Goal: Task Accomplishment & Management: Use online tool/utility

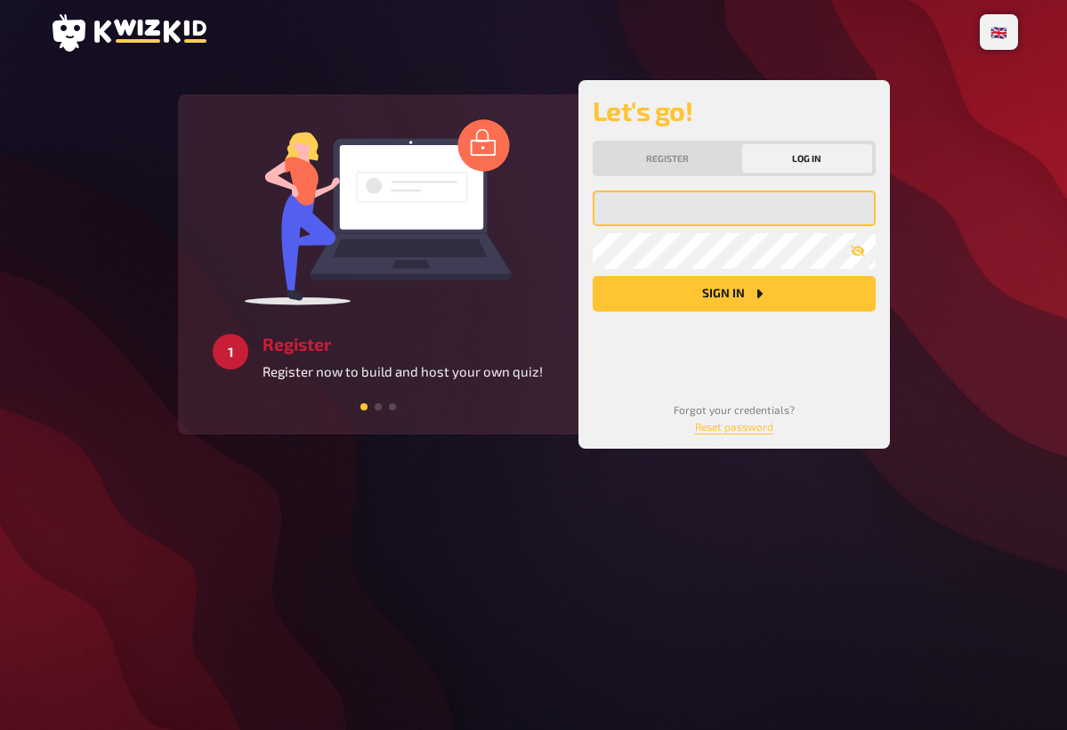
type input "[EMAIL_ADDRESS][DOMAIN_NAME]"
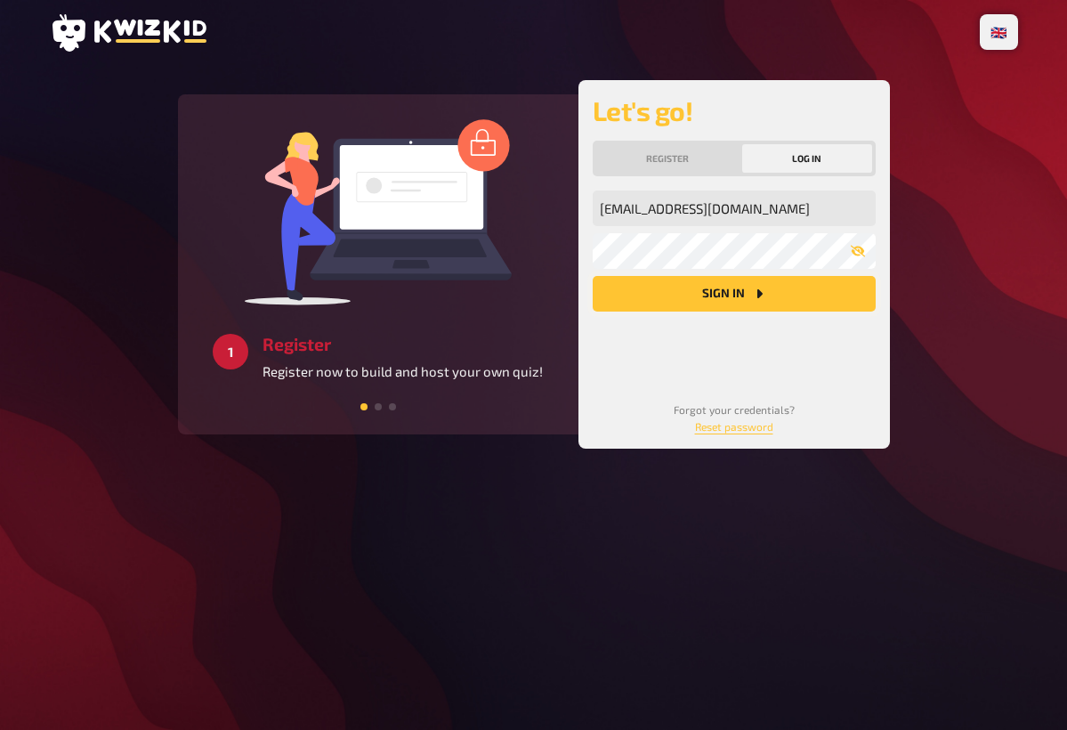
click at [740, 309] on button "Sign in" at bounding box center [734, 294] width 283 height 36
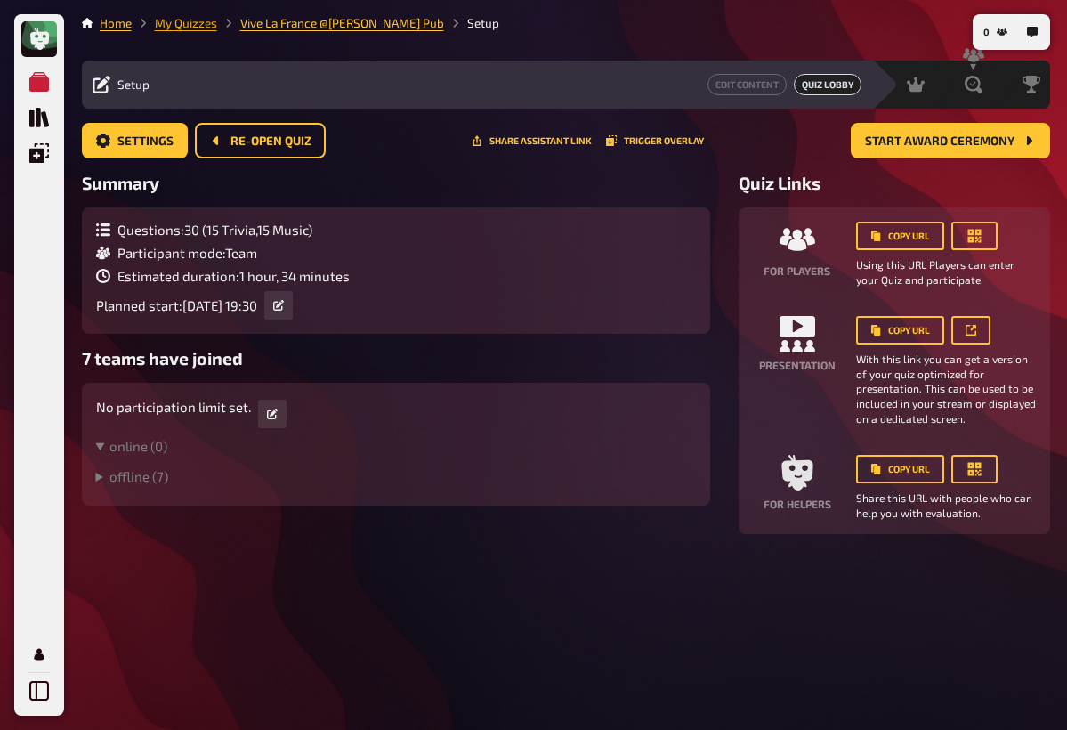
click at [187, 28] on link "My Quizzes" at bounding box center [186, 23] width 62 height 14
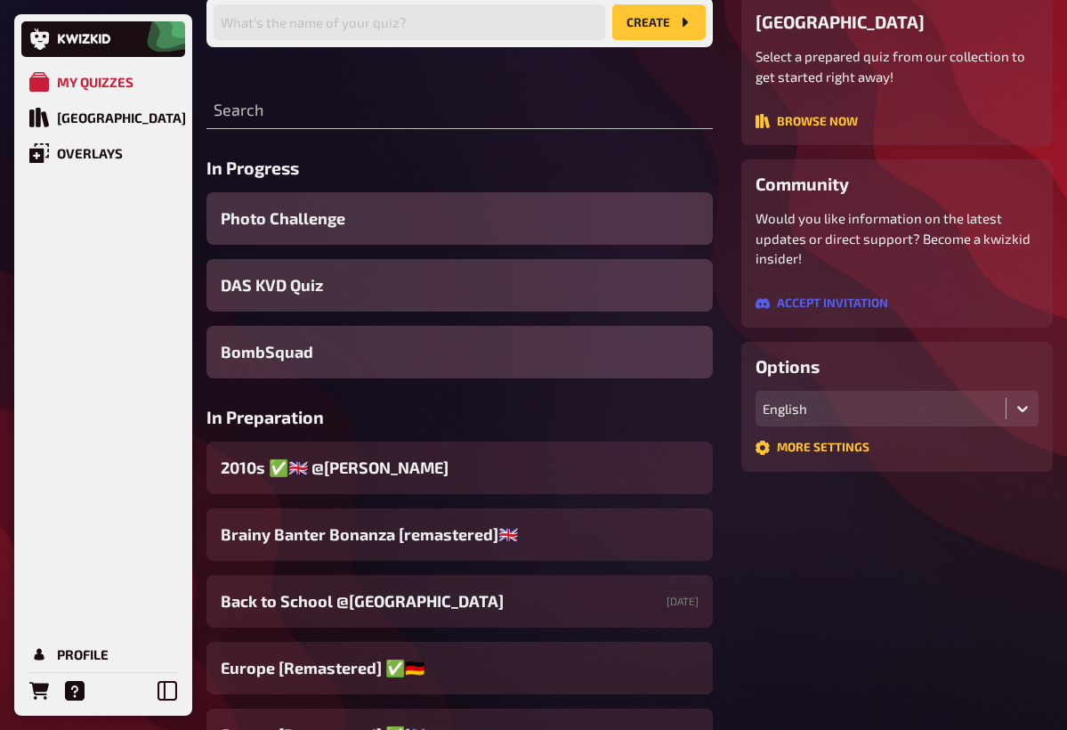
scroll to position [164, 0]
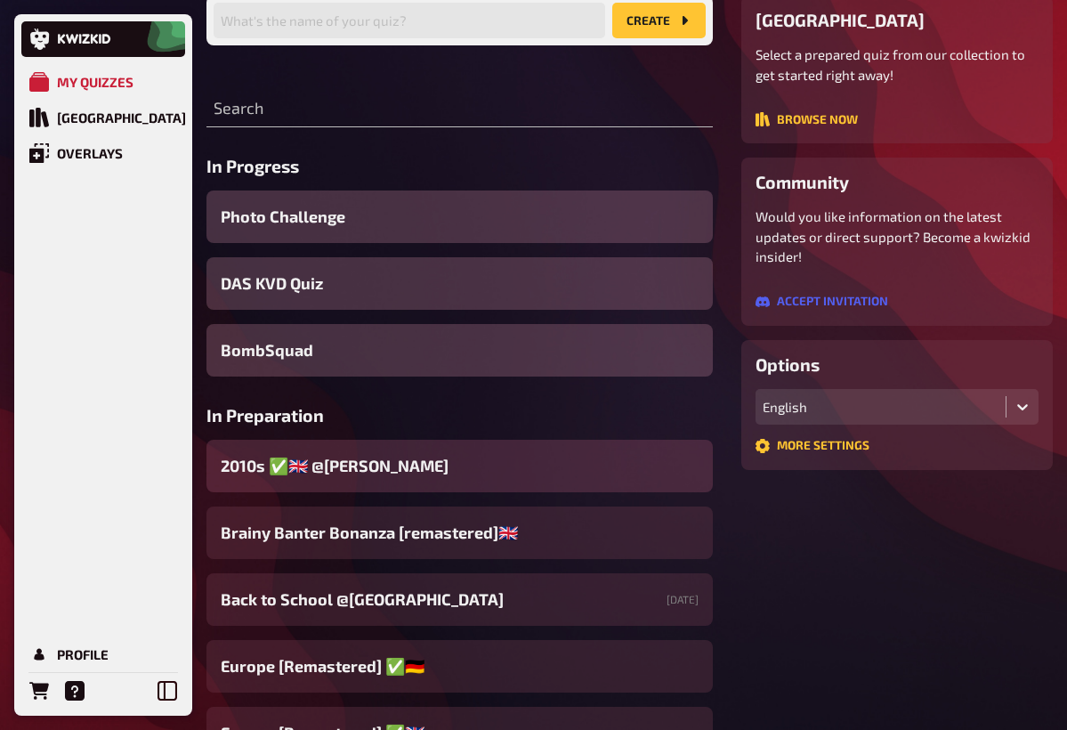
click at [411, 473] on div "2010s ​✅​🇬🇧​ @[PERSON_NAME]" at bounding box center [459, 466] width 506 height 53
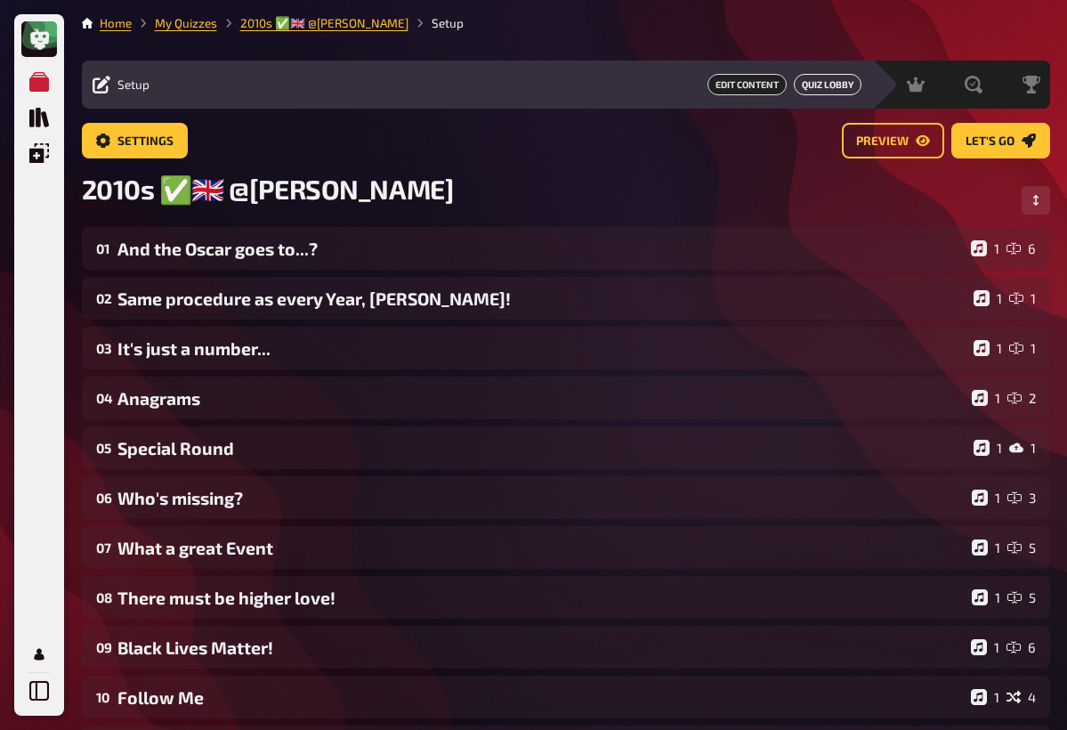
click at [827, 93] on button "Quiz Lobby" at bounding box center [828, 84] width 68 height 21
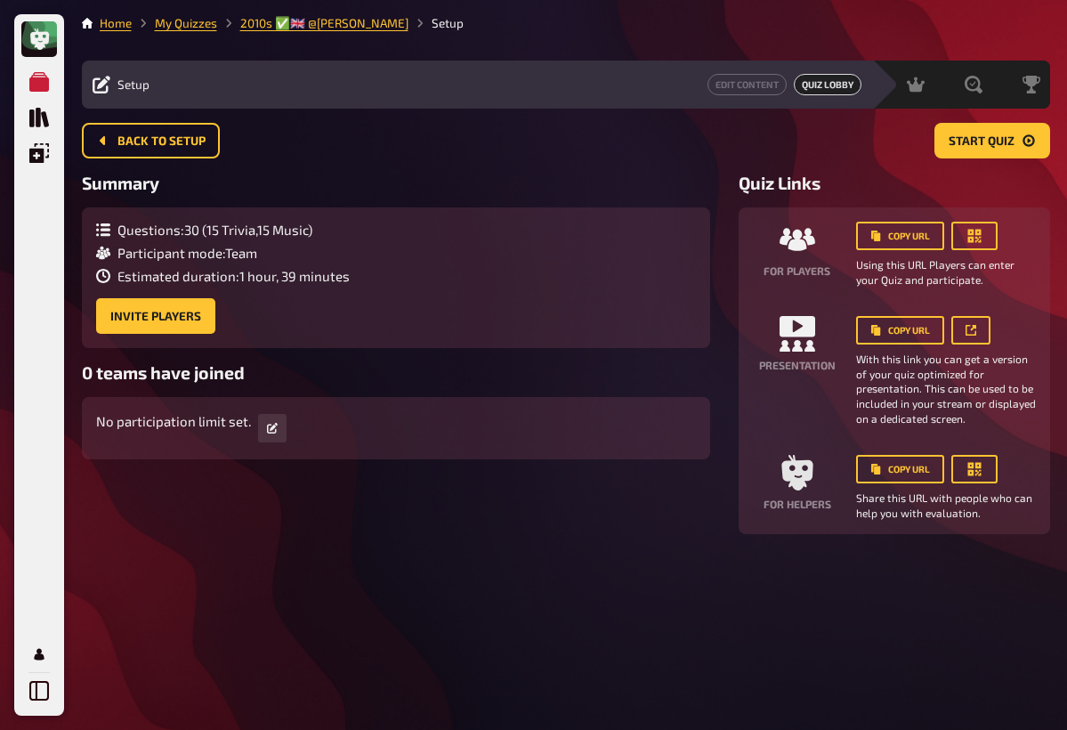
drag, startPoint x: 1014, startPoint y: 151, endPoint x: 986, endPoint y: 23, distance: 131.1
click at [1014, 150] on button "Start Quiz" at bounding box center [993, 141] width 116 height 36
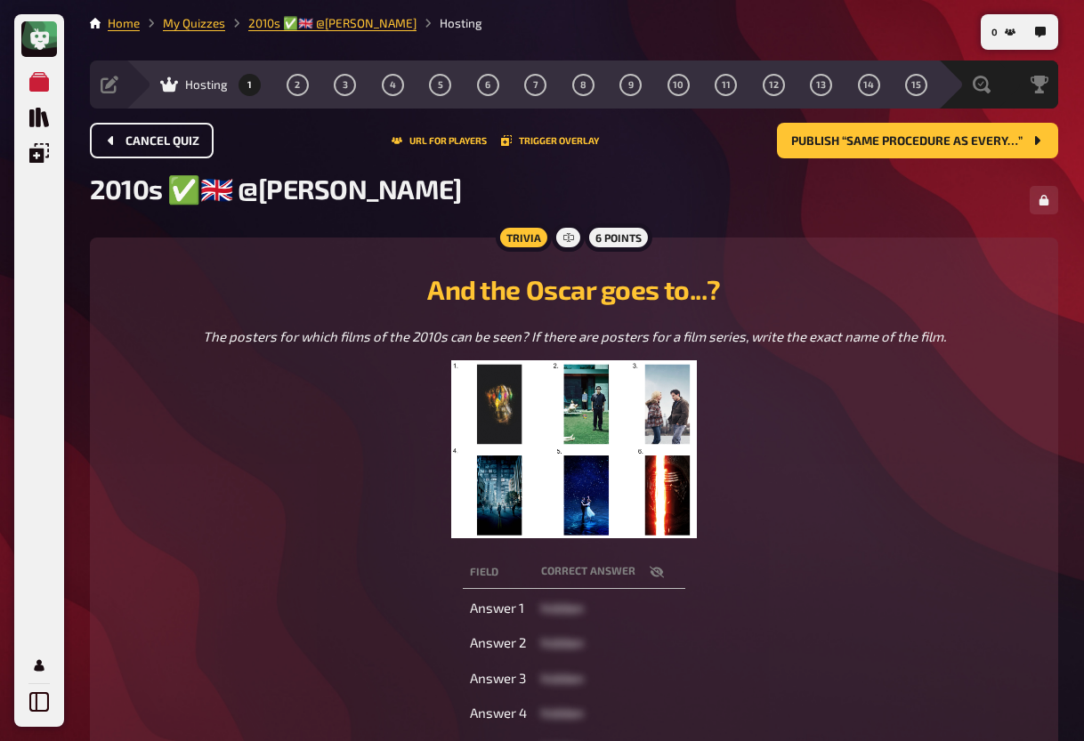
click at [155, 131] on button "Cancel Quiz" at bounding box center [152, 141] width 124 height 36
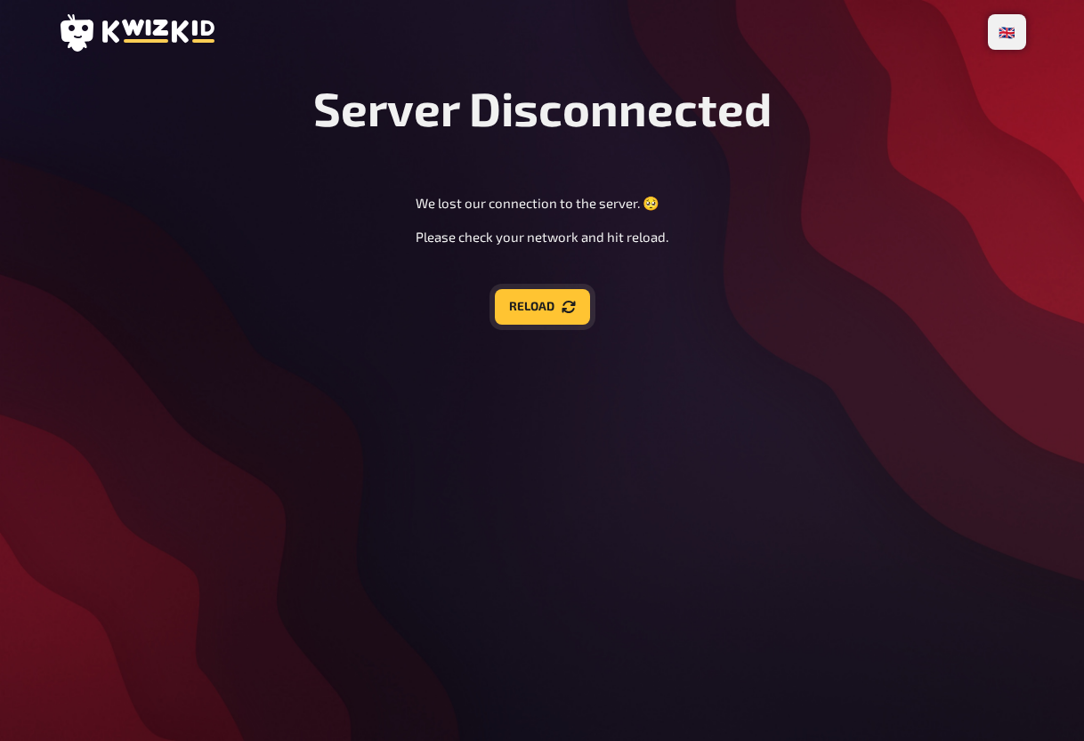
click at [561, 317] on button "Reload" at bounding box center [542, 307] width 95 height 36
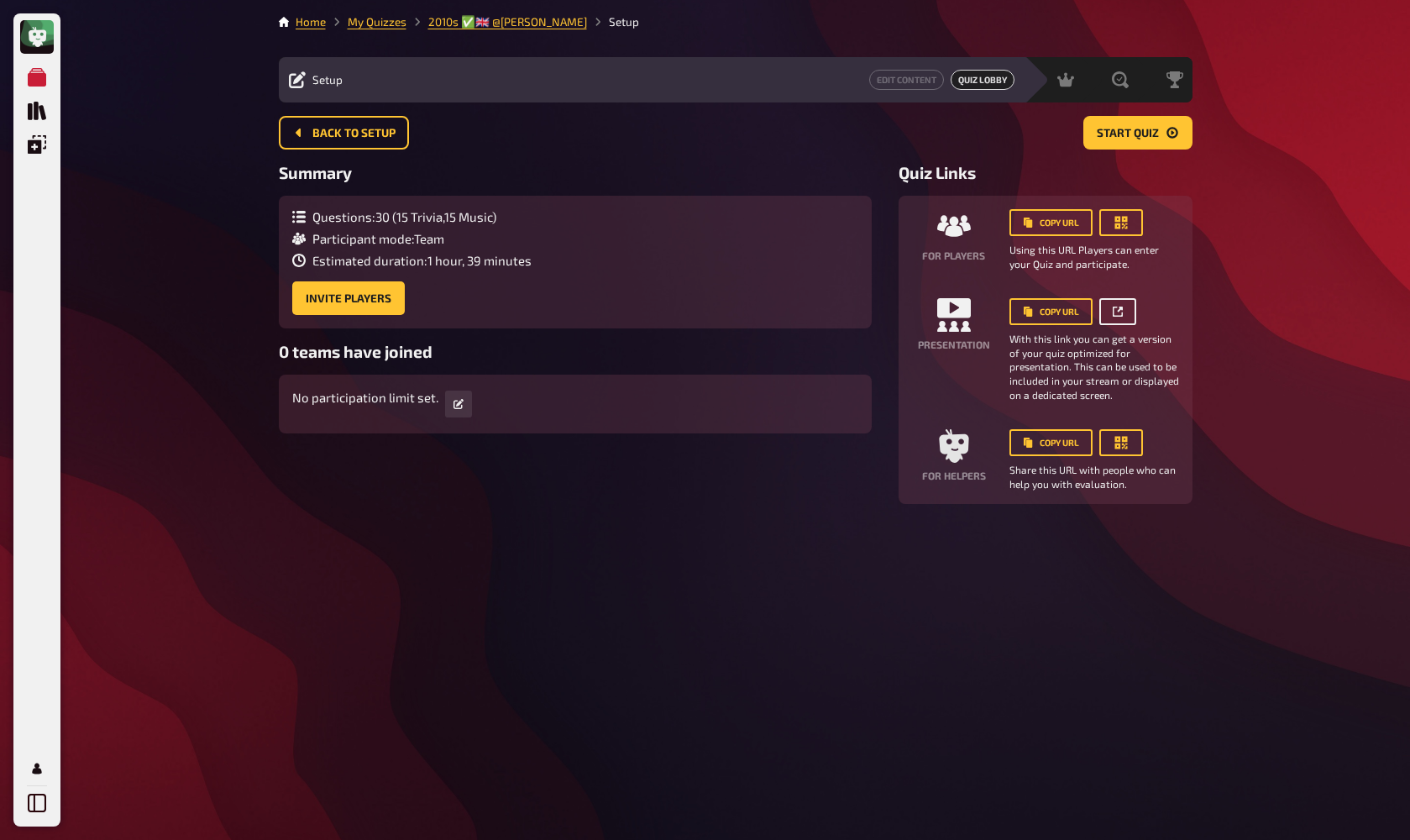
click at [1022, 316] on button "button" at bounding box center [1117, 311] width 37 height 26
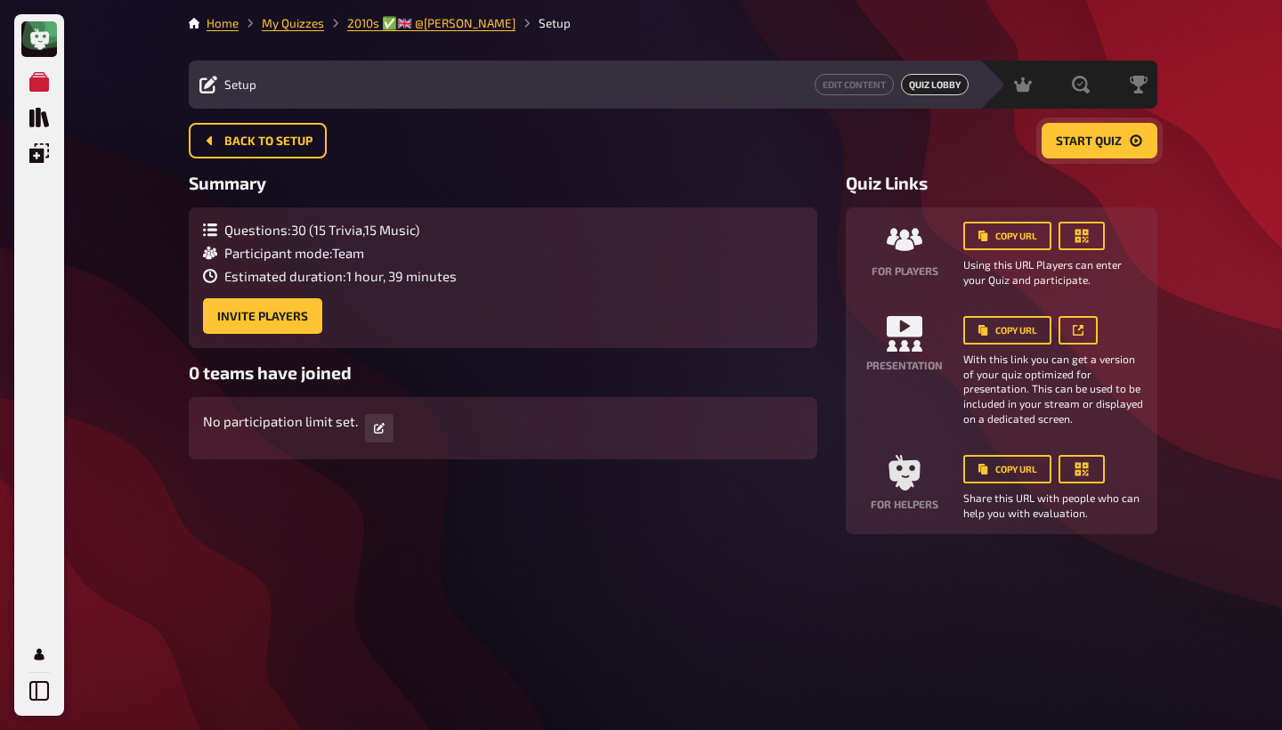
click at [1083, 151] on button "Start Quiz" at bounding box center [1099, 141] width 116 height 36
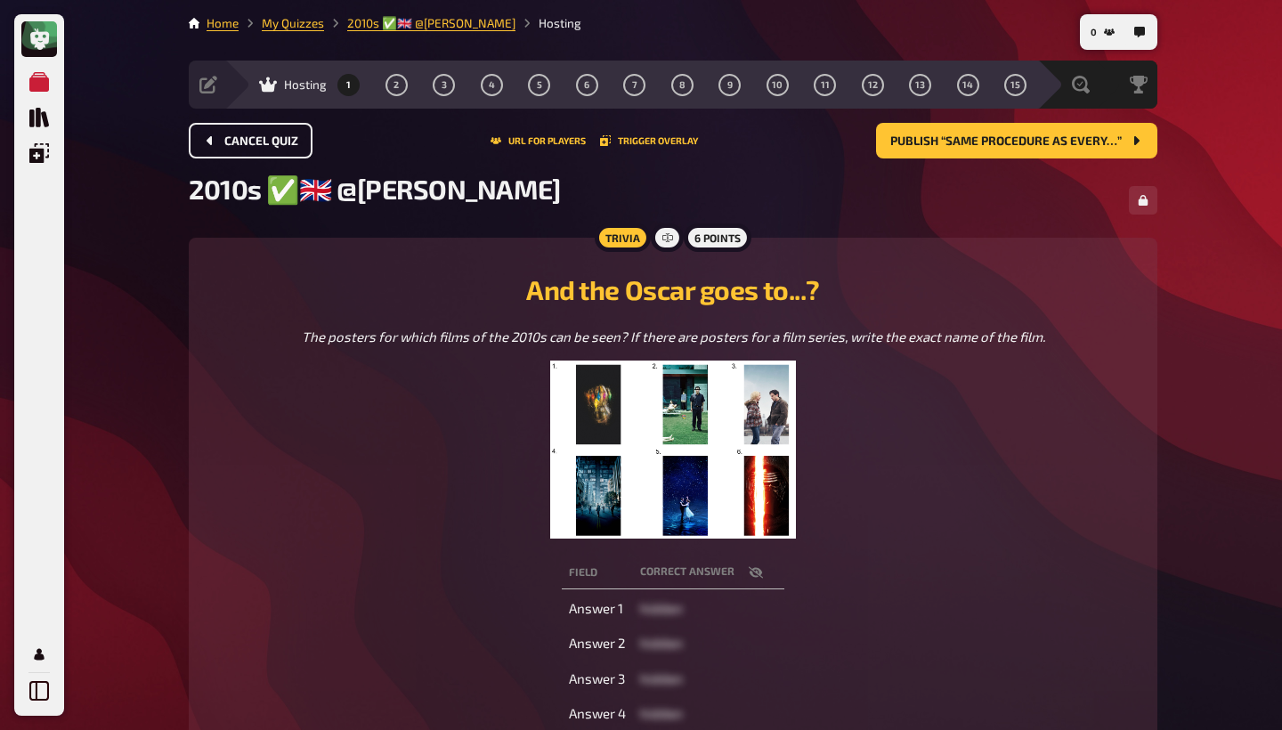
click at [204, 148] on button "Cancel Quiz" at bounding box center [251, 141] width 124 height 36
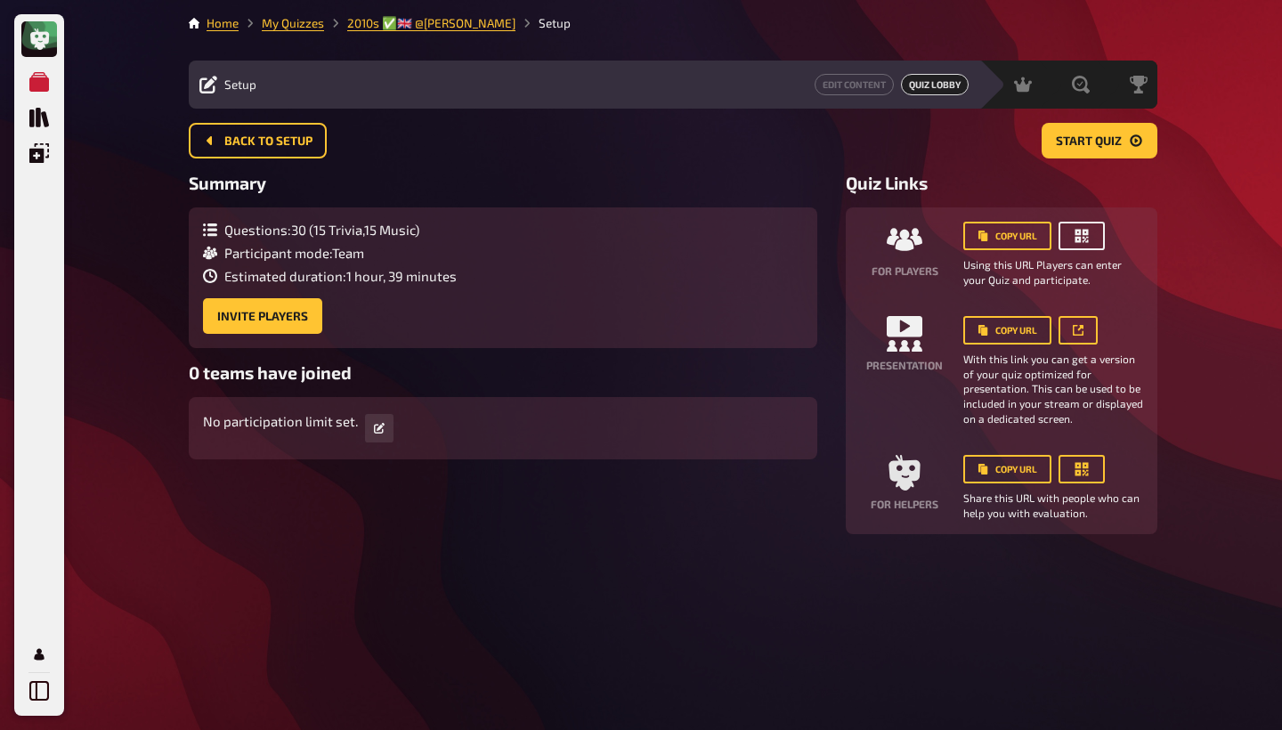
click at [1080, 238] on icon "button" at bounding box center [1081, 236] width 13 height 13
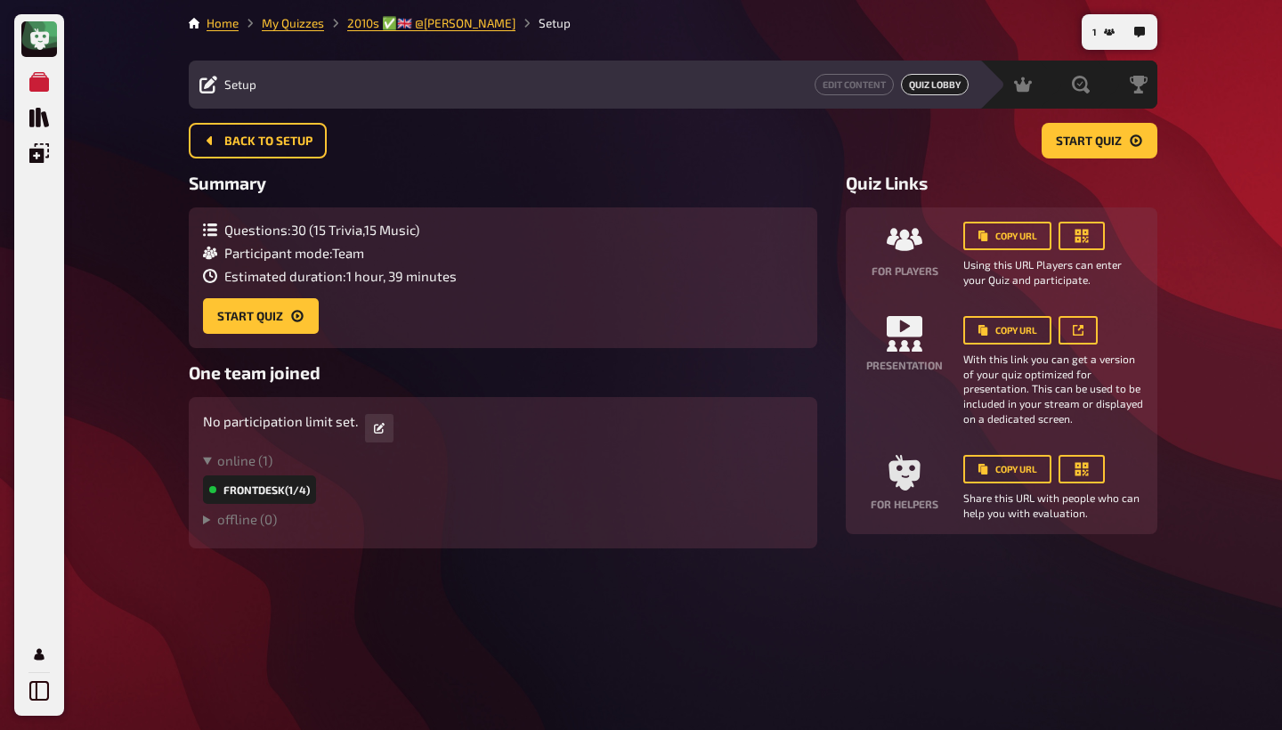
click at [1083, 137] on div "My Quizzes Quiz Library Overlays Profile 1 Home My Quizzes 2010s ​✅​🇬🇧​ @Ruby P…" at bounding box center [641, 365] width 1282 height 730
click at [950, 83] on span "Hosting" at bounding box center [971, 84] width 43 height 14
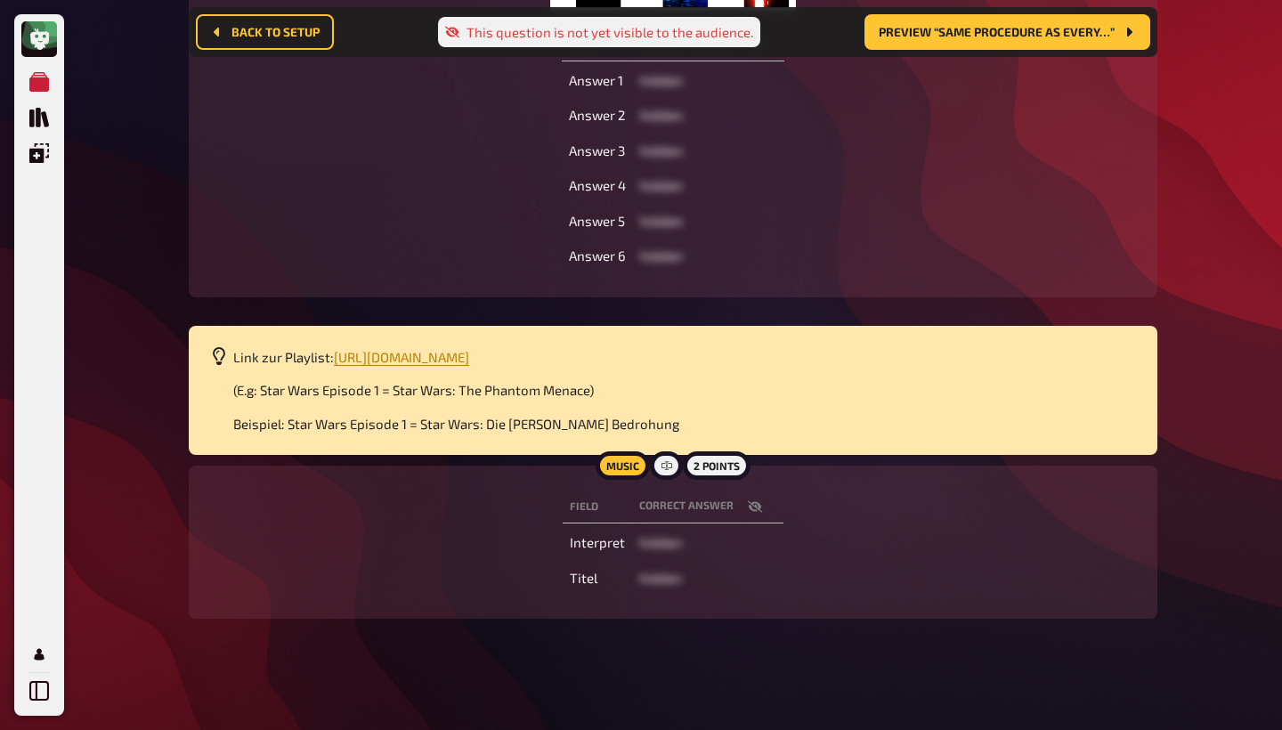
scroll to position [541, 0]
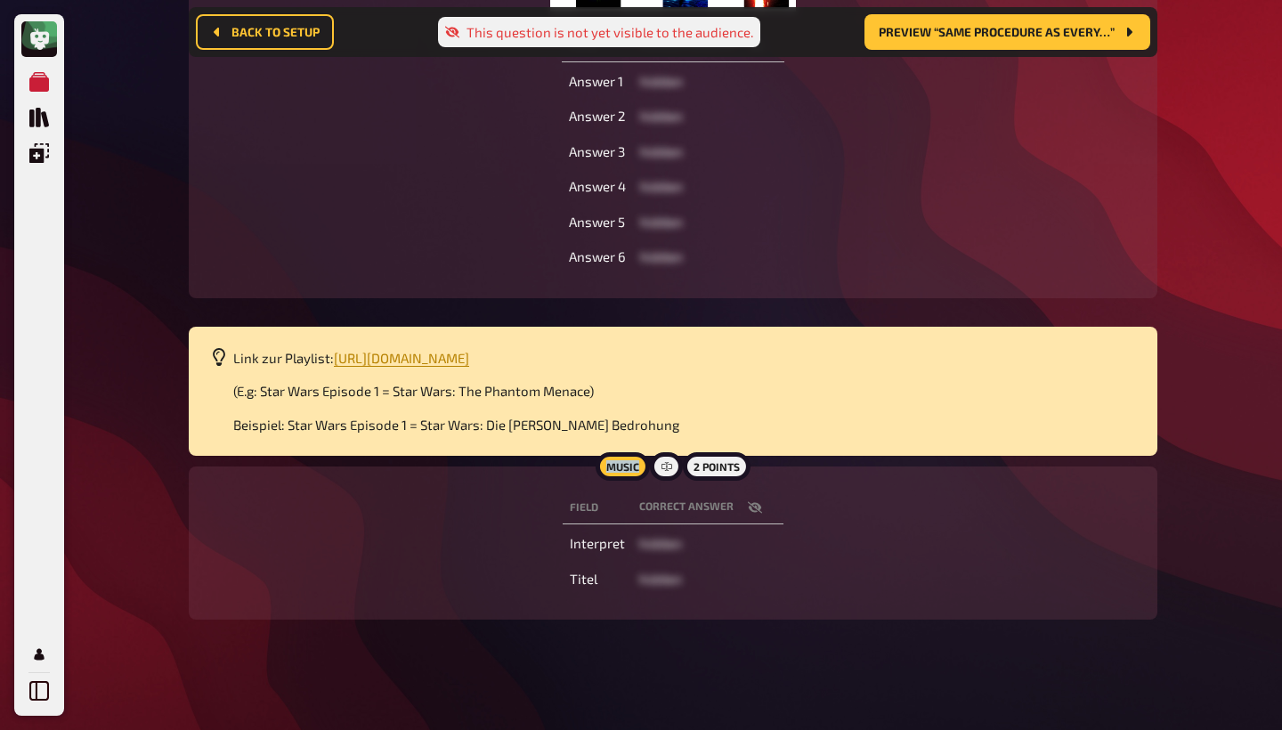
click at [1048, 150] on div "Field correct answer Answer 1 hidden Answer 2 hidden Answer 3 hidden Answer 4 h…" at bounding box center [673, 151] width 926 height 251
click at [615, 462] on div "Music" at bounding box center [622, 466] width 54 height 28
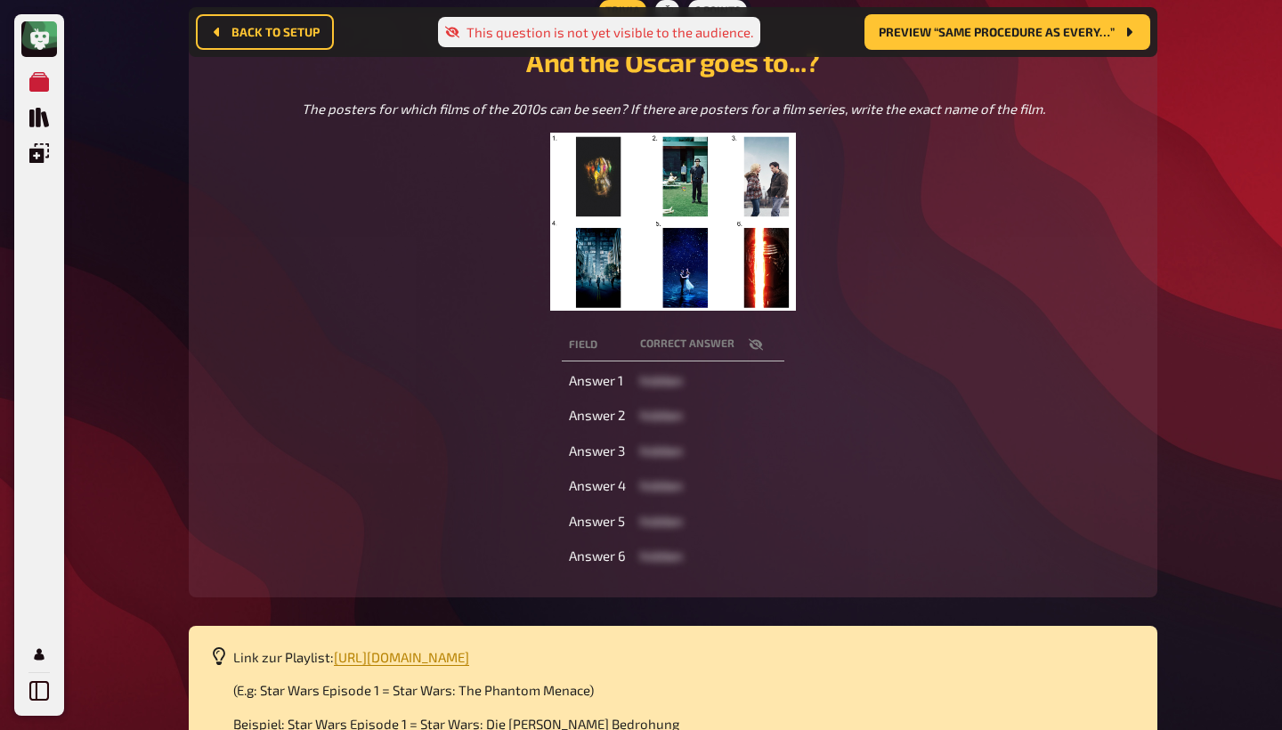
scroll to position [241, 0]
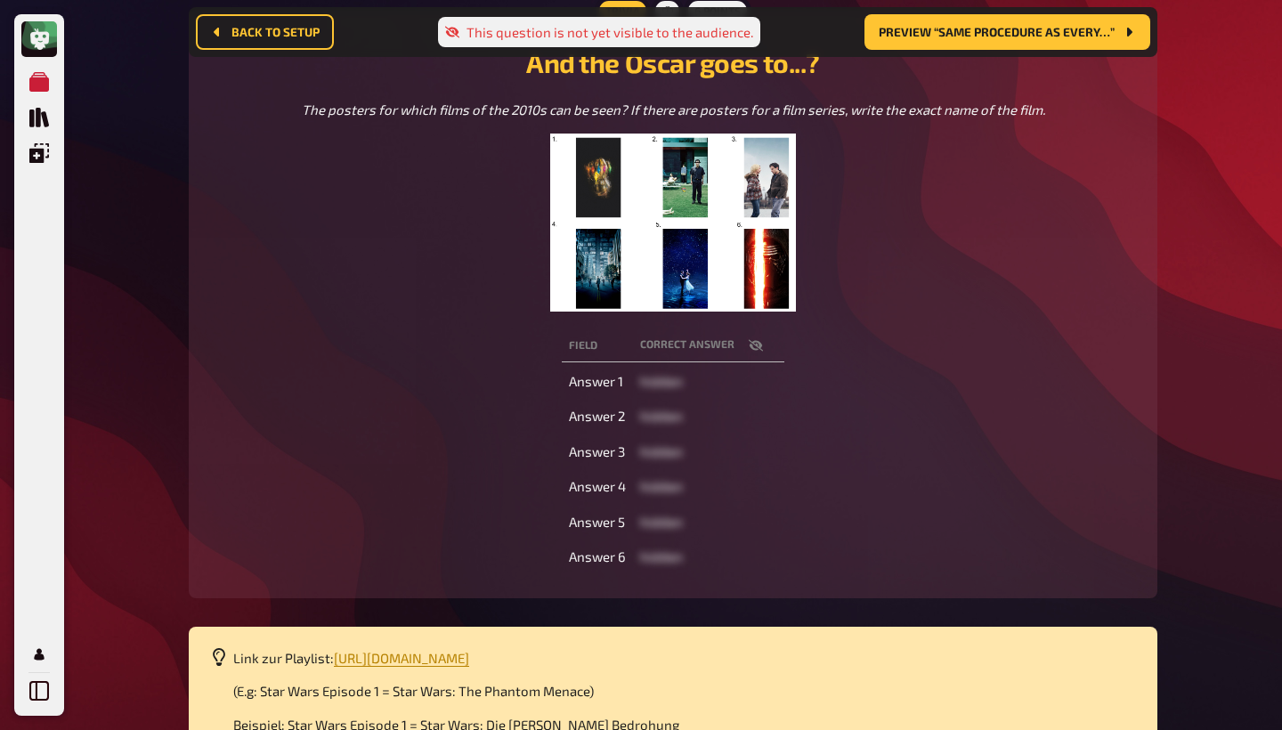
click at [718, 352] on th "correct answer" at bounding box center [708, 345] width 151 height 33
click at [759, 349] on icon "button" at bounding box center [756, 345] width 14 height 12
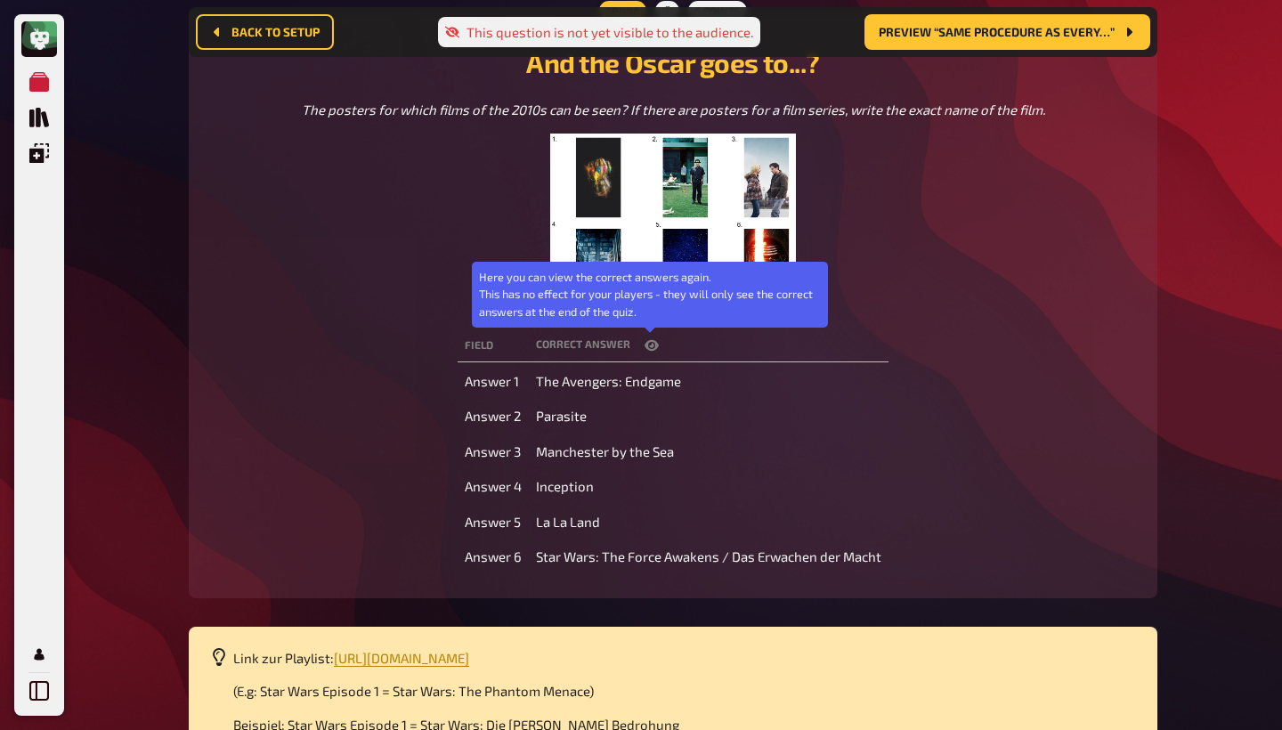
click at [655, 350] on icon "button" at bounding box center [651, 345] width 14 height 14
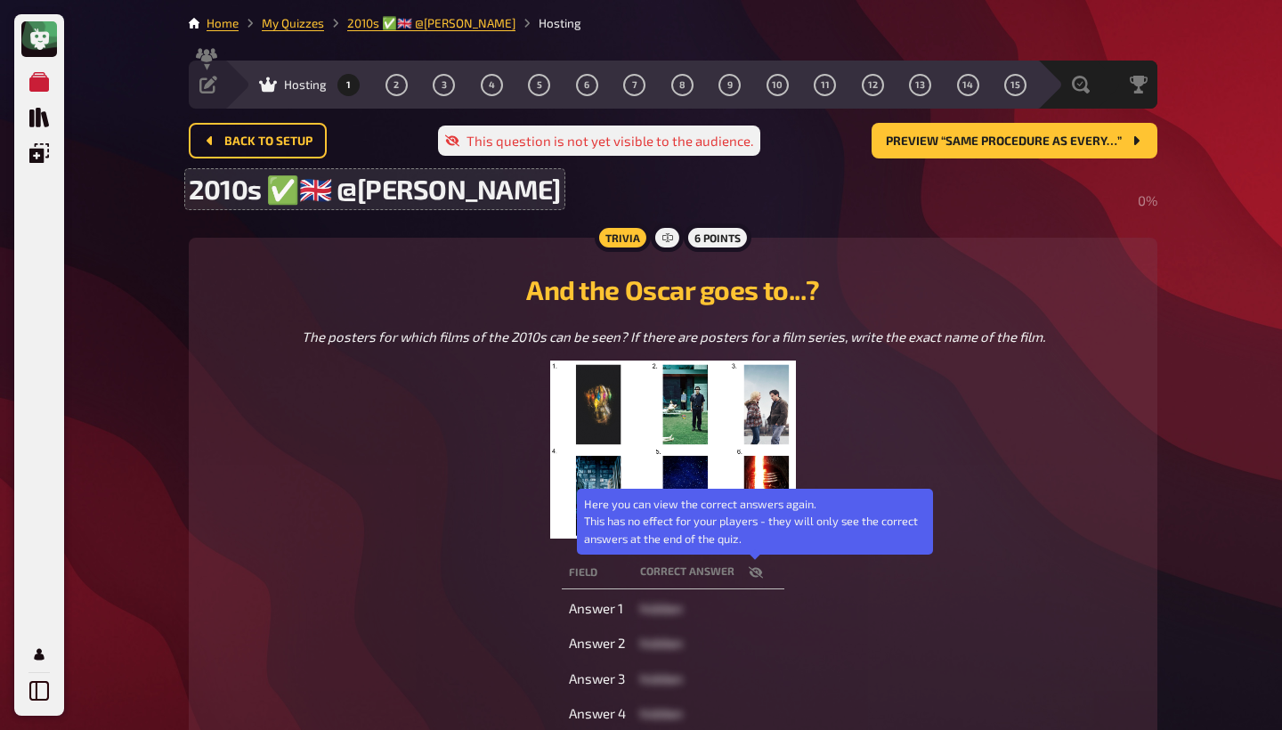
scroll to position [0, 0]
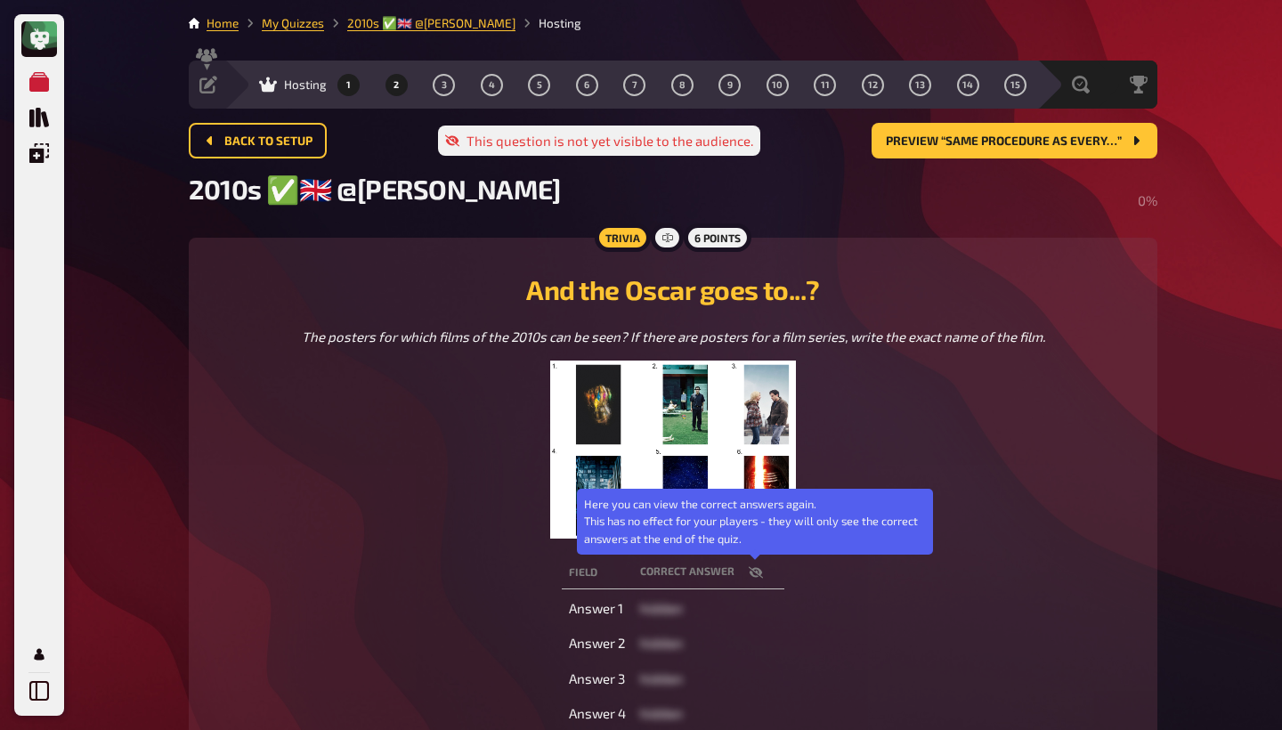
click at [393, 82] on span "2" at bounding box center [395, 85] width 5 height 10
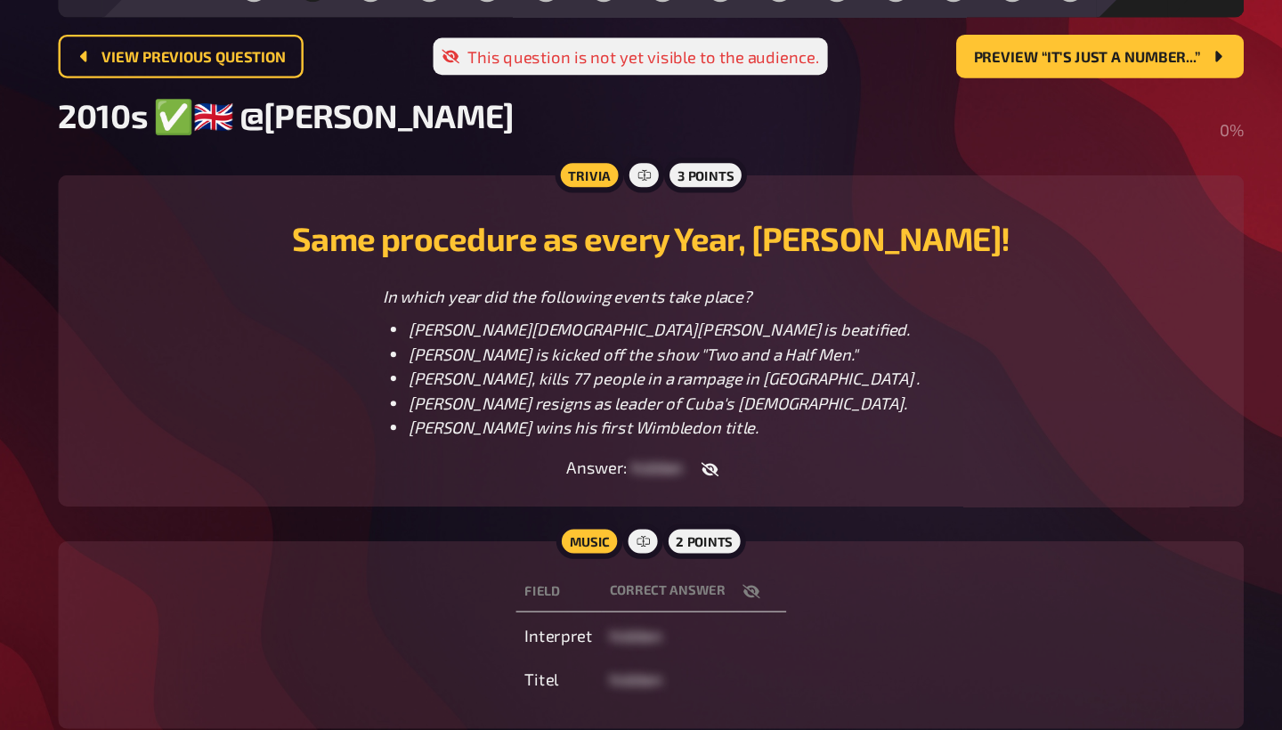
click at [524, 355] on span "Pope John Paul II is beatified." at bounding box center [679, 363] width 409 height 16
copy span "beatified"
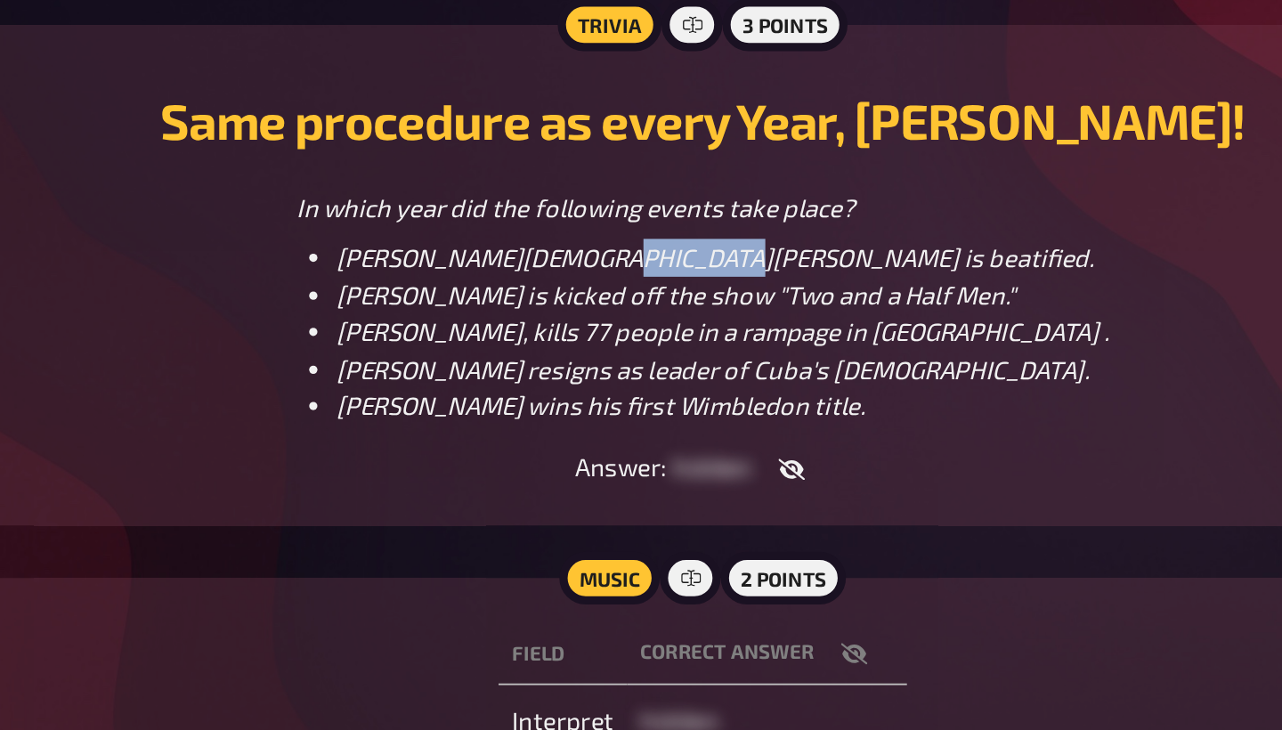
click at [475, 395] on span "Anders Breivik, kills 77 people in a rampage in Norway ." at bounding box center [683, 403] width 417 height 16
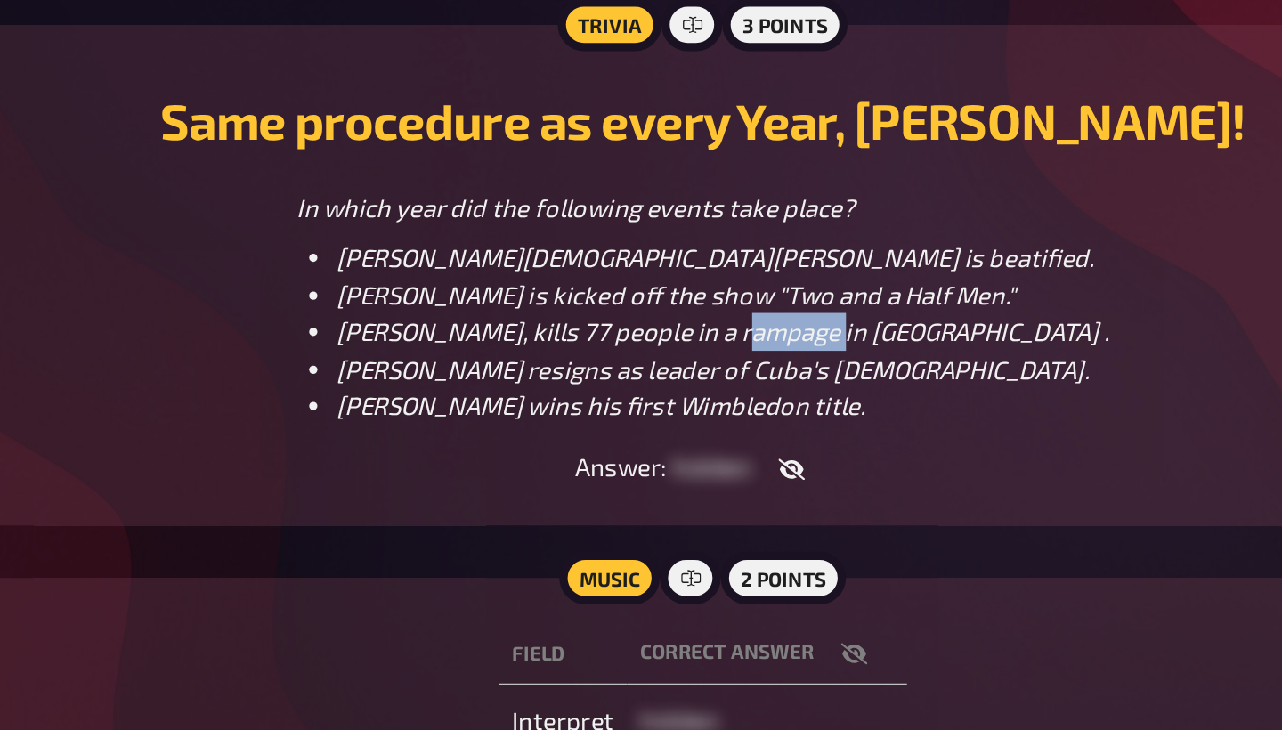
copy span "rampage"
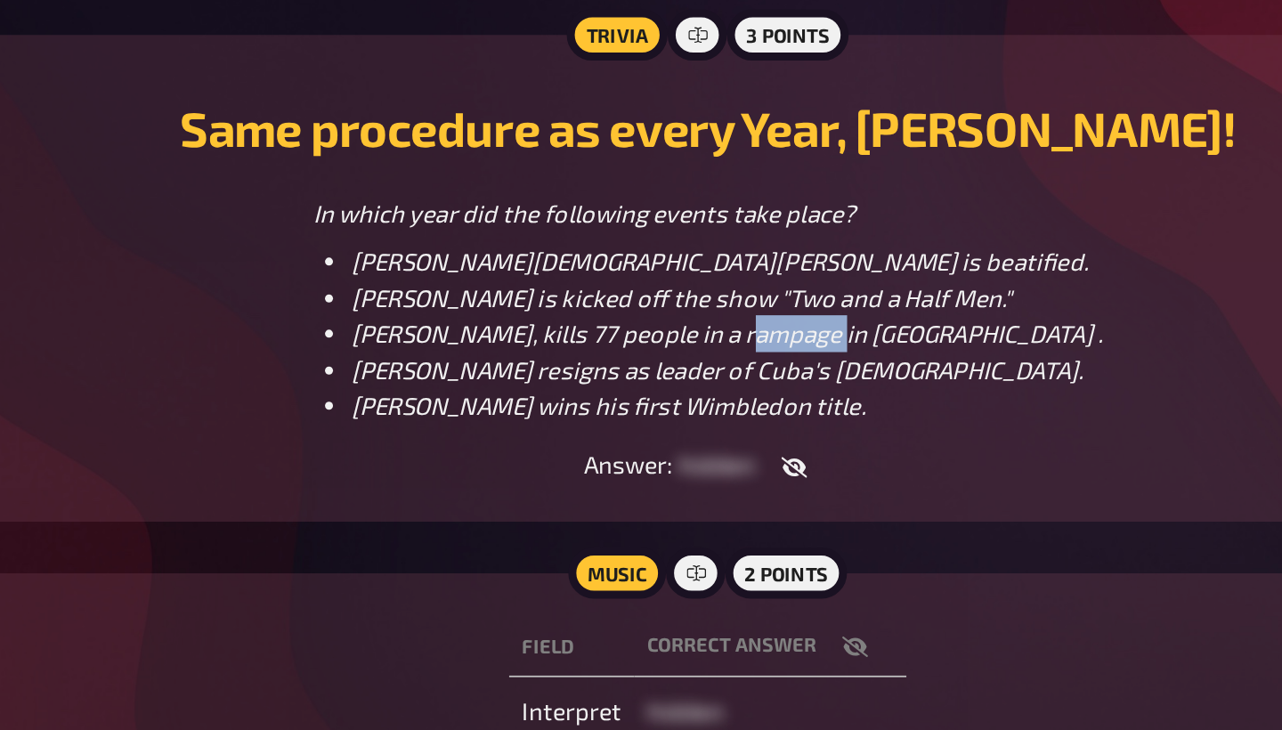
scroll to position [42, 0]
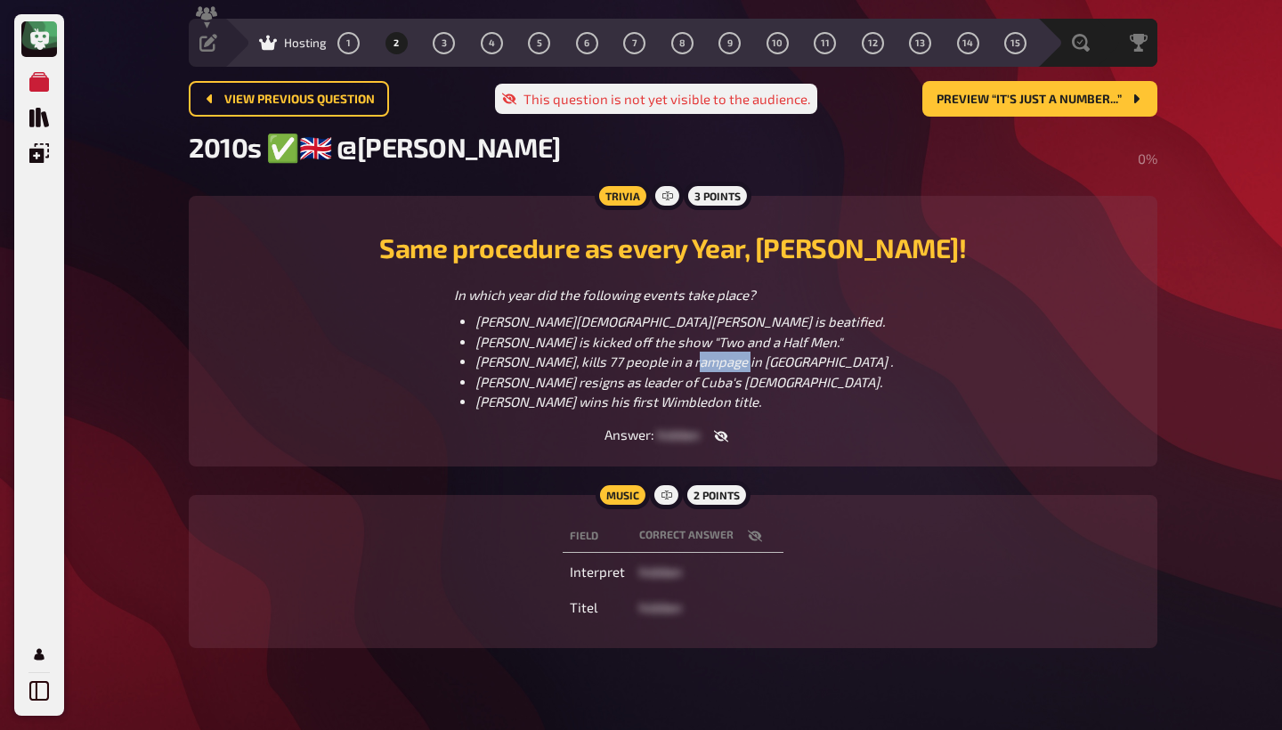
click at [715, 440] on icon "button" at bounding box center [721, 436] width 14 height 14
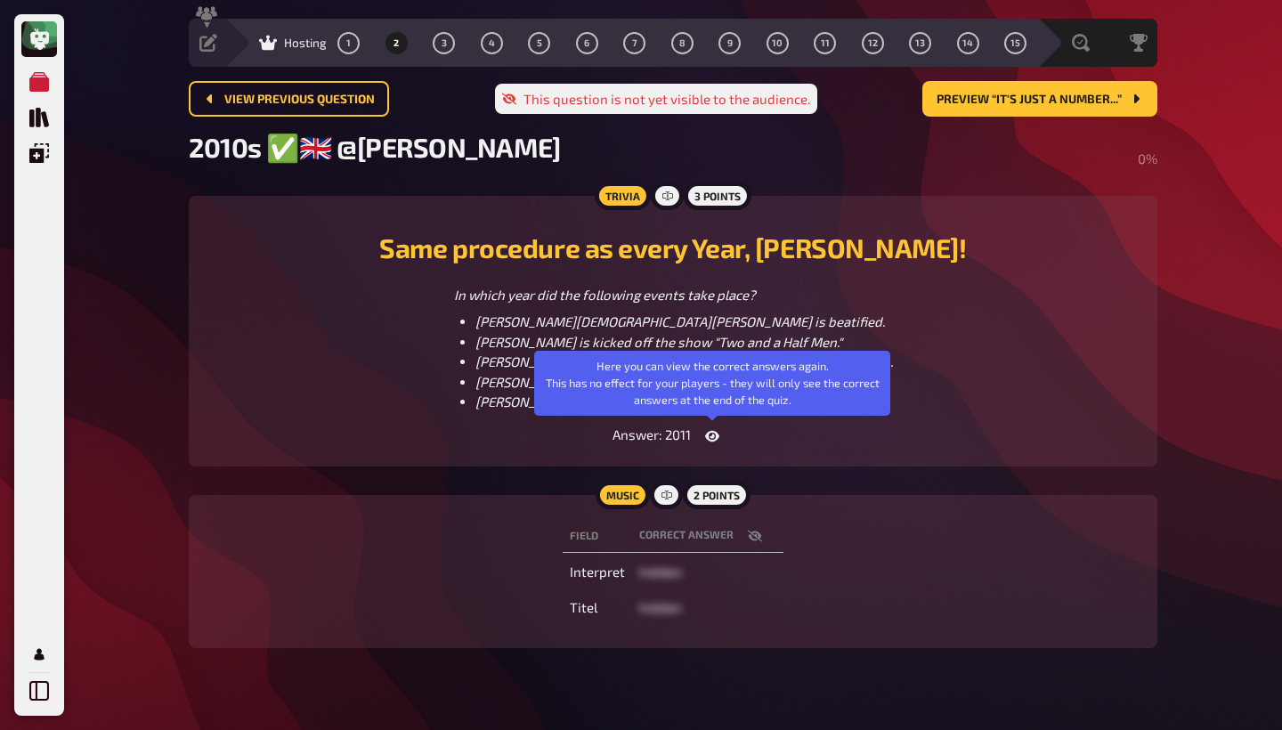
click at [715, 440] on icon "button" at bounding box center [712, 436] width 14 height 11
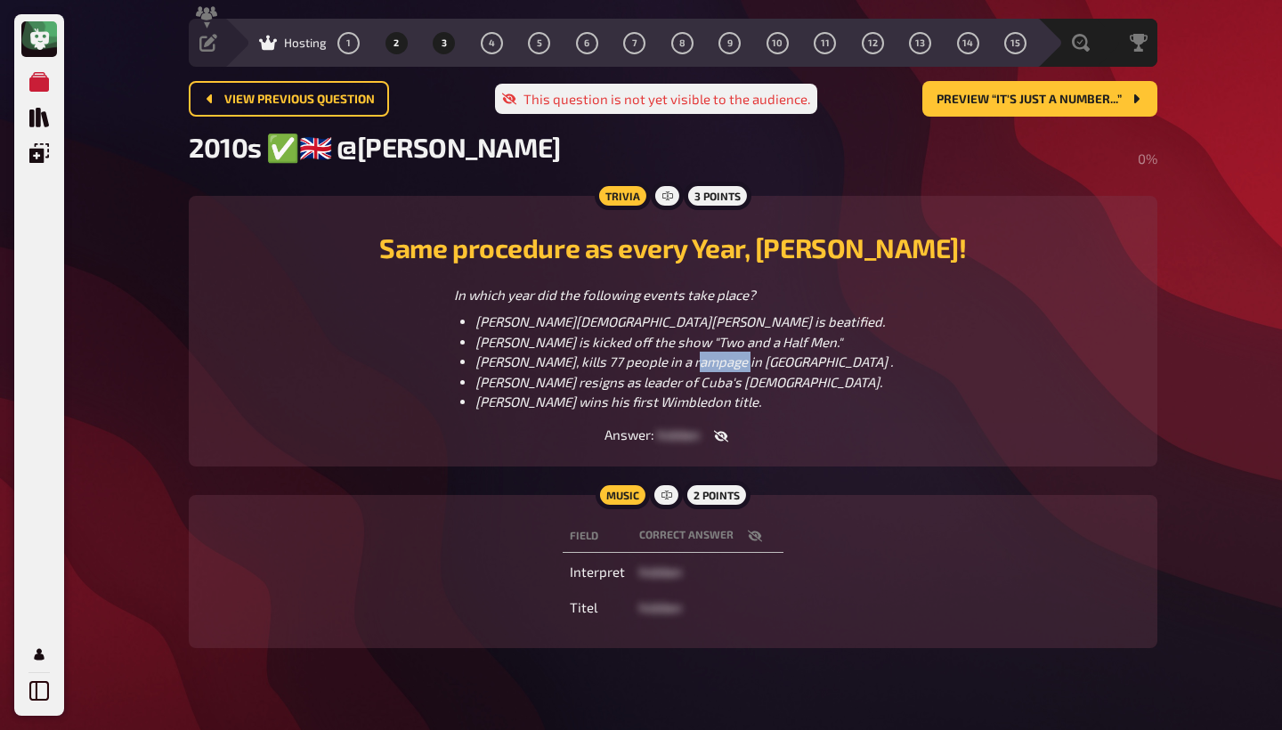
click at [449, 42] on button "3" at bounding box center [444, 42] width 28 height 28
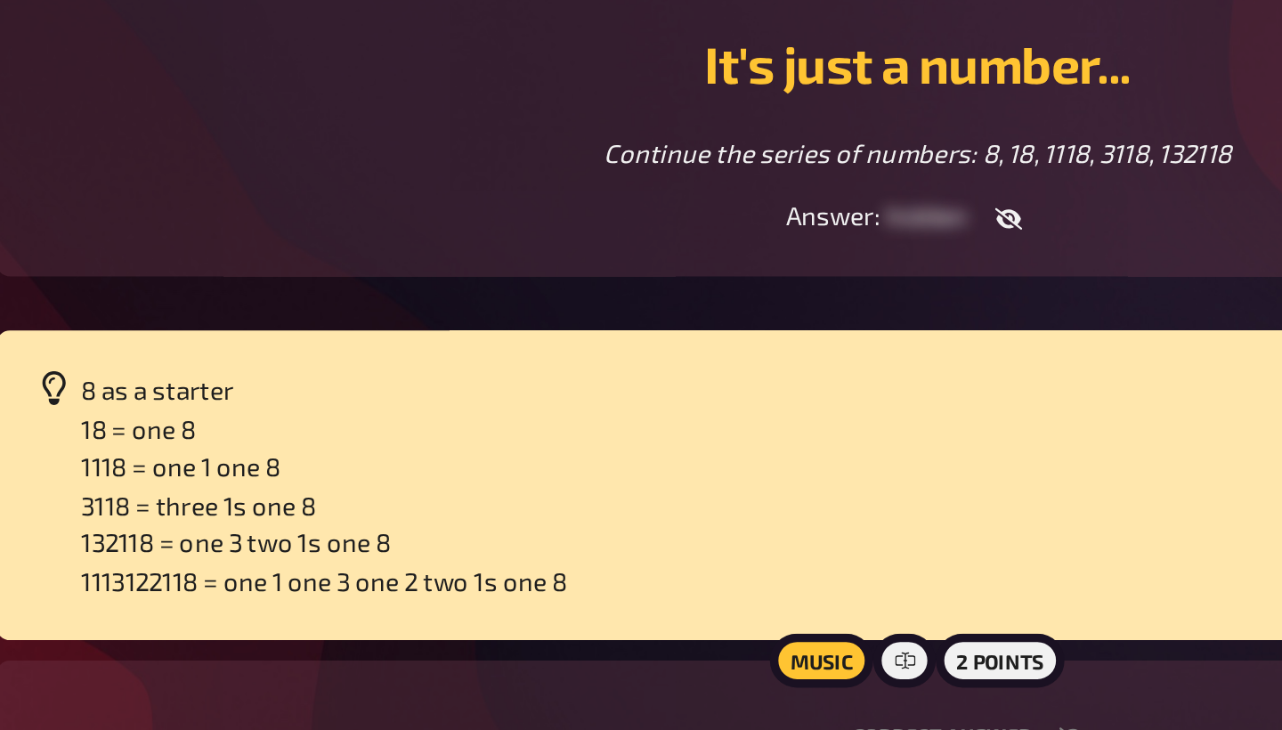
scroll to position [7, 0]
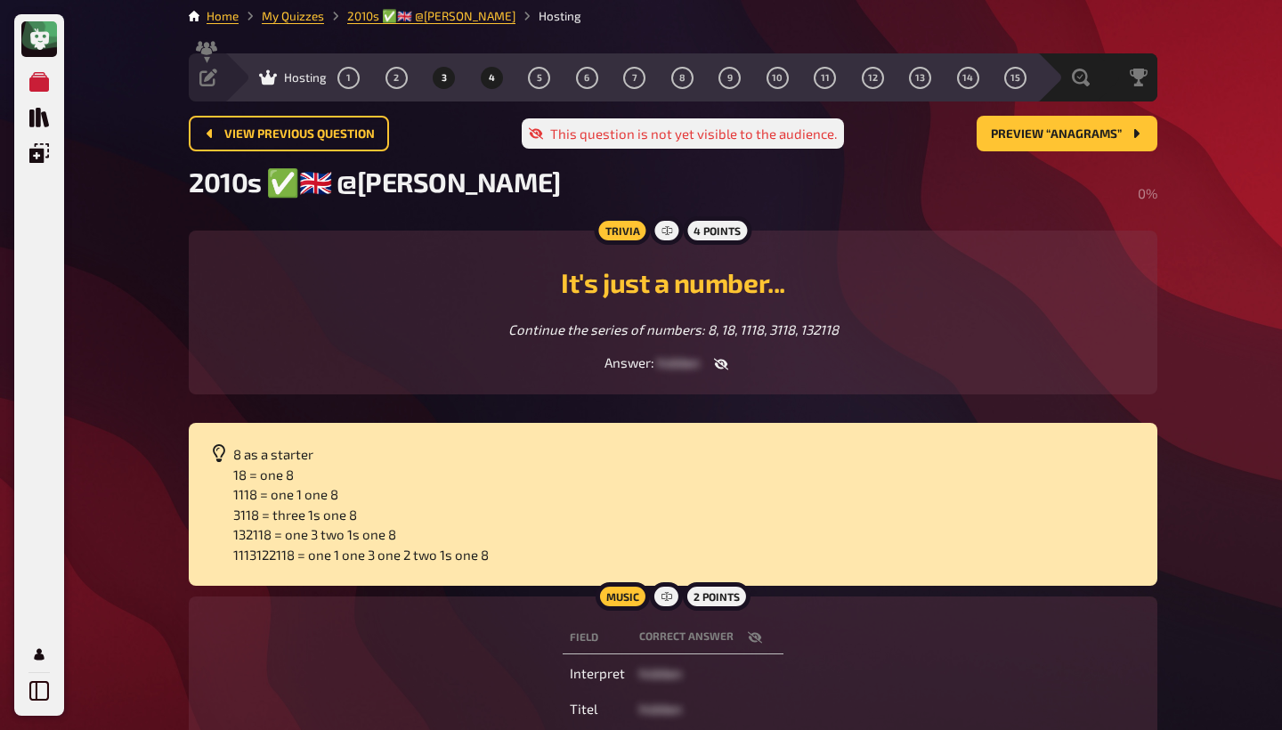
click at [489, 90] on button "4" at bounding box center [491, 77] width 28 height 28
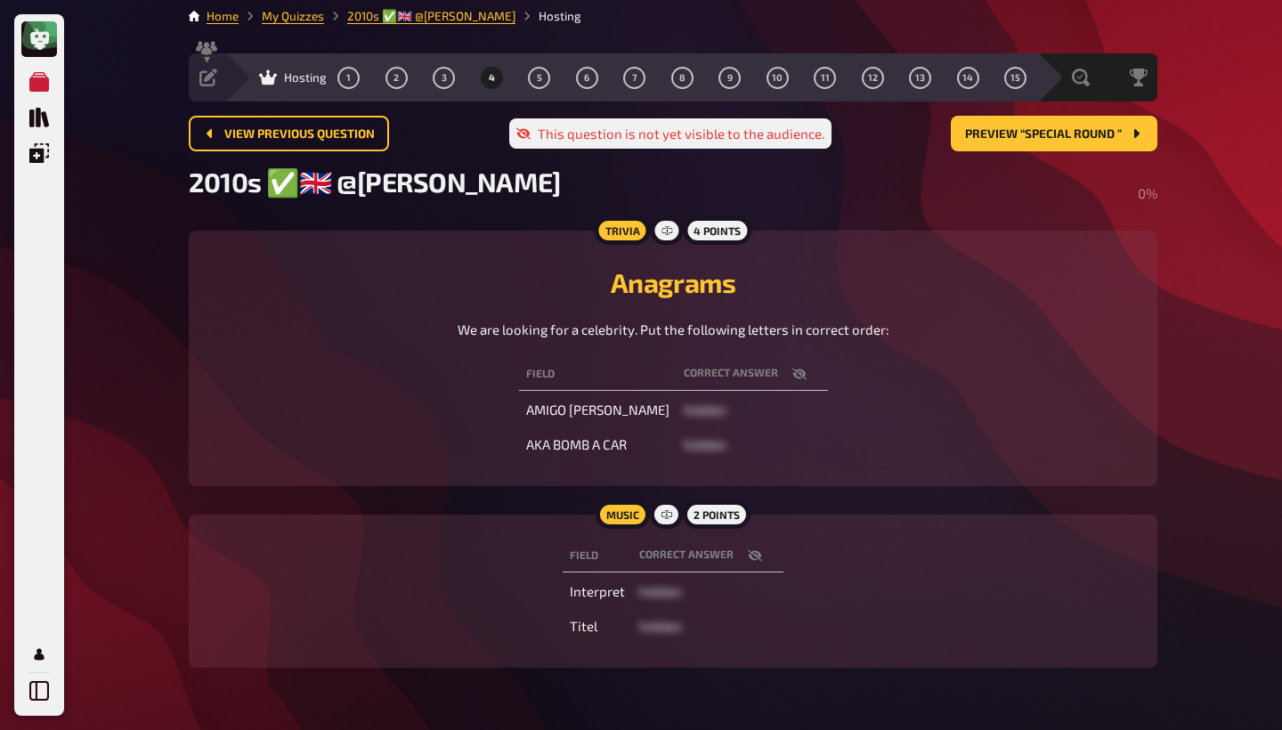
click at [778, 379] on button "button" at bounding box center [799, 374] width 43 height 18
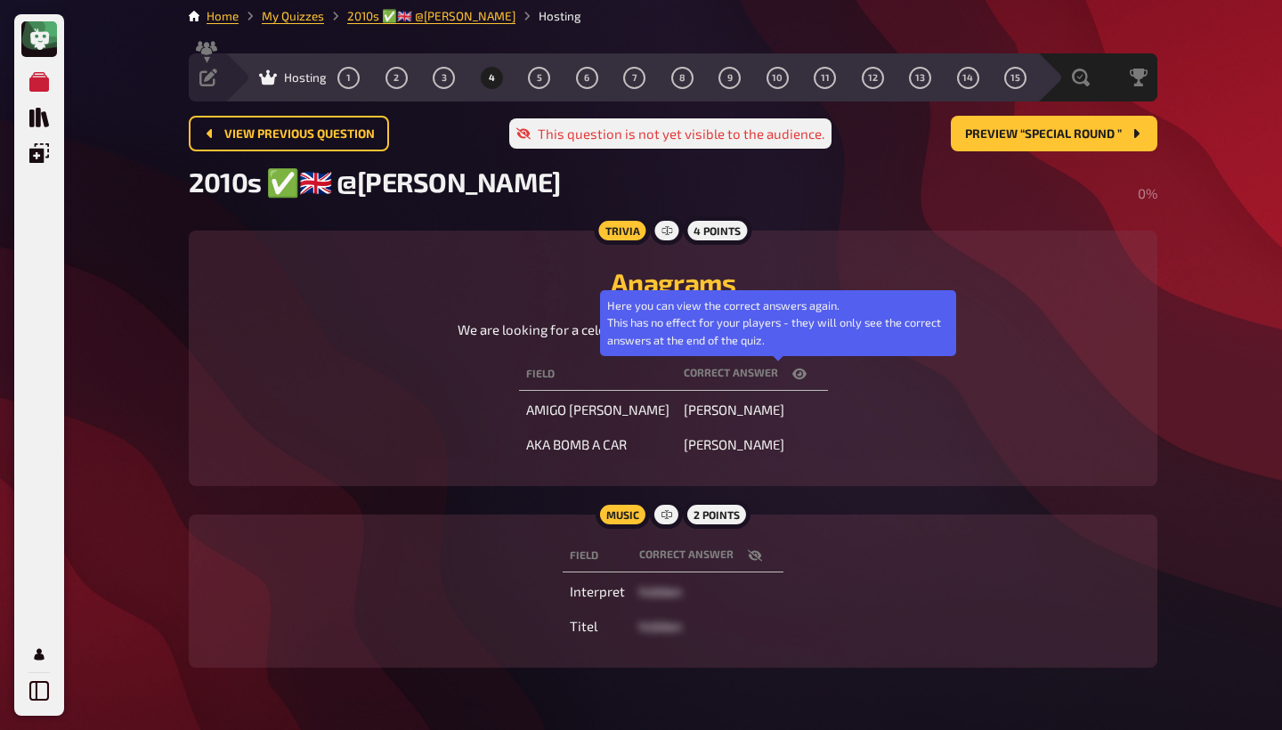
click at [792, 377] on icon "button" at bounding box center [799, 373] width 14 height 11
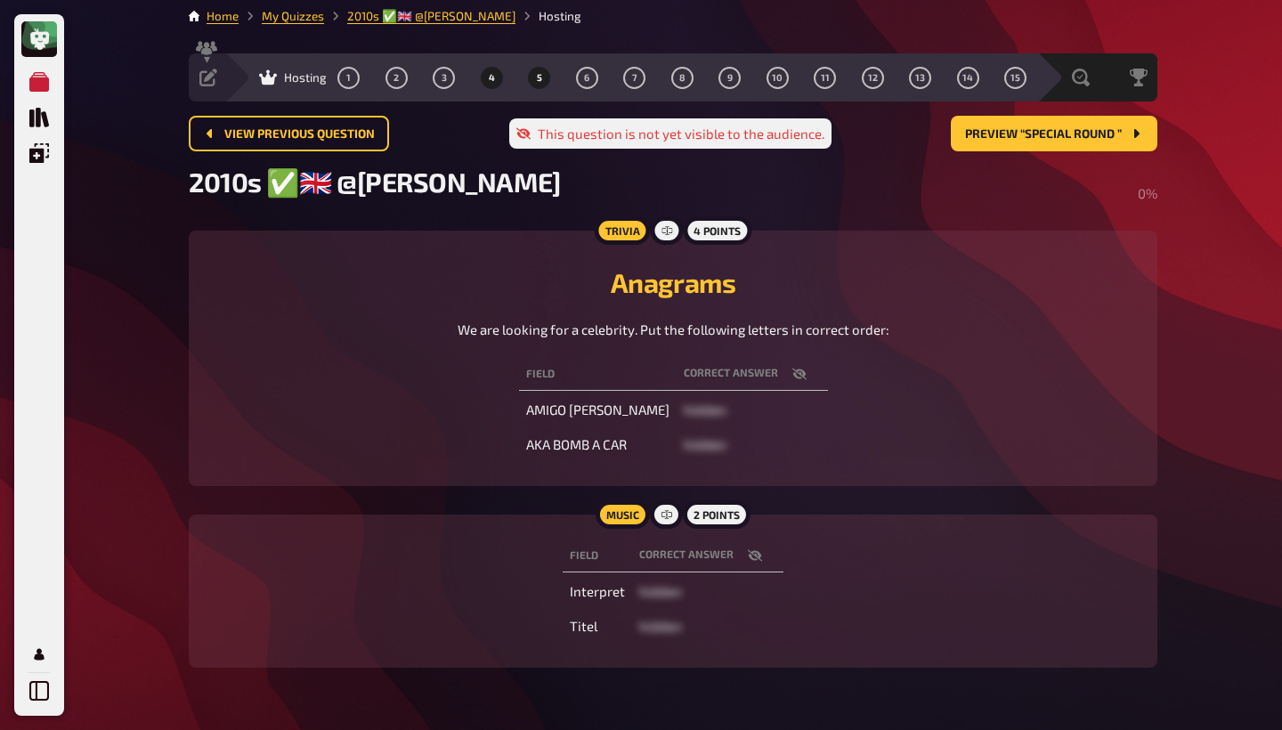
click at [537, 77] on span "5" at bounding box center [539, 78] width 5 height 10
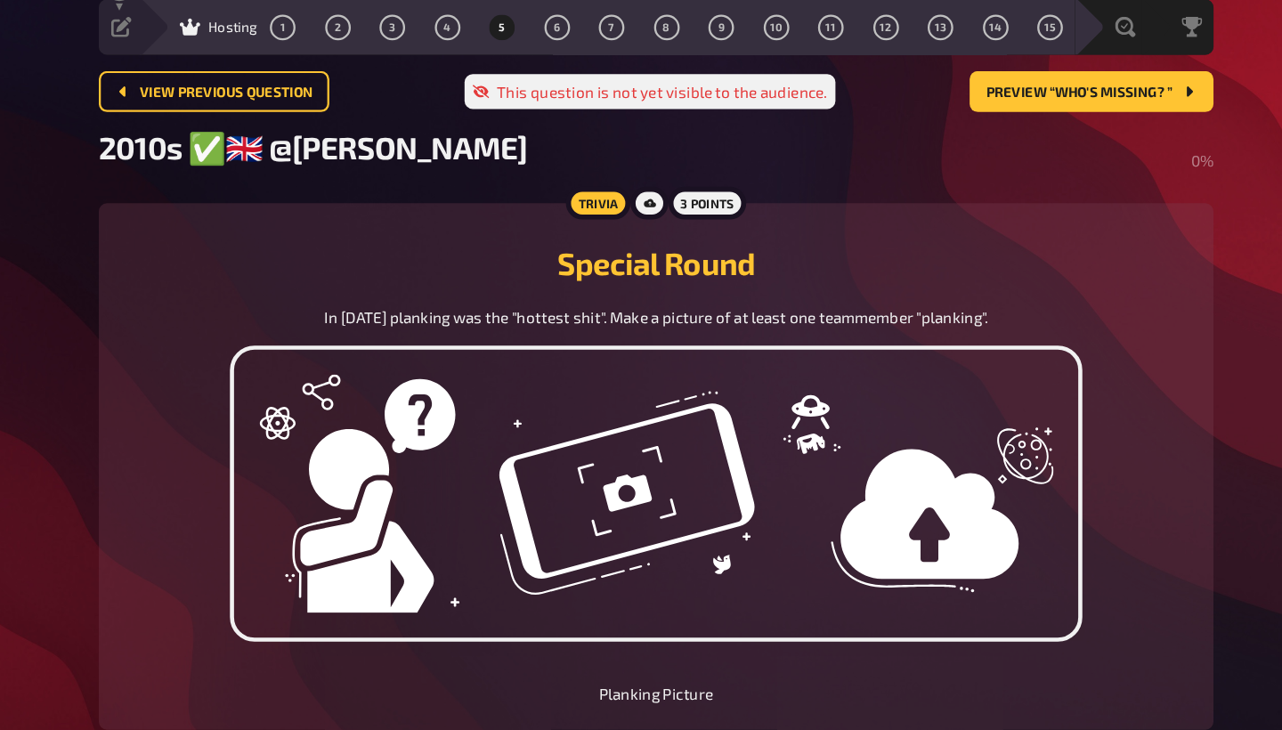
scroll to position [8, 0]
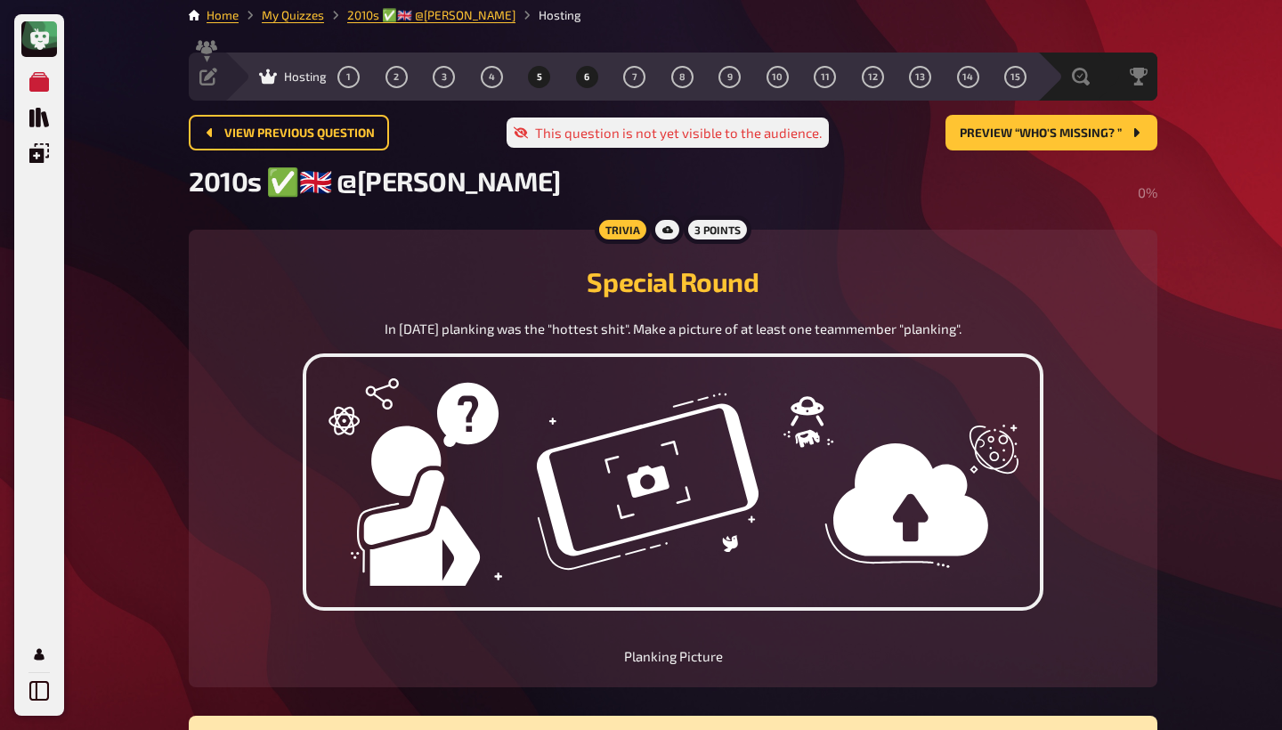
click at [572, 72] on button "6" at bounding box center [586, 76] width 28 height 28
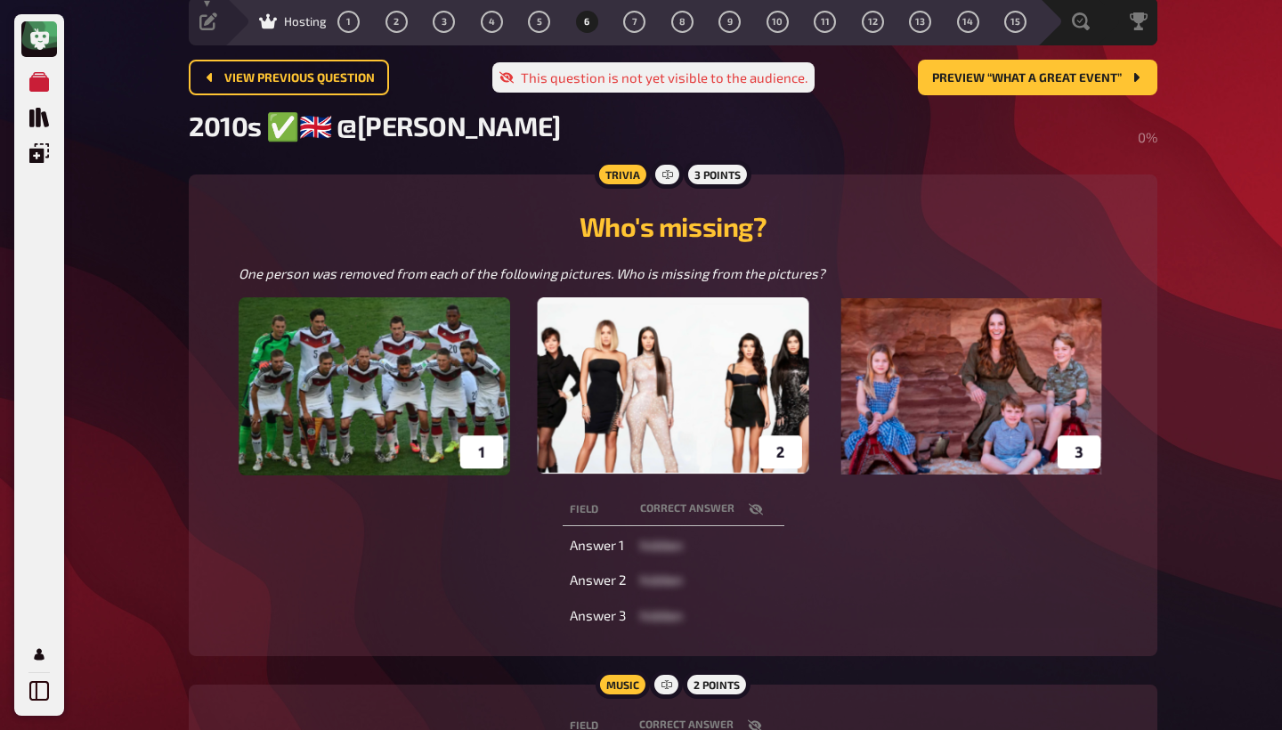
scroll to position [51, 0]
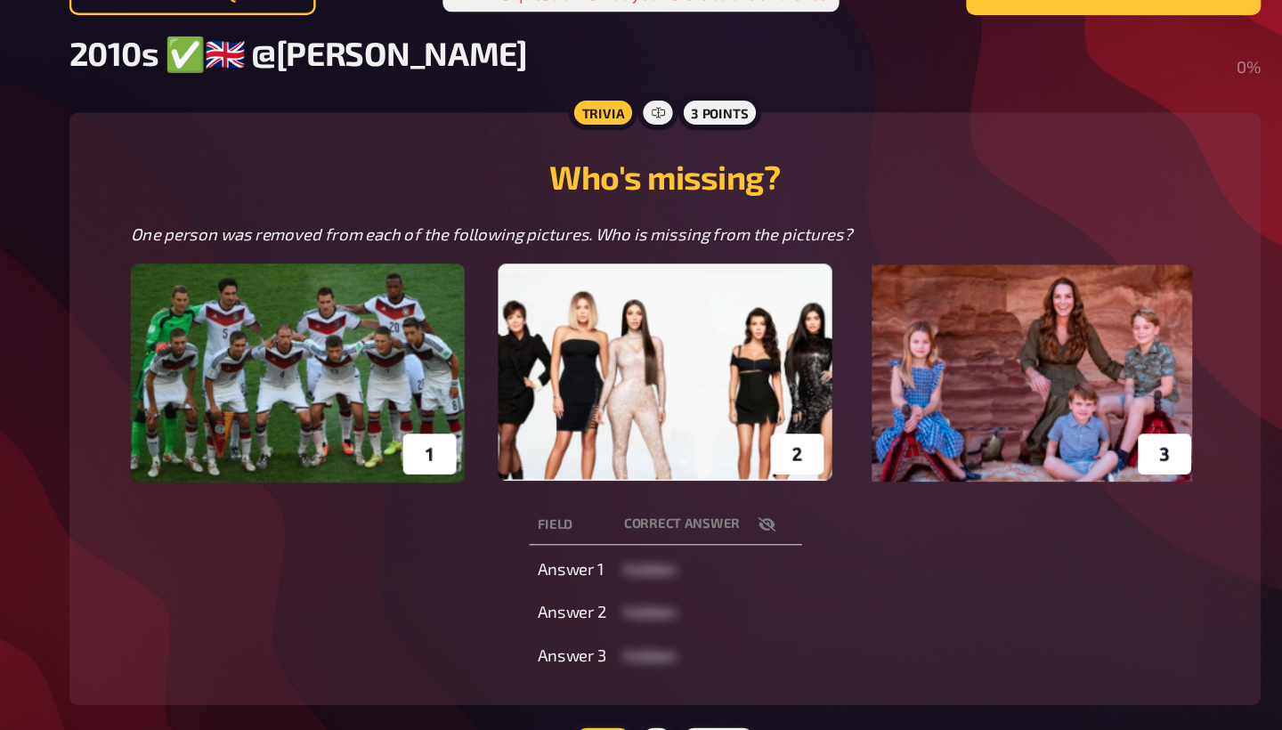
click at [749, 514] on icon "button" at bounding box center [756, 521] width 14 height 14
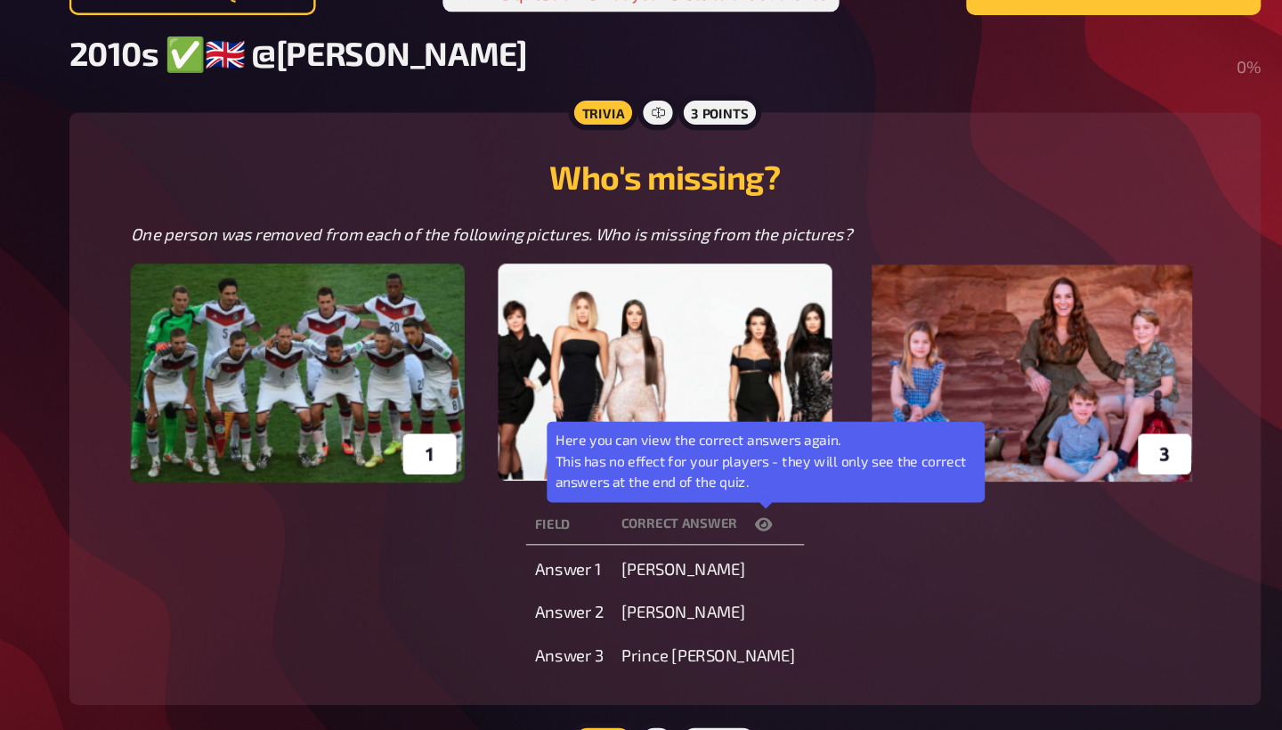
click at [746, 514] on icon "button" at bounding box center [753, 521] width 14 height 14
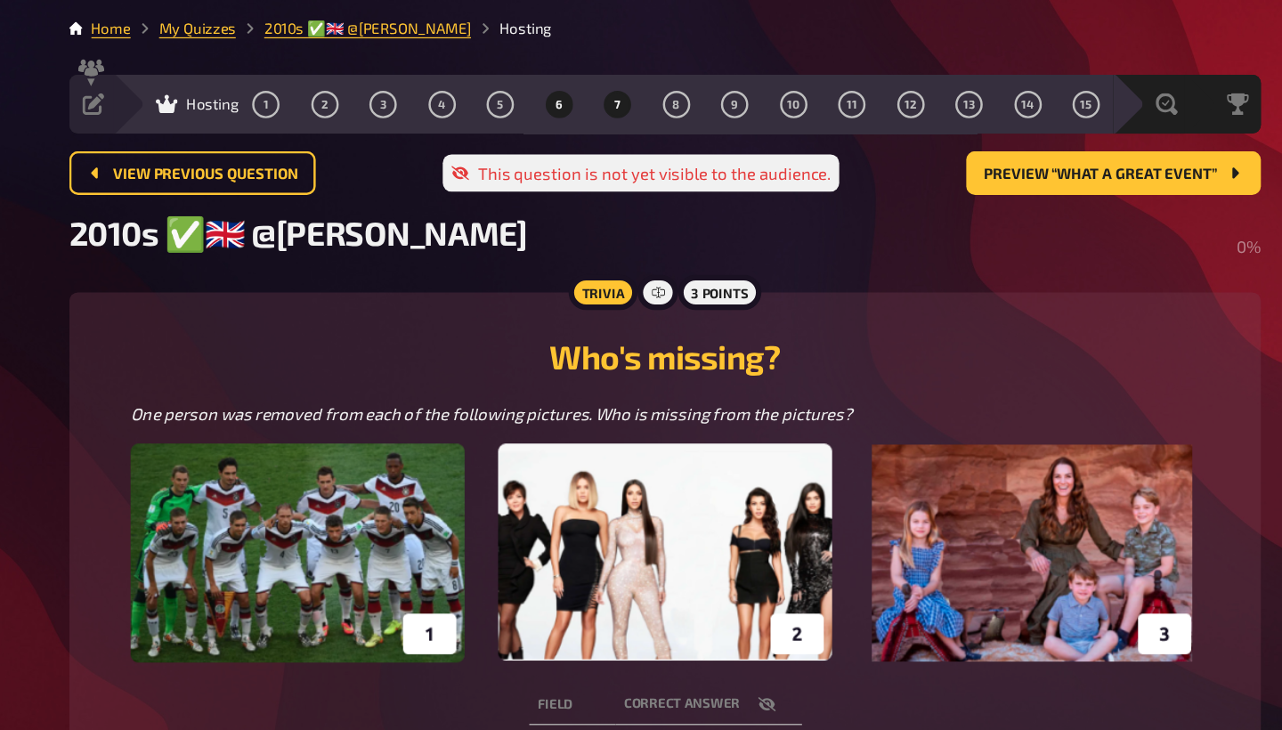
scroll to position [0, 0]
click at [632, 86] on span "7" at bounding box center [634, 85] width 5 height 10
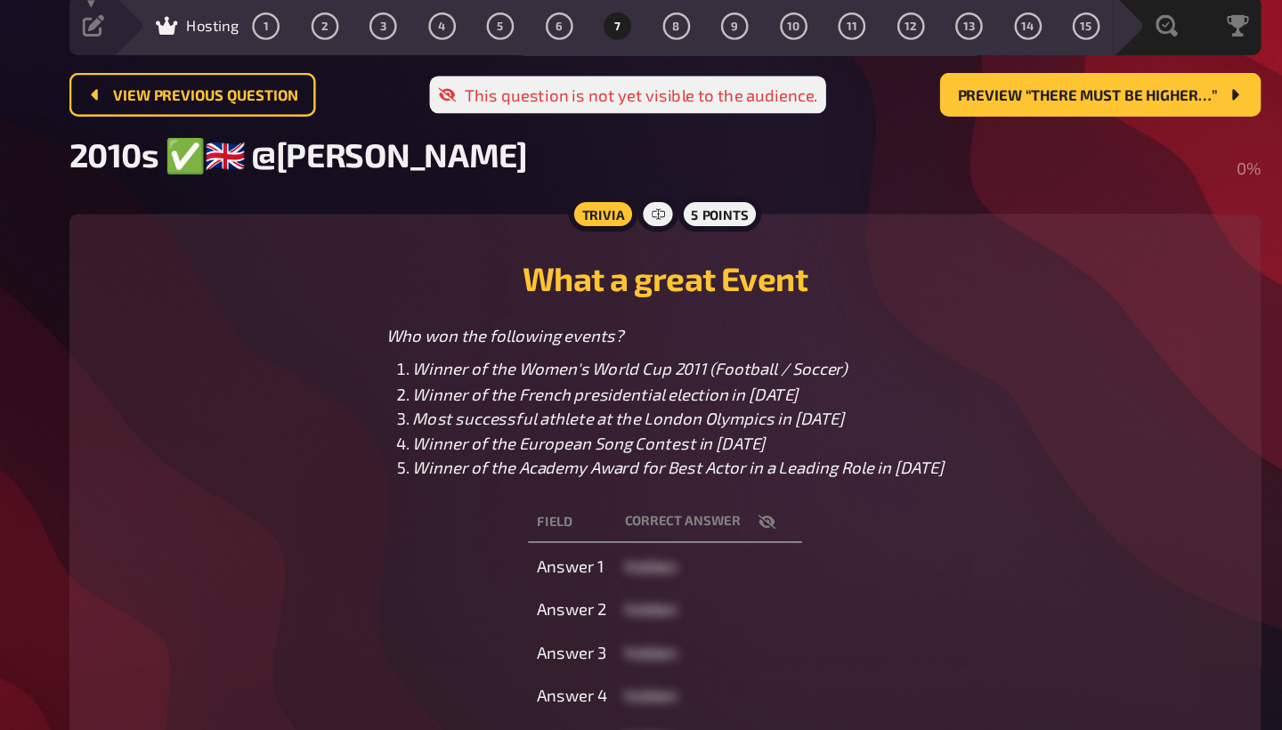
click at [749, 481] on icon "button" at bounding box center [756, 488] width 14 height 14
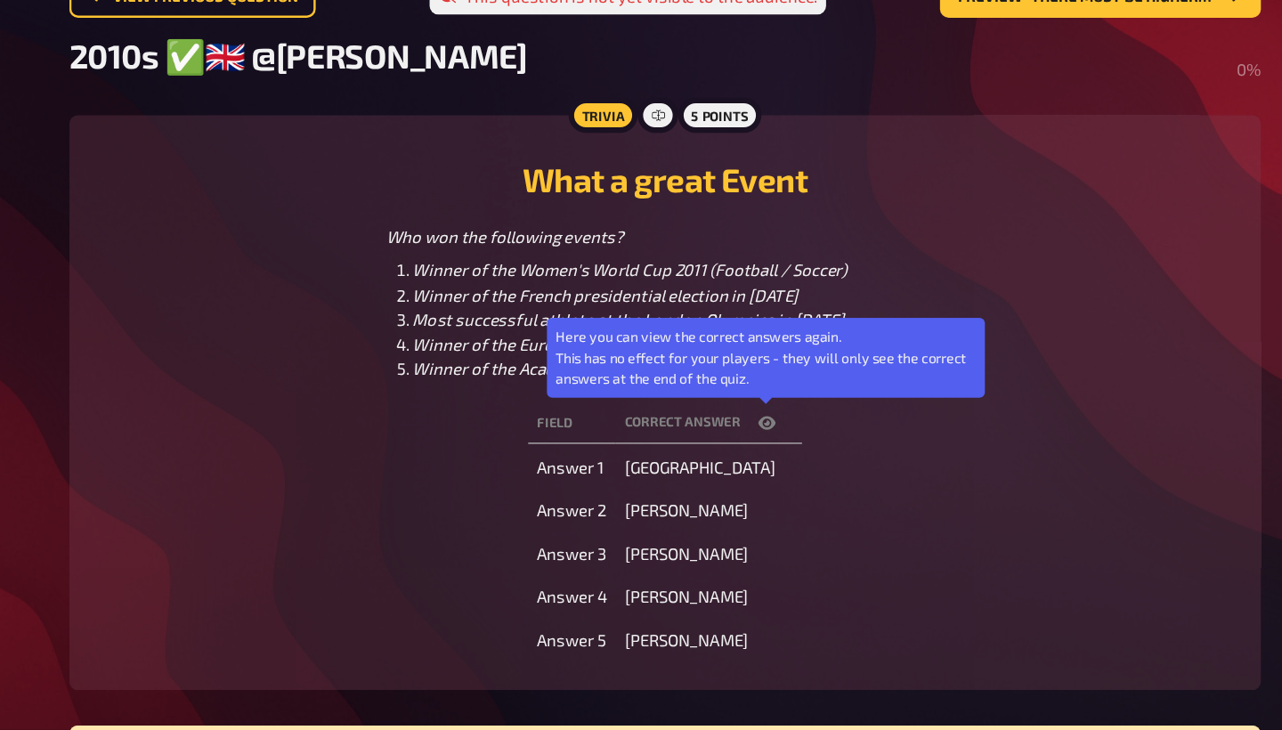
scroll to position [10, 0]
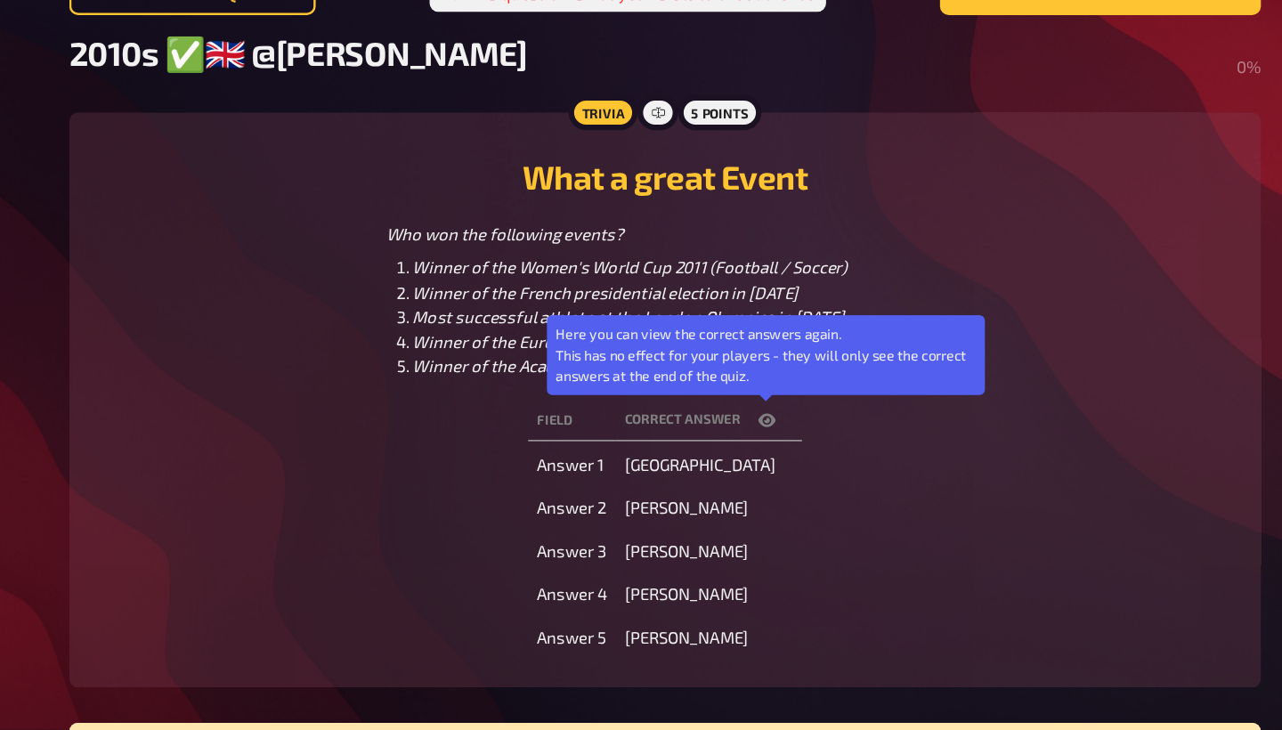
click at [749, 471] on icon "button" at bounding box center [756, 478] width 14 height 14
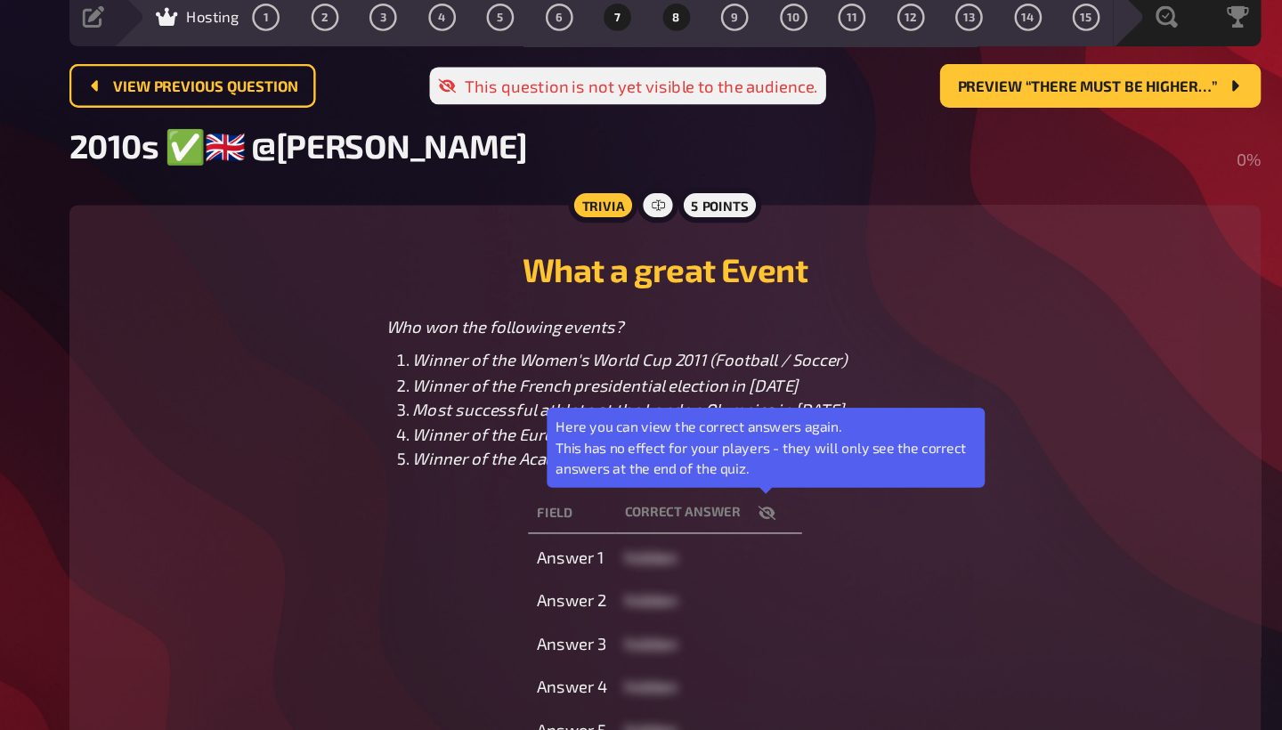
click at [668, 61] on button "8" at bounding box center [682, 75] width 28 height 28
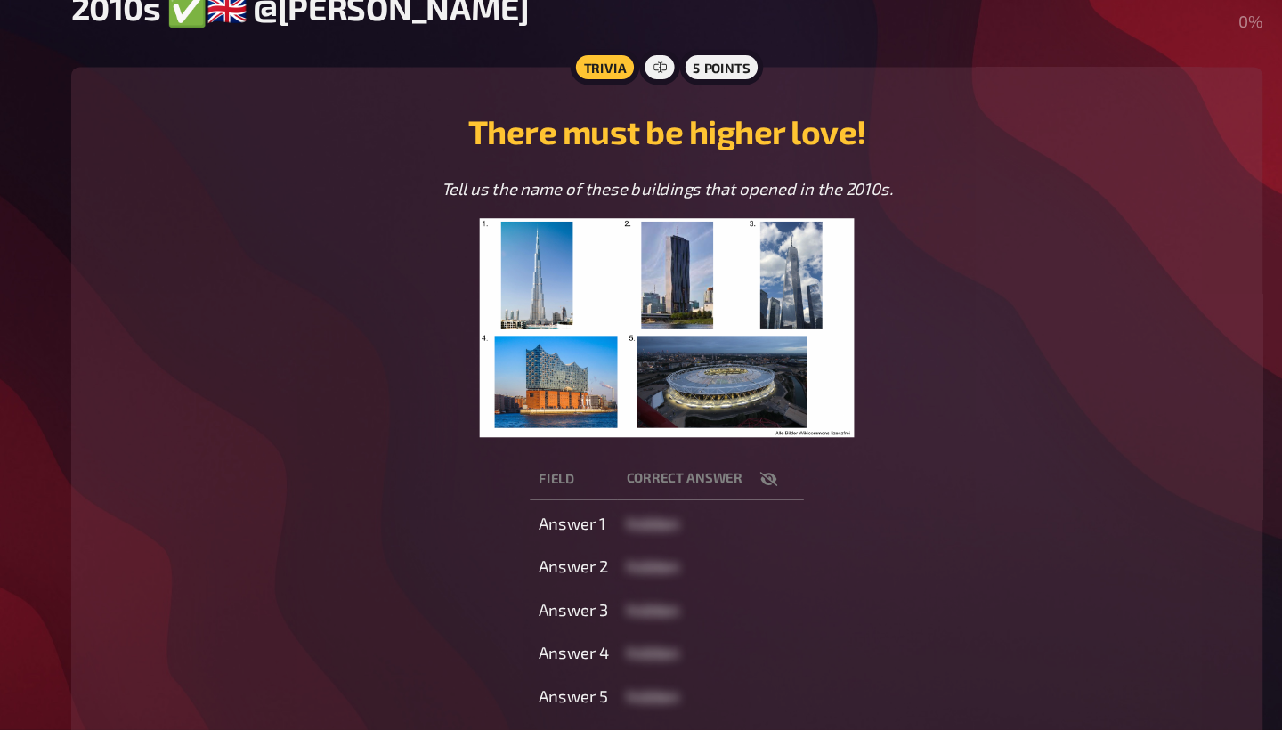
scroll to position [51, 0]
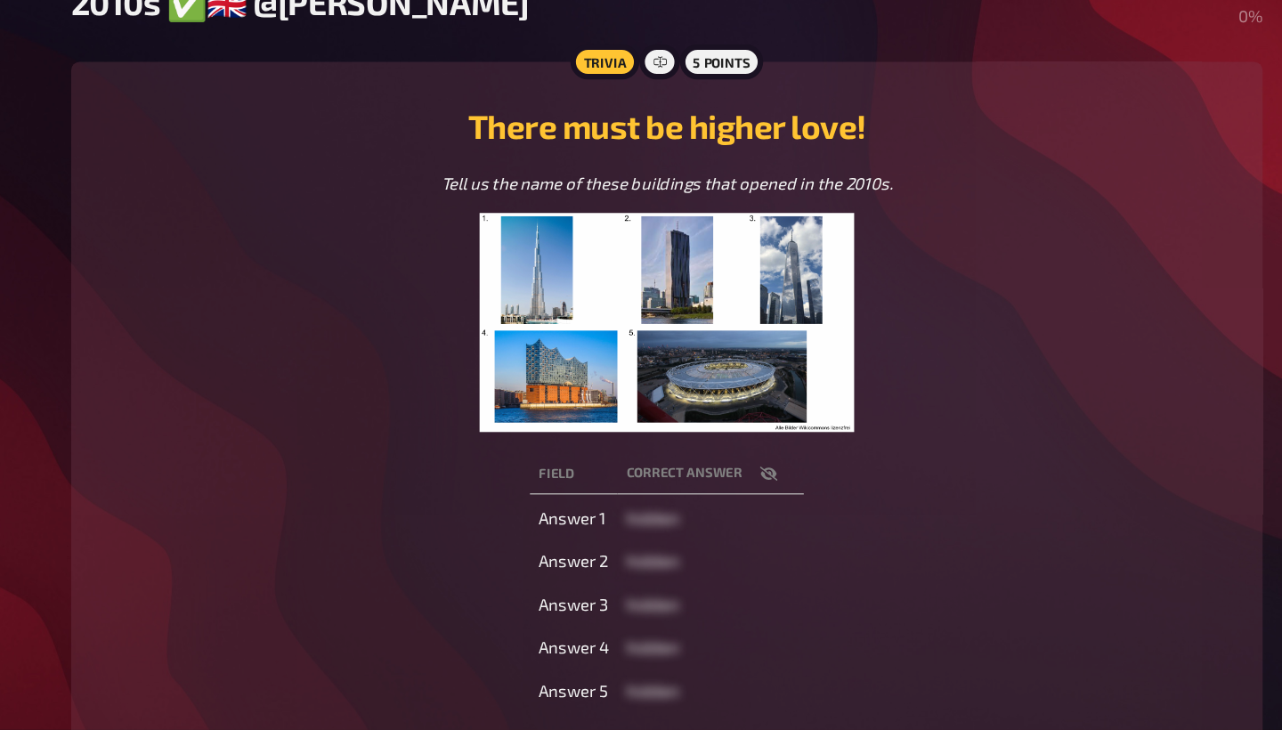
click at [749, 515] on icon "button" at bounding box center [756, 521] width 14 height 12
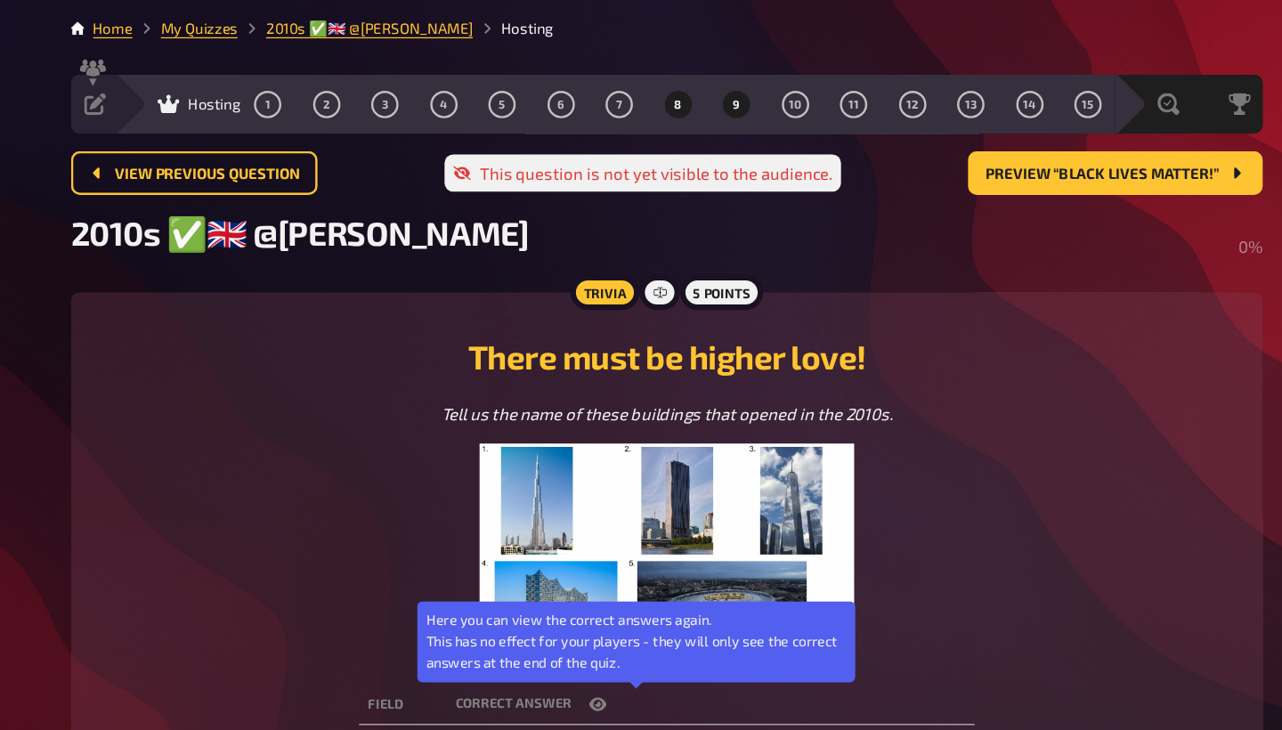
scroll to position [0, 0]
click at [727, 81] on span "9" at bounding box center [729, 85] width 5 height 10
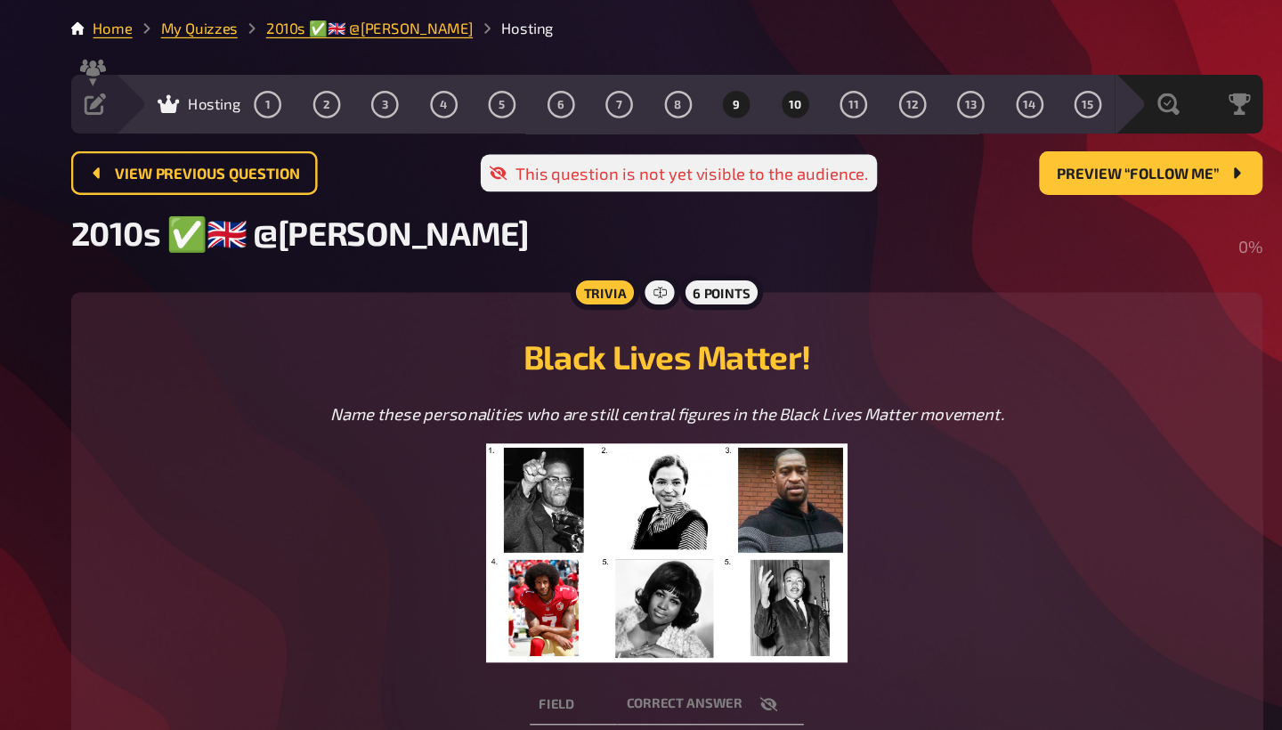
click at [763, 85] on button "10" at bounding box center [777, 84] width 28 height 28
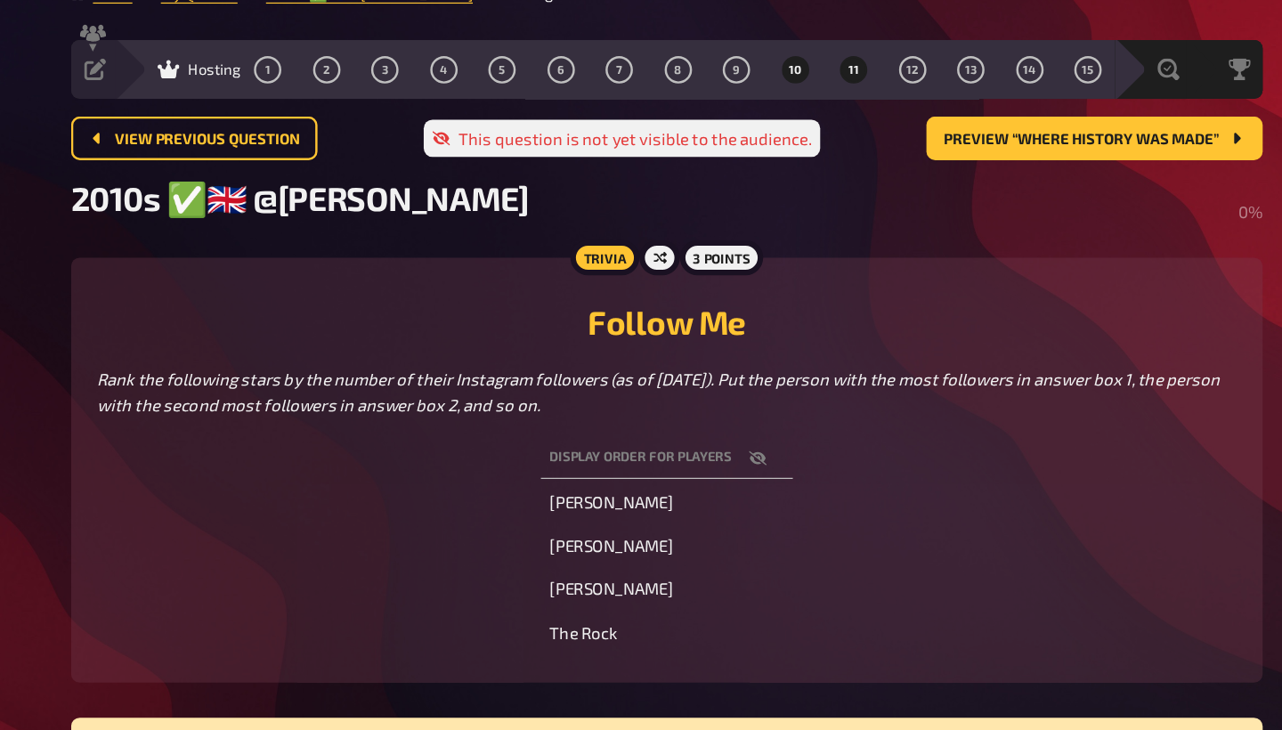
click at [811, 70] on button "11" at bounding box center [825, 84] width 28 height 28
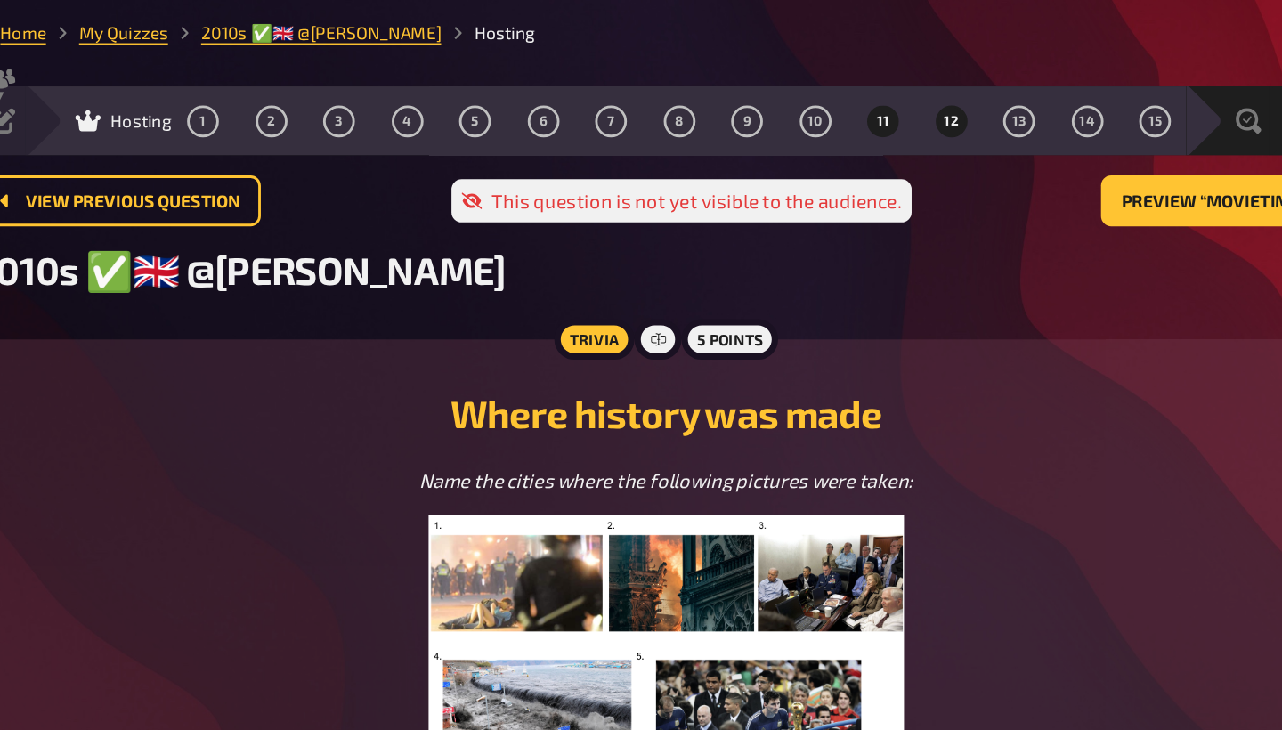
click at [858, 77] on button "12" at bounding box center [872, 84] width 28 height 28
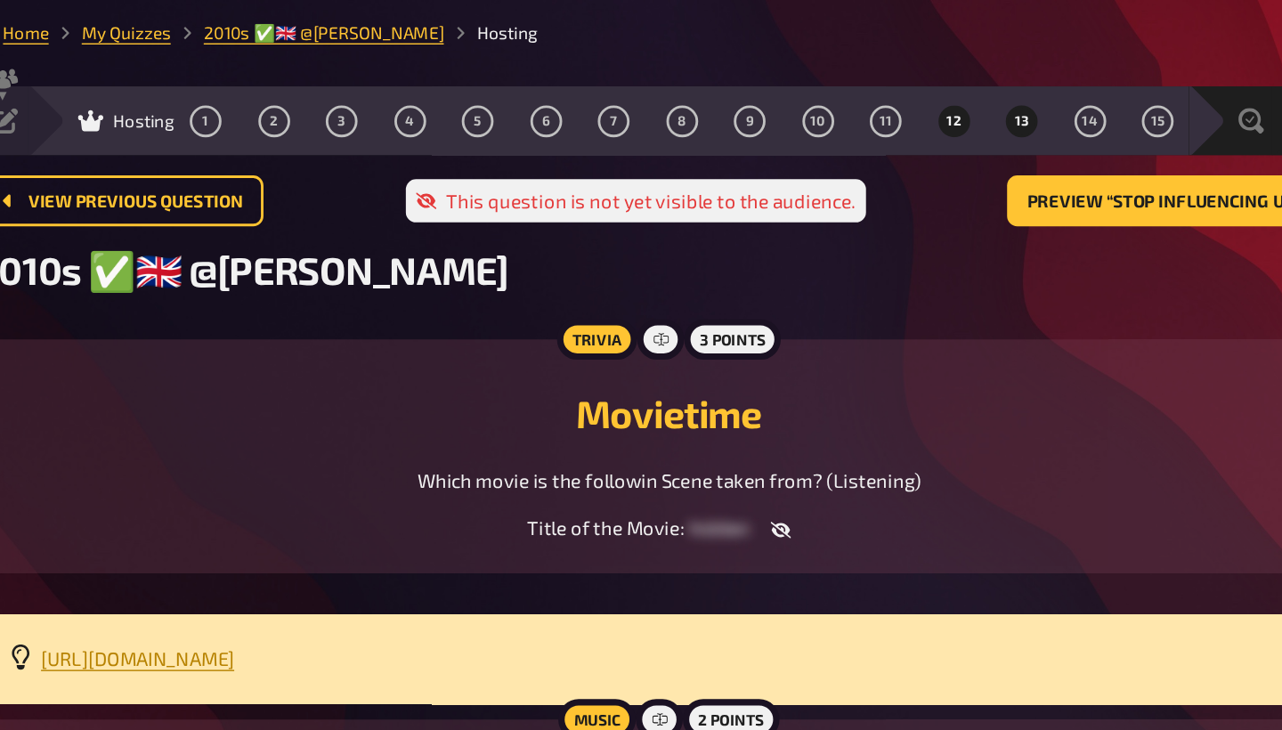
click at [915, 84] on span "13" at bounding box center [920, 85] width 10 height 10
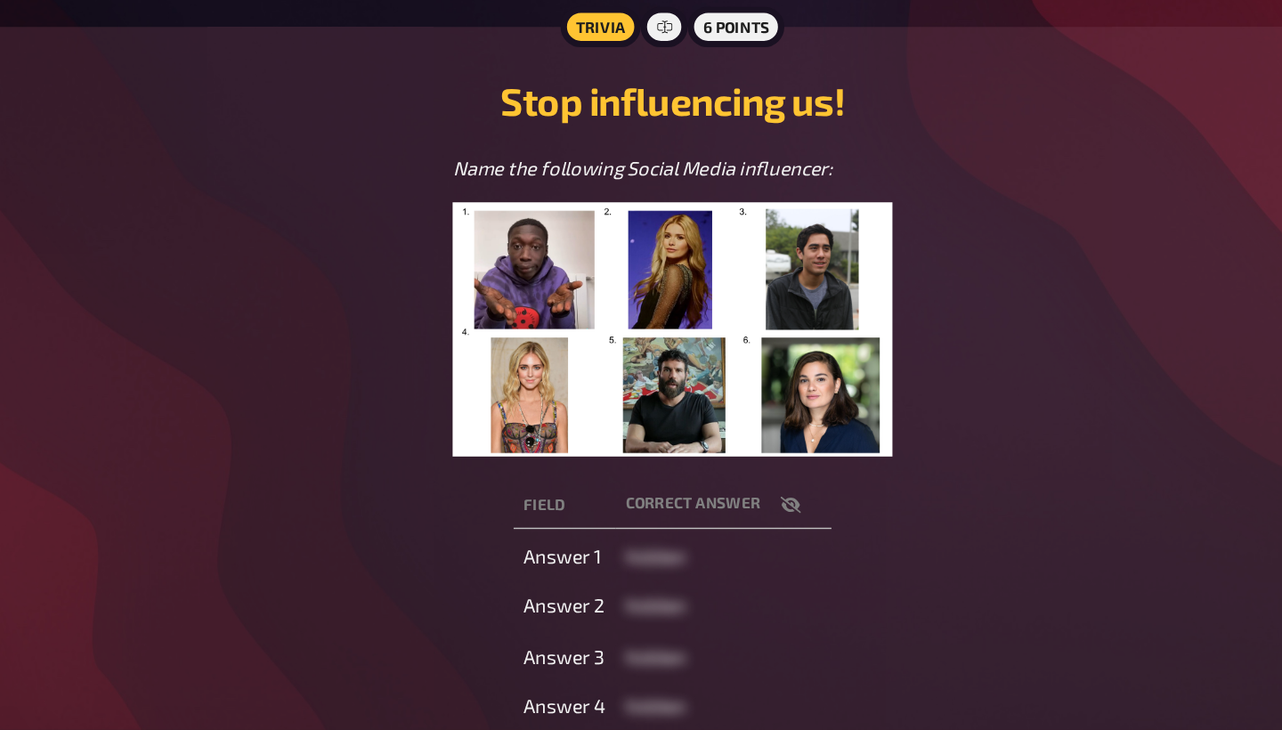
click at [749, 565] on icon "button" at bounding box center [756, 572] width 14 height 14
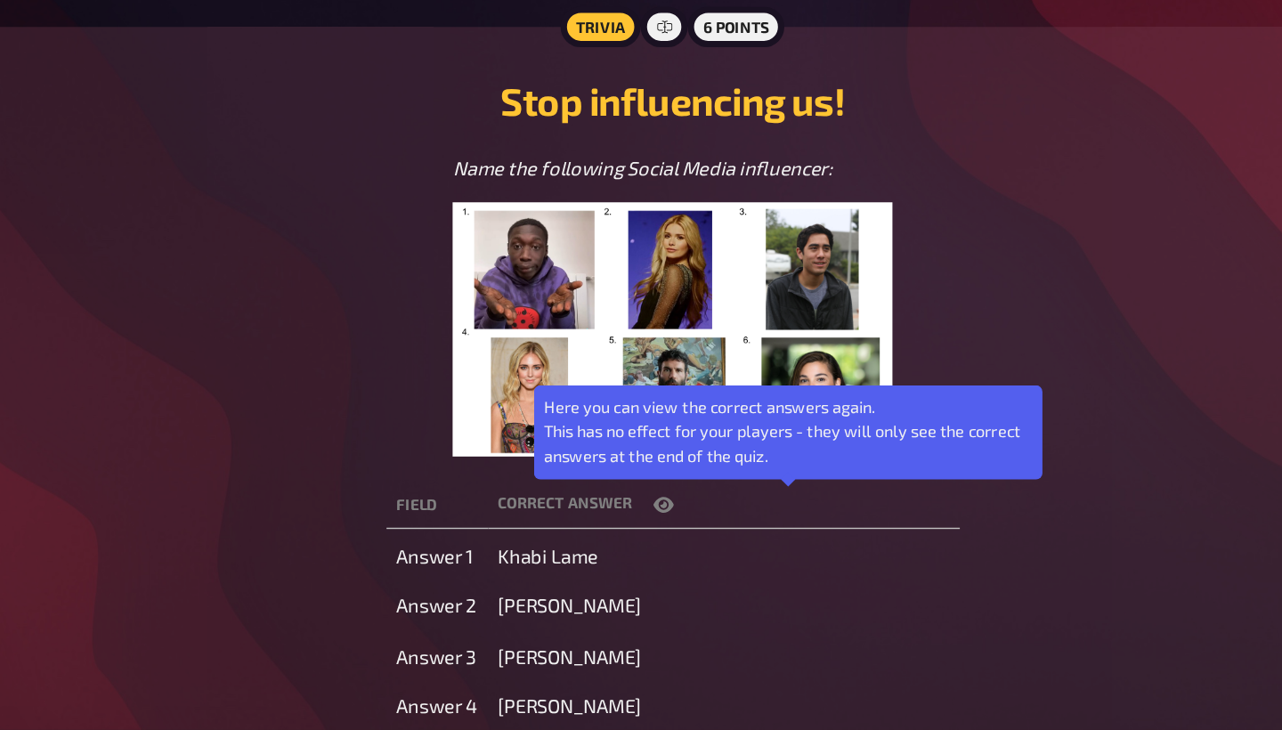
click at [660, 565] on icon "button" at bounding box center [667, 572] width 14 height 14
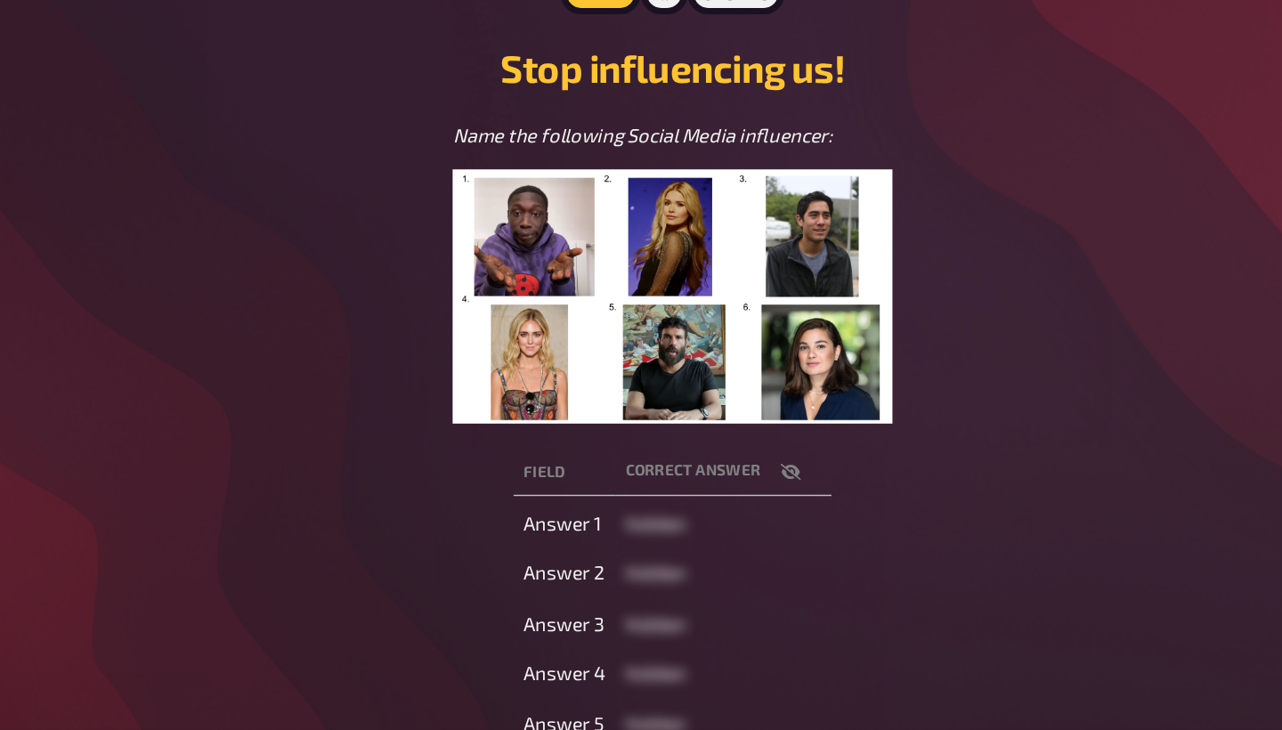
scroll to position [28, 0]
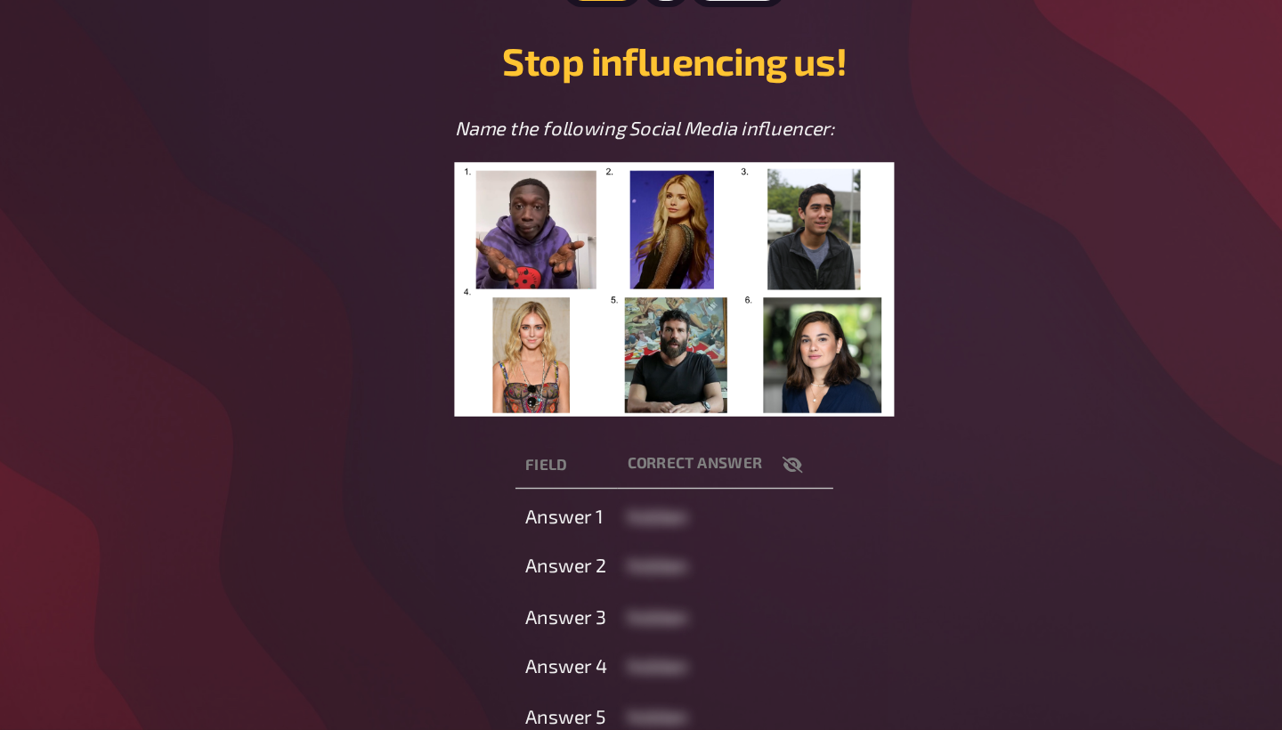
click at [749, 537] on icon "button" at bounding box center [756, 544] width 14 height 14
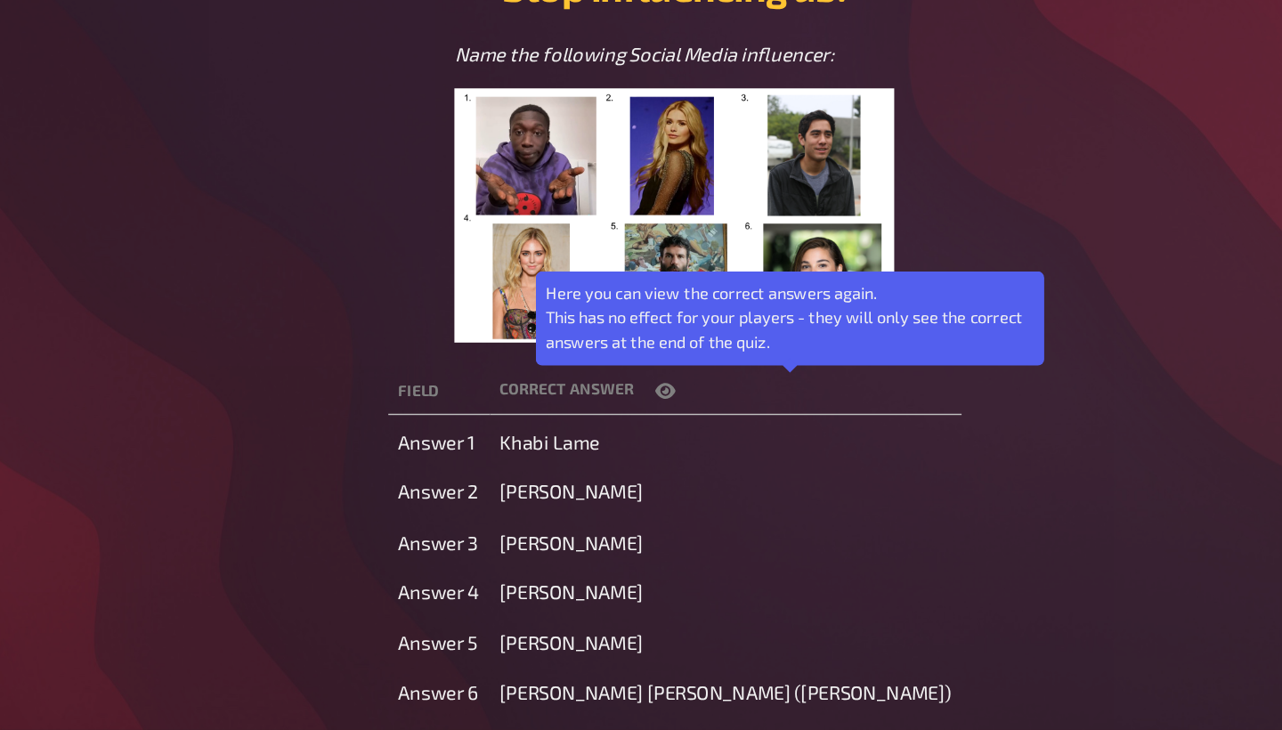
scroll to position [83, 0]
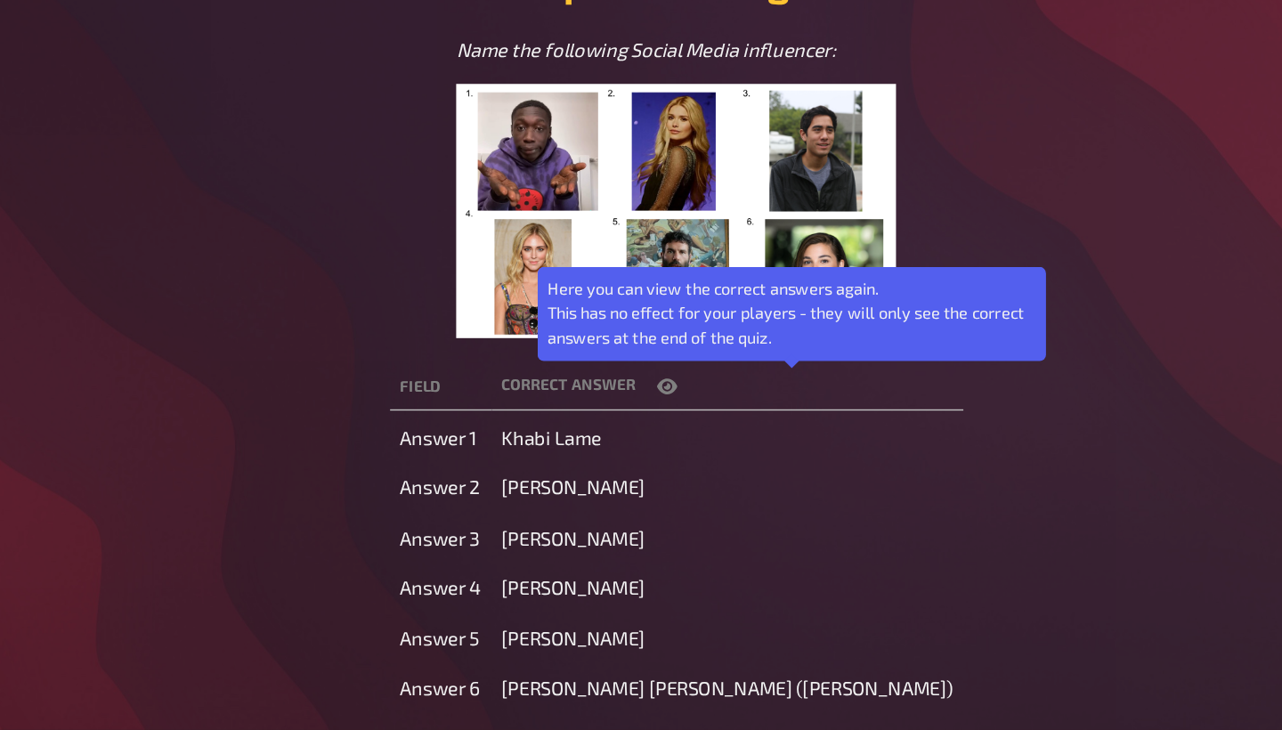
click at [660, 484] on icon "button" at bounding box center [667, 489] width 14 height 11
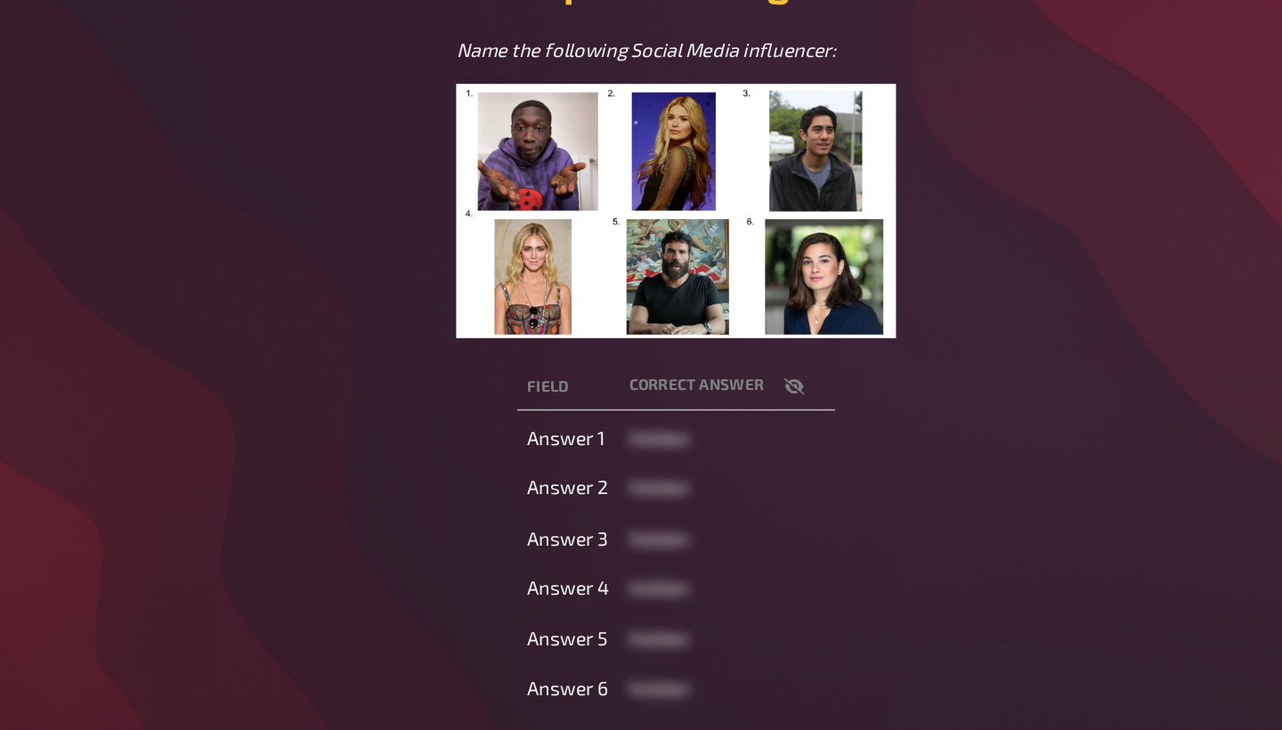
click at [749, 482] on icon "button" at bounding box center [756, 489] width 14 height 14
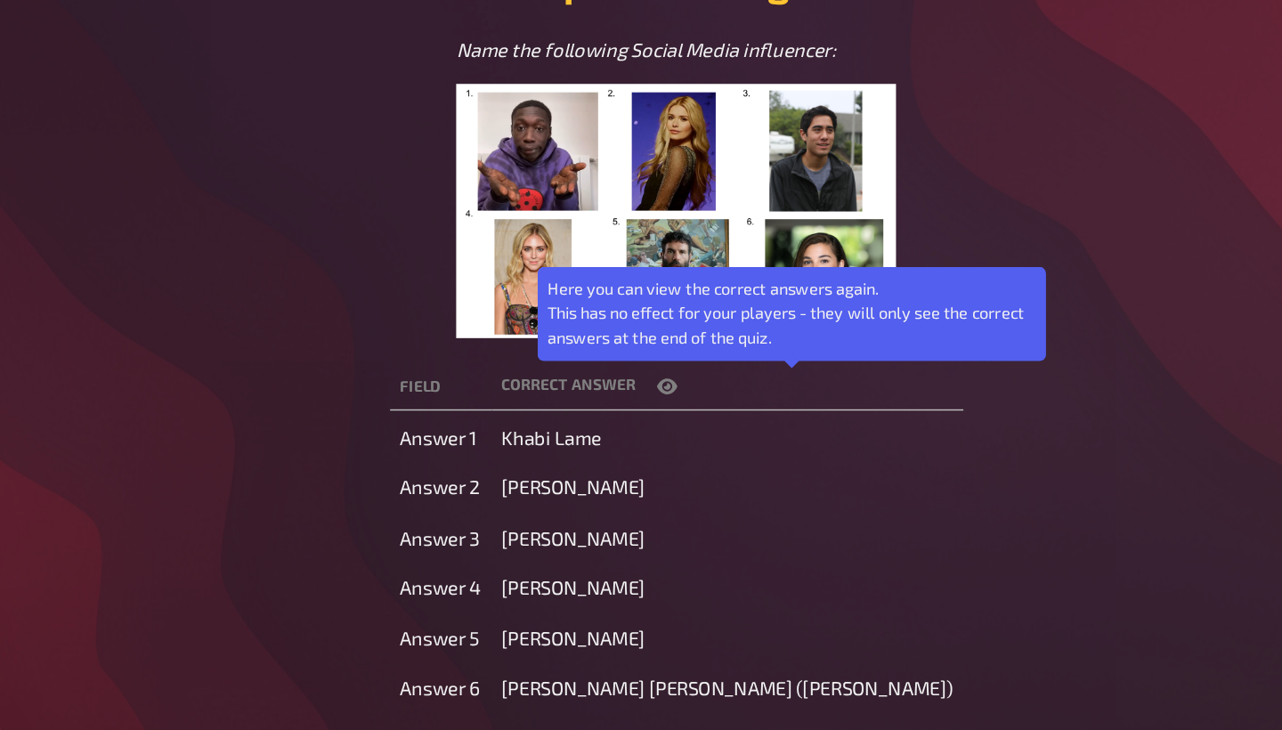
click at [660, 484] on icon "button" at bounding box center [667, 489] width 14 height 11
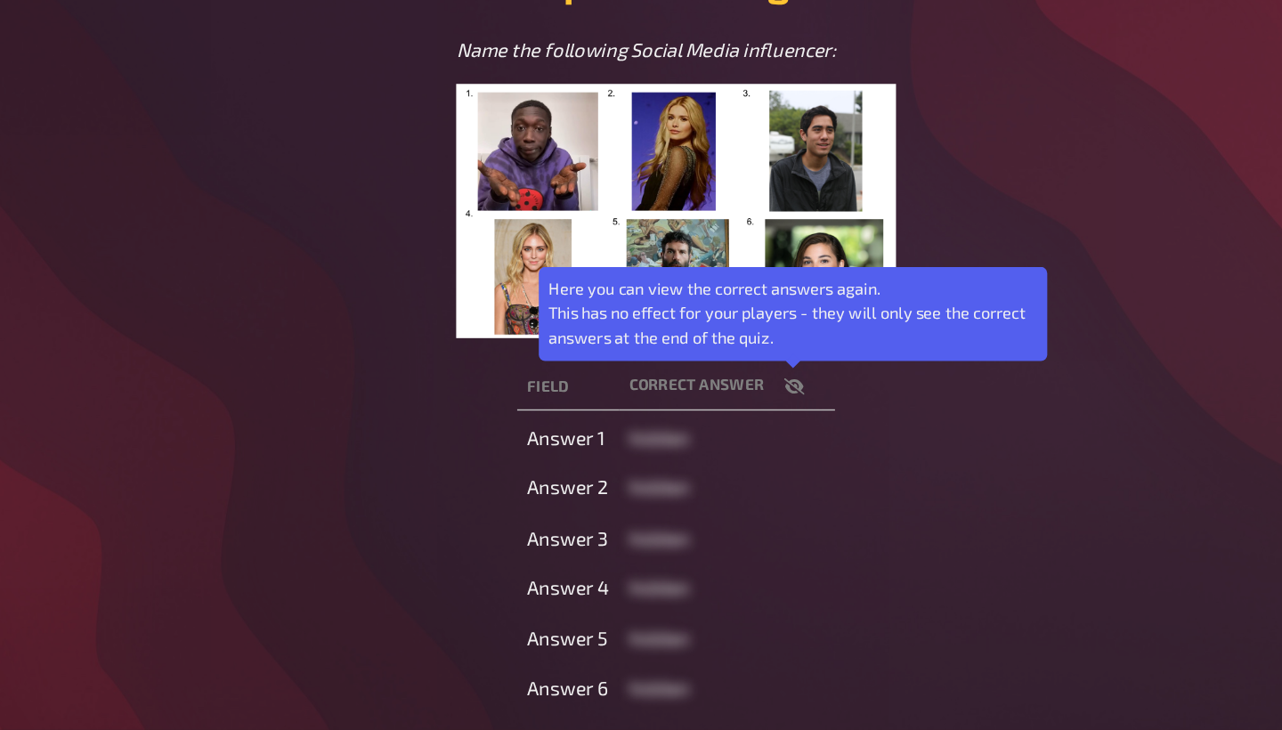
click at [749, 482] on icon "button" at bounding box center [756, 489] width 14 height 14
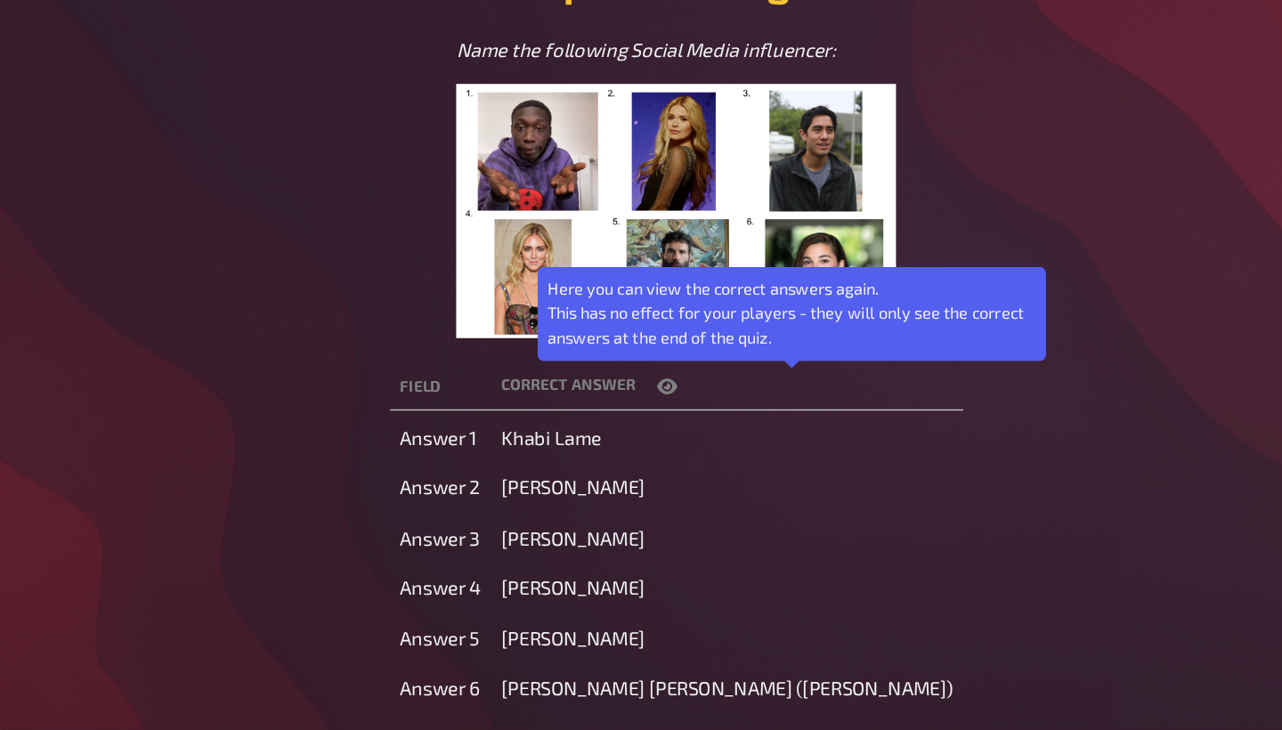
click at [660, 484] on icon "button" at bounding box center [667, 489] width 14 height 11
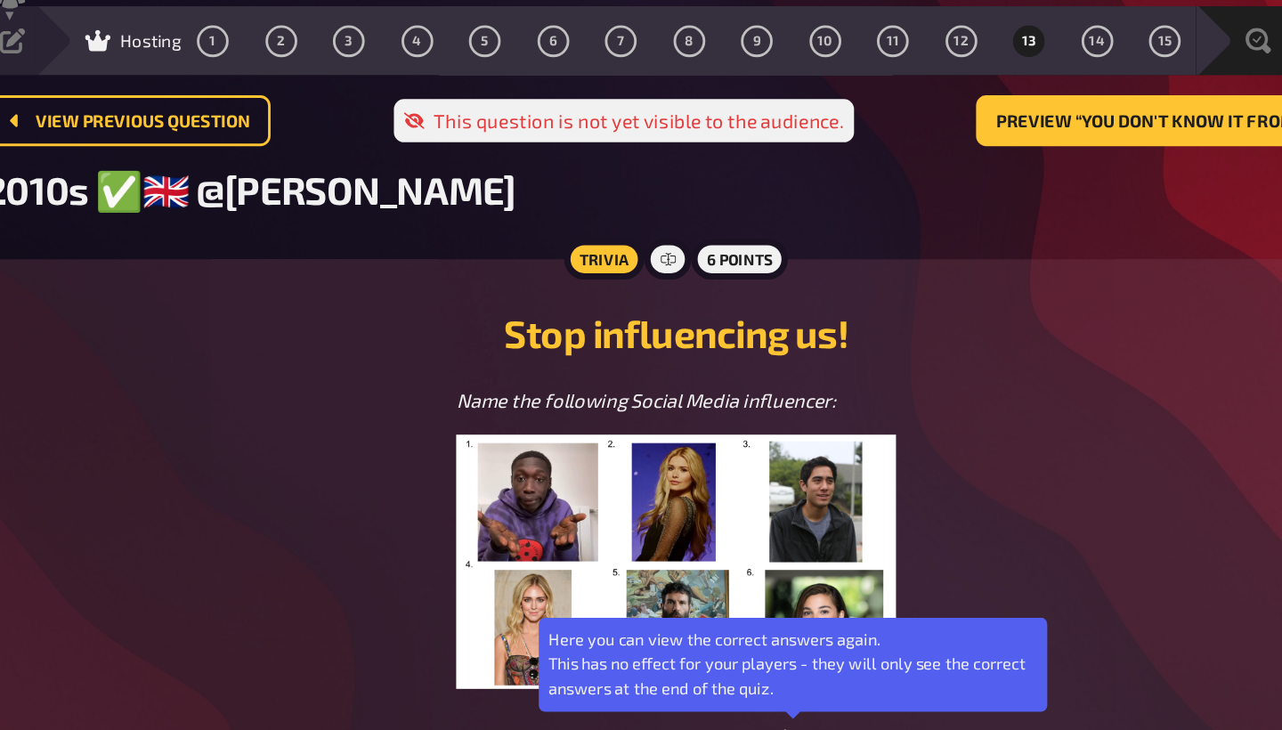
scroll to position [14, 0]
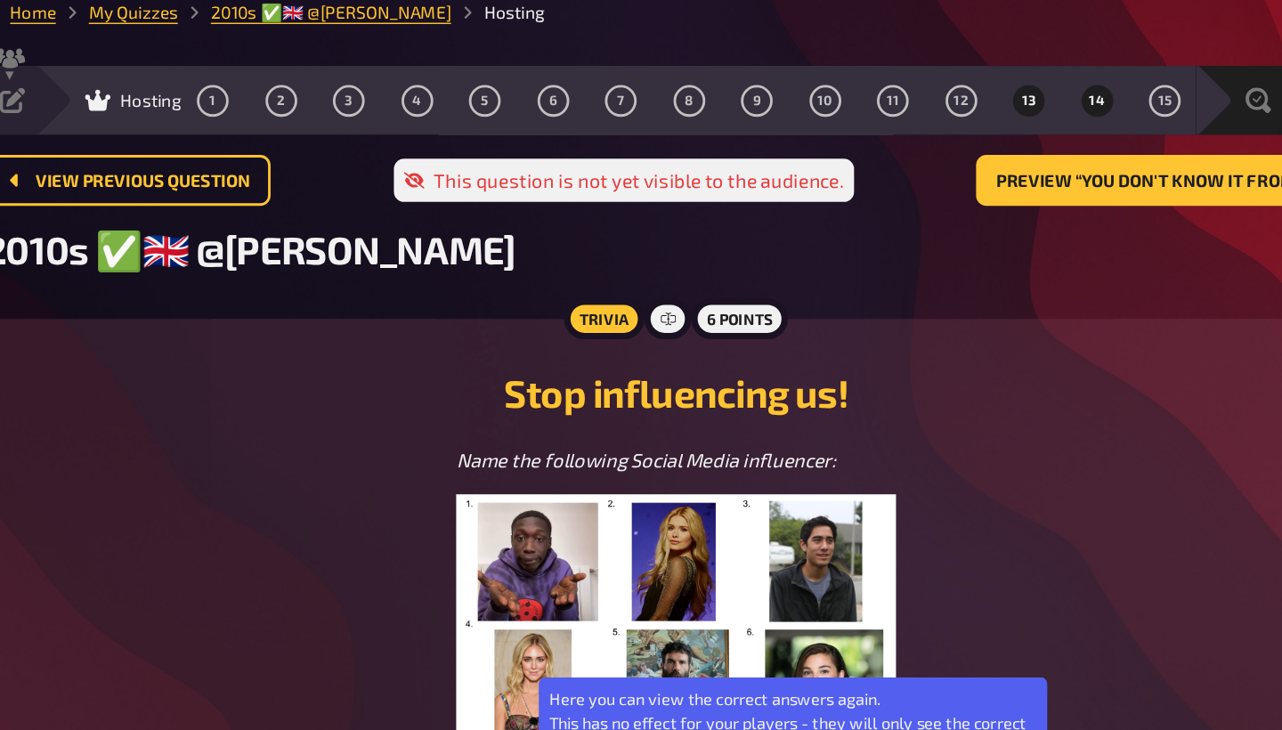
click at [953, 78] on button "14" at bounding box center [967, 70] width 28 height 28
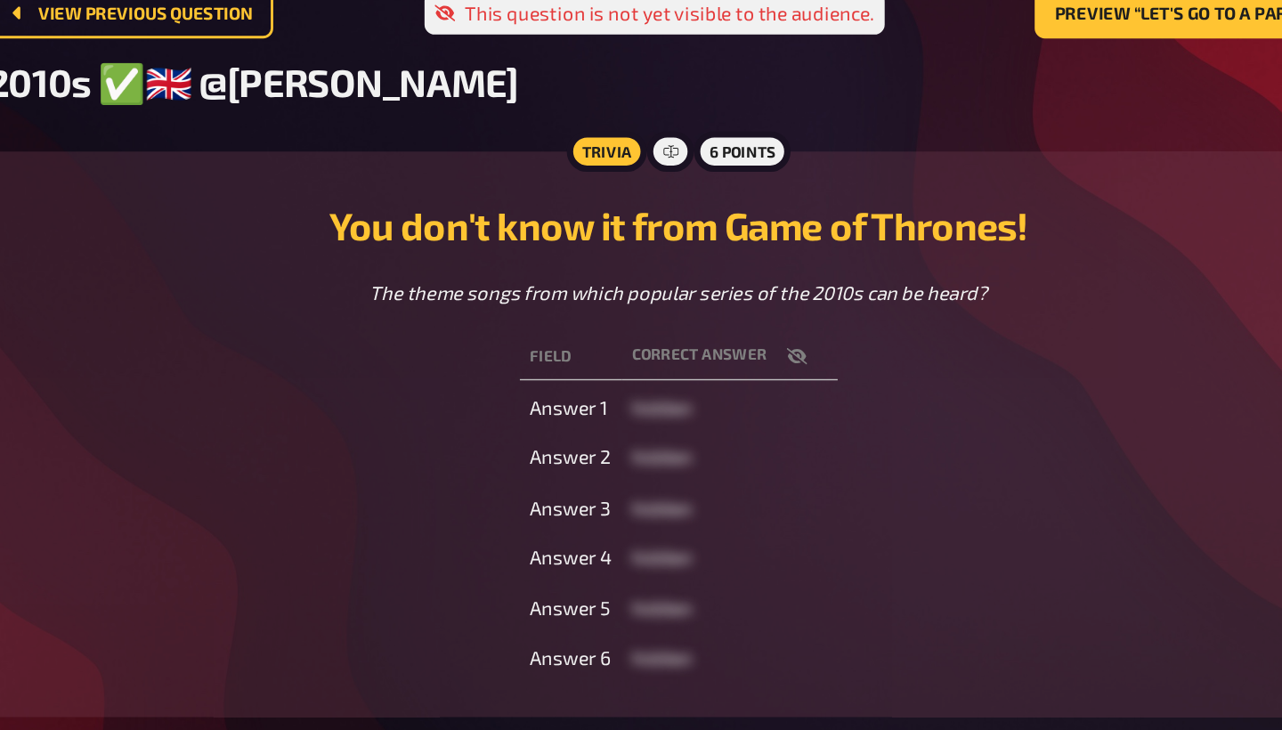
click at [749, 360] on icon "button" at bounding box center [756, 367] width 14 height 14
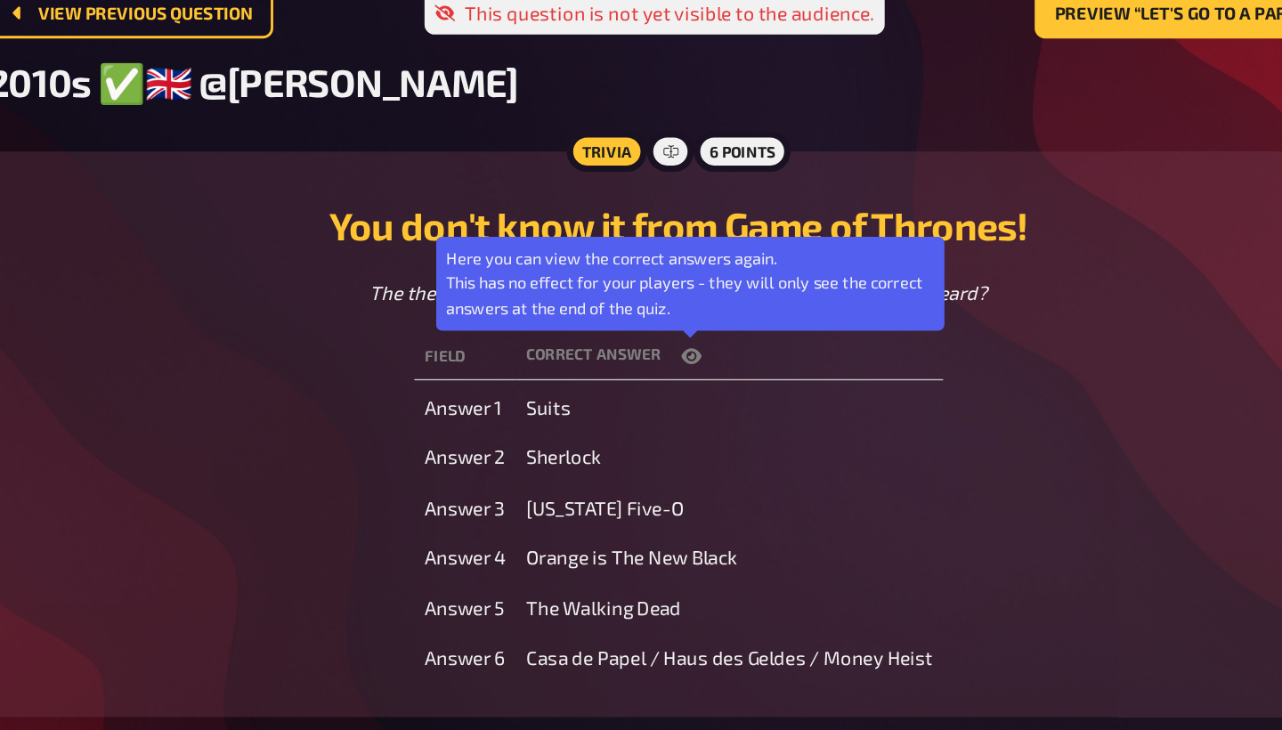
click at [559, 351] on th "correct answer Here you can view the correct answers again. This has no effect …" at bounding box center [708, 367] width 299 height 33
click at [675, 360] on icon "button" at bounding box center [682, 367] width 14 height 14
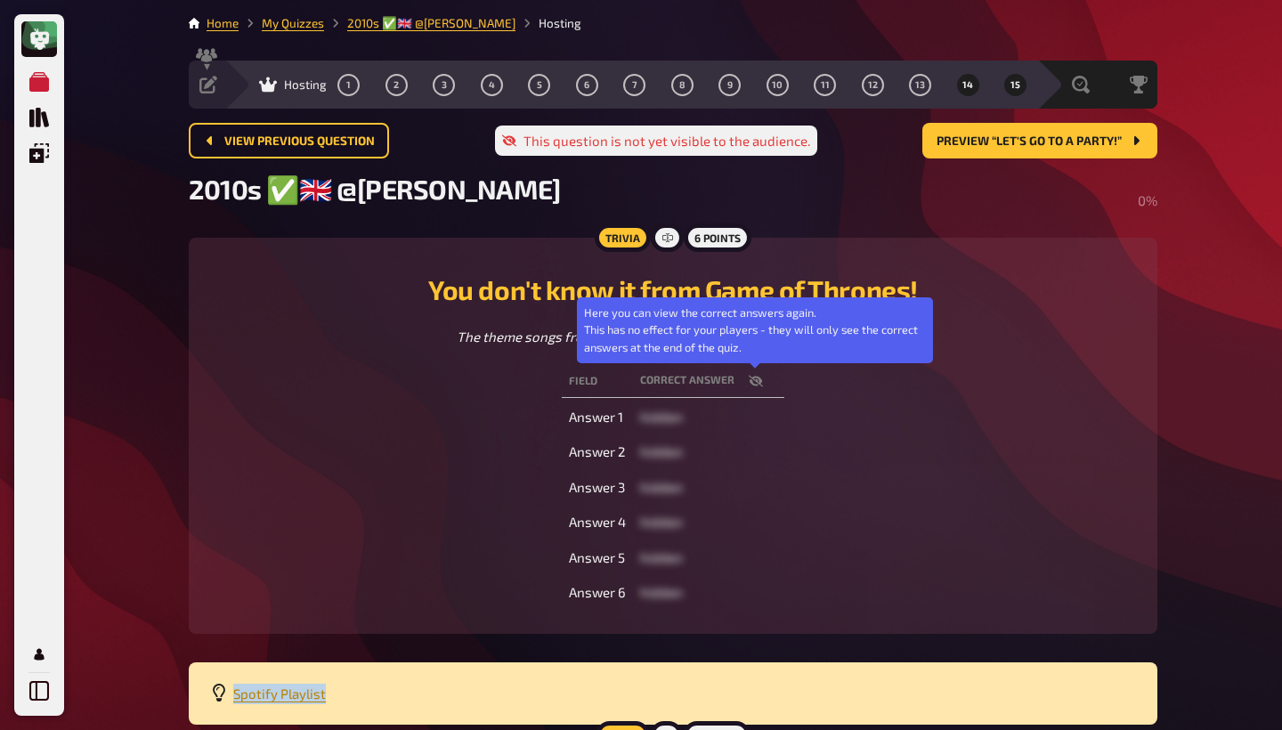
click at [1020, 93] on button "15" at bounding box center [1015, 84] width 28 height 28
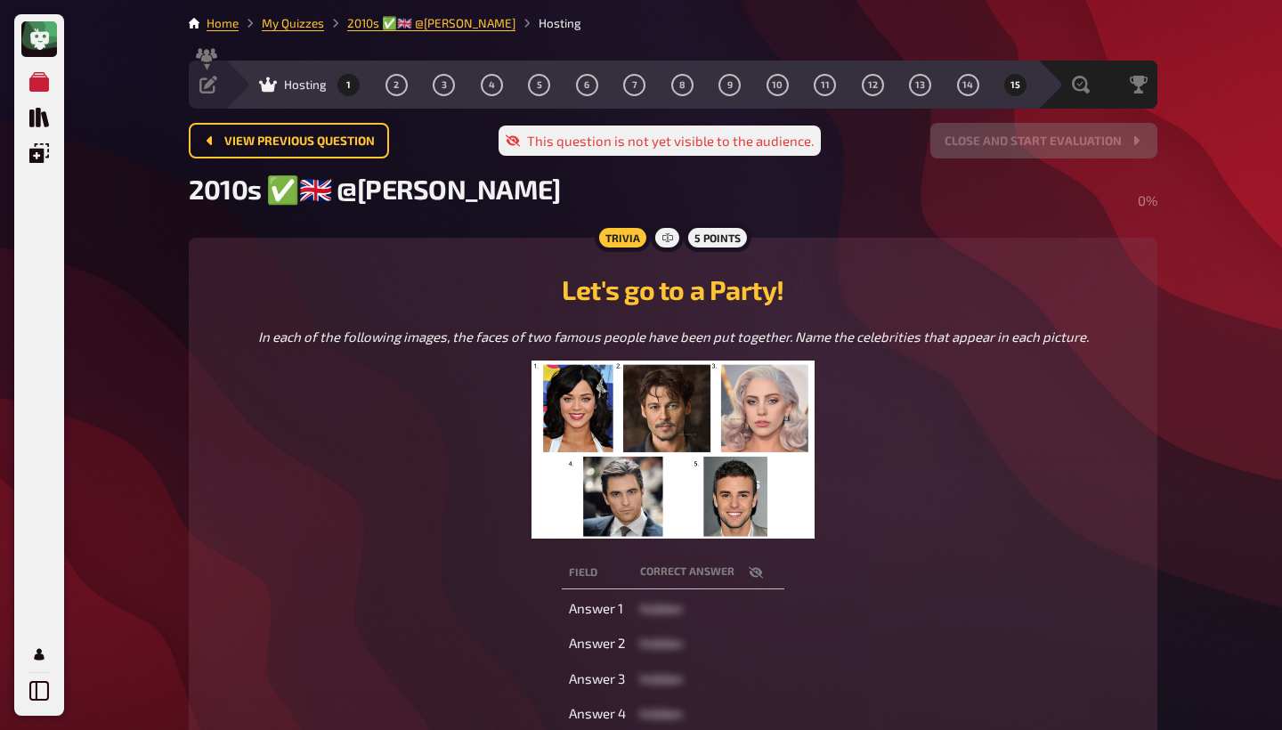
click at [352, 88] on button "1" at bounding box center [349, 84] width 28 height 28
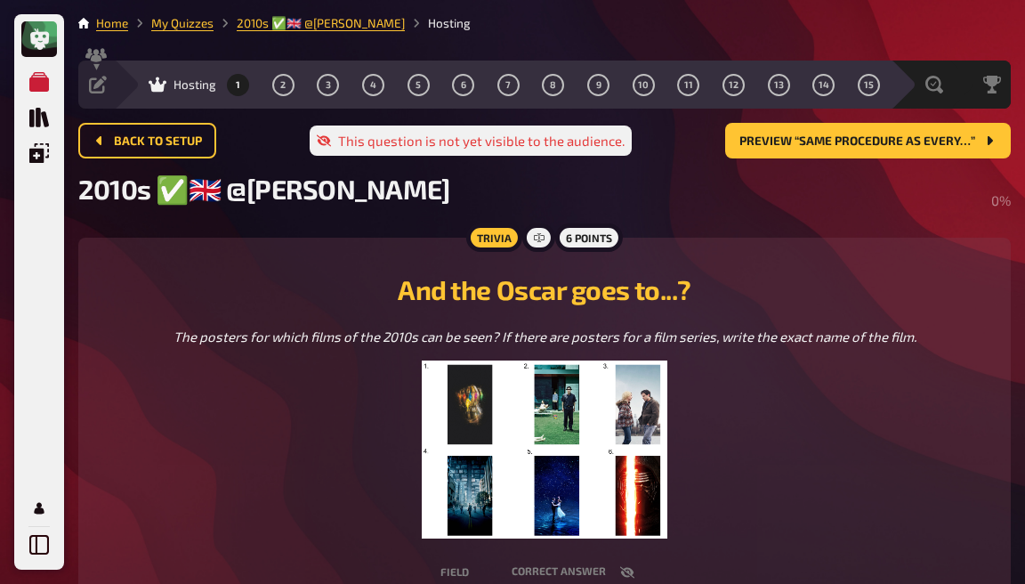
click at [196, 89] on span "Hosting" at bounding box center [195, 84] width 43 height 14
click at [185, 149] on button "Back to setup" at bounding box center [147, 141] width 138 height 36
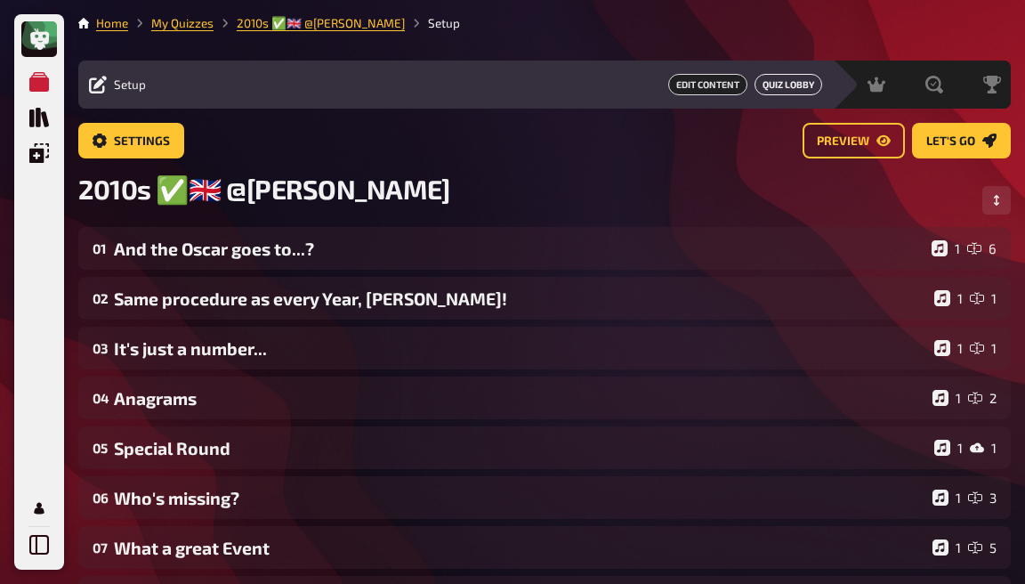
click at [765, 89] on button "Quiz Lobby" at bounding box center [789, 84] width 68 height 21
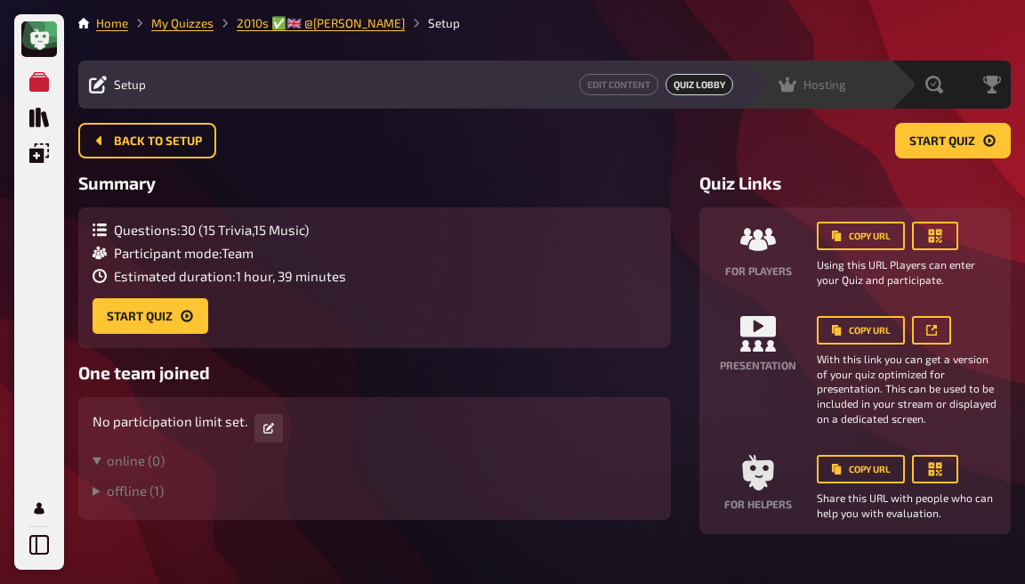
click at [849, 82] on div "Hosting undefined" at bounding box center [829, 85] width 123 height 18
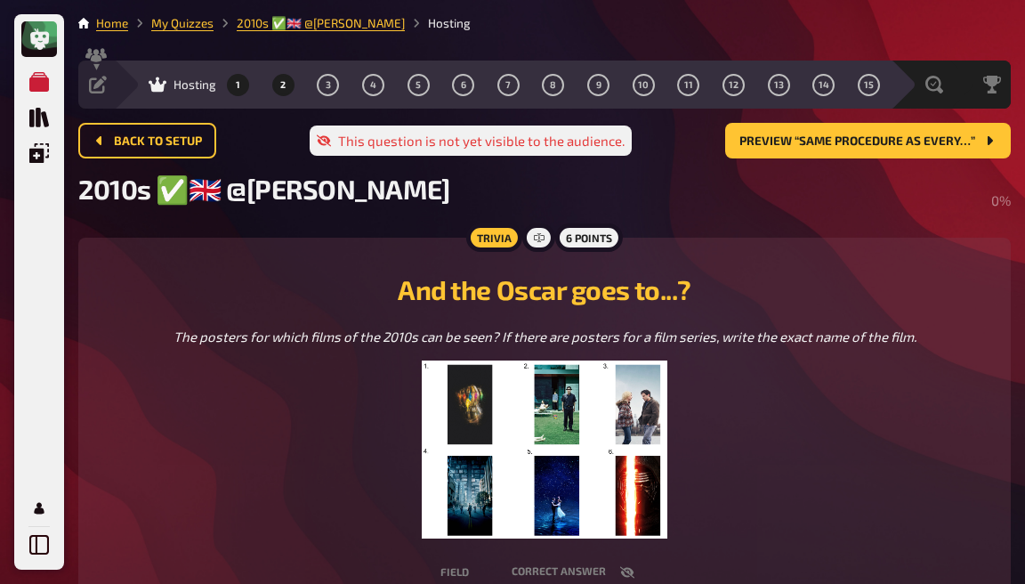
click at [282, 86] on span "2" at bounding box center [282, 85] width 5 height 10
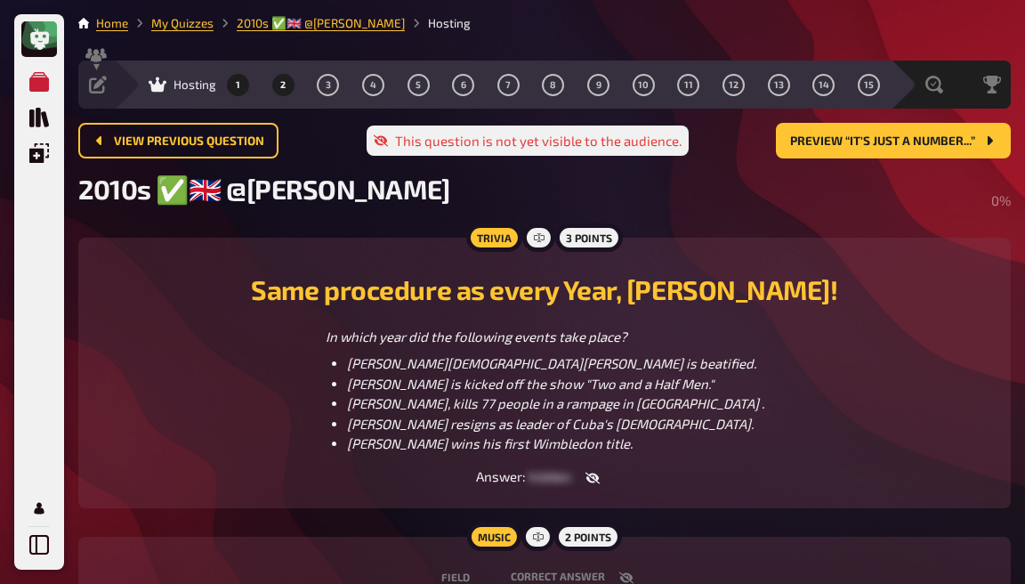
click at [243, 85] on button "1" at bounding box center [238, 84] width 28 height 28
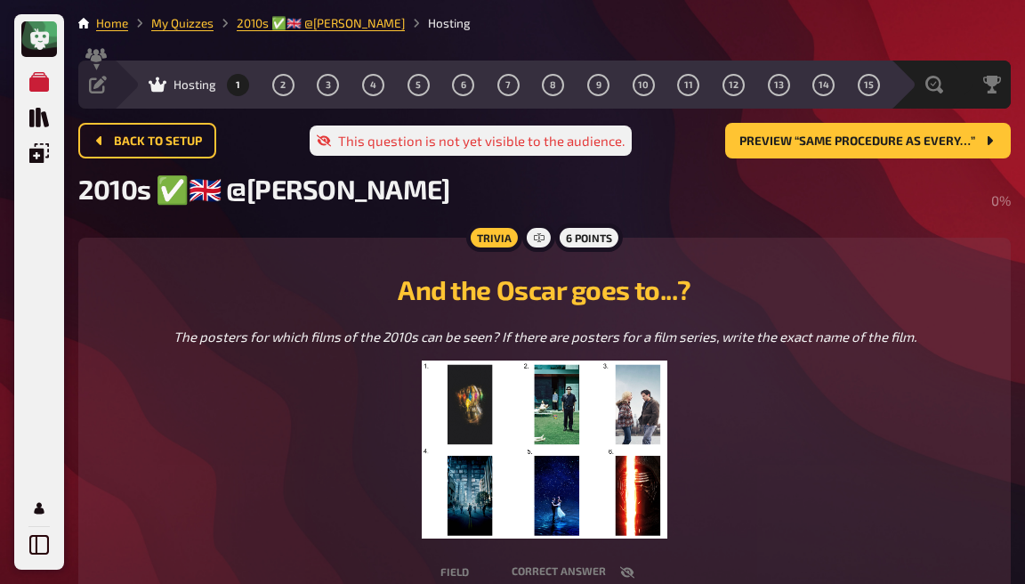
click at [200, 89] on span "Hosting" at bounding box center [195, 84] width 43 height 14
click at [157, 86] on icon at bounding box center [158, 84] width 18 height 15
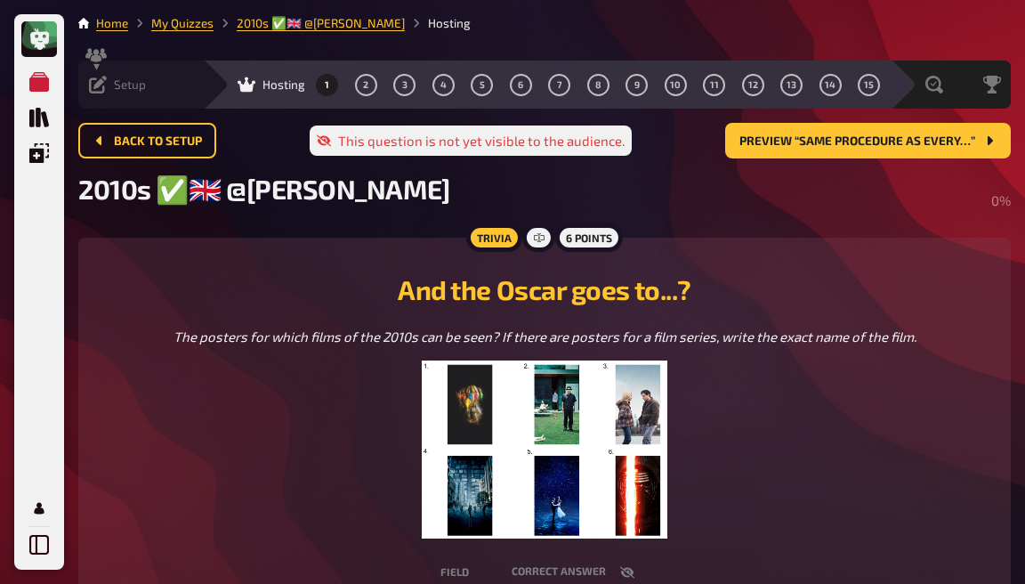
click at [103, 86] on icon at bounding box center [98, 85] width 18 height 18
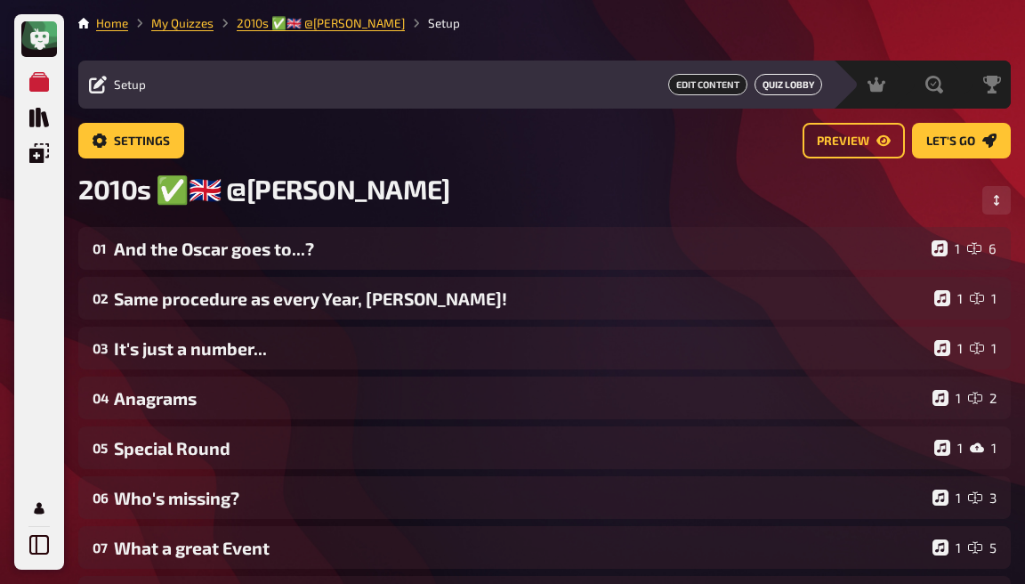
click at [780, 92] on button "Quiz Lobby" at bounding box center [789, 84] width 68 height 21
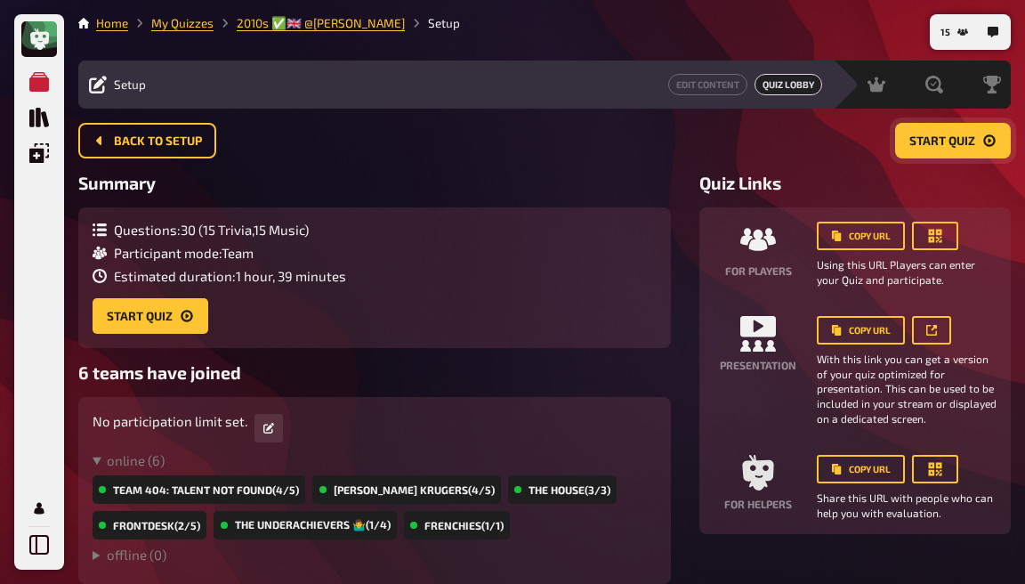
click at [929, 140] on span "Start Quiz" at bounding box center [943, 141] width 66 height 12
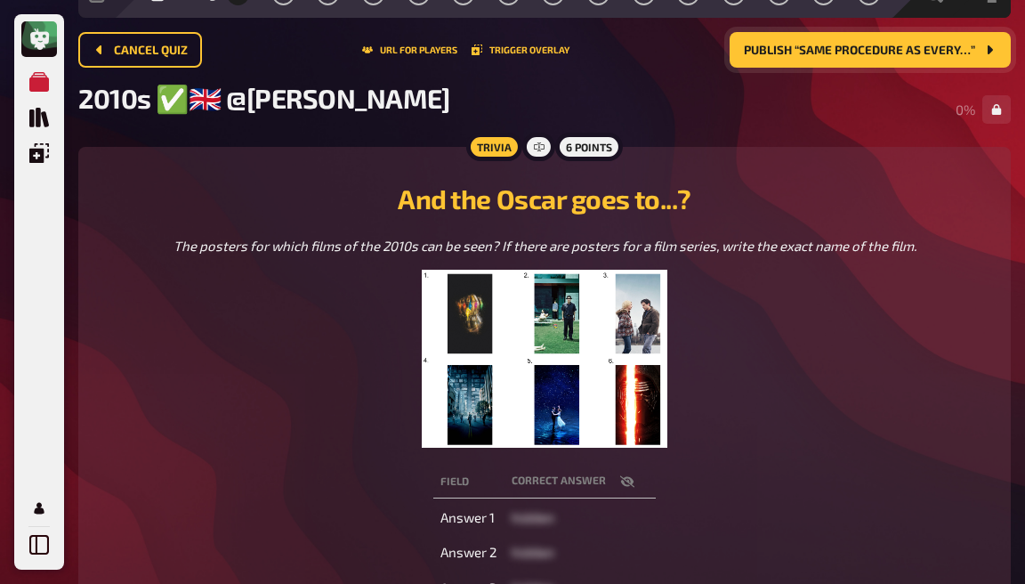
scroll to position [93, 0]
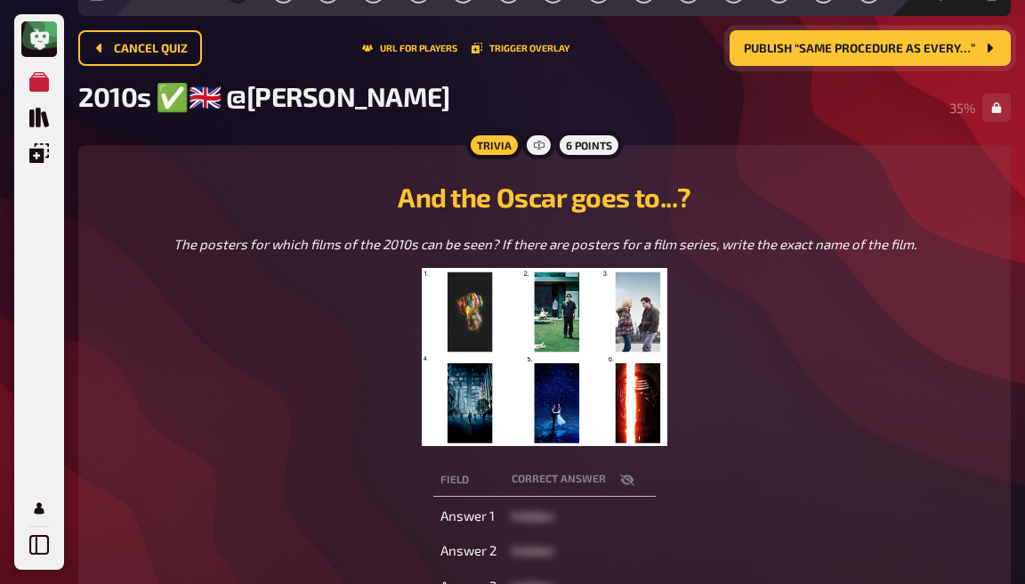
click at [630, 485] on icon "button" at bounding box center [627, 480] width 14 height 12
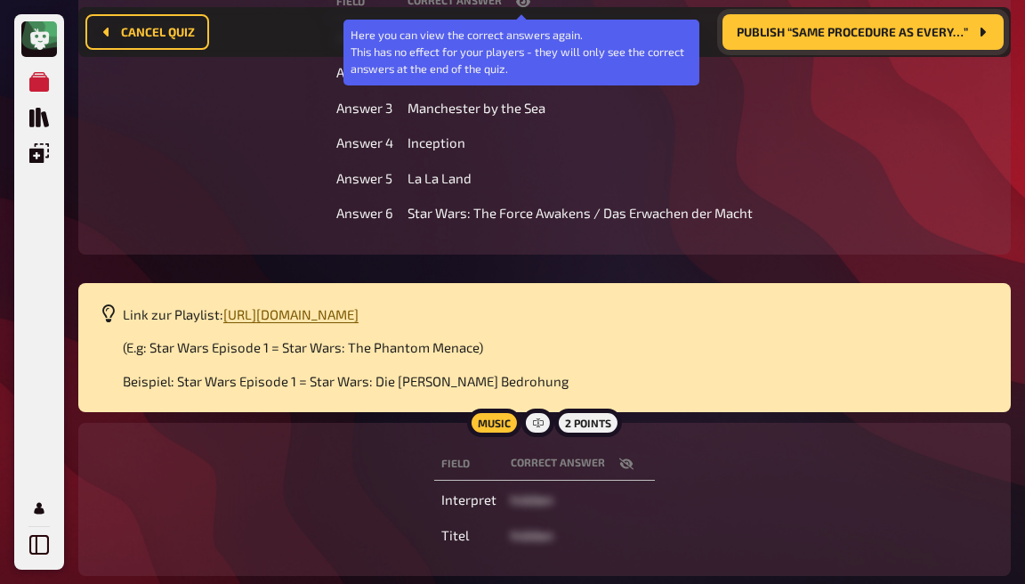
scroll to position [589, 0]
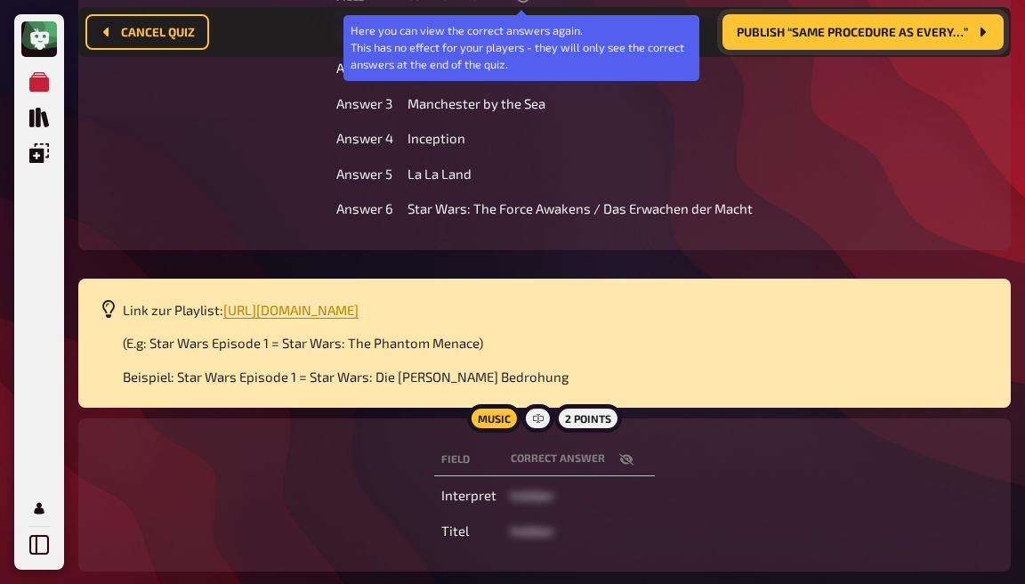
click at [627, 452] on icon "button" at bounding box center [626, 459] width 14 height 14
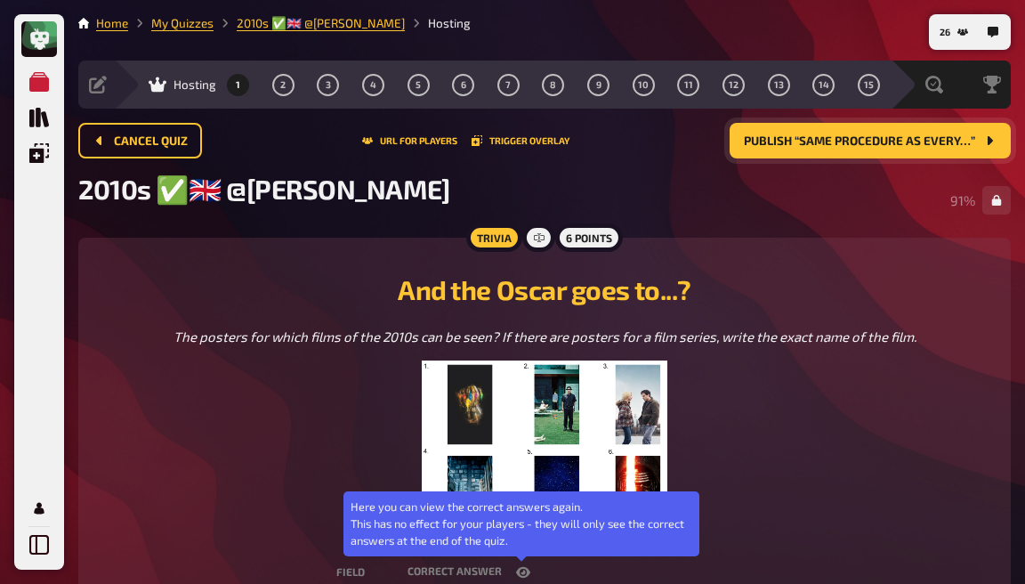
scroll to position [0, 0]
click at [785, 137] on span "Publish “Same procedure as every…”" at bounding box center [859, 141] width 231 height 12
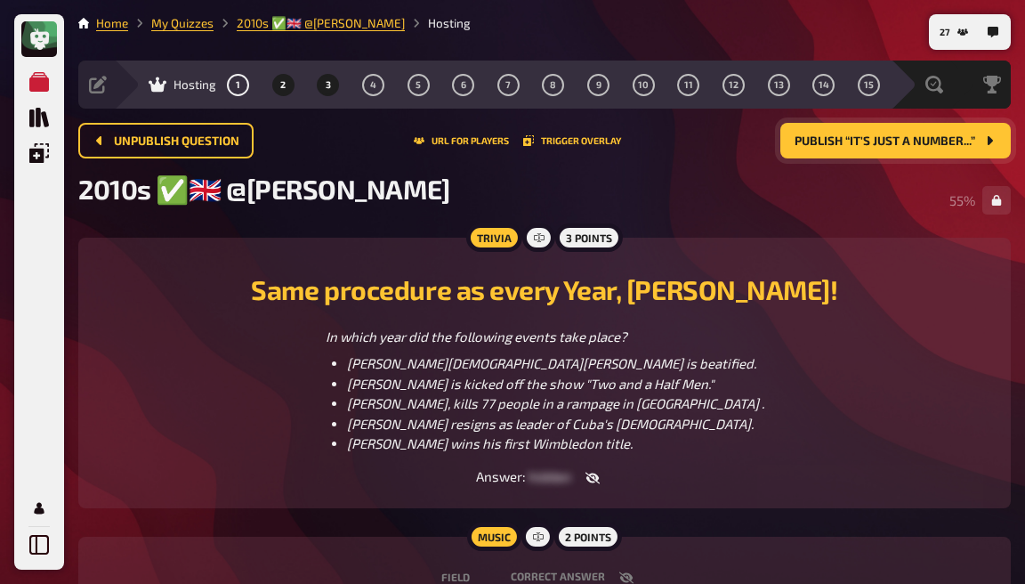
click at [332, 77] on button "3" at bounding box center [328, 84] width 28 height 28
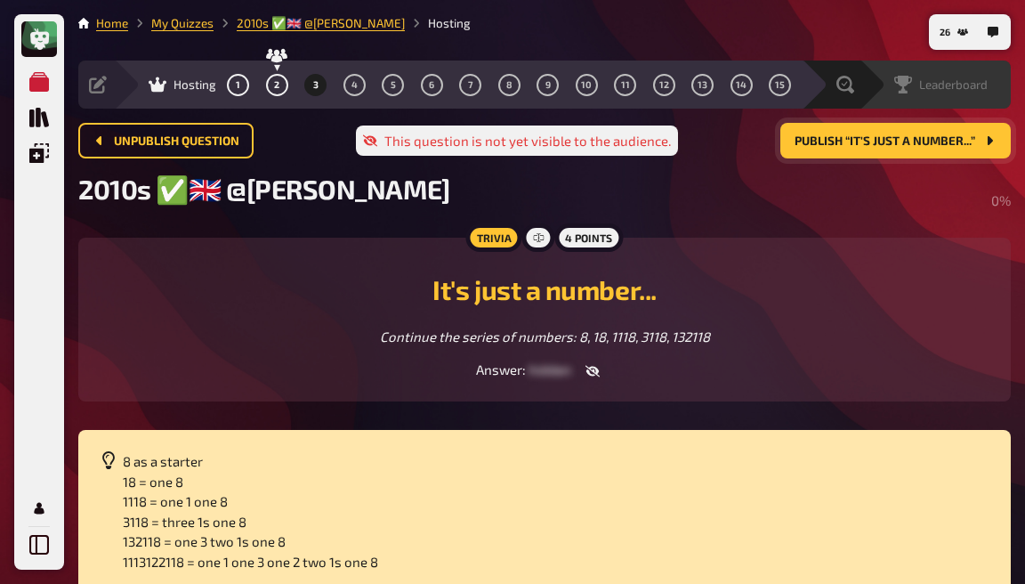
click at [967, 85] on span "Leaderboard" at bounding box center [953, 84] width 69 height 14
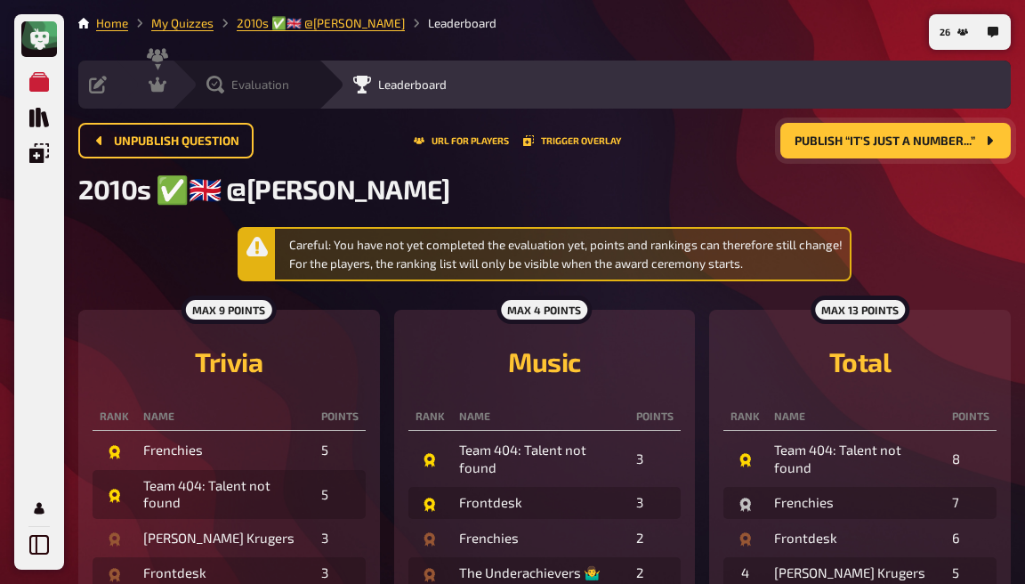
click at [285, 89] on span "Evaluation" at bounding box center [260, 84] width 58 height 14
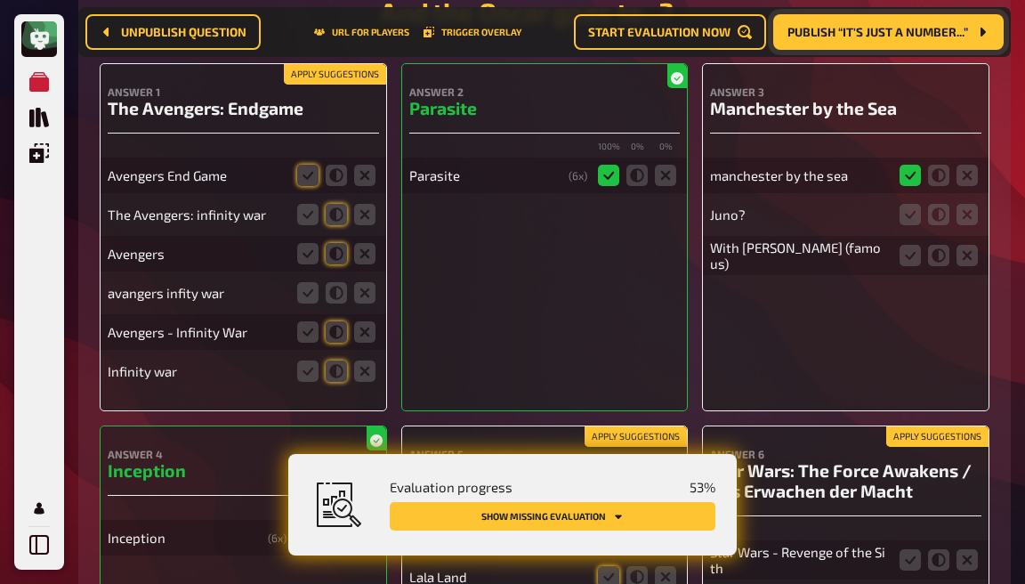
scroll to position [395, 0]
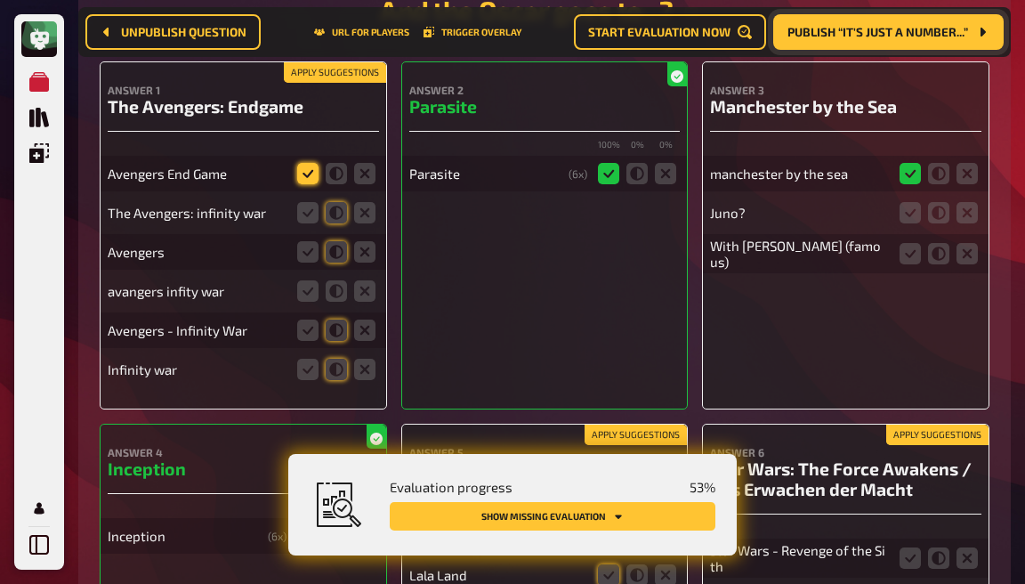
click at [303, 170] on icon at bounding box center [307, 173] width 21 height 21
click at [0, 0] on input "radio" at bounding box center [0, 0] width 0 height 0
click at [329, 223] on icon at bounding box center [336, 212] width 21 height 21
click at [0, 0] on input "radio" at bounding box center [0, 0] width 0 height 0
click at [337, 263] on icon at bounding box center [336, 251] width 21 height 21
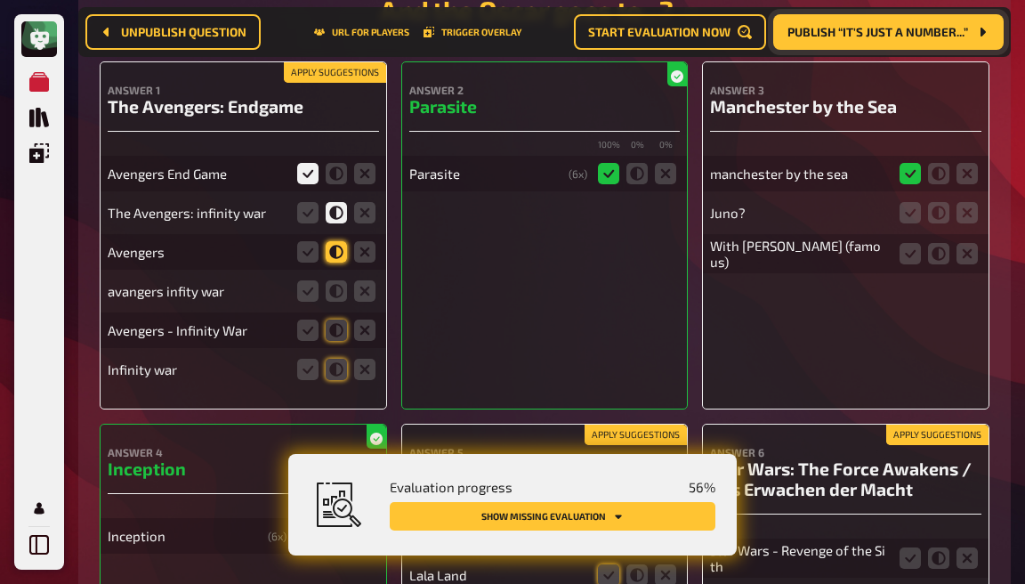
click at [0, 0] on input "radio" at bounding box center [0, 0] width 0 height 0
click at [338, 302] on icon at bounding box center [336, 290] width 21 height 21
click at [0, 0] on input "radio" at bounding box center [0, 0] width 0 height 0
click at [341, 333] on icon at bounding box center [336, 330] width 21 height 21
click at [0, 0] on input "radio" at bounding box center [0, 0] width 0 height 0
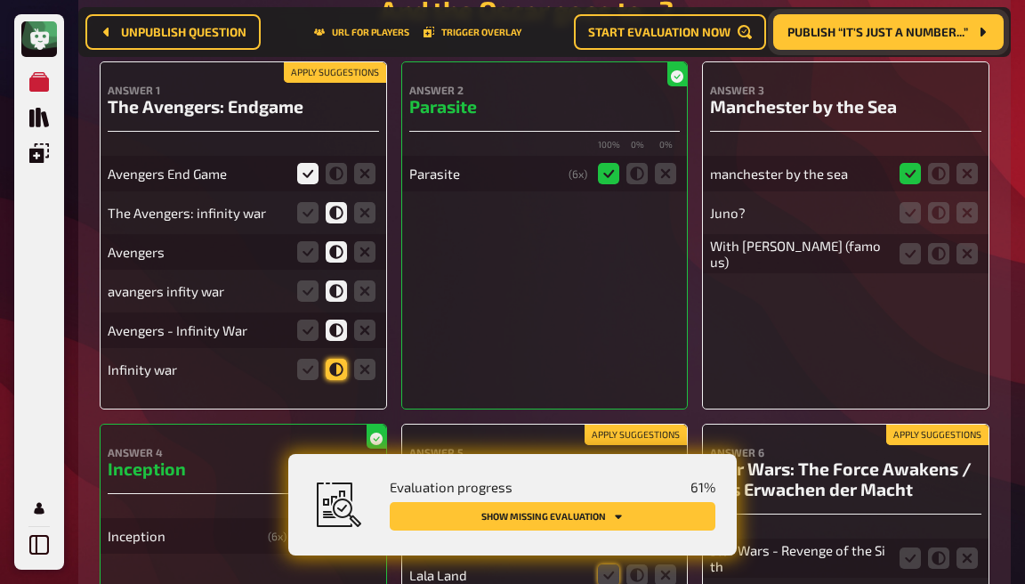
click at [335, 373] on icon at bounding box center [336, 369] width 21 height 21
click at [0, 0] on input "radio" at bounding box center [0, 0] width 0 height 0
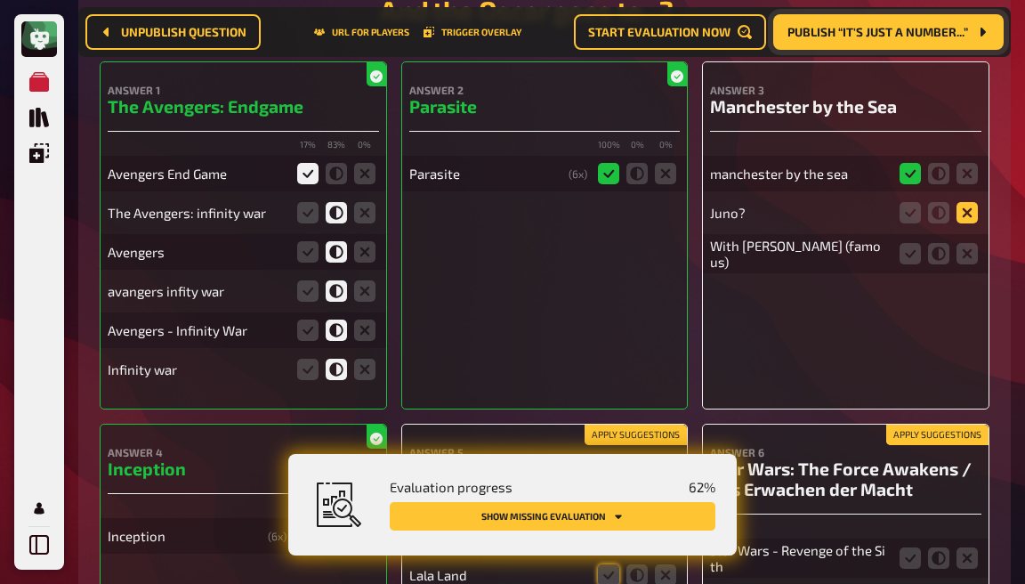
click at [961, 220] on icon at bounding box center [967, 212] width 21 height 21
click at [0, 0] on input "radio" at bounding box center [0, 0] width 0 height 0
click at [965, 259] on icon at bounding box center [967, 253] width 21 height 21
click at [0, 0] on input "radio" at bounding box center [0, 0] width 0 height 0
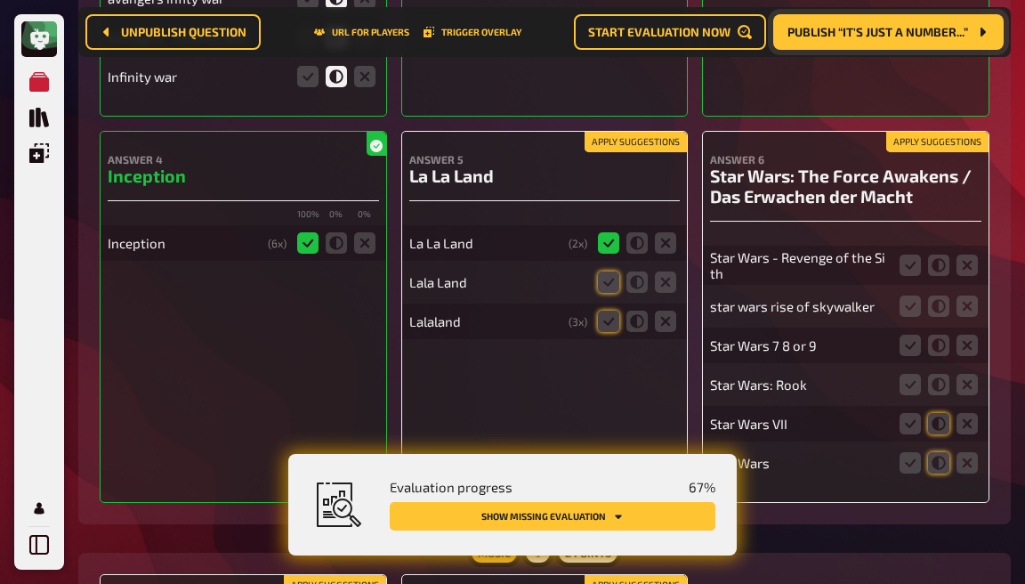
scroll to position [730, 0]
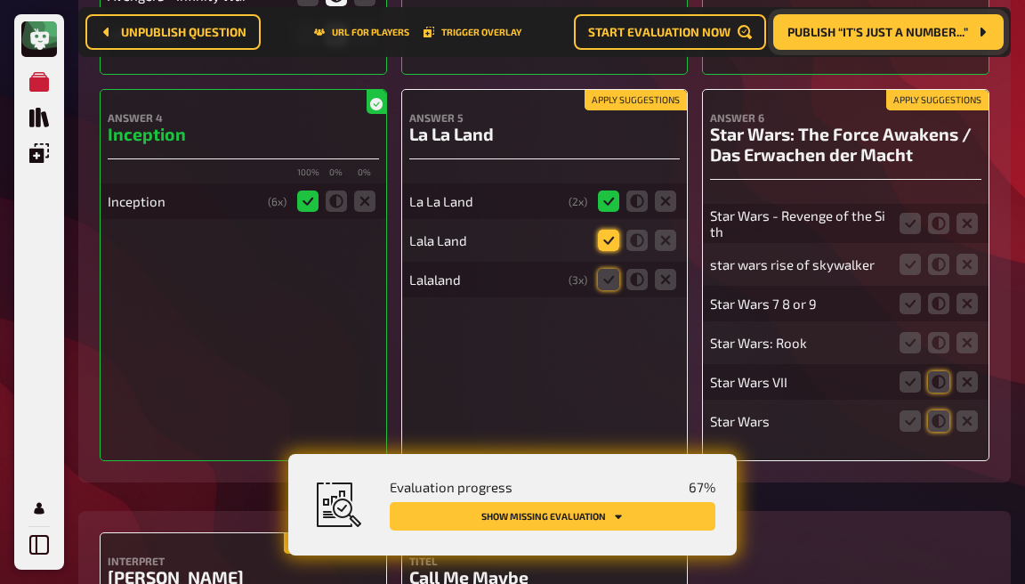
click at [611, 248] on icon at bounding box center [608, 240] width 21 height 21
click at [0, 0] on input "radio" at bounding box center [0, 0] width 0 height 0
click at [611, 287] on icon at bounding box center [608, 279] width 21 height 21
click at [0, 0] on input "radio" at bounding box center [0, 0] width 0 height 0
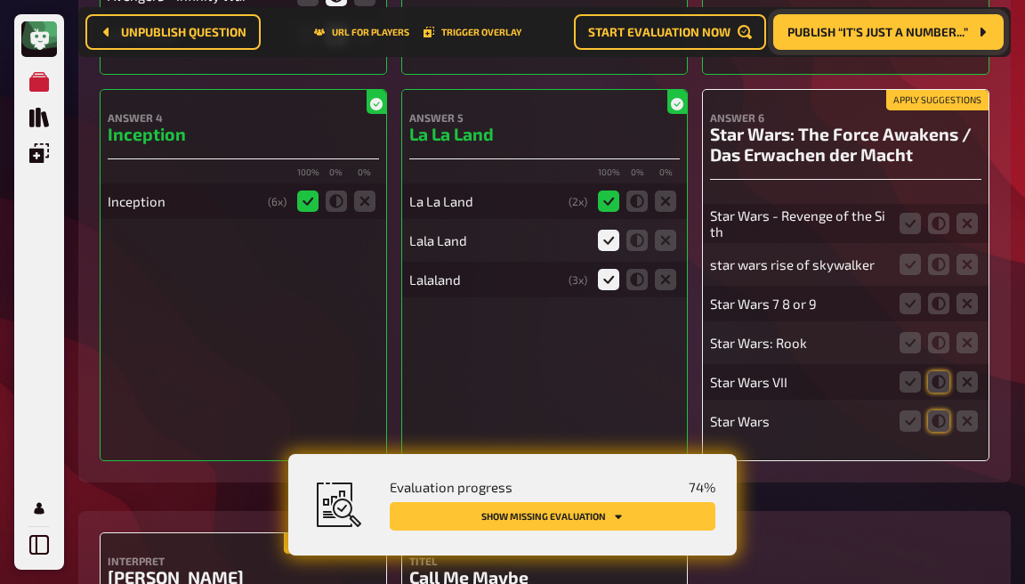
scroll to position [789, 0]
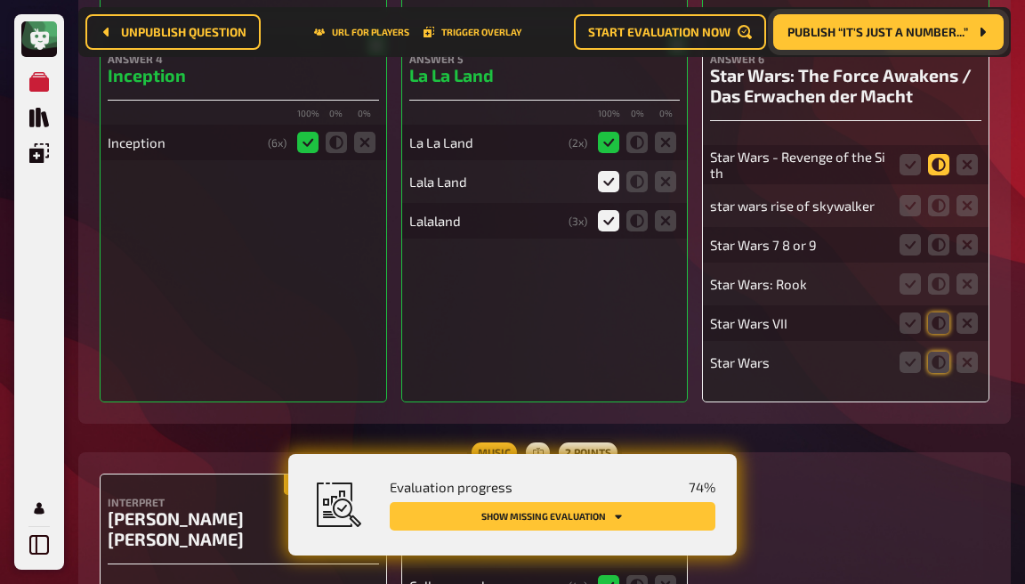
click at [939, 170] on icon at bounding box center [938, 164] width 21 height 21
click at [0, 0] on input "radio" at bounding box center [0, 0] width 0 height 0
click at [942, 216] on icon at bounding box center [938, 205] width 21 height 21
click at [0, 0] on input "radio" at bounding box center [0, 0] width 0 height 0
click at [937, 248] on icon at bounding box center [938, 244] width 21 height 21
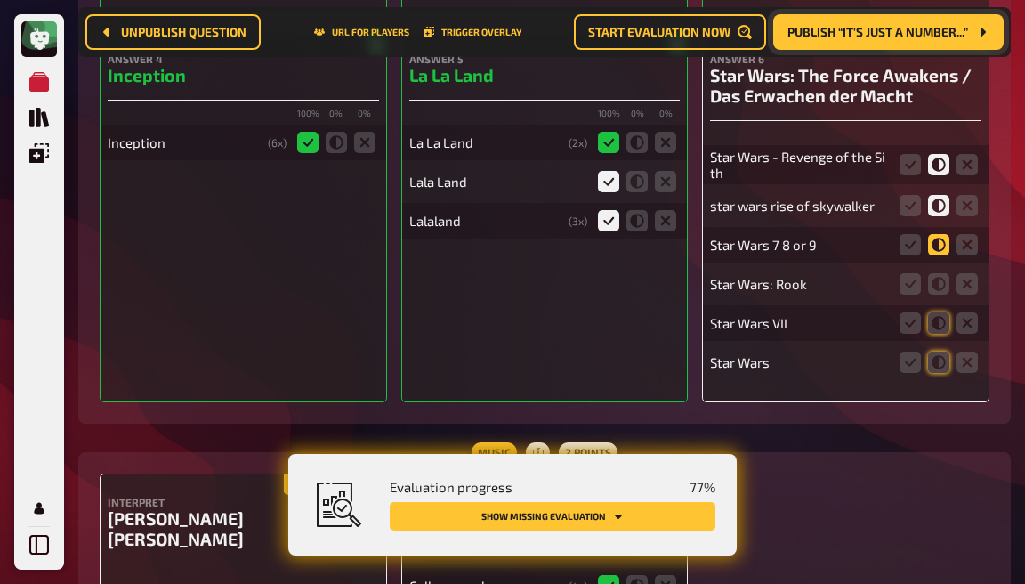
click at [0, 0] on input "radio" at bounding box center [0, 0] width 0 height 0
click at [939, 288] on icon at bounding box center [938, 283] width 21 height 21
click at [0, 0] on input "radio" at bounding box center [0, 0] width 0 height 0
click at [936, 329] on icon at bounding box center [938, 322] width 21 height 21
click at [0, 0] on input "radio" at bounding box center [0, 0] width 0 height 0
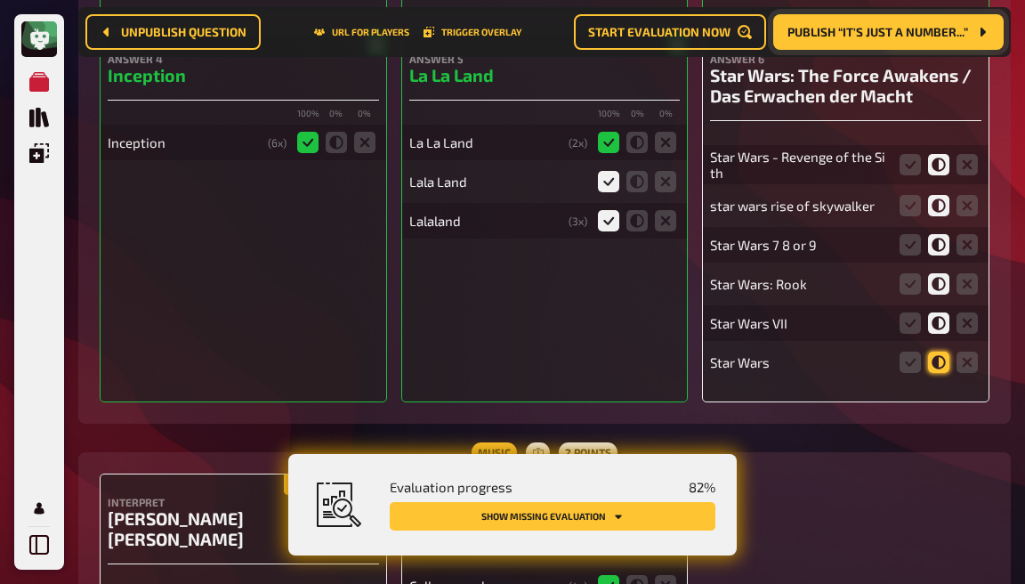
click at [940, 369] on icon at bounding box center [938, 362] width 21 height 21
click at [0, 0] on input "radio" at bounding box center [0, 0] width 0 height 0
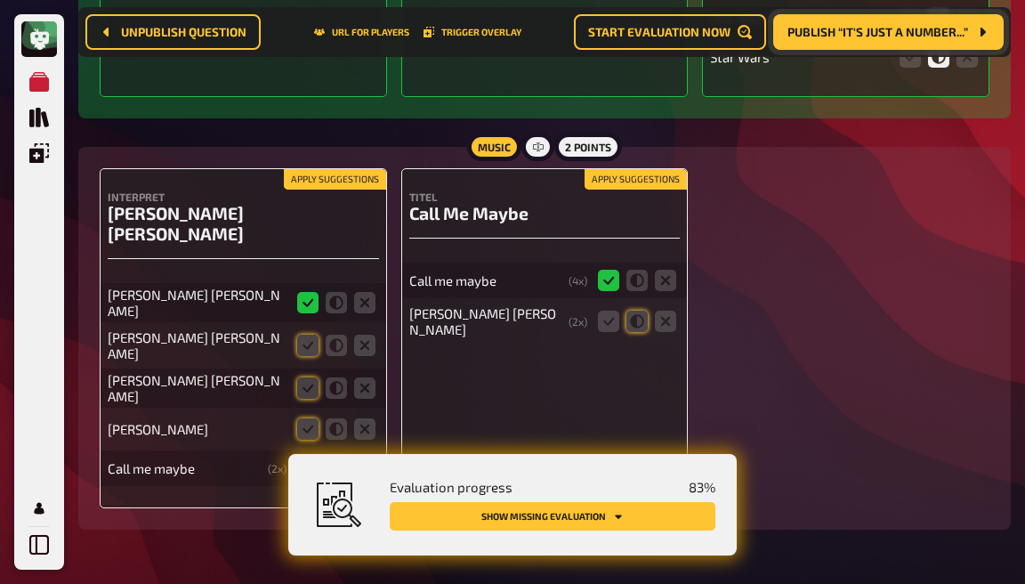
scroll to position [1100, 0]
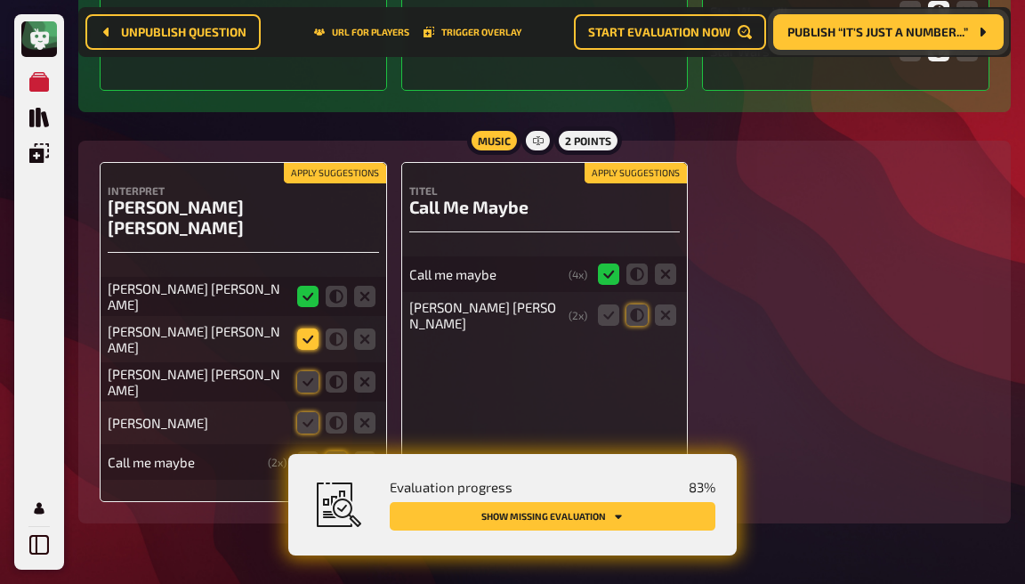
click at [310, 328] on icon at bounding box center [307, 338] width 21 height 21
click at [0, 0] on input "radio" at bounding box center [0, 0] width 0 height 0
click at [304, 371] on icon at bounding box center [307, 381] width 21 height 21
click at [0, 0] on input "radio" at bounding box center [0, 0] width 0 height 0
click at [303, 412] on icon at bounding box center [307, 422] width 21 height 21
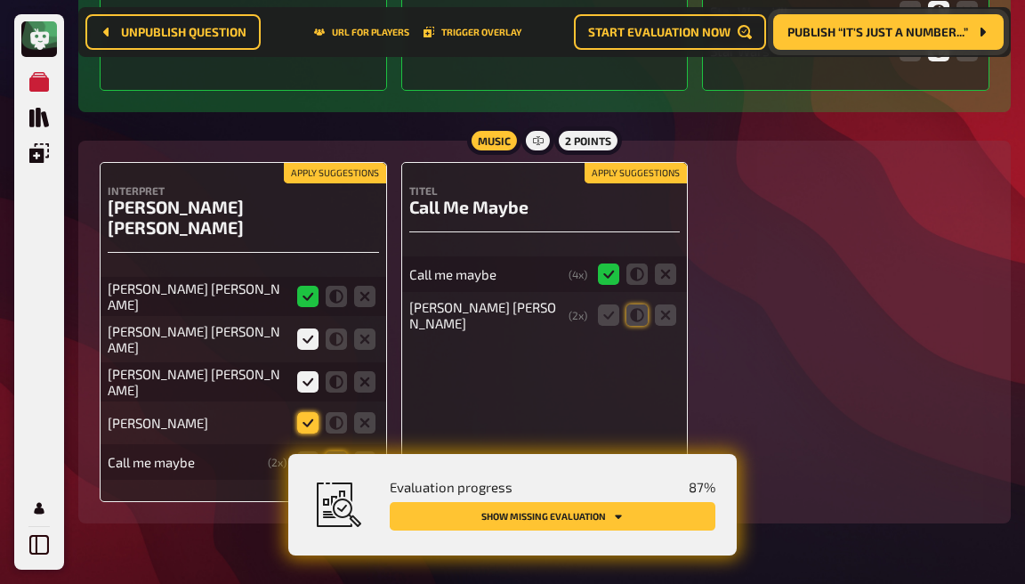
click at [0, 0] on input "radio" at bounding box center [0, 0] width 0 height 0
click at [306, 451] on icon at bounding box center [307, 461] width 21 height 21
click at [0, 0] on input "radio" at bounding box center [0, 0] width 0 height 0
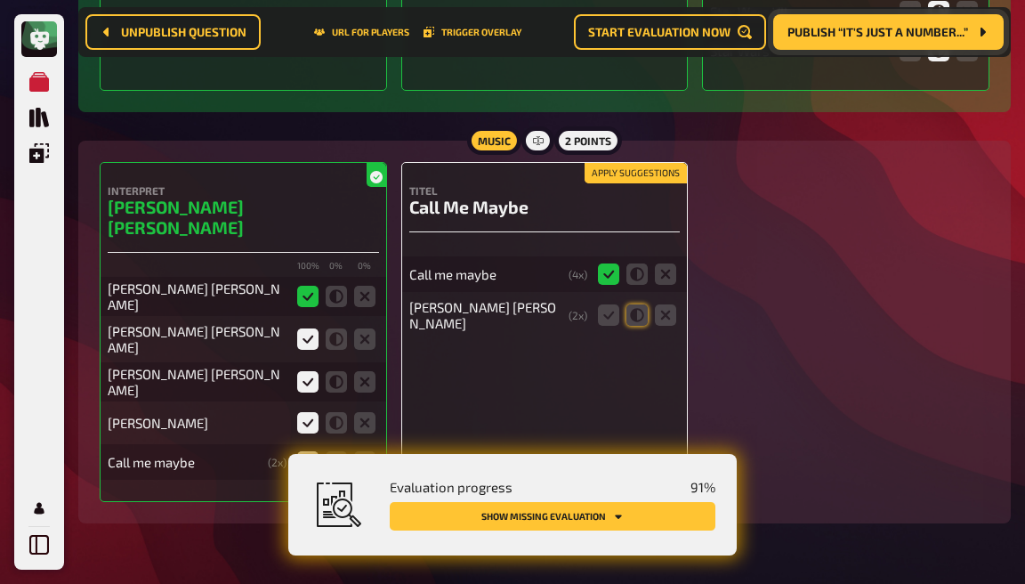
click at [612, 302] on div "Carly Rae Jepsen ( 2 x)" at bounding box center [544, 314] width 271 height 39
click at [612, 323] on icon at bounding box center [608, 314] width 21 height 21
click at [0, 0] on input "radio" at bounding box center [0, 0] width 0 height 0
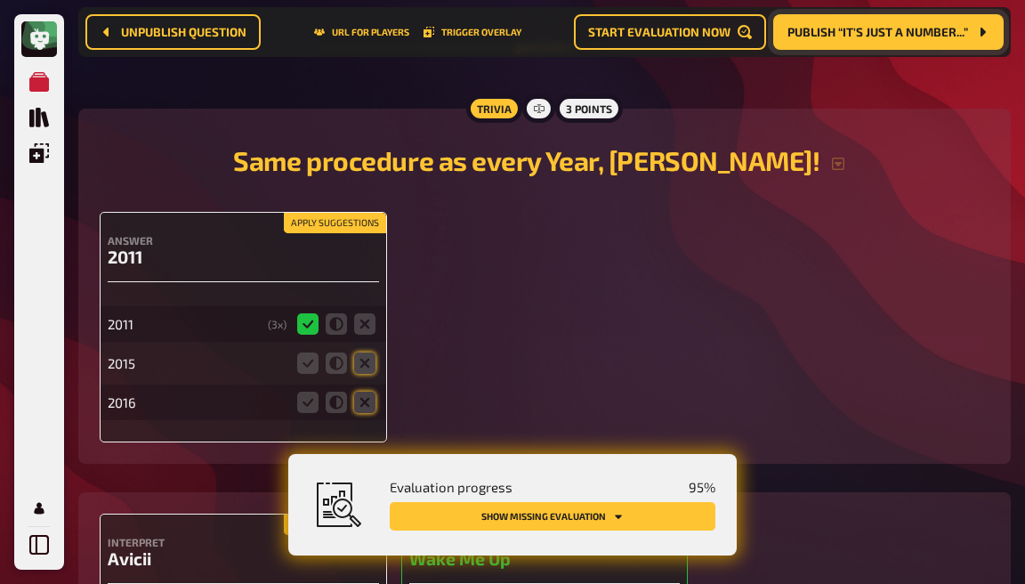
scroll to position [1656, 0]
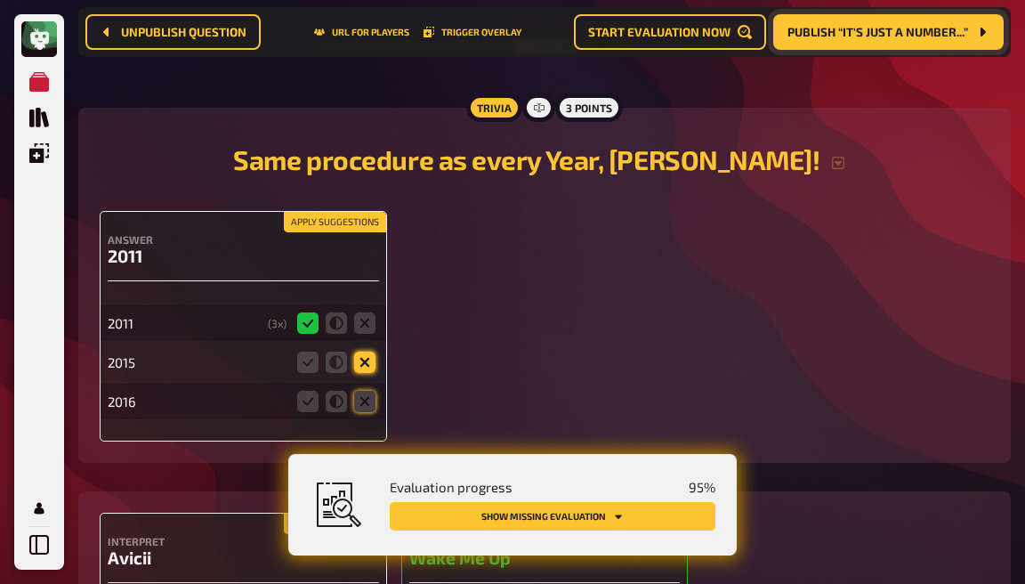
click at [363, 352] on icon at bounding box center [364, 362] width 21 height 21
click at [0, 0] on input "radio" at bounding box center [0, 0] width 0 height 0
click at [363, 391] on icon at bounding box center [364, 401] width 21 height 21
click at [0, 0] on input "radio" at bounding box center [0, 0] width 0 height 0
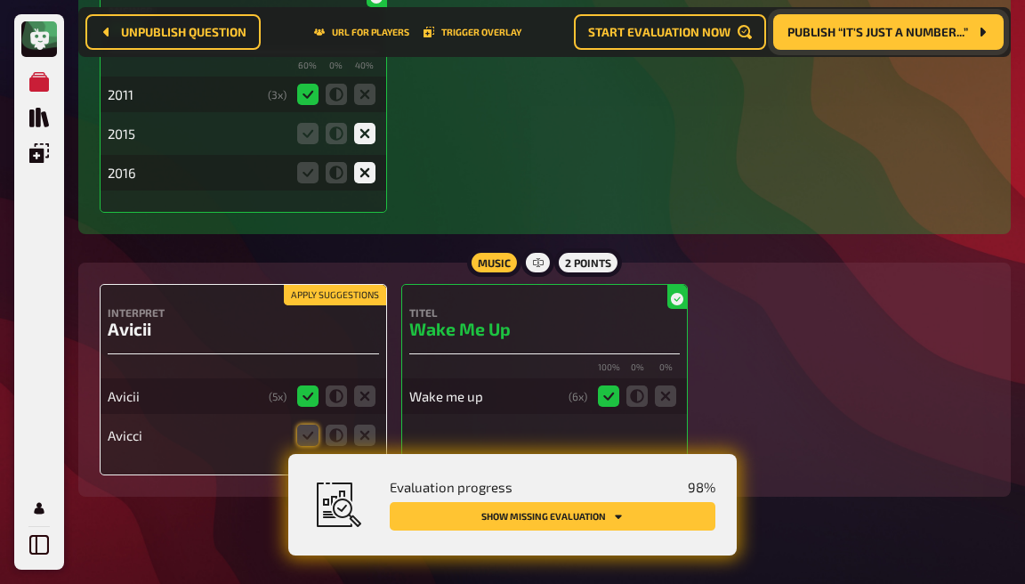
scroll to position [1884, 0]
click at [312, 425] on icon at bounding box center [307, 435] width 21 height 21
click at [0, 0] on input "radio" at bounding box center [0, 0] width 0 height 0
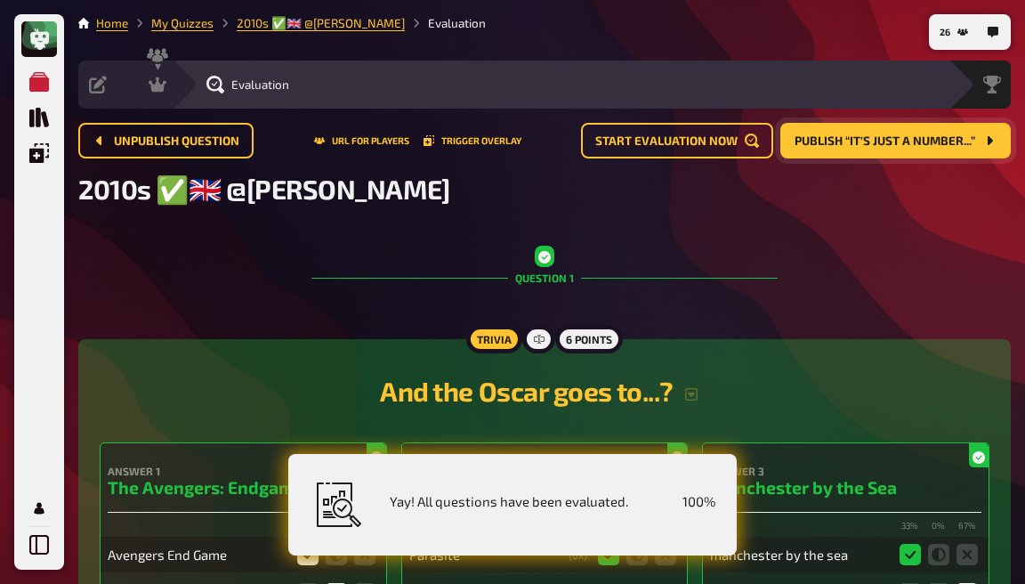
scroll to position [0, 0]
click at [158, 84] on icon at bounding box center [158, 84] width 18 height 15
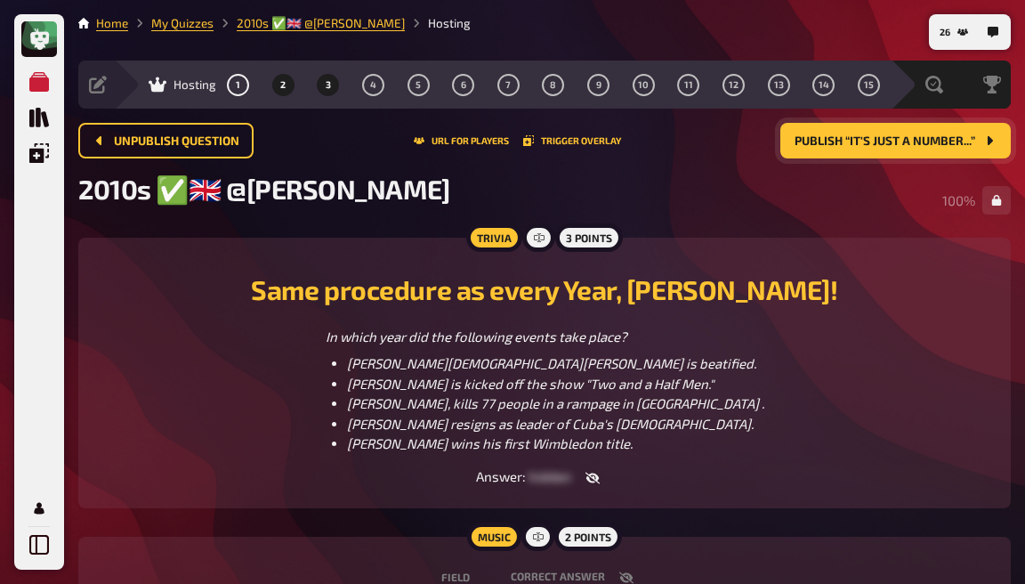
click at [328, 85] on span "3" at bounding box center [328, 85] width 5 height 10
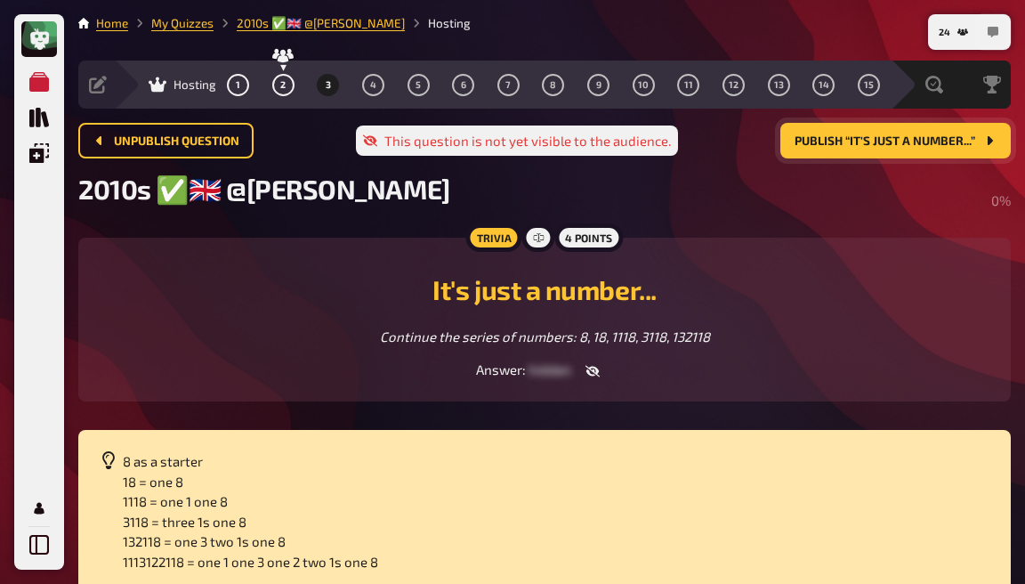
click at [988, 36] on icon "button" at bounding box center [993, 32] width 11 height 11
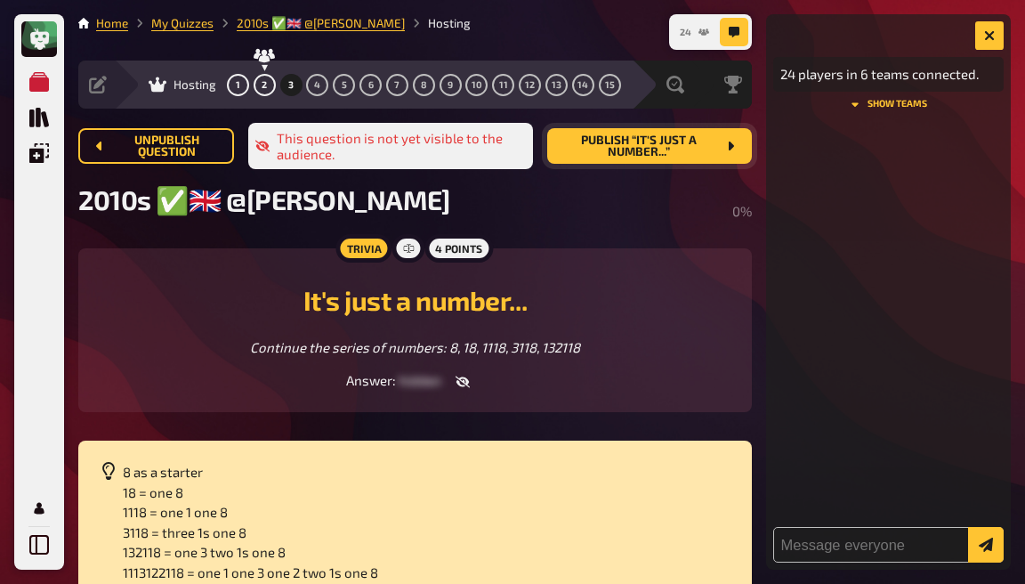
click at [701, 39] on button "24" at bounding box center [695, 32] width 44 height 28
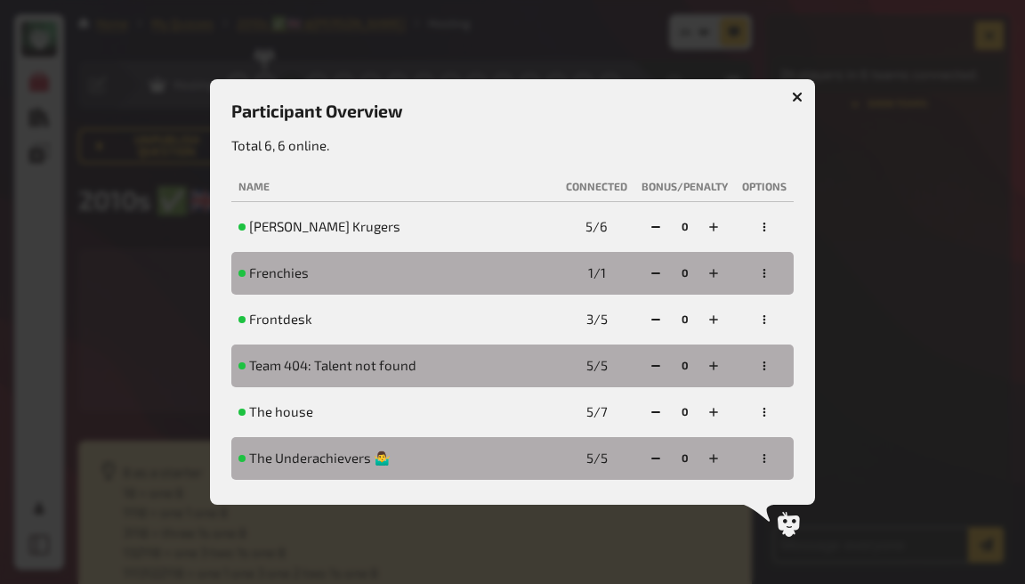
click at [796, 100] on icon "button" at bounding box center [797, 97] width 17 height 17
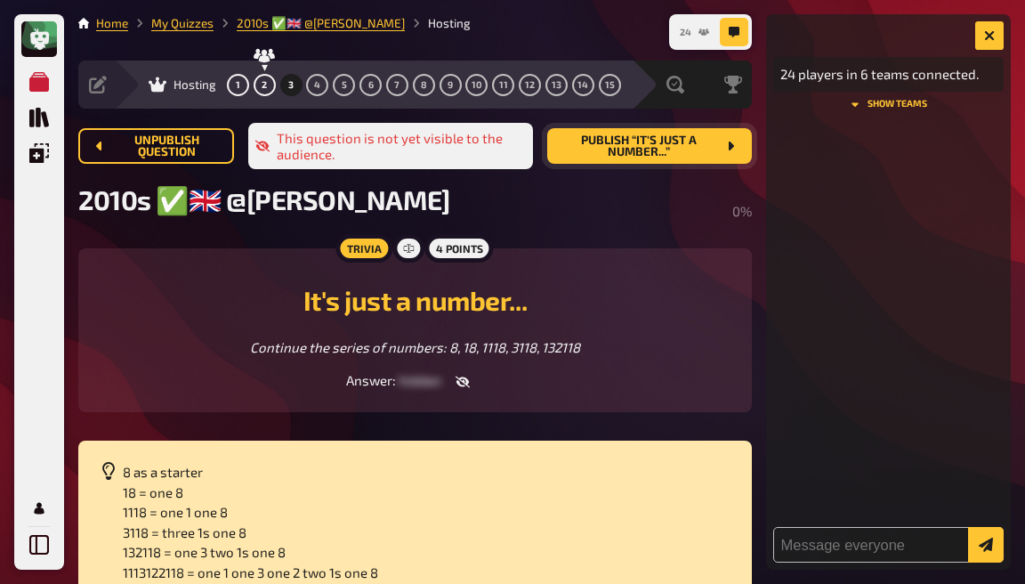
click at [701, 34] on icon "24" at bounding box center [704, 31] width 11 height 7
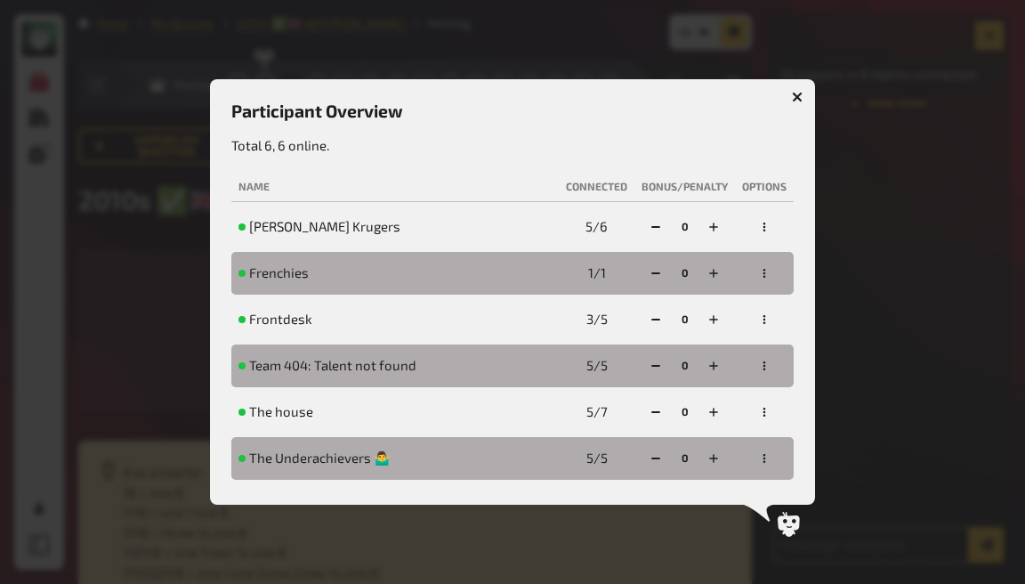
click at [801, 102] on icon "button" at bounding box center [797, 97] width 17 height 17
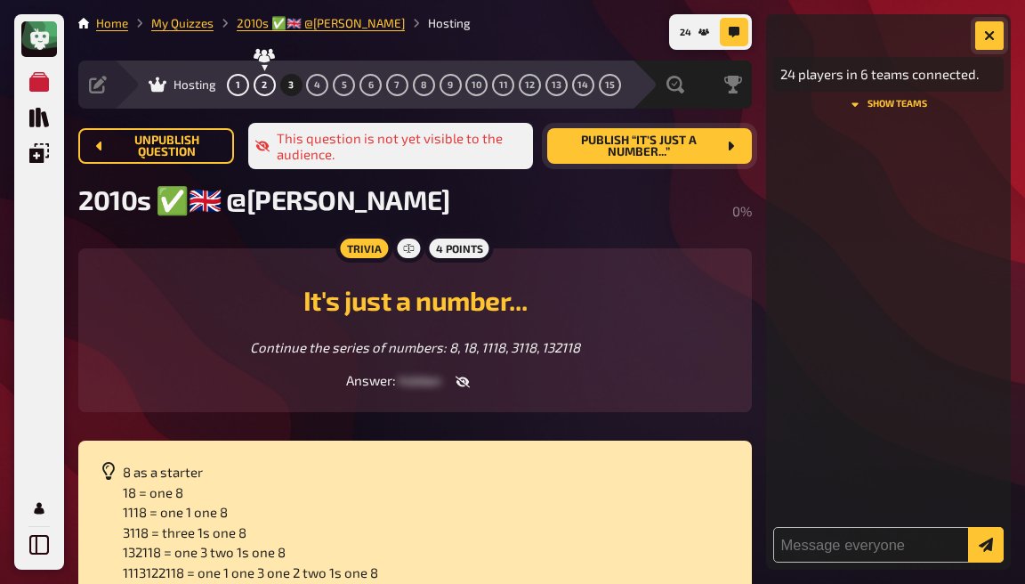
click at [984, 41] on button "button" at bounding box center [990, 35] width 28 height 28
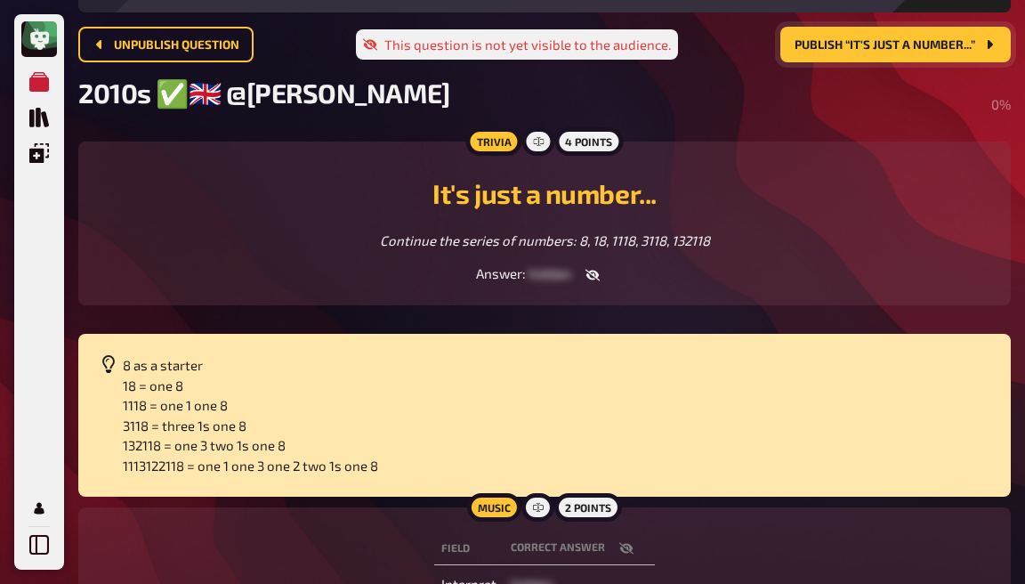
scroll to position [80, 0]
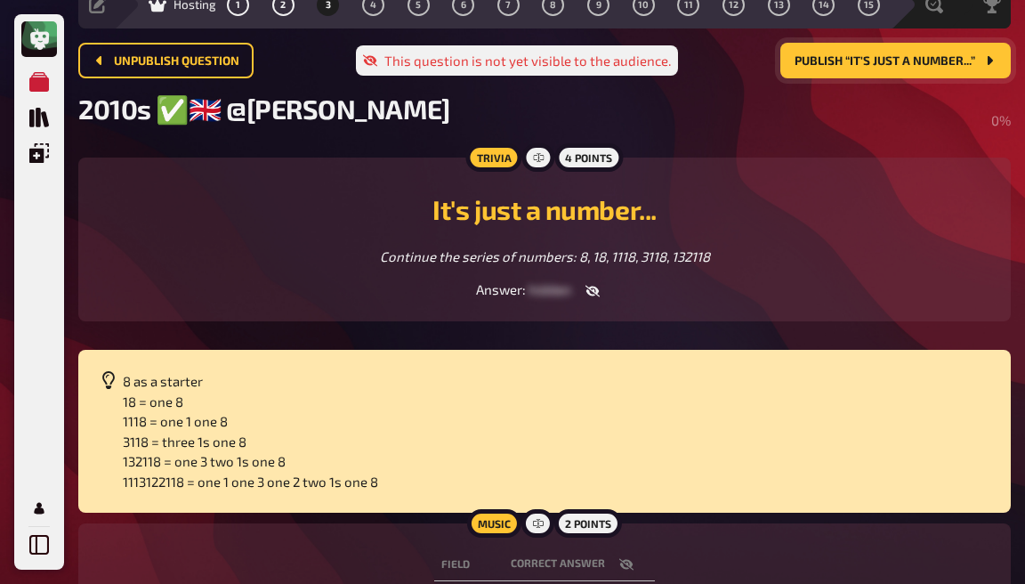
click at [897, 69] on button "Publish “It's just a number...”" at bounding box center [896, 61] width 231 height 36
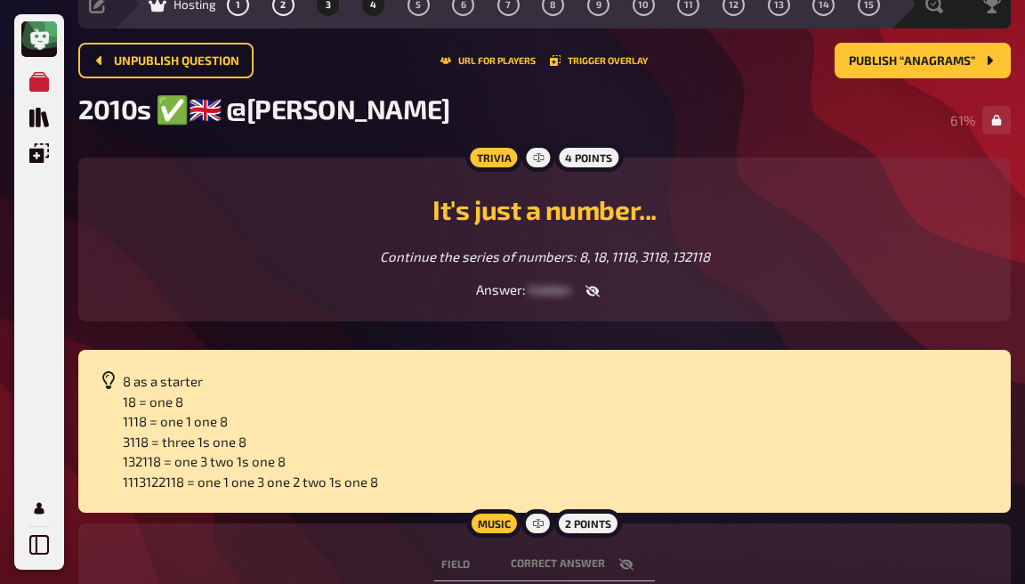
click at [370, 13] on button "4" at bounding box center [373, 4] width 28 height 28
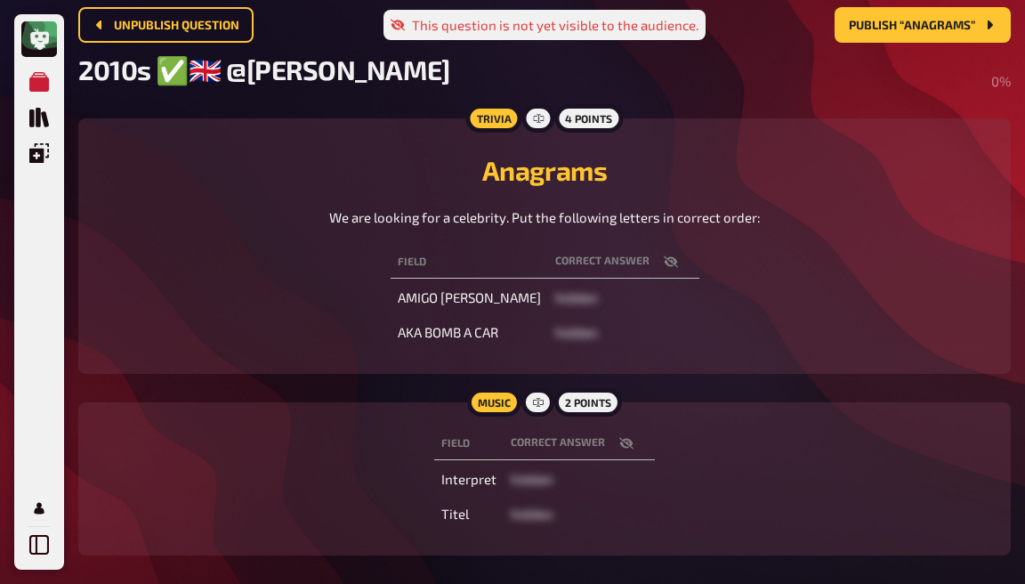
scroll to position [125, 0]
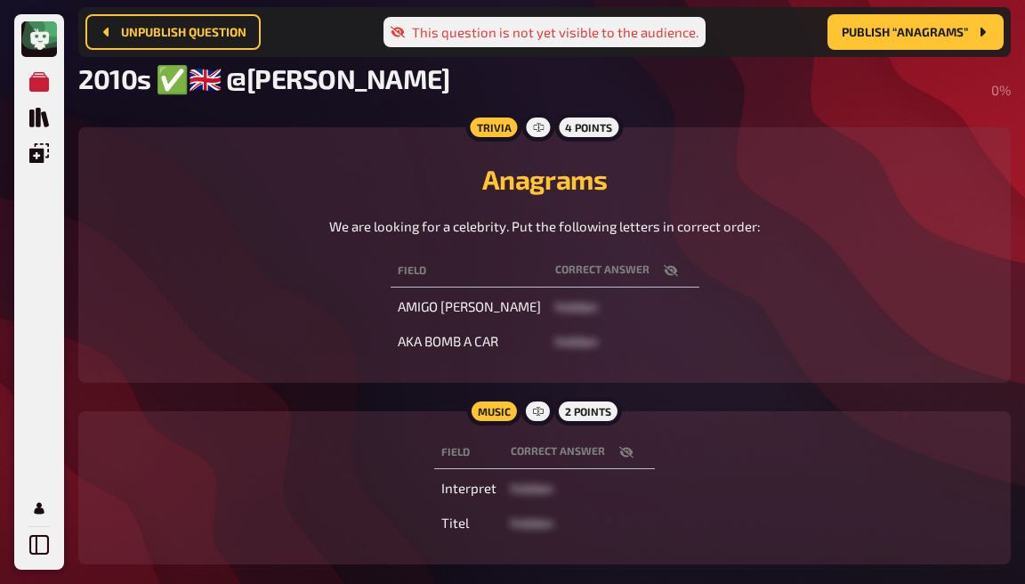
click at [664, 278] on icon "button" at bounding box center [671, 270] width 14 height 14
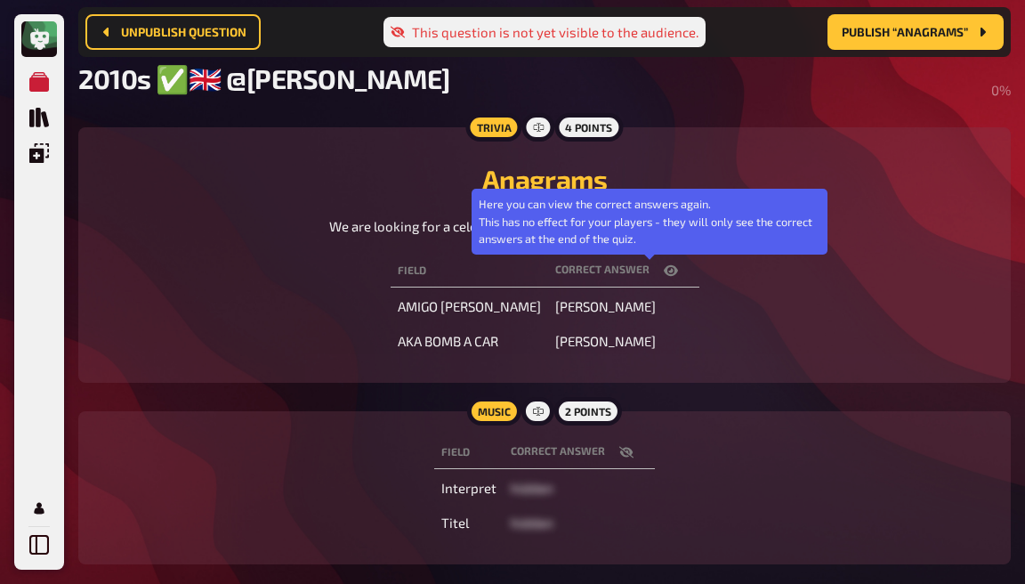
click at [664, 278] on icon "button" at bounding box center [671, 270] width 14 height 14
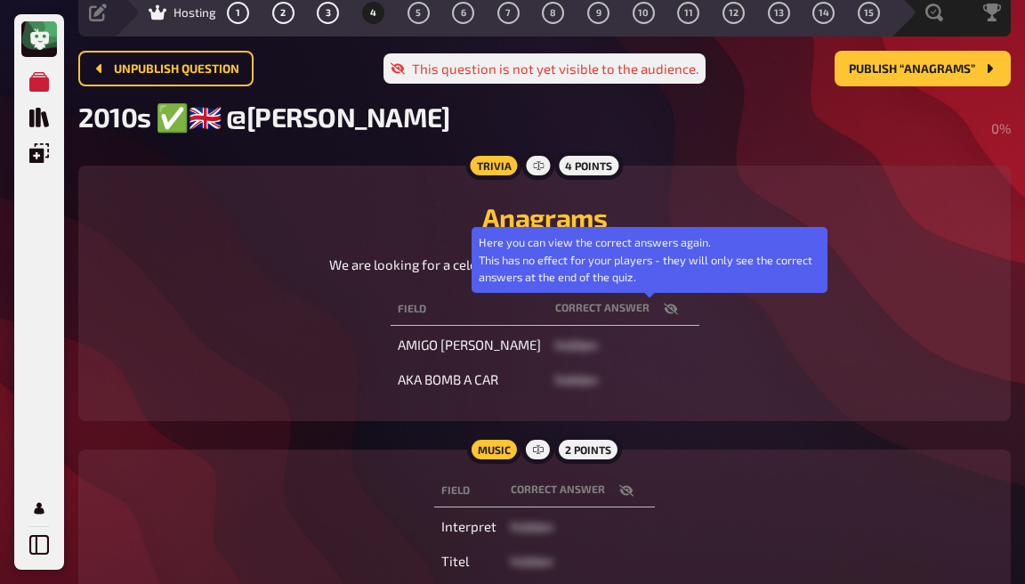
scroll to position [70, 0]
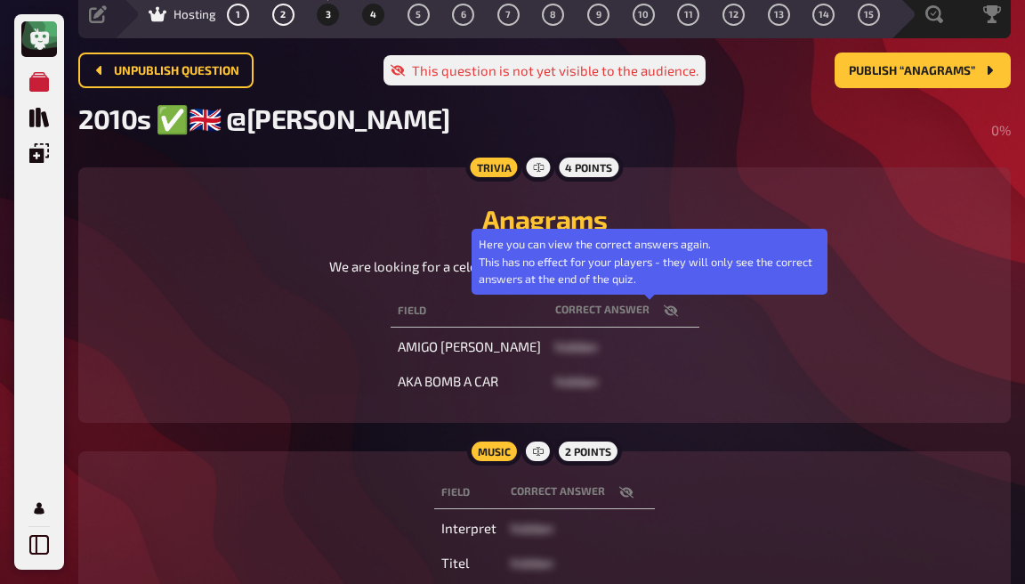
click at [328, 14] on span "3" at bounding box center [328, 15] width 5 height 10
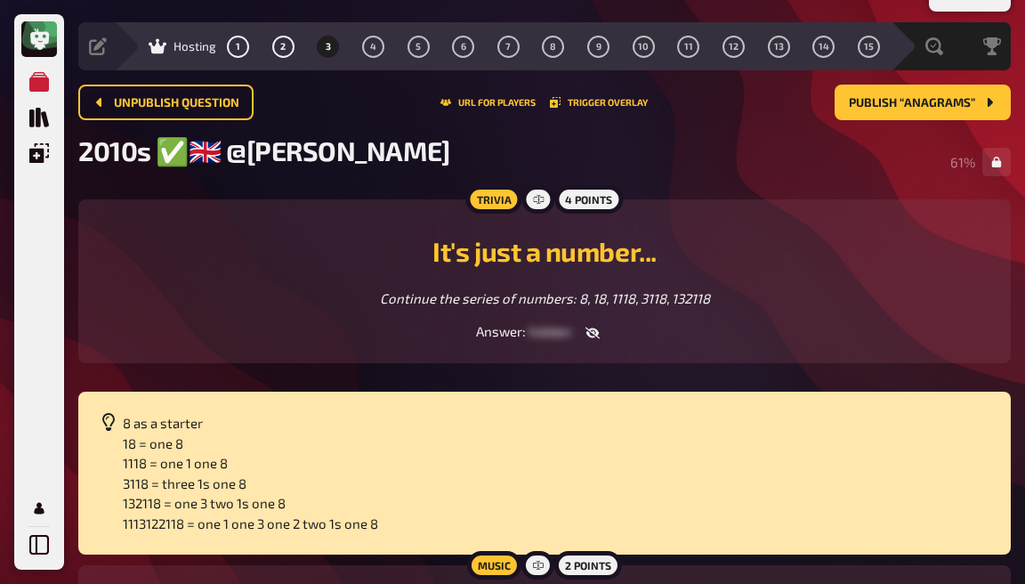
scroll to position [15, 0]
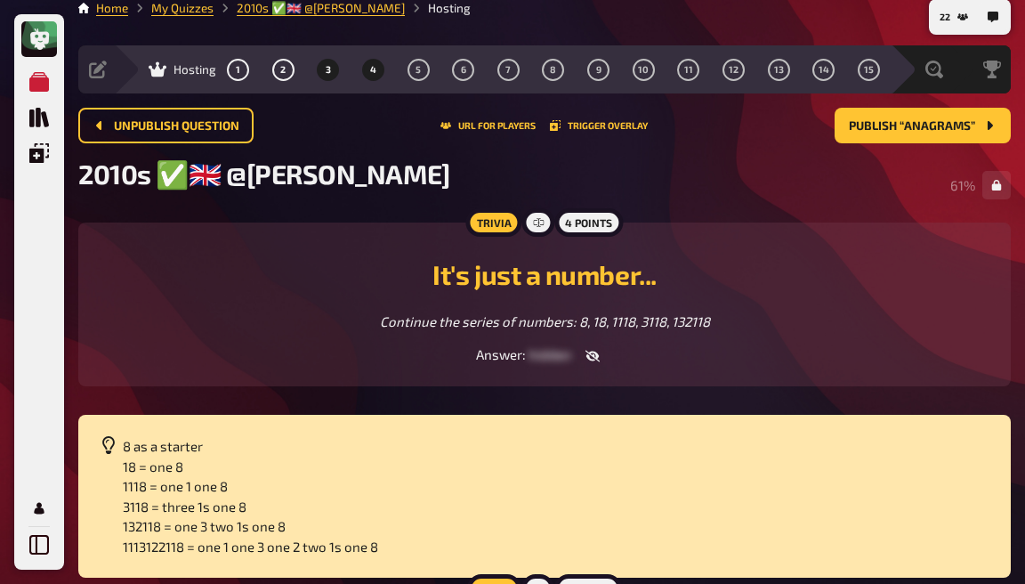
click at [370, 70] on span "4" at bounding box center [373, 70] width 6 height 10
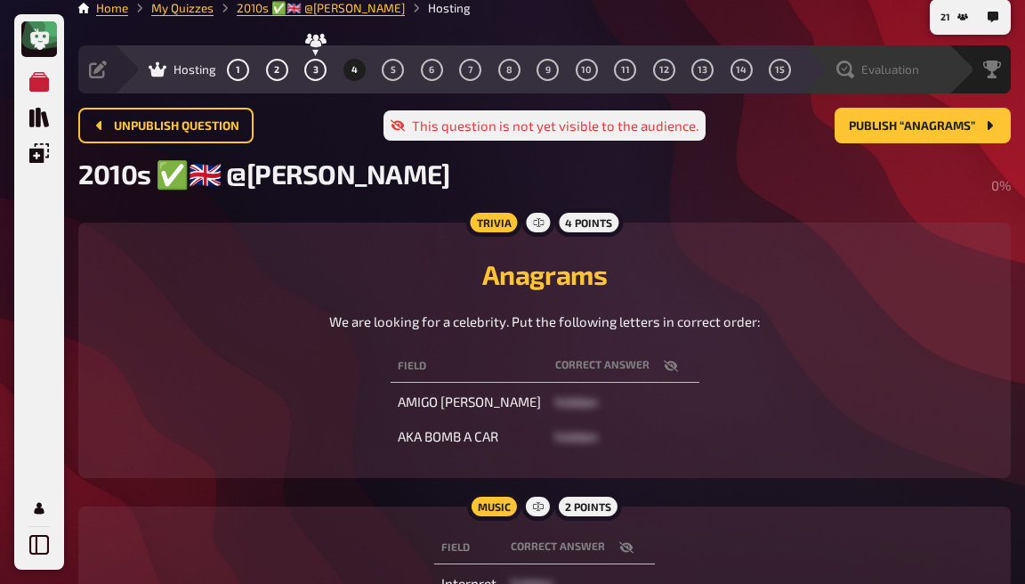
click at [911, 66] on span "Evaluation" at bounding box center [891, 69] width 58 height 14
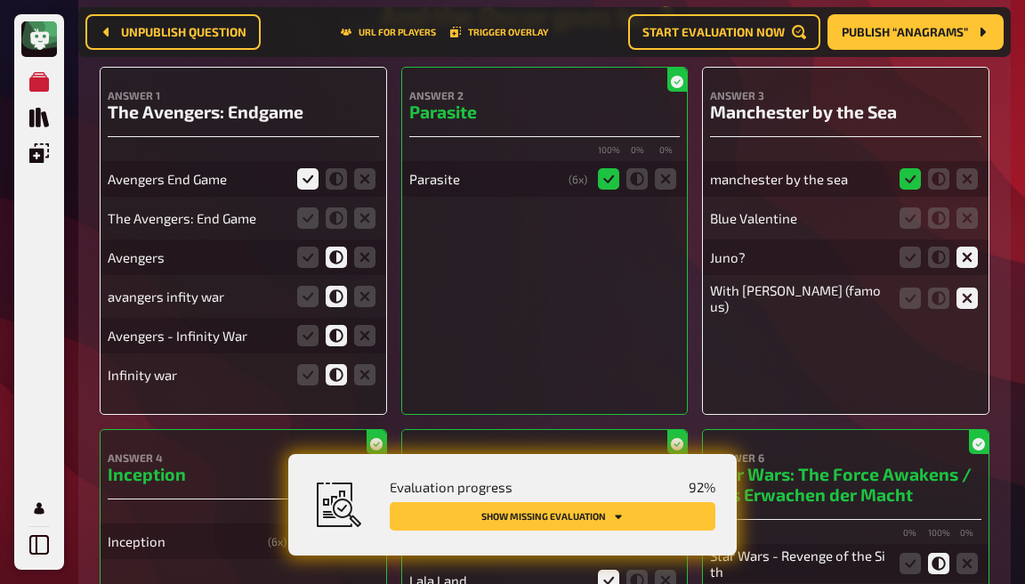
scroll to position [391, 0]
click at [303, 225] on icon at bounding box center [307, 216] width 21 height 21
click at [0, 0] on input "radio" at bounding box center [0, 0] width 0 height 0
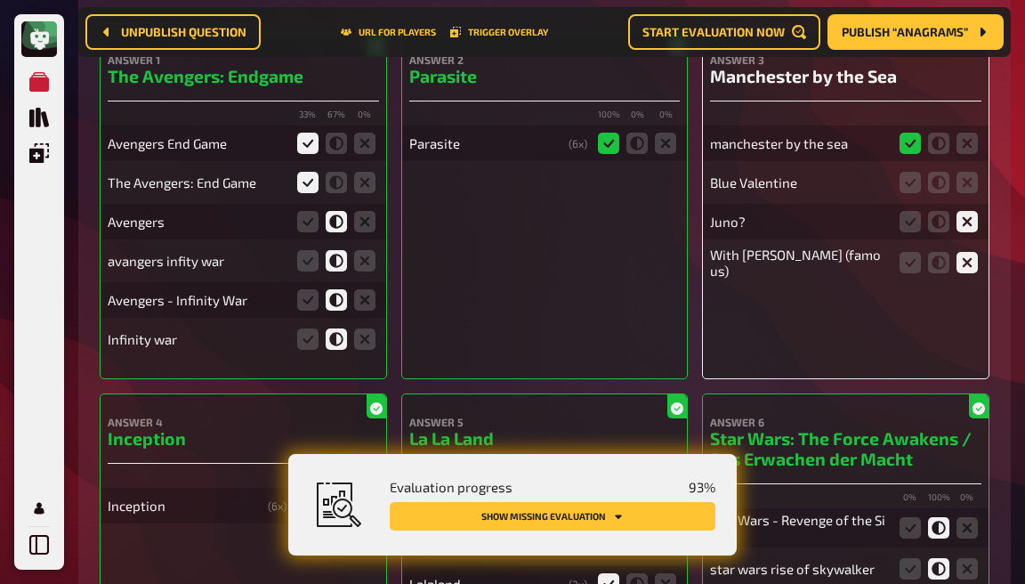
scroll to position [430, 0]
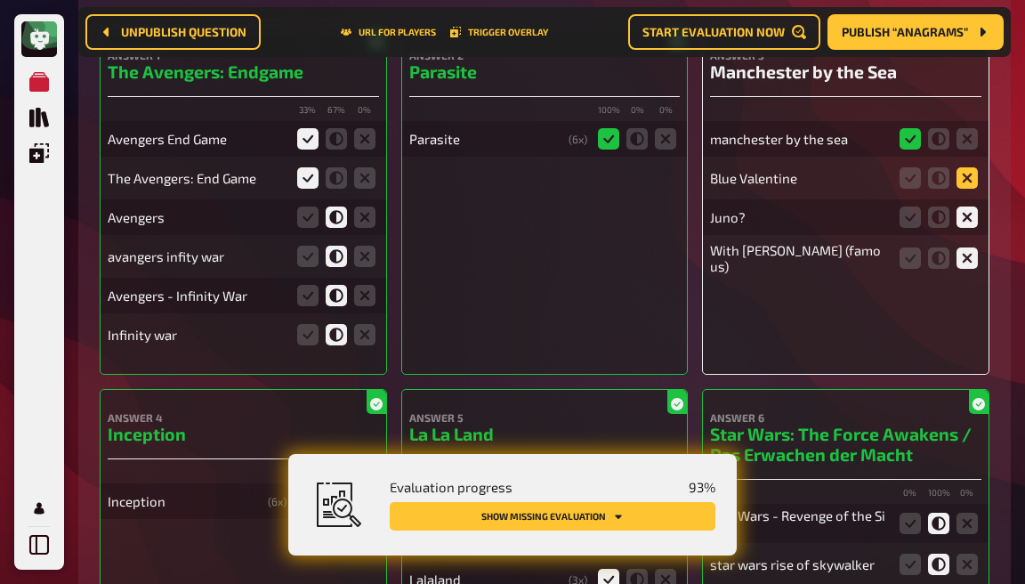
click at [969, 189] on icon at bounding box center [967, 177] width 21 height 21
click at [0, 0] on input "radio" at bounding box center [0, 0] width 0 height 0
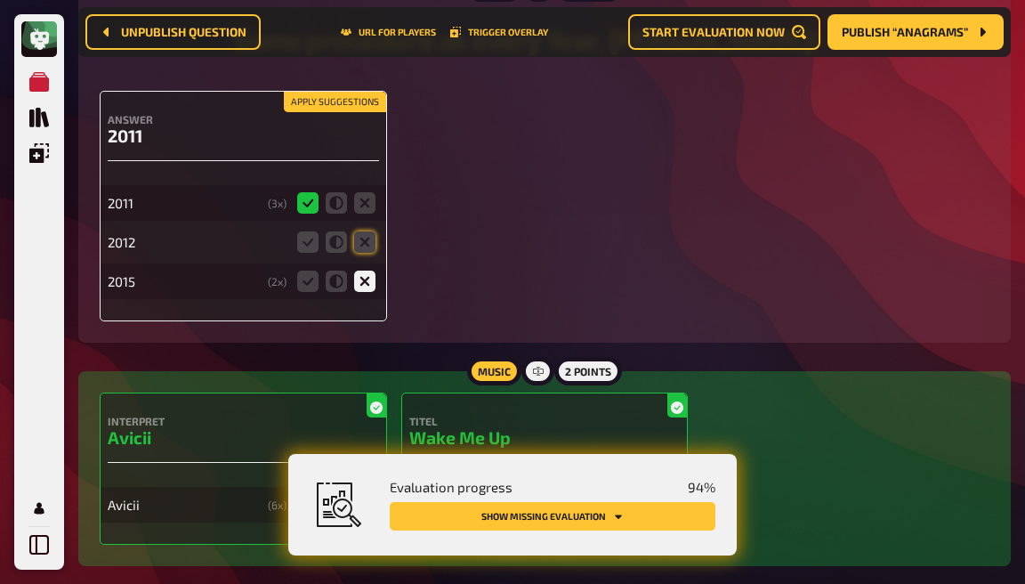
scroll to position [1808, 0]
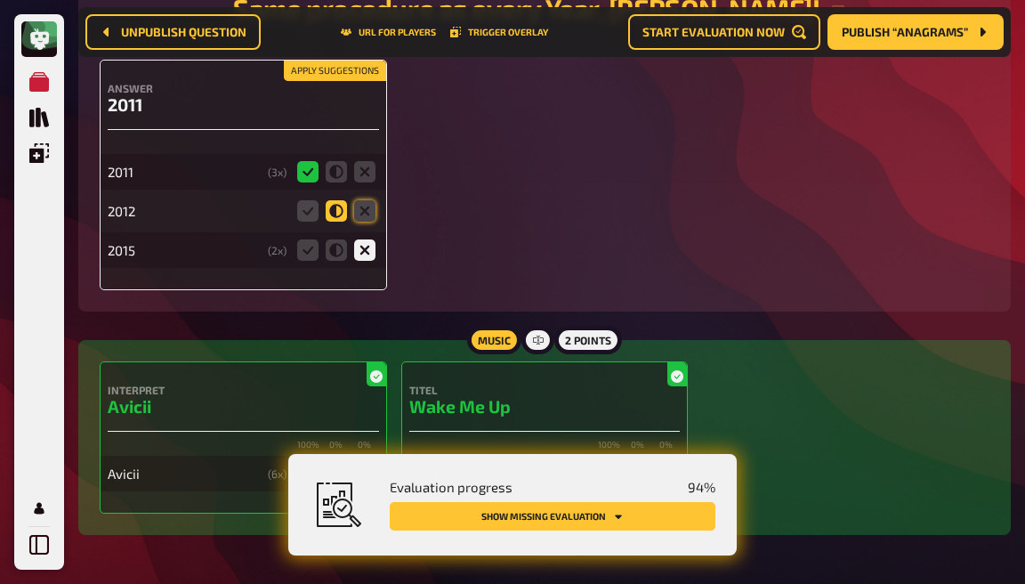
click at [330, 200] on icon at bounding box center [336, 210] width 21 height 21
click at [0, 0] on input "radio" at bounding box center [0, 0] width 0 height 0
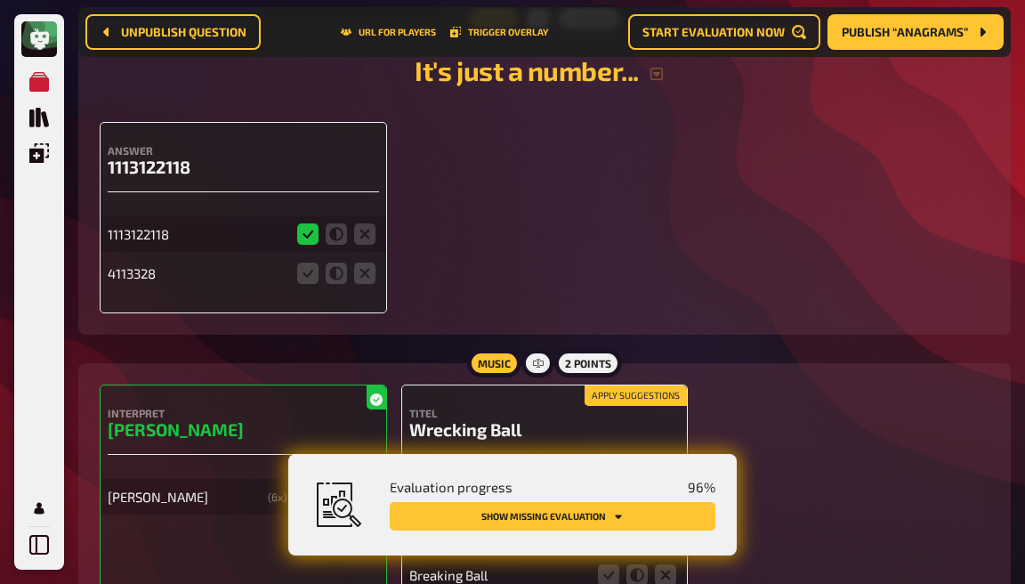
scroll to position [2486, 0]
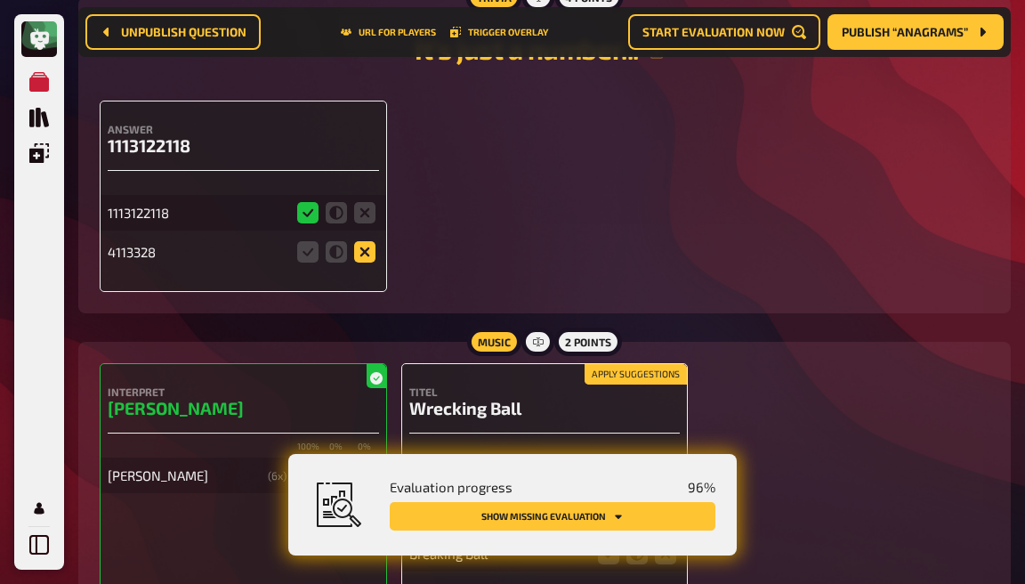
click at [363, 241] on icon at bounding box center [364, 251] width 21 height 21
click at [0, 0] on input "radio" at bounding box center [0, 0] width 0 height 0
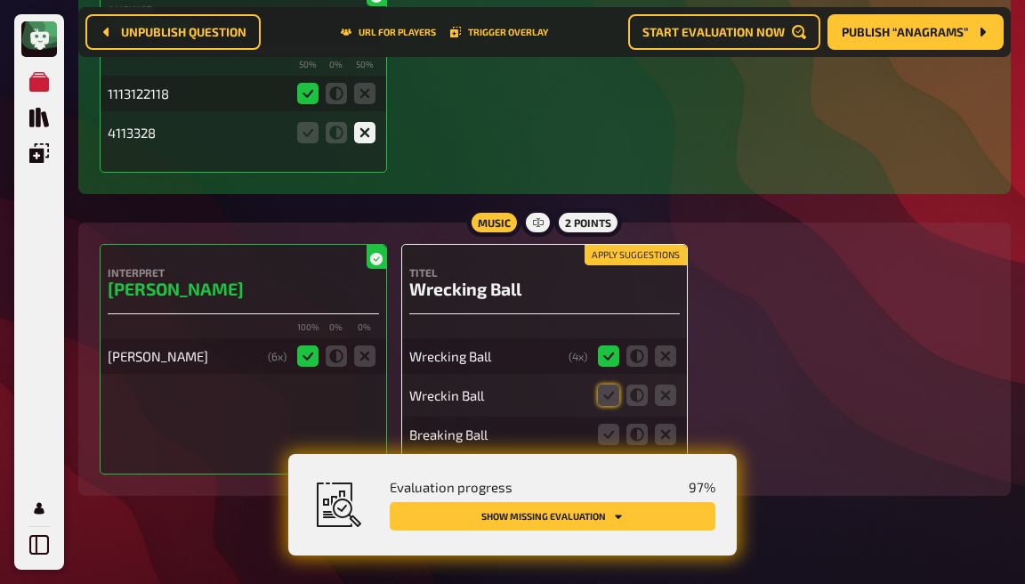
scroll to position [2604, 0]
click at [605, 385] on icon at bounding box center [608, 395] width 21 height 21
click at [0, 0] on input "radio" at bounding box center [0, 0] width 0 height 0
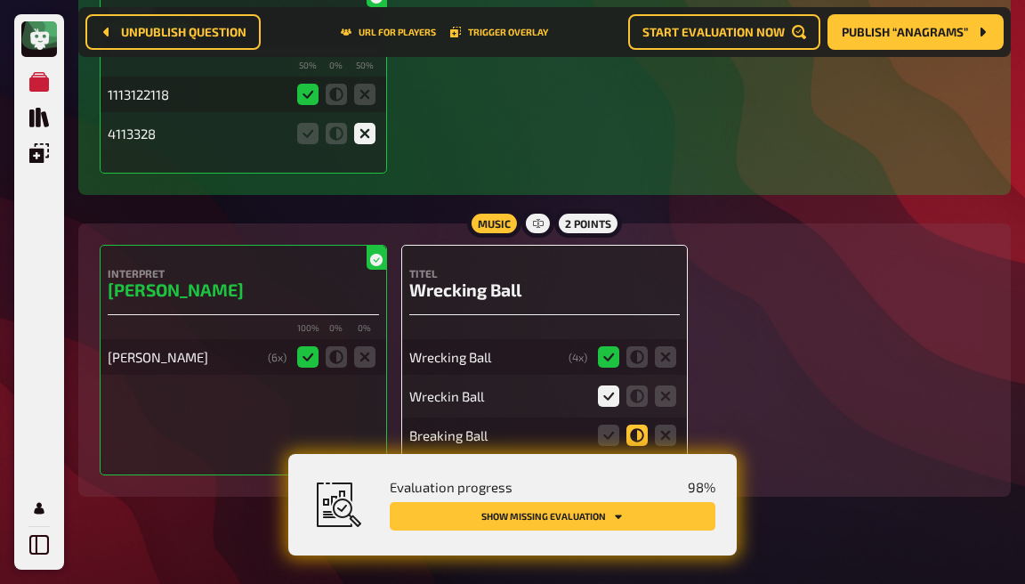
click at [636, 425] on icon at bounding box center [637, 435] width 21 height 21
click at [0, 0] on input "radio" at bounding box center [0, 0] width 0 height 0
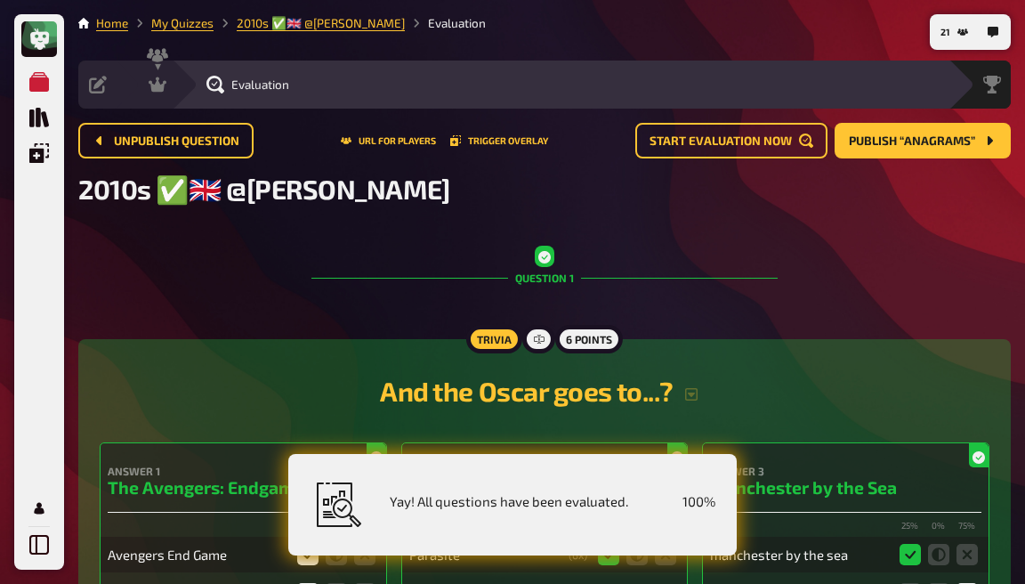
scroll to position [0, 0]
click at [153, 93] on div "Hosting undefined" at bounding box center [187, 85] width 147 height 48
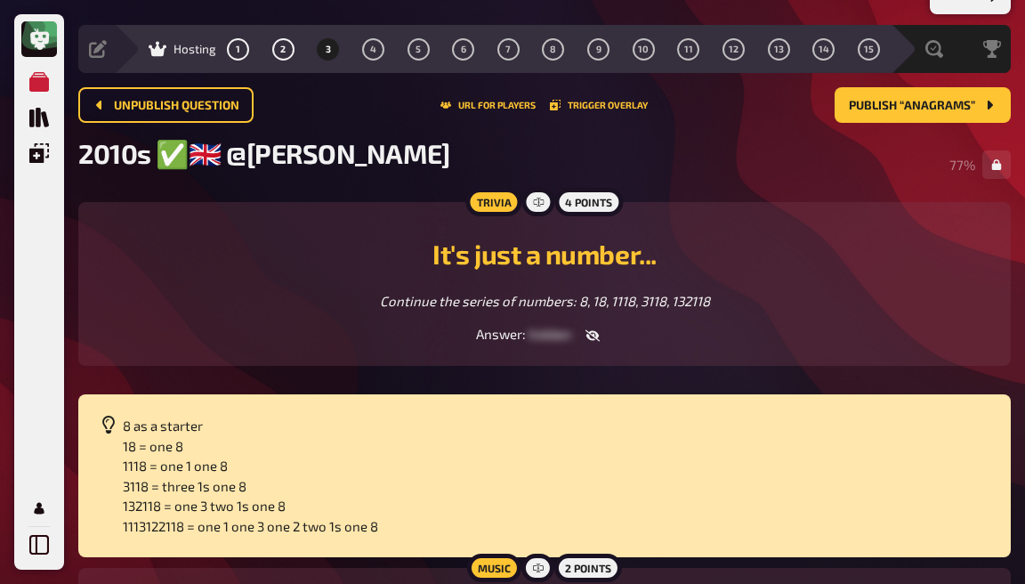
scroll to position [35, 0]
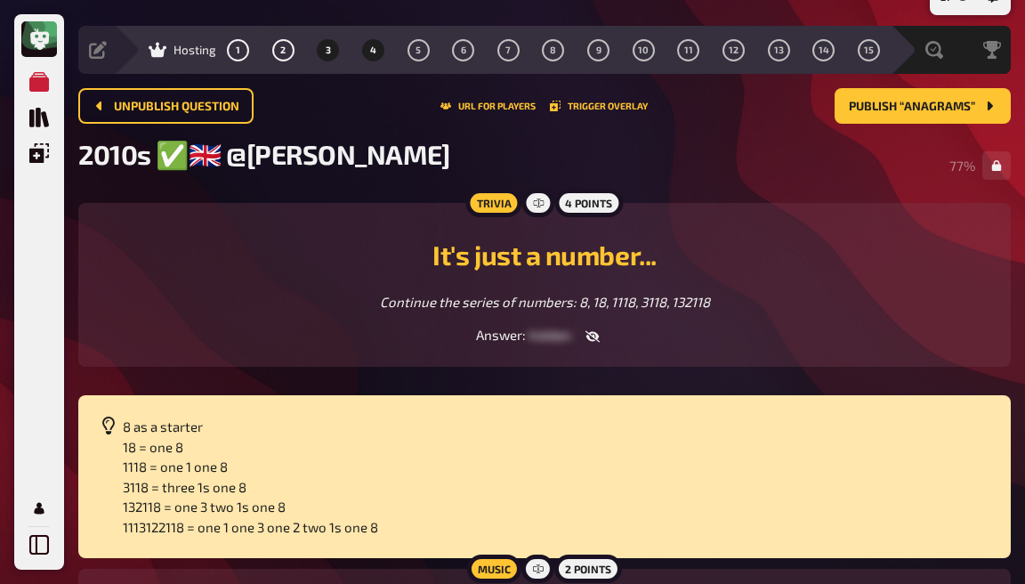
click at [367, 55] on button "4" at bounding box center [373, 50] width 28 height 28
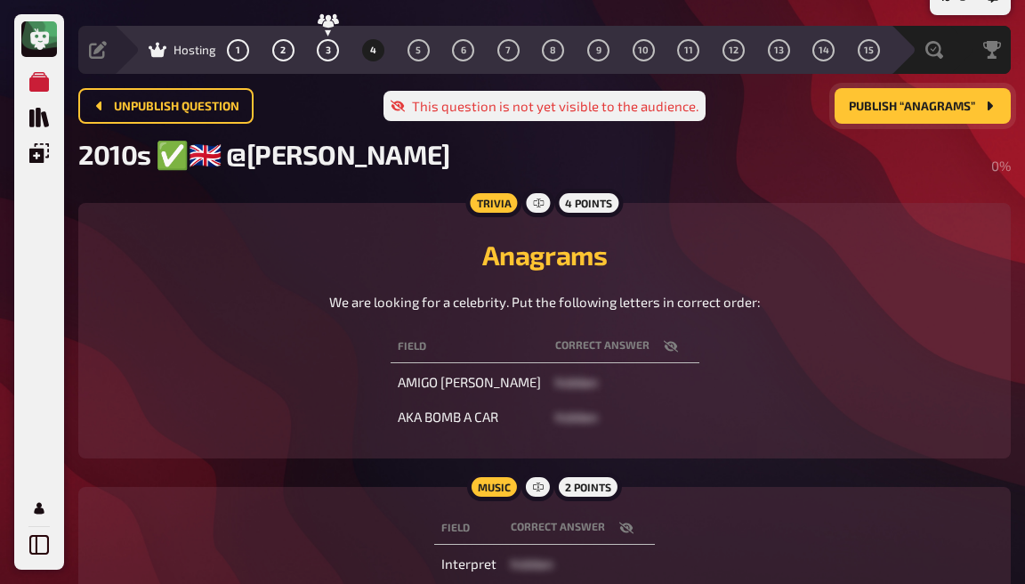
click at [874, 104] on span "Publish “Anagrams”" at bounding box center [912, 107] width 126 height 12
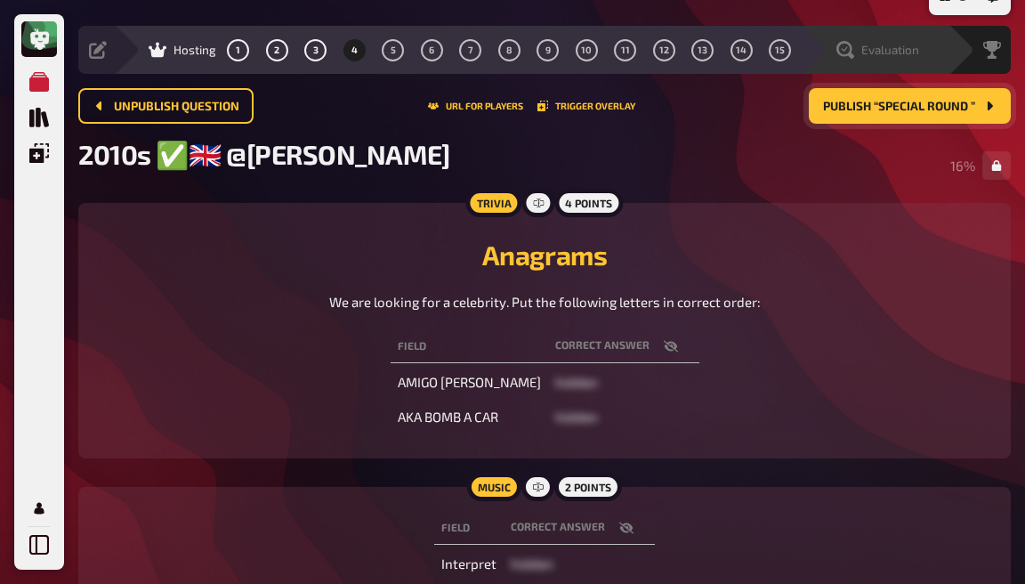
click at [888, 52] on span "Evaluation" at bounding box center [891, 50] width 58 height 14
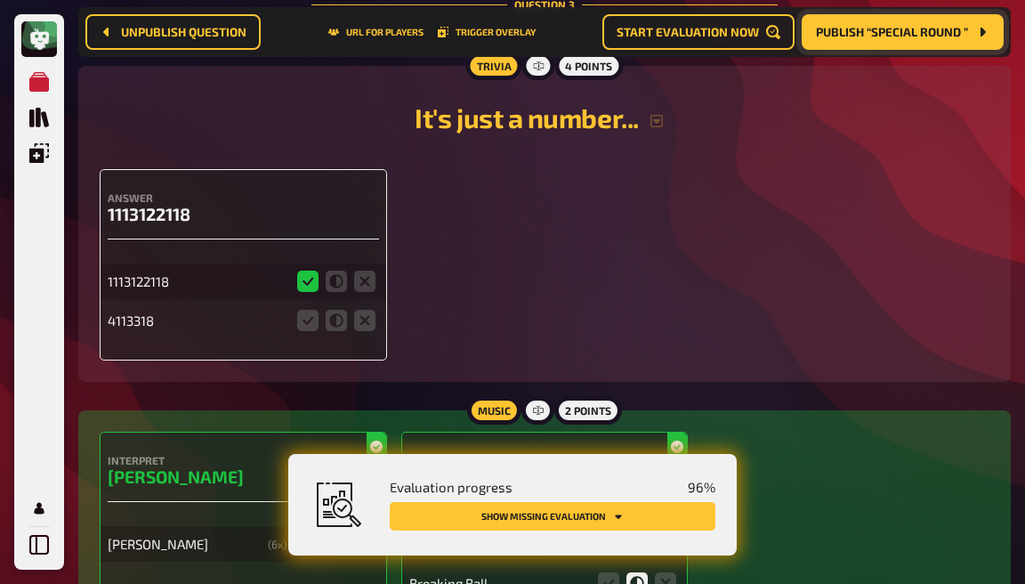
scroll to position [2445, 0]
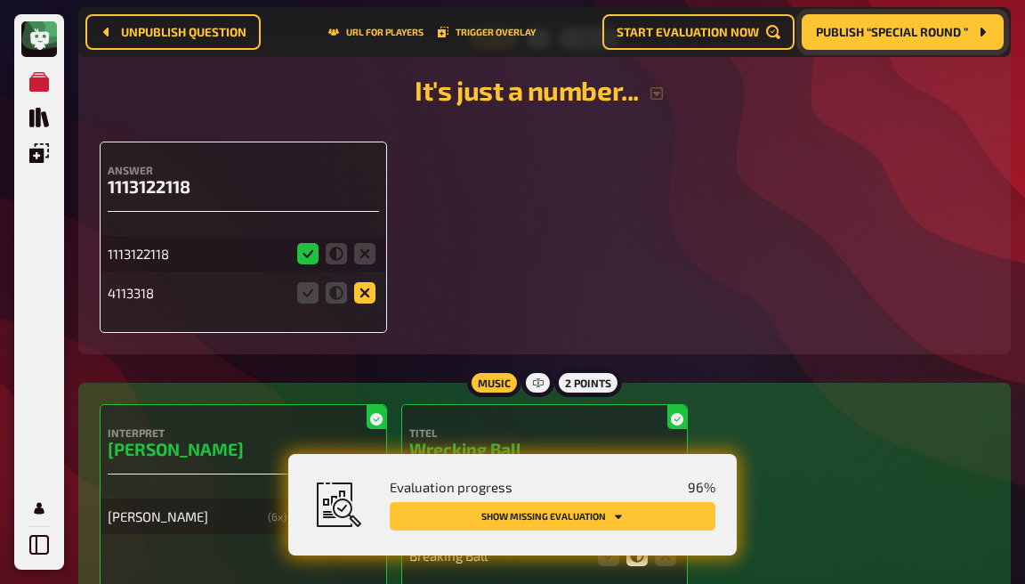
click at [360, 282] on icon at bounding box center [364, 292] width 21 height 21
click at [0, 0] on input "radio" at bounding box center [0, 0] width 0 height 0
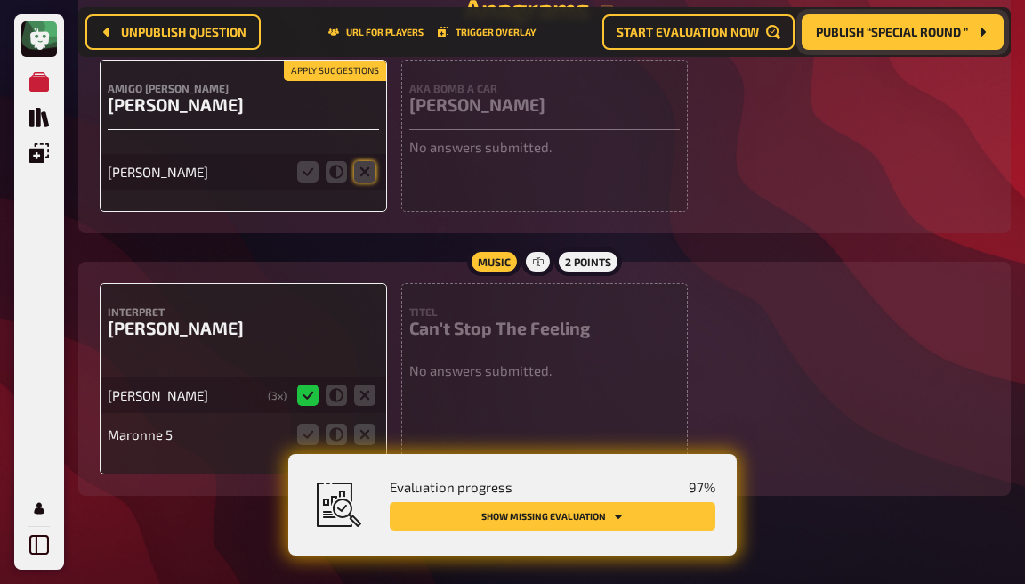
scroll to position [3245, 0]
click at [366, 425] on icon at bounding box center [364, 435] width 21 height 21
click at [0, 0] on input "radio" at bounding box center [0, 0] width 0 height 0
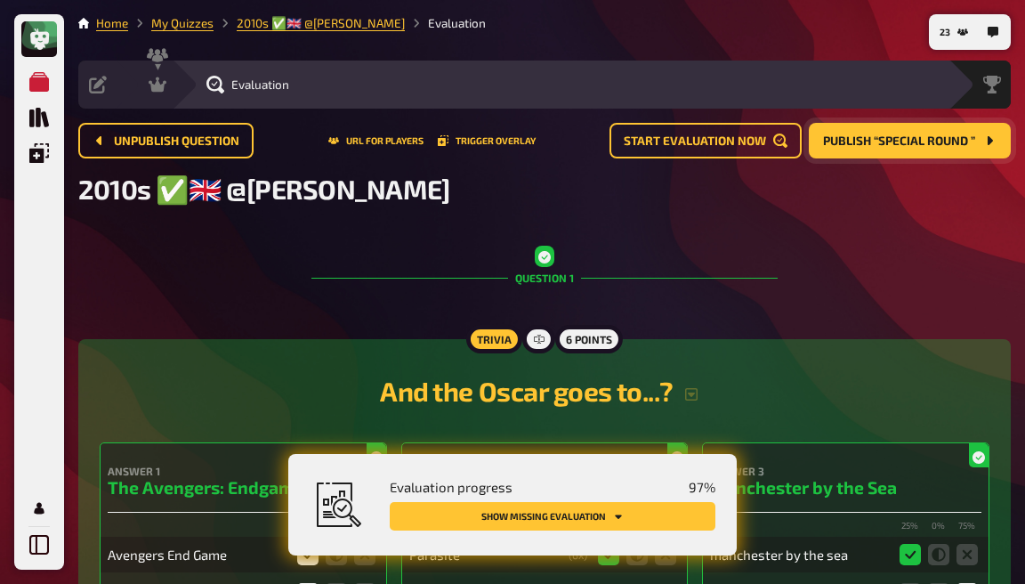
scroll to position [0, 0]
click at [164, 89] on icon at bounding box center [158, 84] width 18 height 15
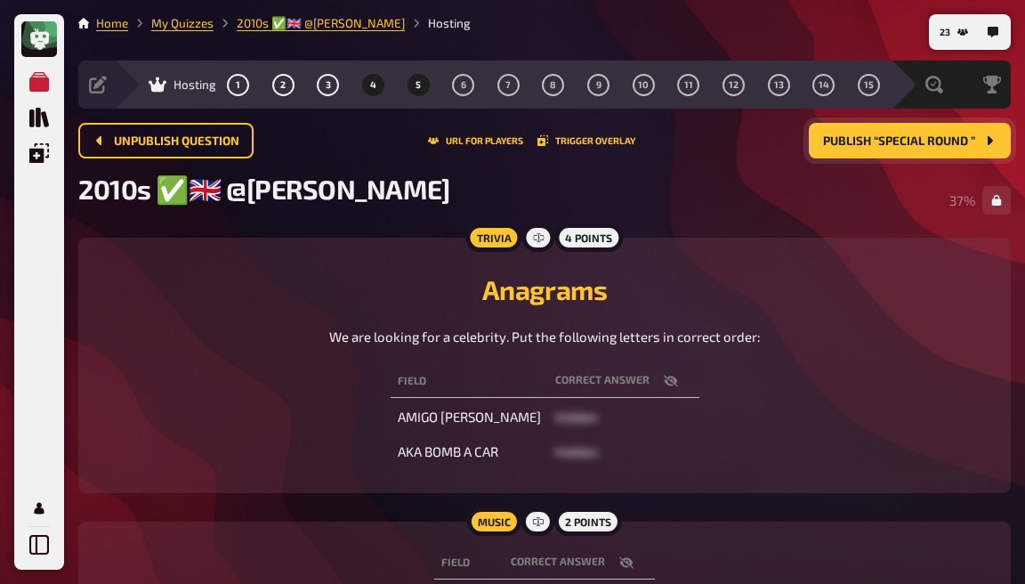
click at [417, 92] on button "5" at bounding box center [418, 84] width 28 height 28
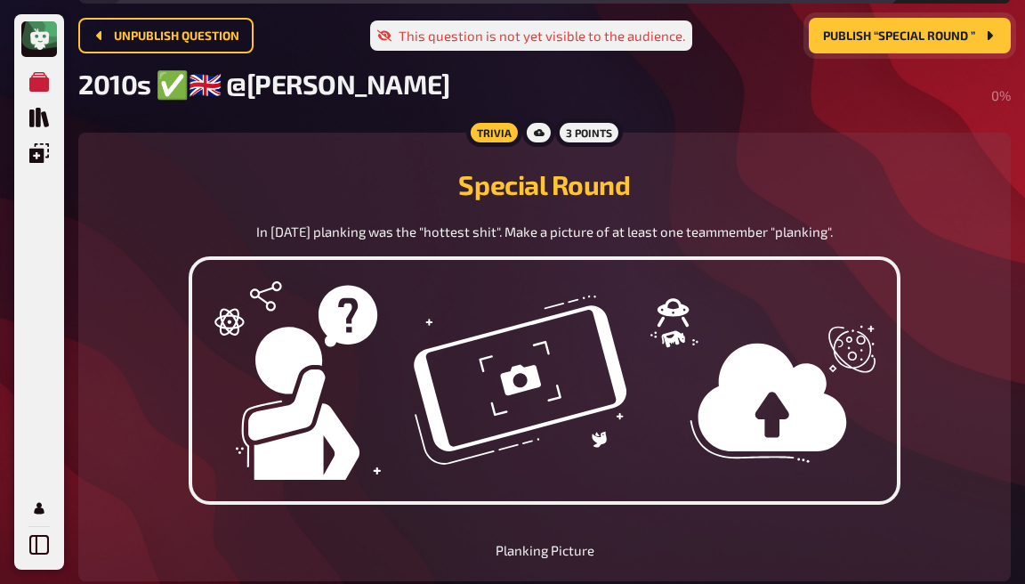
scroll to position [104, 0]
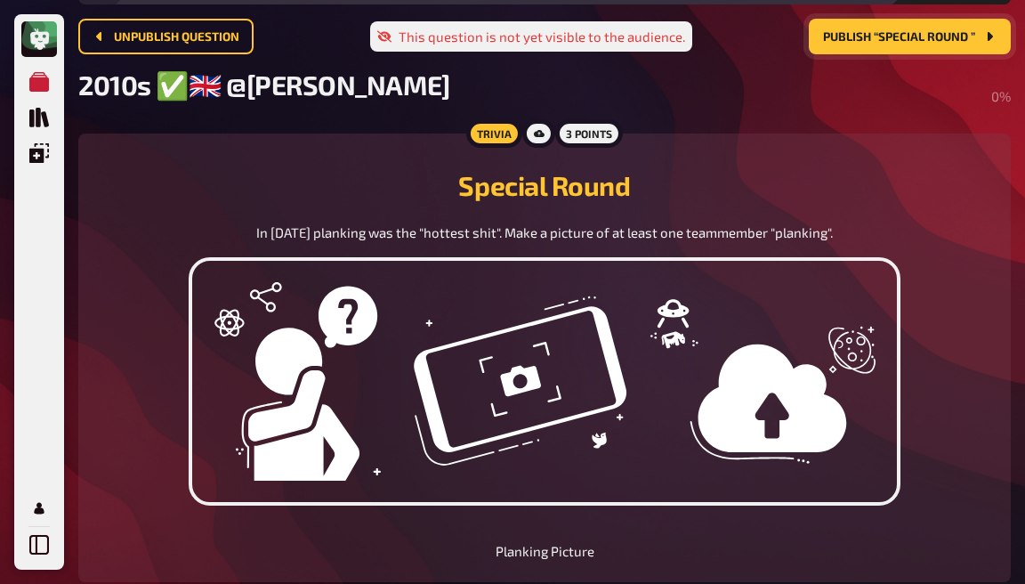
click at [847, 39] on span "Publish “Special Round ”" at bounding box center [899, 37] width 152 height 12
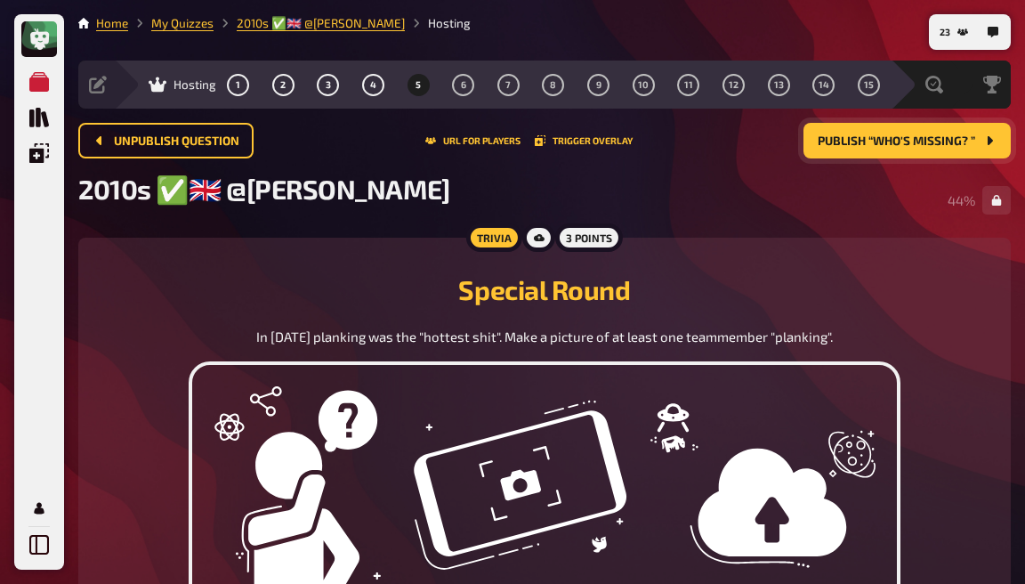
scroll to position [0, 0]
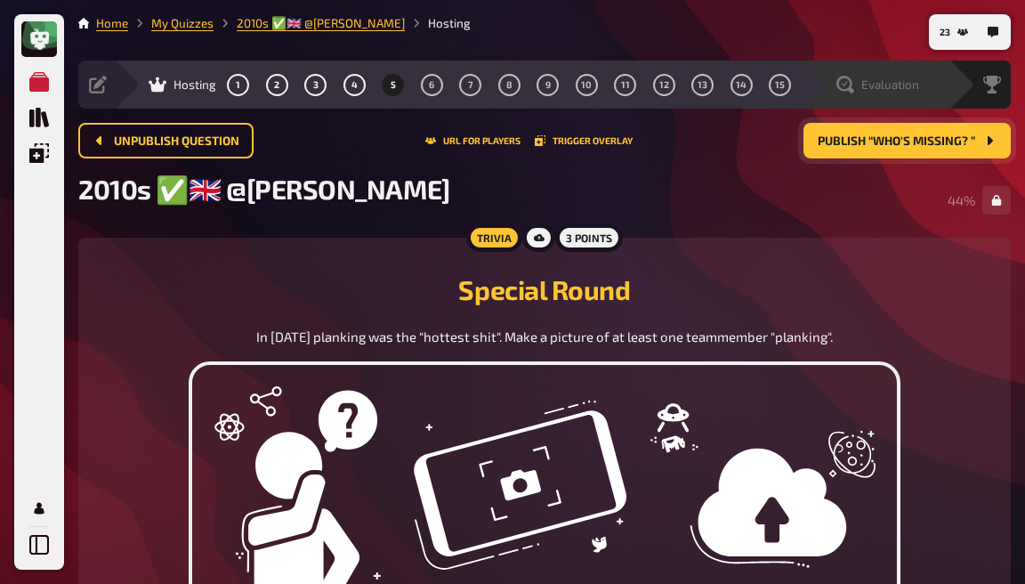
click at [889, 88] on span "Evaluation" at bounding box center [891, 84] width 58 height 14
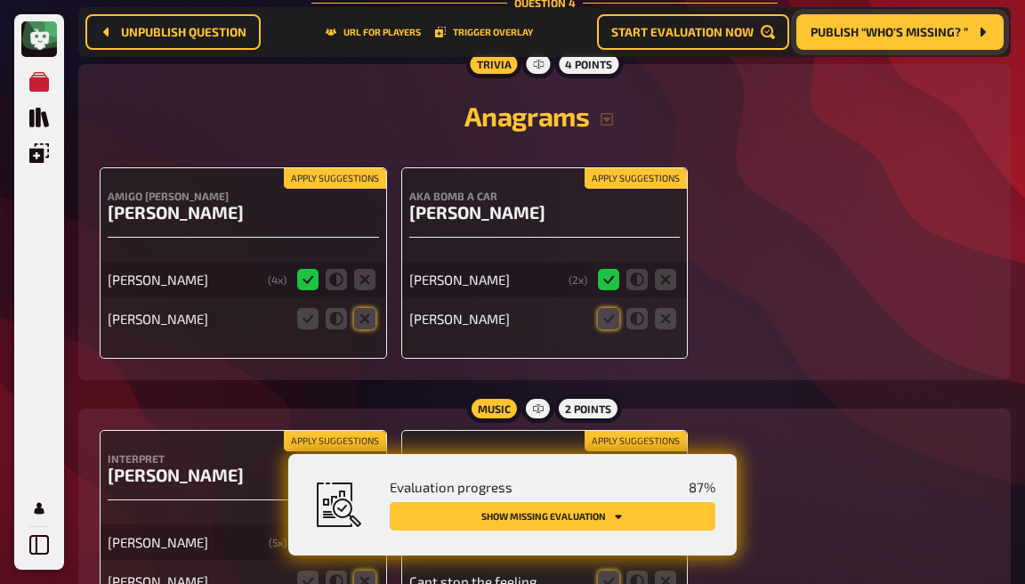
scroll to position [3140, 0]
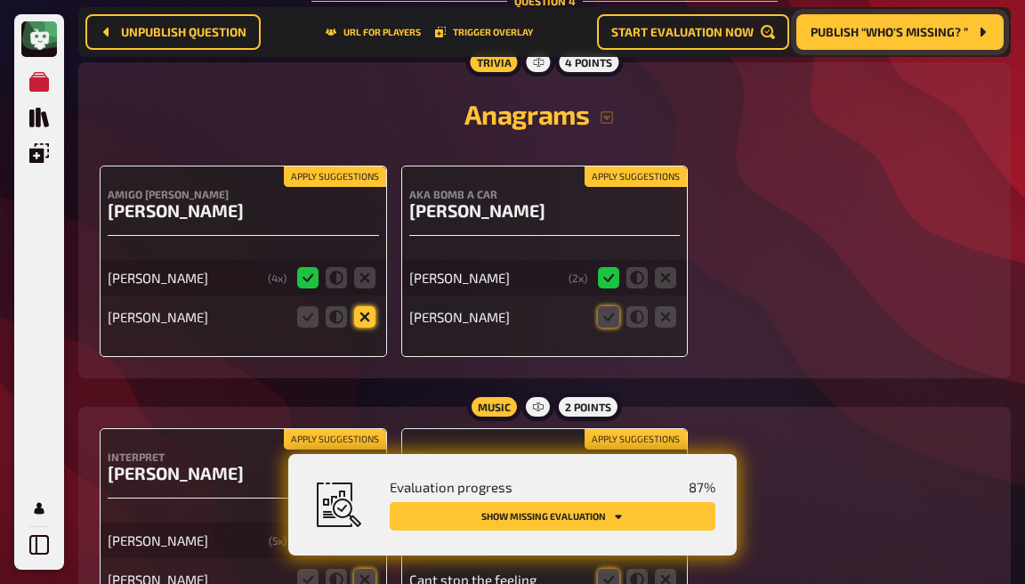
click at [359, 306] on icon at bounding box center [364, 316] width 21 height 21
click at [0, 0] on input "radio" at bounding box center [0, 0] width 0 height 0
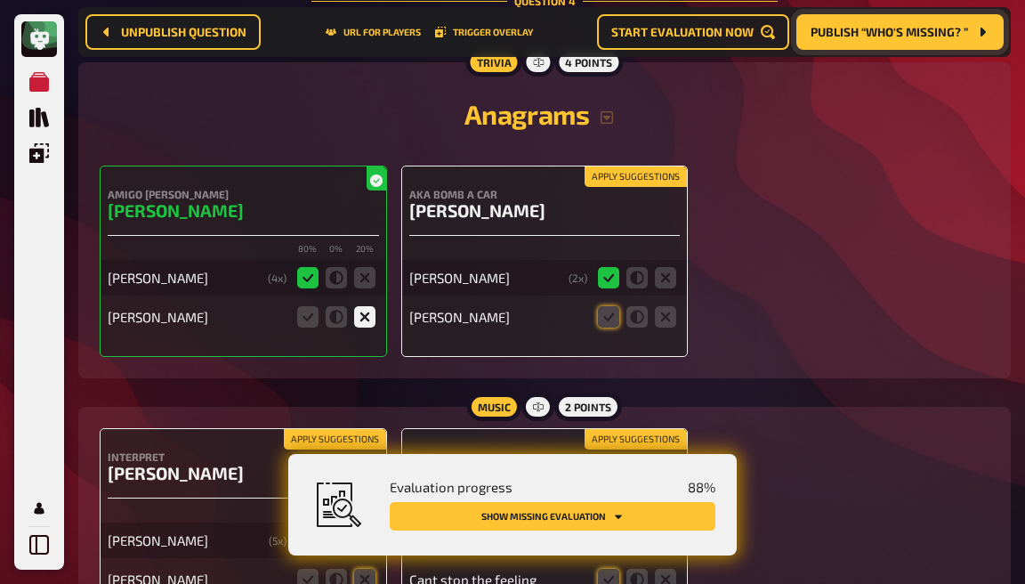
click at [620, 303] on fieldset at bounding box center [637, 317] width 85 height 28
click at [617, 306] on icon at bounding box center [608, 316] width 21 height 21
click at [0, 0] on input "radio" at bounding box center [0, 0] width 0 height 0
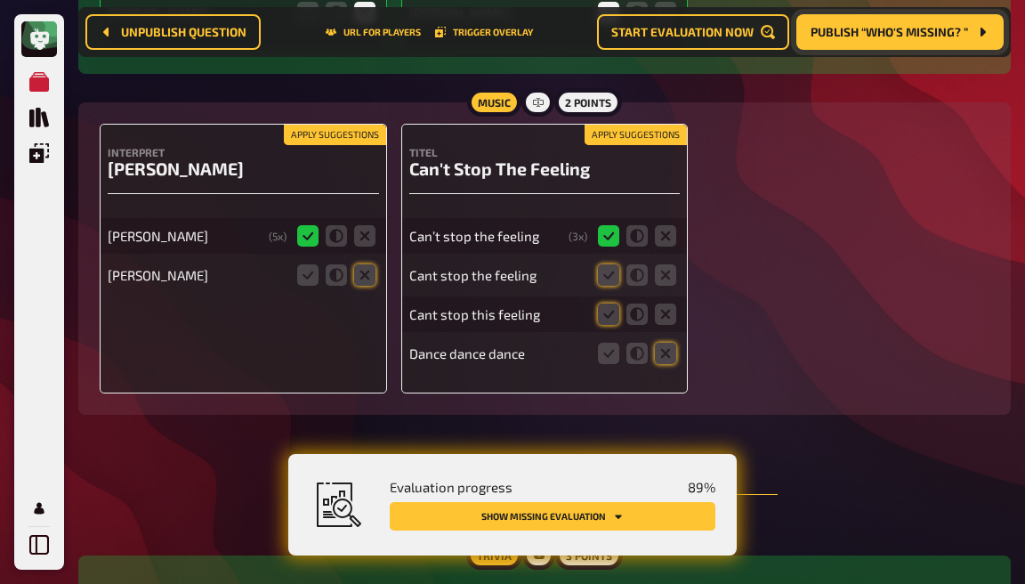
scroll to position [3456, 0]
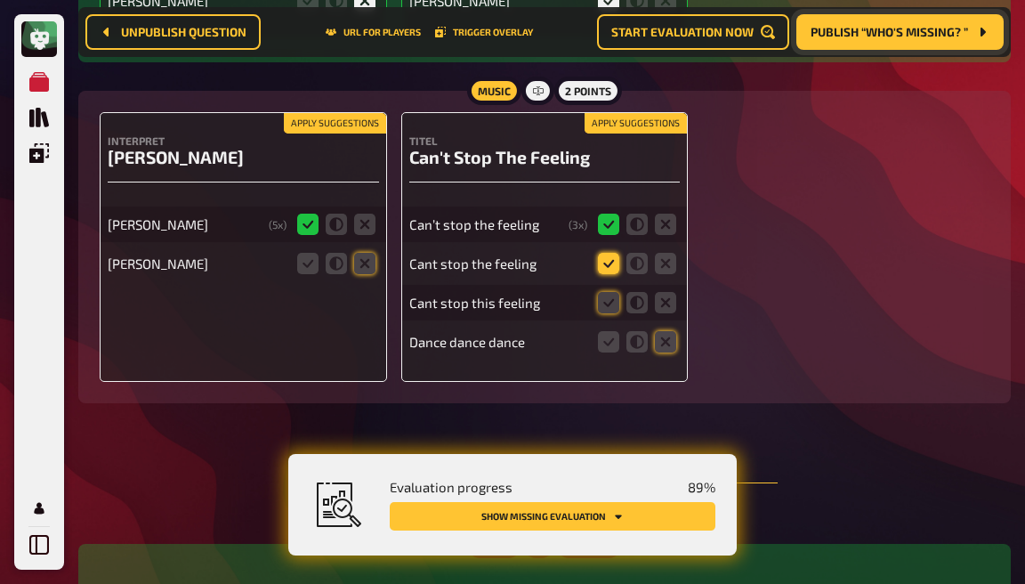
click at [605, 253] on icon at bounding box center [608, 263] width 21 height 21
click at [0, 0] on input "radio" at bounding box center [0, 0] width 0 height 0
click at [611, 292] on icon at bounding box center [608, 302] width 21 height 21
click at [0, 0] on input "radio" at bounding box center [0, 0] width 0 height 0
click at [671, 331] on icon at bounding box center [665, 341] width 21 height 21
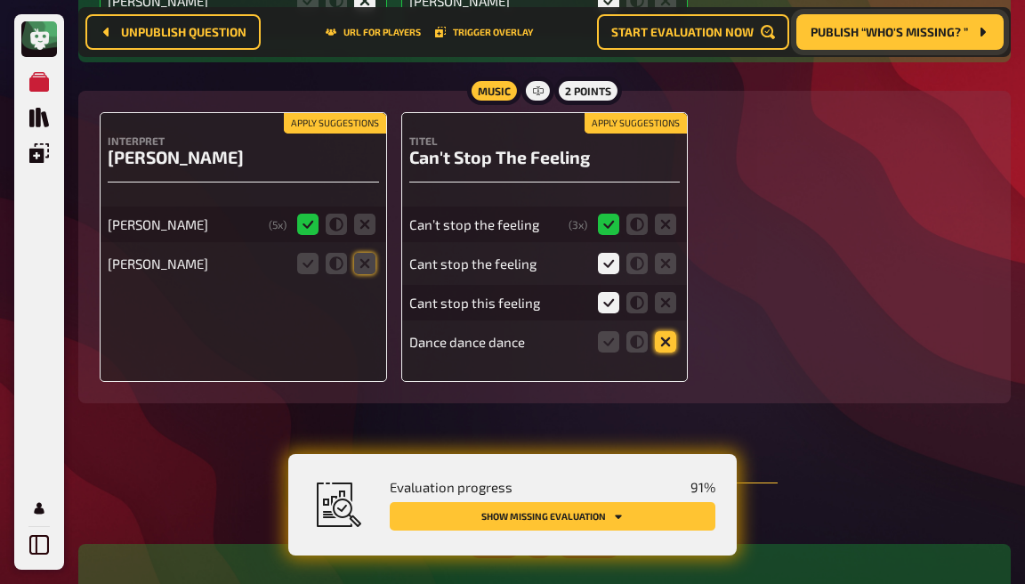
click at [0, 0] on input "radio" at bounding box center [0, 0] width 0 height 0
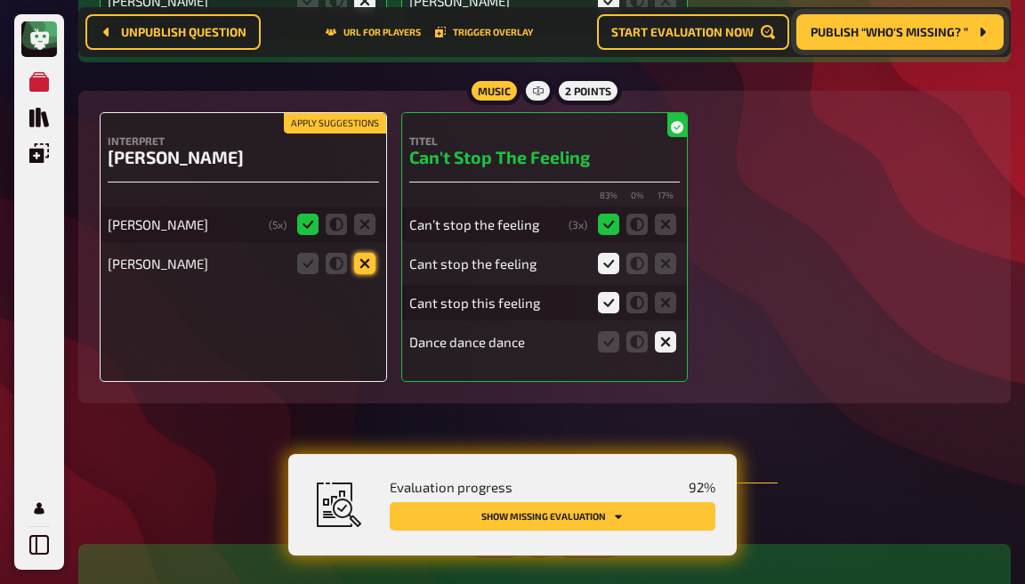
click at [356, 253] on icon at bounding box center [364, 263] width 21 height 21
click at [0, 0] on input "radio" at bounding box center [0, 0] width 0 height 0
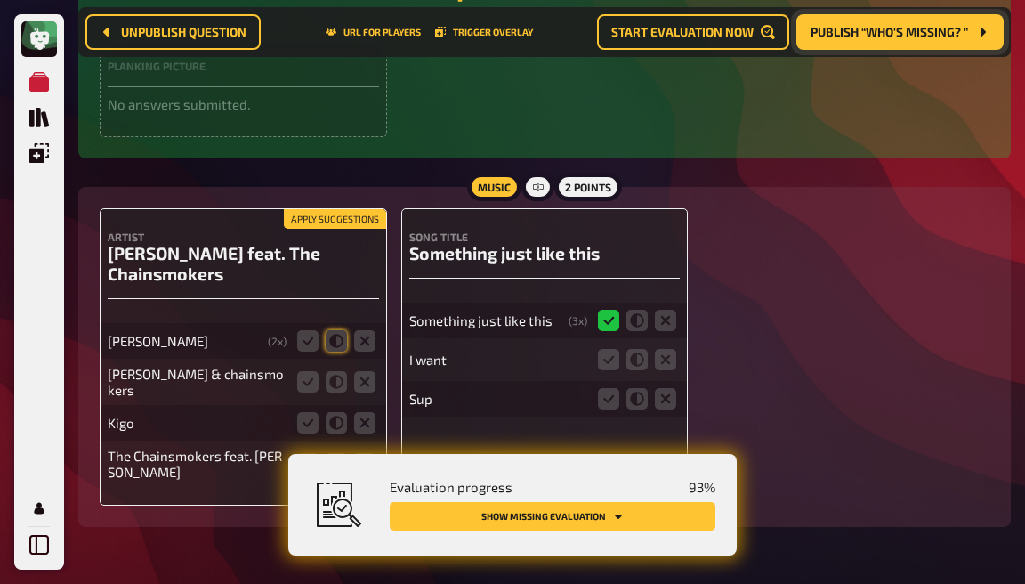
scroll to position [4069, 0]
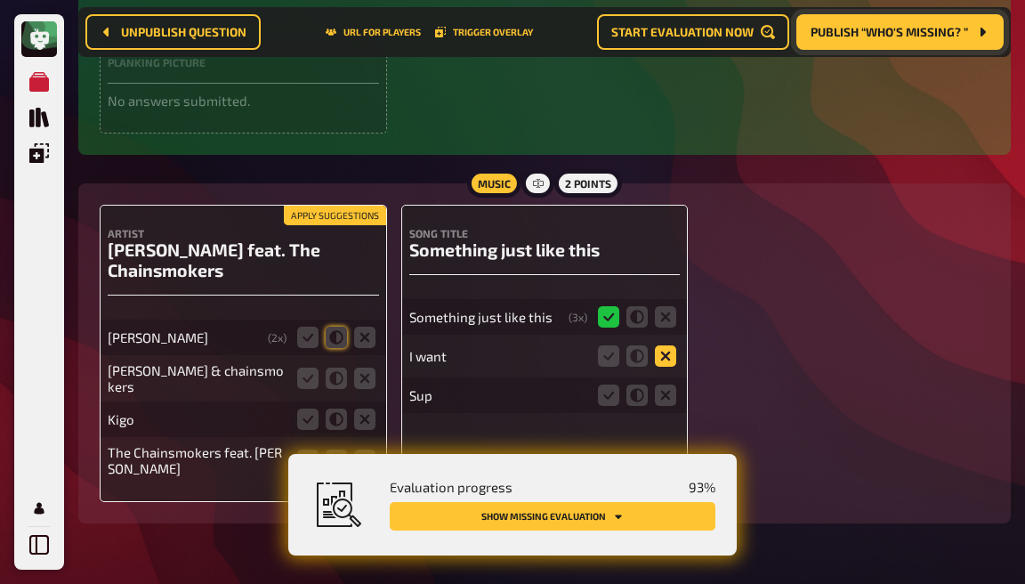
click at [663, 345] on icon at bounding box center [665, 355] width 21 height 21
click at [0, 0] on input "radio" at bounding box center [0, 0] width 0 height 0
click at [667, 385] on icon at bounding box center [665, 395] width 21 height 21
click at [0, 0] on input "radio" at bounding box center [0, 0] width 0 height 0
click at [333, 327] on icon at bounding box center [336, 337] width 21 height 21
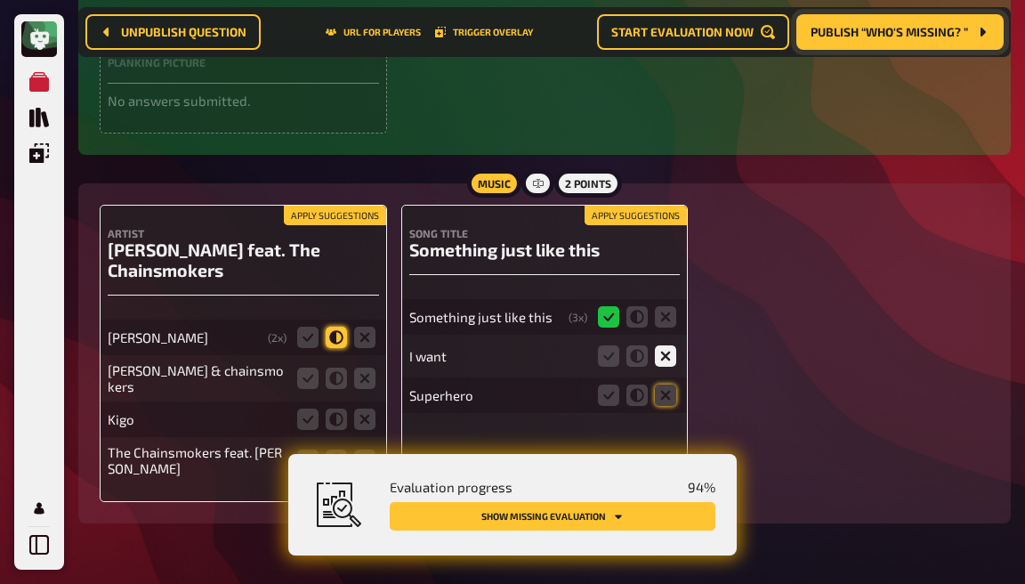
click at [0, 0] on input "radio" at bounding box center [0, 0] width 0 height 0
click at [310, 368] on icon at bounding box center [307, 378] width 21 height 21
click at [0, 0] on input "radio" at bounding box center [0, 0] width 0 height 0
click at [370, 409] on icon at bounding box center [364, 419] width 21 height 21
click at [0, 0] on input "radio" at bounding box center [0, 0] width 0 height 0
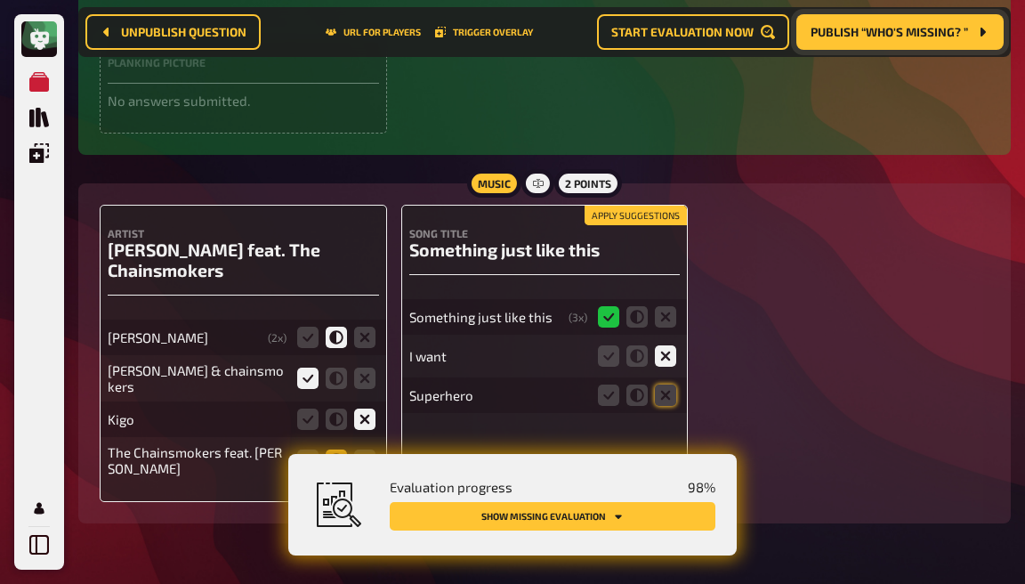
click at [342, 449] on icon at bounding box center [336, 459] width 21 height 21
click at [0, 0] on input "radio" at bounding box center [0, 0] width 0 height 0
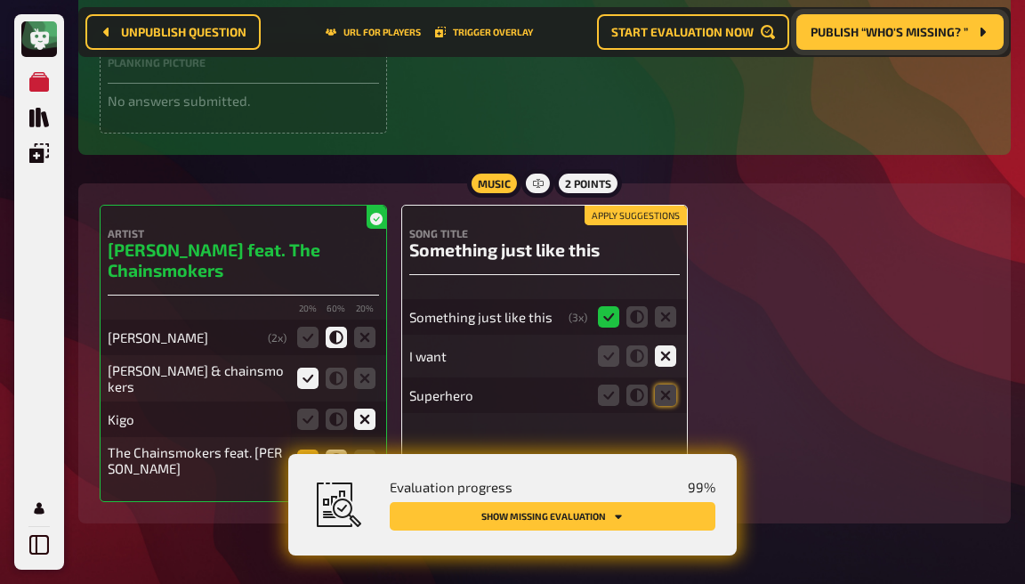
click at [309, 449] on icon at bounding box center [307, 459] width 21 height 21
click at [0, 0] on input "radio" at bounding box center [0, 0] width 0 height 0
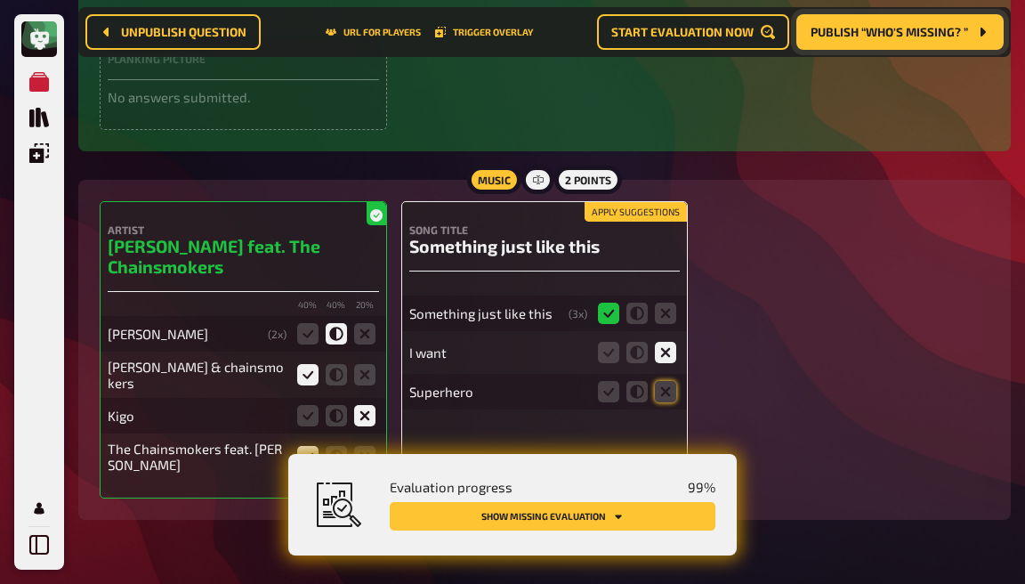
scroll to position [4073, 0]
click at [662, 381] on icon at bounding box center [665, 391] width 21 height 21
click at [0, 0] on input "radio" at bounding box center [0, 0] width 0 height 0
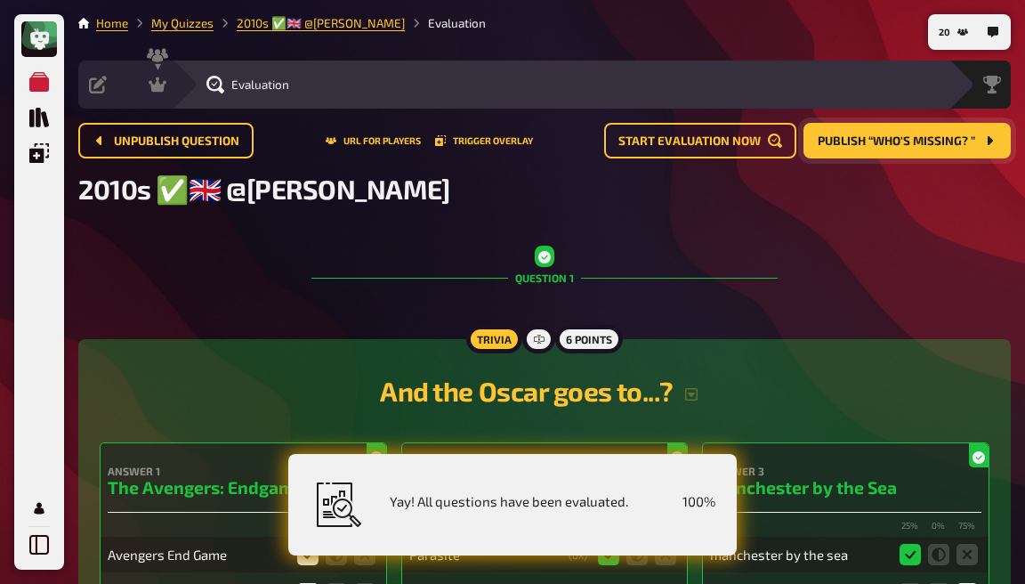
scroll to position [0, 0]
click at [166, 84] on div "Hosting" at bounding box center [183, 85] width 68 height 18
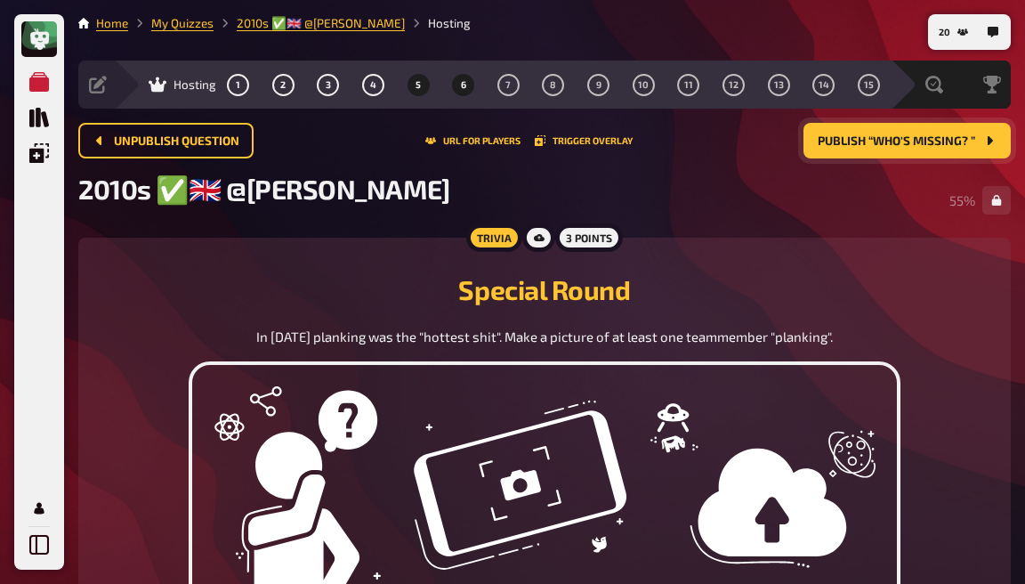
click at [469, 88] on button "6" at bounding box center [463, 84] width 28 height 28
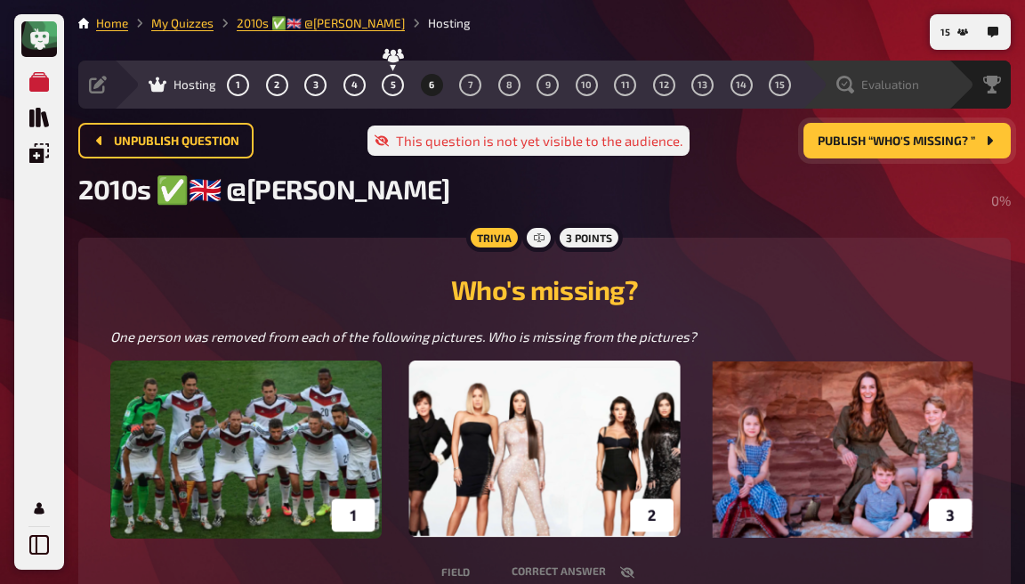
click at [858, 91] on div "Evaluation" at bounding box center [878, 85] width 83 height 18
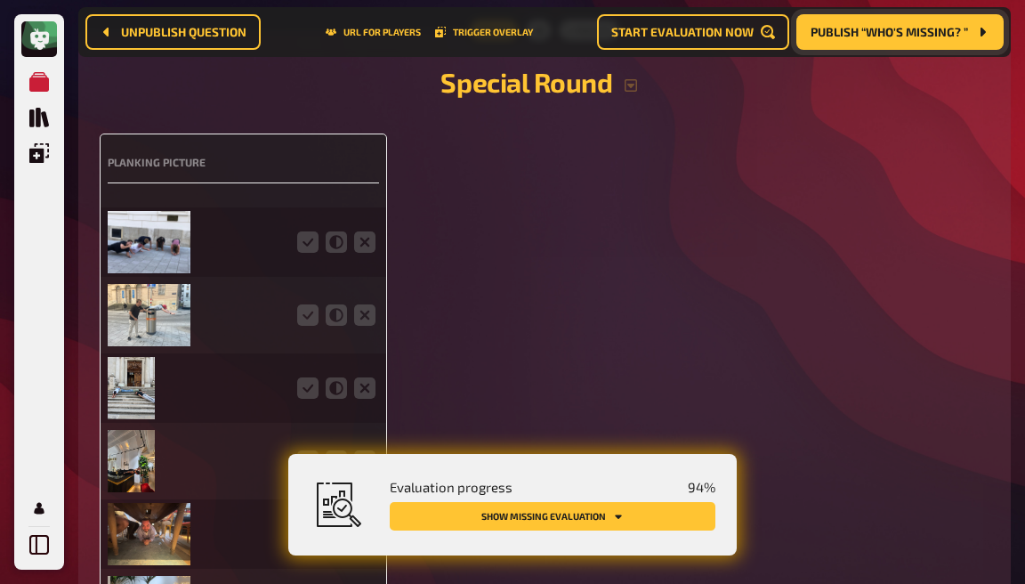
scroll to position [3971, 0]
click at [134, 216] on img at bounding box center [149, 241] width 83 height 62
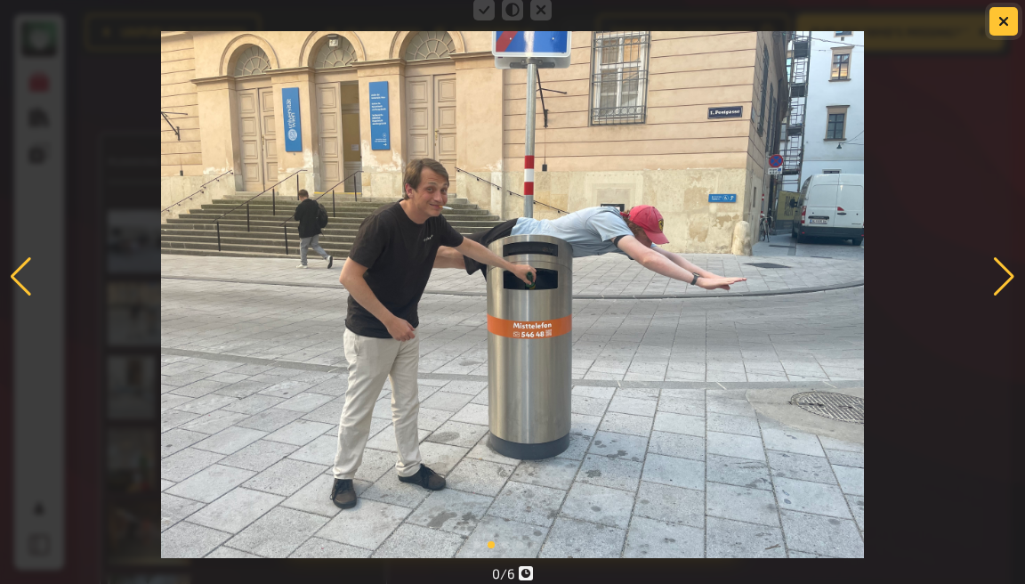
click at [1010, 35] on button "button" at bounding box center [1004, 21] width 28 height 28
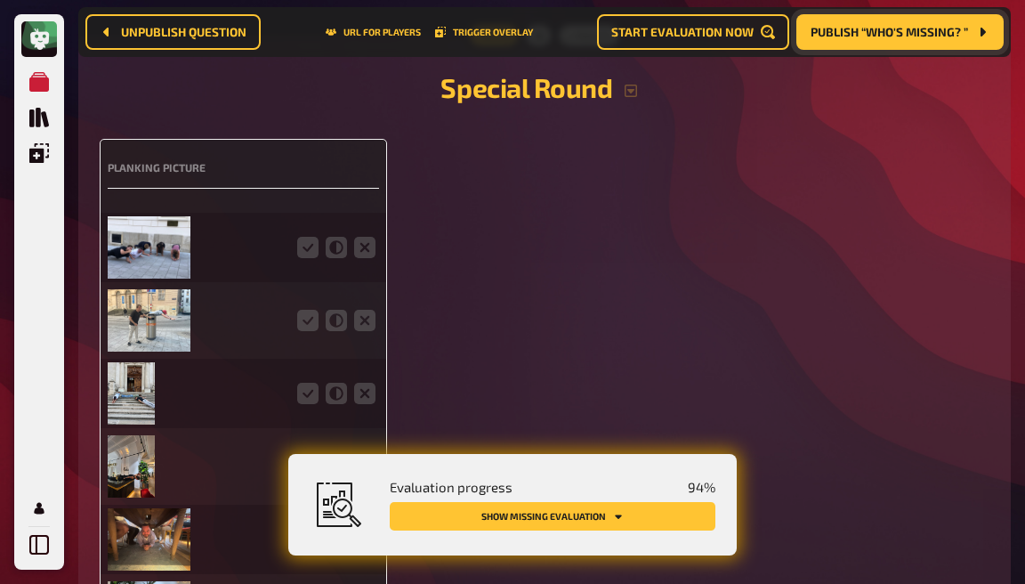
scroll to position [3966, 0]
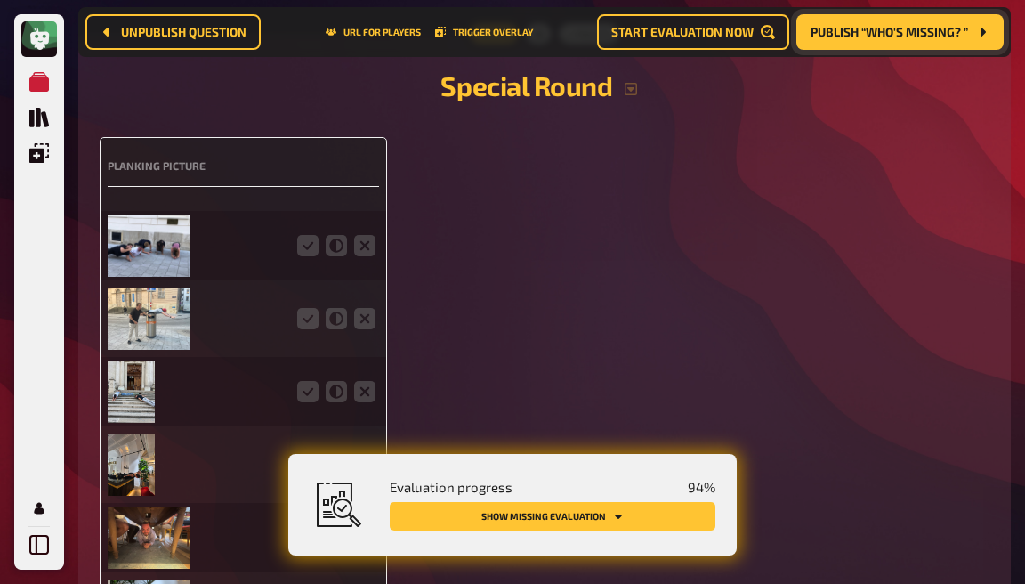
click at [142, 215] on img at bounding box center [149, 246] width 83 height 62
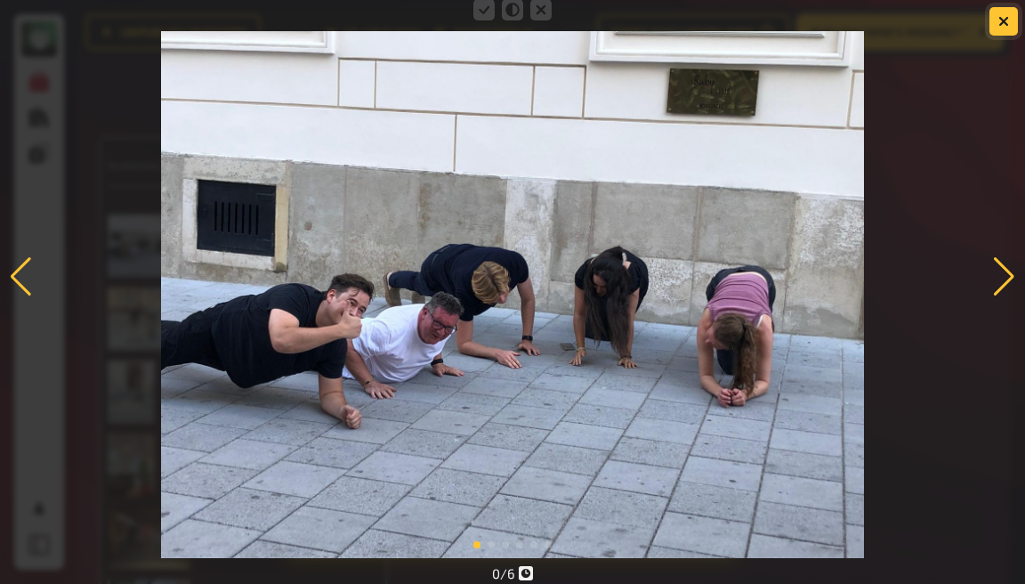
click at [1004, 24] on icon "button" at bounding box center [1004, 21] width 11 height 11
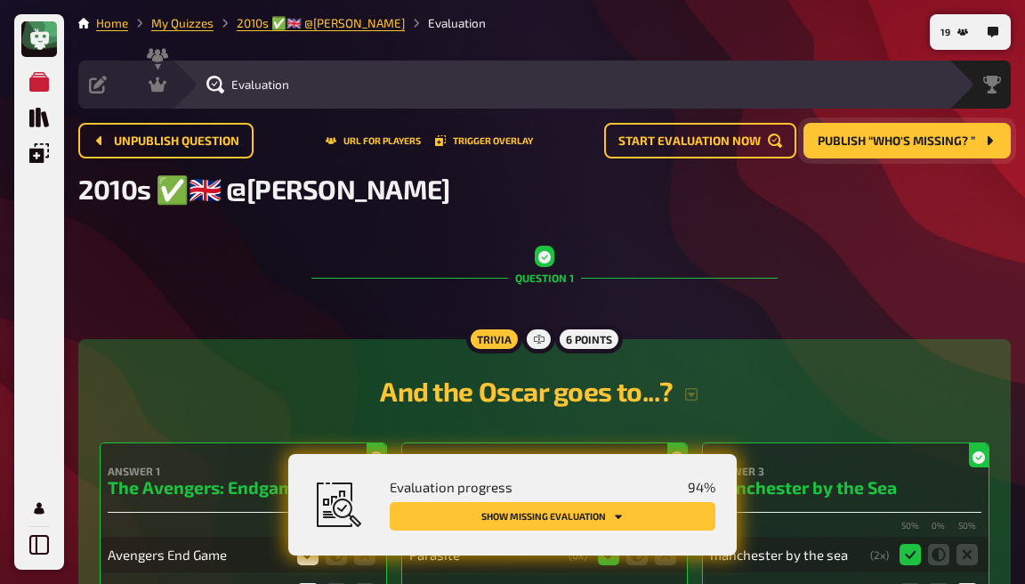
scroll to position [0, 0]
click at [153, 84] on icon at bounding box center [158, 84] width 18 height 15
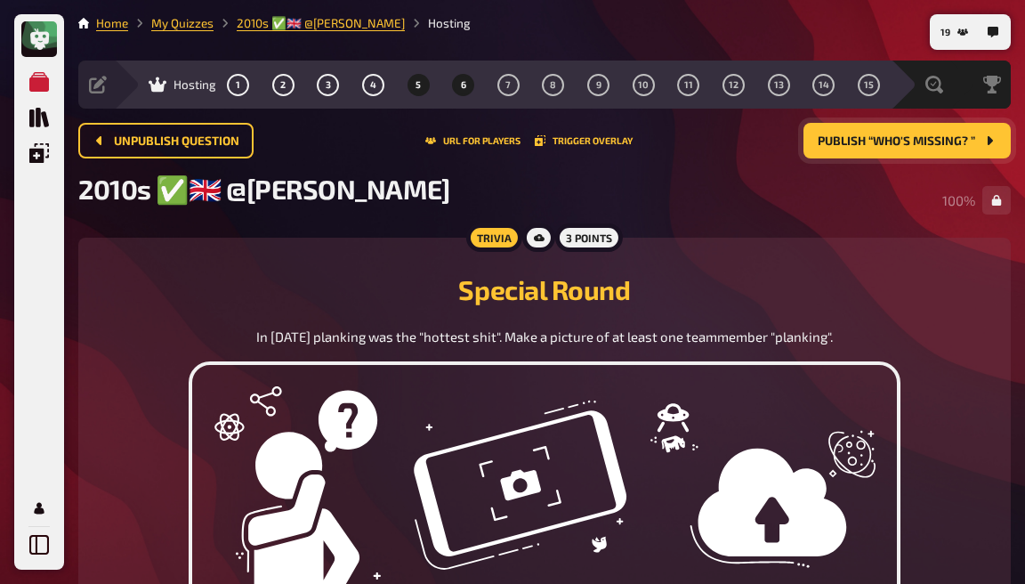
click at [461, 89] on span "6" at bounding box center [463, 85] width 5 height 10
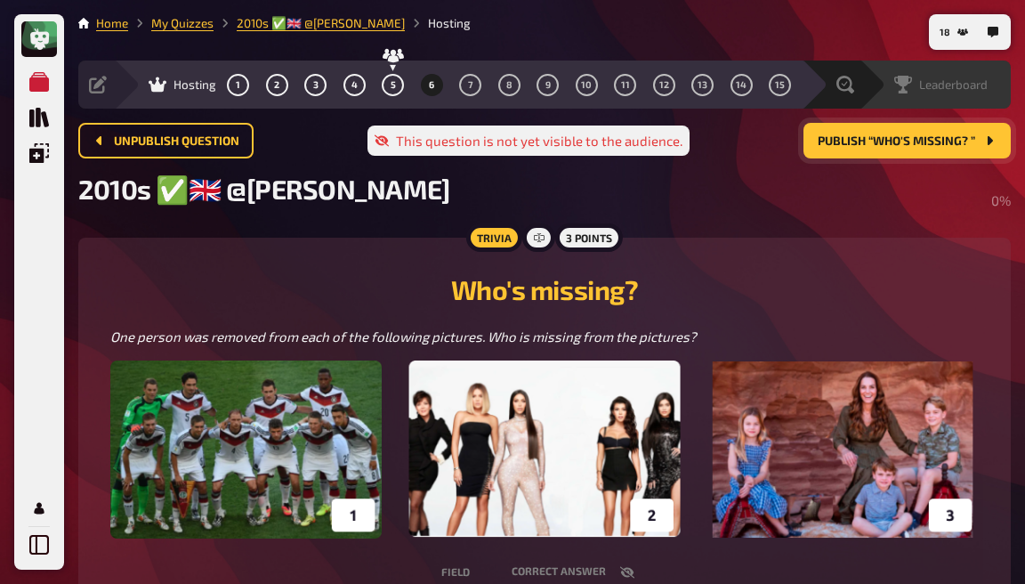
click at [941, 93] on div "Leaderboard" at bounding box center [941, 85] width 93 height 18
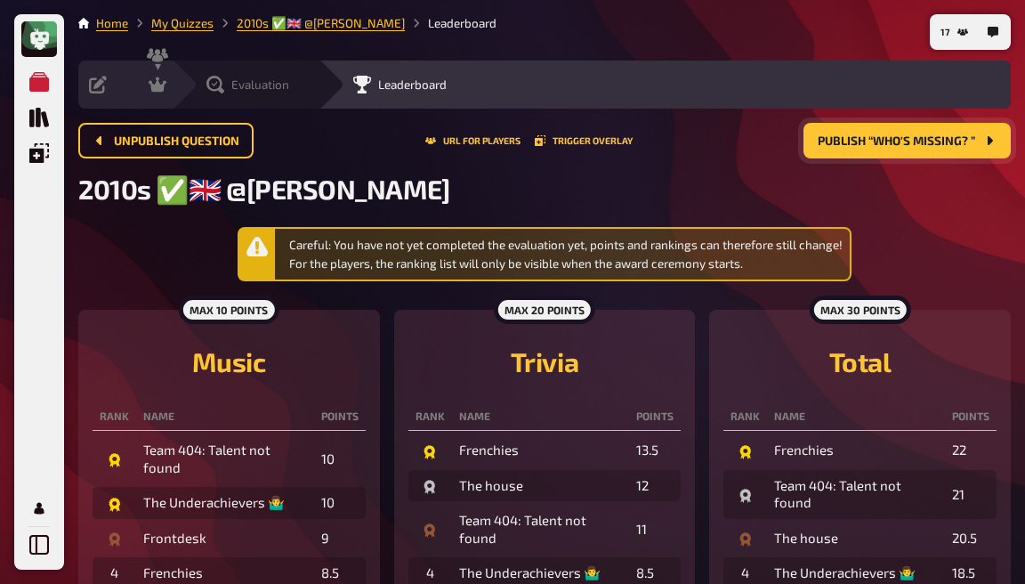
click at [233, 82] on span "Evaluation" at bounding box center [260, 84] width 58 height 14
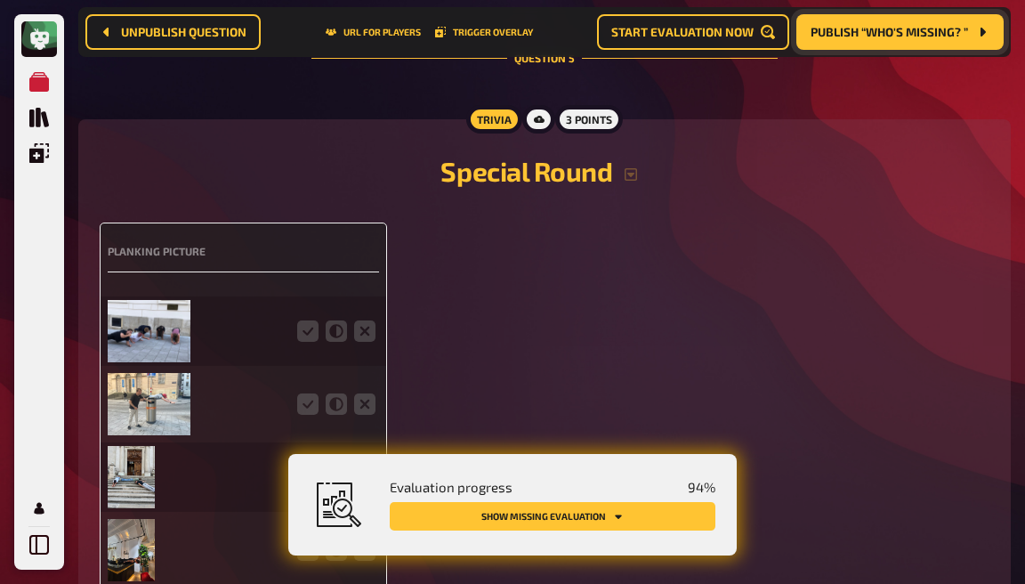
scroll to position [3904, 0]
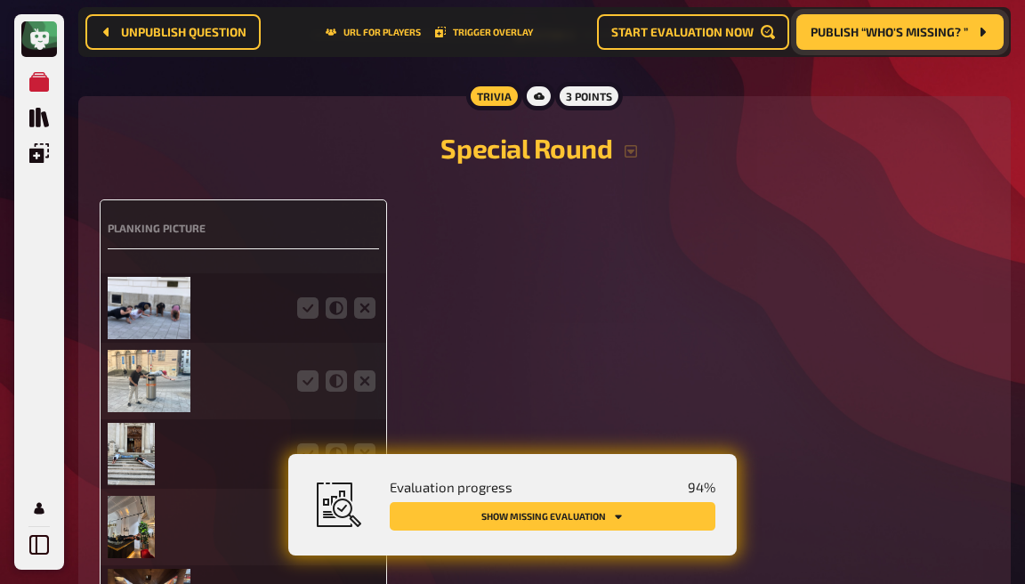
click at [139, 280] on img at bounding box center [149, 308] width 83 height 62
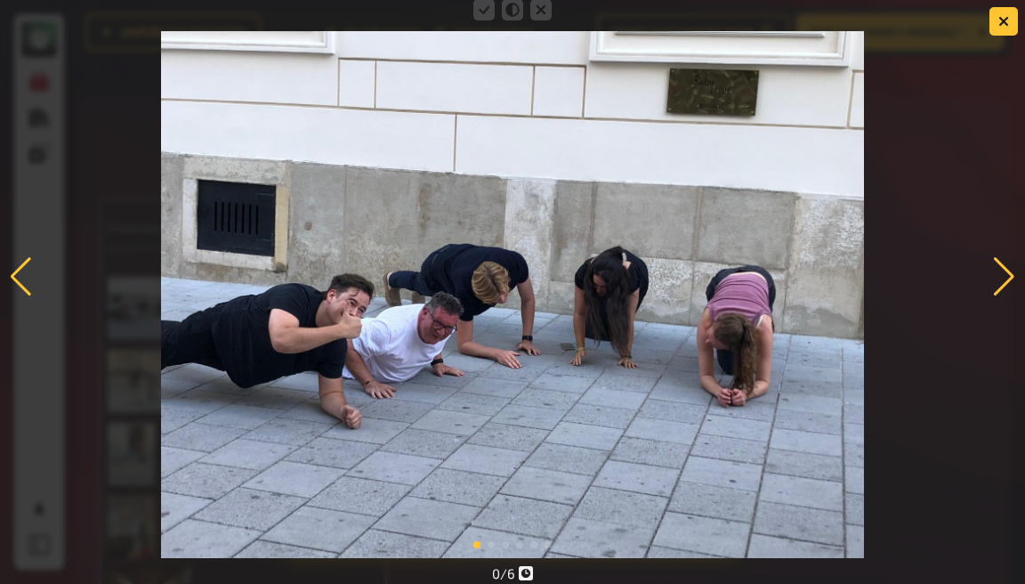
click at [986, 145] on div at bounding box center [512, 277] width 1025 height 563
click at [1000, 13] on button "button" at bounding box center [1004, 21] width 28 height 28
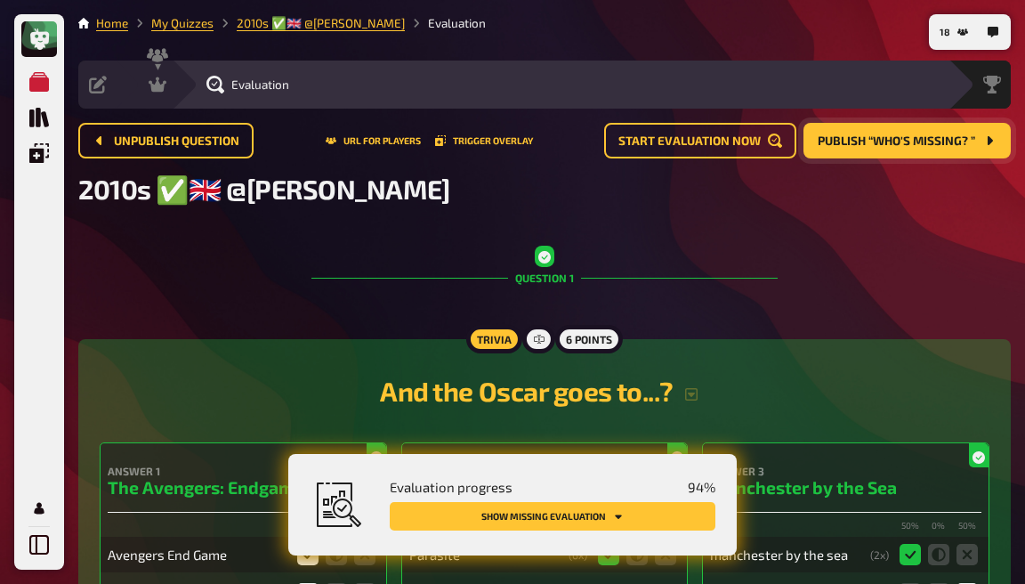
scroll to position [0, 0]
click at [180, 88] on div "Evaluation" at bounding box center [560, 85] width 777 height 48
click at [170, 87] on div "Hosting" at bounding box center [183, 85] width 68 height 18
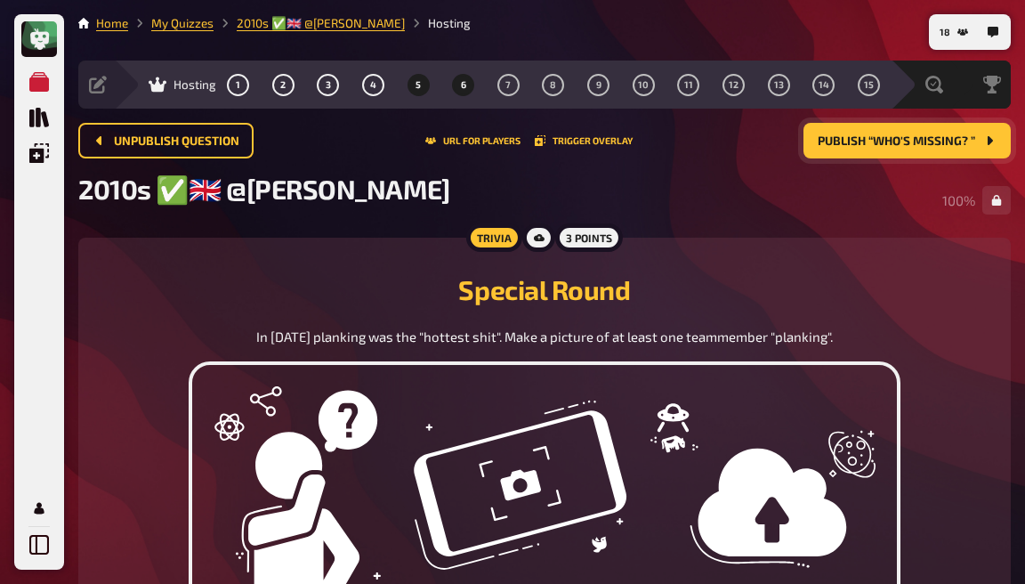
click at [456, 88] on button "6" at bounding box center [463, 84] width 28 height 28
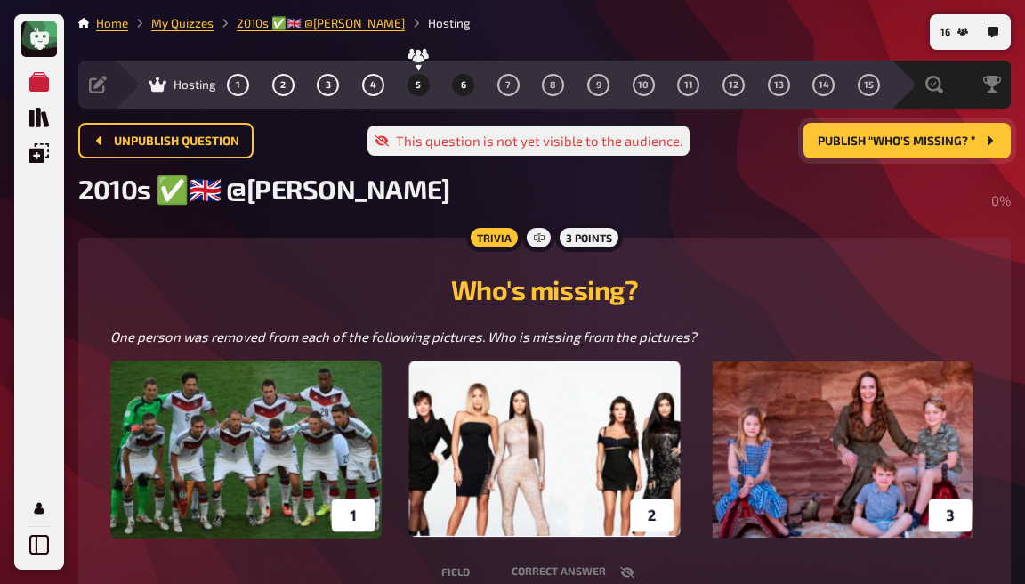
click at [421, 83] on button "5" at bounding box center [418, 84] width 28 height 28
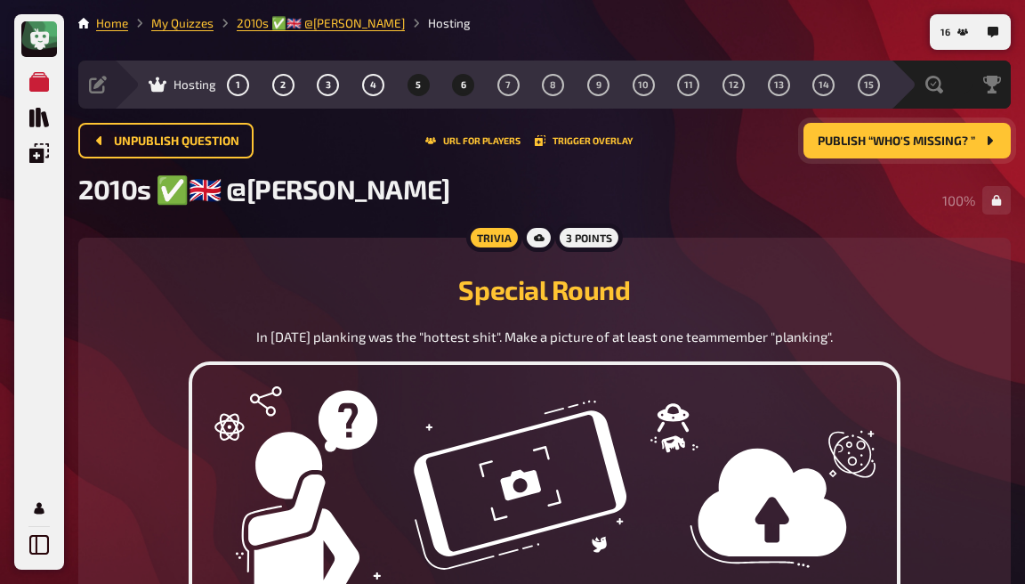
click at [467, 85] on button "6" at bounding box center [463, 84] width 28 height 28
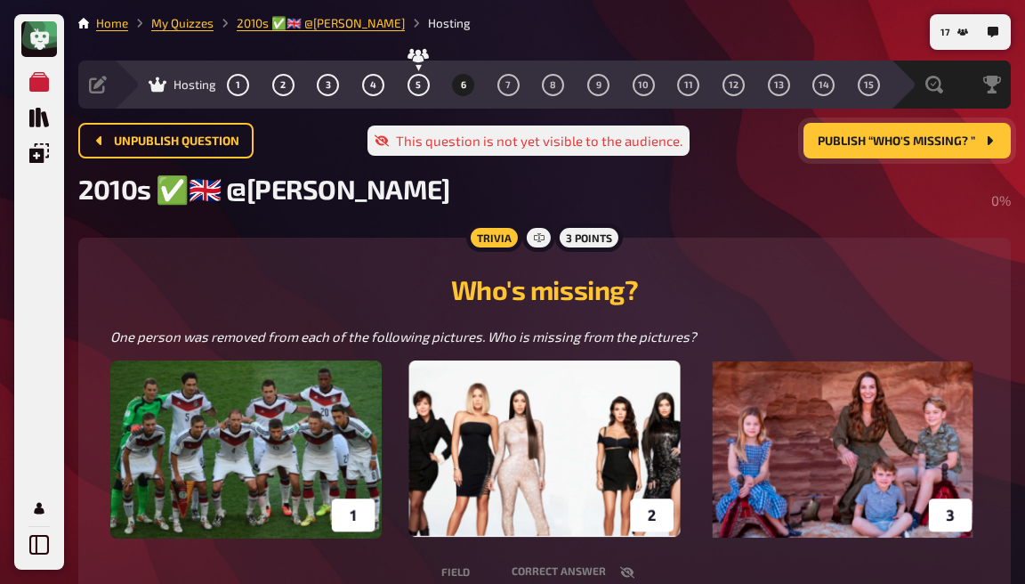
click at [935, 142] on button "Publish “Who's missing? ”" at bounding box center [907, 141] width 207 height 36
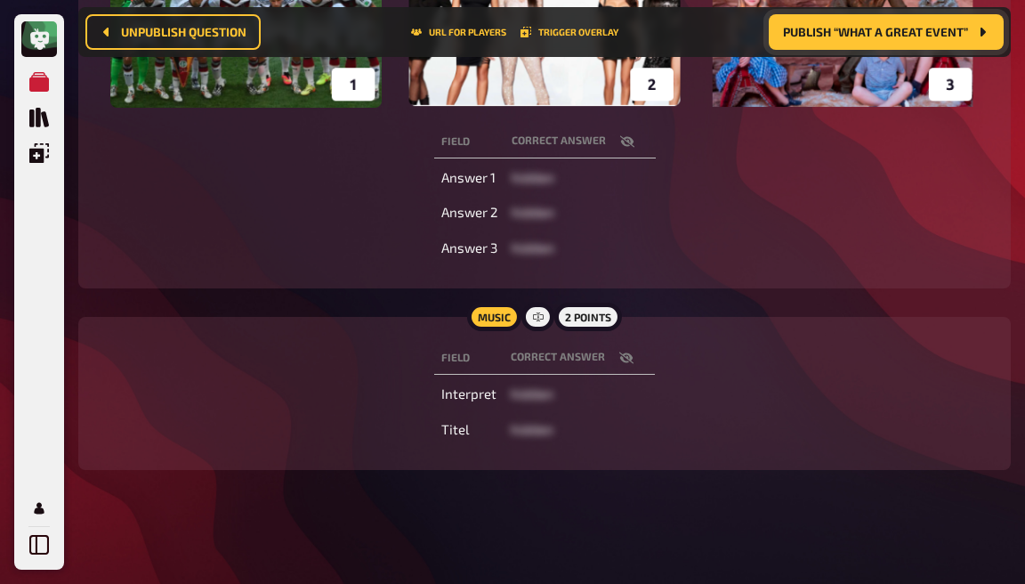
scroll to position [415, 0]
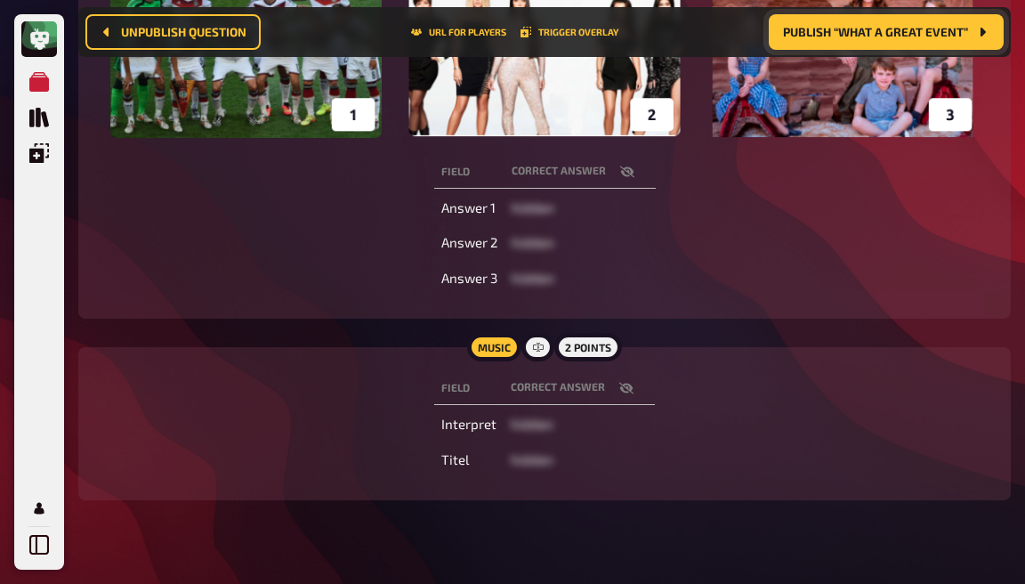
click at [620, 171] on icon "button" at bounding box center [627, 172] width 14 height 14
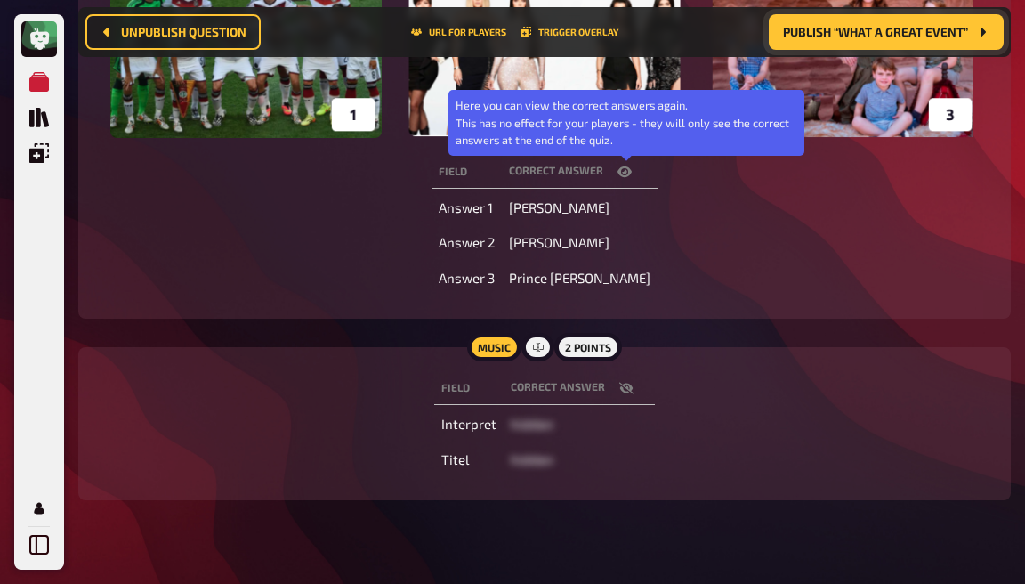
click at [622, 173] on icon "button" at bounding box center [625, 171] width 14 height 11
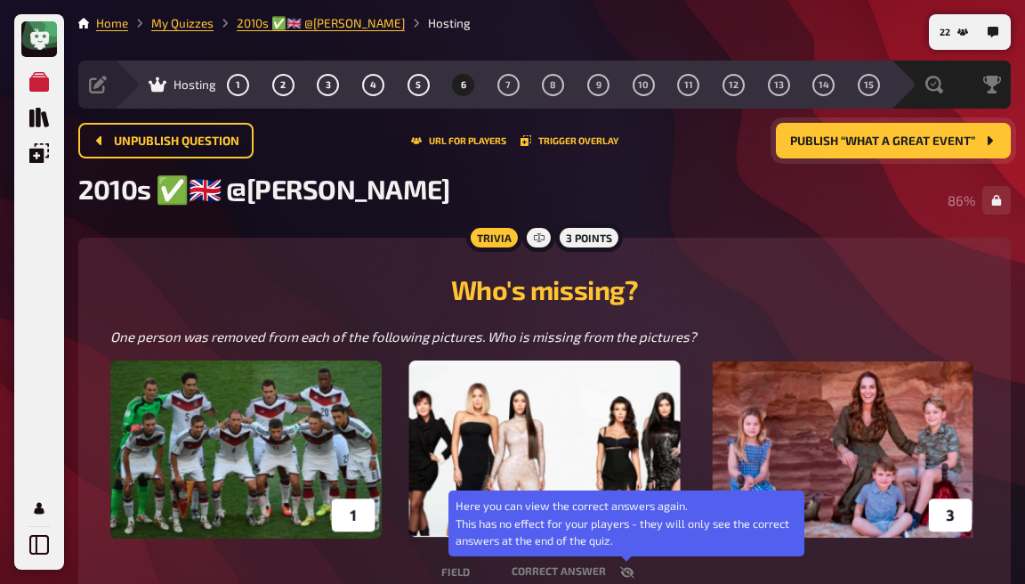
scroll to position [0, 0]
click at [505, 88] on button "7" at bounding box center [508, 84] width 28 height 28
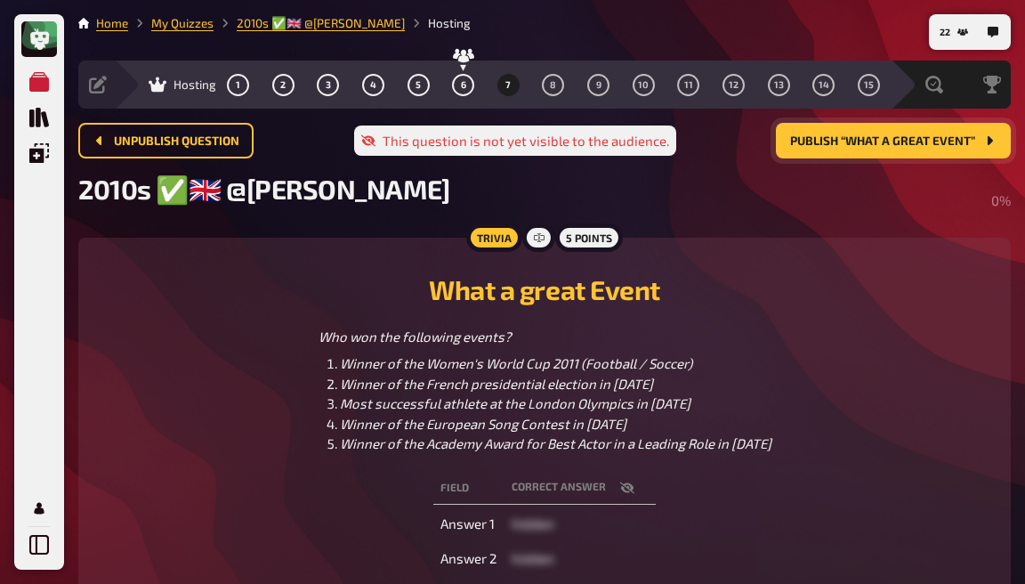
click at [897, 141] on span "Publish “What a great Event”" at bounding box center [882, 141] width 185 height 12
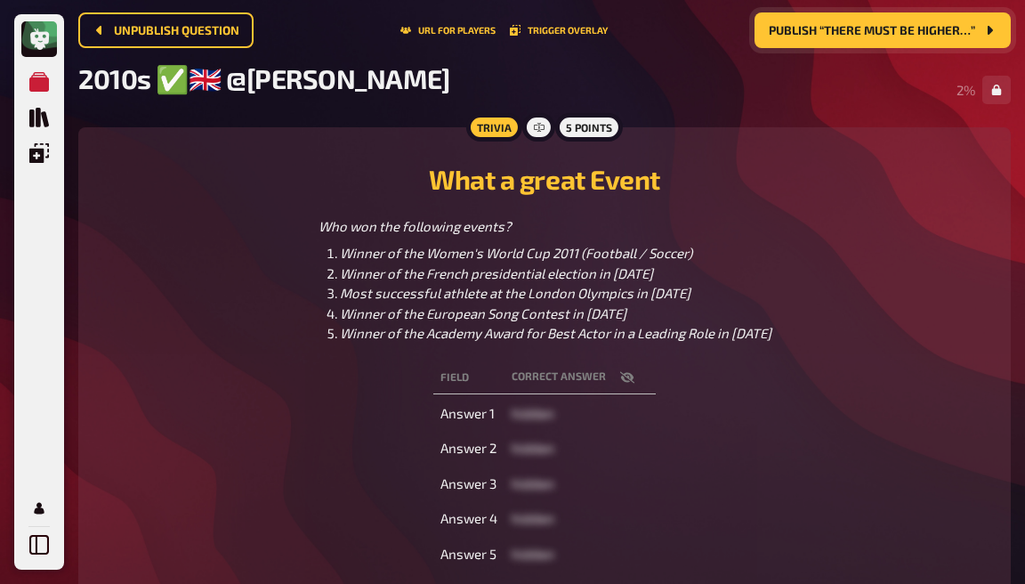
scroll to position [65, 0]
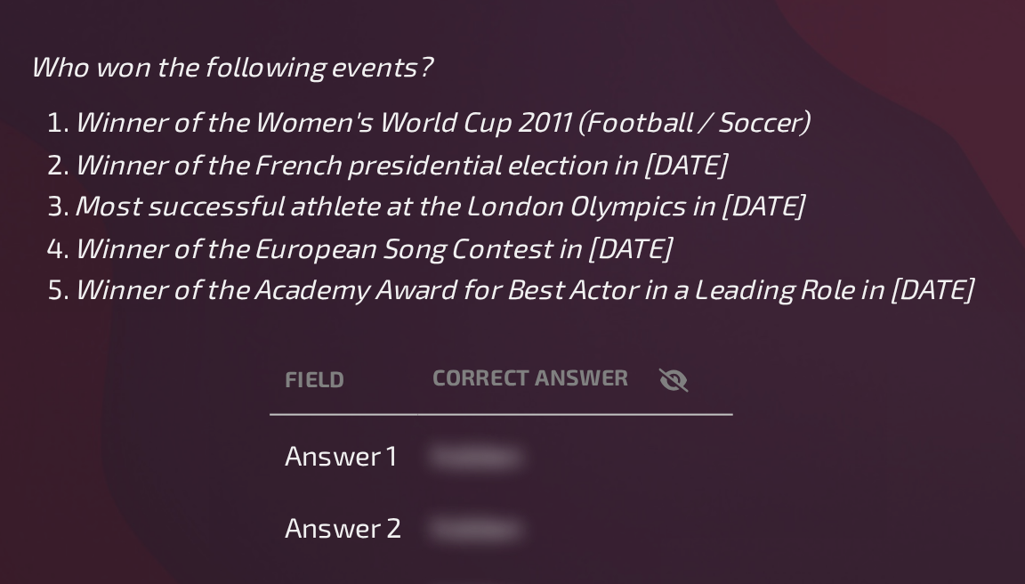
click at [620, 416] on icon "button" at bounding box center [627, 423] width 14 height 14
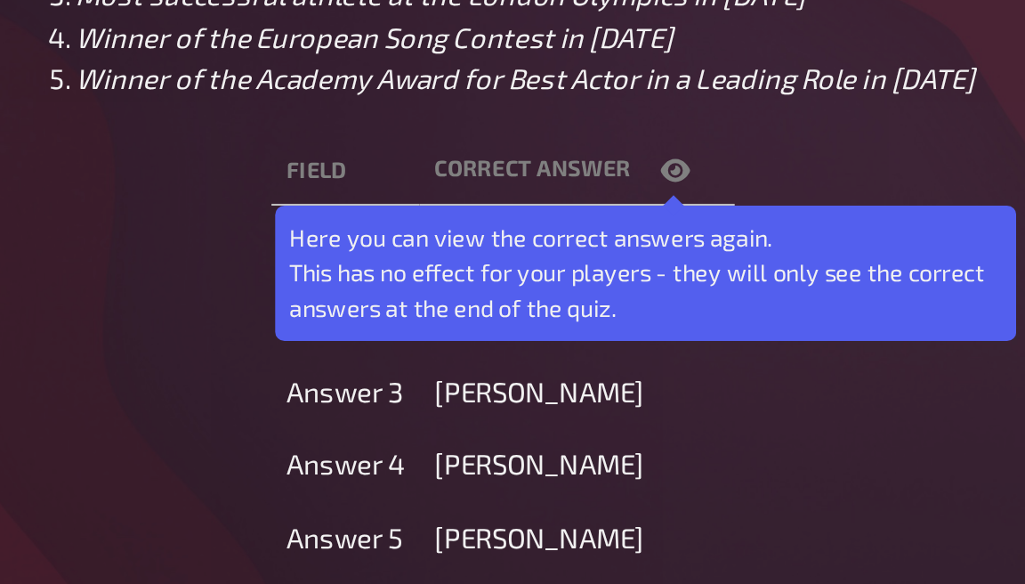
scroll to position [130, 0]
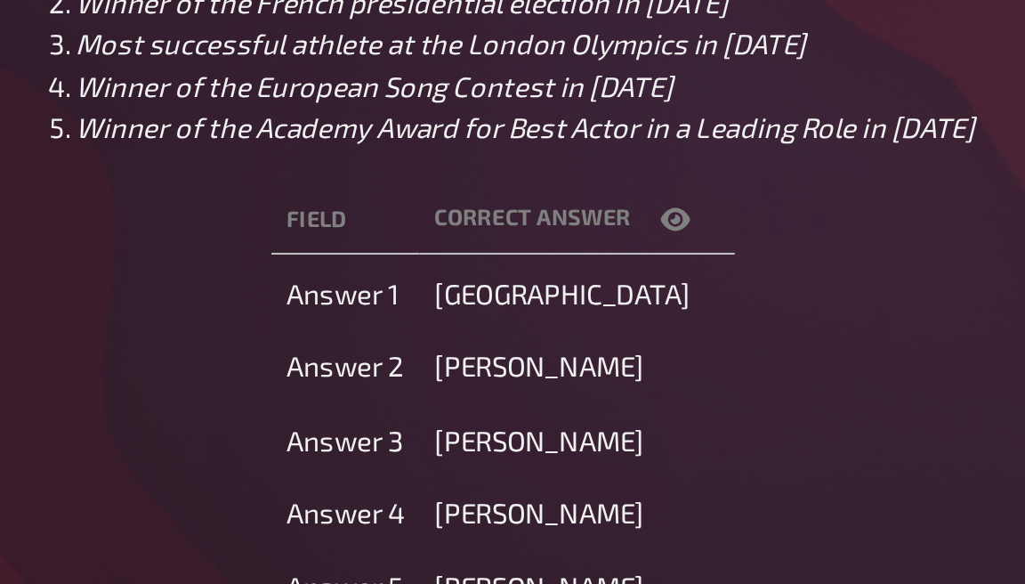
click at [620, 367] on icon "button" at bounding box center [627, 372] width 14 height 11
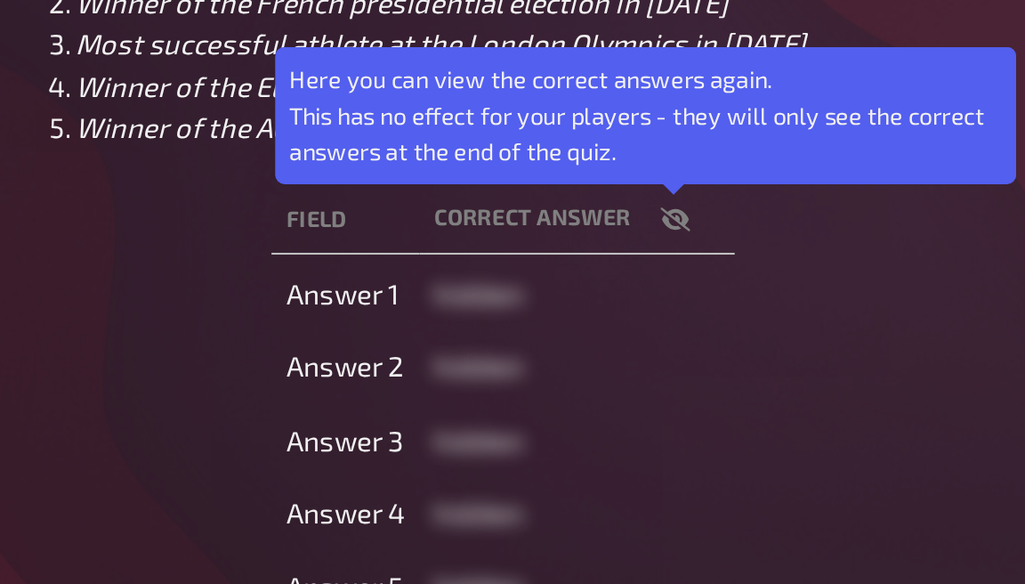
click at [620, 366] on icon "button" at bounding box center [627, 372] width 14 height 12
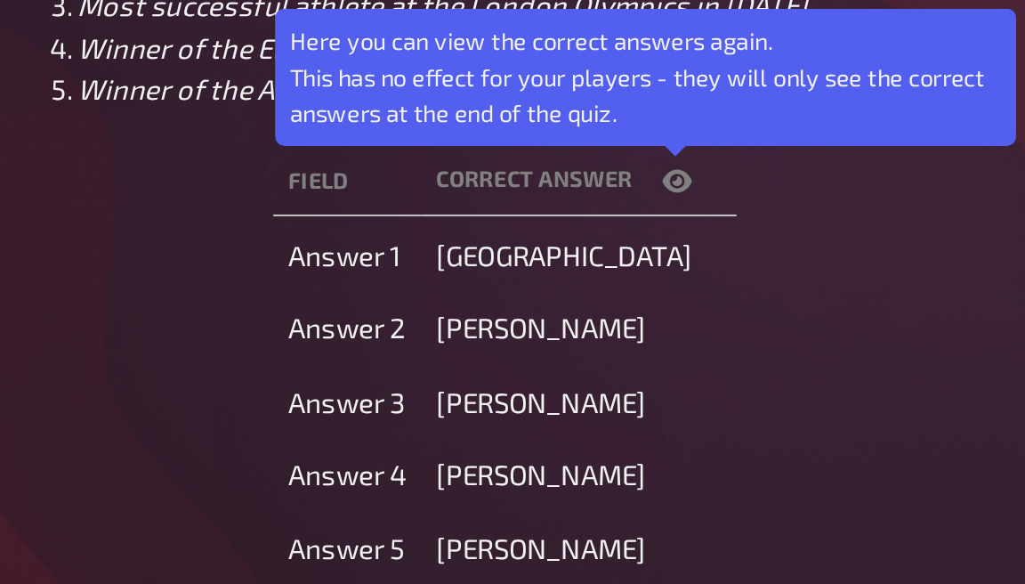
click at [620, 365] on icon "button" at bounding box center [627, 372] width 14 height 14
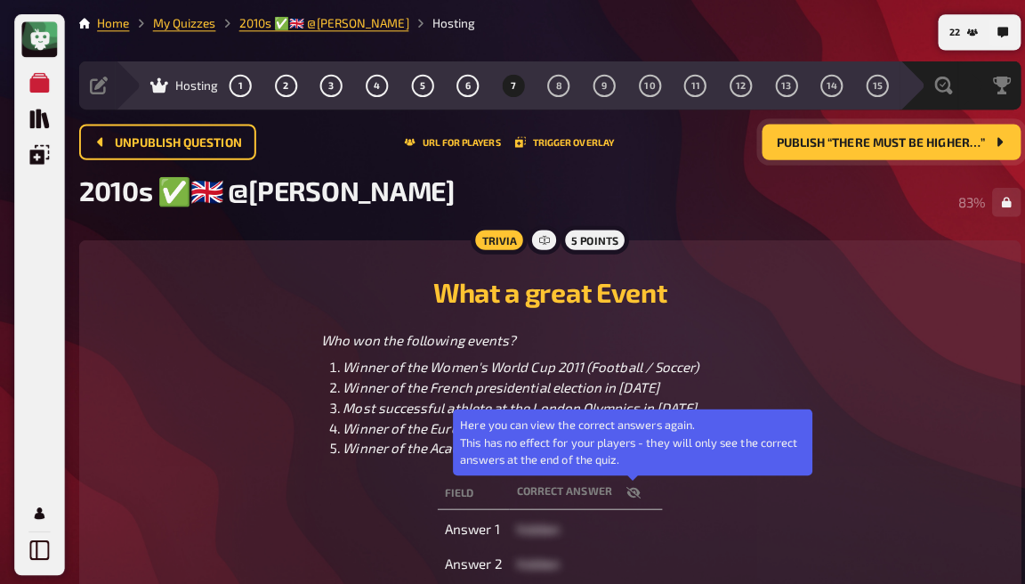
scroll to position [0, 0]
click at [554, 94] on button "8" at bounding box center [553, 84] width 28 height 28
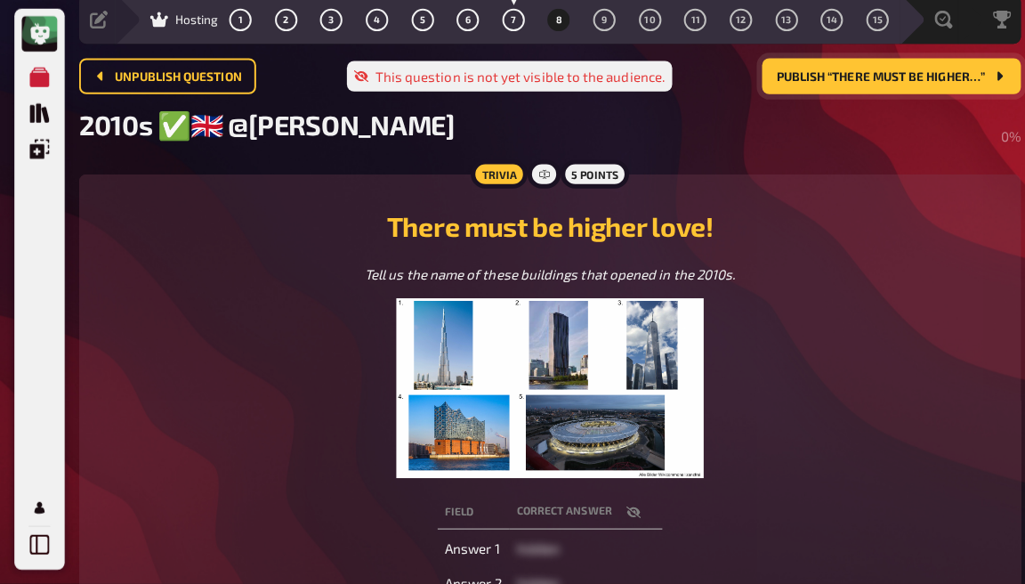
scroll to position [75, 0]
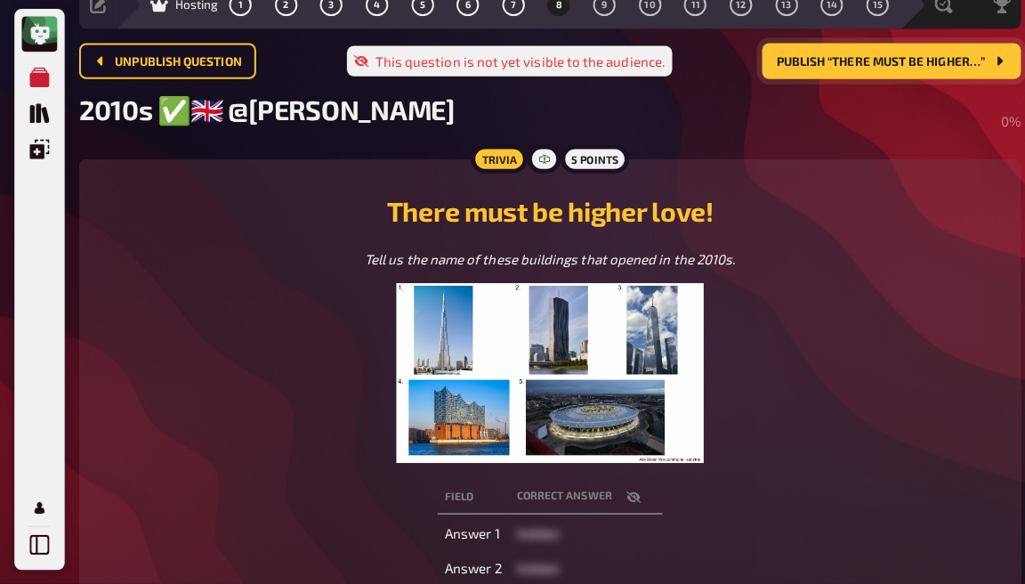
click at [825, 51] on button "Publish “There must be higher…”" at bounding box center [883, 66] width 256 height 36
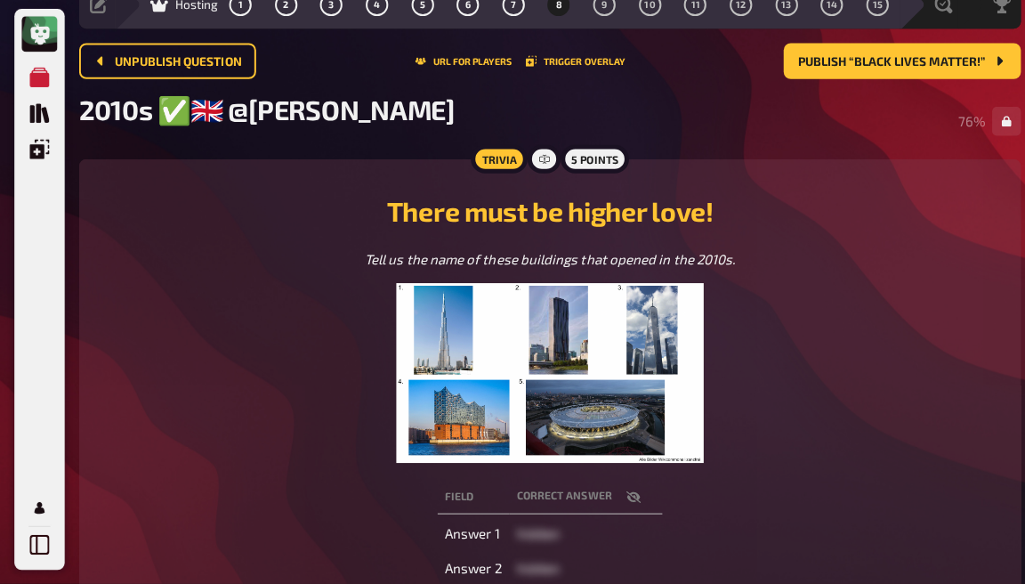
click at [627, 490] on icon "button" at bounding box center [627, 497] width 14 height 14
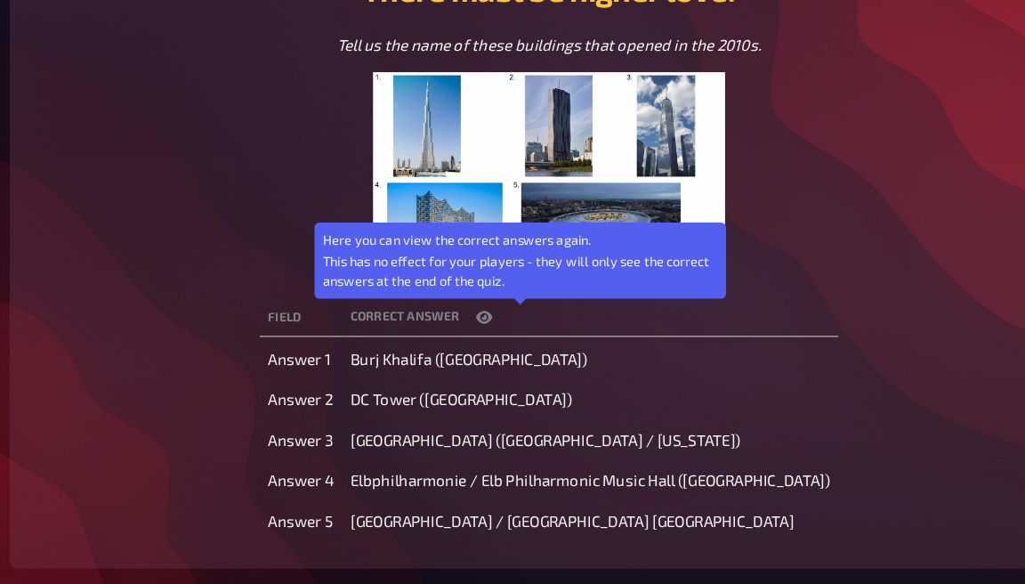
scroll to position [234, 0]
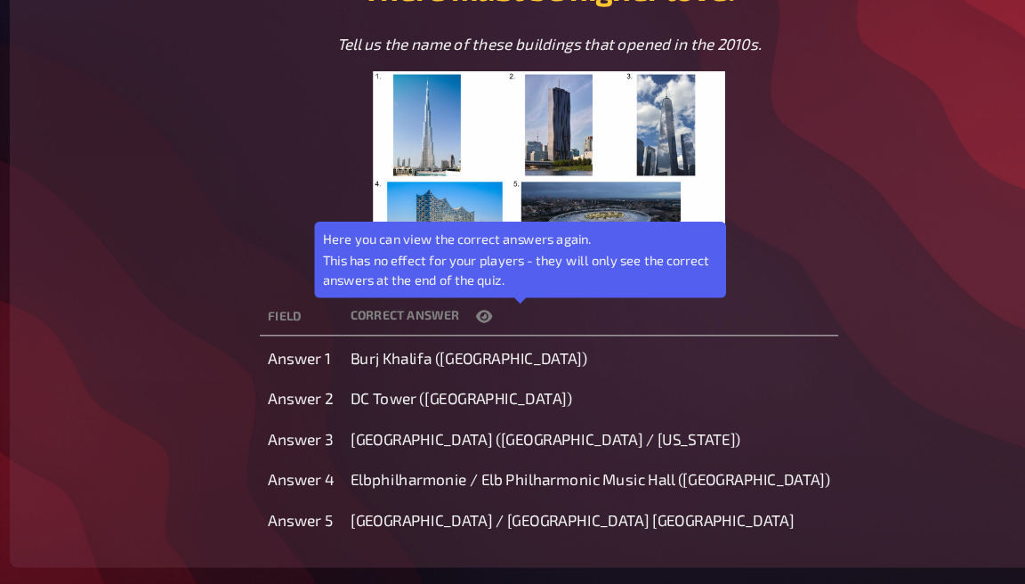
click at [682, 181] on div "Tell us the name of these buildings that opened in the 2010s." at bounding box center [545, 213] width 890 height 212
click at [482, 345] on icon "button" at bounding box center [489, 352] width 14 height 14
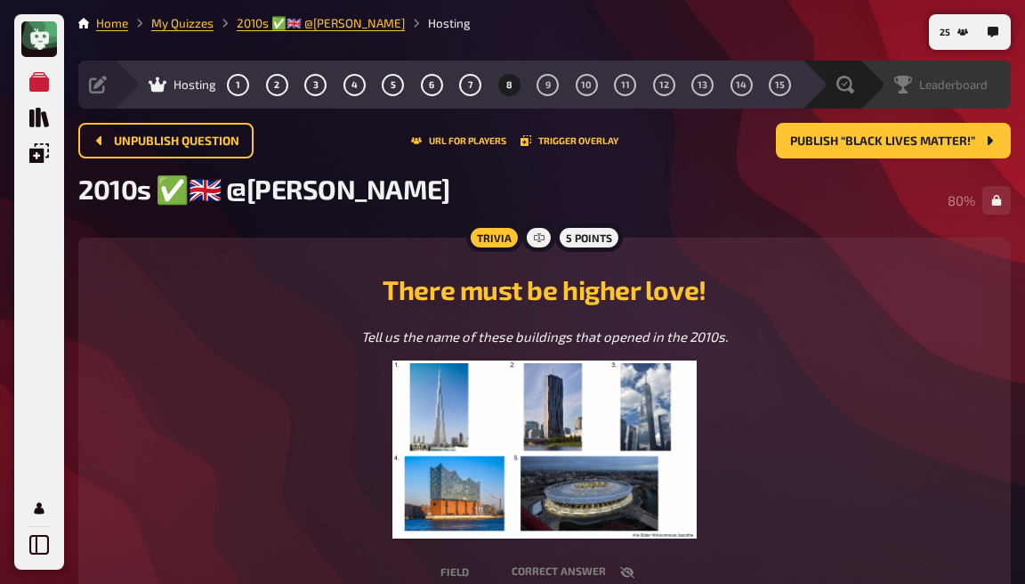
scroll to position [0, 0]
click at [849, 89] on icon at bounding box center [846, 85] width 18 height 18
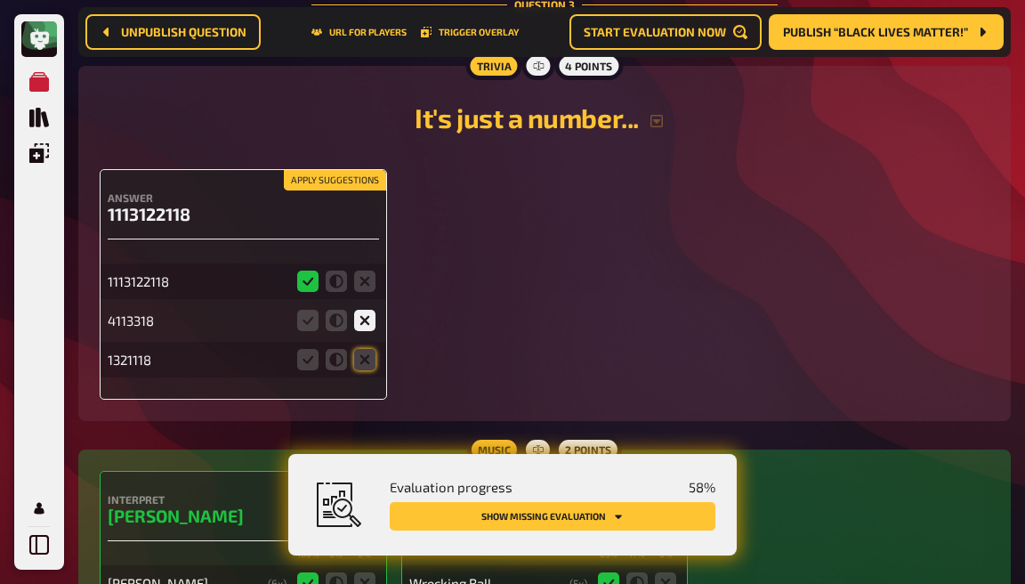
scroll to position [2425, 0]
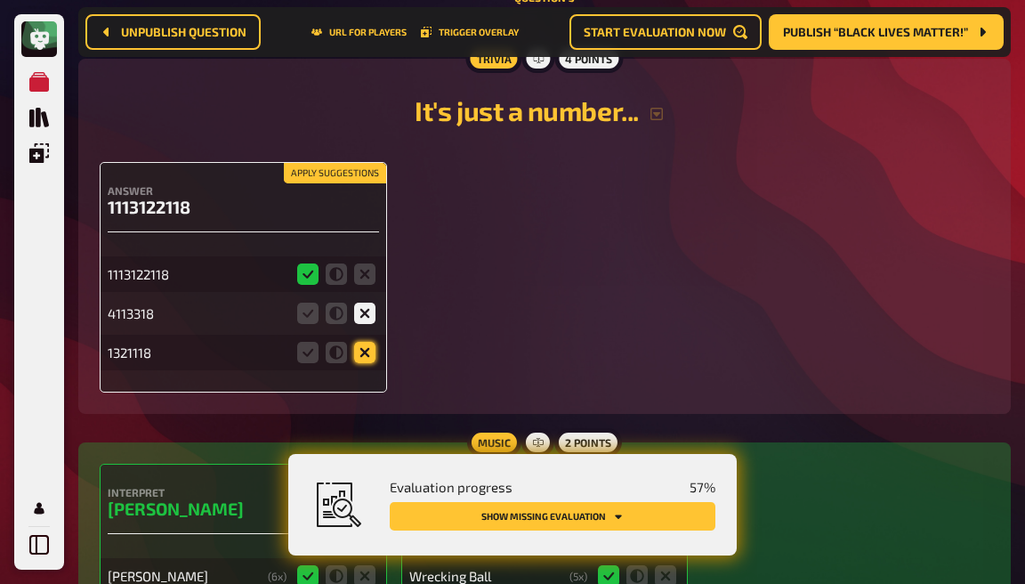
click at [363, 342] on icon at bounding box center [364, 352] width 21 height 21
click at [0, 0] on input "radio" at bounding box center [0, 0] width 0 height 0
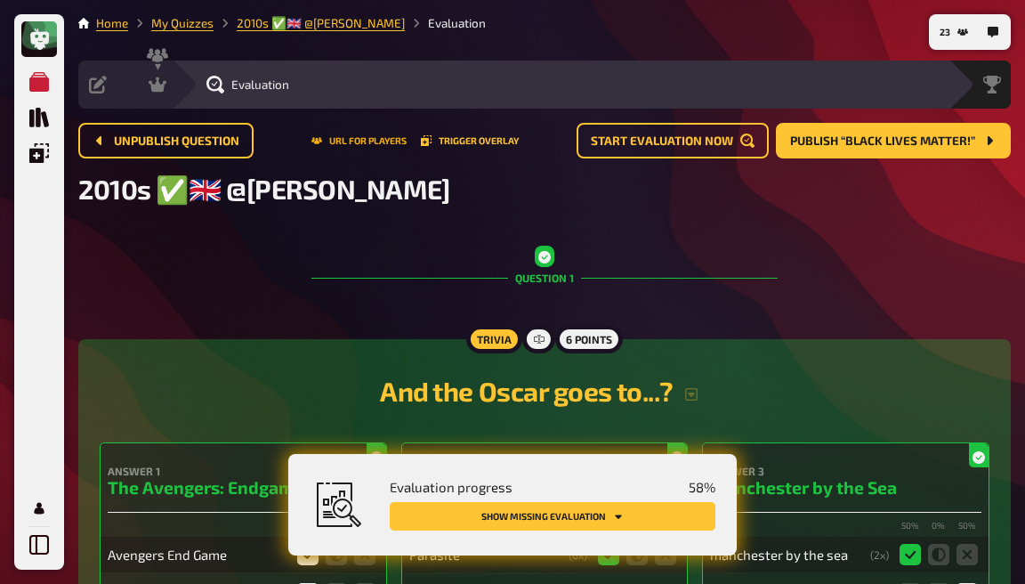
scroll to position [0, 0]
click at [164, 93] on icon at bounding box center [158, 85] width 18 height 18
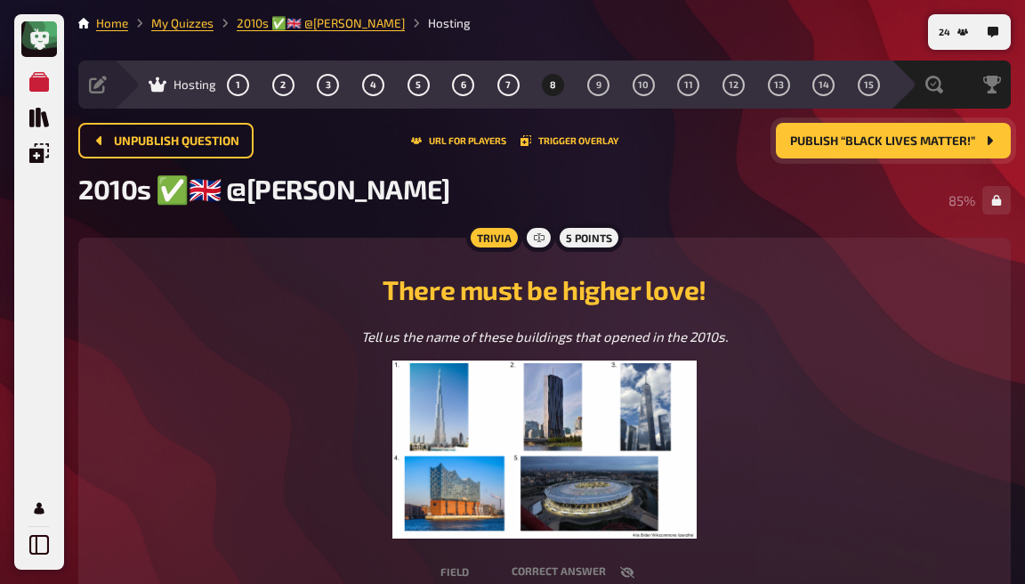
click at [917, 142] on span "Publish “Black Lives Matter!”" at bounding box center [882, 141] width 185 height 12
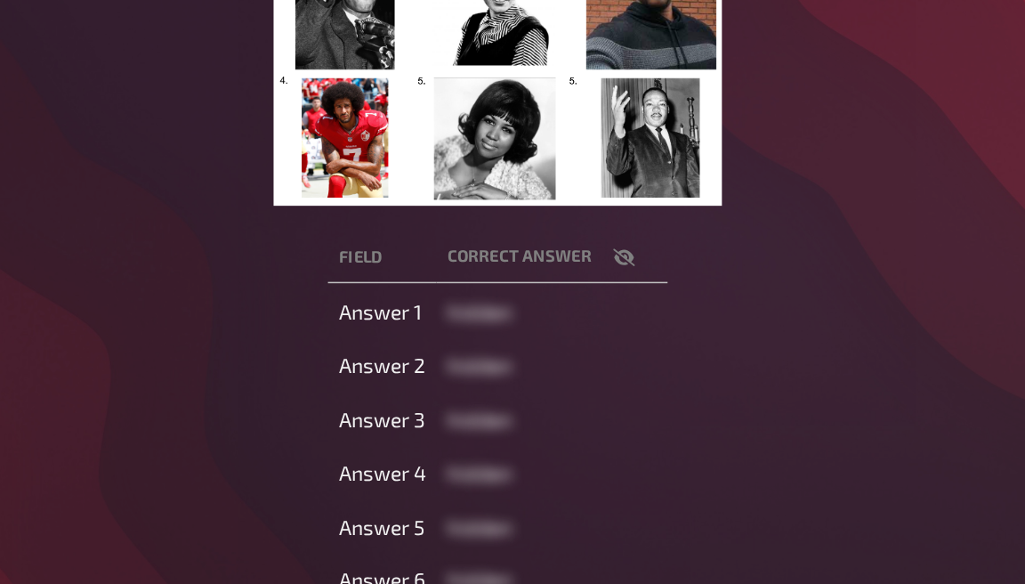
scroll to position [239, 0]
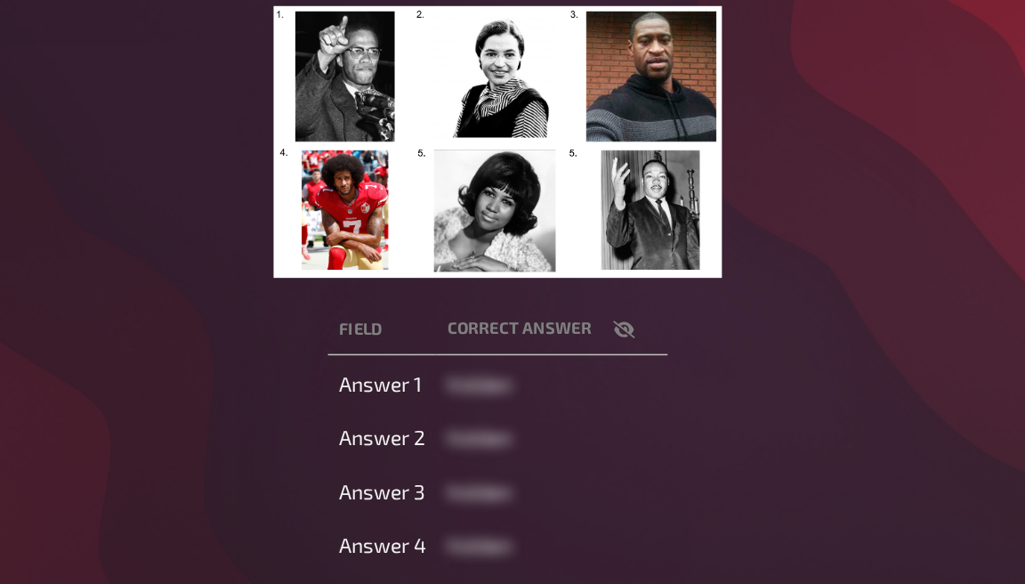
click at [620, 342] on icon "button" at bounding box center [627, 348] width 14 height 12
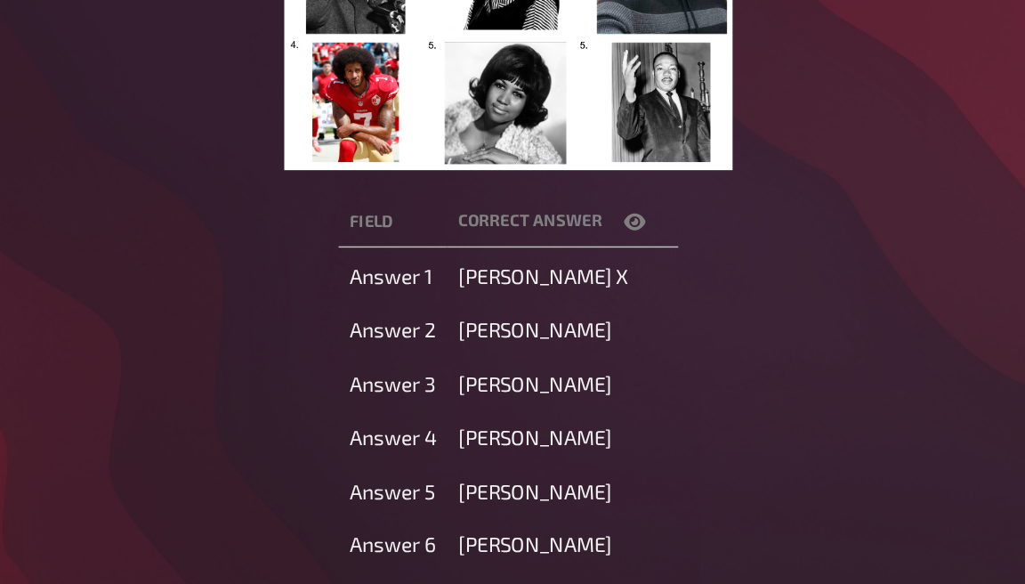
scroll to position [255, 0]
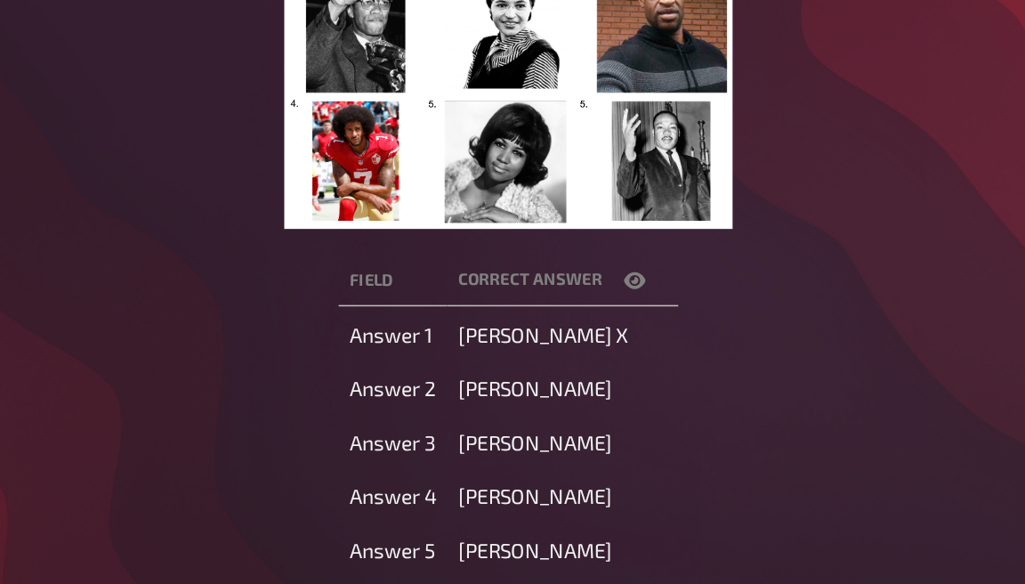
click at [620, 324] on icon "button" at bounding box center [627, 331] width 14 height 14
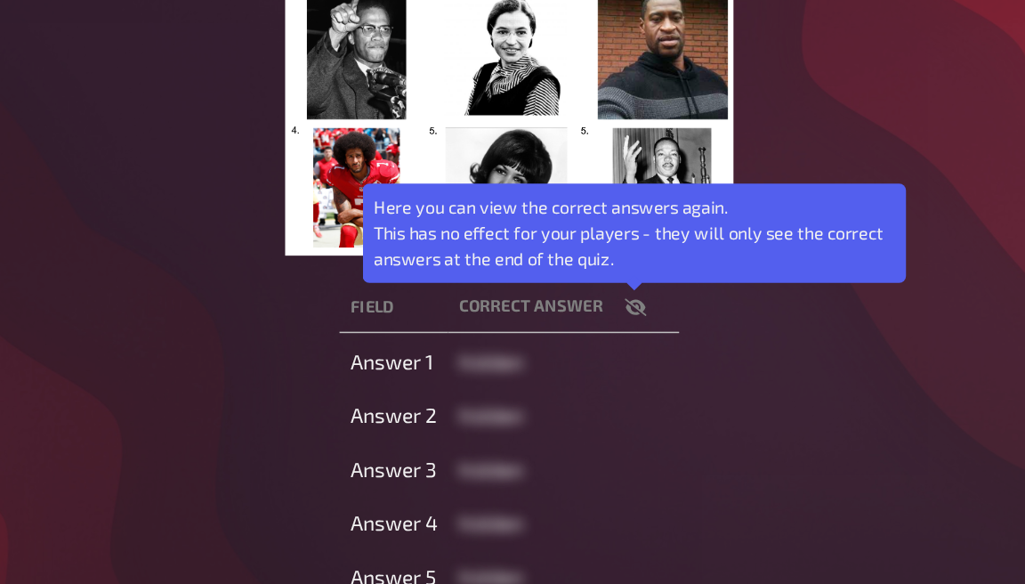
click at [620, 325] on icon "button" at bounding box center [627, 331] width 14 height 12
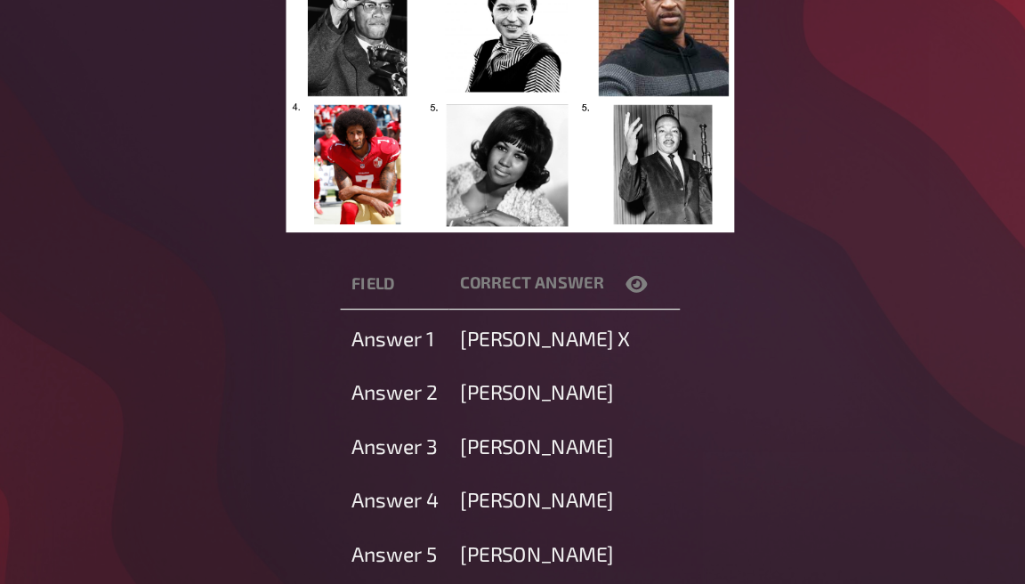
click at [620, 324] on icon "button" at bounding box center [627, 331] width 14 height 14
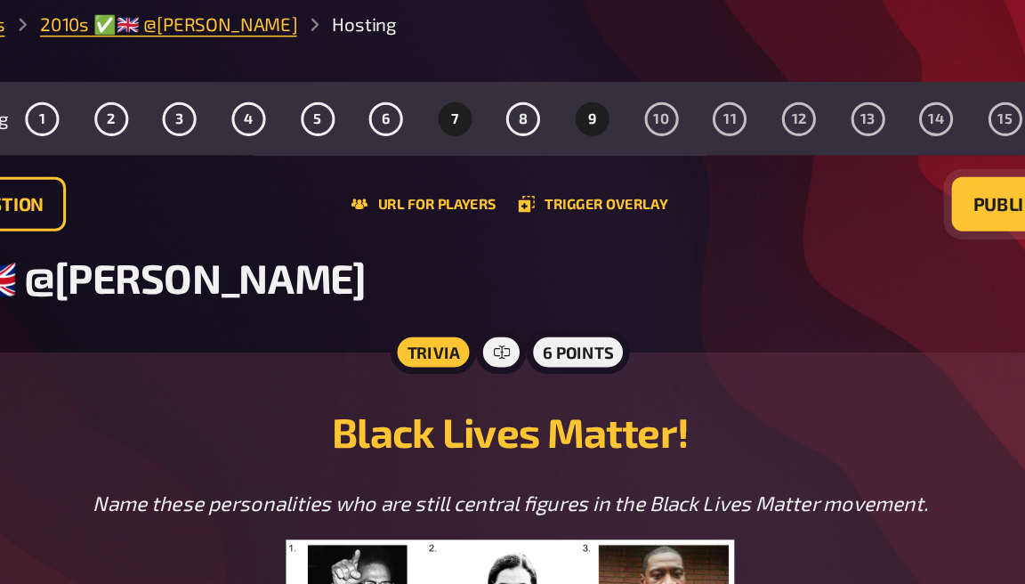
scroll to position [0, 0]
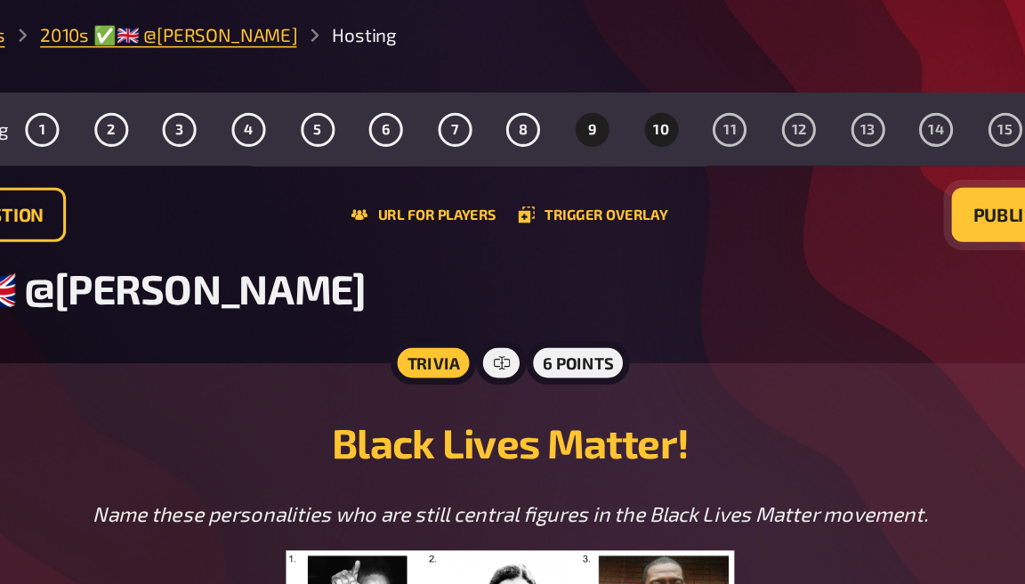
click at [629, 90] on button "10" at bounding box center [643, 84] width 28 height 28
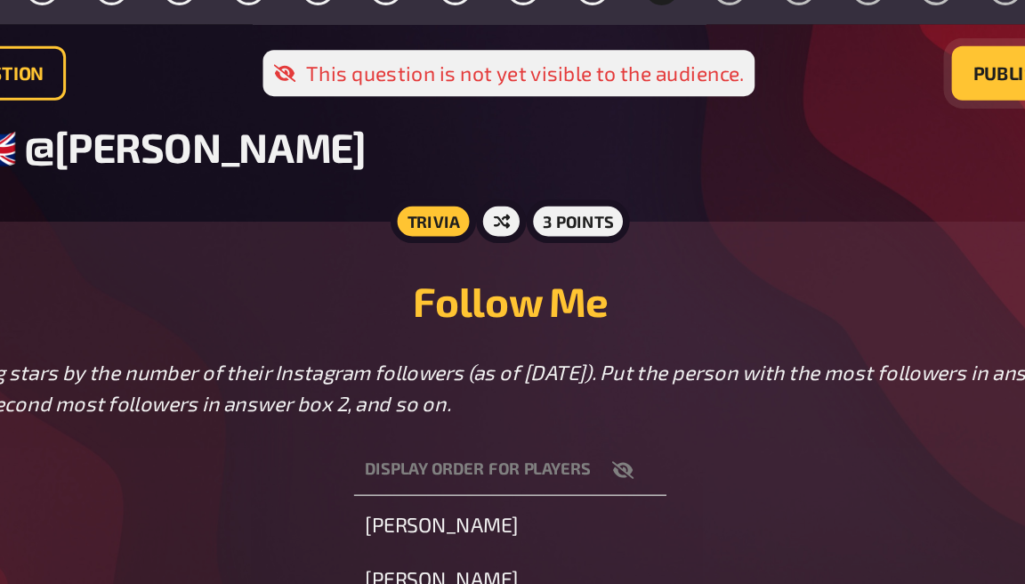
scroll to position [15, 0]
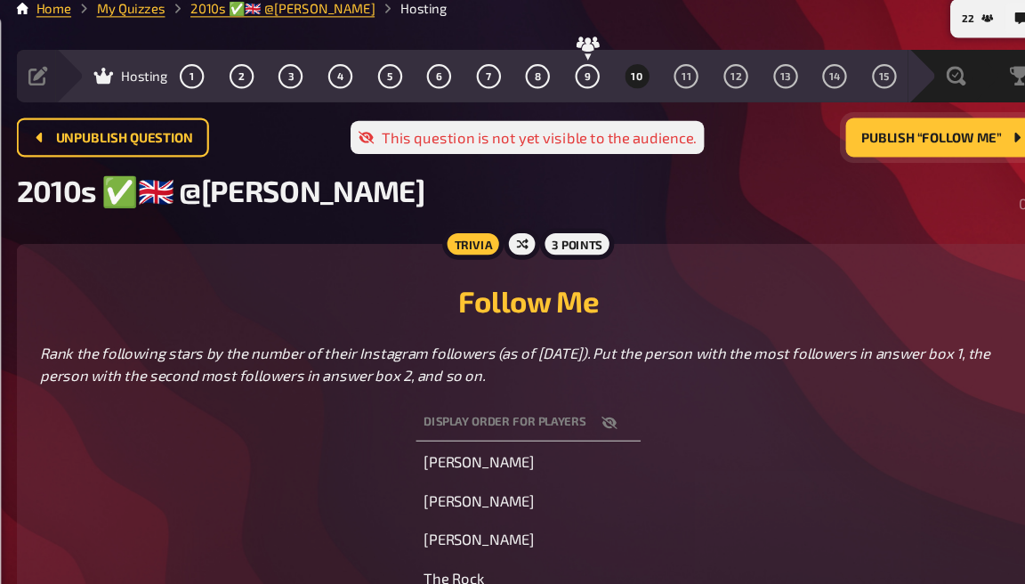
click at [848, 125] on span "Publish “Follow Me”" at bounding box center [911, 126] width 127 height 12
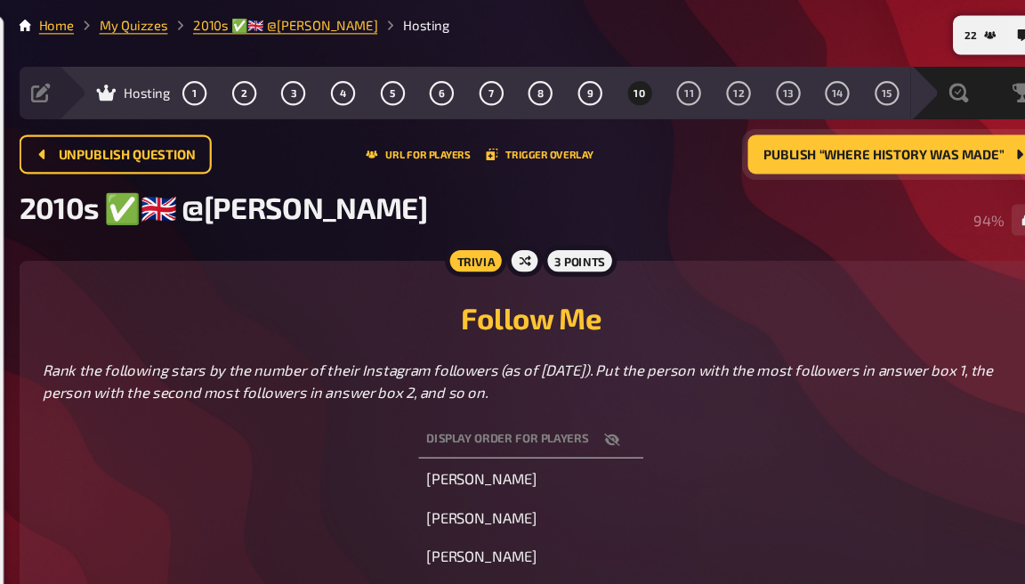
scroll to position [0, 0]
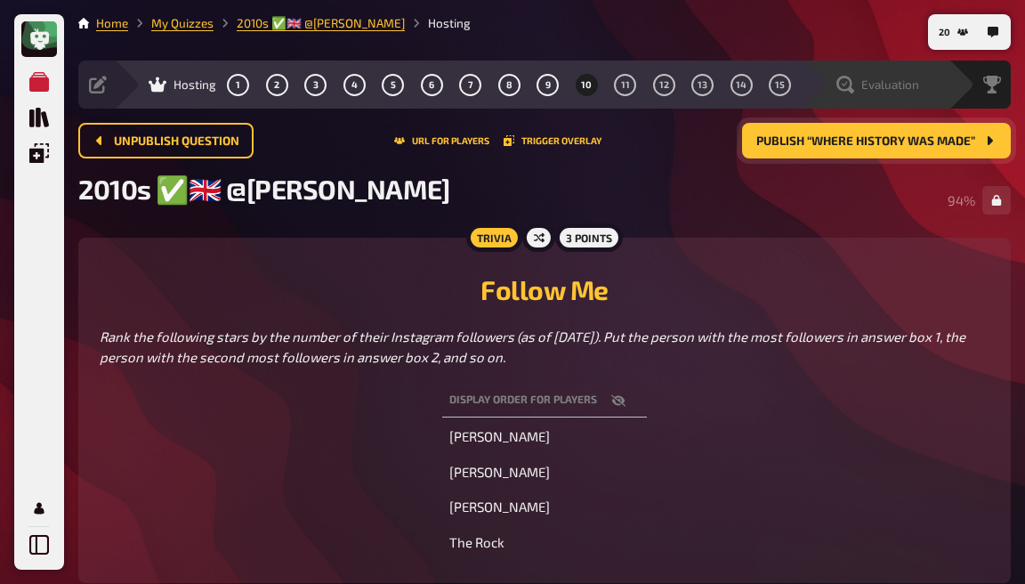
click at [844, 86] on icon at bounding box center [846, 85] width 18 height 18
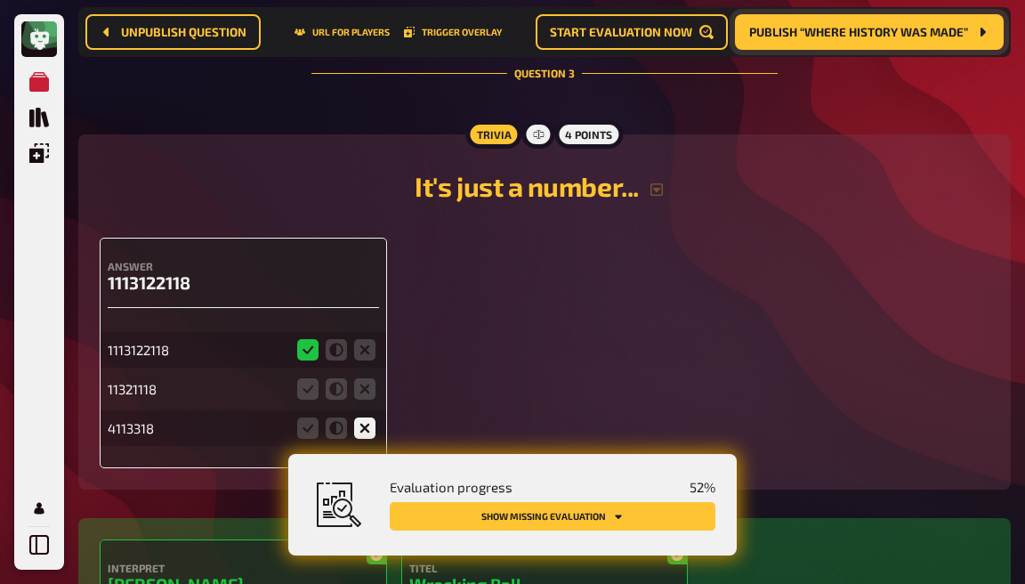
scroll to position [2366, 0]
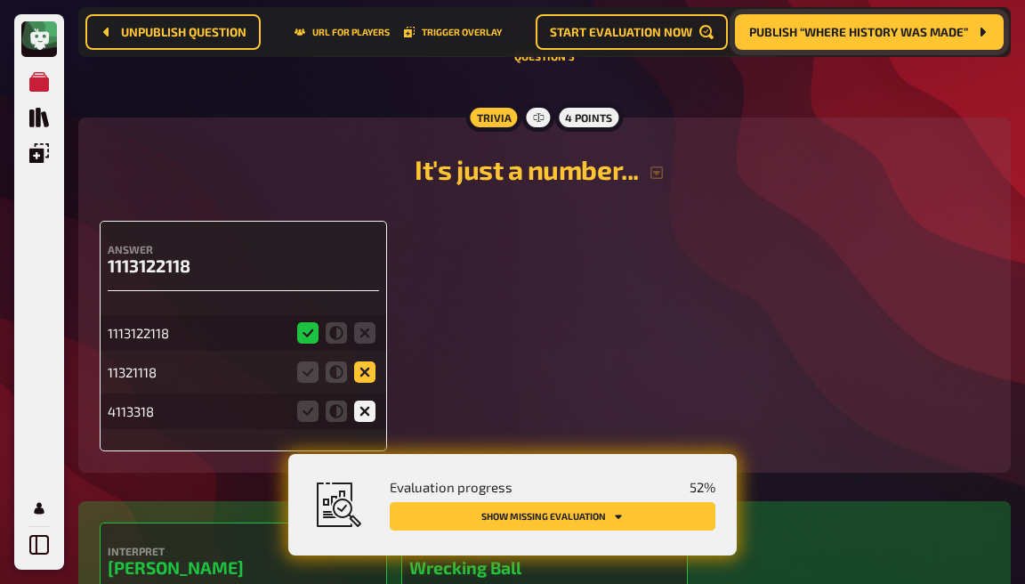
click at [365, 361] on icon at bounding box center [364, 371] width 21 height 21
click at [0, 0] on input "radio" at bounding box center [0, 0] width 0 height 0
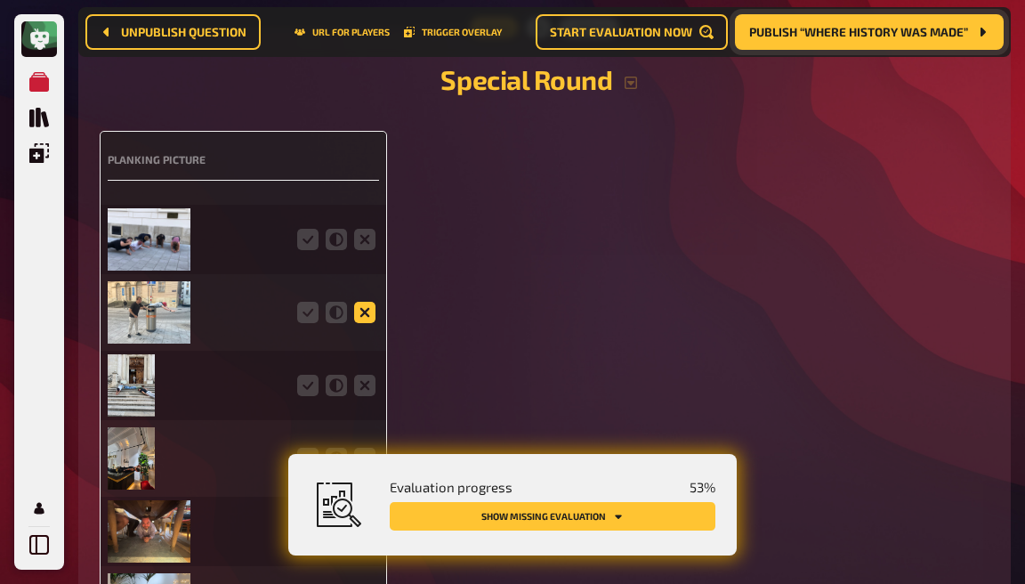
scroll to position [4017, 0]
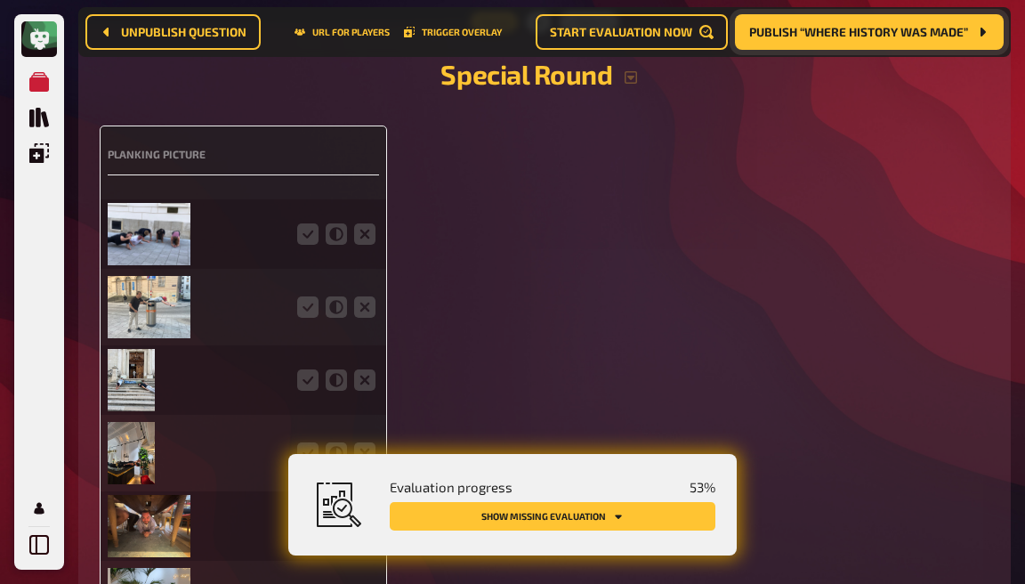
click at [157, 294] on img at bounding box center [149, 307] width 83 height 62
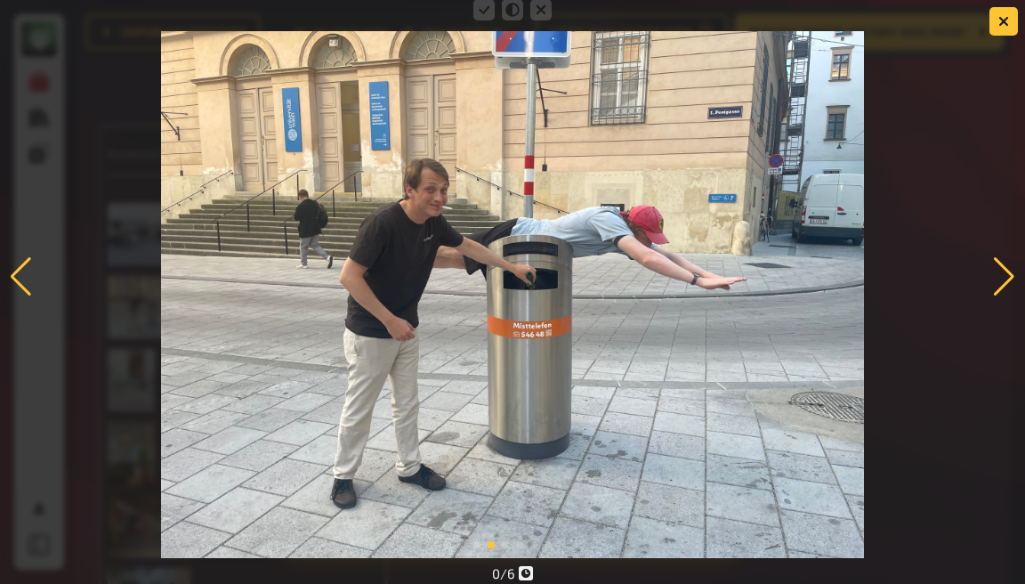
click at [117, 401] on div at bounding box center [512, 277] width 1025 height 563
click at [123, 386] on div at bounding box center [512, 277] width 1025 height 563
click at [1010, 28] on button "button" at bounding box center [1004, 21] width 28 height 28
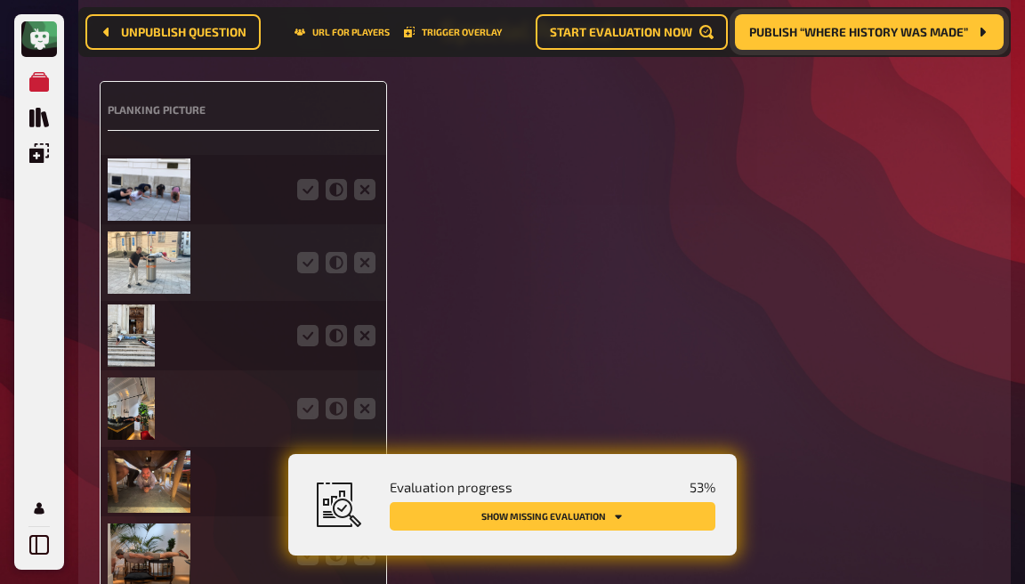
scroll to position [4093, 0]
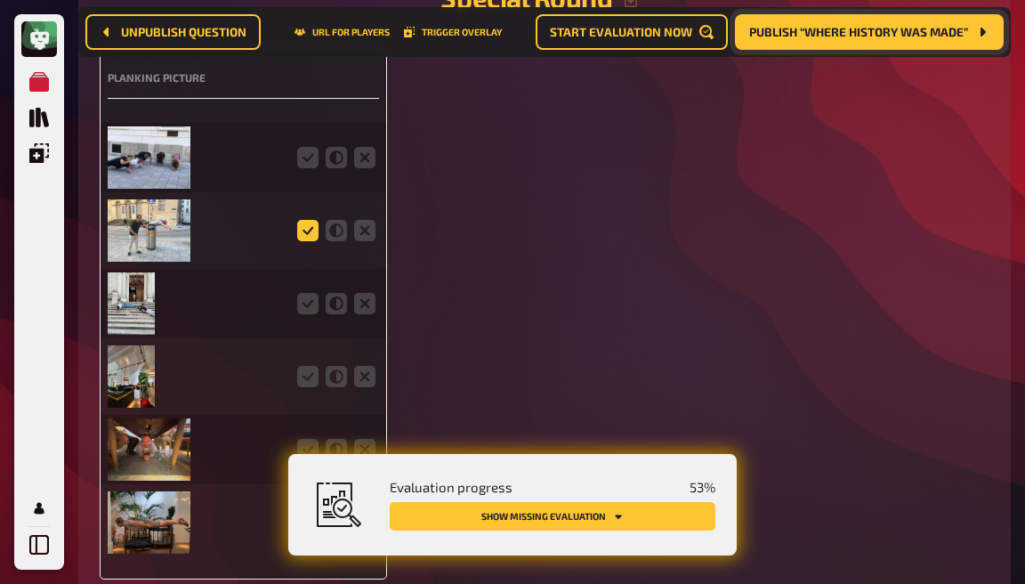
click at [307, 220] on icon at bounding box center [307, 230] width 21 height 21
click at [0, 0] on input "radio" at bounding box center [0, 0] width 0 height 0
click at [304, 147] on icon at bounding box center [307, 157] width 21 height 21
click at [0, 0] on input "radio" at bounding box center [0, 0] width 0 height 0
click at [306, 293] on icon at bounding box center [307, 303] width 21 height 21
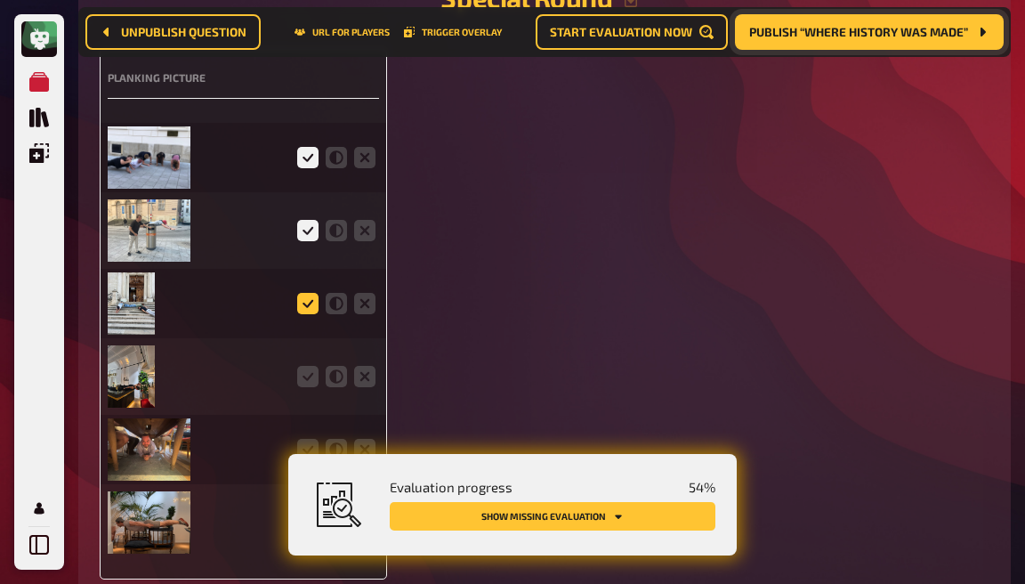
click at [0, 0] on input "radio" at bounding box center [0, 0] width 0 height 0
click at [309, 366] on icon at bounding box center [307, 376] width 21 height 21
click at [0, 0] on input "radio" at bounding box center [0, 0] width 0 height 0
click at [310, 439] on icon at bounding box center [307, 449] width 21 height 21
click at [0, 0] on input "radio" at bounding box center [0, 0] width 0 height 0
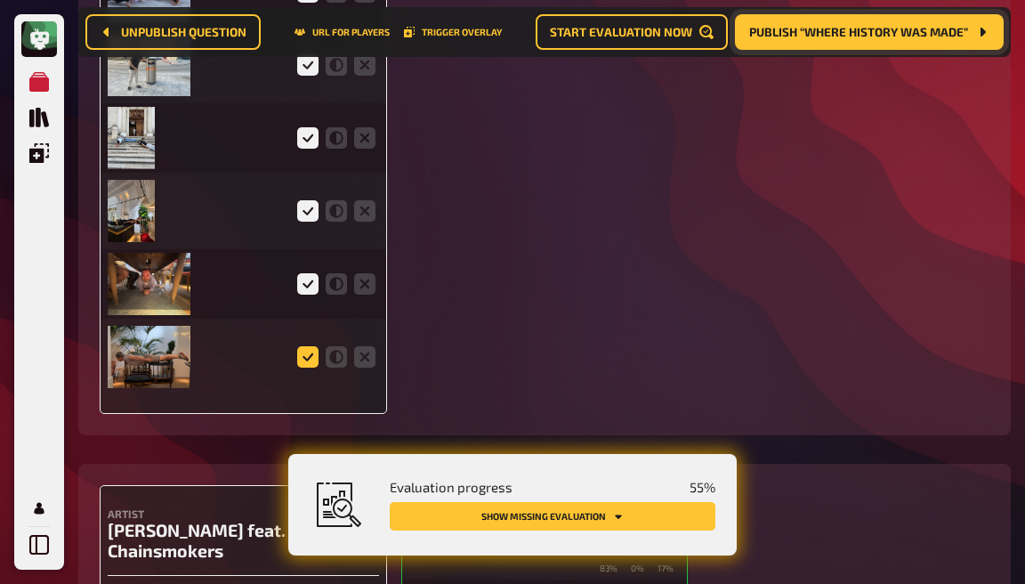
click at [304, 346] on icon at bounding box center [307, 356] width 21 height 21
click at [0, 0] on input "radio" at bounding box center [0, 0] width 0 height 0
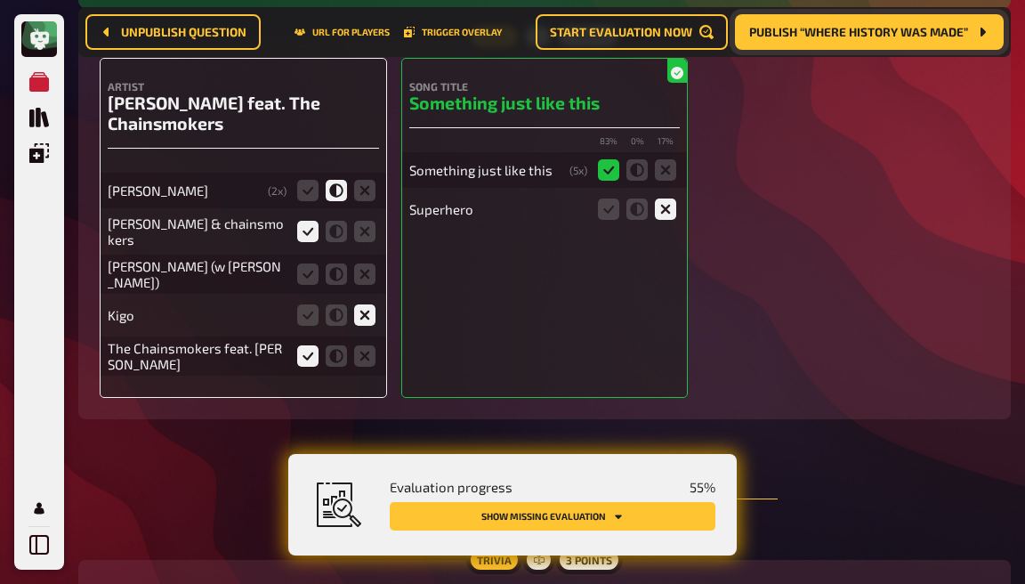
scroll to position [4658, 0]
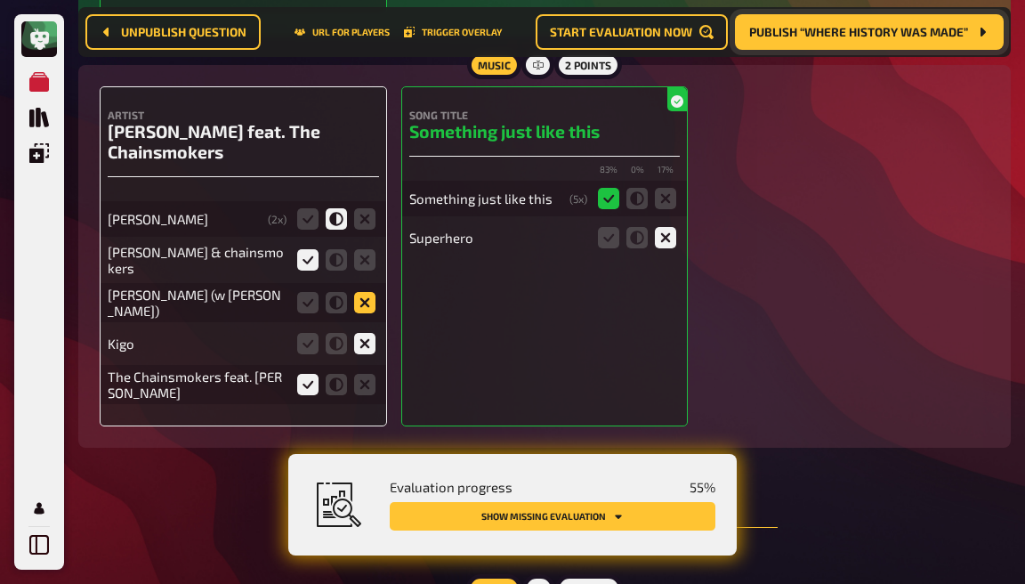
click at [363, 292] on icon at bounding box center [364, 302] width 21 height 21
click at [0, 0] on input "radio" at bounding box center [0, 0] width 0 height 0
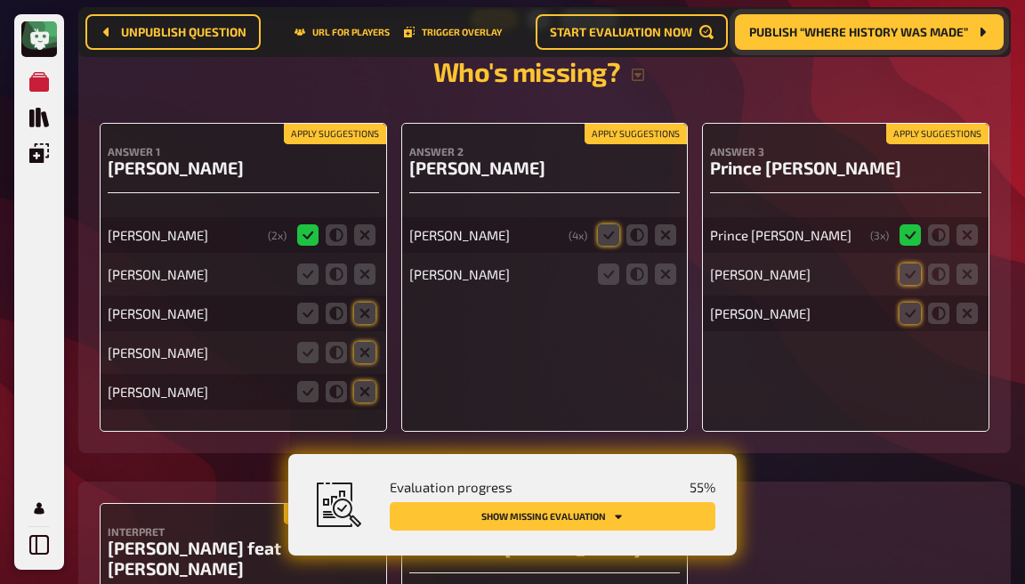
scroll to position [5223, 0]
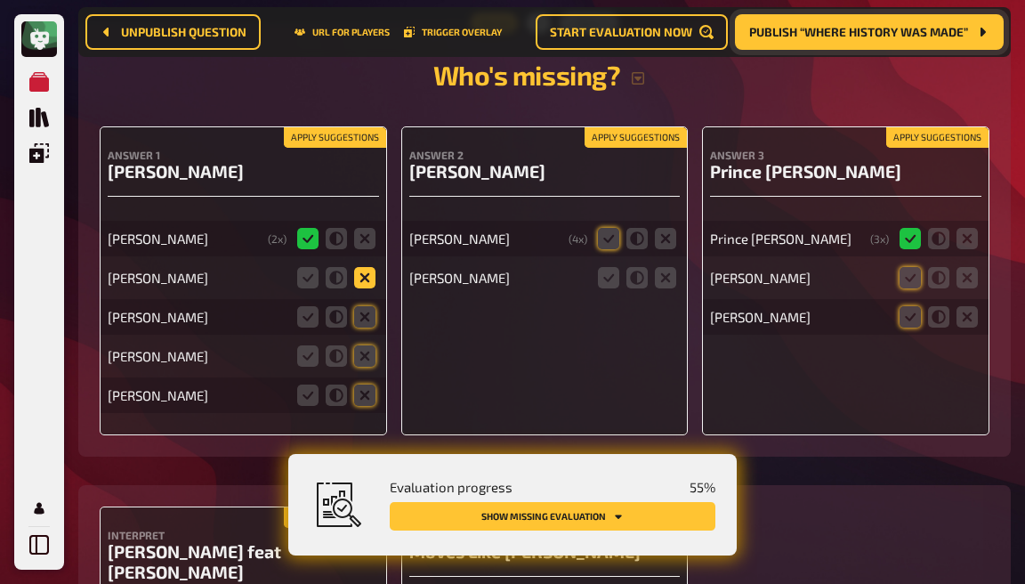
click at [356, 267] on icon at bounding box center [364, 277] width 21 height 21
click at [0, 0] on input "radio" at bounding box center [0, 0] width 0 height 0
click at [359, 306] on icon at bounding box center [364, 316] width 21 height 21
click at [0, 0] on input "radio" at bounding box center [0, 0] width 0 height 0
click at [363, 345] on icon at bounding box center [364, 355] width 21 height 21
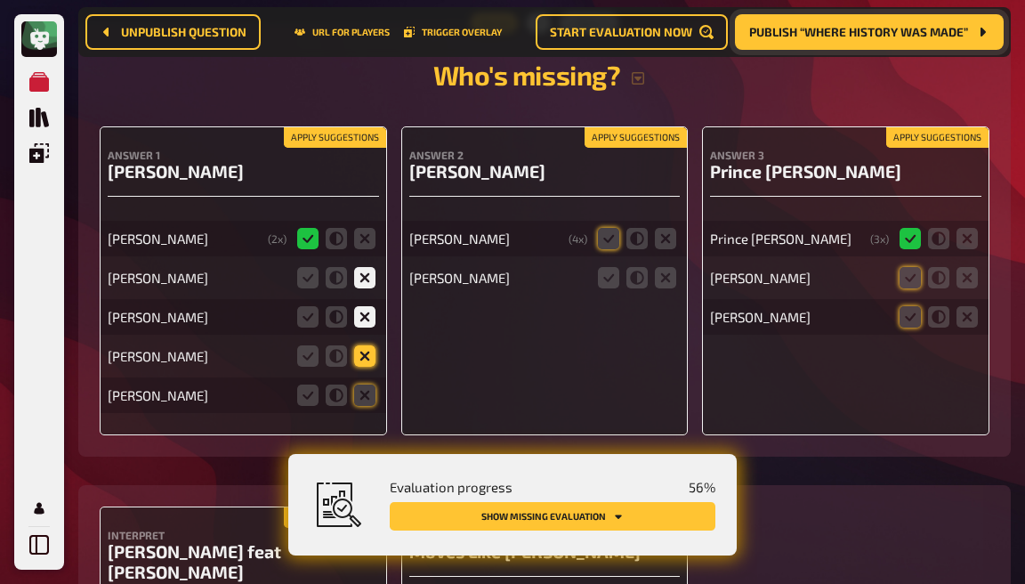
click at [0, 0] on input "radio" at bounding box center [0, 0] width 0 height 0
click at [364, 385] on icon at bounding box center [364, 395] width 21 height 21
click at [0, 0] on input "radio" at bounding box center [0, 0] width 0 height 0
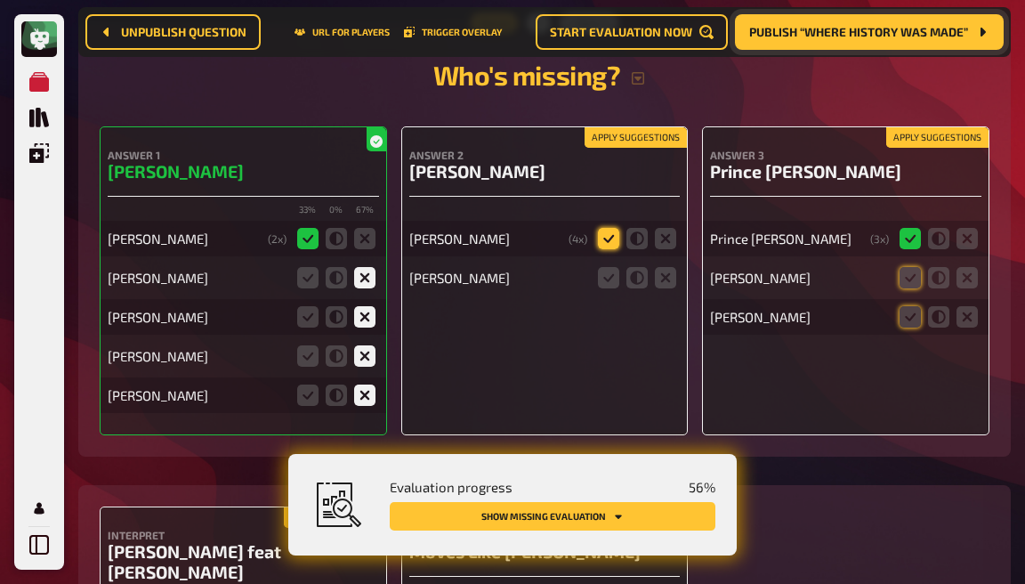
click at [611, 228] on icon at bounding box center [608, 238] width 21 height 21
click at [0, 0] on input "radio" at bounding box center [0, 0] width 0 height 0
click at [610, 267] on icon at bounding box center [608, 277] width 21 height 21
click at [0, 0] on input "radio" at bounding box center [0, 0] width 0 height 0
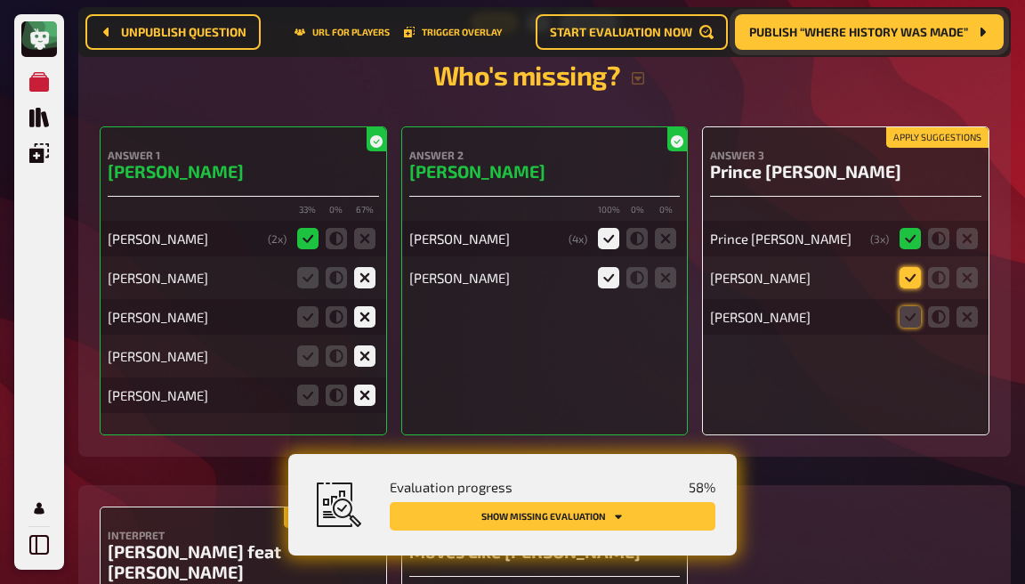
click at [911, 267] on icon at bounding box center [910, 277] width 21 height 21
click at [0, 0] on input "radio" at bounding box center [0, 0] width 0 height 0
click at [911, 306] on icon at bounding box center [910, 316] width 21 height 21
click at [0, 0] on input "radio" at bounding box center [0, 0] width 0 height 0
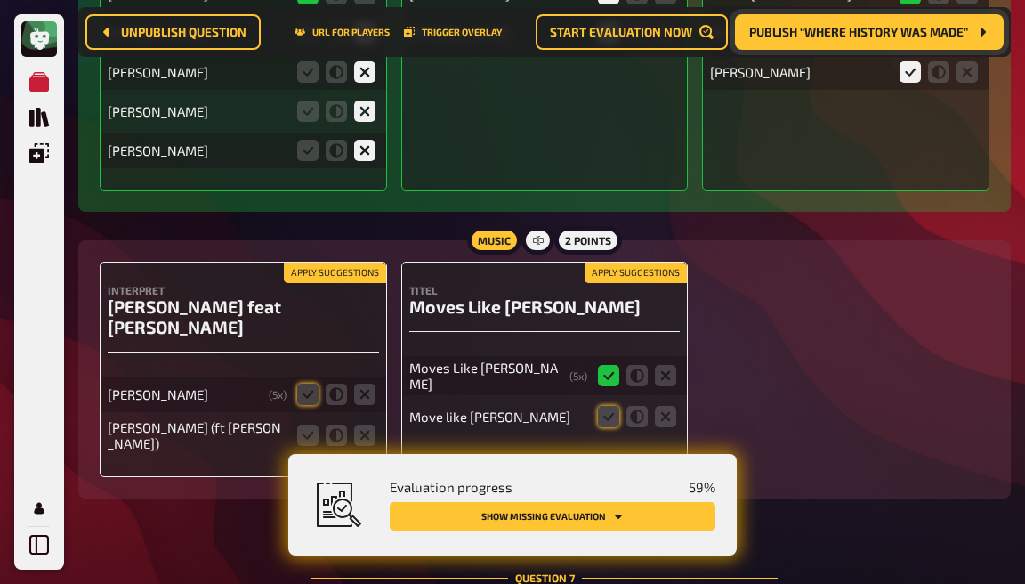
scroll to position [5479, 0]
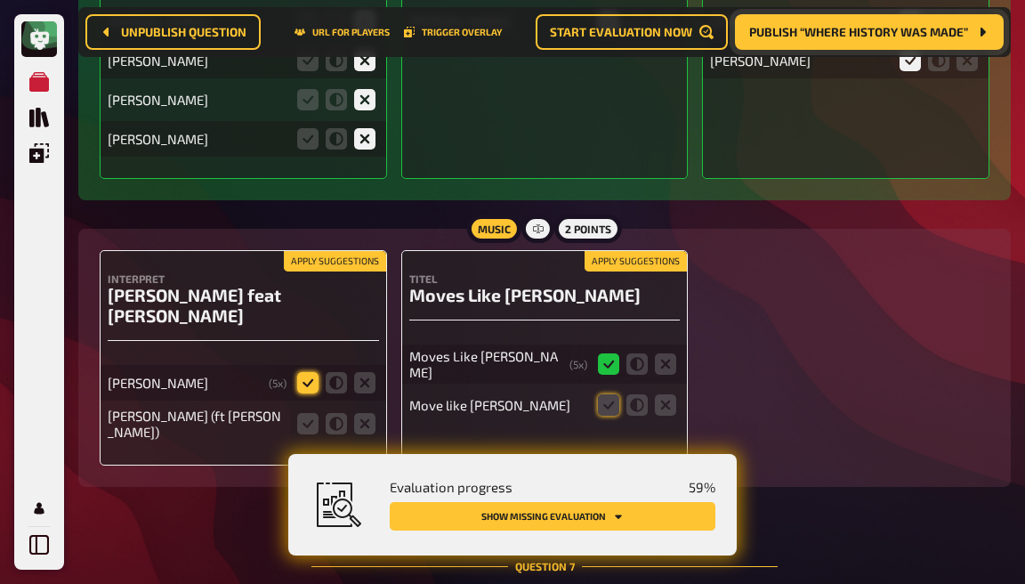
click at [310, 372] on icon at bounding box center [307, 382] width 21 height 21
click at [0, 0] on input "radio" at bounding box center [0, 0] width 0 height 0
click at [331, 372] on icon at bounding box center [336, 382] width 21 height 21
click at [0, 0] on input "radio" at bounding box center [0, 0] width 0 height 0
click at [317, 413] on icon at bounding box center [307, 423] width 21 height 21
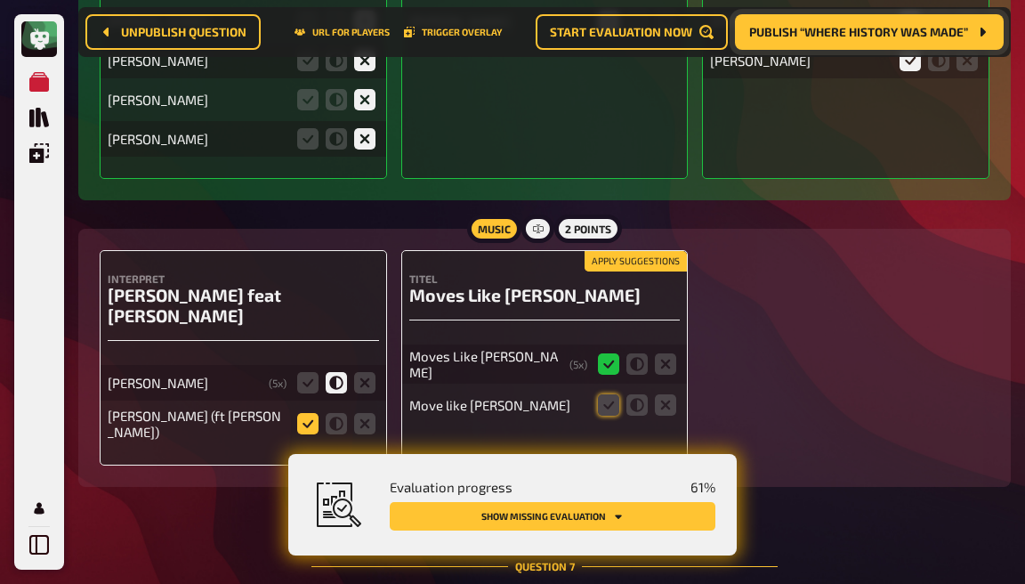
click at [0, 0] on input "radio" at bounding box center [0, 0] width 0 height 0
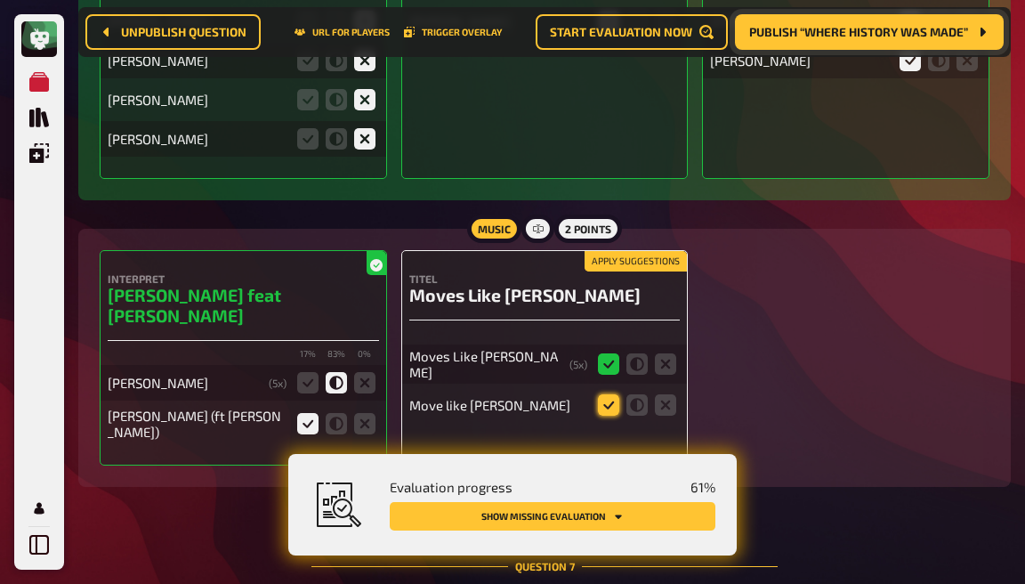
click at [612, 394] on icon at bounding box center [608, 404] width 21 height 21
click at [0, 0] on input "radio" at bounding box center [0, 0] width 0 height 0
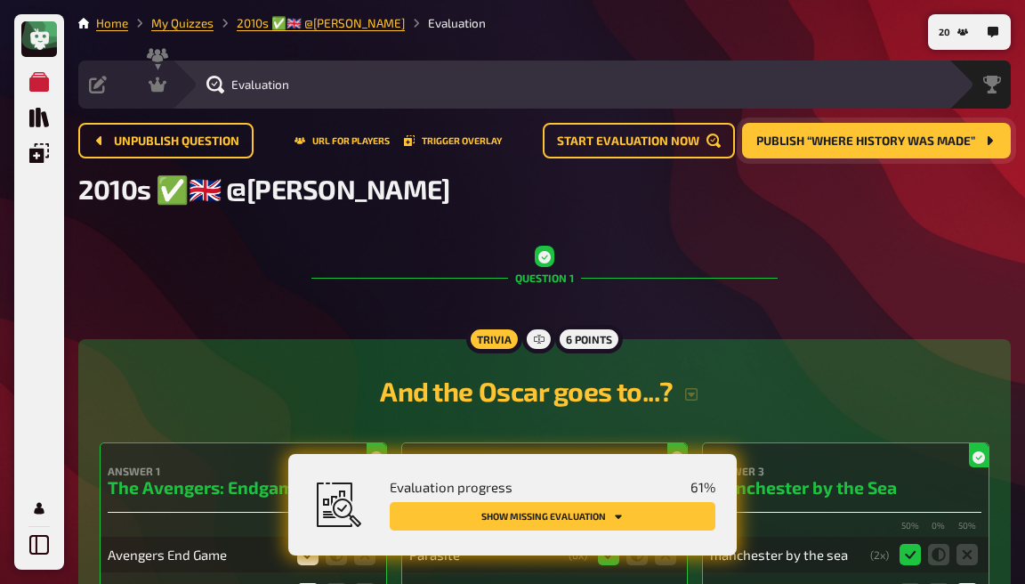
scroll to position [0, 0]
click at [158, 78] on icon at bounding box center [158, 84] width 18 height 15
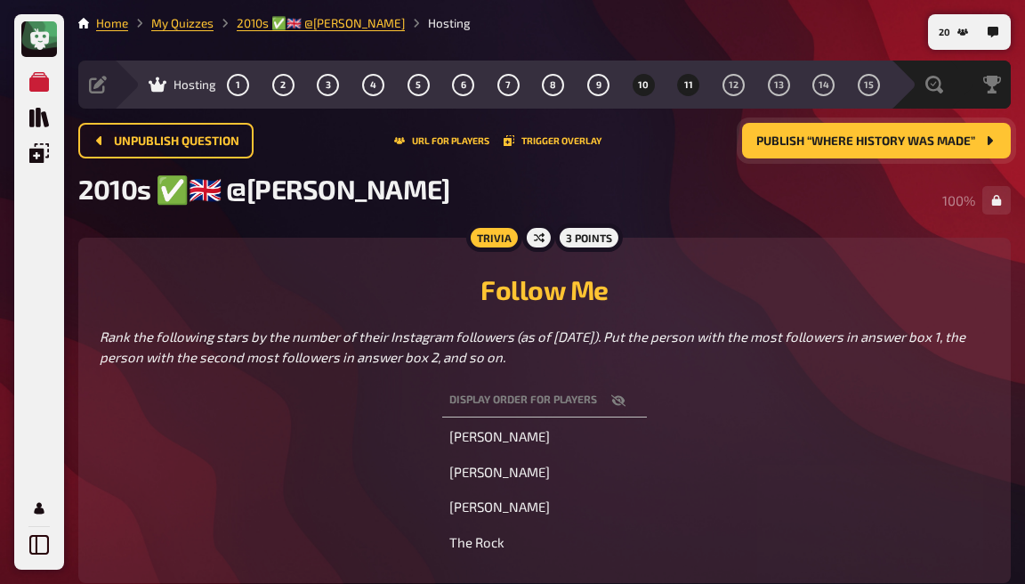
click at [677, 84] on button "11" at bounding box center [689, 84] width 28 height 28
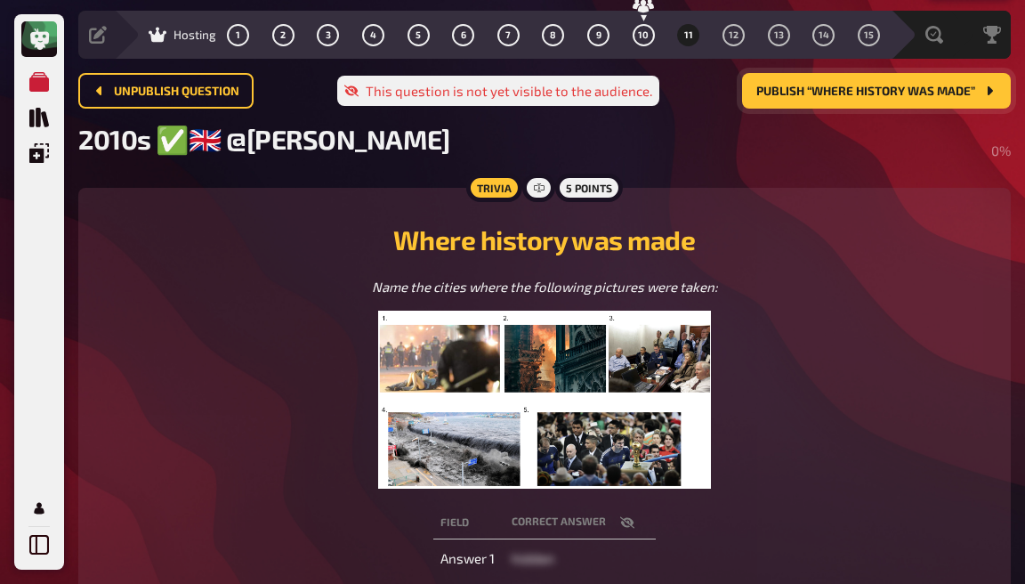
scroll to position [56, 0]
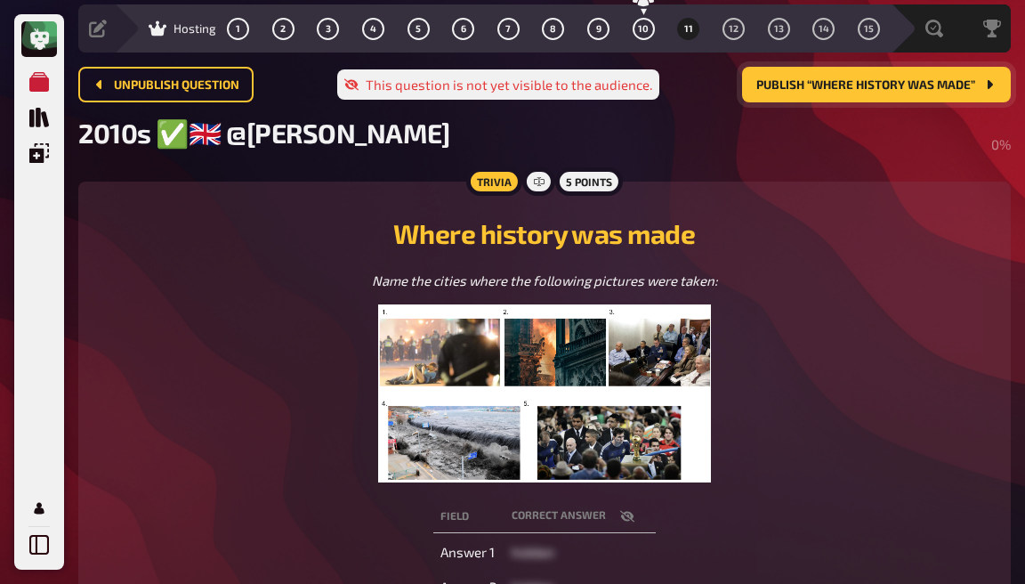
click at [844, 79] on span "Publish “Where history was made”" at bounding box center [866, 85] width 219 height 12
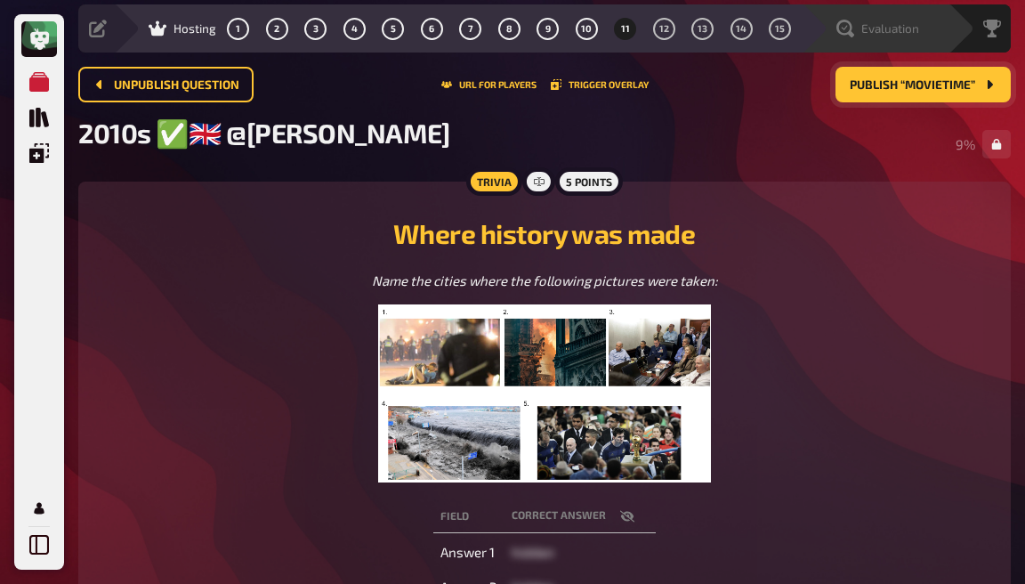
click at [911, 35] on div "Evaluation" at bounding box center [878, 29] width 83 height 18
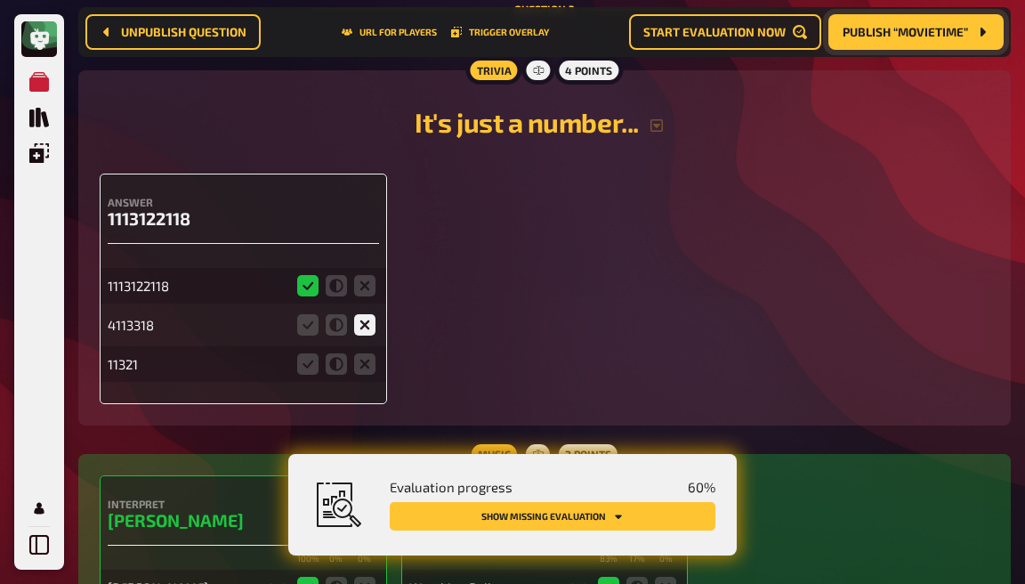
scroll to position [2414, 0]
click at [367, 352] on icon at bounding box center [364, 362] width 21 height 21
click at [0, 0] on input "radio" at bounding box center [0, 0] width 0 height 0
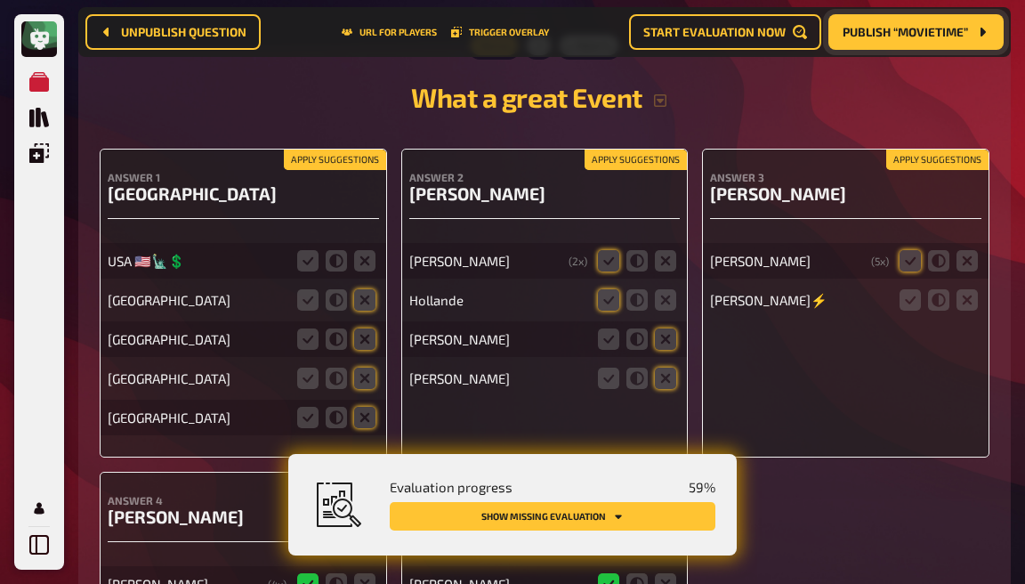
scroll to position [6065, 0]
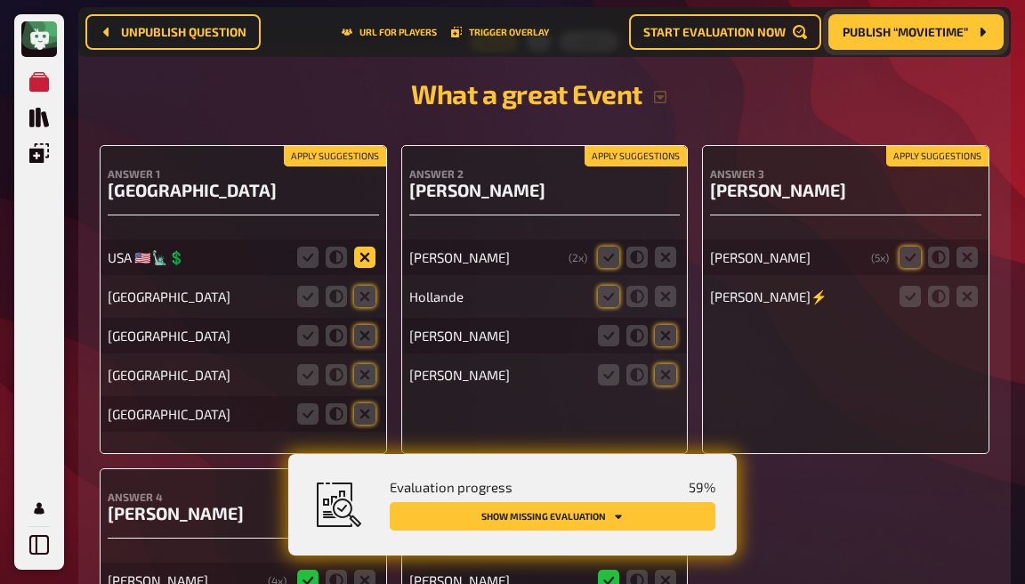
click at [367, 247] on icon at bounding box center [364, 257] width 21 height 21
click at [0, 0] on input "radio" at bounding box center [0, 0] width 0 height 0
click at [367, 286] on icon at bounding box center [364, 296] width 21 height 21
click at [0, 0] on input "radio" at bounding box center [0, 0] width 0 height 0
click at [367, 325] on icon at bounding box center [364, 335] width 21 height 21
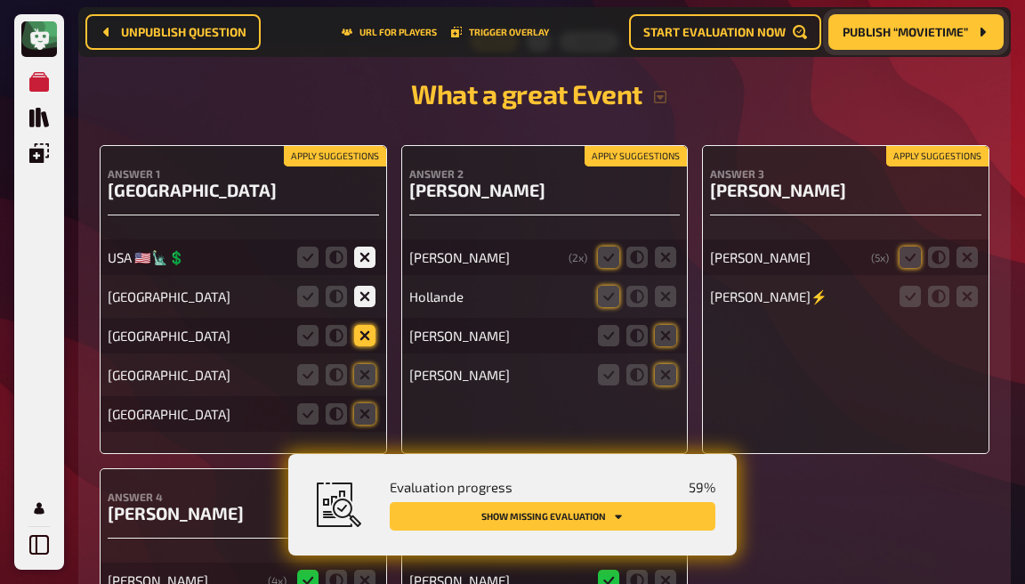
click at [0, 0] on input "radio" at bounding box center [0, 0] width 0 height 0
click at [367, 364] on icon at bounding box center [364, 374] width 21 height 21
click at [0, 0] on input "radio" at bounding box center [0, 0] width 0 height 0
click at [365, 403] on icon at bounding box center [364, 413] width 21 height 21
click at [0, 0] on input "radio" at bounding box center [0, 0] width 0 height 0
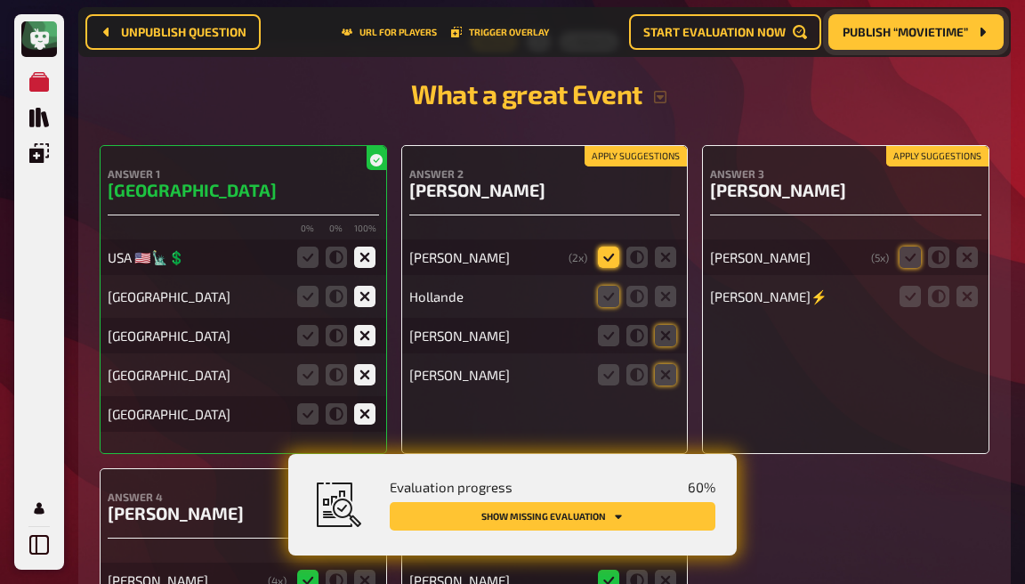
click at [612, 247] on icon at bounding box center [608, 257] width 21 height 21
click at [0, 0] on input "radio" at bounding box center [0, 0] width 0 height 0
click at [629, 286] on icon at bounding box center [637, 296] width 21 height 21
click at [0, 0] on input "radio" at bounding box center [0, 0] width 0 height 0
click at [660, 325] on icon at bounding box center [665, 335] width 21 height 21
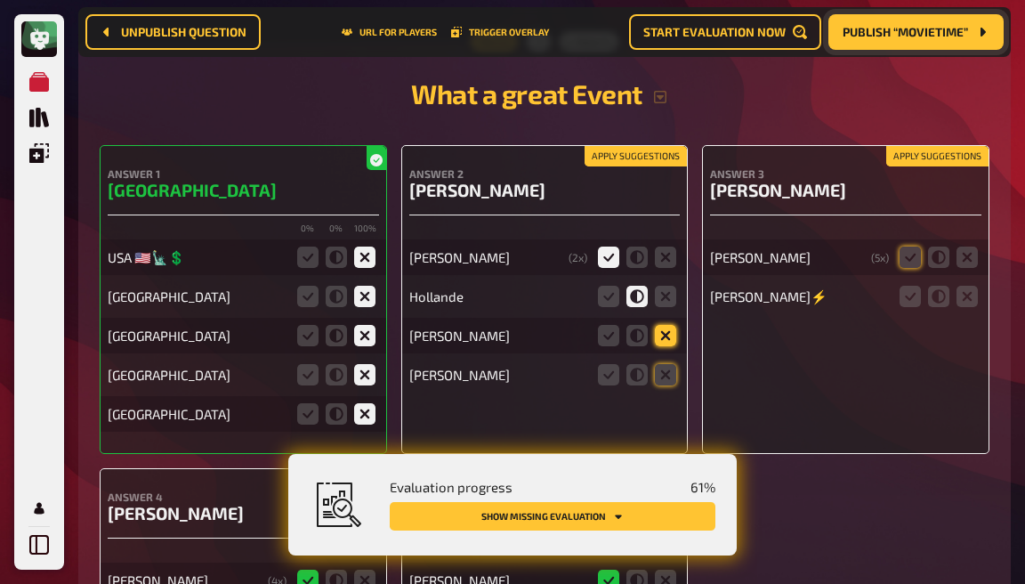
click at [0, 0] on input "radio" at bounding box center [0, 0] width 0 height 0
click at [665, 364] on icon at bounding box center [665, 374] width 21 height 21
click at [0, 0] on input "radio" at bounding box center [0, 0] width 0 height 0
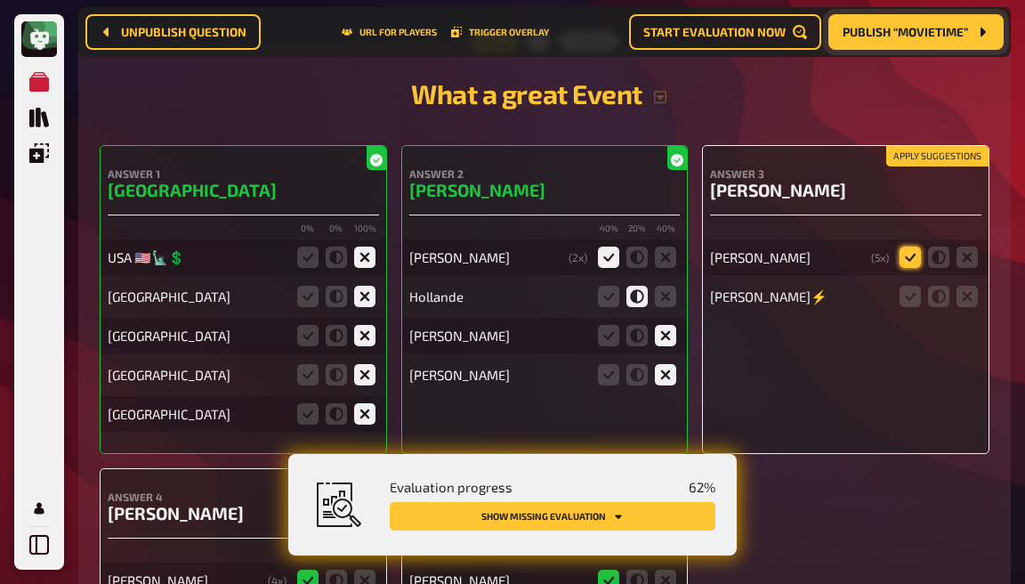
click at [905, 247] on icon at bounding box center [910, 257] width 21 height 21
click at [0, 0] on input "radio" at bounding box center [0, 0] width 0 height 0
click at [966, 286] on icon at bounding box center [967, 296] width 21 height 21
click at [0, 0] on input "radio" at bounding box center [0, 0] width 0 height 0
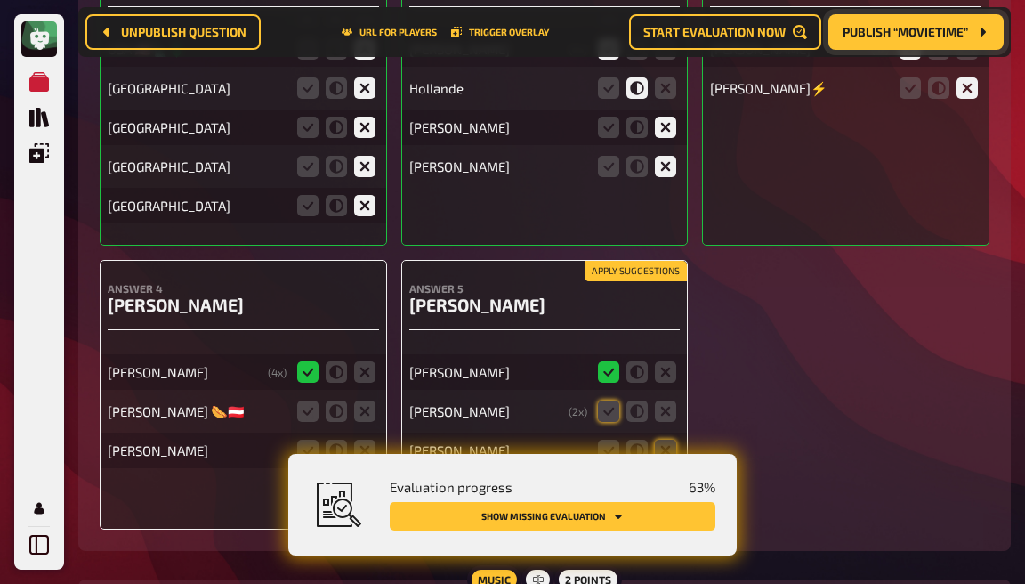
scroll to position [6277, 0]
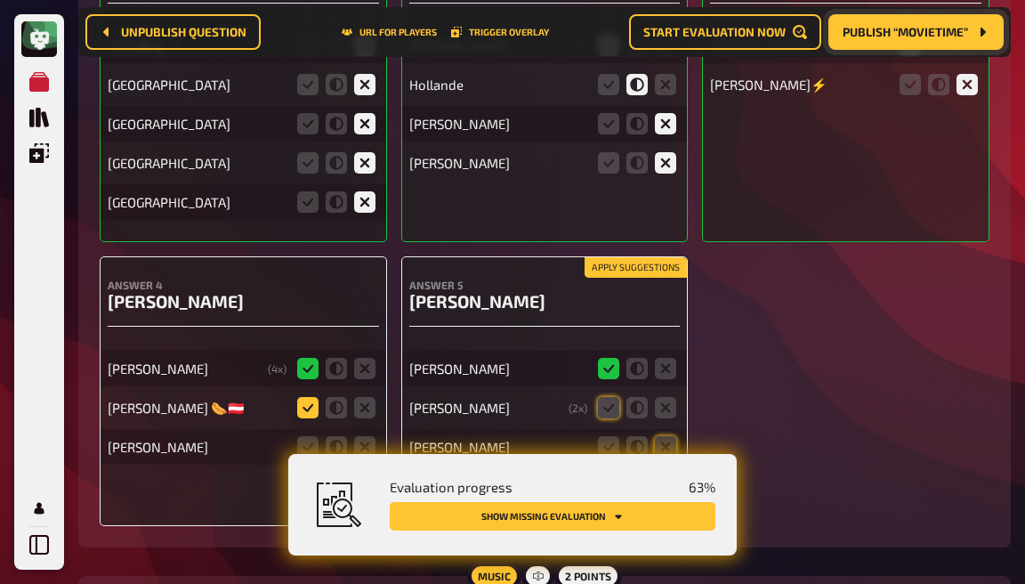
click at [317, 397] on icon at bounding box center [307, 407] width 21 height 21
click at [0, 0] on input "radio" at bounding box center [0, 0] width 0 height 0
click at [367, 436] on icon at bounding box center [364, 446] width 21 height 21
click at [0, 0] on input "radio" at bounding box center [0, 0] width 0 height 0
click at [603, 397] on icon at bounding box center [608, 407] width 21 height 21
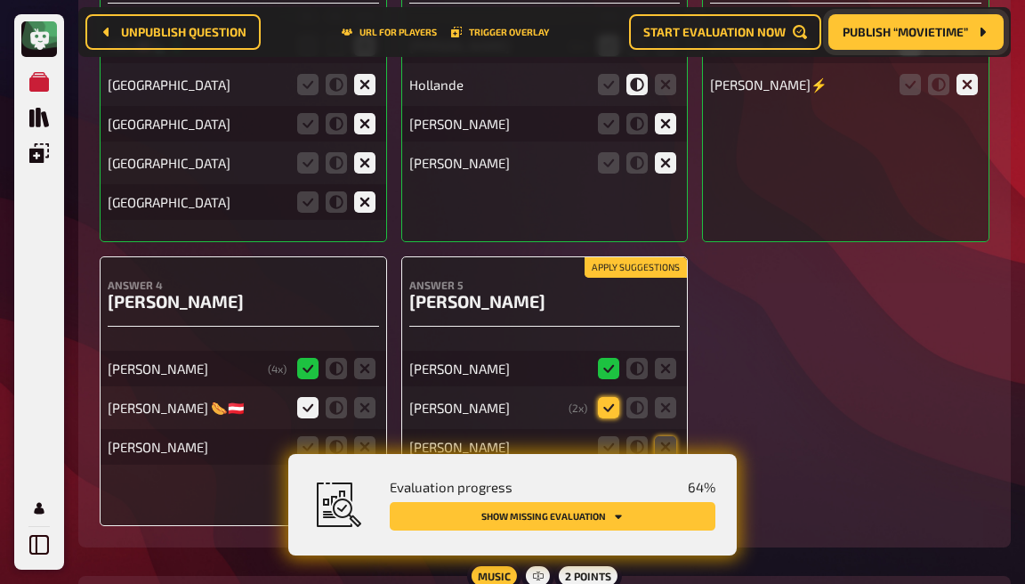
click at [0, 0] on input "radio" at bounding box center [0, 0] width 0 height 0
click at [675, 436] on icon at bounding box center [665, 446] width 21 height 21
click at [0, 0] on input "radio" at bounding box center [0, 0] width 0 height 0
click at [673, 475] on icon at bounding box center [665, 485] width 21 height 21
click at [0, 0] on input "radio" at bounding box center [0, 0] width 0 height 0
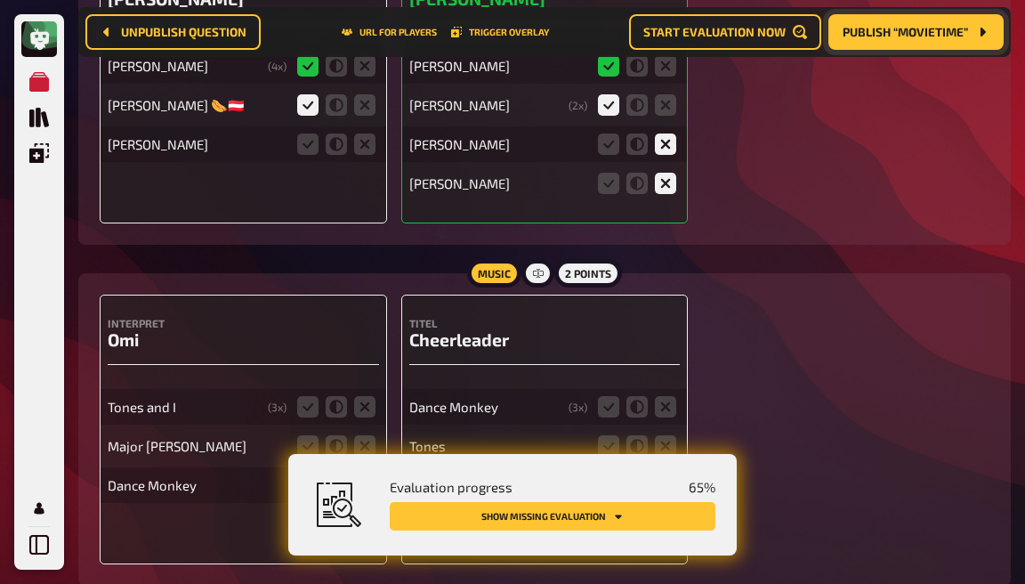
scroll to position [6602, 0]
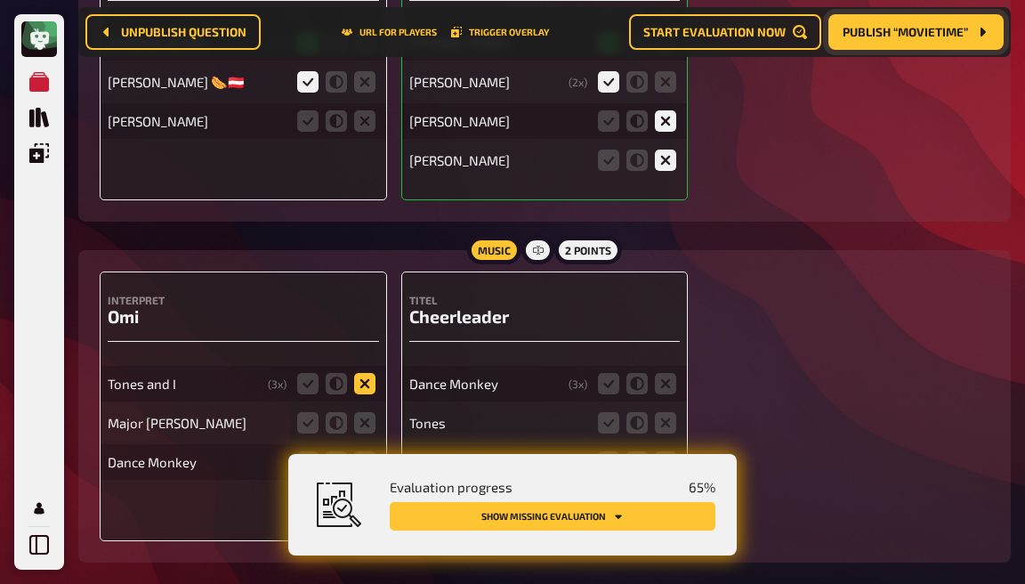
click at [365, 373] on icon at bounding box center [364, 383] width 21 height 21
click at [0, 0] on input "radio" at bounding box center [0, 0] width 0 height 0
click at [365, 412] on icon at bounding box center [364, 422] width 21 height 21
click at [0, 0] on input "radio" at bounding box center [0, 0] width 0 height 0
click at [367, 451] on icon at bounding box center [364, 461] width 21 height 21
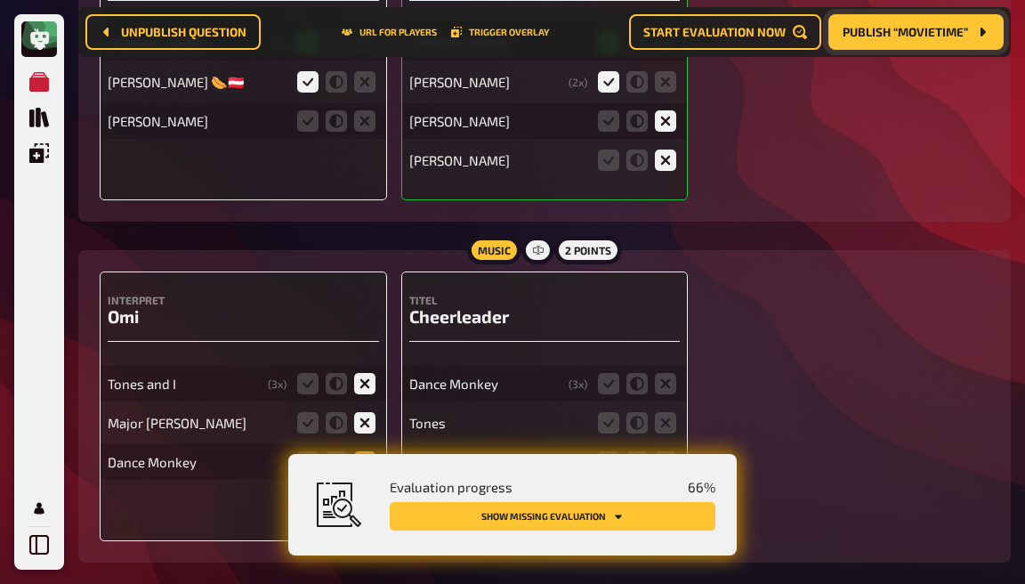
click at [0, 0] on input "radio" at bounding box center [0, 0] width 0 height 0
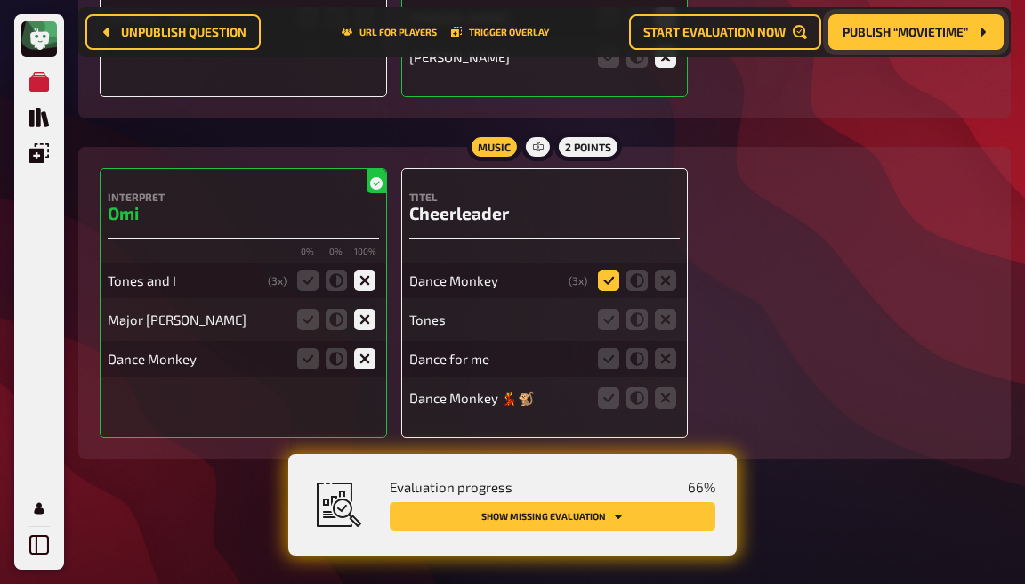
scroll to position [6705, 0]
click at [312, 271] on icon at bounding box center [307, 281] width 21 height 21
click at [0, 0] on input "radio" at bounding box center [0, 0] width 0 height 0
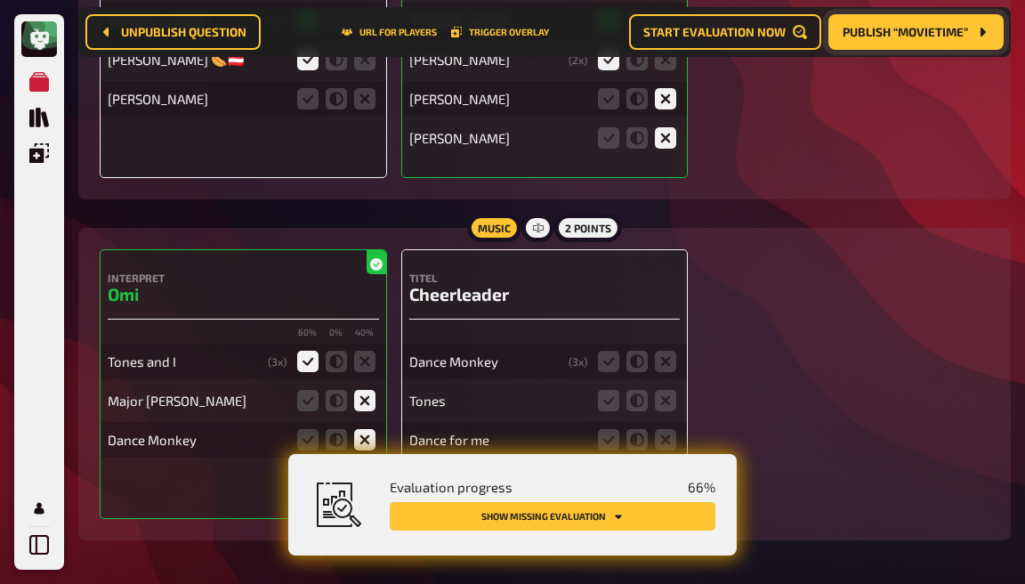
scroll to position [6626, 0]
click at [301, 428] on icon at bounding box center [307, 438] width 21 height 21
click at [0, 0] on input "radio" at bounding box center [0, 0] width 0 height 0
click at [644, 389] on icon at bounding box center [637, 399] width 21 height 21
click at [0, 0] on input "radio" at bounding box center [0, 0] width 0 height 0
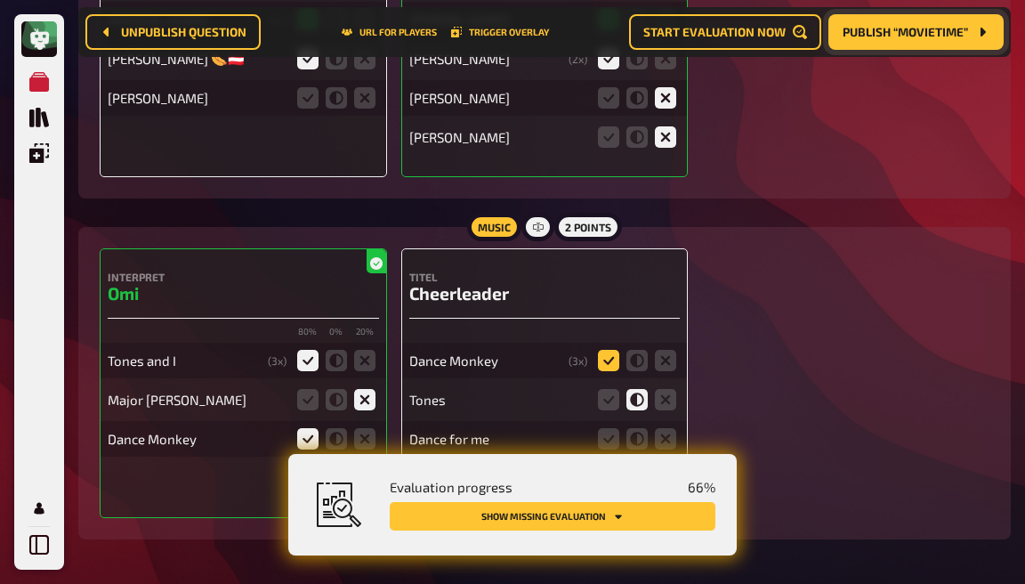
click at [609, 350] on icon at bounding box center [608, 360] width 21 height 21
click at [0, 0] on input "radio" at bounding box center [0, 0] width 0 height 0
click at [664, 428] on icon at bounding box center [665, 438] width 21 height 21
click at [0, 0] on input "radio" at bounding box center [0, 0] width 0 height 0
click at [668, 467] on icon at bounding box center [665, 477] width 21 height 21
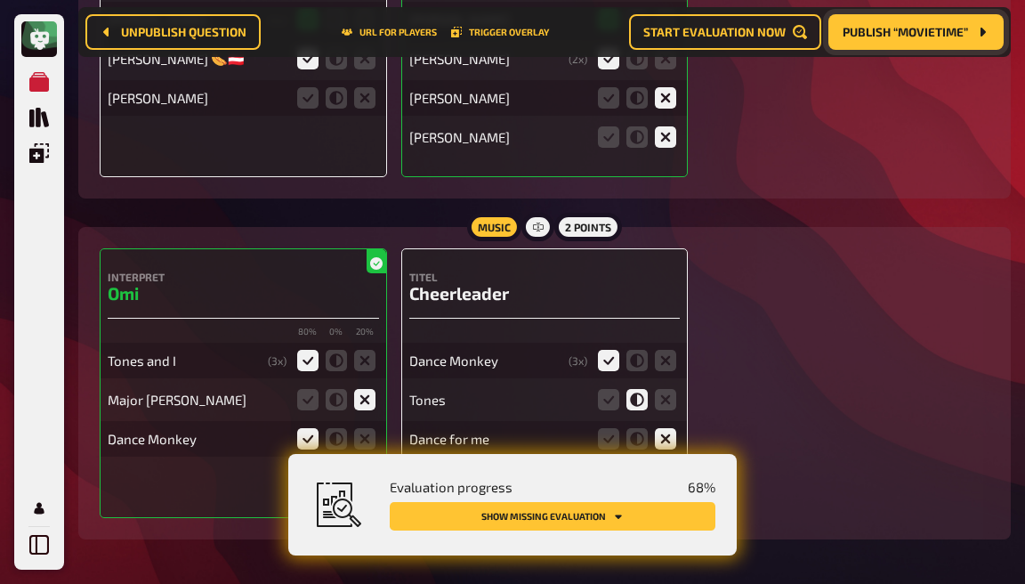
click at [0, 0] on input "radio" at bounding box center [0, 0] width 0 height 0
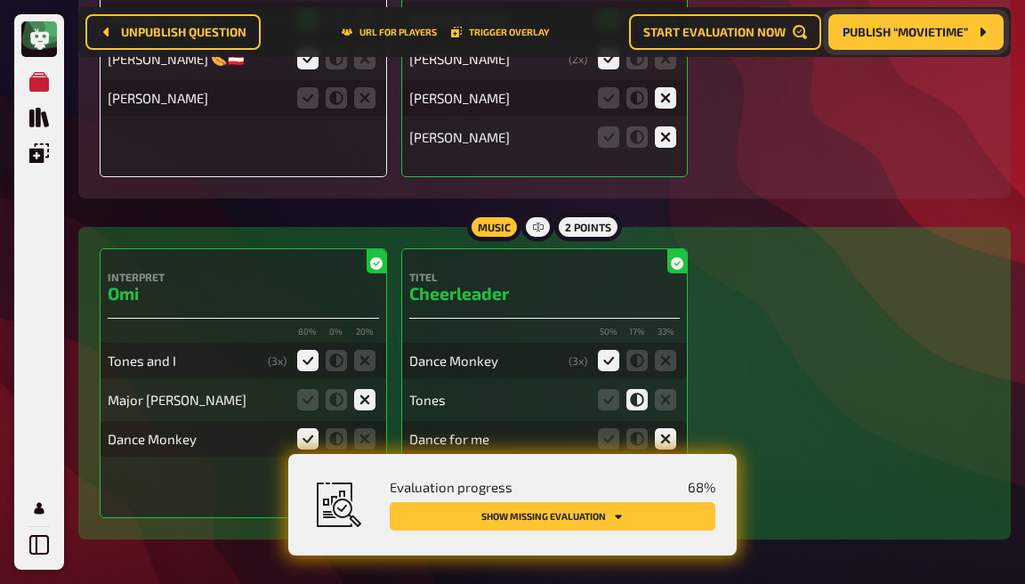
click at [608, 467] on icon at bounding box center [608, 477] width 21 height 21
click at [0, 0] on input "radio" at bounding box center [0, 0] width 0 height 0
click at [642, 428] on icon at bounding box center [637, 438] width 21 height 21
click at [0, 0] on input "radio" at bounding box center [0, 0] width 0 height 0
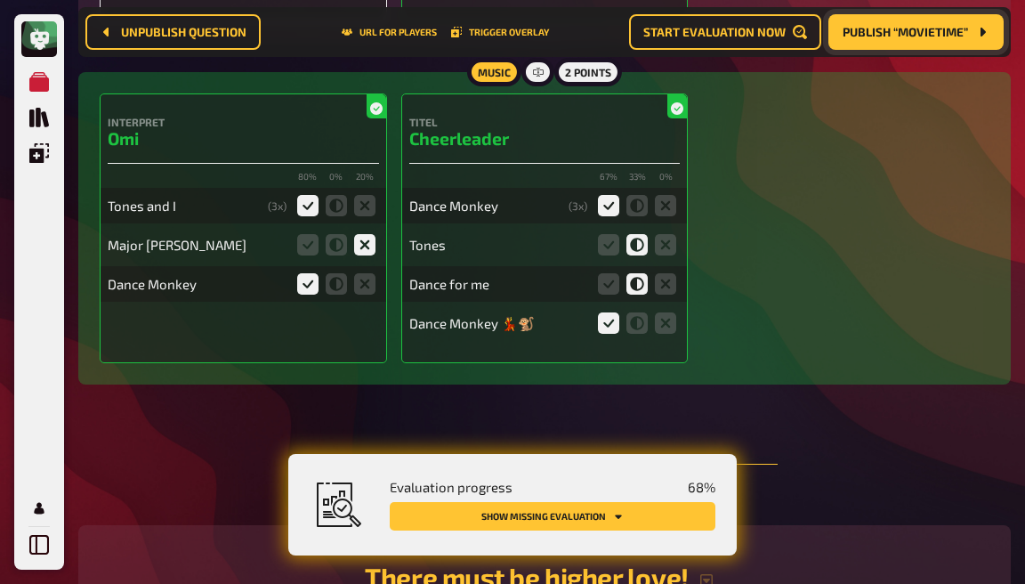
scroll to position [6761, 0]
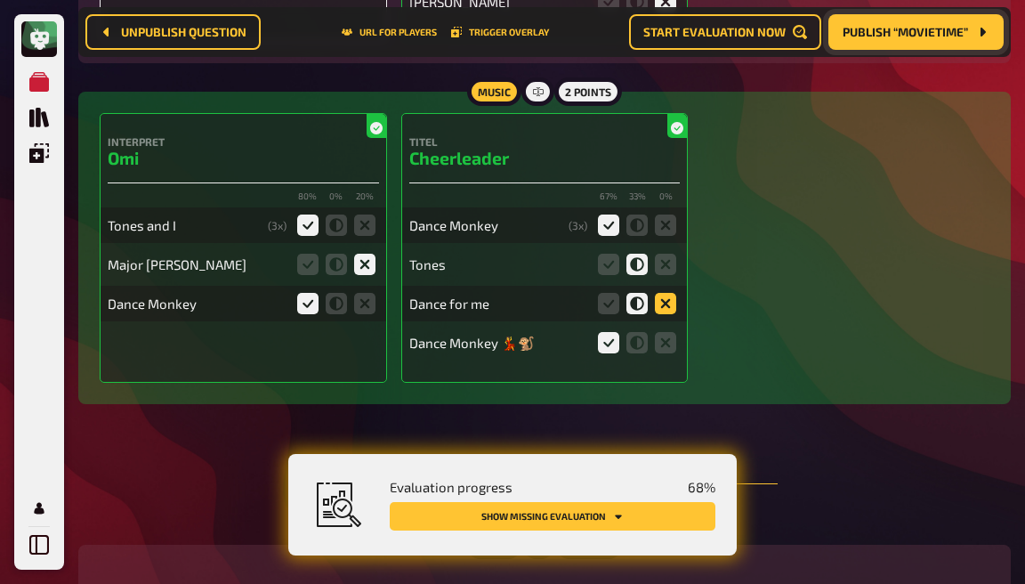
click at [665, 293] on icon at bounding box center [665, 303] width 21 height 21
click at [0, 0] on input "radio" at bounding box center [0, 0] width 0 height 0
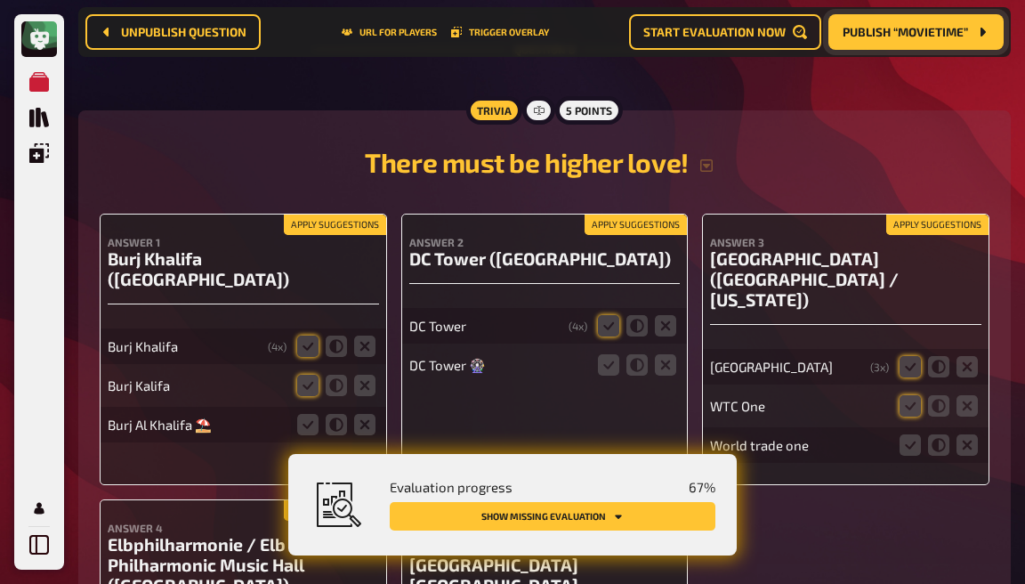
scroll to position [7186, 0]
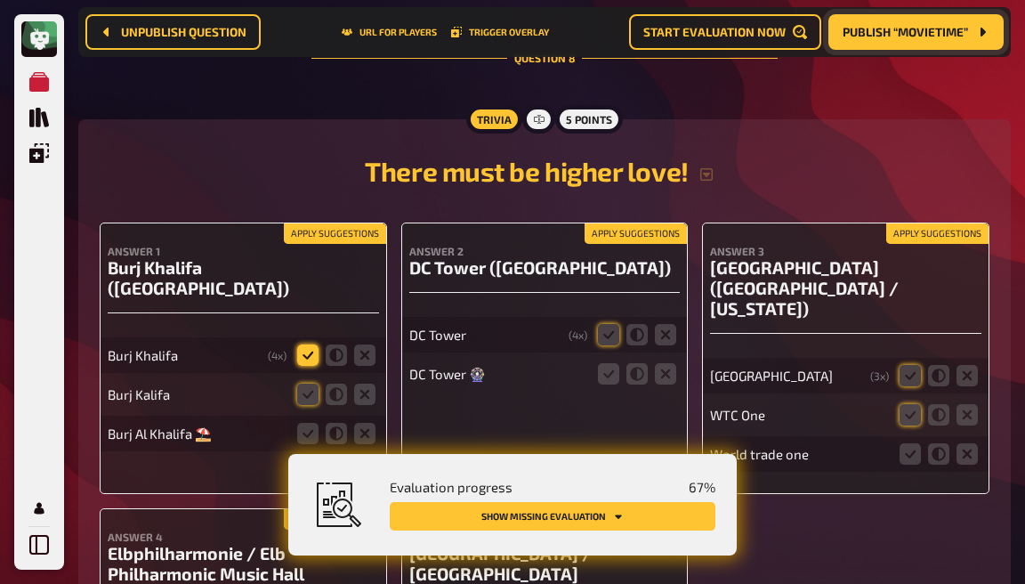
click at [303, 344] on icon at bounding box center [307, 354] width 21 height 21
click at [0, 0] on input "radio" at bounding box center [0, 0] width 0 height 0
click at [308, 384] on icon at bounding box center [307, 394] width 21 height 21
click at [0, 0] on input "radio" at bounding box center [0, 0] width 0 height 0
click at [306, 423] on icon at bounding box center [307, 433] width 21 height 21
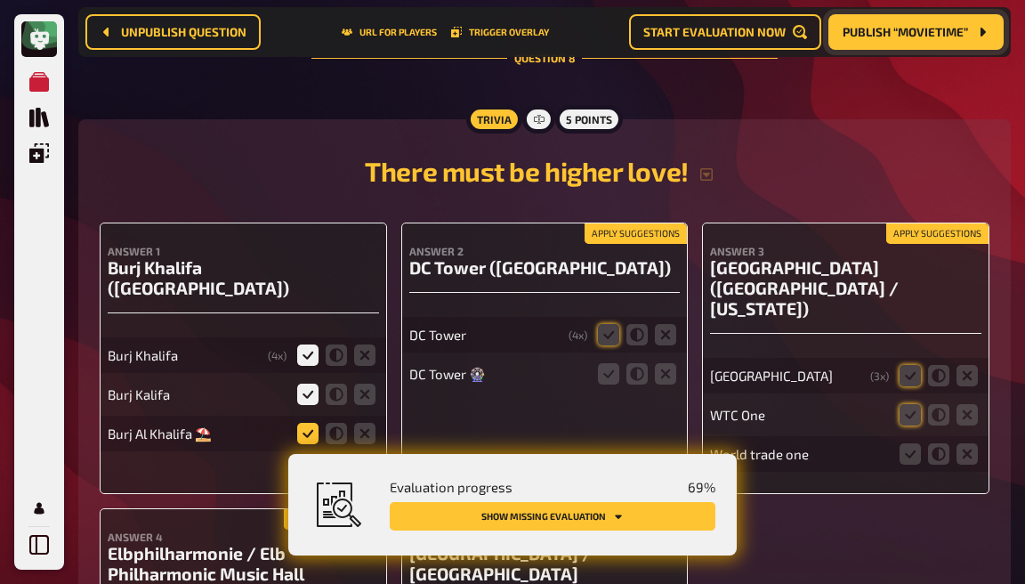
click at [0, 0] on input "radio" at bounding box center [0, 0] width 0 height 0
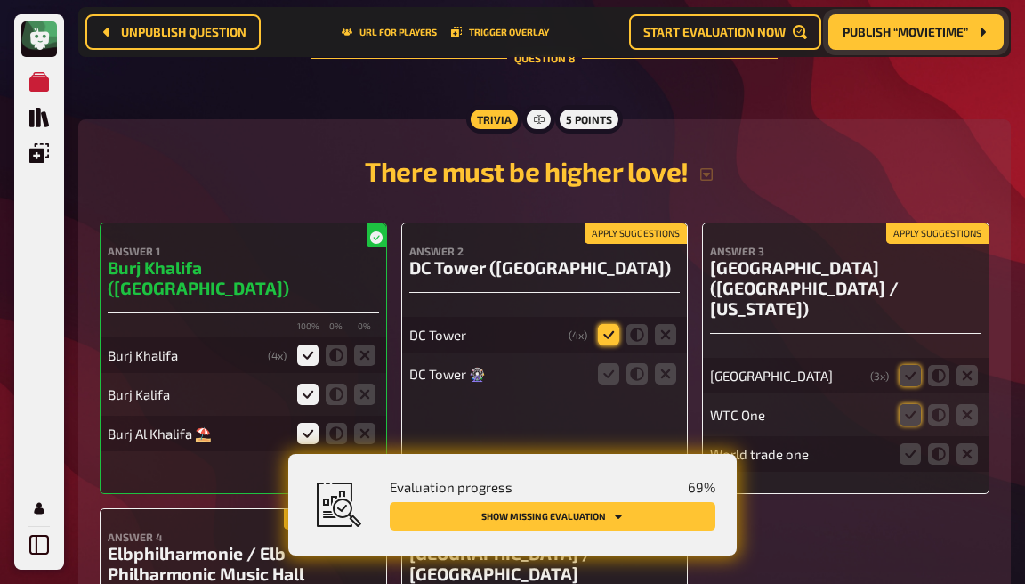
click at [612, 324] on icon at bounding box center [608, 334] width 21 height 21
click at [0, 0] on input "radio" at bounding box center [0, 0] width 0 height 0
click at [607, 363] on icon at bounding box center [608, 373] width 21 height 21
click at [0, 0] on input "radio" at bounding box center [0, 0] width 0 height 0
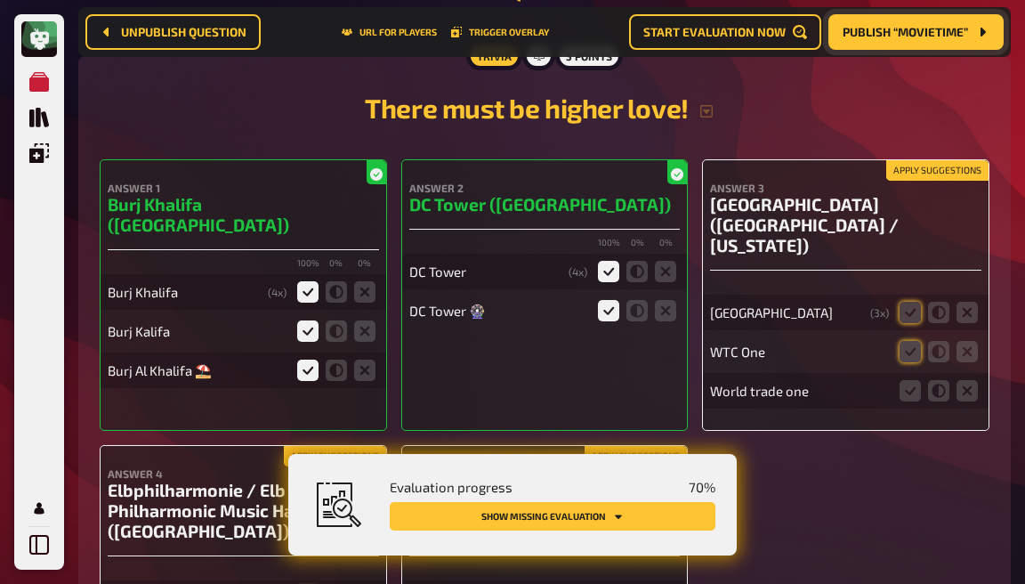
scroll to position [7252, 0]
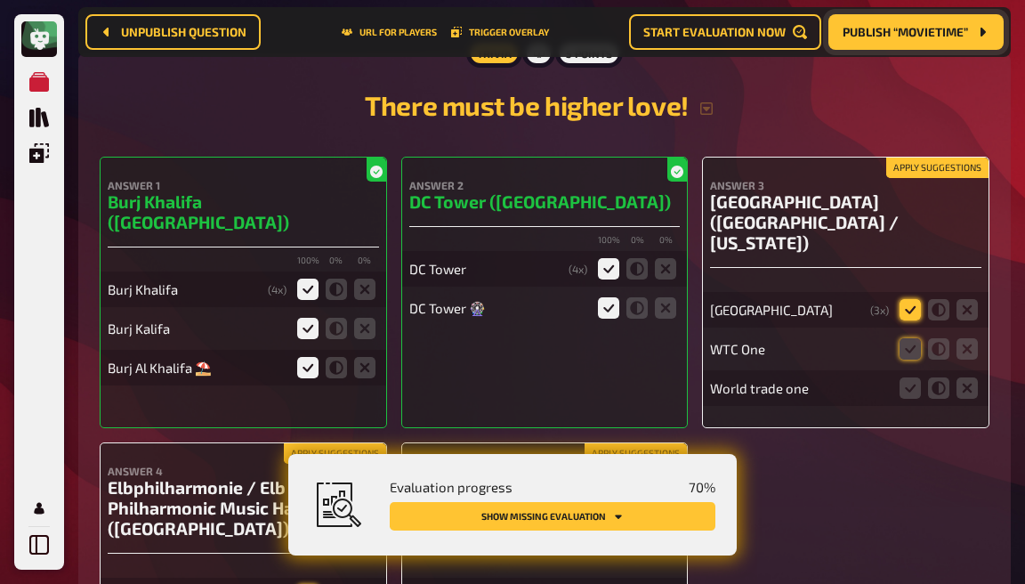
click at [902, 299] on icon at bounding box center [910, 309] width 21 height 21
click at [0, 0] on input "radio" at bounding box center [0, 0] width 0 height 0
click at [903, 338] on icon at bounding box center [910, 348] width 21 height 21
click at [0, 0] on input "radio" at bounding box center [0, 0] width 0 height 0
click at [915, 377] on icon at bounding box center [910, 387] width 21 height 21
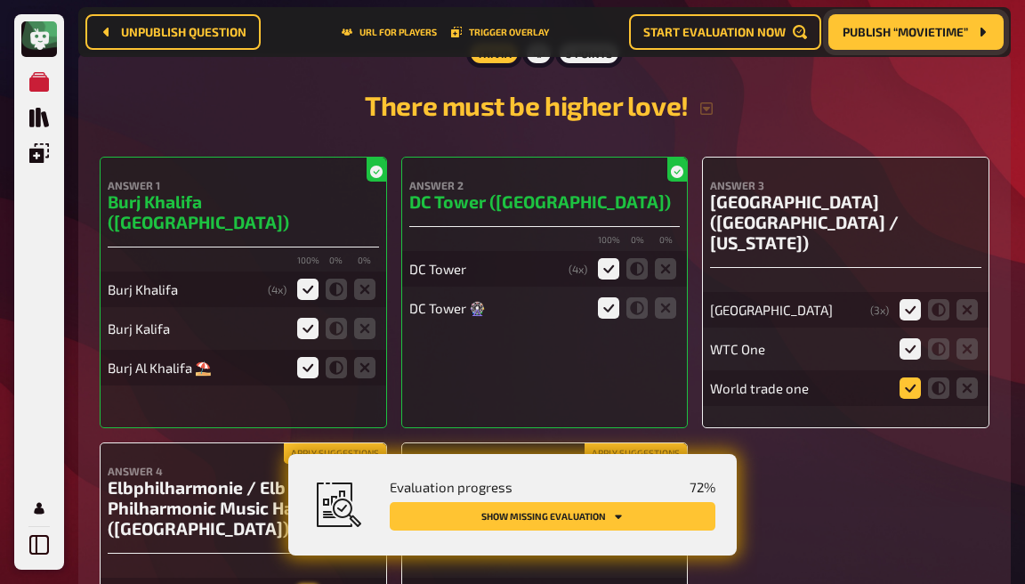
click at [0, 0] on input "radio" at bounding box center [0, 0] width 0 height 0
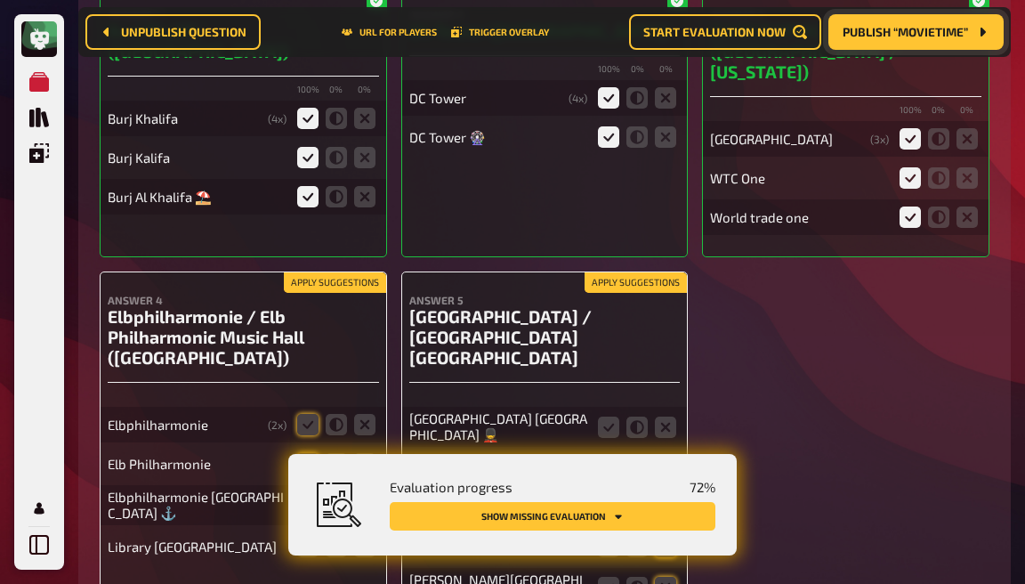
scroll to position [7423, 0]
click at [305, 414] on icon at bounding box center [307, 424] width 21 height 21
click at [0, 0] on input "radio" at bounding box center [0, 0] width 0 height 0
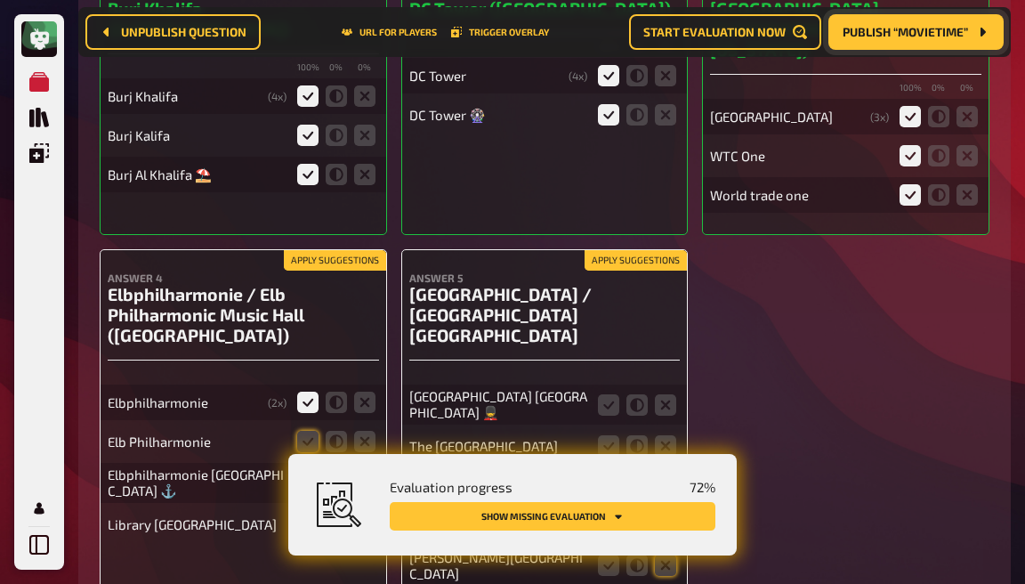
click at [305, 427] on fieldset at bounding box center [336, 441] width 85 height 28
click at [306, 431] on icon at bounding box center [307, 441] width 21 height 21
click at [0, 0] on input "radio" at bounding box center [0, 0] width 0 height 0
click at [308, 473] on icon at bounding box center [307, 483] width 21 height 21
click at [0, 0] on input "radio" at bounding box center [0, 0] width 0 height 0
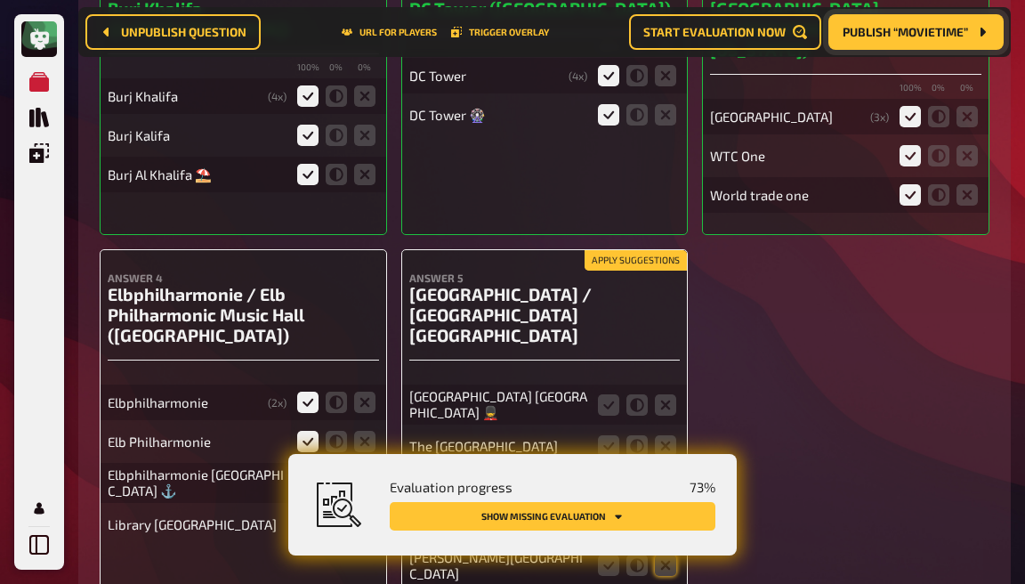
click at [359, 514] on icon at bounding box center [364, 524] width 21 height 21
click at [0, 0] on input "radio" at bounding box center [0, 0] width 0 height 0
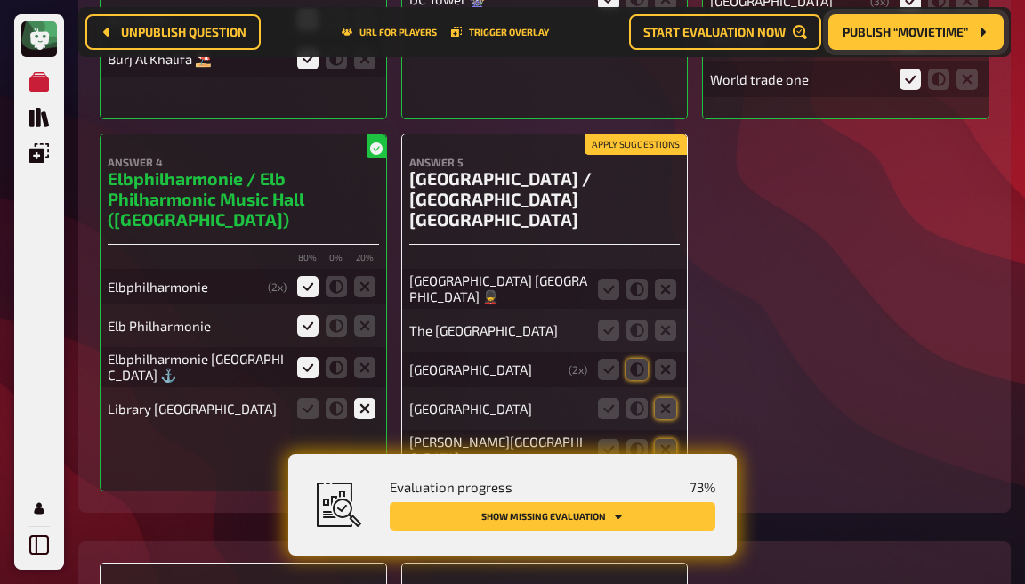
scroll to position [7564, 0]
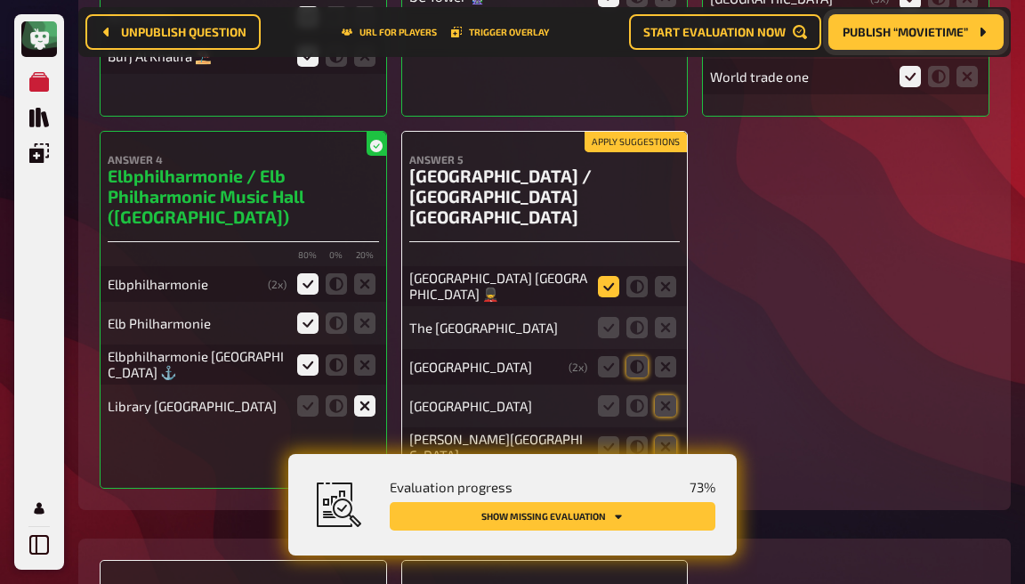
click at [616, 276] on icon at bounding box center [608, 286] width 21 height 21
click at [0, 0] on input "radio" at bounding box center [0, 0] width 0 height 0
click at [611, 317] on icon at bounding box center [608, 327] width 21 height 21
click at [0, 0] on input "radio" at bounding box center [0, 0] width 0 height 0
click at [668, 356] on icon at bounding box center [665, 366] width 21 height 21
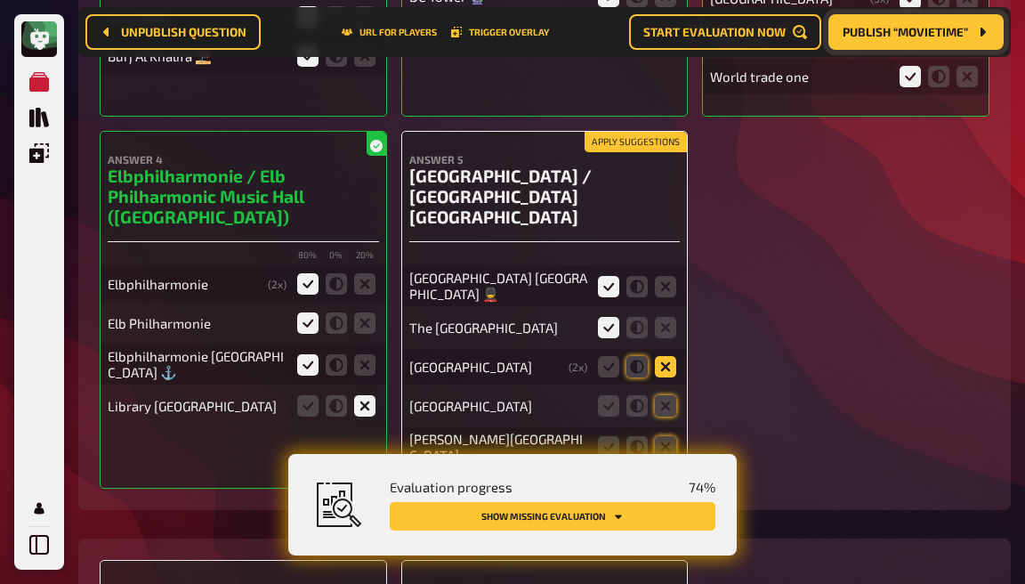
click at [0, 0] on input "radio" at bounding box center [0, 0] width 0 height 0
click at [668, 395] on icon at bounding box center [665, 405] width 21 height 21
click at [0, 0] on input "radio" at bounding box center [0, 0] width 0 height 0
click at [638, 317] on icon at bounding box center [637, 327] width 21 height 21
click at [0, 0] on input "radio" at bounding box center [0, 0] width 0 height 0
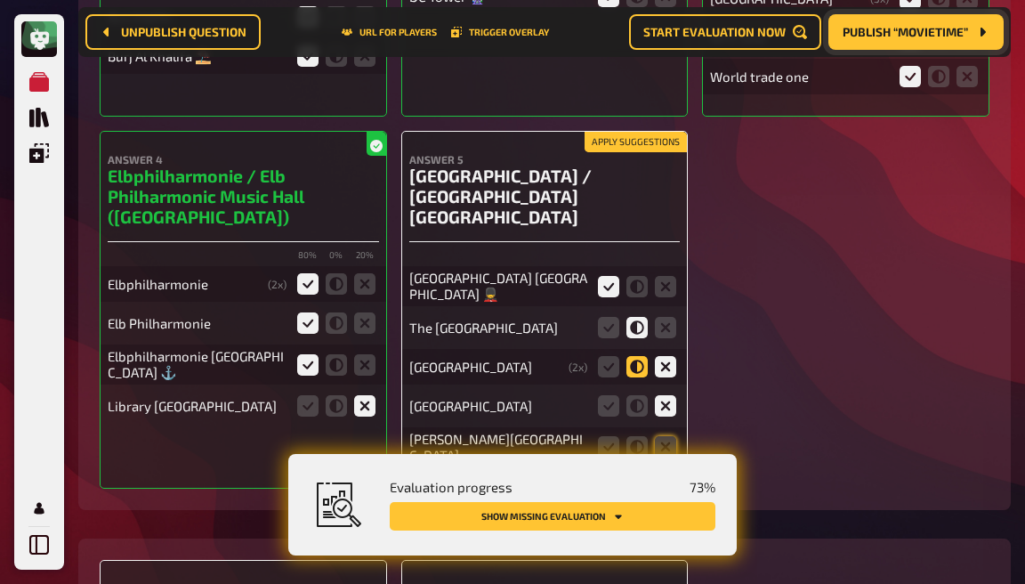
click at [637, 356] on icon at bounding box center [637, 366] width 21 height 21
click at [0, 0] on input "radio" at bounding box center [0, 0] width 0 height 0
click at [636, 427] on div "Ernst Happel Stadium" at bounding box center [544, 446] width 271 height 39
click at [636, 395] on icon at bounding box center [637, 405] width 21 height 21
click at [0, 0] on input "radio" at bounding box center [0, 0] width 0 height 0
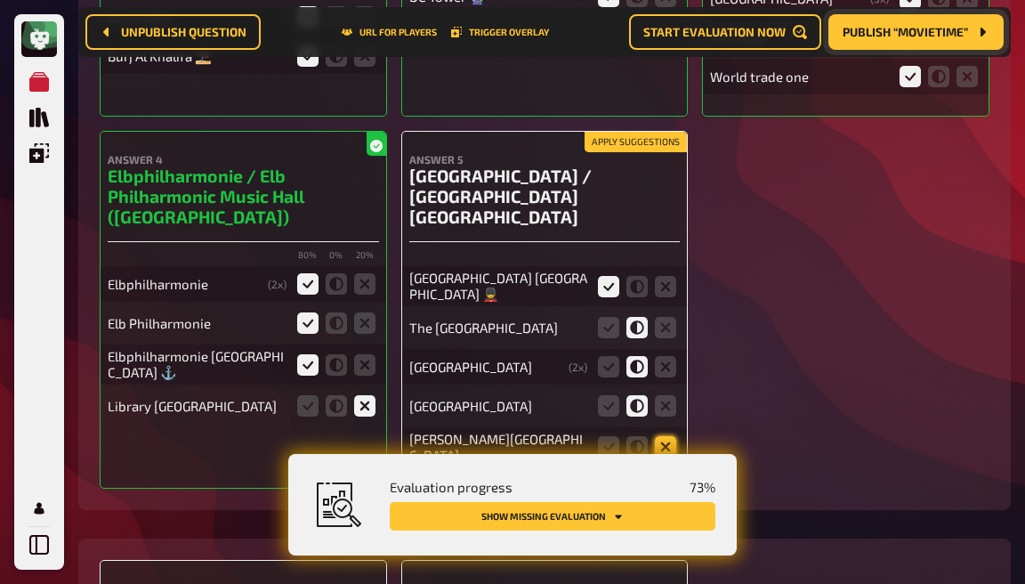
click at [666, 436] on icon at bounding box center [665, 446] width 21 height 21
click at [0, 0] on input "radio" at bounding box center [0, 0] width 0 height 0
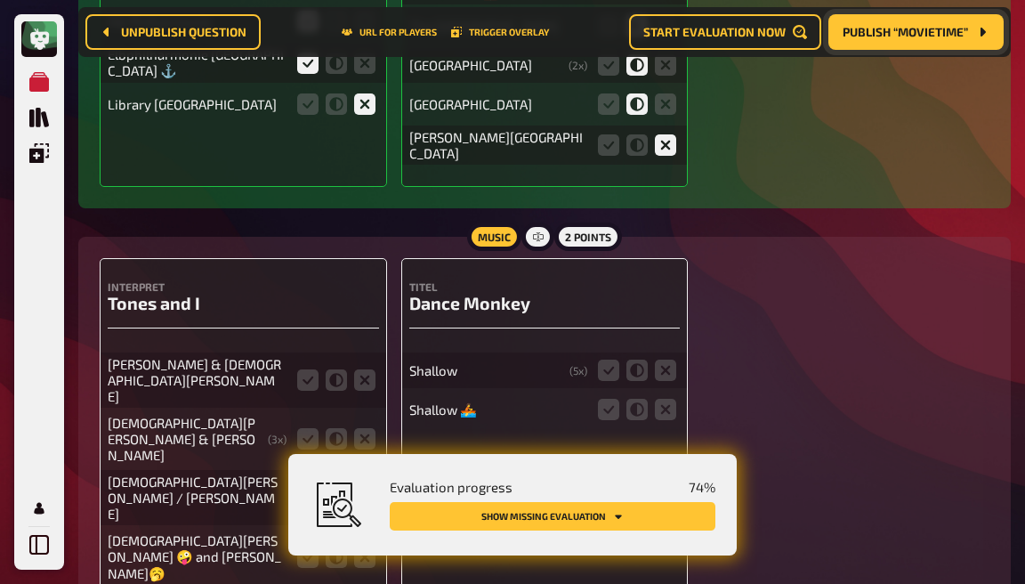
scroll to position [7886, 0]
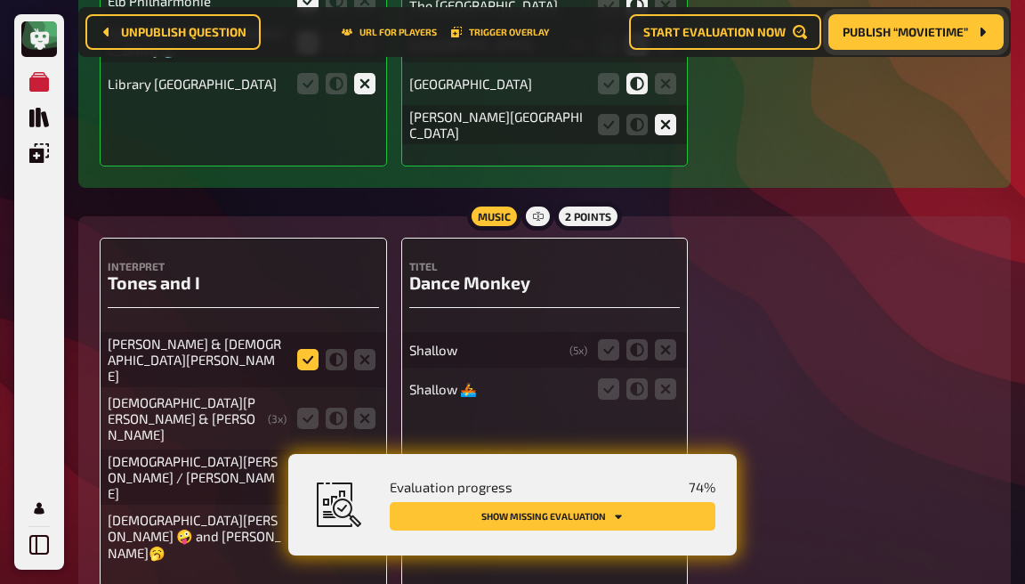
click at [311, 349] on icon at bounding box center [307, 359] width 21 height 21
click at [0, 0] on input "radio" at bounding box center [0, 0] width 0 height 0
click at [305, 408] on icon at bounding box center [307, 418] width 21 height 21
click at [0, 0] on input "radio" at bounding box center [0, 0] width 0 height 0
click at [307, 466] on icon at bounding box center [307, 476] width 21 height 21
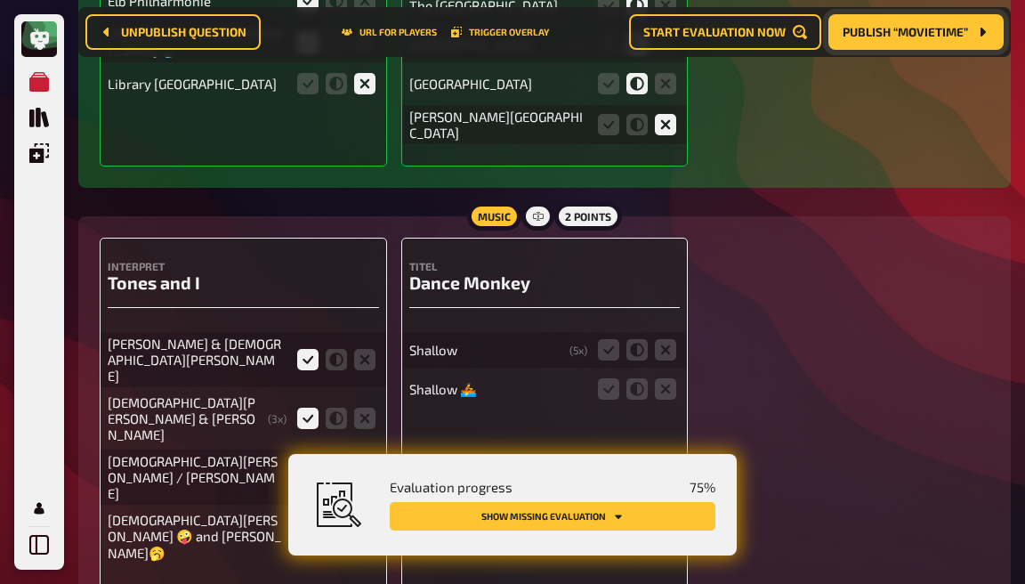
click at [0, 0] on input "radio" at bounding box center [0, 0] width 0 height 0
click at [301, 526] on icon at bounding box center [307, 536] width 21 height 21
click at [0, 0] on input "radio" at bounding box center [0, 0] width 0 height 0
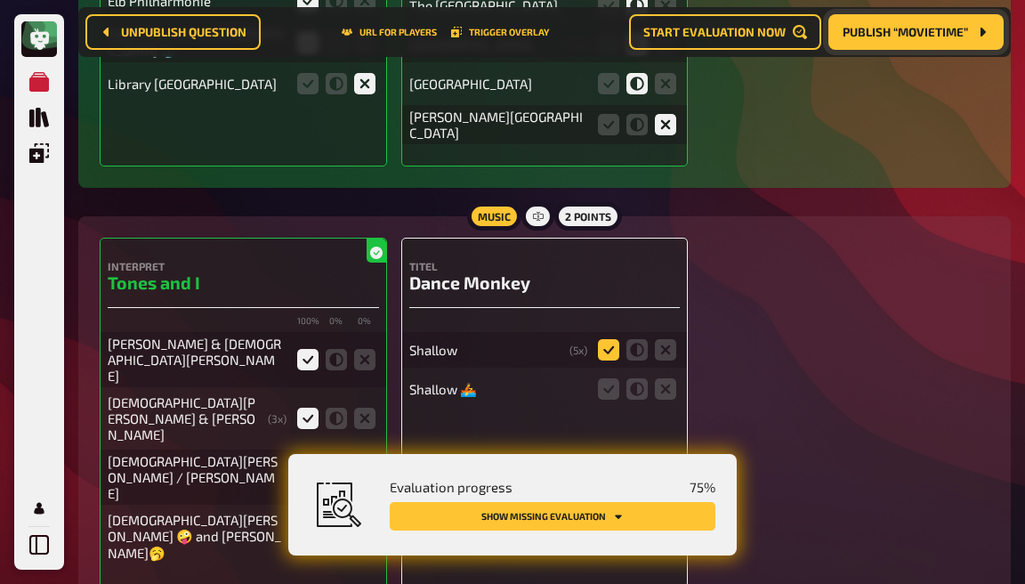
click at [612, 339] on icon at bounding box center [608, 349] width 21 height 21
click at [0, 0] on input "radio" at bounding box center [0, 0] width 0 height 0
click at [612, 378] on icon at bounding box center [608, 388] width 21 height 21
click at [0, 0] on input "radio" at bounding box center [0, 0] width 0 height 0
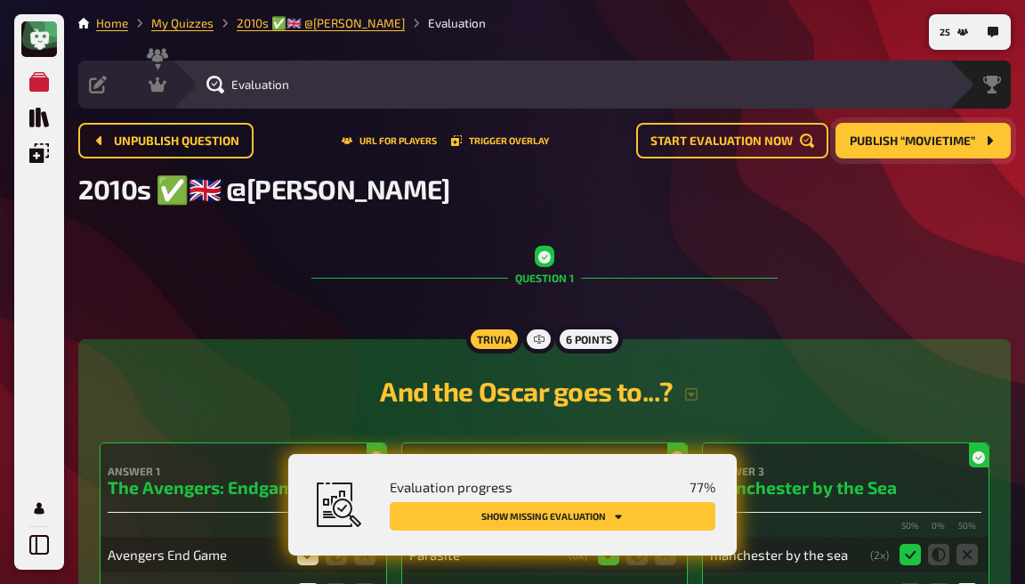
scroll to position [0, 0]
click at [150, 85] on icon at bounding box center [158, 85] width 18 height 18
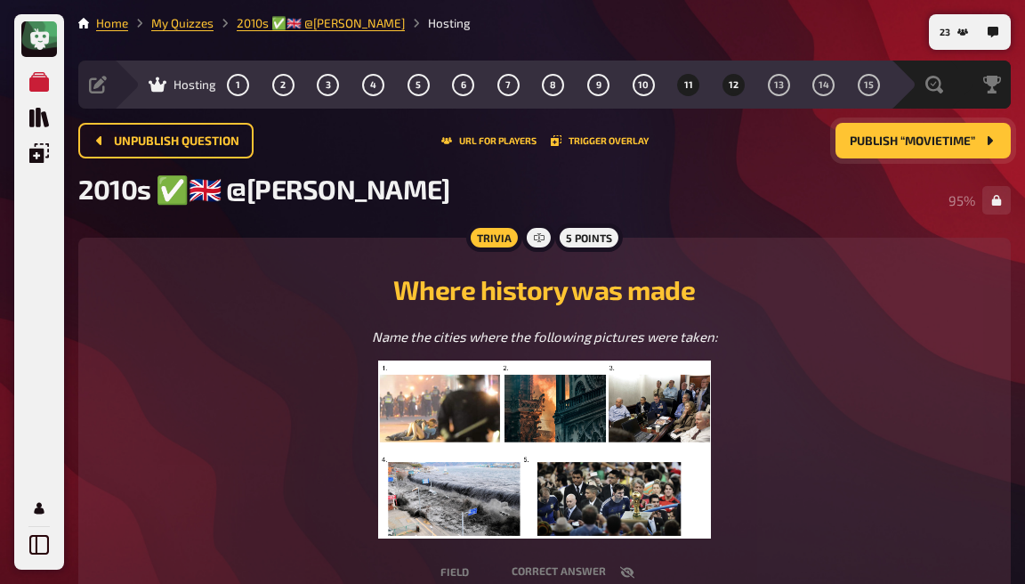
click at [732, 93] on button "12" at bounding box center [734, 84] width 28 height 28
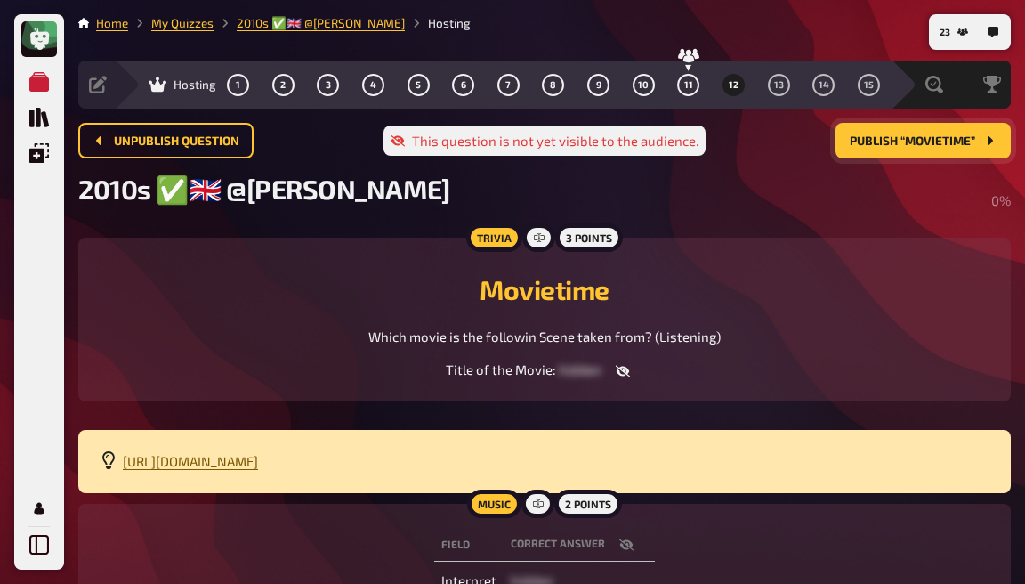
click at [258, 466] on span "https://drive.google.com/file/d/1JW_-ApkDrvYFobWekQ8Plwuf7c9xT6OB/view?usp=driv…" at bounding box center [190, 461] width 135 height 16
click at [967, 142] on span "Publish “Movietime”" at bounding box center [912, 141] width 125 height 12
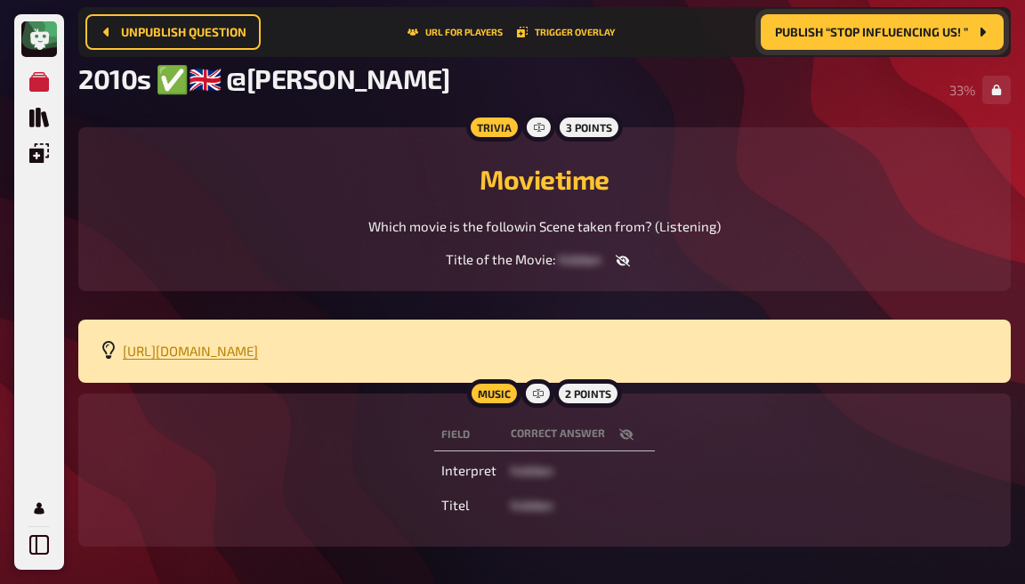
scroll to position [126, 0]
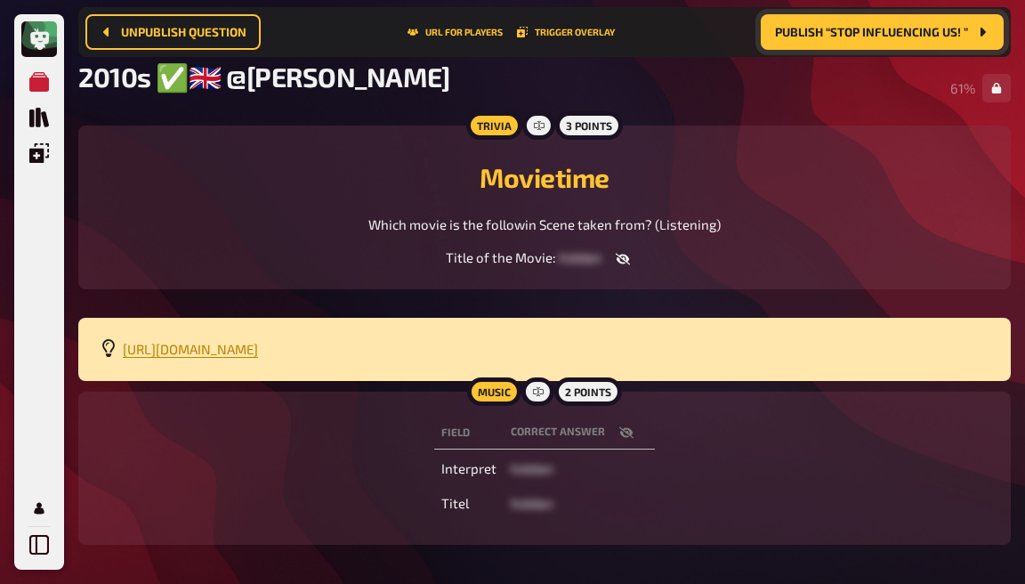
click at [630, 440] on icon "button" at bounding box center [626, 432] width 14 height 14
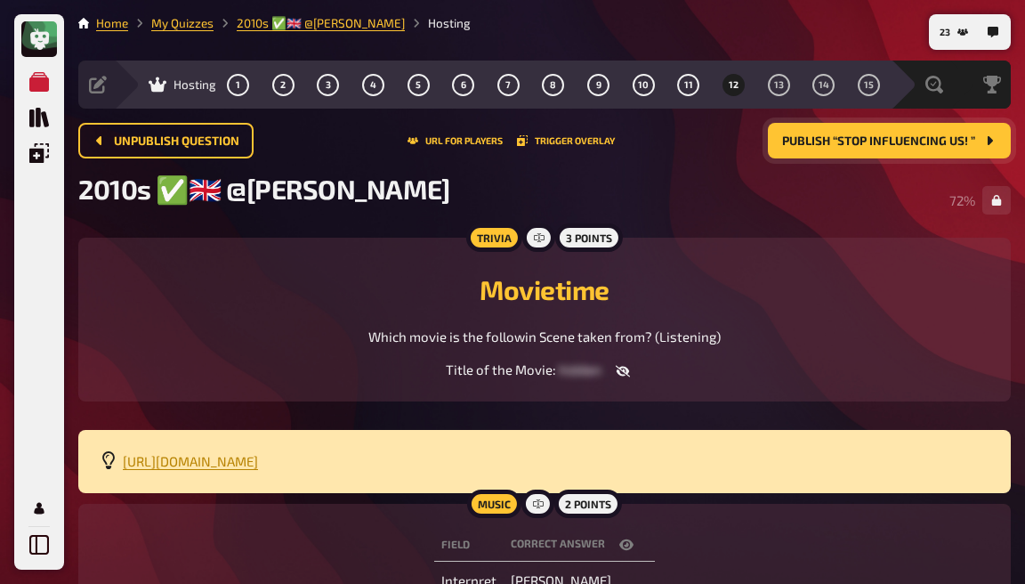
scroll to position [0, 0]
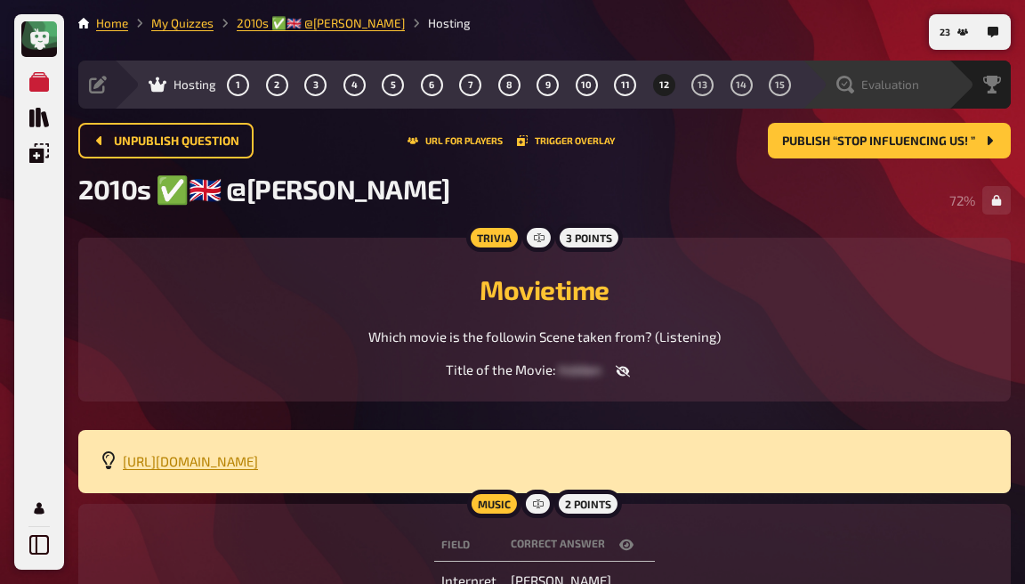
click at [893, 84] on span "Evaluation" at bounding box center [891, 84] width 58 height 14
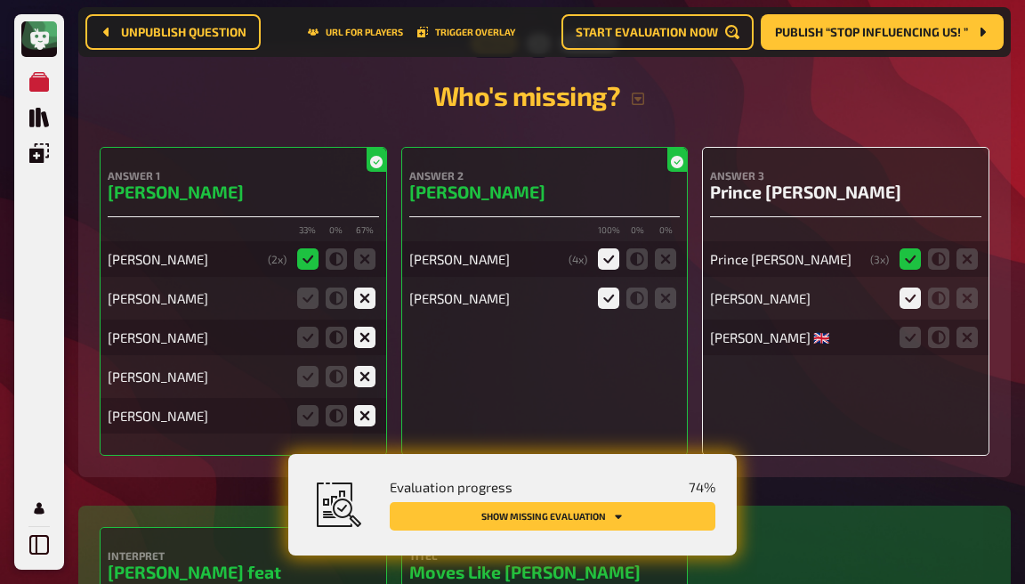
scroll to position [5171, 0]
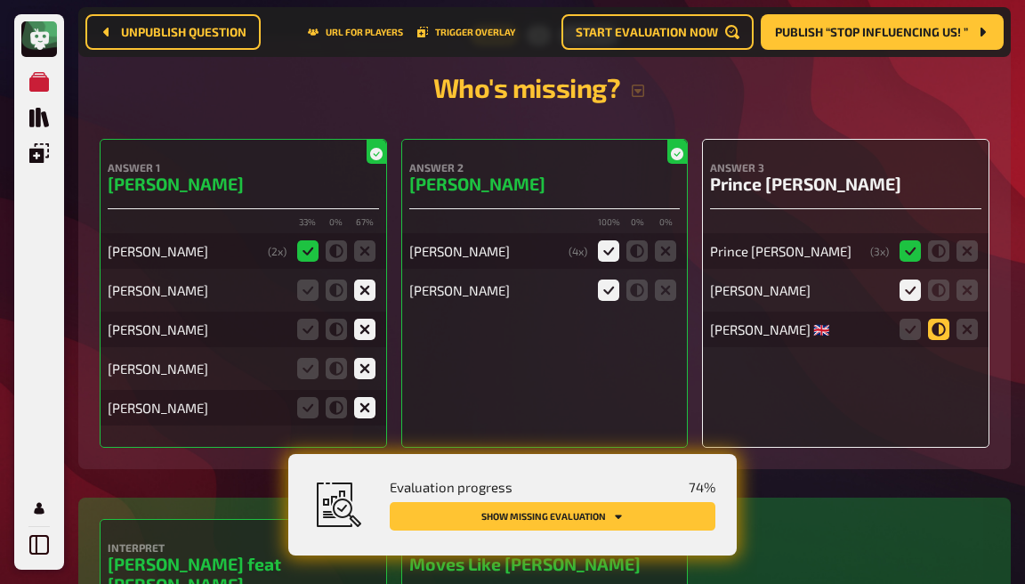
click at [936, 319] on icon at bounding box center [938, 329] width 21 height 21
click at [0, 0] on input "radio" at bounding box center [0, 0] width 0 height 0
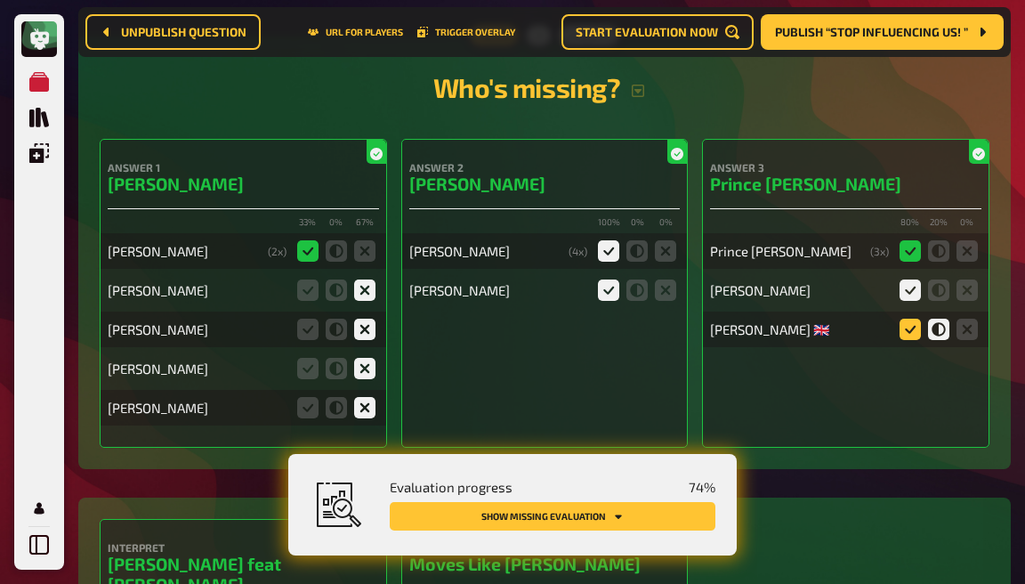
click at [907, 319] on icon at bounding box center [910, 329] width 21 height 21
click at [0, 0] on input "radio" at bounding box center [0, 0] width 0 height 0
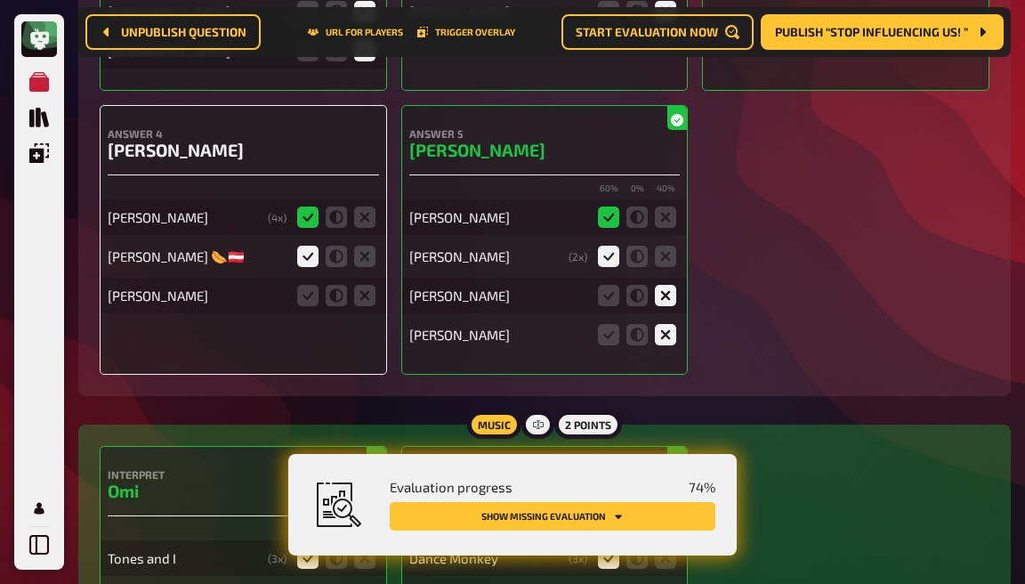
scroll to position [6336, 0]
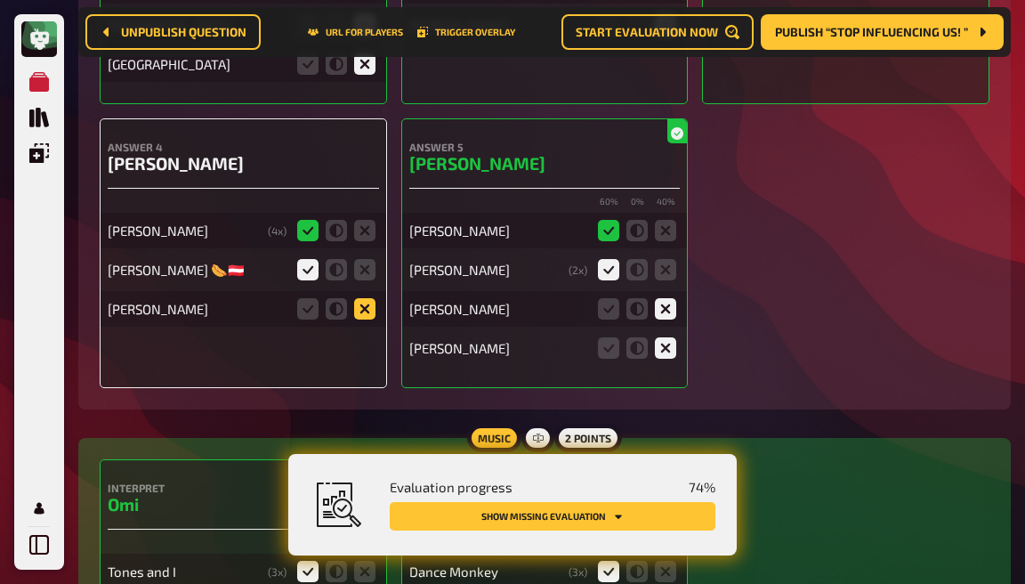
click at [360, 298] on icon at bounding box center [364, 308] width 21 height 21
click at [0, 0] on input "radio" at bounding box center [0, 0] width 0 height 0
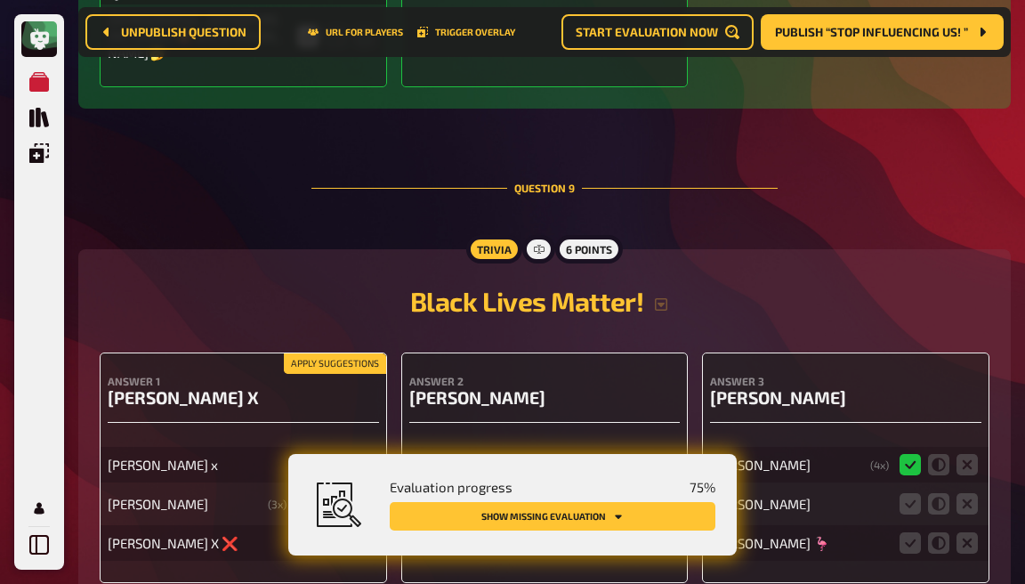
scroll to position [8309, 0]
click at [310, 492] on icon at bounding box center [307, 502] width 21 height 21
click at [0, 0] on input "radio" at bounding box center [0, 0] width 0 height 0
click at [303, 531] on icon at bounding box center [307, 541] width 21 height 21
click at [0, 0] on input "radio" at bounding box center [0, 0] width 0 height 0
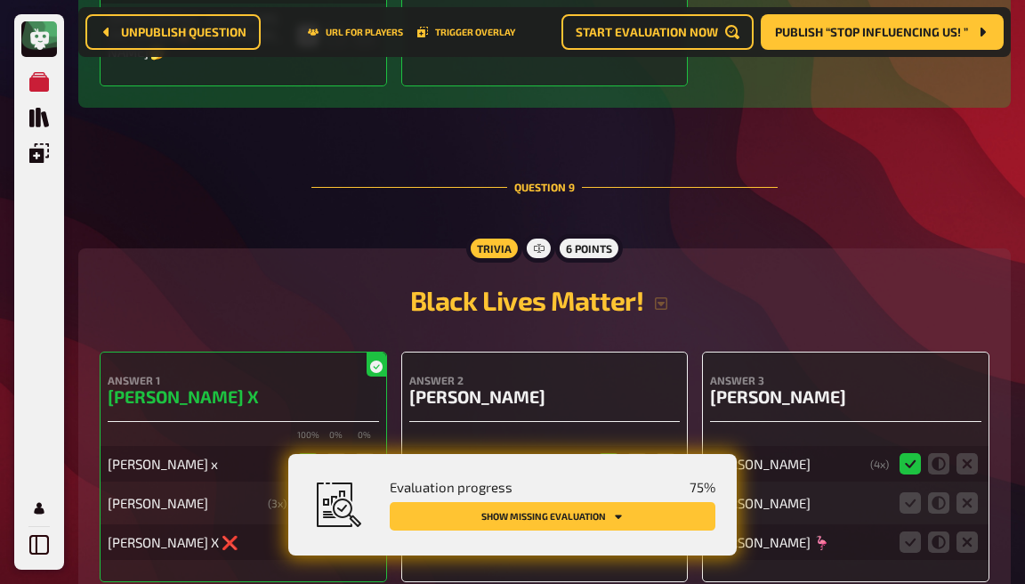
click at [612, 492] on icon at bounding box center [608, 502] width 21 height 21
click at [0, 0] on input "radio" at bounding box center [0, 0] width 0 height 0
click at [634, 531] on icon at bounding box center [637, 541] width 21 height 21
click at [0, 0] on input "radio" at bounding box center [0, 0] width 0 height 0
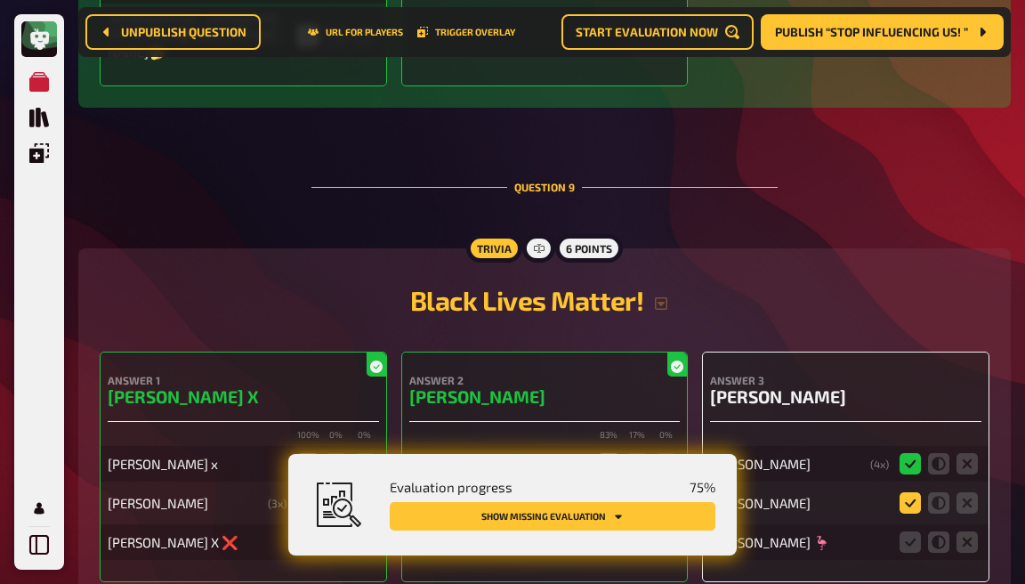
click at [907, 492] on icon at bounding box center [910, 502] width 21 height 21
click at [0, 0] on input "radio" at bounding box center [0, 0] width 0 height 0
click at [911, 531] on icon at bounding box center [910, 541] width 21 height 21
click at [0, 0] on input "radio" at bounding box center [0, 0] width 0 height 0
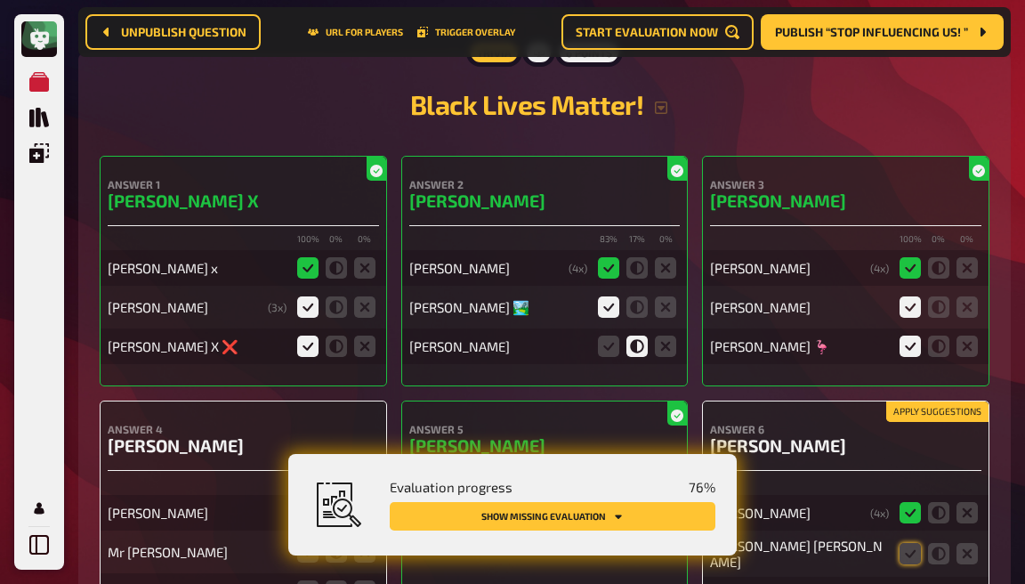
scroll to position [8541, 0]
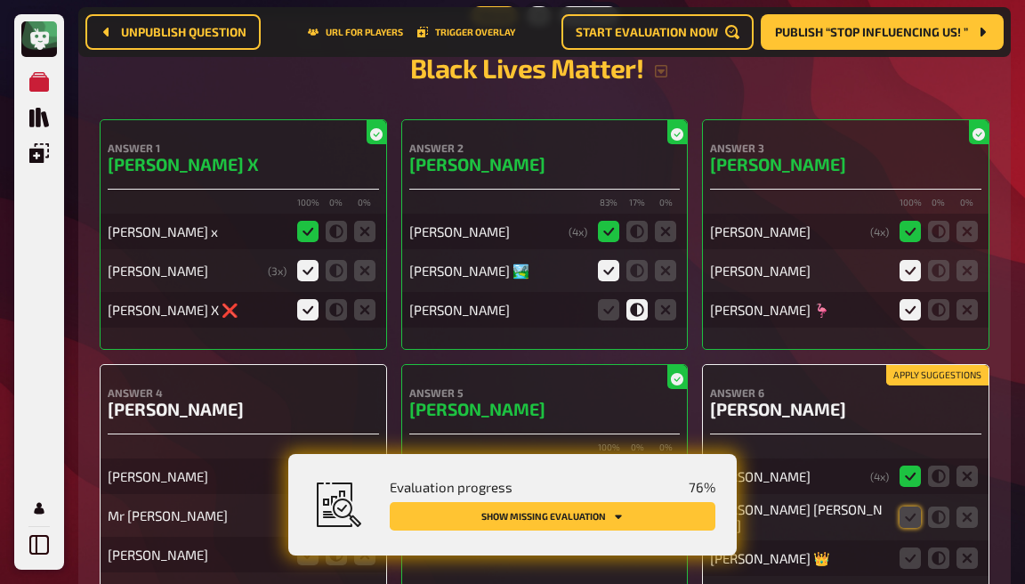
click at [911, 503] on fieldset at bounding box center [938, 517] width 85 height 28
click at [911, 547] on icon at bounding box center [910, 557] width 21 height 21
click at [0, 0] on input "radio" at bounding box center [0, 0] width 0 height 0
click at [911, 506] on icon at bounding box center [910, 516] width 21 height 21
click at [0, 0] on input "radio" at bounding box center [0, 0] width 0 height 0
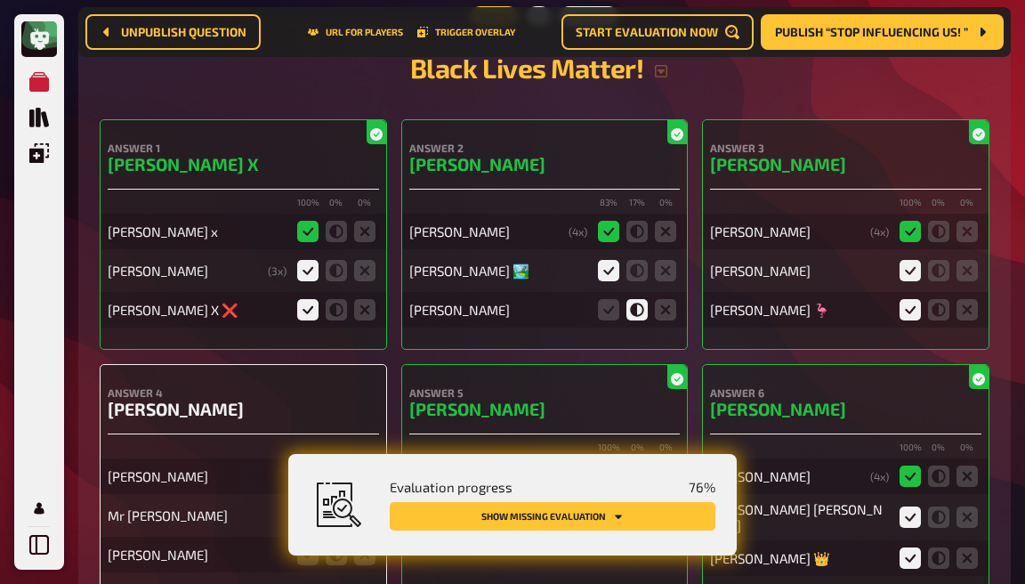
click at [332, 505] on icon at bounding box center [336, 515] width 21 height 21
click at [0, 0] on input "radio" at bounding box center [0, 0] width 0 height 0
click at [360, 544] on icon at bounding box center [364, 554] width 21 height 21
click at [0, 0] on input "radio" at bounding box center [0, 0] width 0 height 0
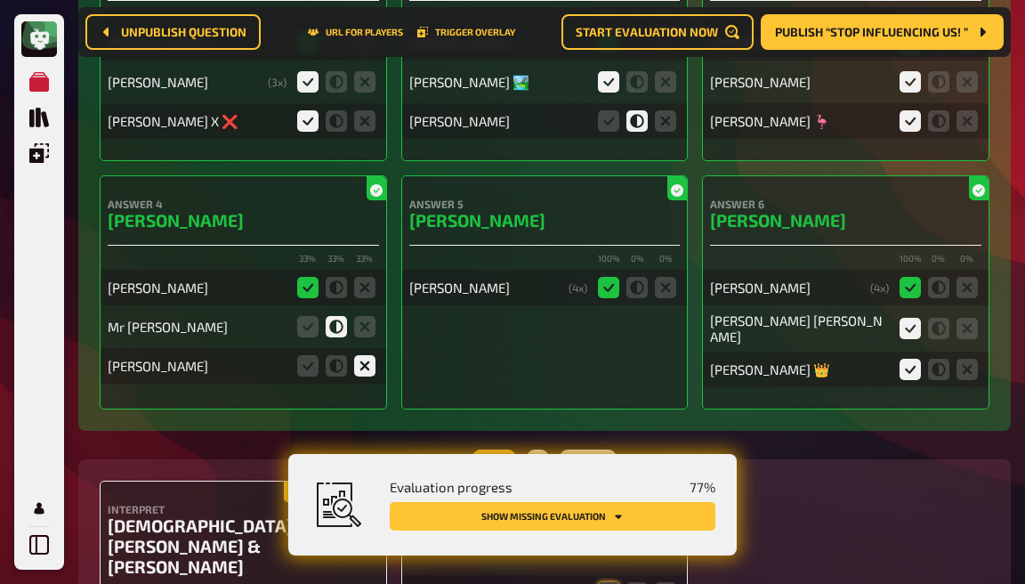
scroll to position [8748, 0]
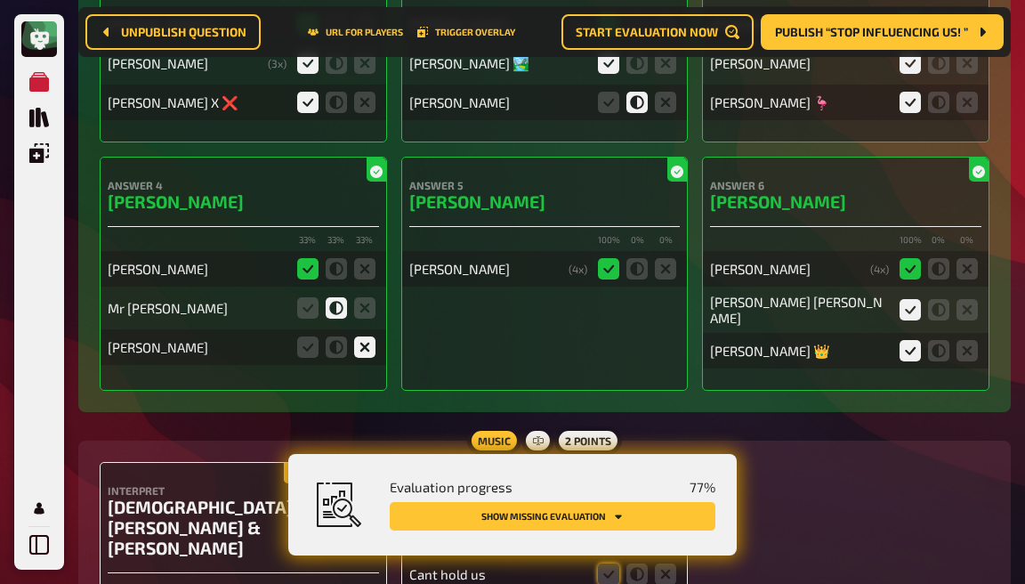
click at [0, 0] on input "radio" at bounding box center [0, 0] width 0 height 0
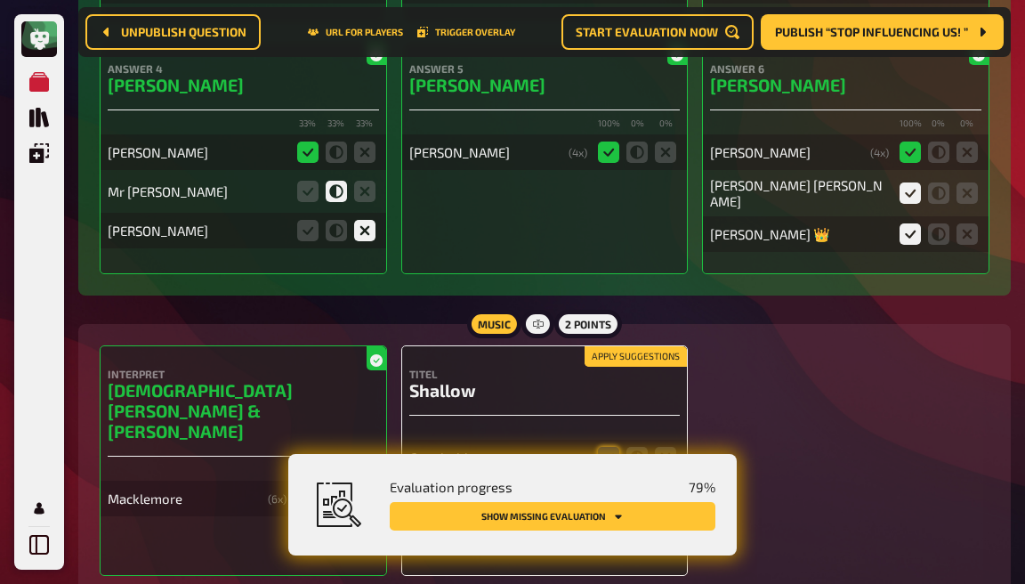
scroll to position [8869, 0]
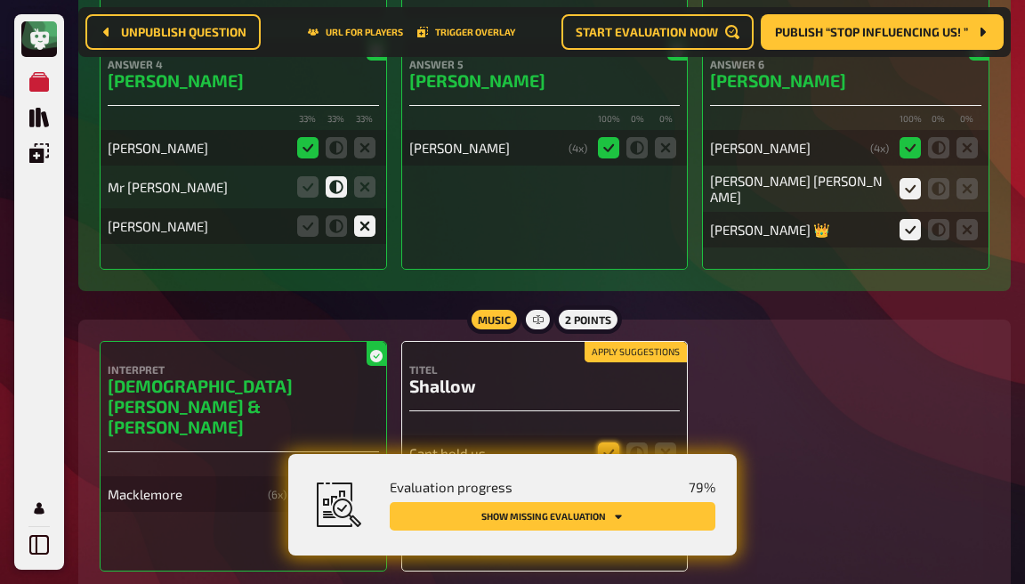
click at [616, 442] on icon at bounding box center [608, 452] width 21 height 21
click at [0, 0] on input "radio" at bounding box center [0, 0] width 0 height 0
click at [616, 482] on icon at bounding box center [608, 492] width 21 height 21
click at [0, 0] on input "radio" at bounding box center [0, 0] width 0 height 0
click at [608, 521] on icon at bounding box center [608, 531] width 21 height 21
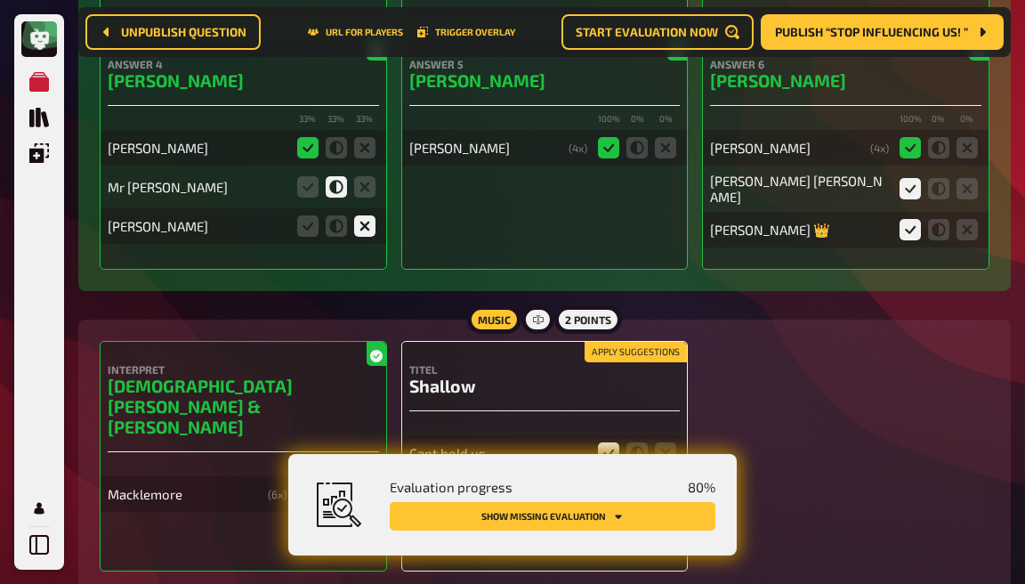
click at [0, 0] on input "radio" at bounding box center [0, 0] width 0 height 0
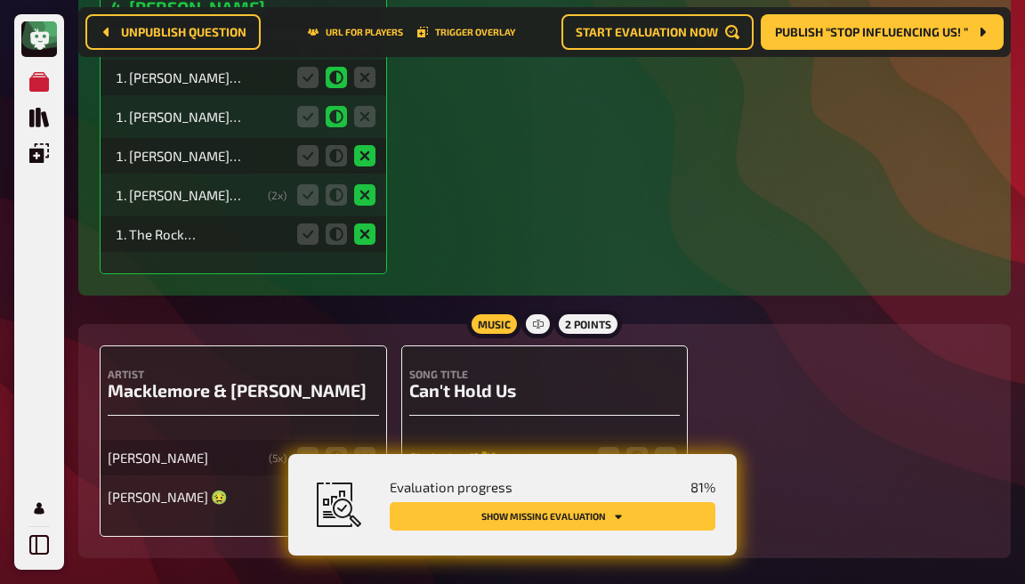
scroll to position [9810, 0]
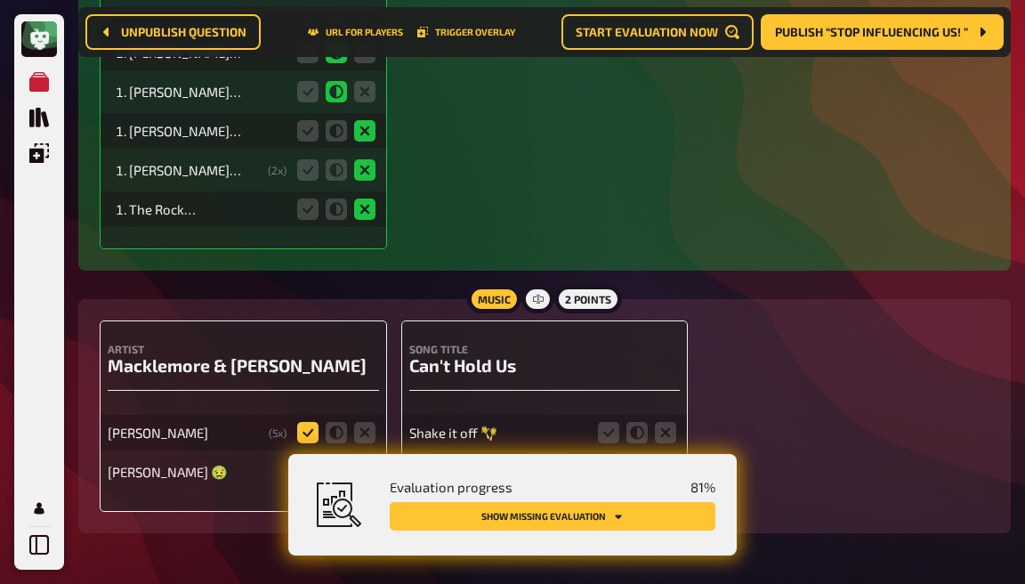
click at [312, 422] on icon at bounding box center [307, 432] width 21 height 21
click at [0, 0] on input "radio" at bounding box center [0, 0] width 0 height 0
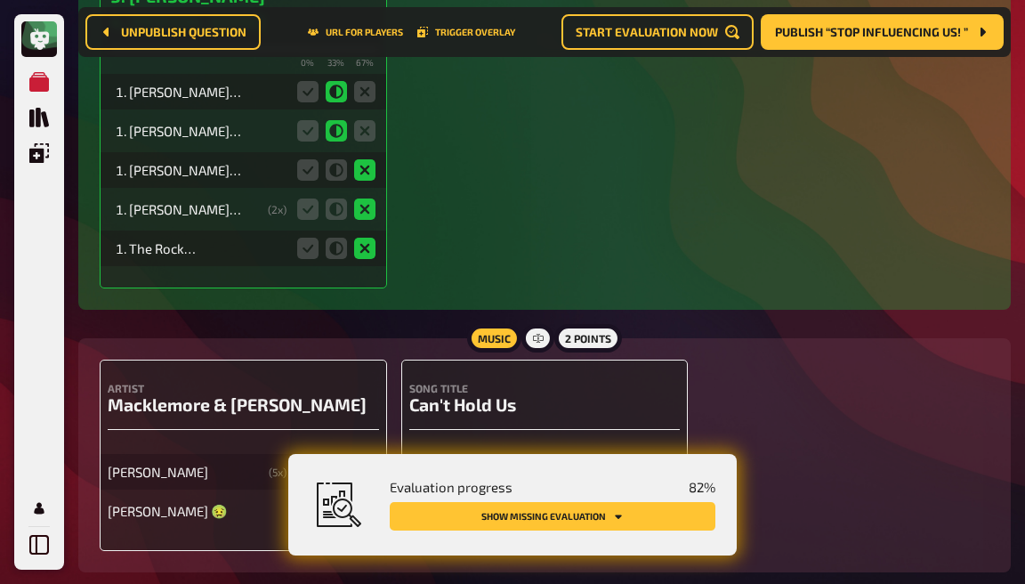
click at [309, 500] on icon at bounding box center [307, 510] width 21 height 21
click at [0, 0] on input "radio" at bounding box center [0, 0] width 0 height 0
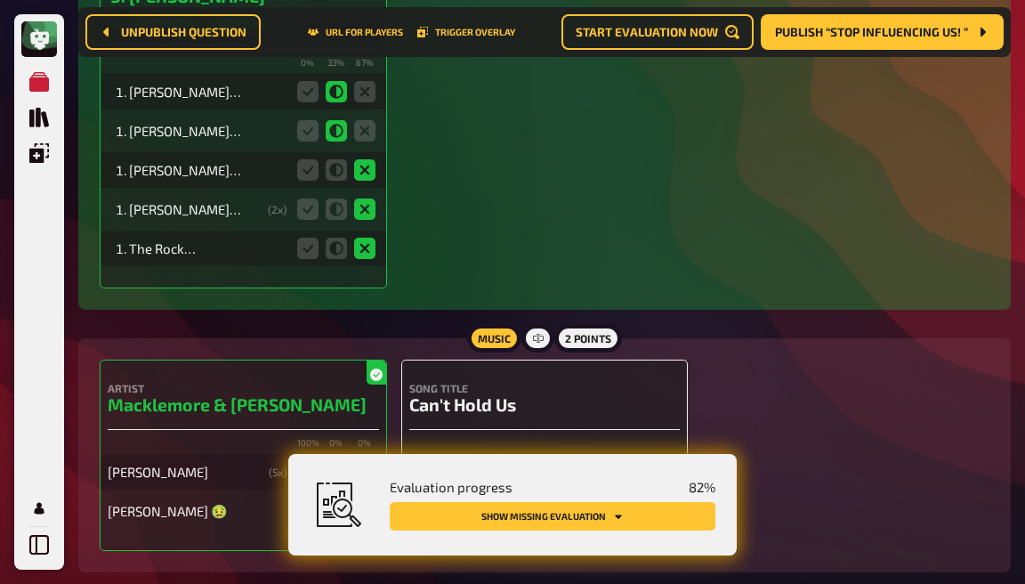
click at [611, 461] on icon at bounding box center [608, 471] width 21 height 21
click at [0, 0] on input "radio" at bounding box center [0, 0] width 0 height 0
click at [612, 497] on fieldset at bounding box center [637, 511] width 85 height 28
click at [611, 500] on icon at bounding box center [608, 510] width 21 height 21
click at [0, 0] on input "radio" at bounding box center [0, 0] width 0 height 0
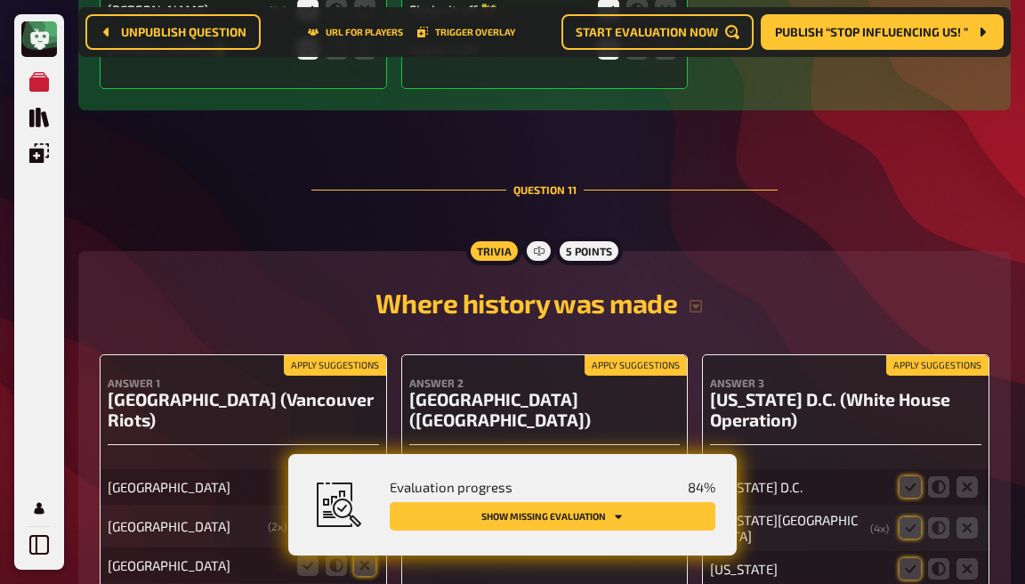
scroll to position [10279, 0]
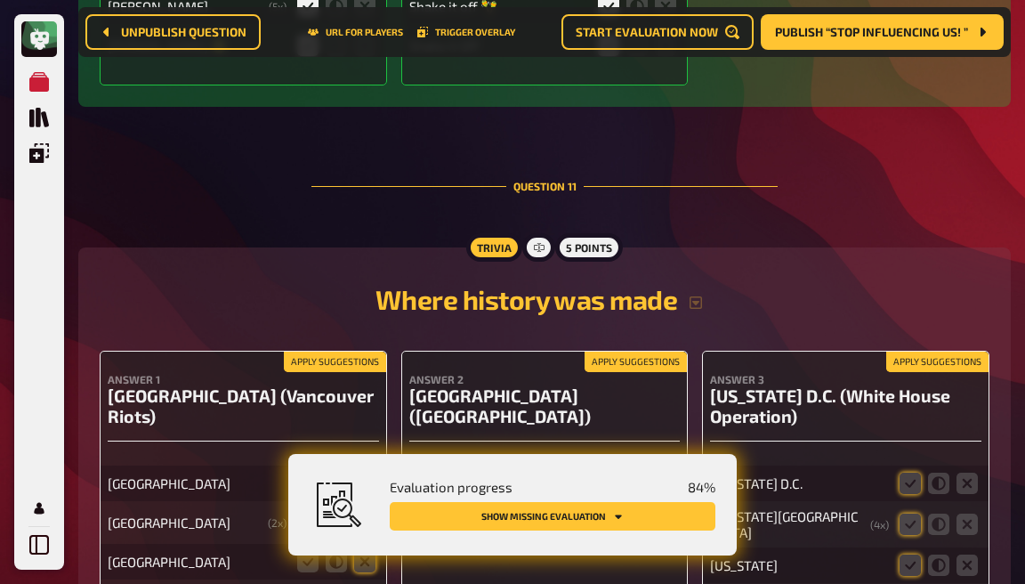
click at [358, 473] on icon at bounding box center [364, 483] width 21 height 21
click at [0, 0] on input "radio" at bounding box center [0, 0] width 0 height 0
click at [360, 512] on icon at bounding box center [364, 522] width 21 height 21
click at [0, 0] on input "radio" at bounding box center [0, 0] width 0 height 0
click at [366, 551] on icon at bounding box center [364, 561] width 21 height 21
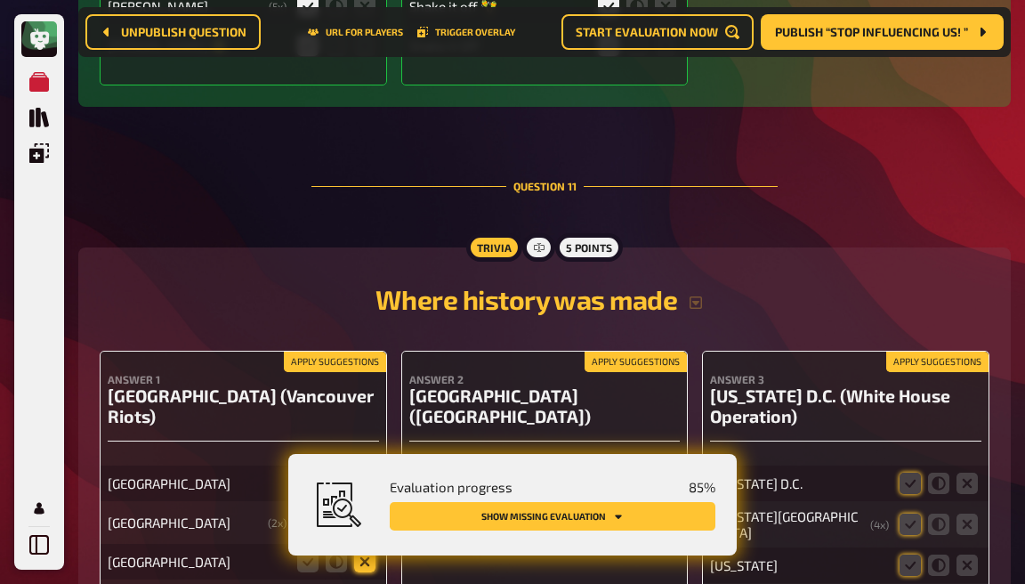
click at [0, 0] on input "radio" at bounding box center [0, 0] width 0 height 0
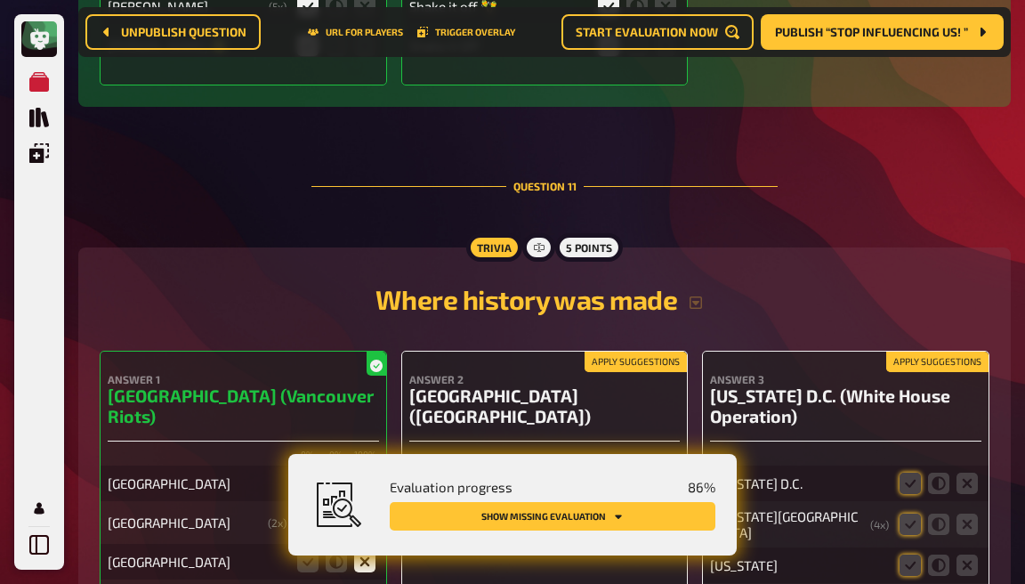
click at [604, 473] on icon at bounding box center [608, 483] width 21 height 21
click at [0, 0] on input "radio" at bounding box center [0, 0] width 0 height 0
click at [612, 512] on icon at bounding box center [608, 522] width 21 height 21
click at [0, 0] on input "radio" at bounding box center [0, 0] width 0 height 0
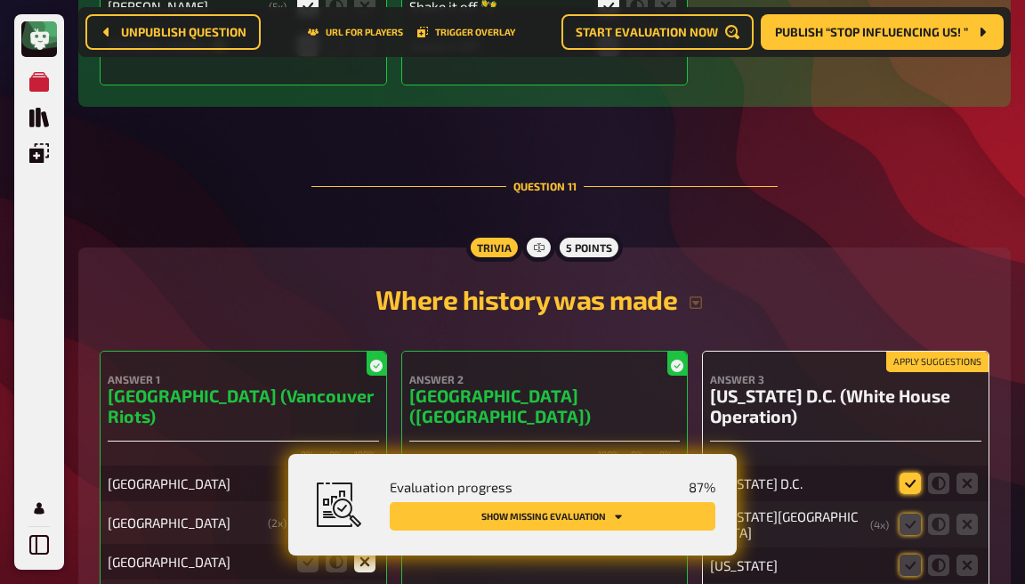
click at [905, 473] on icon at bounding box center [910, 483] width 21 height 21
click at [0, 0] on input "radio" at bounding box center [0, 0] width 0 height 0
click at [919, 510] on fieldset at bounding box center [938, 524] width 85 height 28
click at [914, 514] on icon at bounding box center [910, 524] width 21 height 21
click at [0, 0] on input "radio" at bounding box center [0, 0] width 0 height 0
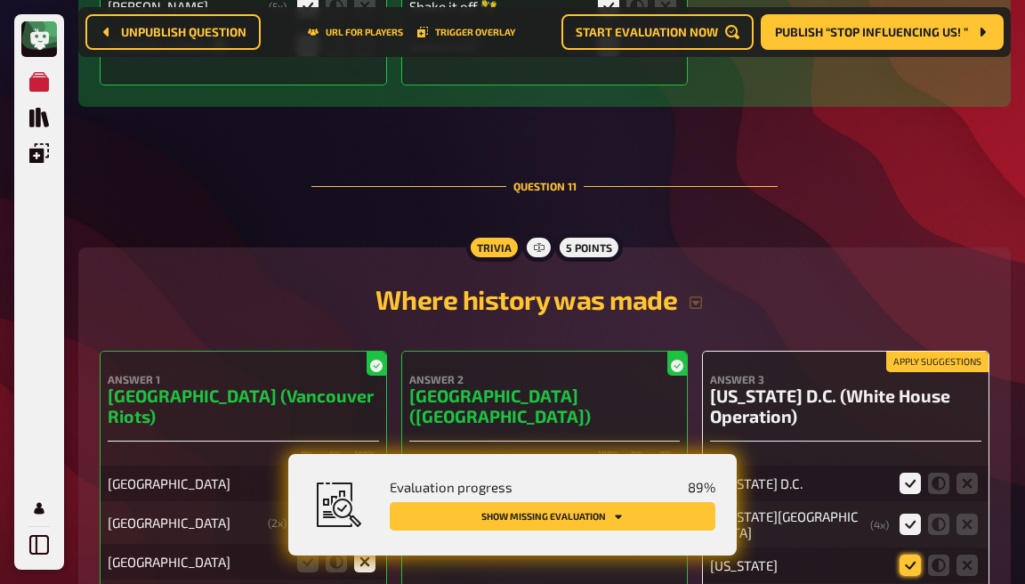
click at [914, 555] on icon at bounding box center [910, 565] width 21 height 21
click at [0, 0] on input "radio" at bounding box center [0, 0] width 0 height 0
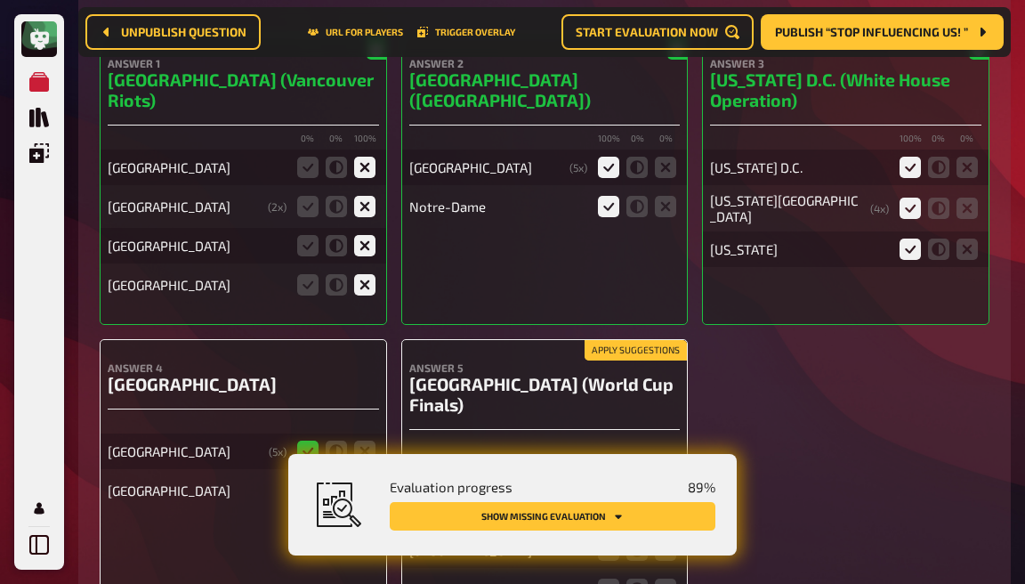
scroll to position [10609, 0]
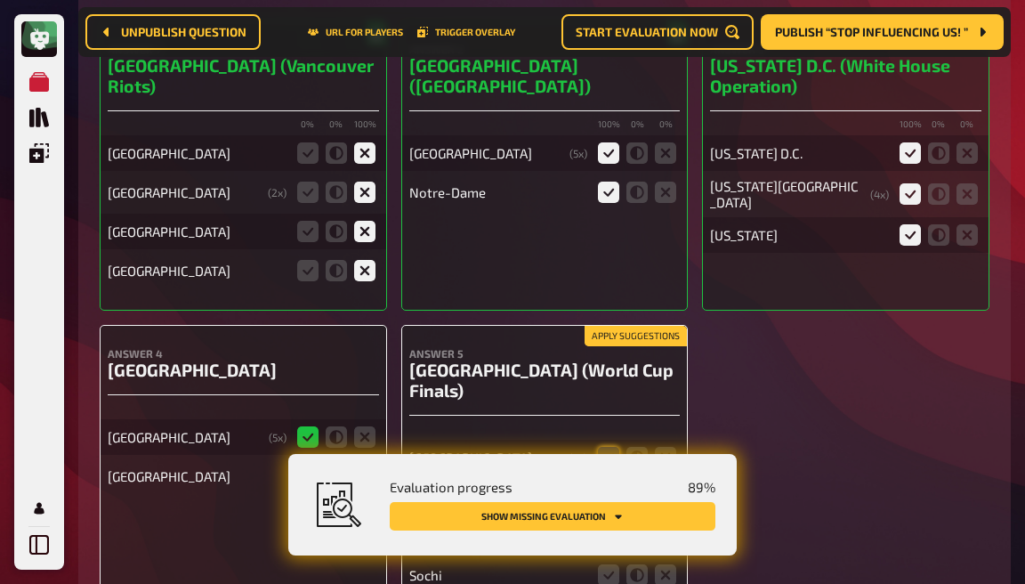
click at [365, 466] on icon at bounding box center [364, 476] width 21 height 21
click at [0, 0] on input "radio" at bounding box center [0, 0] width 0 height 0
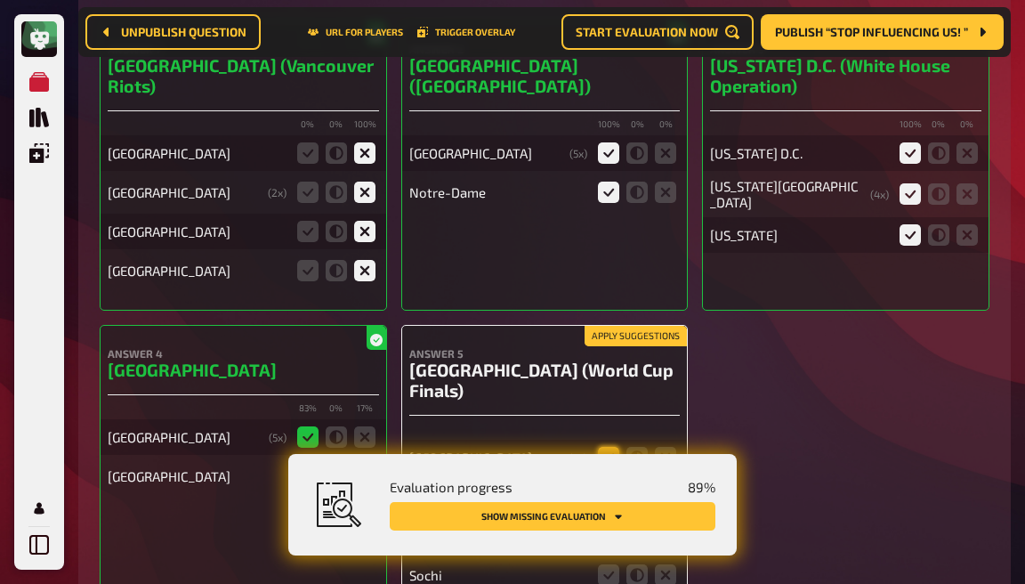
click at [606, 447] on icon at bounding box center [608, 457] width 21 height 21
click at [0, 0] on input "radio" at bounding box center [0, 0] width 0 height 0
click at [611, 486] on icon at bounding box center [608, 496] width 21 height 21
click at [0, 0] on input "radio" at bounding box center [0, 0] width 0 height 0
click at [676, 525] on icon at bounding box center [665, 535] width 21 height 21
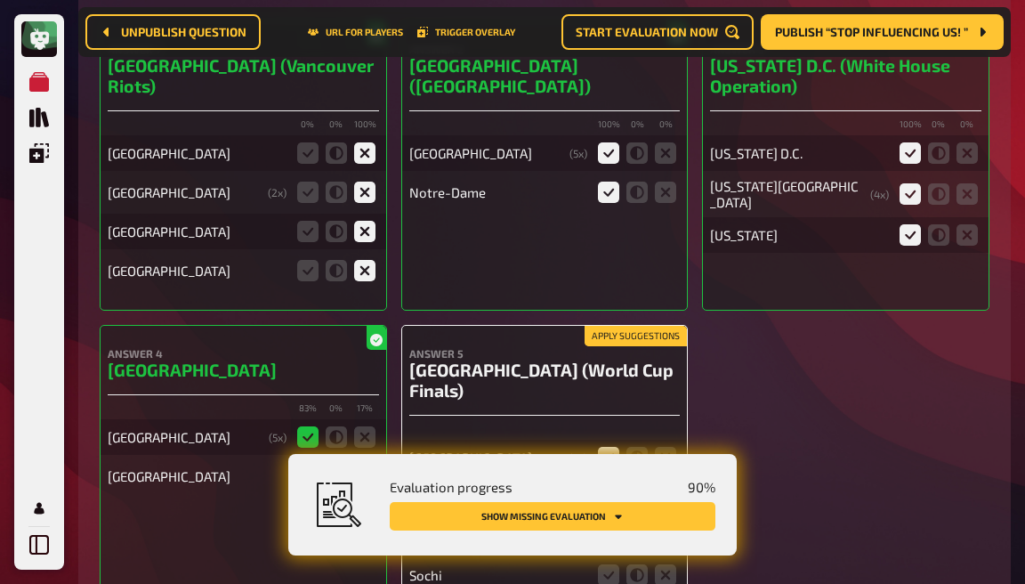
click at [0, 0] on input "radio" at bounding box center [0, 0] width 0 height 0
click at [668, 564] on icon at bounding box center [665, 574] width 21 height 21
click at [0, 0] on input "radio" at bounding box center [0, 0] width 0 height 0
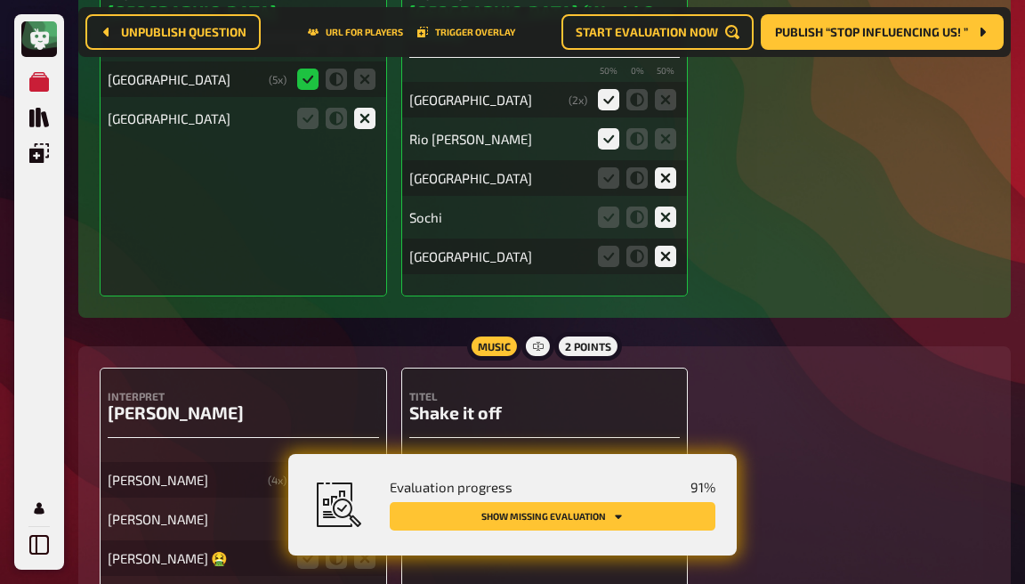
scroll to position [10973, 0]
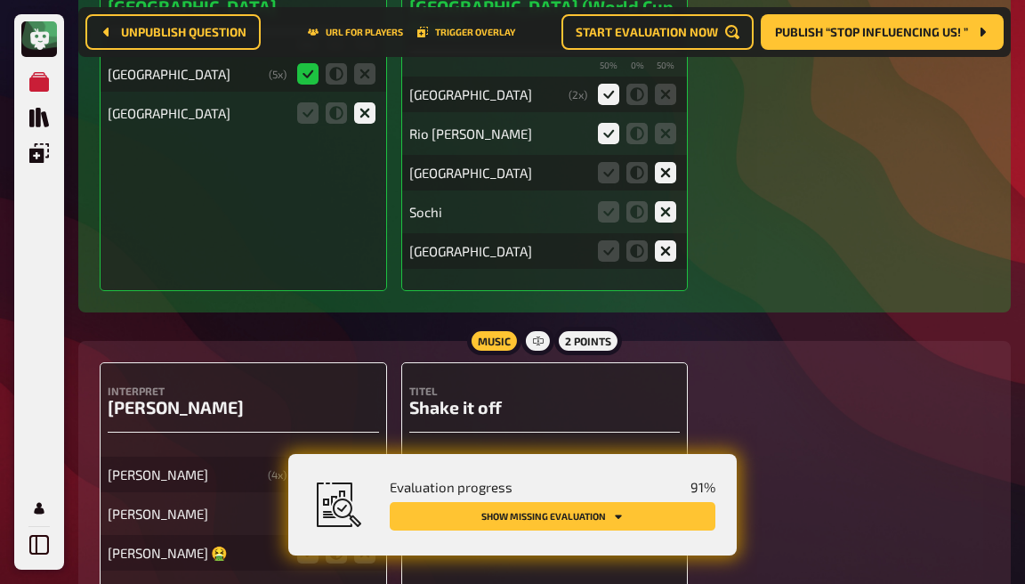
click at [313, 464] on icon at bounding box center [307, 474] width 21 height 21
click at [0, 0] on input "radio" at bounding box center [0, 0] width 0 height 0
click at [309, 503] on icon at bounding box center [307, 513] width 21 height 21
click at [0, 0] on input "radio" at bounding box center [0, 0] width 0 height 0
click at [309, 542] on icon at bounding box center [307, 552] width 21 height 21
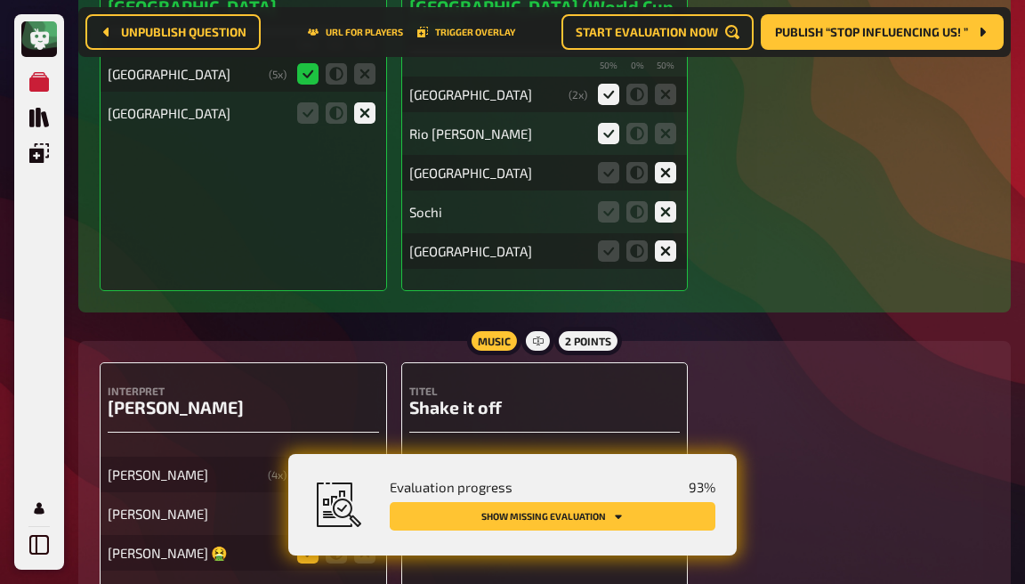
click at [0, 0] on input "radio" at bounding box center [0, 0] width 0 height 0
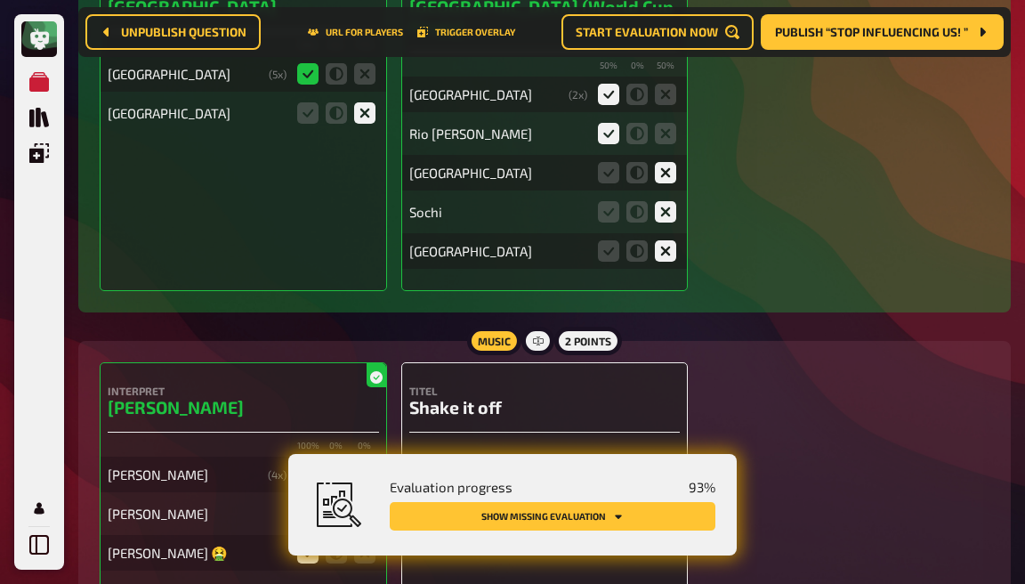
click at [616, 464] on icon at bounding box center [608, 474] width 21 height 21
click at [0, 0] on input "radio" at bounding box center [0, 0] width 0 height 0
click at [612, 506] on icon at bounding box center [608, 516] width 21 height 21
click at [0, 0] on input "radio" at bounding box center [0, 0] width 0 height 0
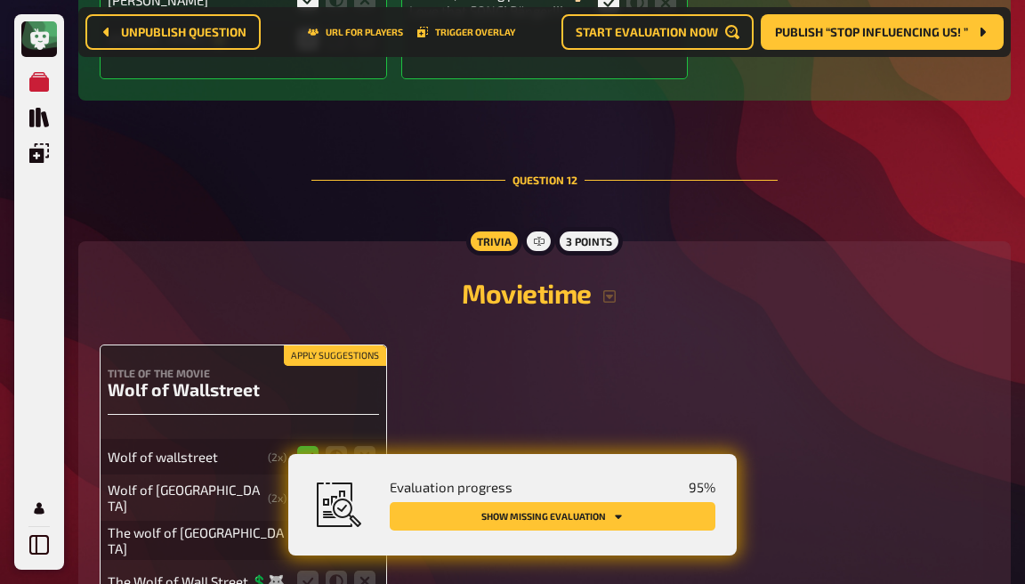
scroll to position [11487, 0]
click at [306, 486] on icon at bounding box center [307, 496] width 21 height 21
click at [0, 0] on input "radio" at bounding box center [0, 0] width 0 height 0
click at [305, 529] on icon at bounding box center [307, 539] width 21 height 21
click at [0, 0] on input "radio" at bounding box center [0, 0] width 0 height 0
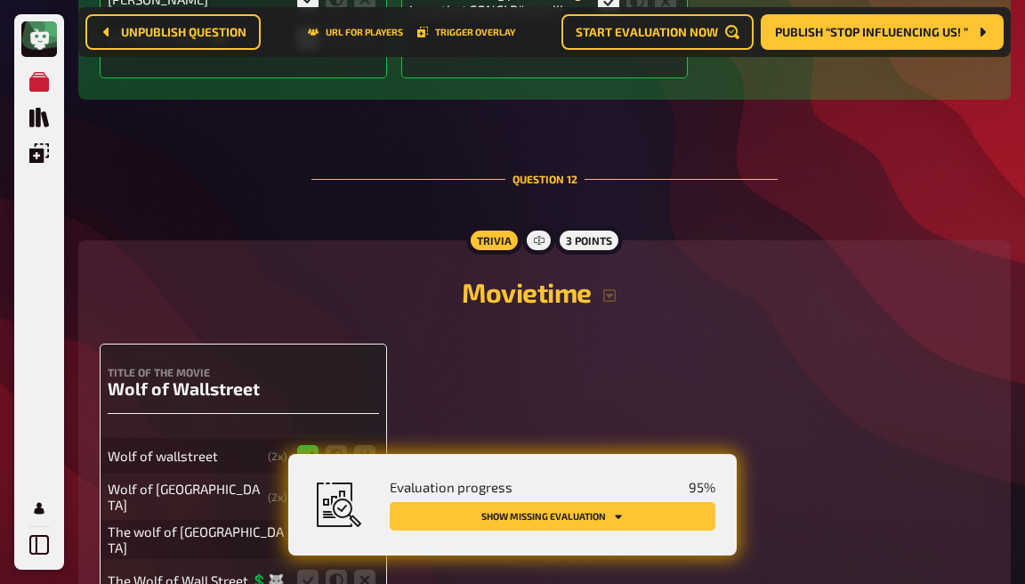
click at [310, 566] on fieldset at bounding box center [336, 580] width 85 height 28
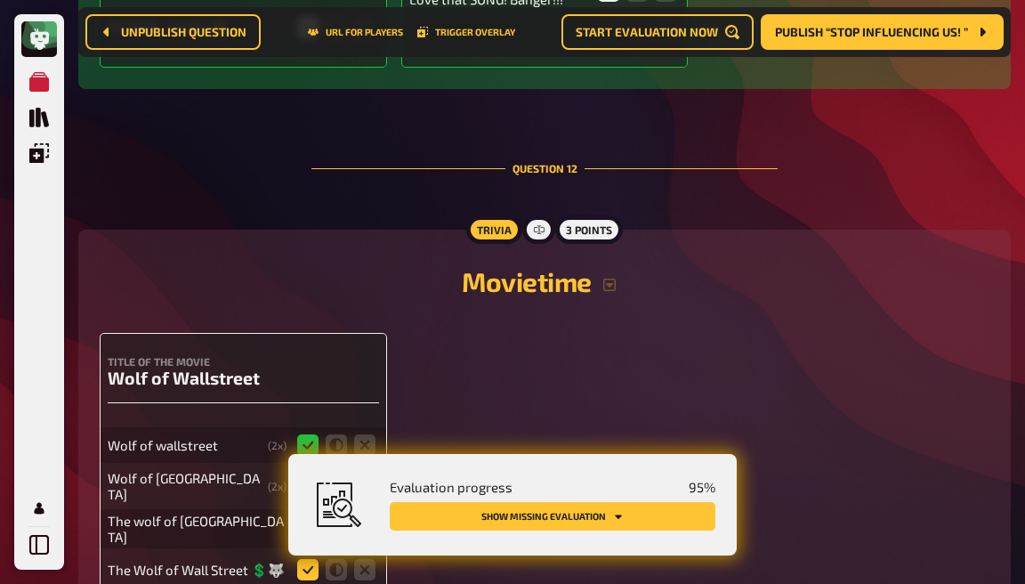
click at [309, 559] on icon at bounding box center [307, 569] width 21 height 21
click at [0, 0] on input "radio" at bounding box center [0, 0] width 0 height 0
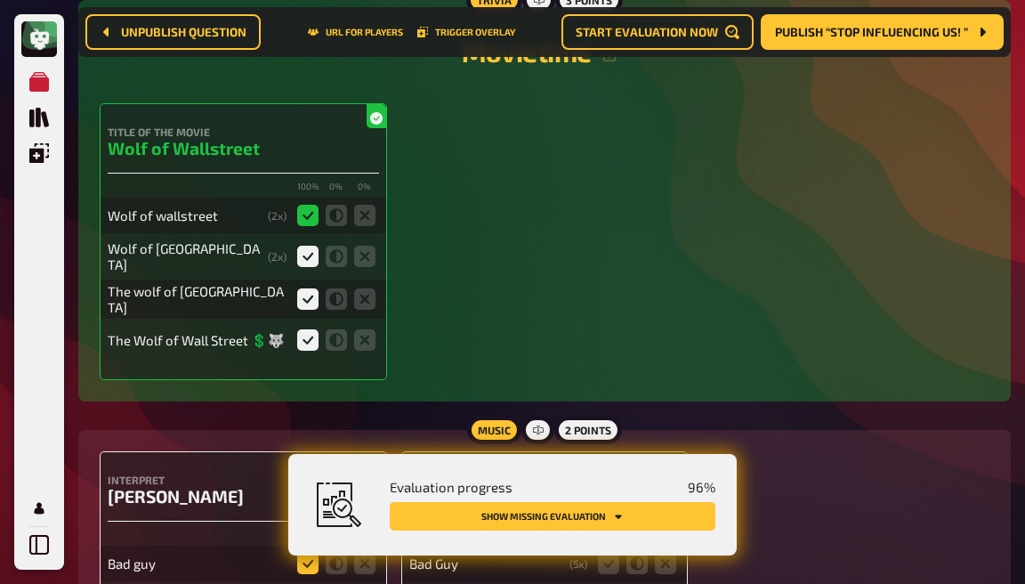
scroll to position [11727, 0]
click at [306, 554] on icon at bounding box center [307, 564] width 21 height 21
click at [0, 0] on input "radio" at bounding box center [0, 0] width 0 height 0
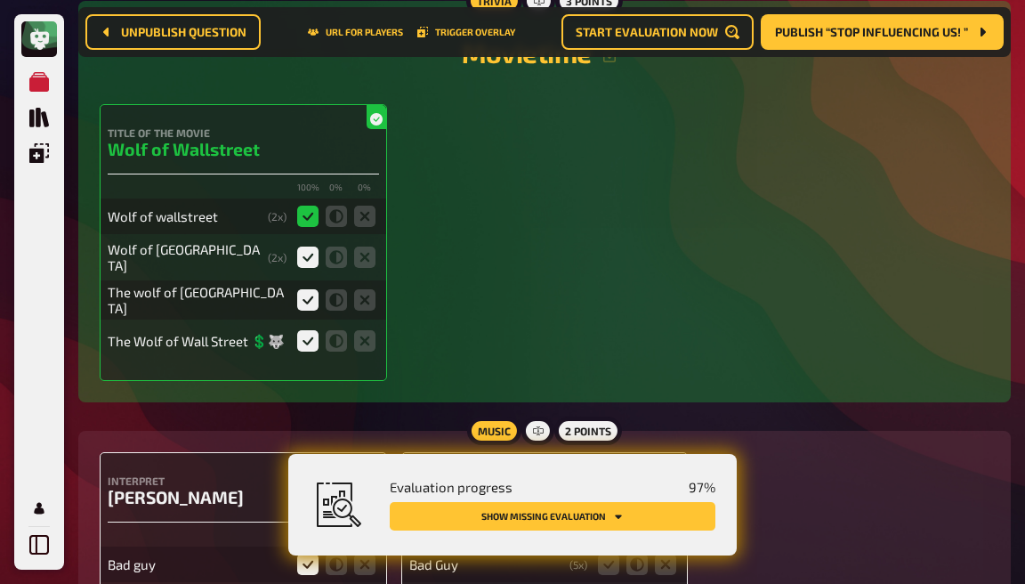
click at [0, 0] on input "radio" at bounding box center [0, 0] width 0 height 0
click at [612, 554] on icon at bounding box center [608, 564] width 21 height 21
click at [0, 0] on input "radio" at bounding box center [0, 0] width 0 height 0
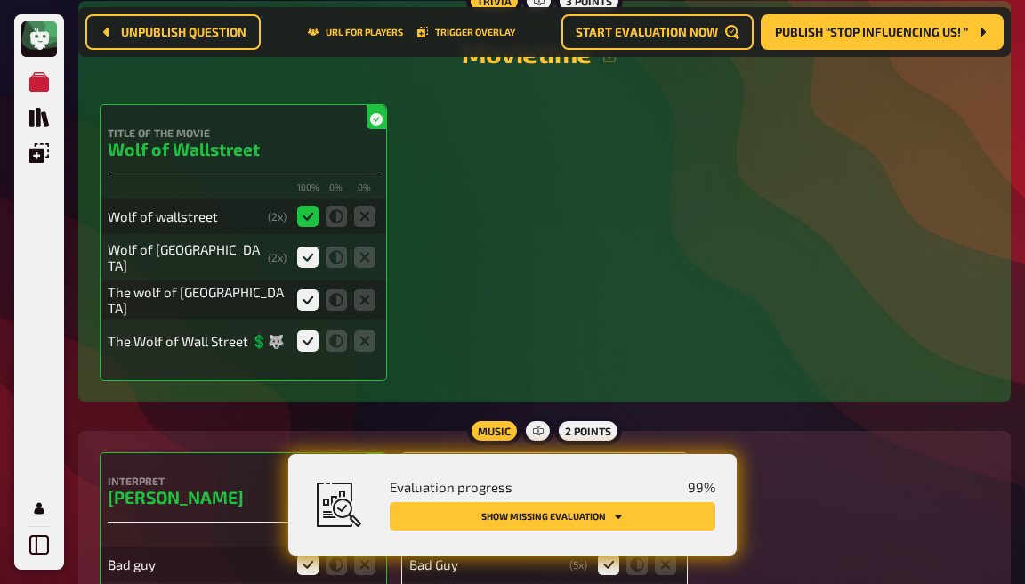
click at [0, 0] on input "radio" at bounding box center [0, 0] width 0 height 0
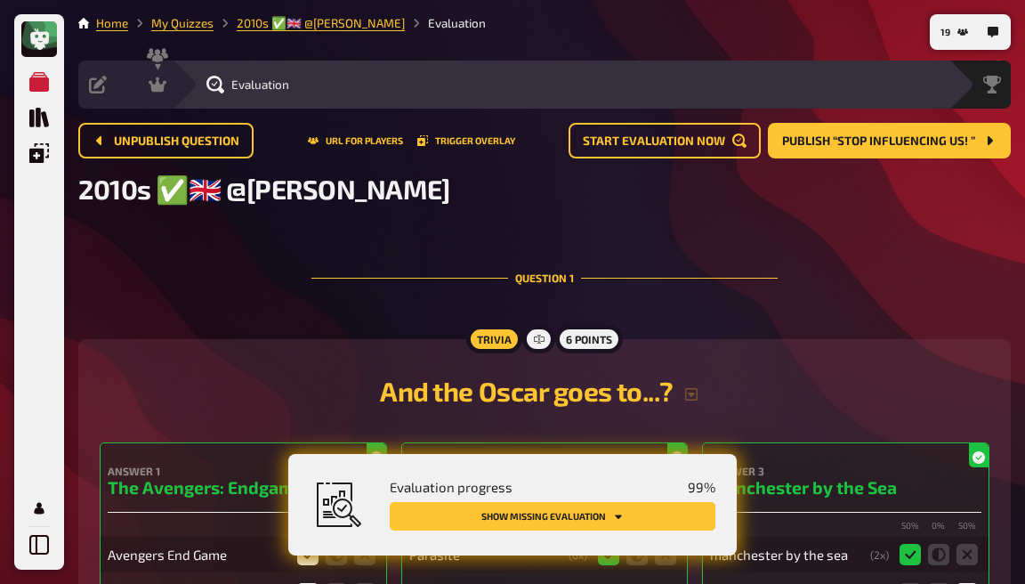
scroll to position [0, 0]
click at [164, 76] on icon at bounding box center [158, 85] width 18 height 18
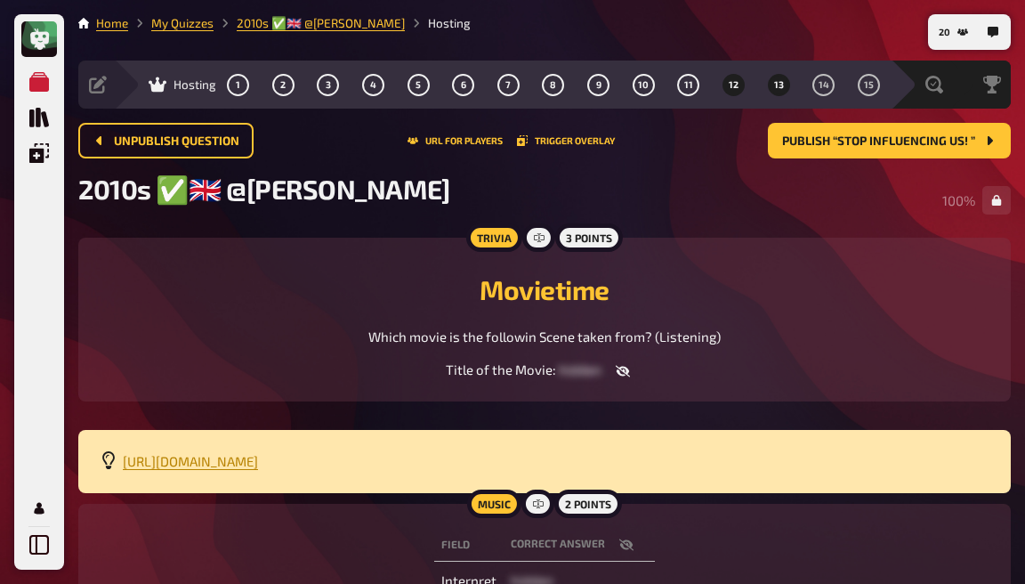
click at [775, 87] on span "13" at bounding box center [779, 85] width 10 height 10
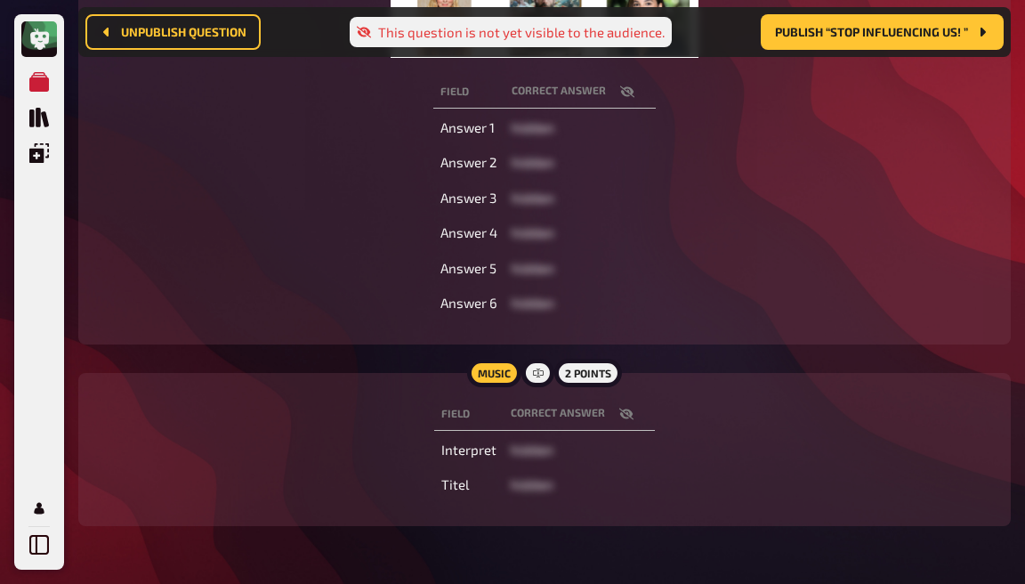
scroll to position [488, 0]
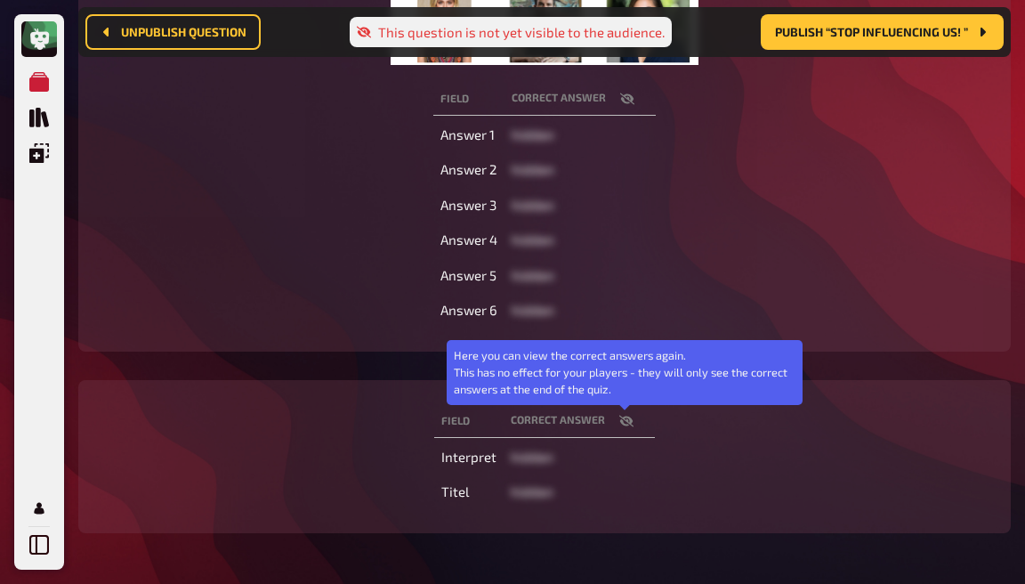
click at [621, 426] on icon "button" at bounding box center [626, 421] width 14 height 14
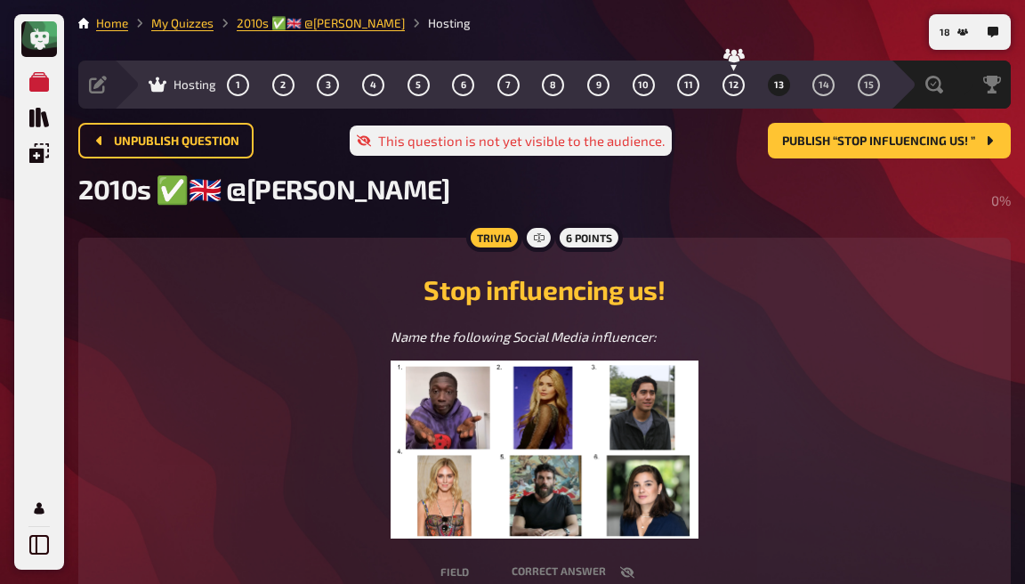
scroll to position [0, 0]
click at [821, 85] on span "14" at bounding box center [824, 85] width 11 height 10
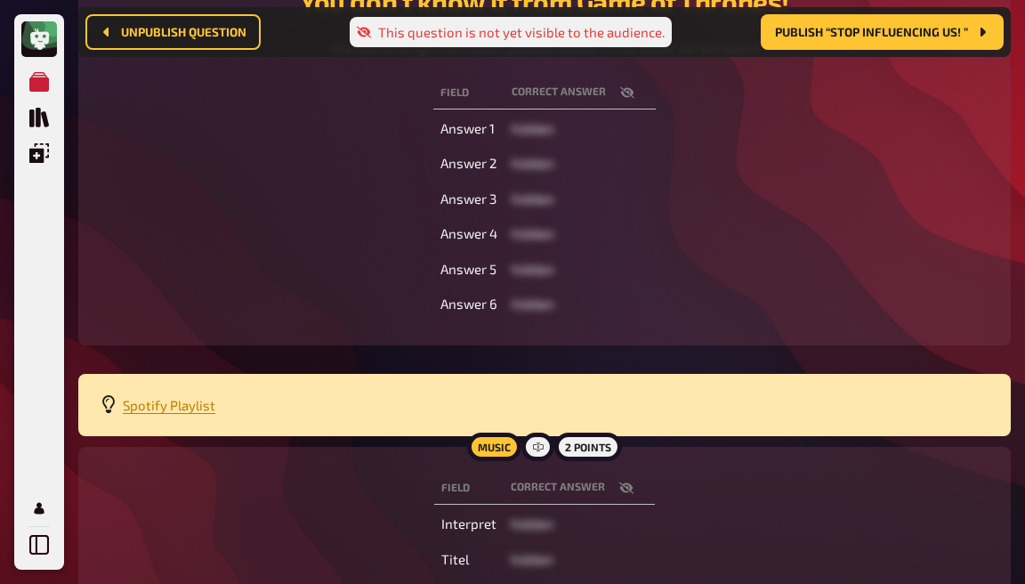
scroll to position [309, 0]
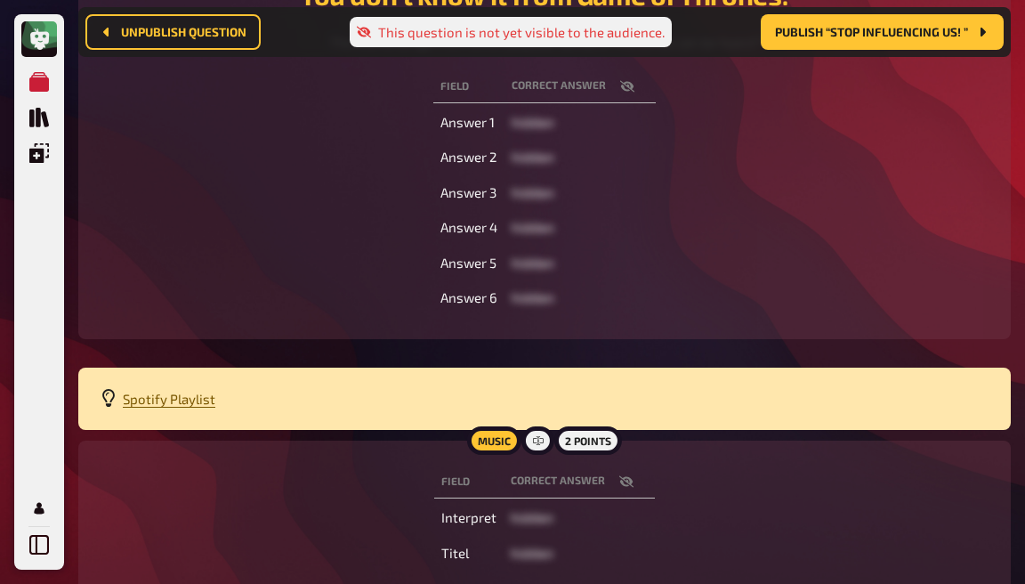
click at [169, 400] on span "Spotify Playlist" at bounding box center [169, 399] width 93 height 16
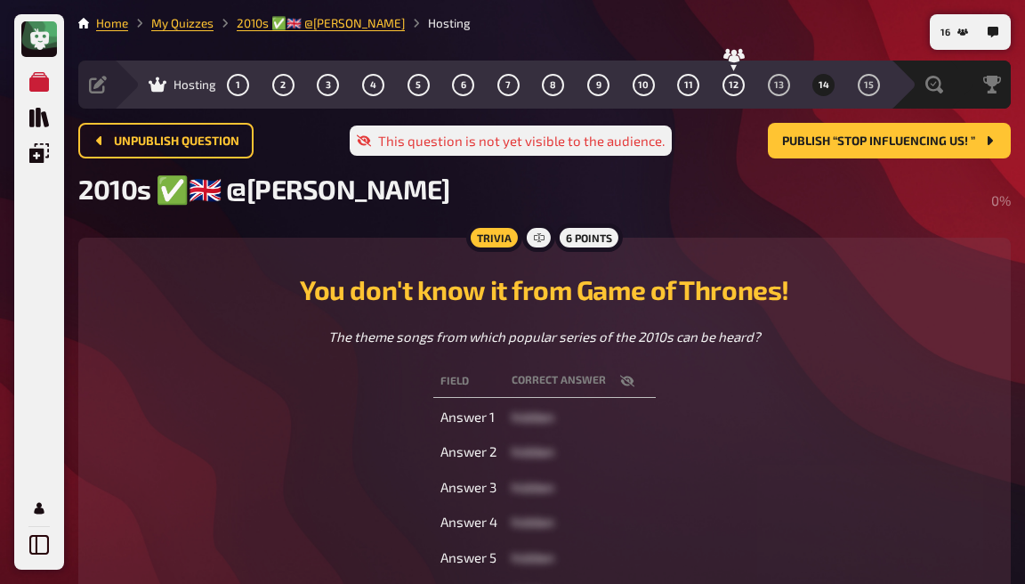
scroll to position [0, 0]
click at [689, 83] on span "11" at bounding box center [688, 85] width 9 height 10
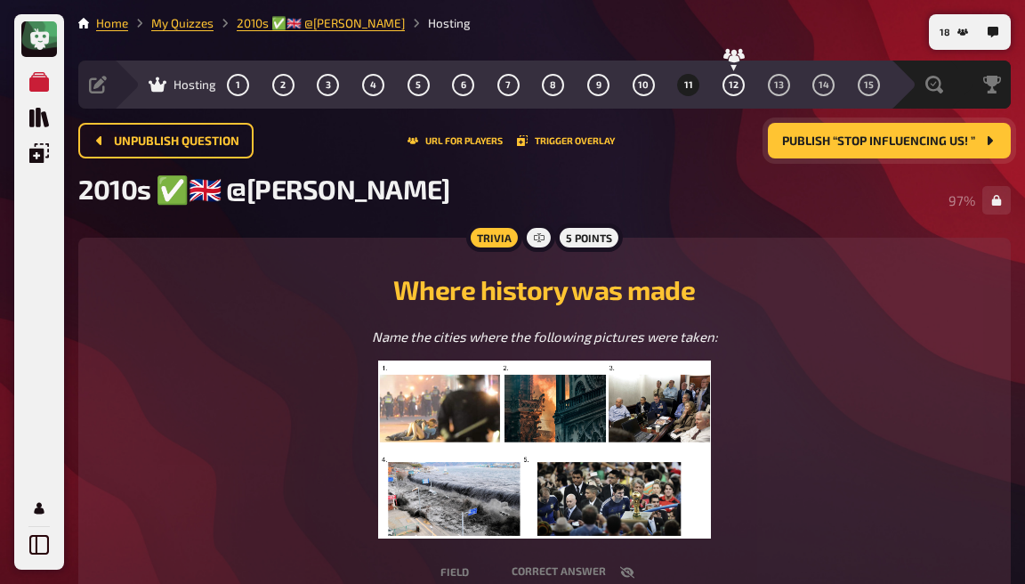
click at [839, 139] on span "Publish “Stop influencing us! ”" at bounding box center [878, 141] width 193 height 12
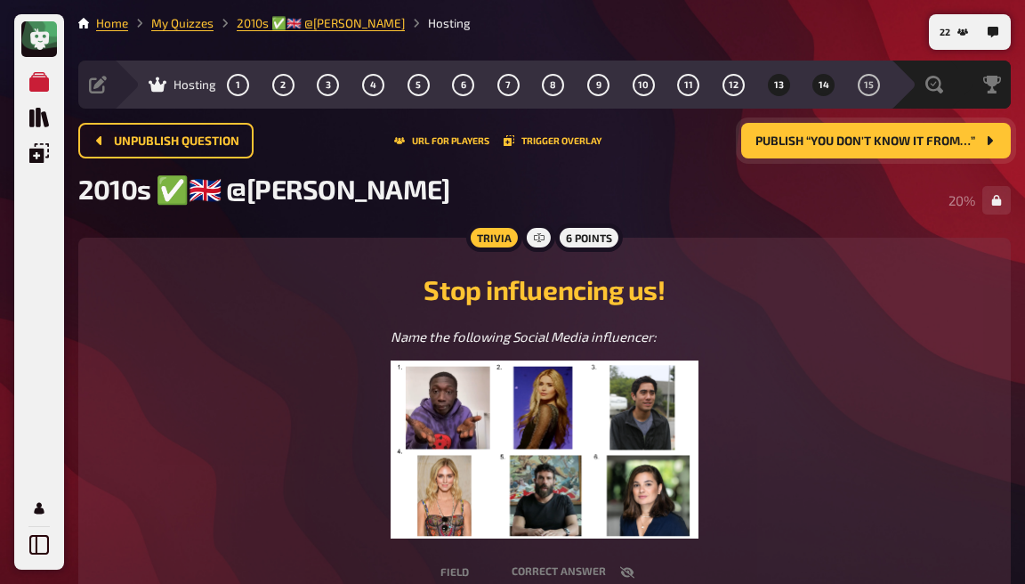
click at [826, 85] on span "14" at bounding box center [824, 85] width 11 height 10
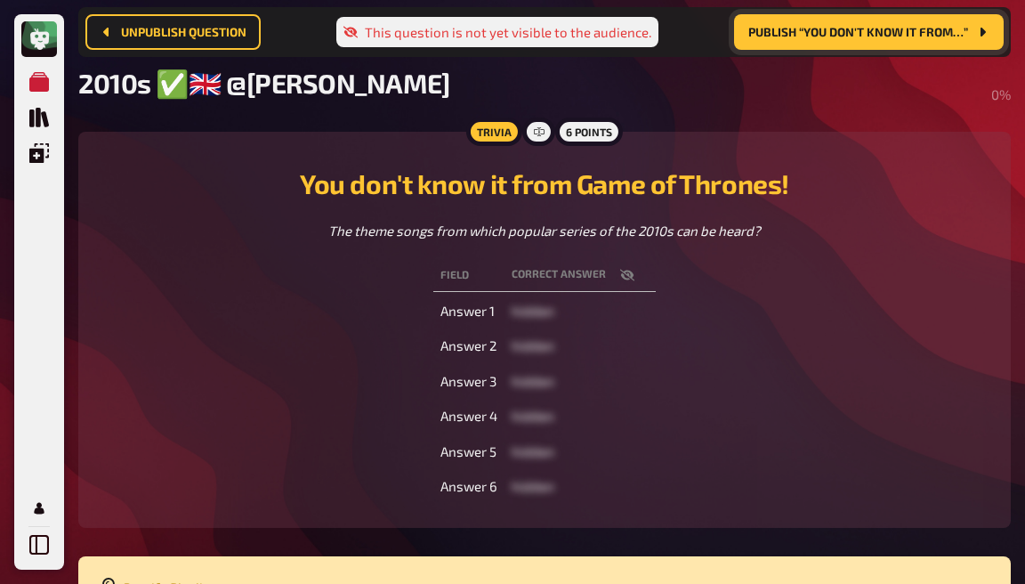
scroll to position [122, 0]
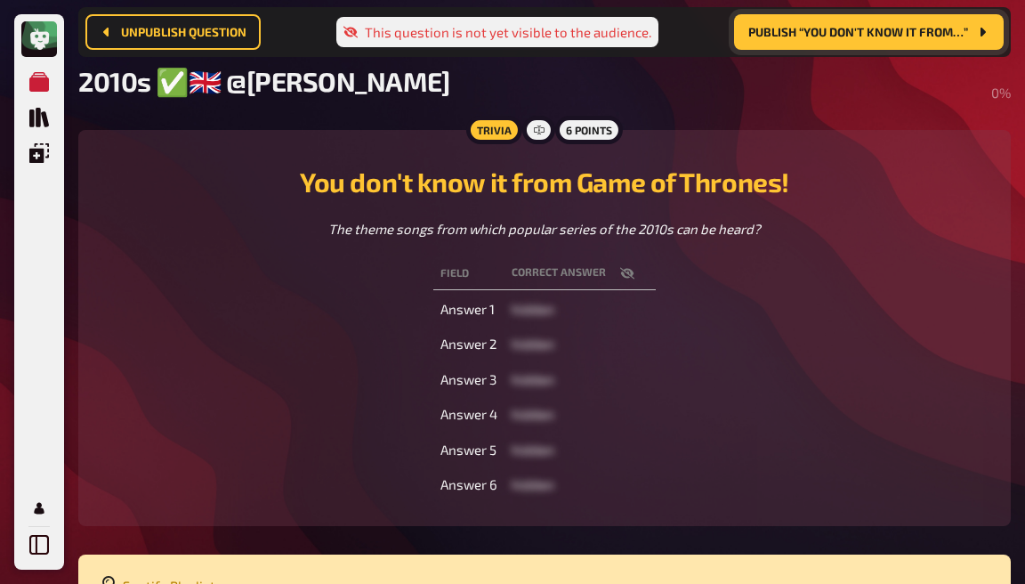
click at [624, 276] on icon "button" at bounding box center [627, 273] width 14 height 14
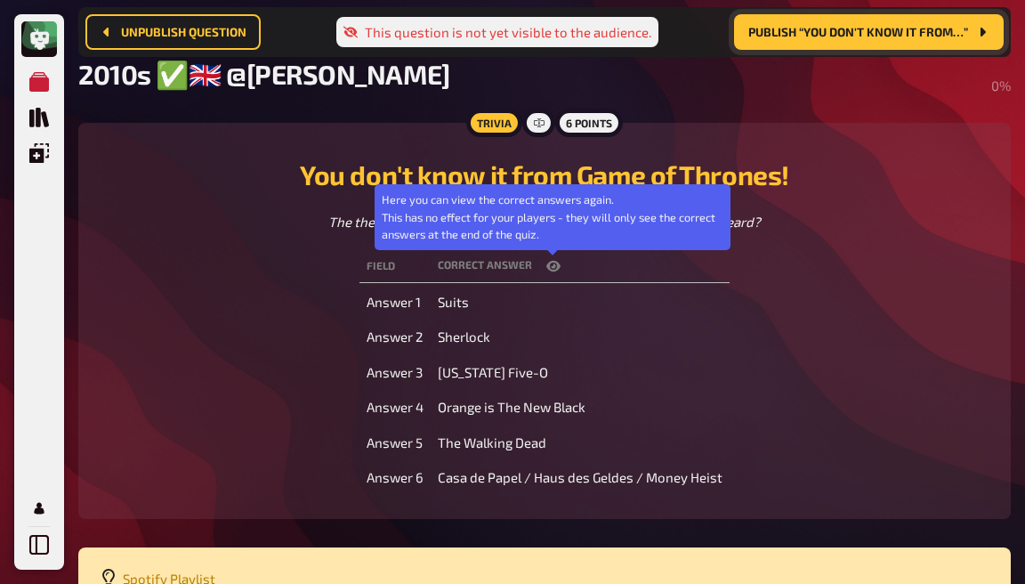
scroll to position [132, 0]
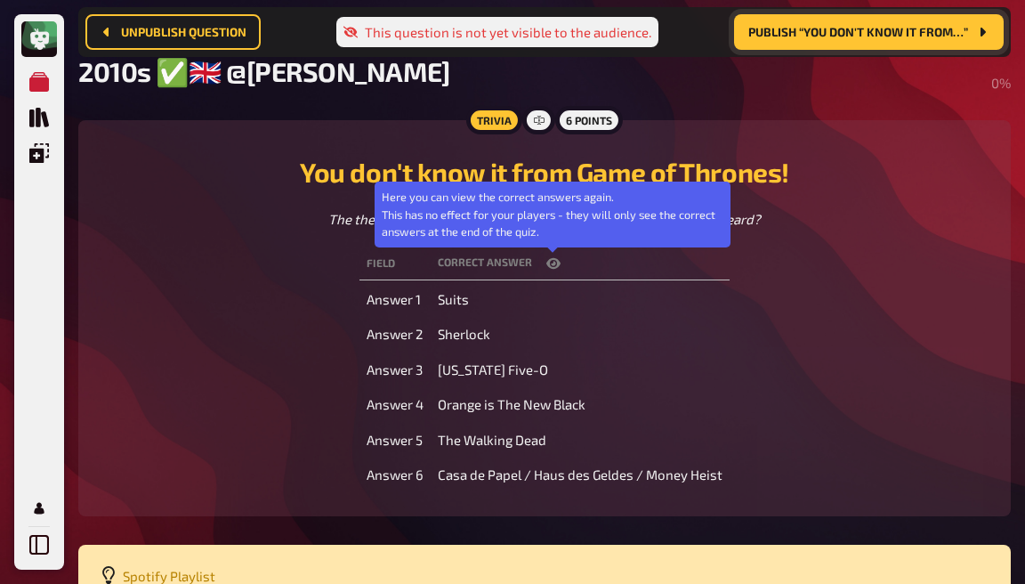
click at [555, 265] on icon "button" at bounding box center [553, 263] width 14 height 11
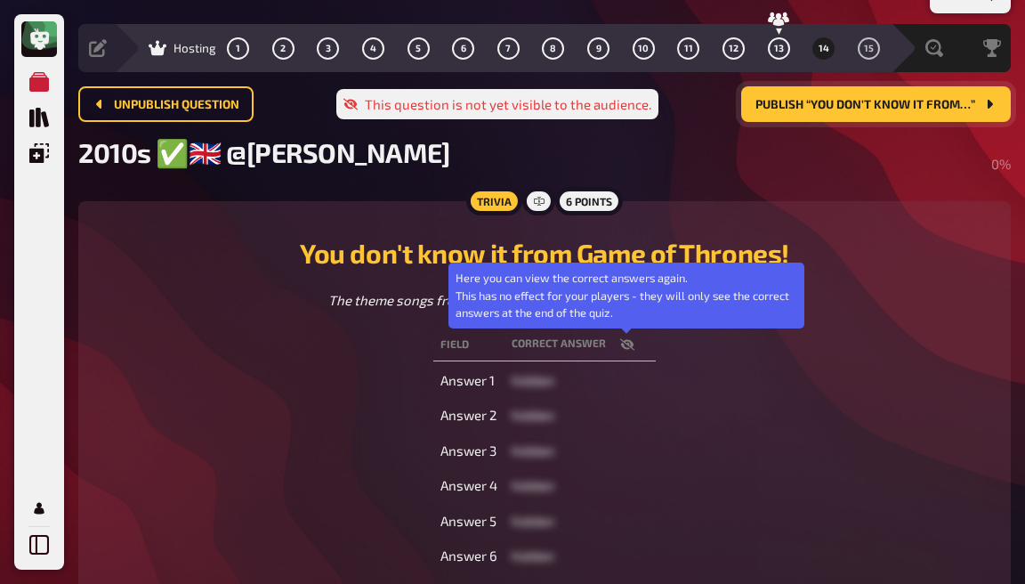
scroll to position [37, 0]
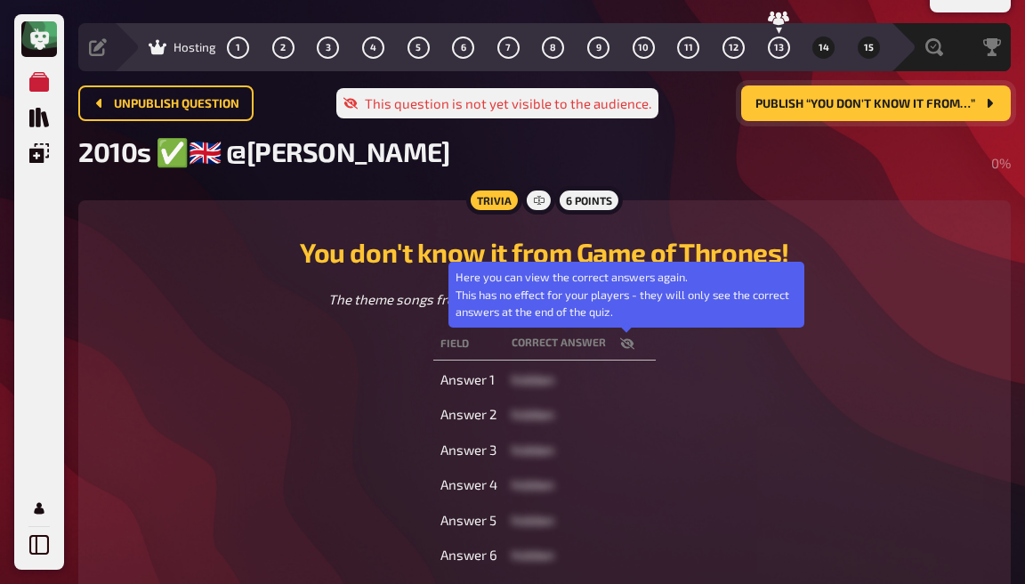
click at [862, 56] on button "15" at bounding box center [868, 47] width 28 height 28
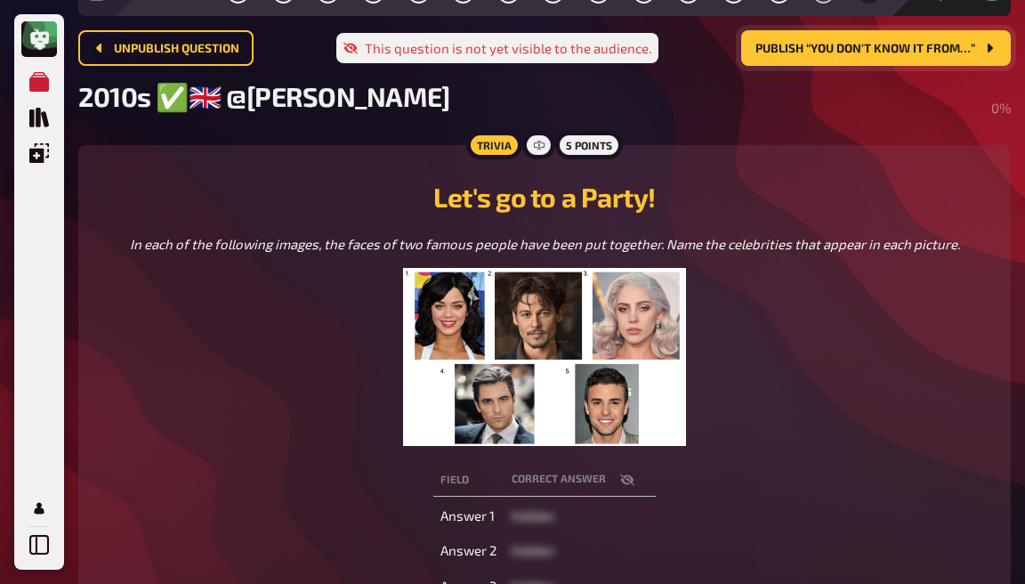
scroll to position [176, 0]
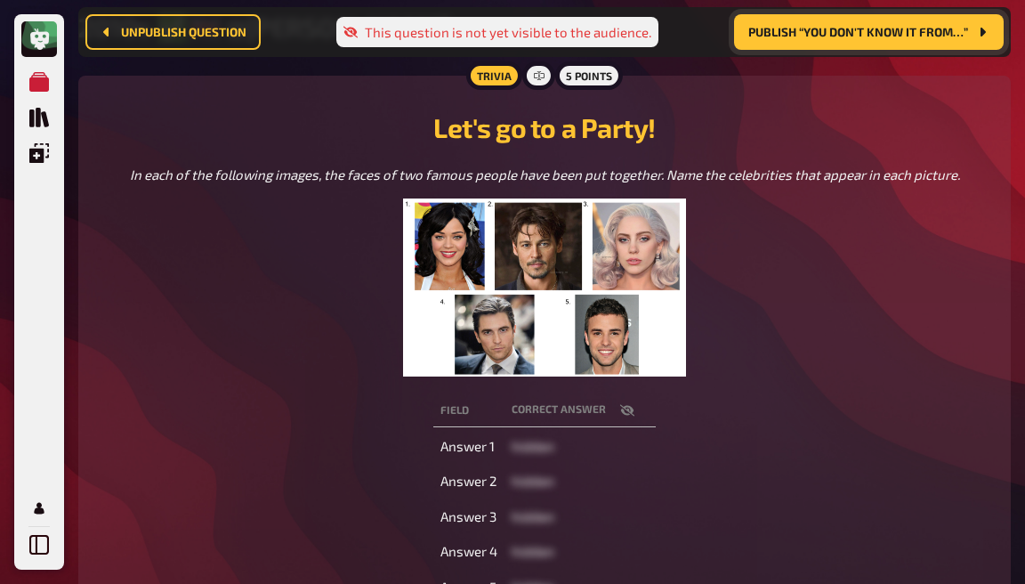
click at [627, 409] on icon "button" at bounding box center [627, 410] width 14 height 14
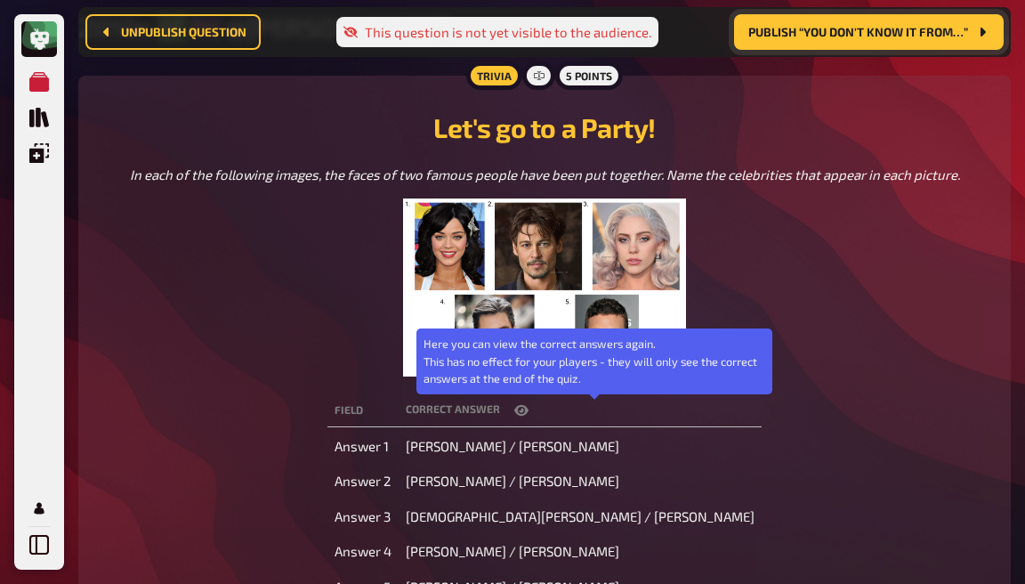
click at [627, 409] on th "correct answer Here you can view the correct answers again. This has no effect …" at bounding box center [580, 410] width 363 height 33
click at [633, 414] on th "correct answer Here you can view the correct answers again. This has no effect …" at bounding box center [580, 410] width 363 height 33
click at [529, 409] on icon "button" at bounding box center [521, 410] width 14 height 11
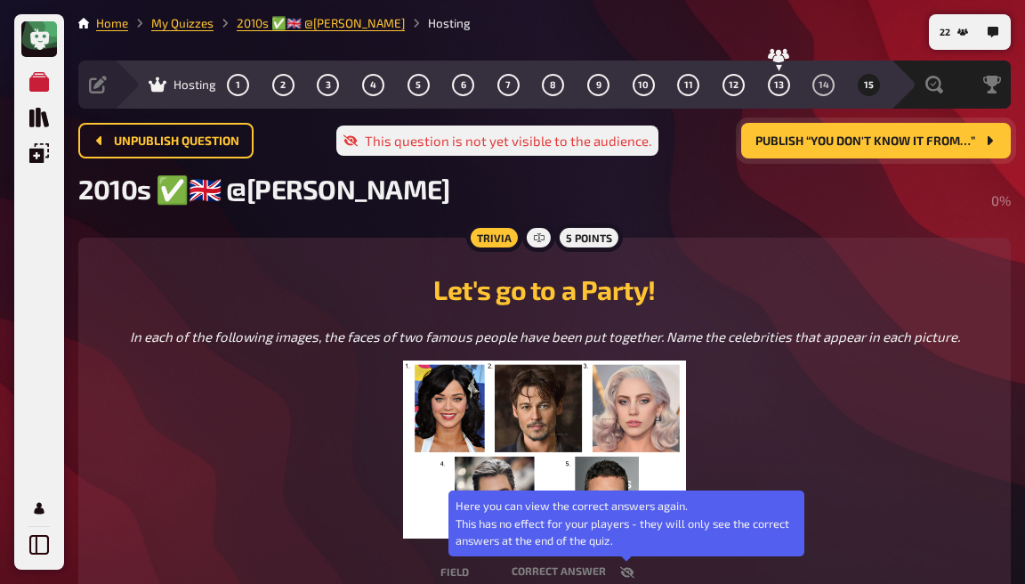
scroll to position [0, 0]
click at [876, 92] on button "15" at bounding box center [868, 84] width 28 height 28
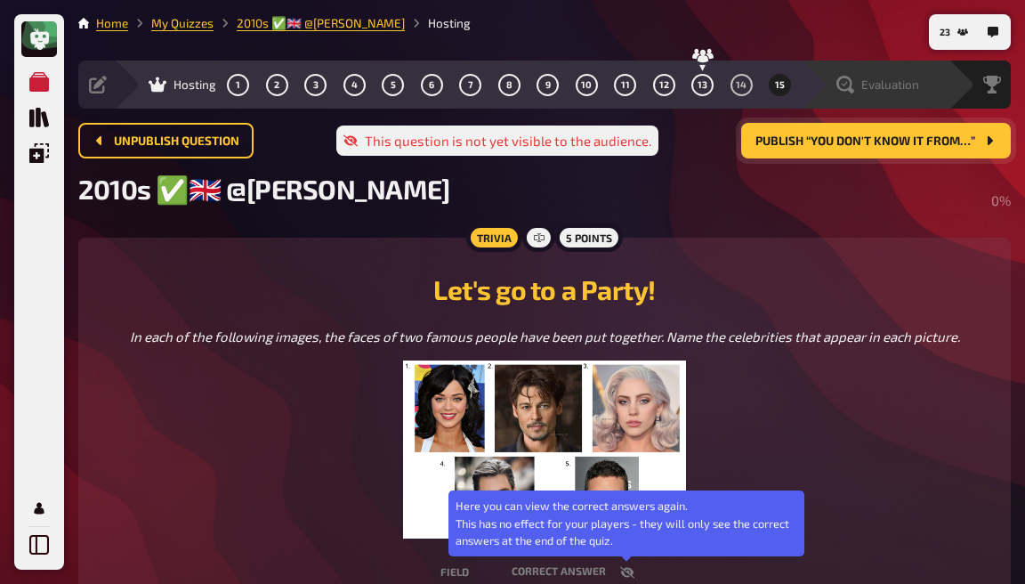
click at [856, 92] on div "Evaluation" at bounding box center [878, 85] width 83 height 18
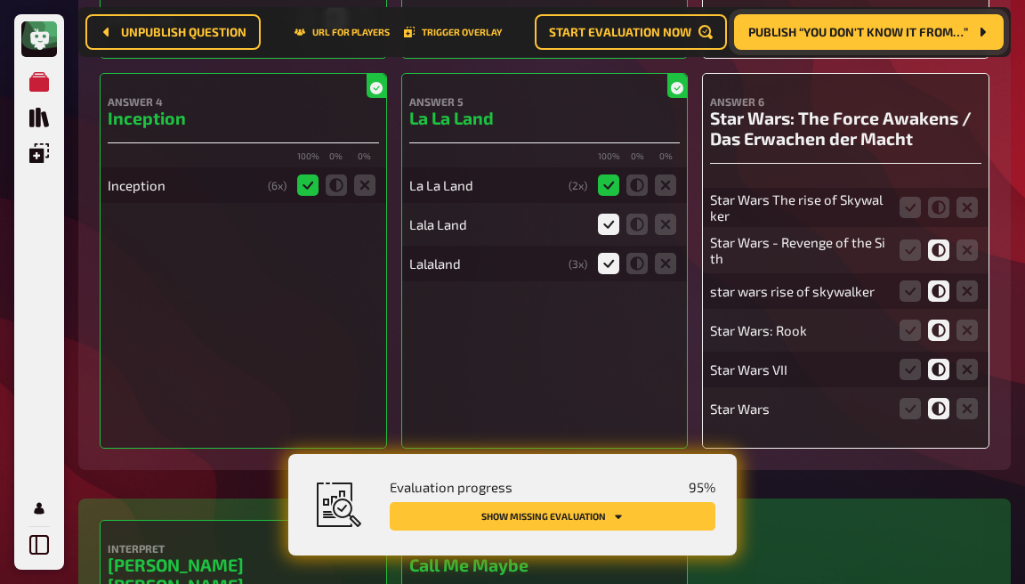
scroll to position [784, 0]
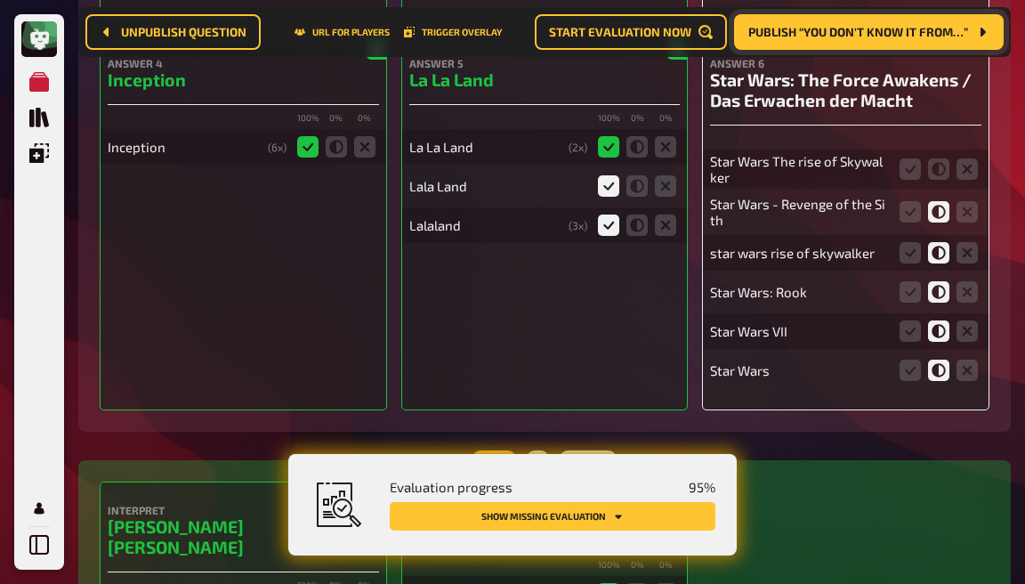
click at [614, 305] on div "Answer 5 La La Land 100 % 0 % 0 % La La Land ( 2 x) Lala Land Lalaland ( 3 x)" at bounding box center [544, 223] width 287 height 376
click at [939, 174] on icon at bounding box center [938, 168] width 21 height 21
click at [0, 0] on input "radio" at bounding box center [0, 0] width 0 height 0
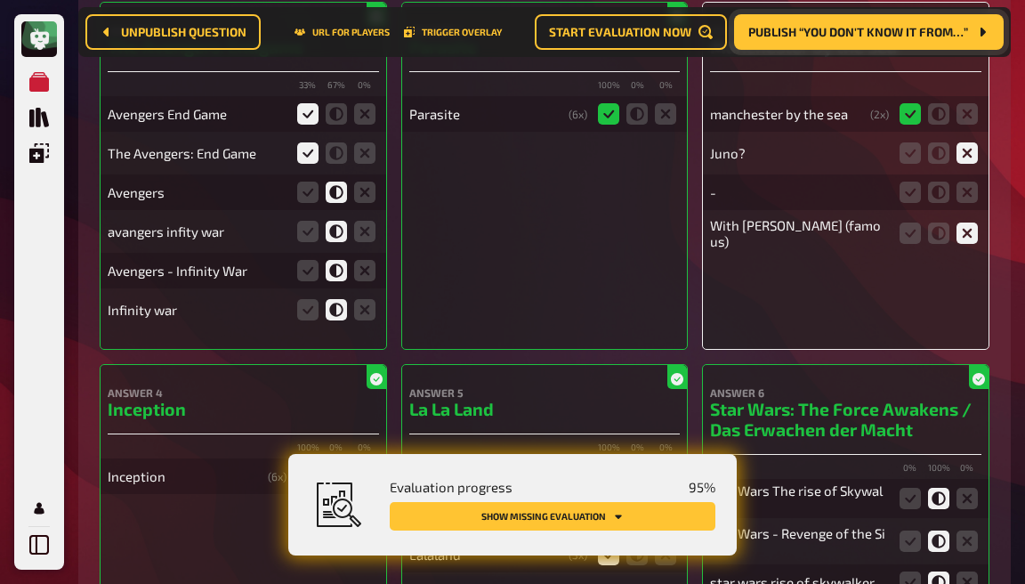
scroll to position [466, 0]
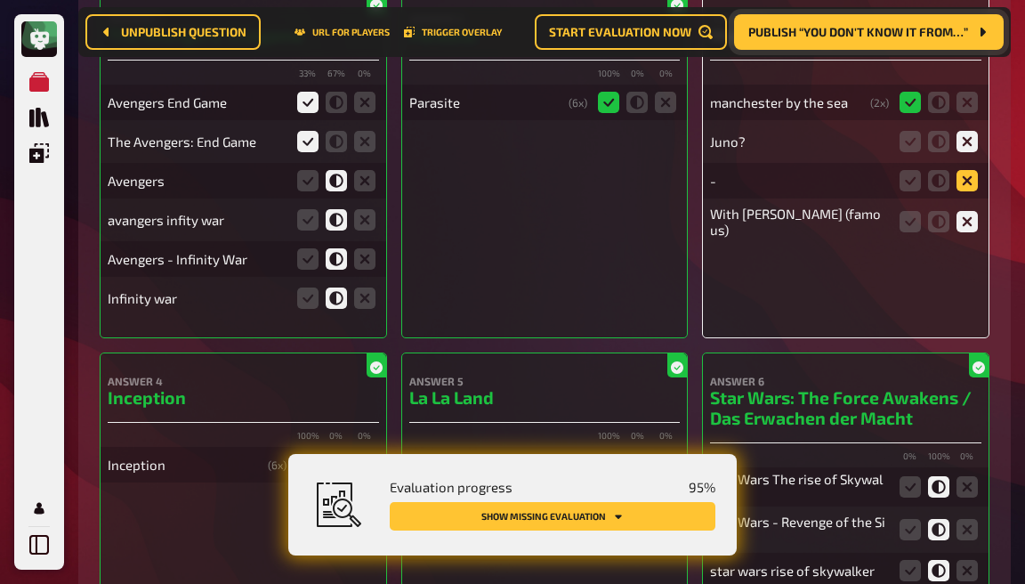
click at [961, 188] on icon at bounding box center [967, 180] width 21 height 21
click at [0, 0] on input "radio" at bounding box center [0, 0] width 0 height 0
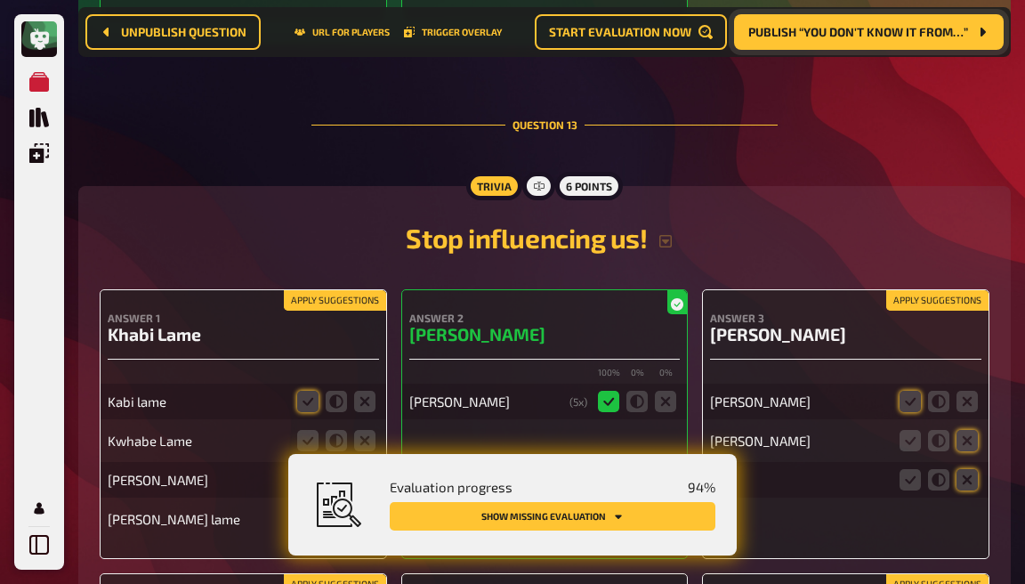
scroll to position [12350, 0]
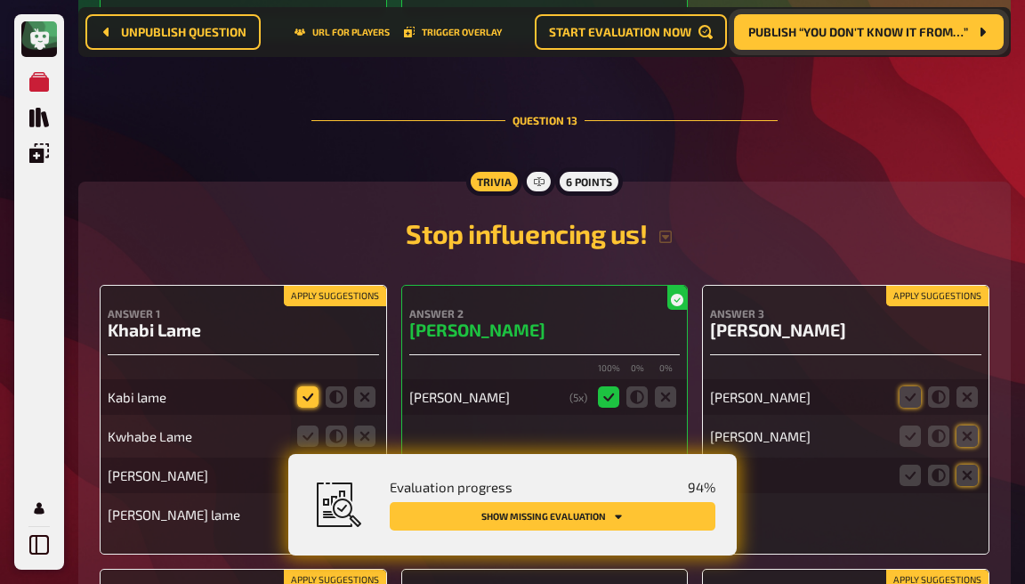
click at [309, 386] on icon at bounding box center [307, 396] width 21 height 21
click at [0, 0] on input "radio" at bounding box center [0, 0] width 0 height 0
click at [309, 425] on icon at bounding box center [307, 435] width 21 height 21
click at [0, 0] on input "radio" at bounding box center [0, 0] width 0 height 0
click at [310, 465] on icon at bounding box center [307, 475] width 21 height 21
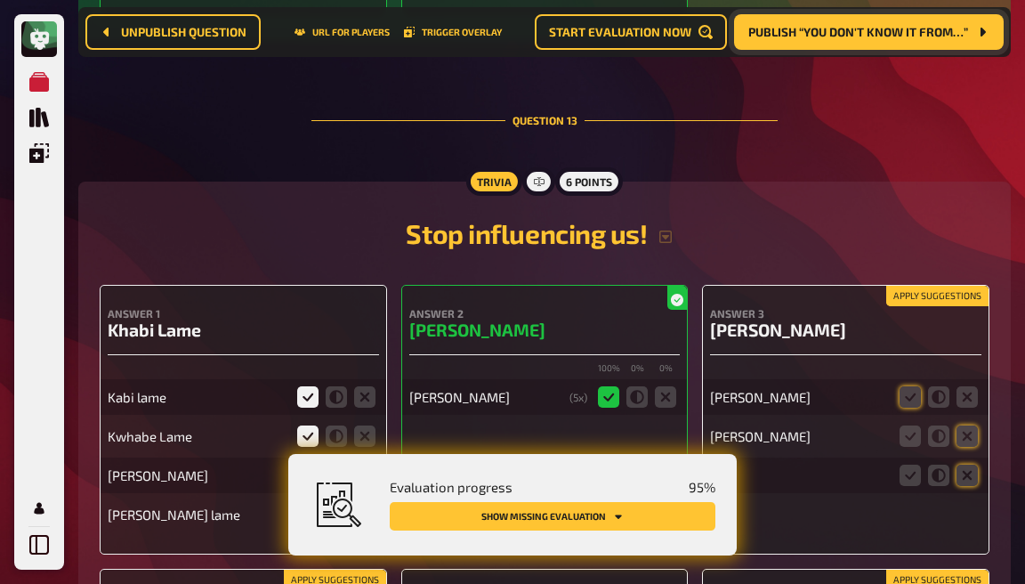
click at [0, 0] on input "radio" at bounding box center [0, 0] width 0 height 0
click at [312, 504] on icon at bounding box center [307, 514] width 21 height 21
click at [0, 0] on input "radio" at bounding box center [0, 0] width 0 height 0
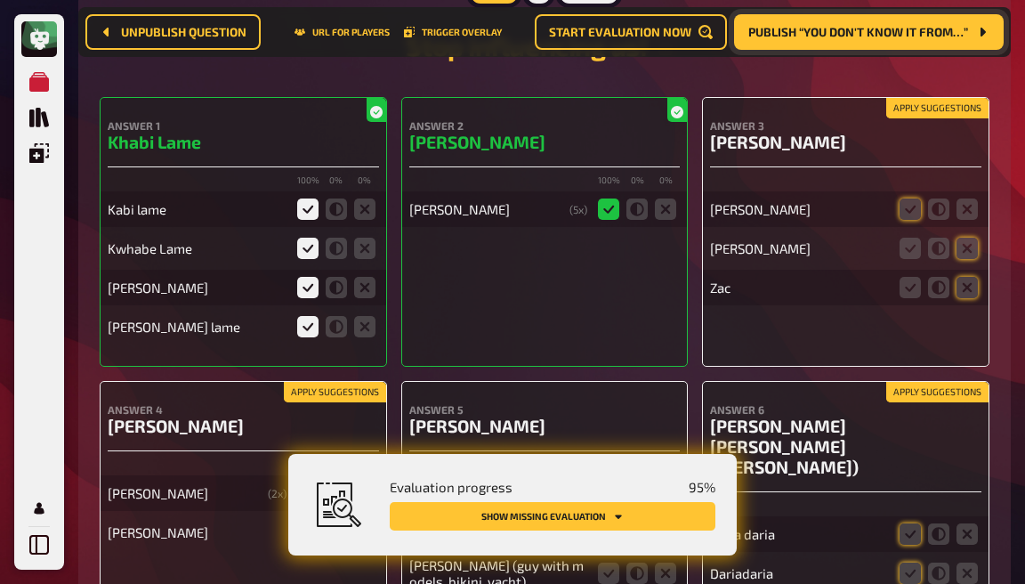
scroll to position [12539, 0]
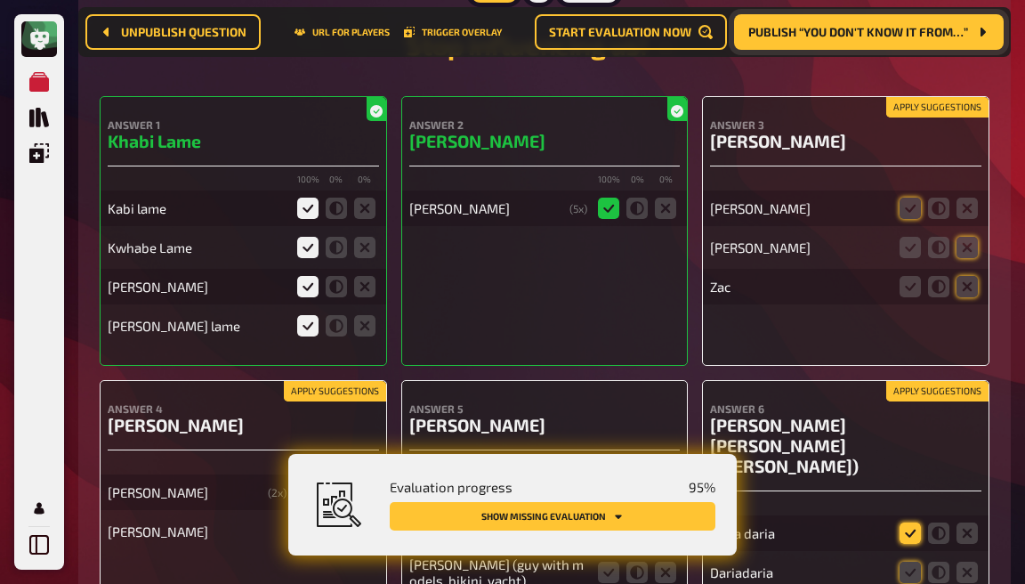
click at [902, 522] on icon at bounding box center [910, 532] width 21 height 21
click at [0, 0] on input "radio" at bounding box center [0, 0] width 0 height 0
click at [911, 562] on icon at bounding box center [910, 572] width 21 height 21
click at [0, 0] on input "radio" at bounding box center [0, 0] width 0 height 0
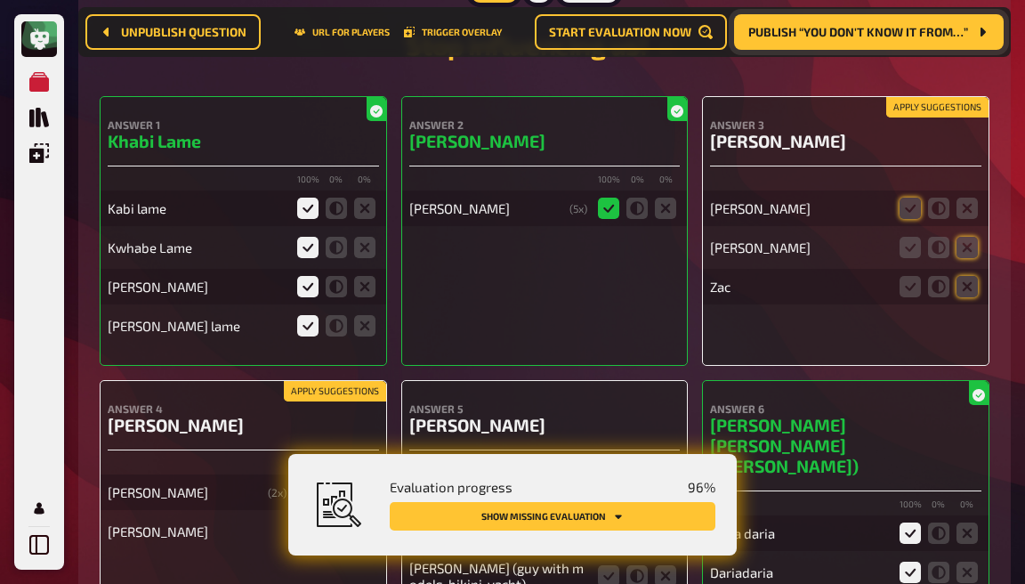
click at [306, 482] on icon at bounding box center [307, 492] width 21 height 21
click at [0, 0] on input "radio" at bounding box center [0, 0] width 0 height 0
click at [311, 521] on icon at bounding box center [307, 531] width 21 height 21
click at [0, 0] on input "radio" at bounding box center [0, 0] width 0 height 0
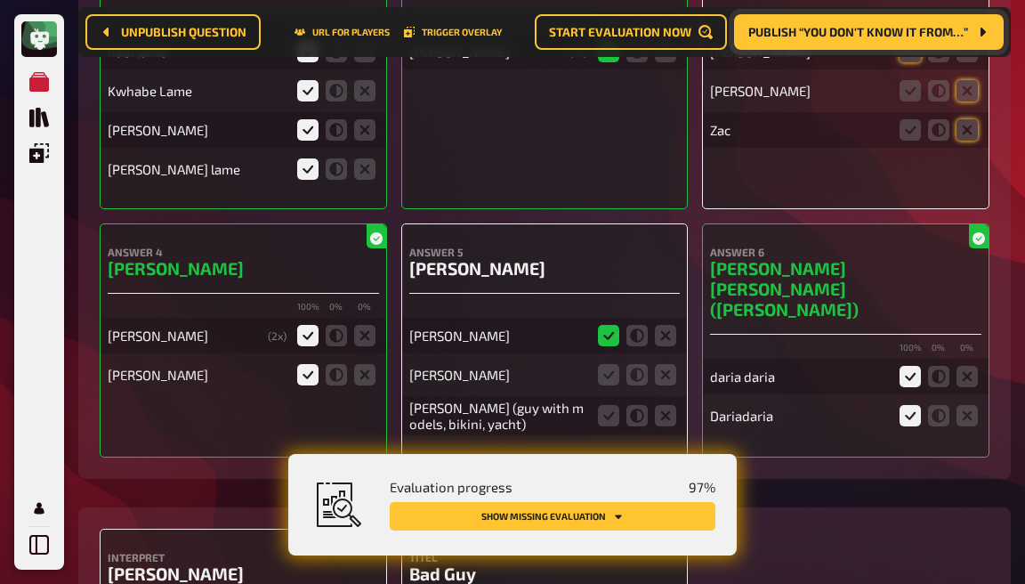
scroll to position [12696, 0]
click at [0, 0] on input "radio" at bounding box center [0, 0] width 0 height 0
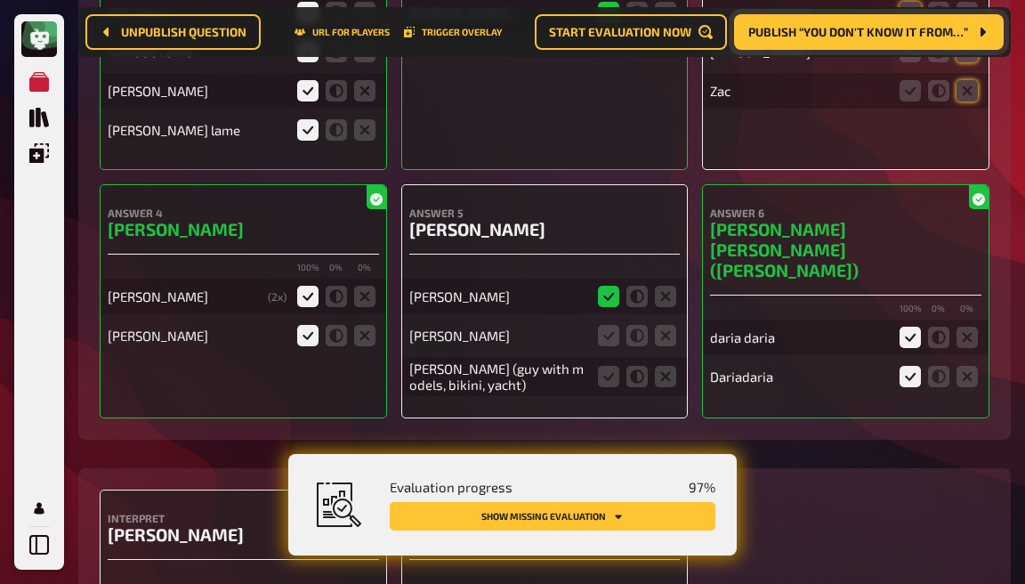
scroll to position [12735, 0]
click at [0, 0] on input "radio" at bounding box center [0, 0] width 0 height 0
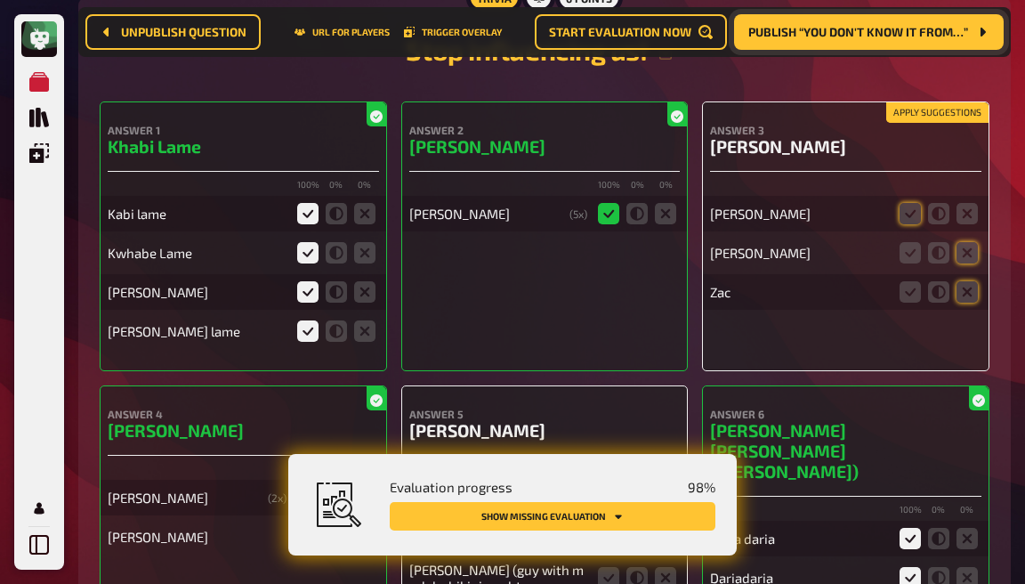
scroll to position [12539, 0]
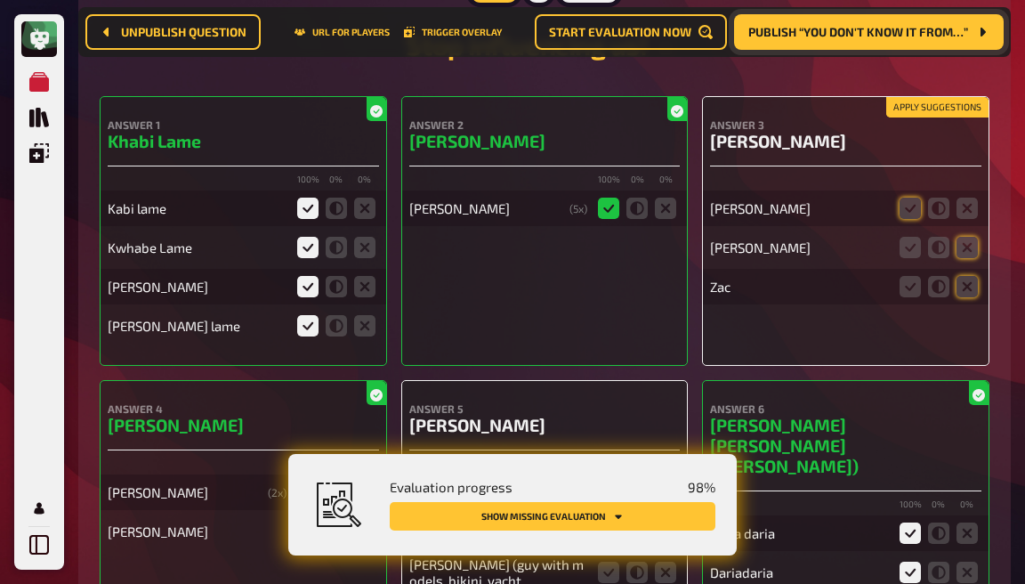
click at [608, 521] on icon at bounding box center [608, 531] width 21 height 21
click at [0, 0] on input "radio" at bounding box center [0, 0] width 0 height 0
click at [612, 562] on icon at bounding box center [608, 572] width 21 height 21
click at [0, 0] on input "radio" at bounding box center [0, 0] width 0 height 0
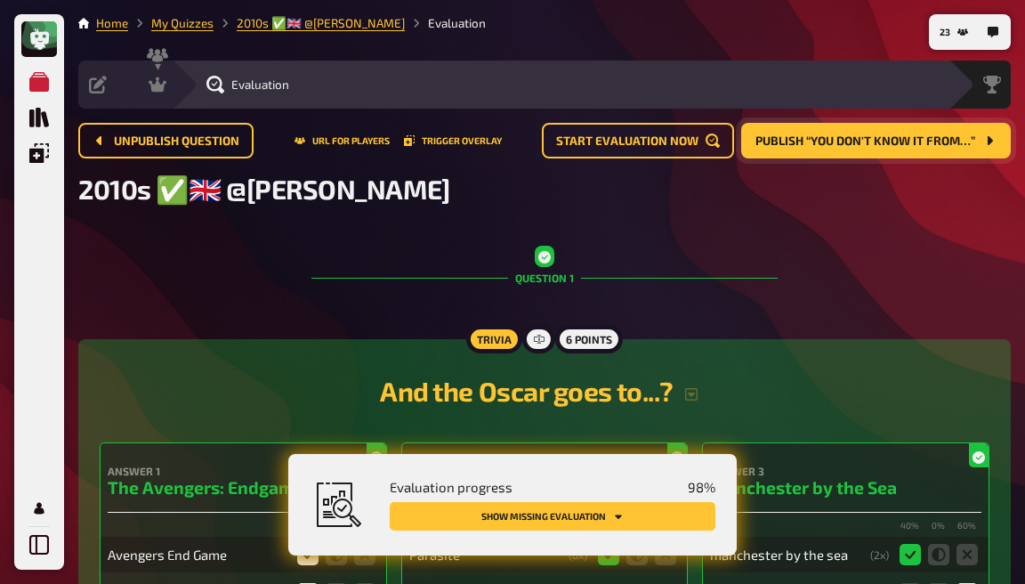
scroll to position [0, 0]
click at [189, 100] on div "Hosting undefined" at bounding box center [187, 85] width 147 height 48
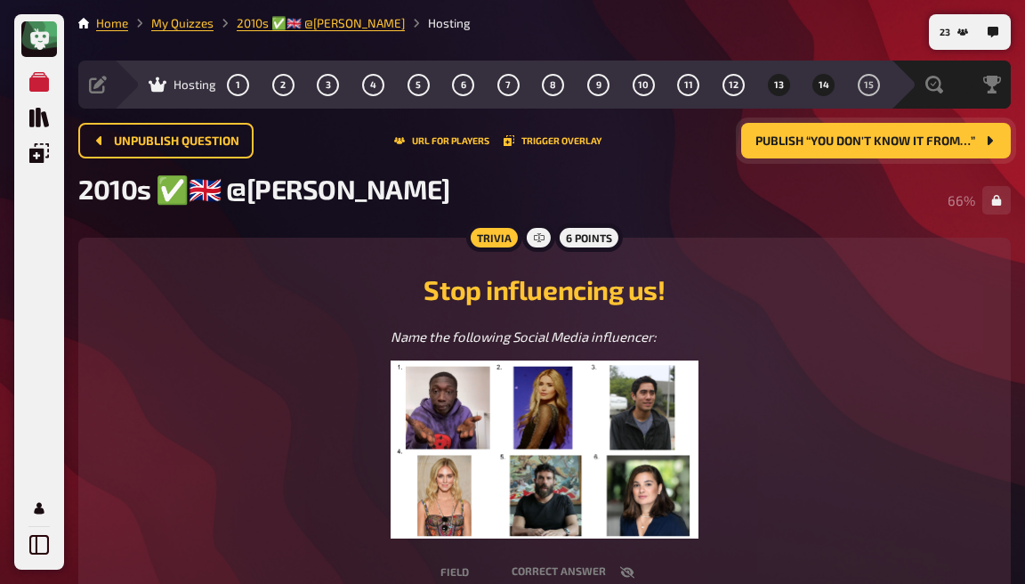
click at [833, 90] on button "14" at bounding box center [824, 84] width 28 height 28
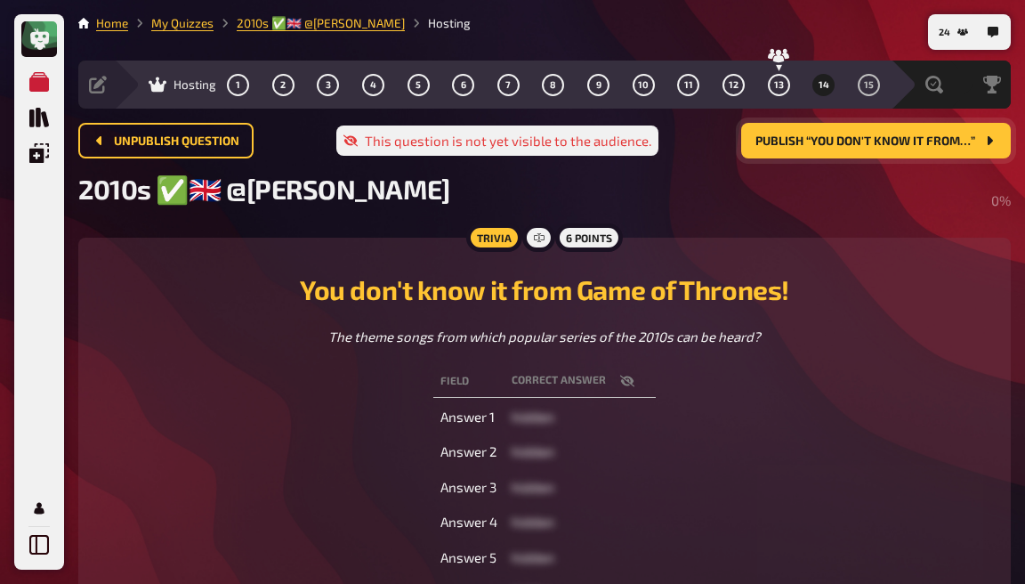
click at [619, 385] on button "button" at bounding box center [627, 381] width 43 height 18
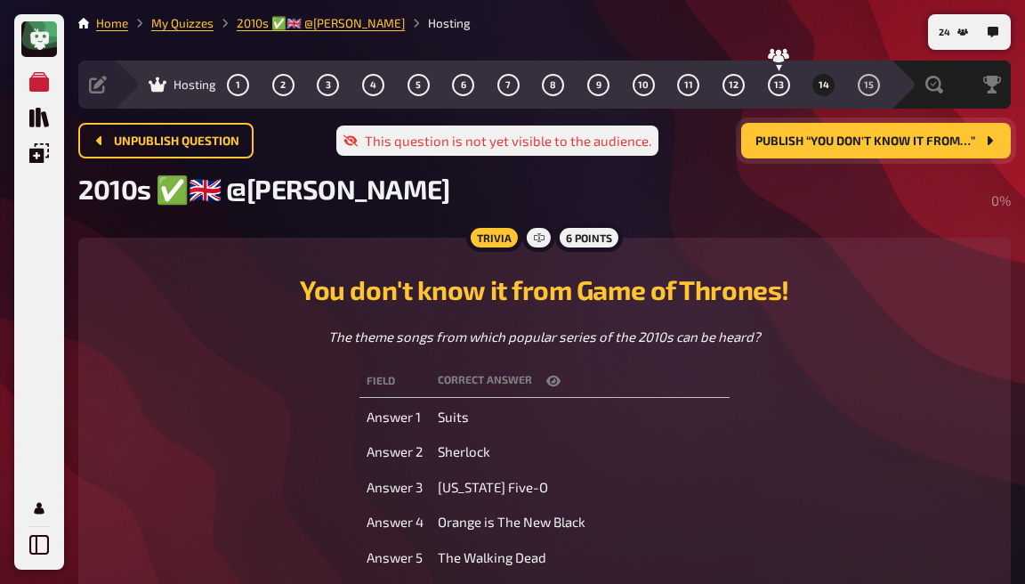
click at [546, 390] on button "button" at bounding box center [553, 381] width 43 height 18
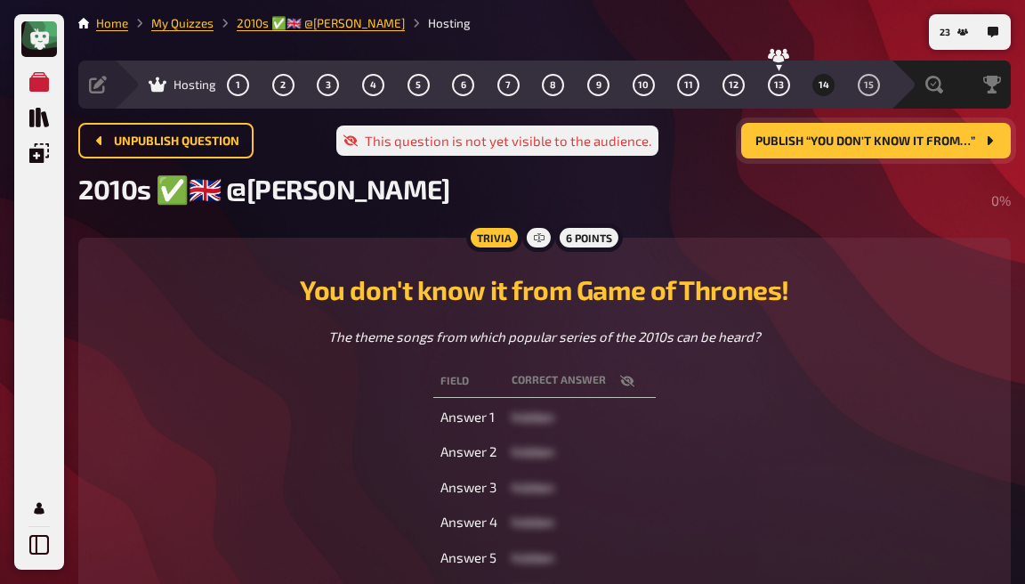
click at [872, 142] on span "Publish “You don't know it from…”" at bounding box center [866, 141] width 220 height 12
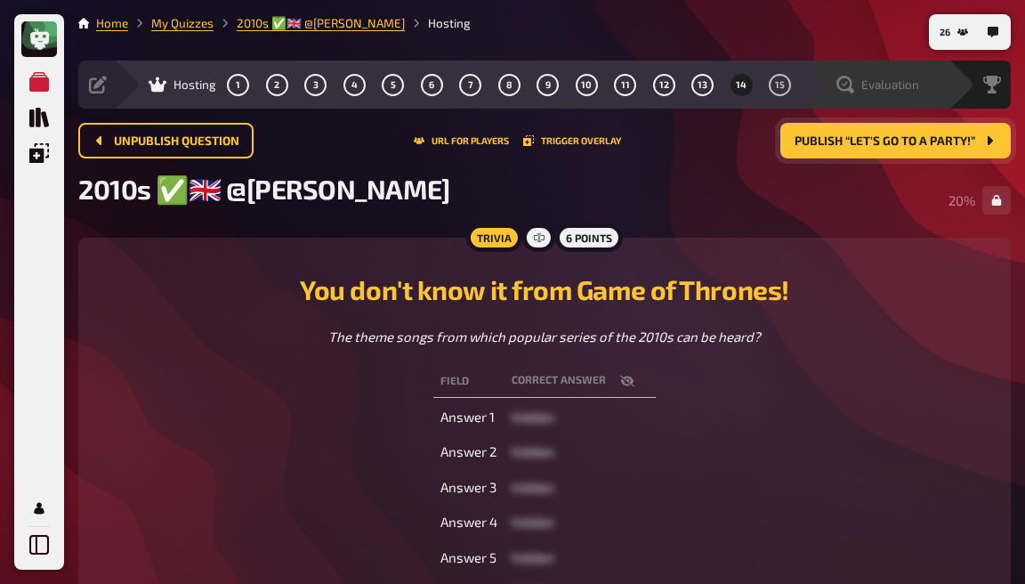
click at [854, 85] on div "Evaluation" at bounding box center [878, 85] width 83 height 18
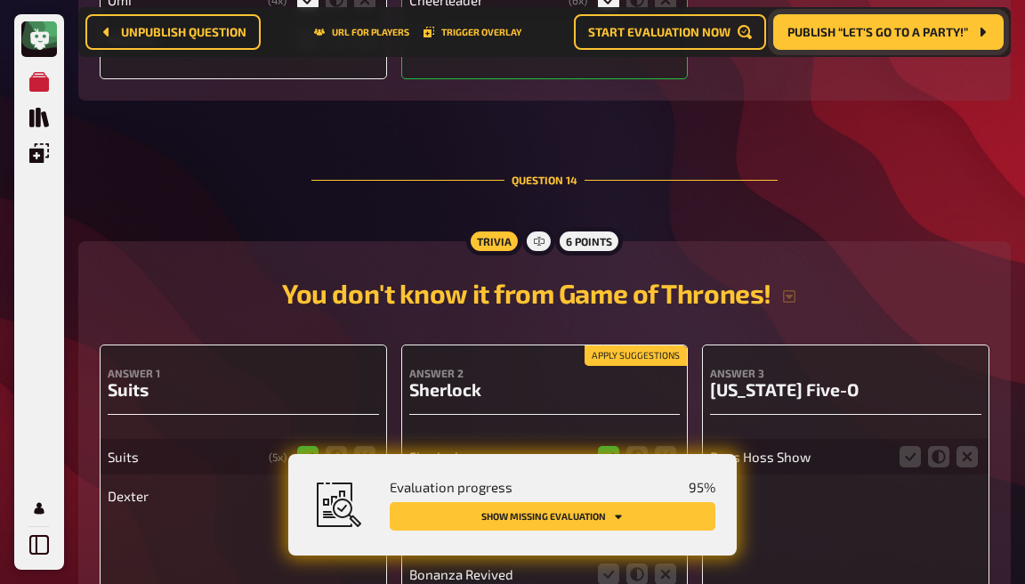
scroll to position [13443, 0]
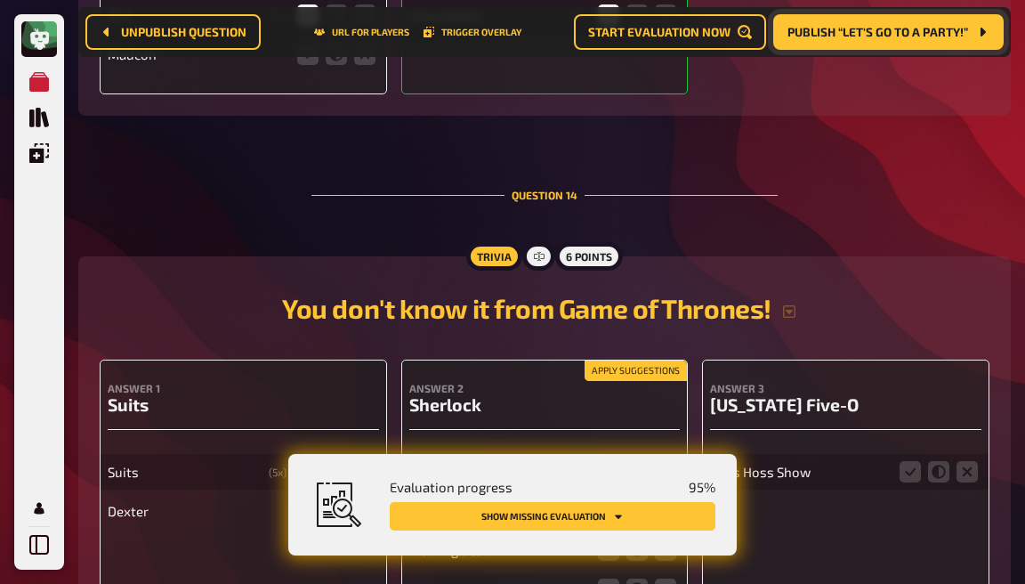
click at [356, 500] on icon at bounding box center [364, 510] width 21 height 21
click at [0, 0] on input "radio" at bounding box center [0, 0] width 0 height 0
click at [616, 500] on icon at bounding box center [608, 510] width 21 height 21
click at [0, 0] on input "radio" at bounding box center [0, 0] width 0 height 0
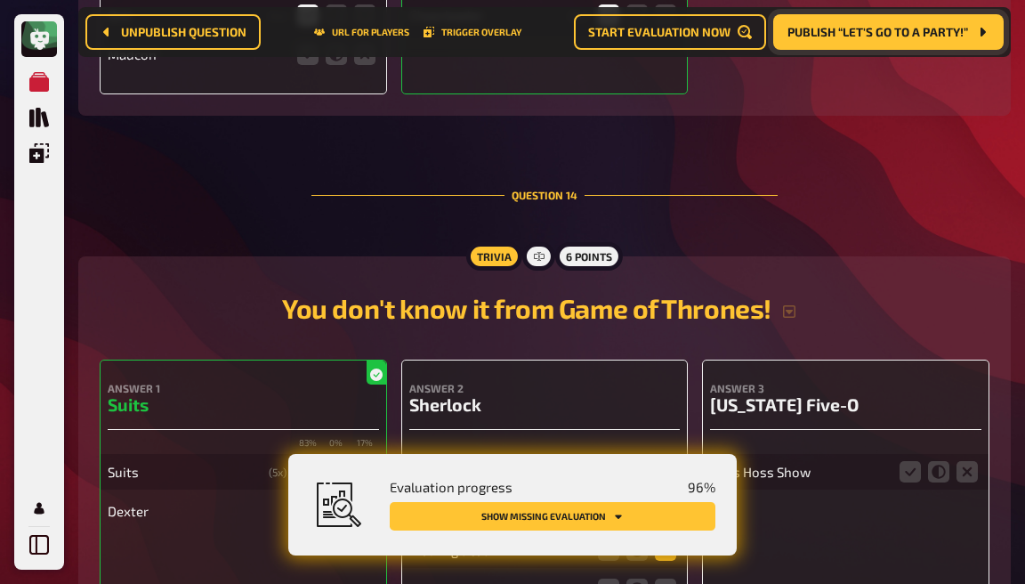
click at [664, 539] on icon at bounding box center [665, 549] width 21 height 21
click at [0, 0] on input "radio" at bounding box center [0, 0] width 0 height 0
click at [664, 579] on icon at bounding box center [665, 589] width 21 height 21
click at [0, 0] on input "radio" at bounding box center [0, 0] width 0 height 0
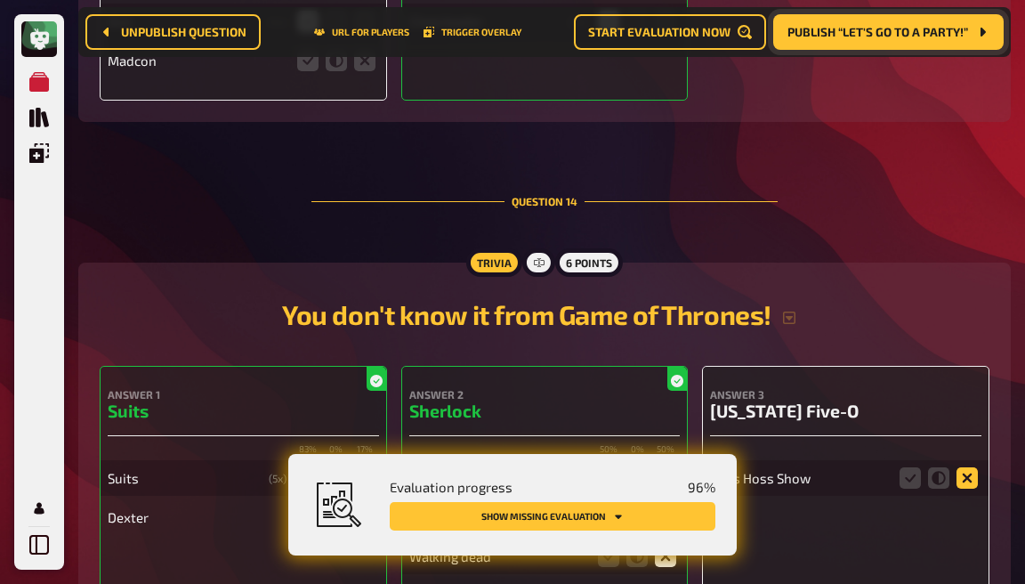
click at [966, 467] on icon at bounding box center [967, 477] width 21 height 21
click at [0, 0] on input "radio" at bounding box center [0, 0] width 0 height 0
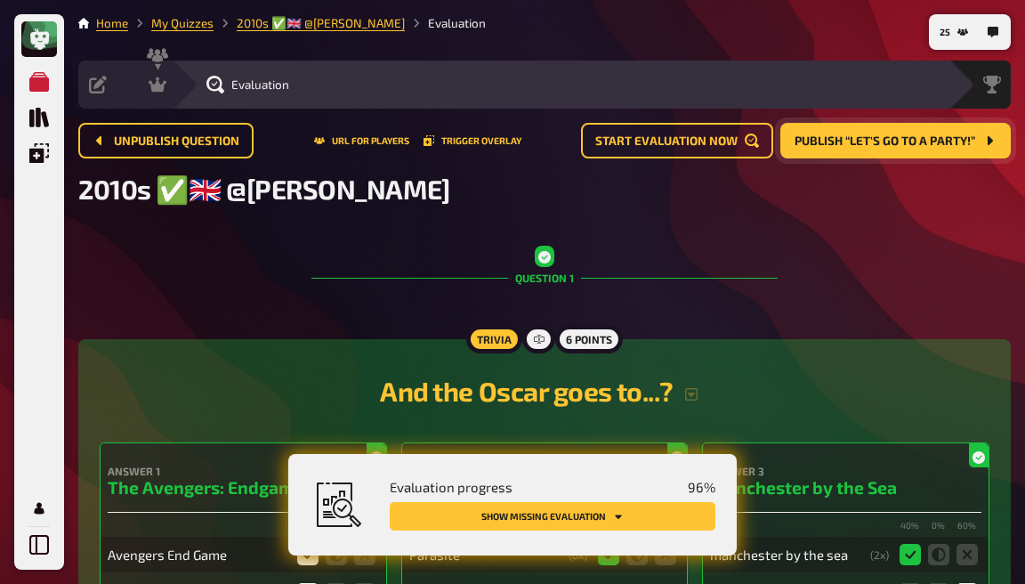
scroll to position [0, 0]
click at [159, 86] on icon at bounding box center [158, 84] width 18 height 15
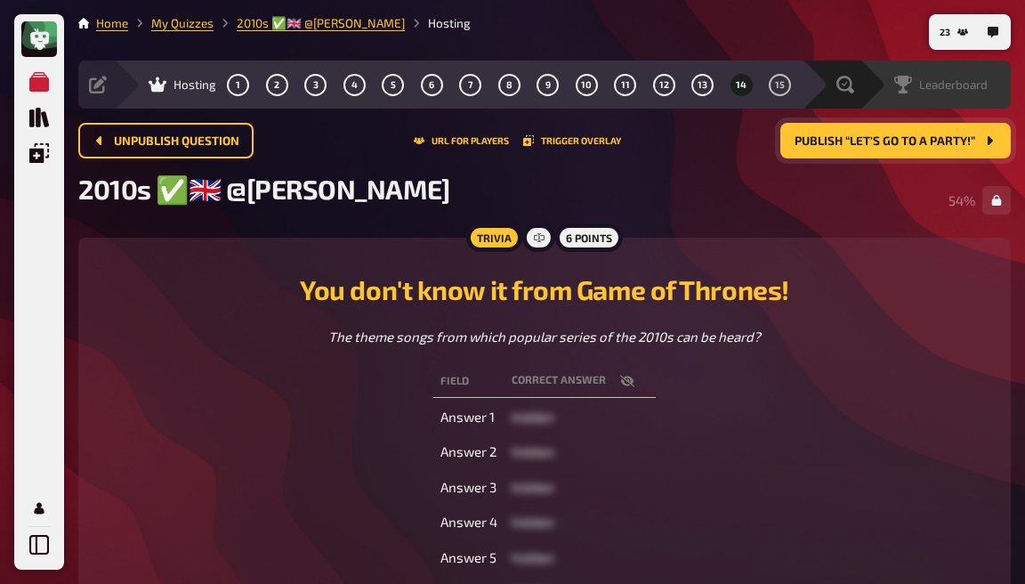
click at [929, 87] on span "Leaderboard" at bounding box center [953, 84] width 69 height 14
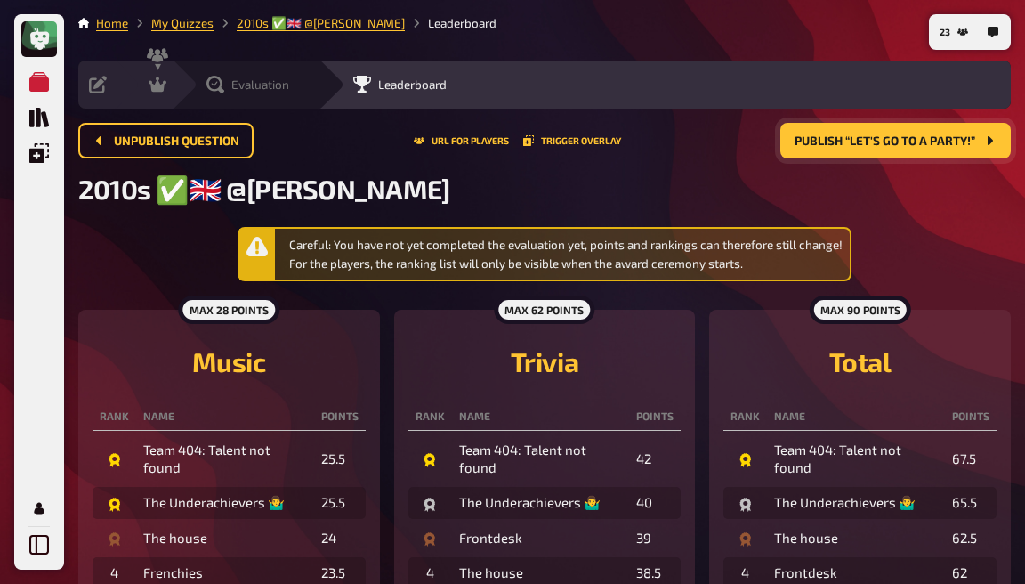
click at [298, 95] on div "Evaluation" at bounding box center [245, 85] width 147 height 48
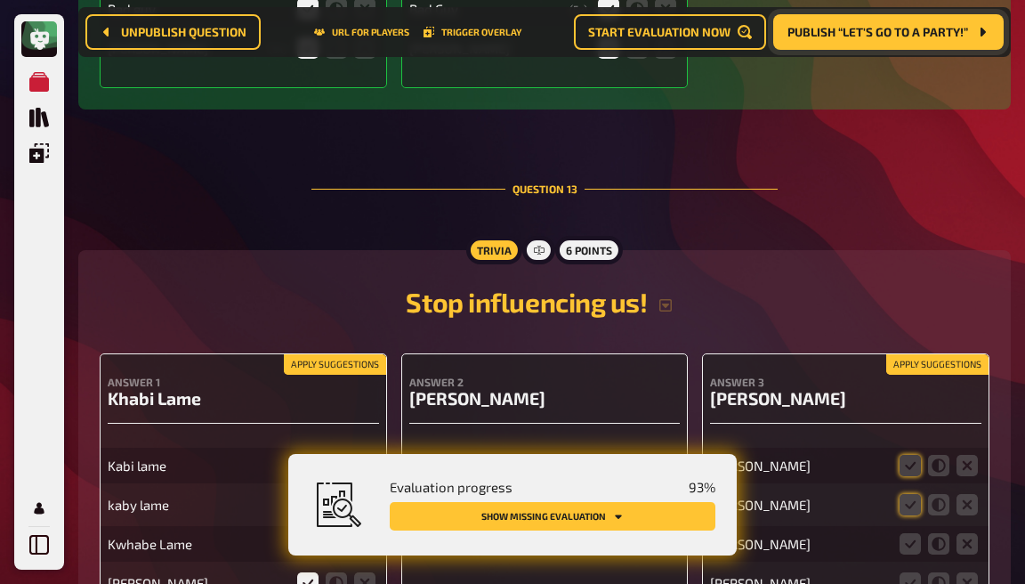
scroll to position [12301, 0]
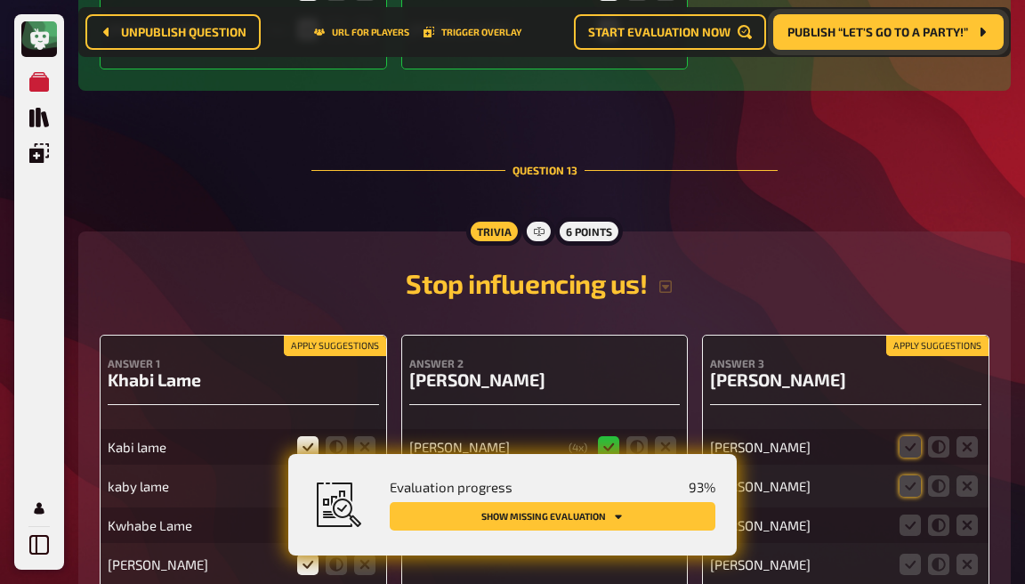
click at [297, 475] on icon at bounding box center [307, 485] width 21 height 21
click at [0, 0] on input "radio" at bounding box center [0, 0] width 0 height 0
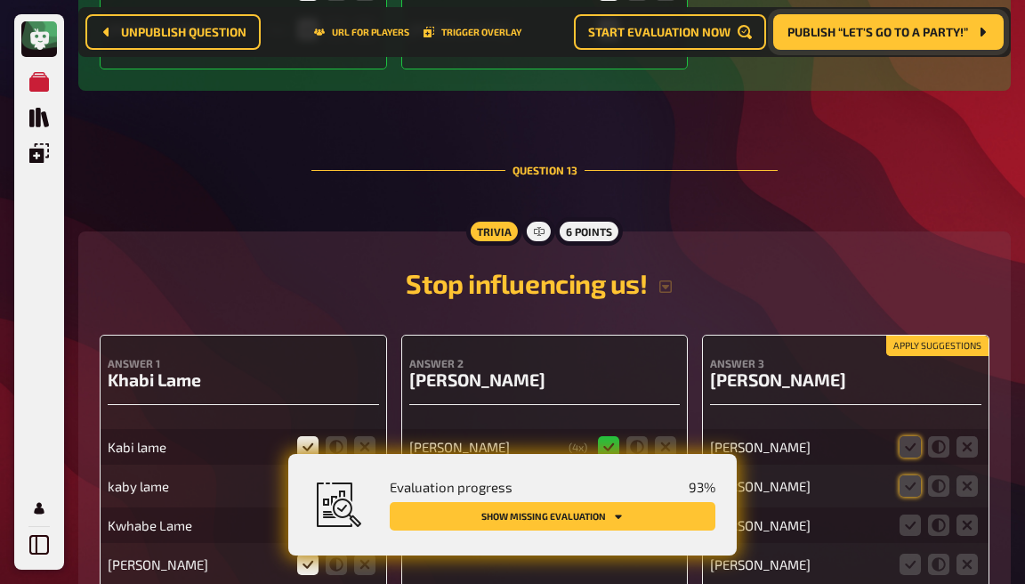
click at [0, 0] on input "radio" at bounding box center [0, 0] width 0 height 0
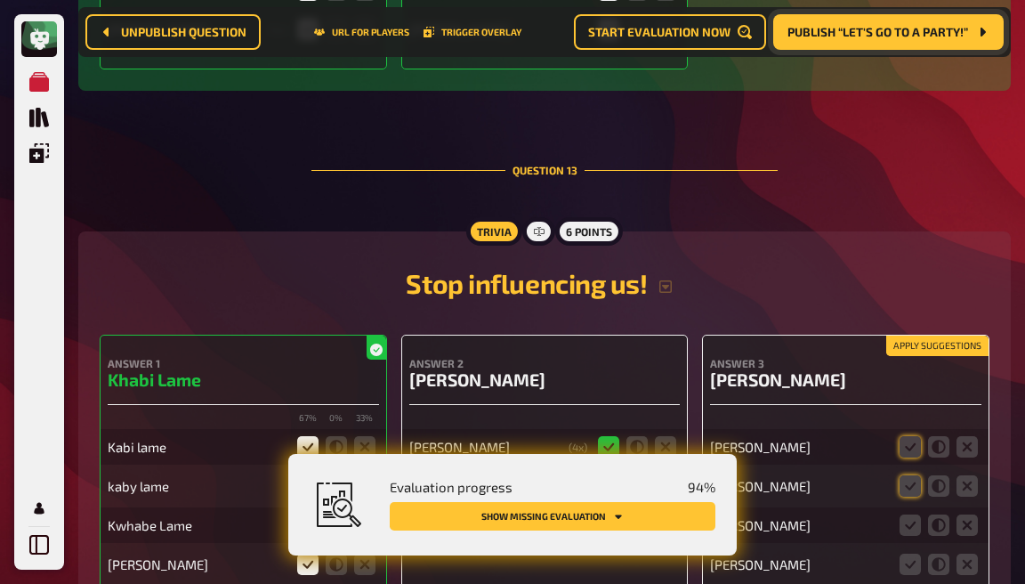
click at [608, 475] on icon at bounding box center [608, 485] width 21 height 21
click at [0, 0] on input "radio" at bounding box center [0, 0] width 0 height 0
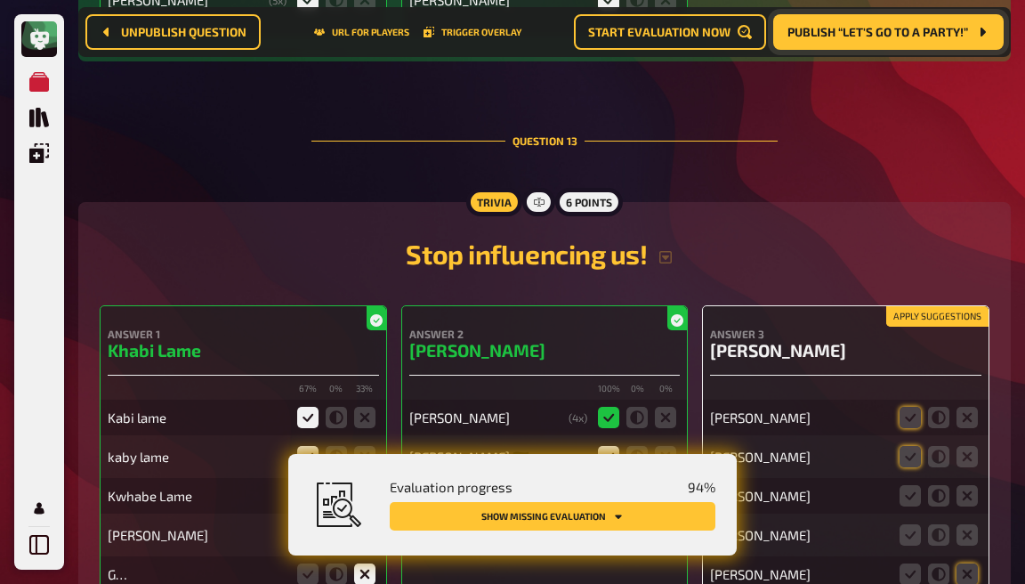
scroll to position [12333, 0]
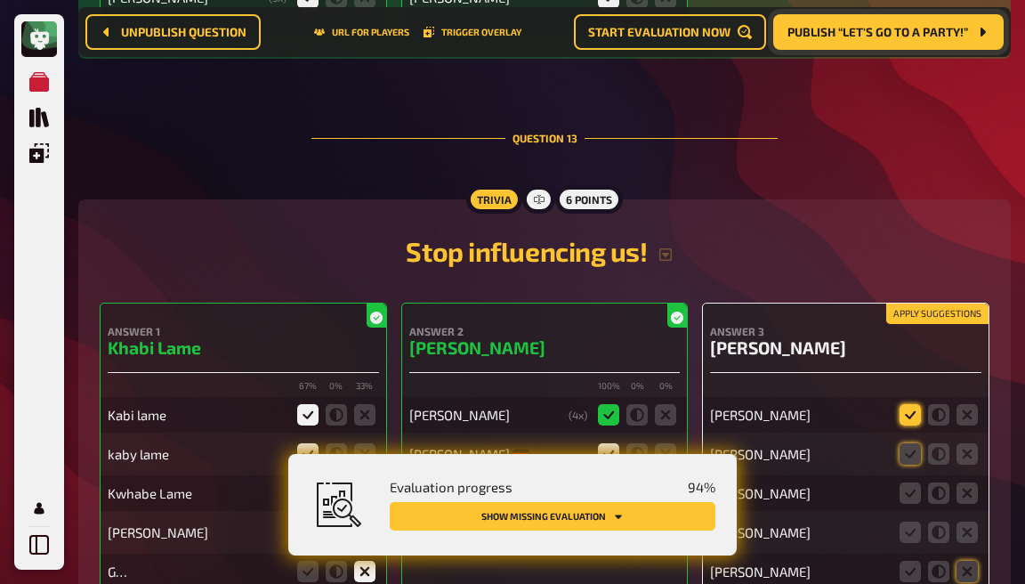
click at [910, 404] on icon at bounding box center [910, 414] width 21 height 21
click at [0, 0] on input "radio" at bounding box center [0, 0] width 0 height 0
click at [909, 482] on icon at bounding box center [910, 492] width 21 height 21
click at [0, 0] on input "radio" at bounding box center [0, 0] width 0 height 0
click at [939, 443] on icon at bounding box center [938, 453] width 21 height 21
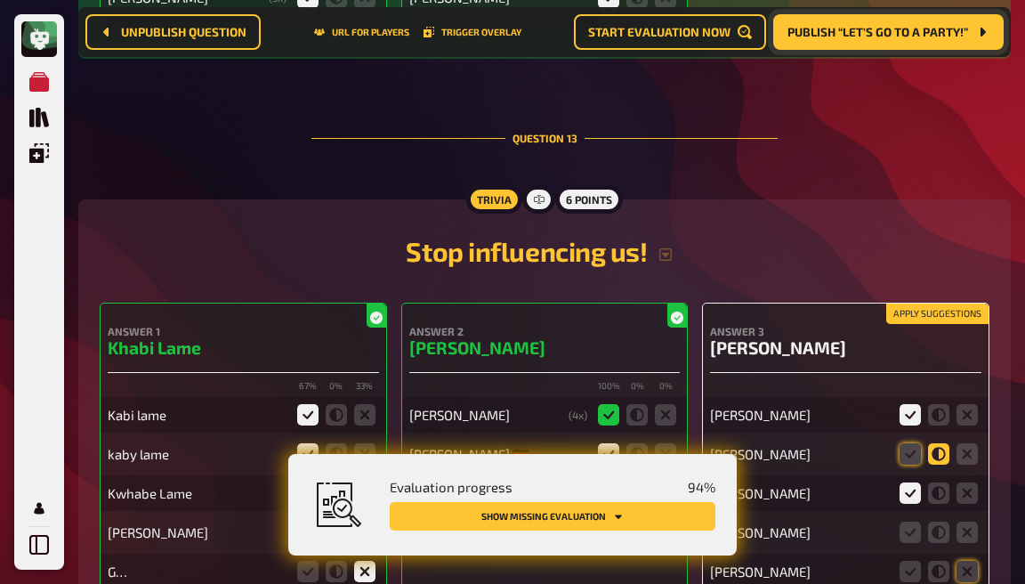
click at [0, 0] on input "radio" at bounding box center [0, 0] width 0 height 0
click at [961, 522] on icon at bounding box center [967, 532] width 21 height 21
click at [0, 0] on input "radio" at bounding box center [0, 0] width 0 height 0
click at [940, 561] on icon at bounding box center [938, 571] width 21 height 21
click at [0, 0] on input "radio" at bounding box center [0, 0] width 0 height 0
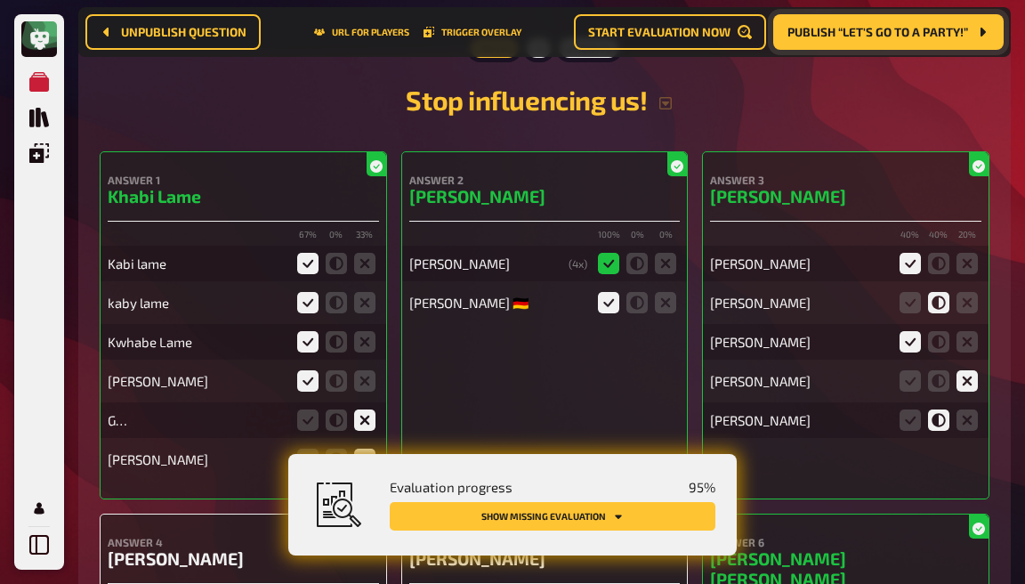
scroll to position [12508, 0]
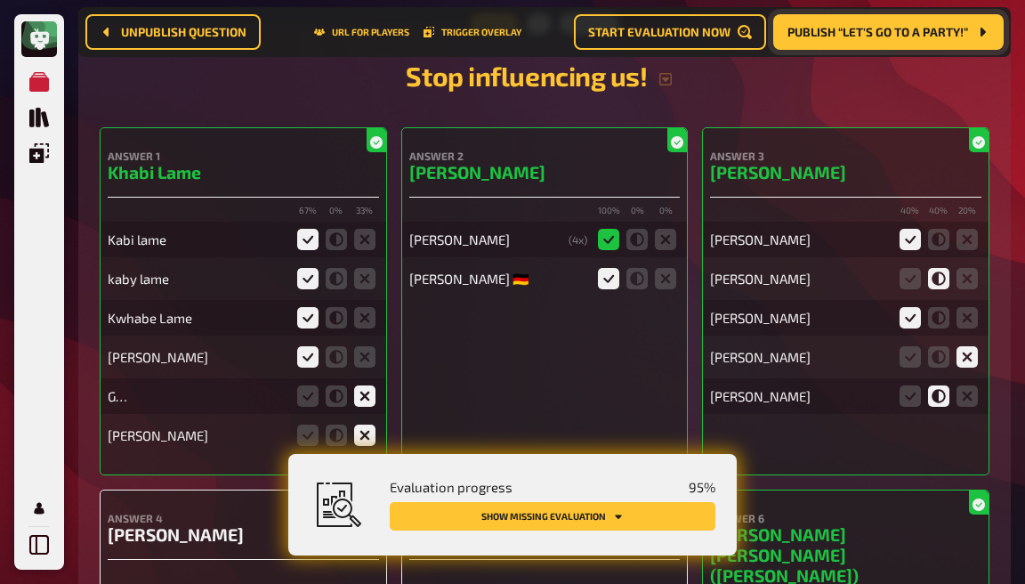
click at [0, 0] on input "radio" at bounding box center [0, 0] width 0 height 0
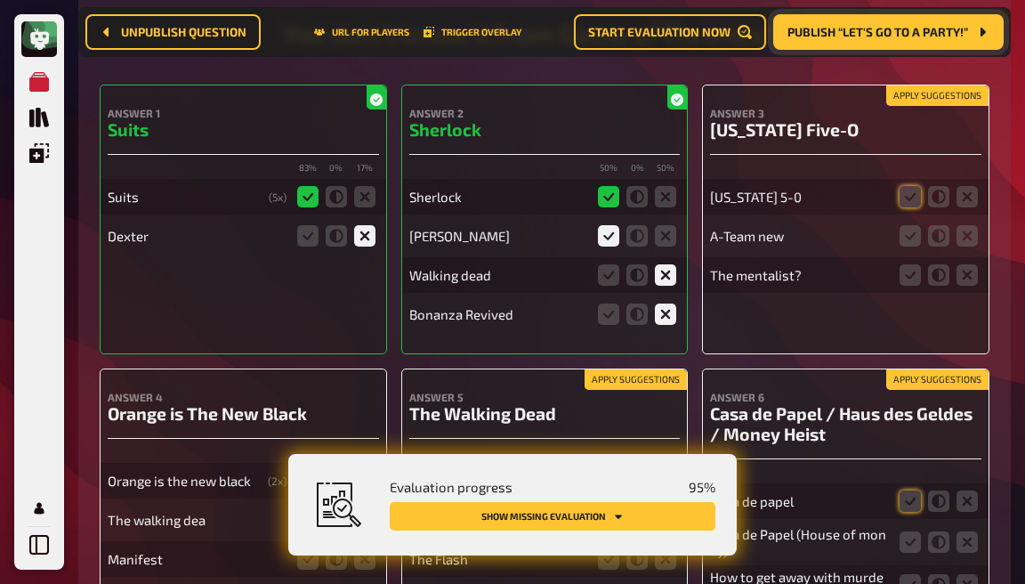
scroll to position [13807, 0]
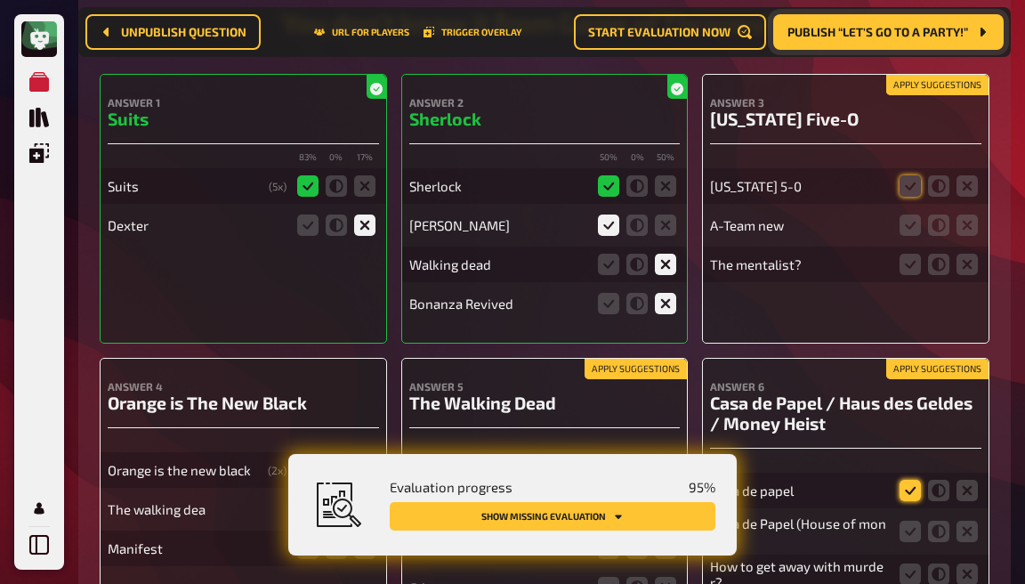
click at [904, 480] on icon at bounding box center [910, 490] width 21 height 21
click at [0, 0] on input "radio" at bounding box center [0, 0] width 0 height 0
click at [915, 521] on icon at bounding box center [910, 531] width 21 height 21
click at [0, 0] on input "radio" at bounding box center [0, 0] width 0 height 0
click at [972, 563] on icon at bounding box center [967, 573] width 21 height 21
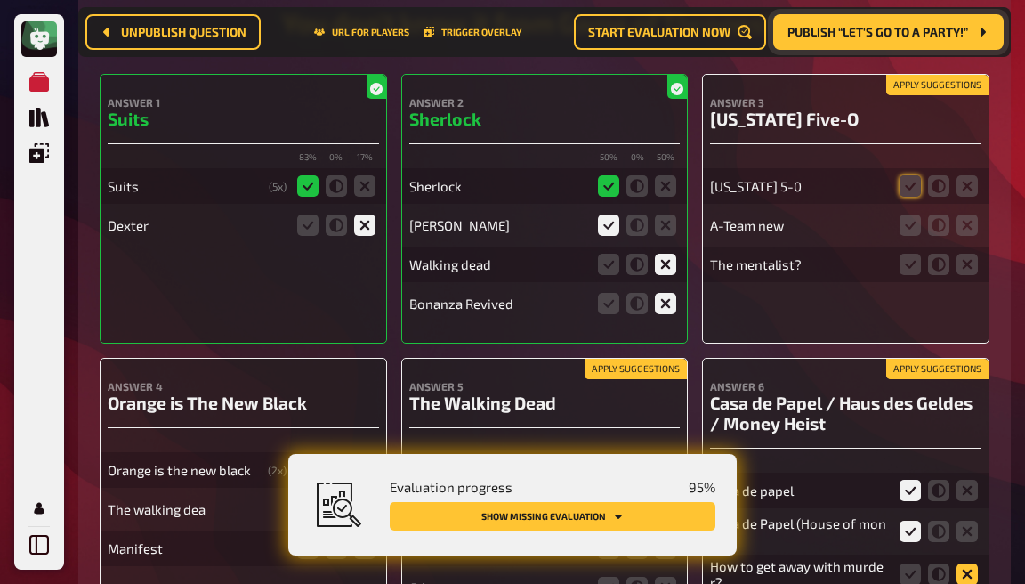
click at [0, 0] on input "radio" at bounding box center [0, 0] width 0 height 0
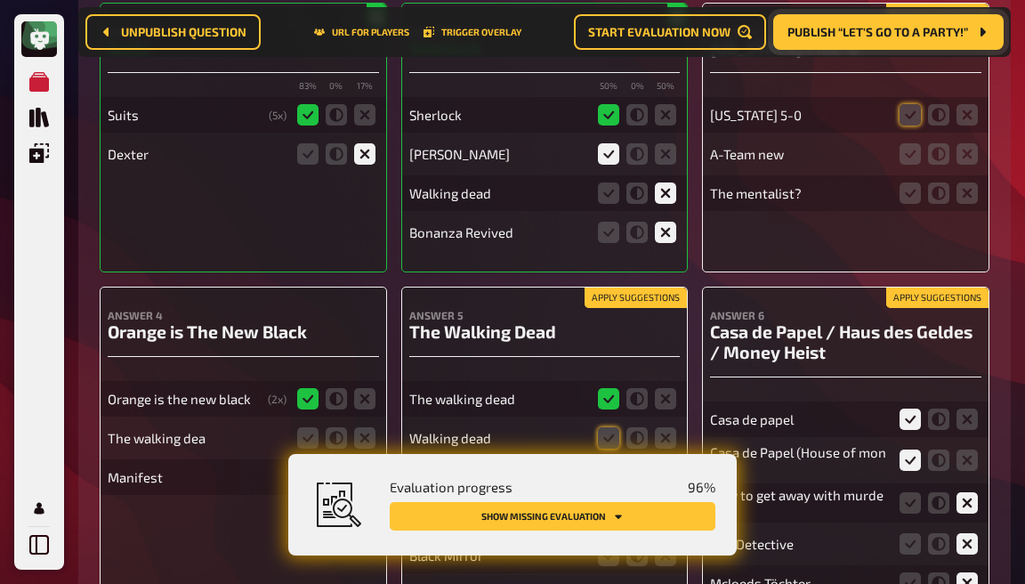
scroll to position [13899, 0]
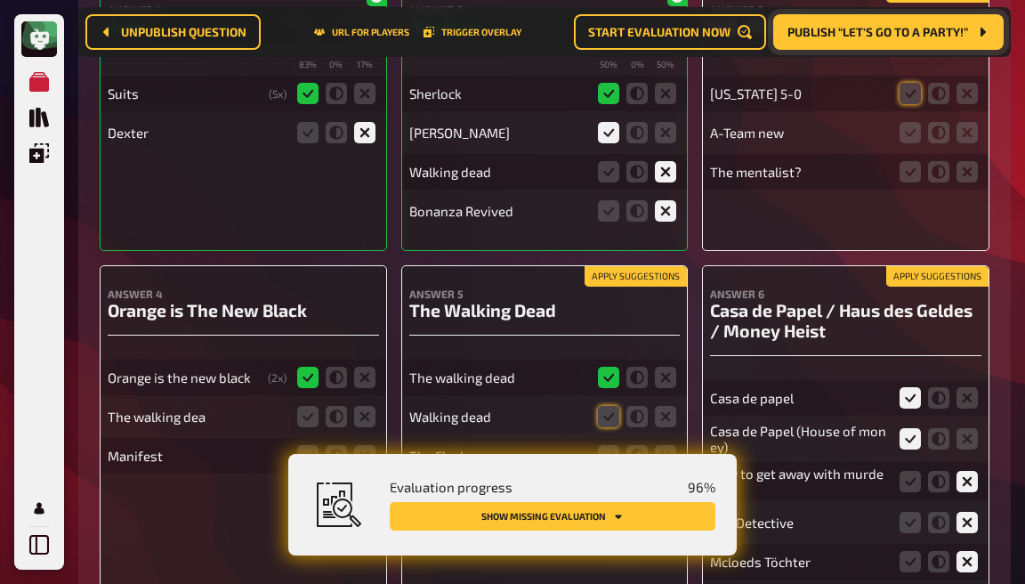
click at [0, 0] on input "radio" at bounding box center [0, 0] width 0 height 0
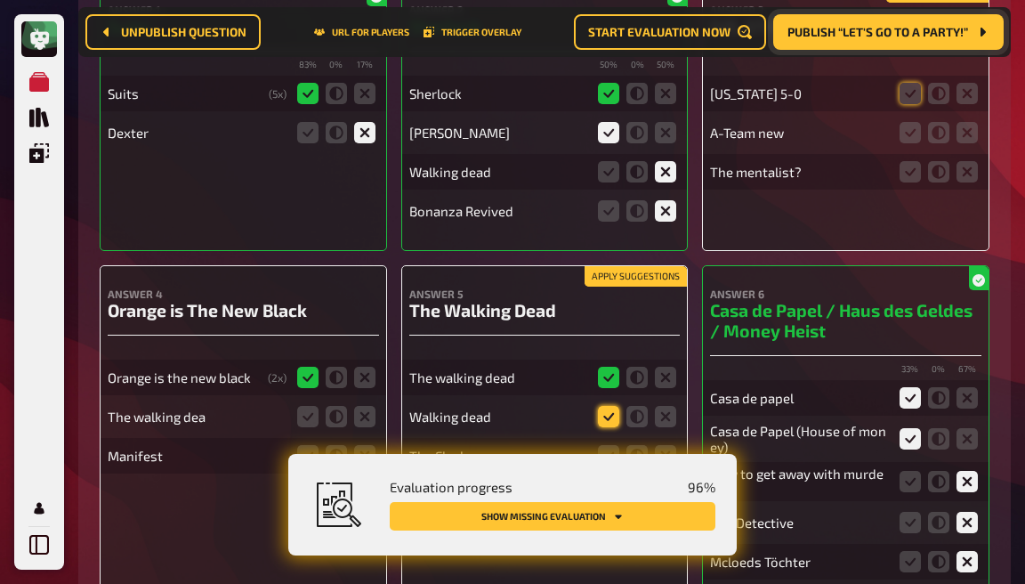
click at [607, 406] on icon at bounding box center [608, 416] width 21 height 21
click at [0, 0] on input "radio" at bounding box center [0, 0] width 0 height 0
click at [657, 445] on icon at bounding box center [665, 455] width 21 height 21
click at [0, 0] on input "radio" at bounding box center [0, 0] width 0 height 0
click at [660, 484] on icon at bounding box center [665, 494] width 21 height 21
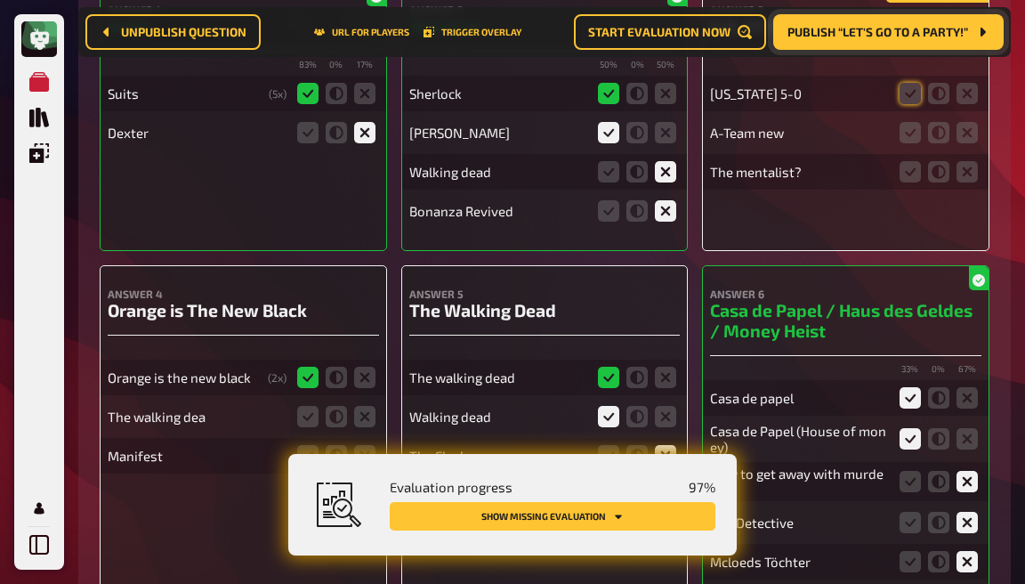
click at [0, 0] on input "radio" at bounding box center [0, 0] width 0 height 0
click at [669, 523] on icon at bounding box center [665, 533] width 21 height 21
click at [0, 0] on input "radio" at bounding box center [0, 0] width 0 height 0
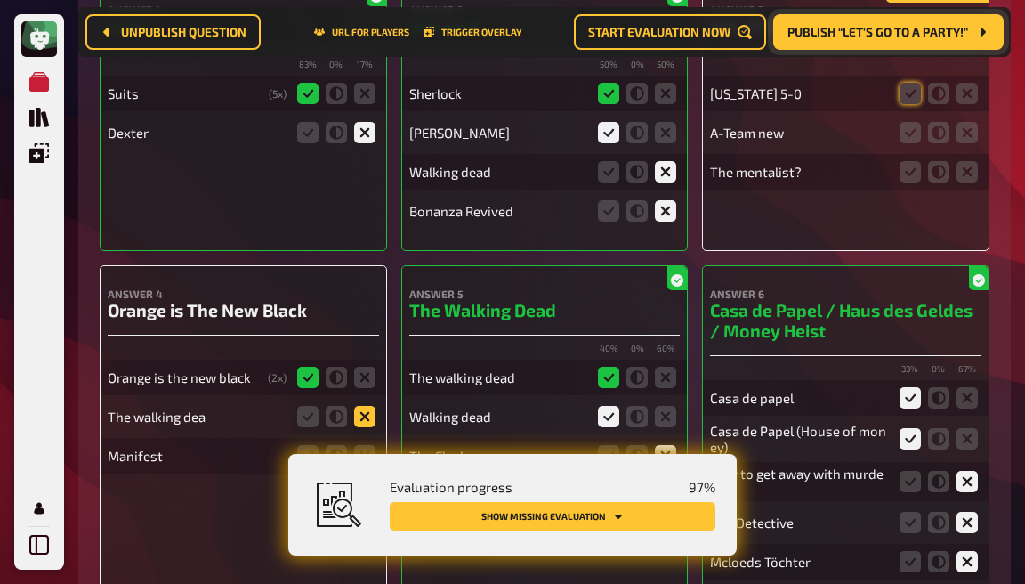
click at [366, 406] on icon at bounding box center [364, 416] width 21 height 21
click at [0, 0] on input "radio" at bounding box center [0, 0] width 0 height 0
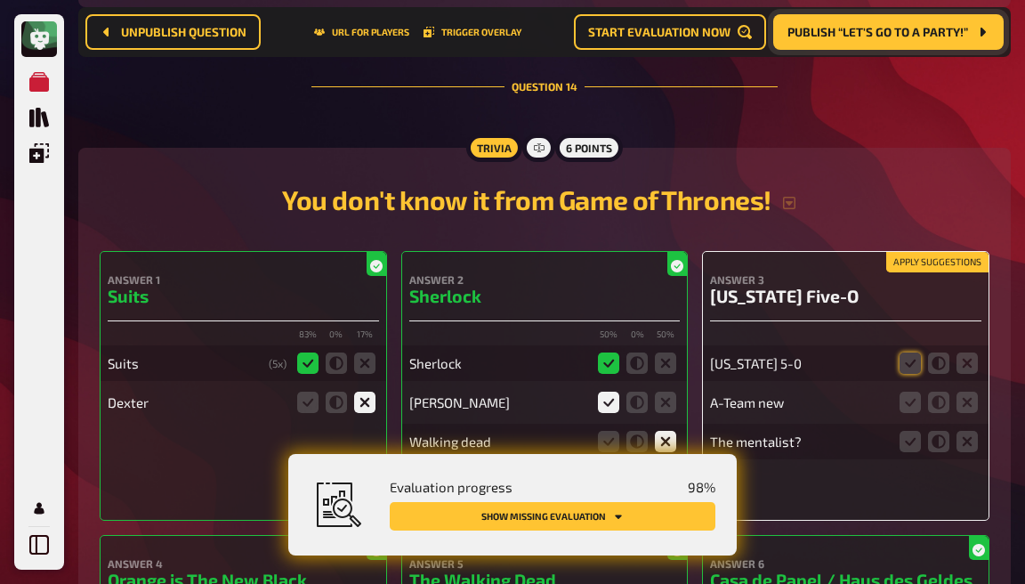
scroll to position [13629, 0]
click at [903, 353] on icon at bounding box center [910, 363] width 21 height 21
click at [0, 0] on input "radio" at bounding box center [0, 0] width 0 height 0
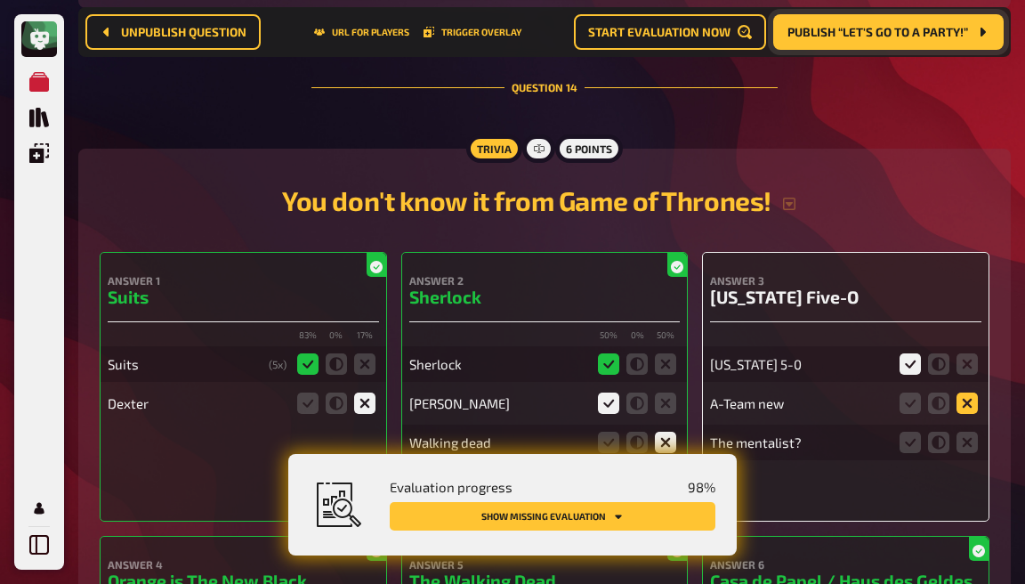
click at [968, 393] on icon at bounding box center [967, 403] width 21 height 21
click at [0, 0] on input "radio" at bounding box center [0, 0] width 0 height 0
click at [967, 432] on icon at bounding box center [967, 442] width 21 height 21
click at [0, 0] on input "radio" at bounding box center [0, 0] width 0 height 0
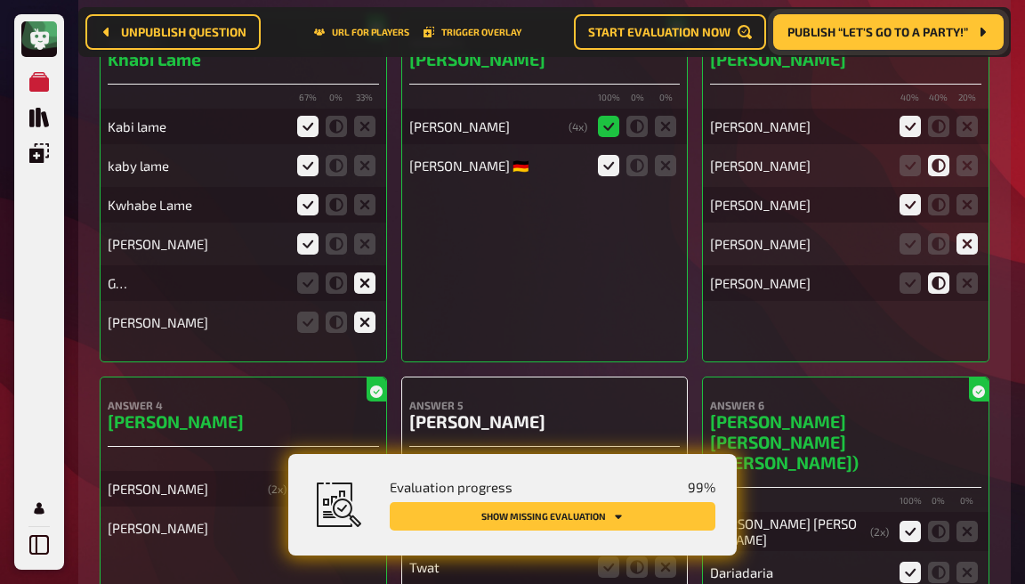
scroll to position [12660, 0]
click at [658, 556] on icon at bounding box center [665, 566] width 21 height 21
click at [0, 0] on input "radio" at bounding box center [0, 0] width 0 height 0
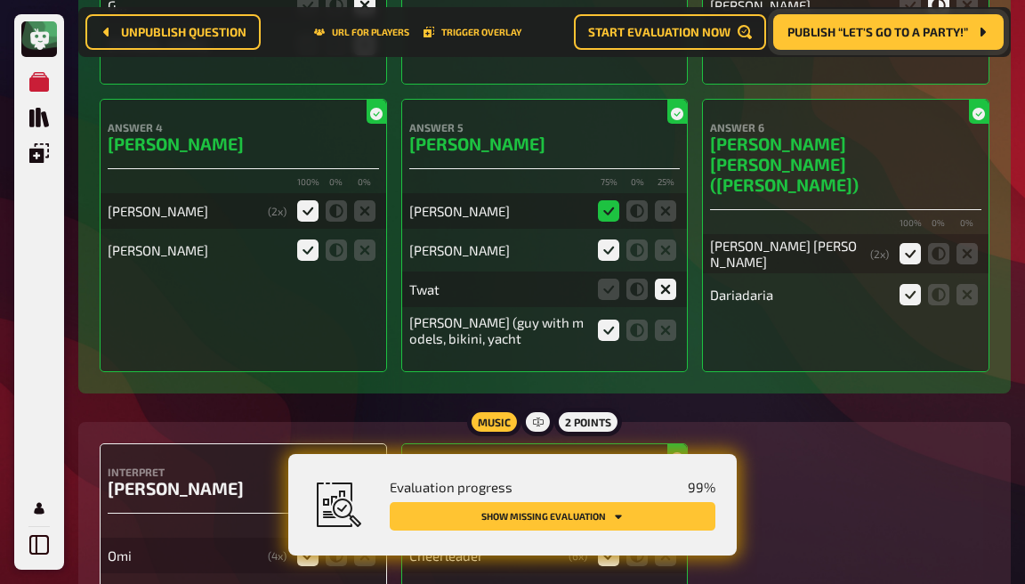
scroll to position [12980, 0]
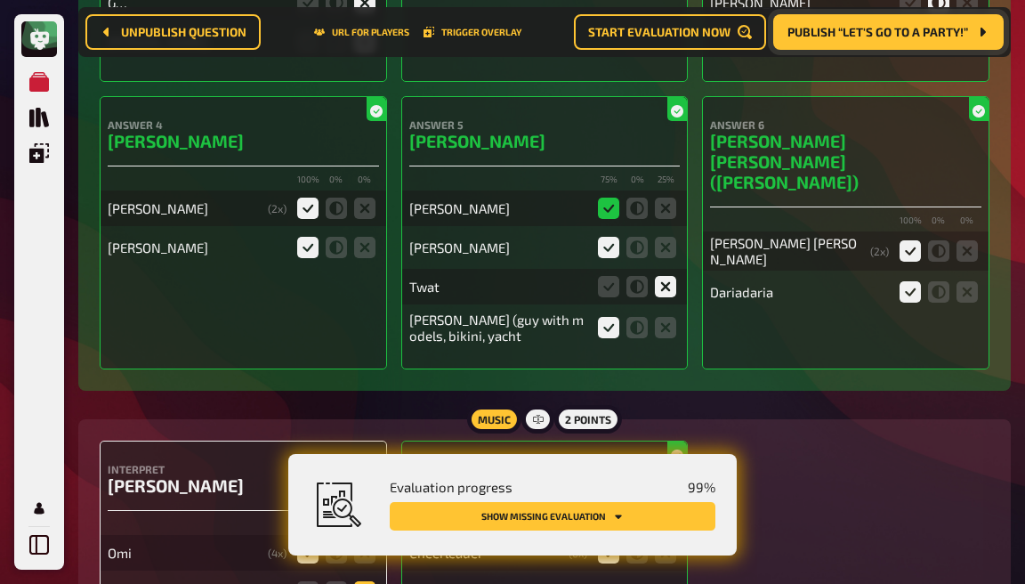
click at [364, 581] on icon at bounding box center [364, 591] width 21 height 21
click at [0, 0] on input "radio" at bounding box center [0, 0] width 0 height 0
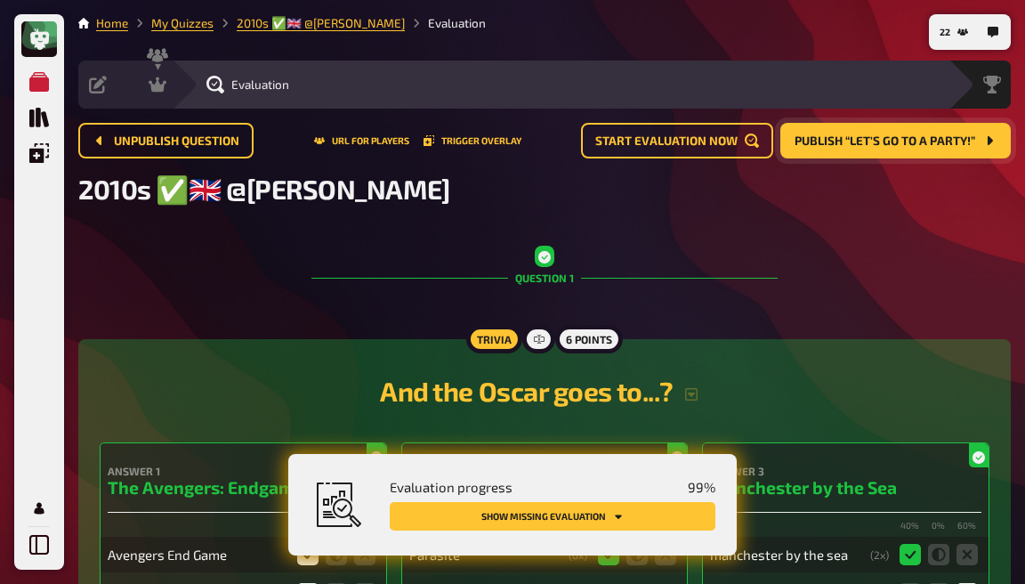
scroll to position [0, 0]
click at [164, 90] on icon at bounding box center [158, 85] width 18 height 18
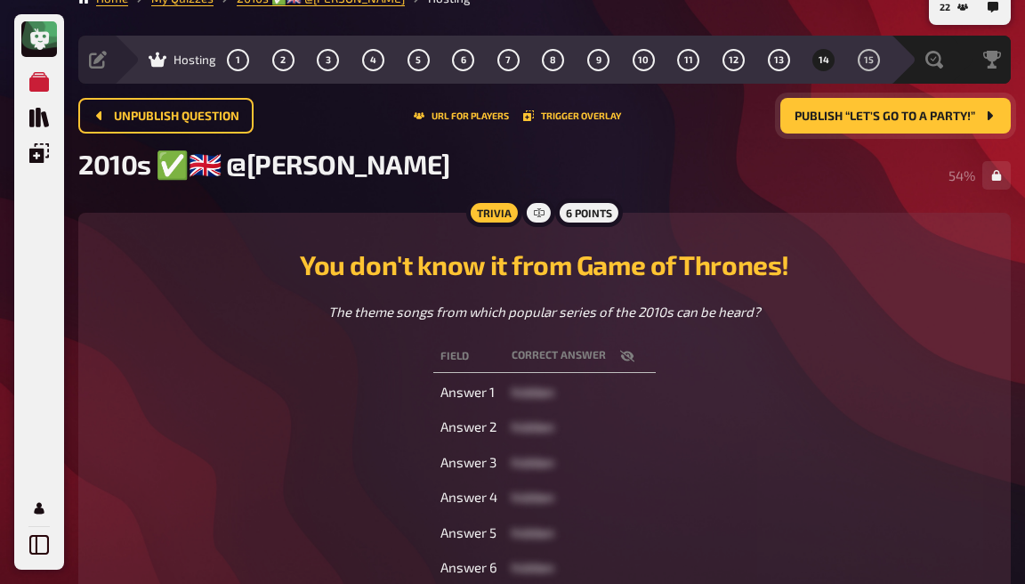
scroll to position [35, 0]
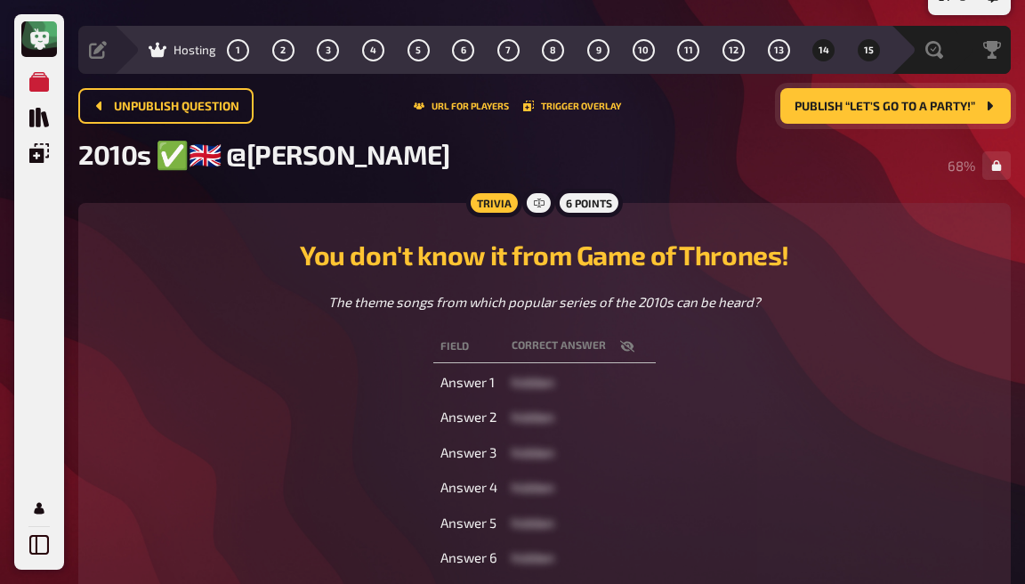
click at [865, 61] on button "15" at bounding box center [868, 50] width 28 height 28
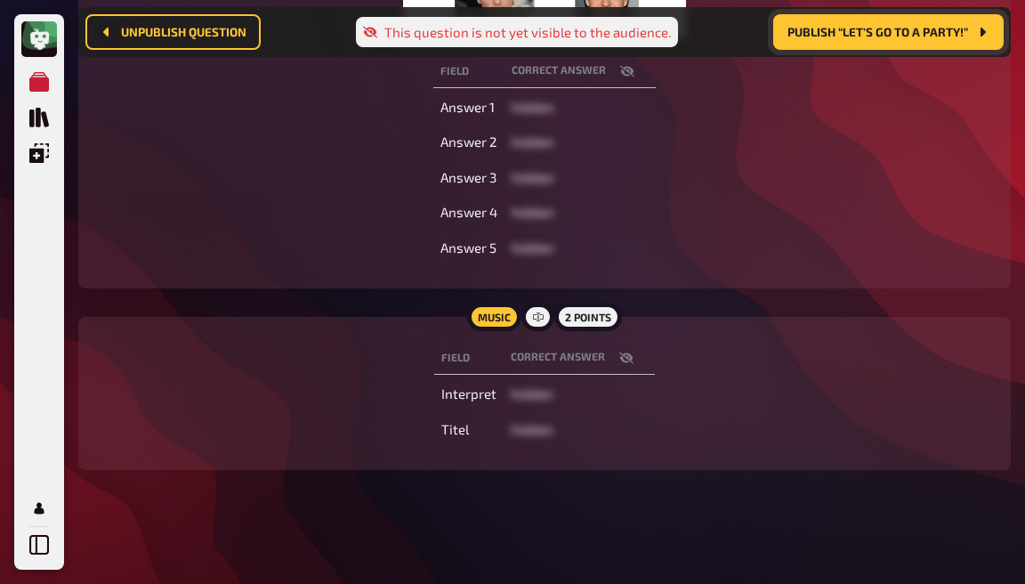
scroll to position [515, 0]
click at [625, 360] on icon "button" at bounding box center [626, 358] width 14 height 14
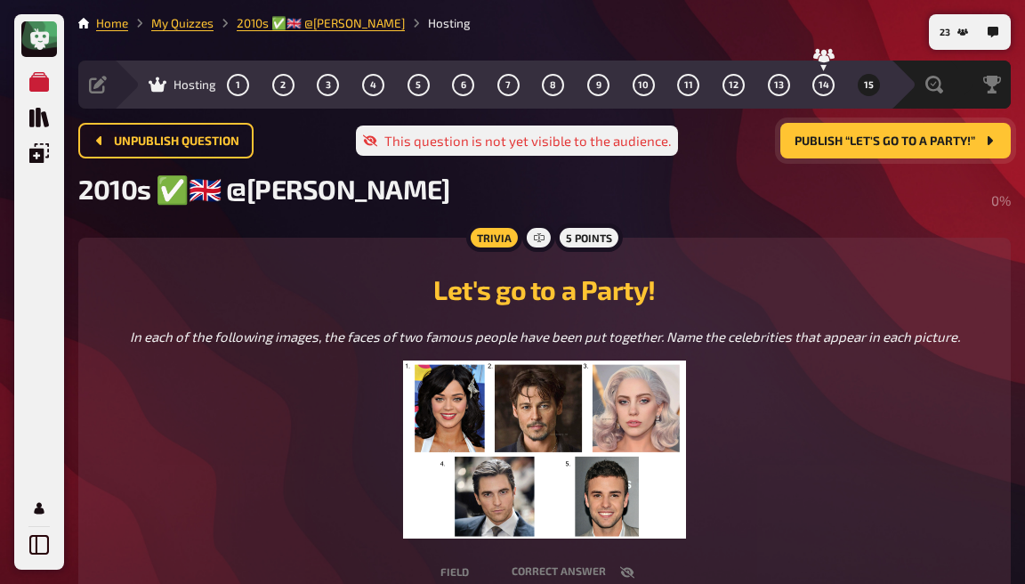
scroll to position [0, 0]
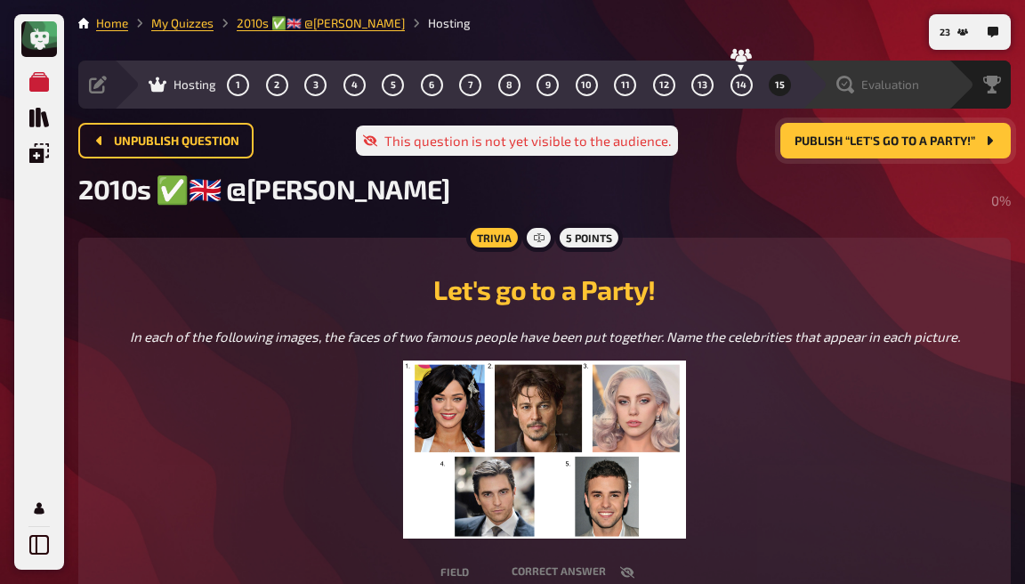
click at [851, 84] on icon at bounding box center [846, 85] width 18 height 18
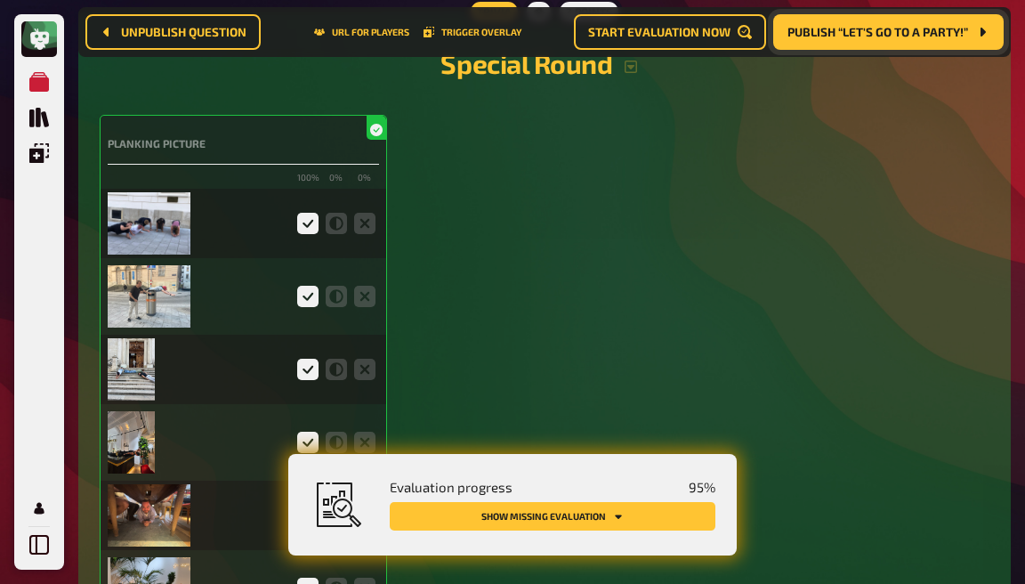
scroll to position [4037, 0]
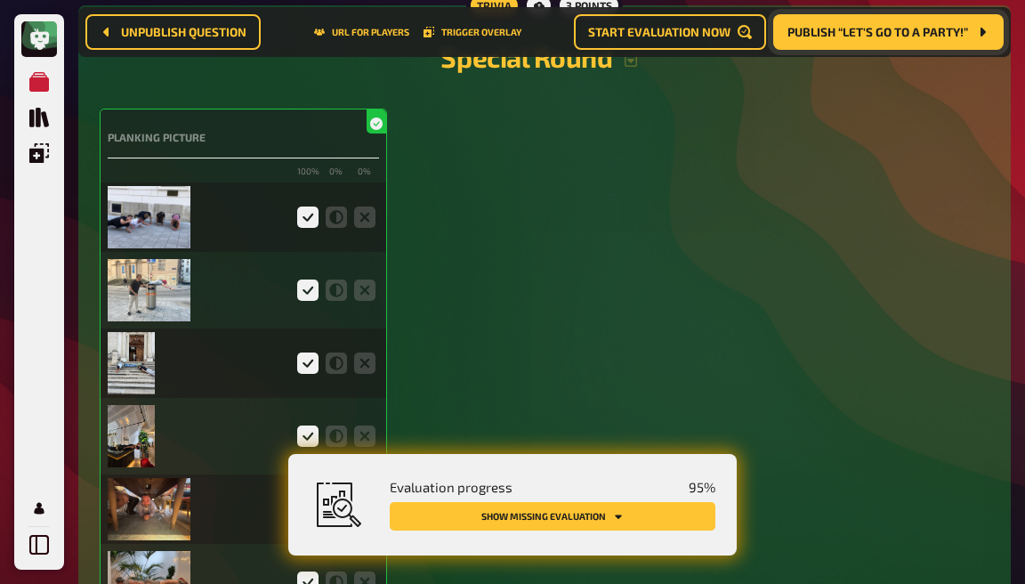
click at [144, 278] on img at bounding box center [149, 290] width 83 height 62
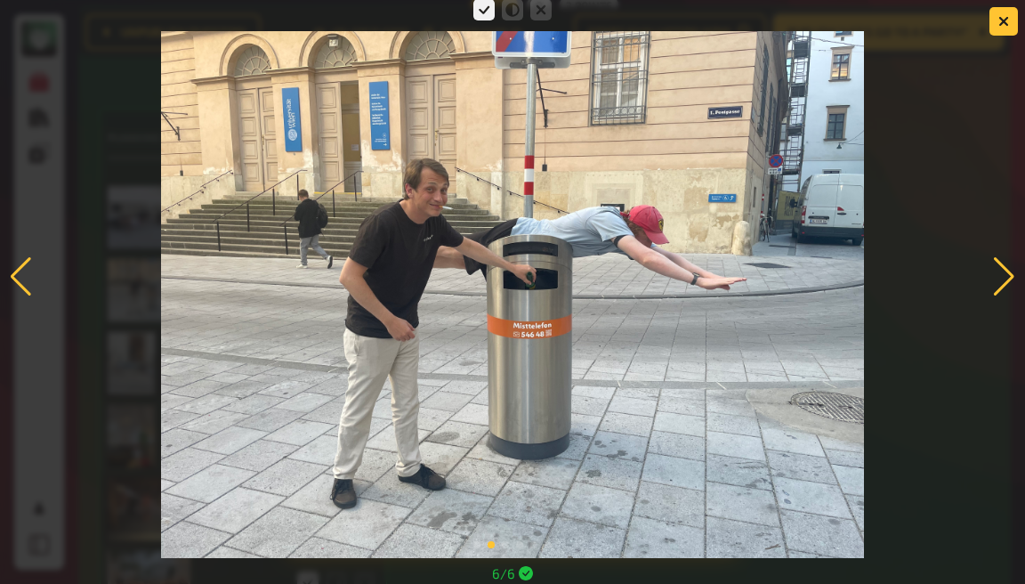
click at [958, 131] on div at bounding box center [512, 277] width 1025 height 563
click at [1008, 18] on icon "button" at bounding box center [1004, 21] width 11 height 11
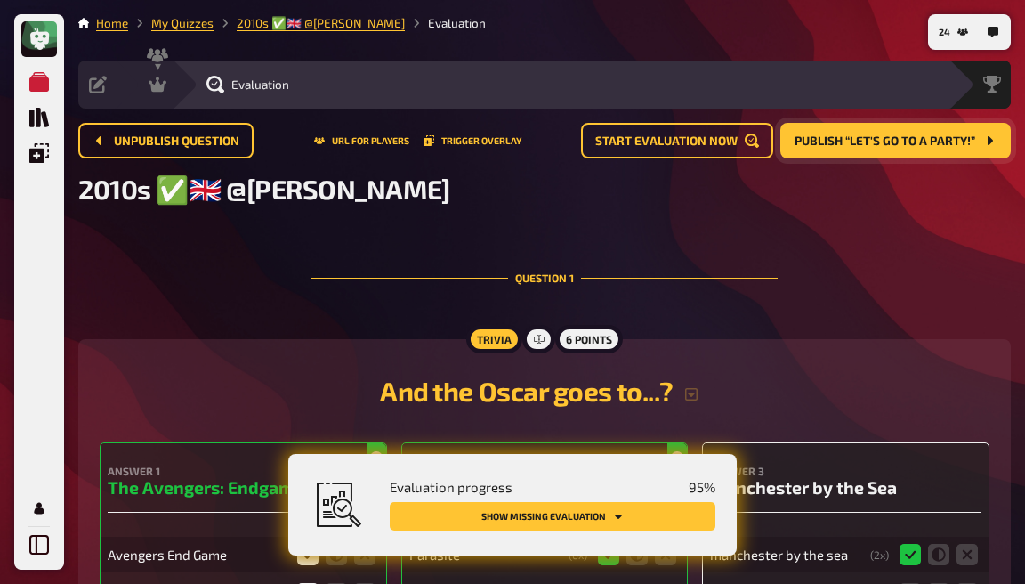
scroll to position [0, 0]
click at [239, 84] on div "Hosting undefined" at bounding box center [199, 85] width 123 height 18
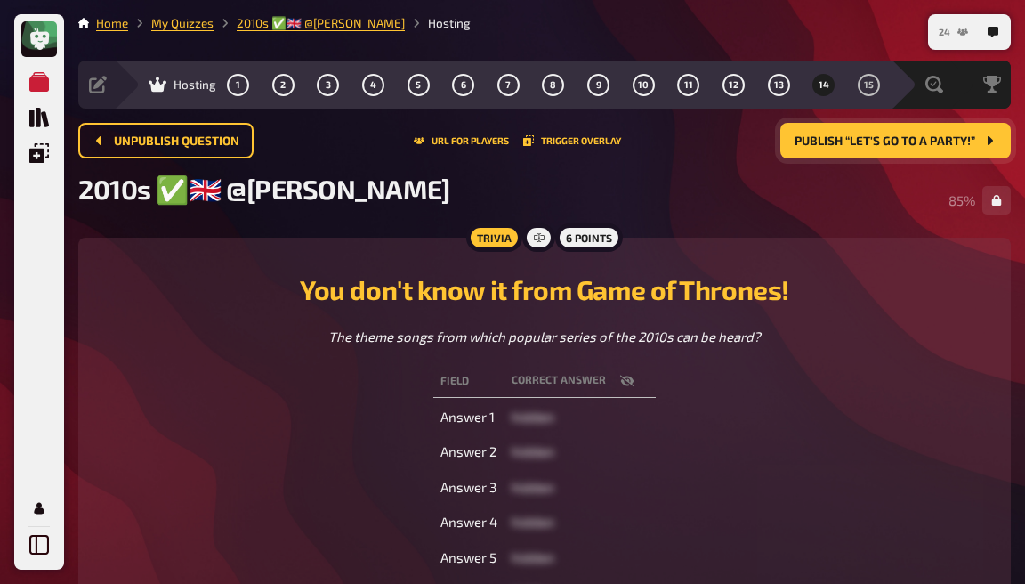
click at [954, 30] on button "24" at bounding box center [954, 32] width 44 height 28
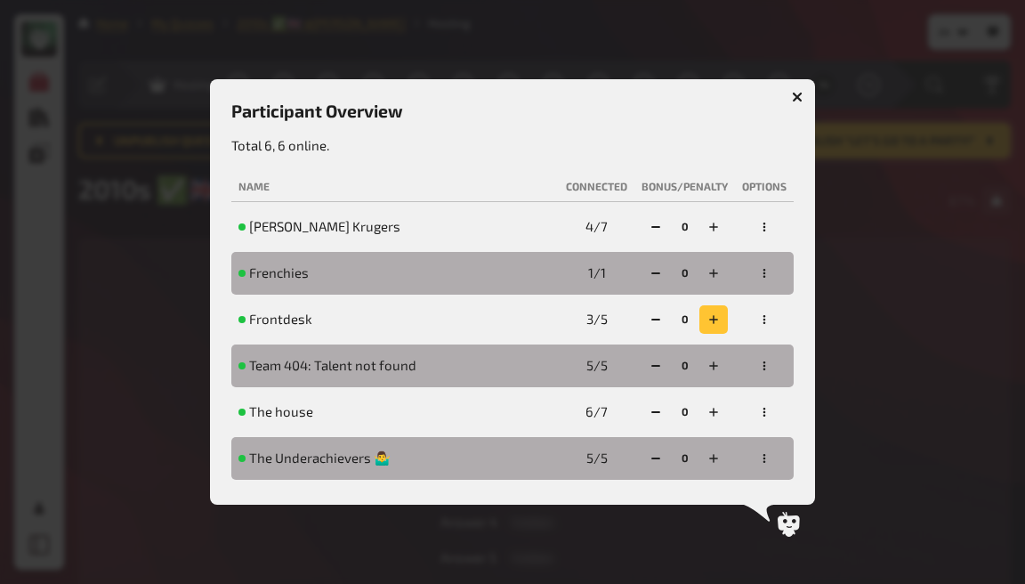
click at [717, 319] on icon "button" at bounding box center [713, 319] width 9 height 9
click at [801, 102] on icon "button" at bounding box center [797, 97] width 17 height 17
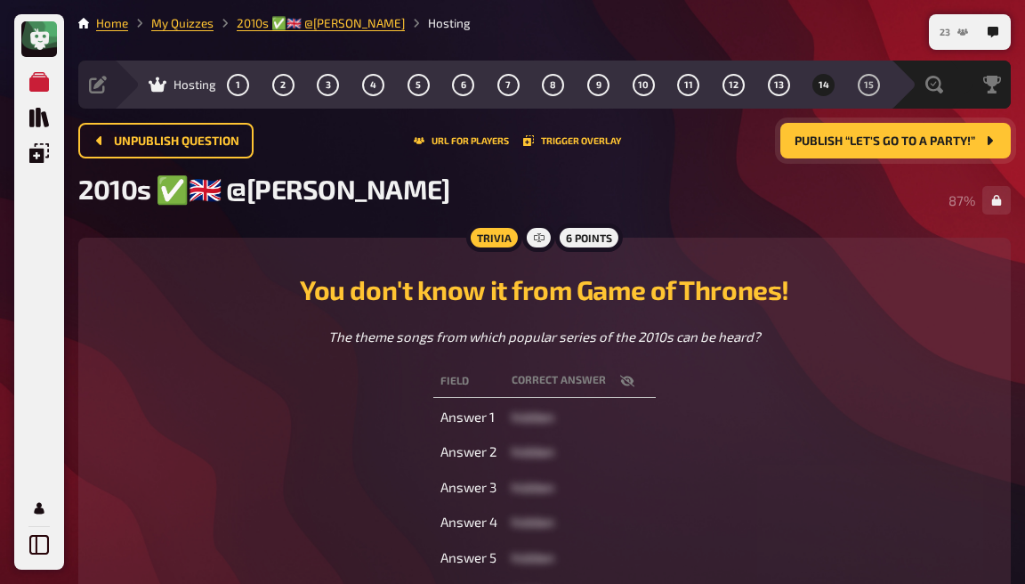
click at [963, 33] on icon "23" at bounding box center [963, 31] width 11 height 7
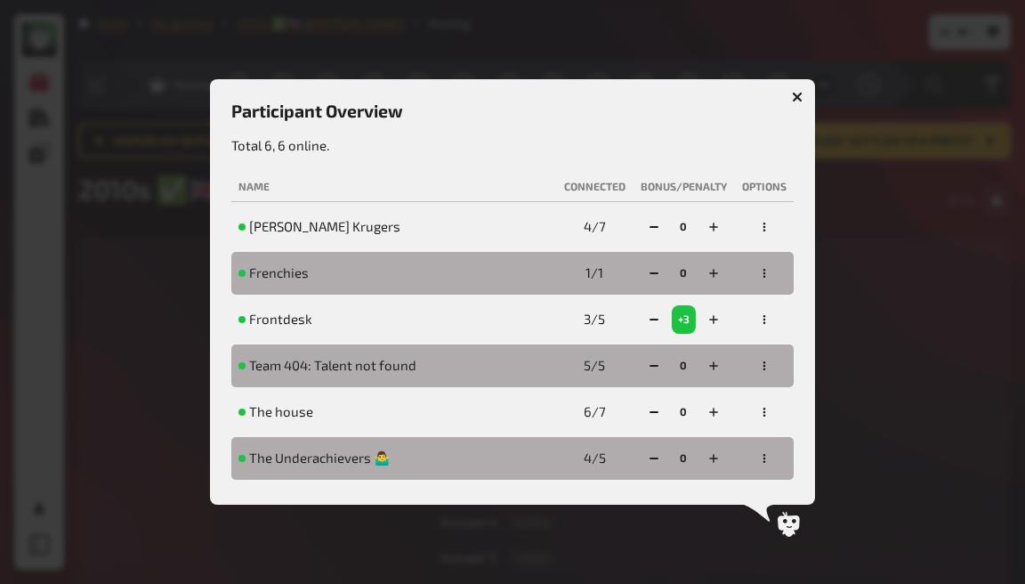
click at [886, 295] on div at bounding box center [512, 292] width 1025 height 584
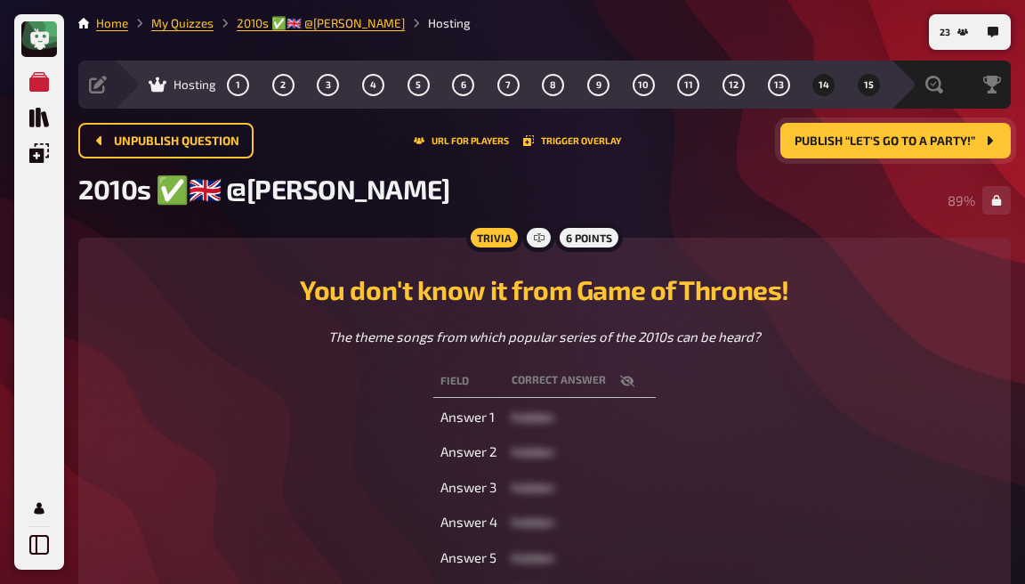
click at [877, 85] on button "15" at bounding box center [868, 84] width 28 height 28
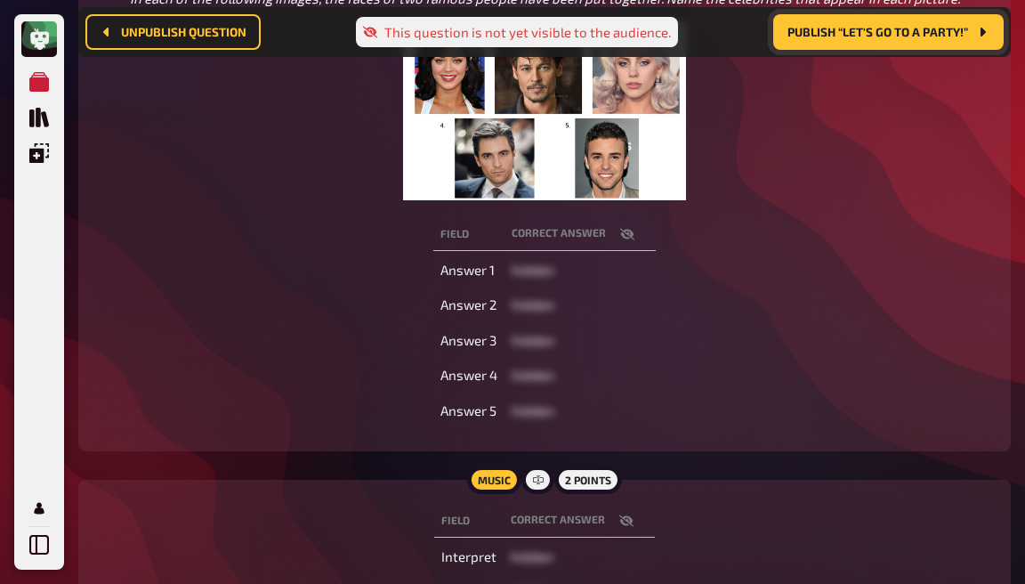
scroll to position [355, 0]
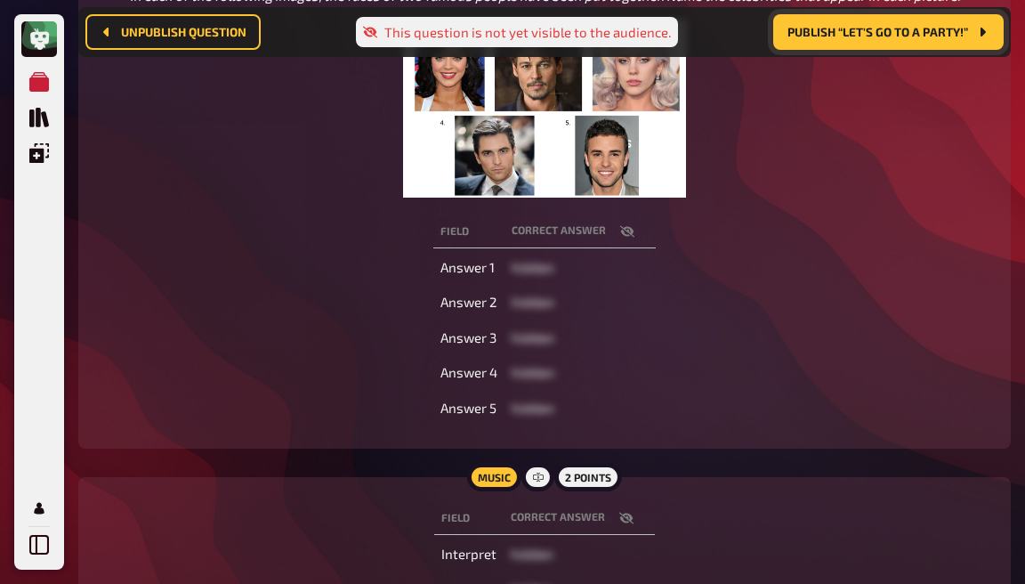
click at [627, 522] on icon "button" at bounding box center [626, 518] width 14 height 14
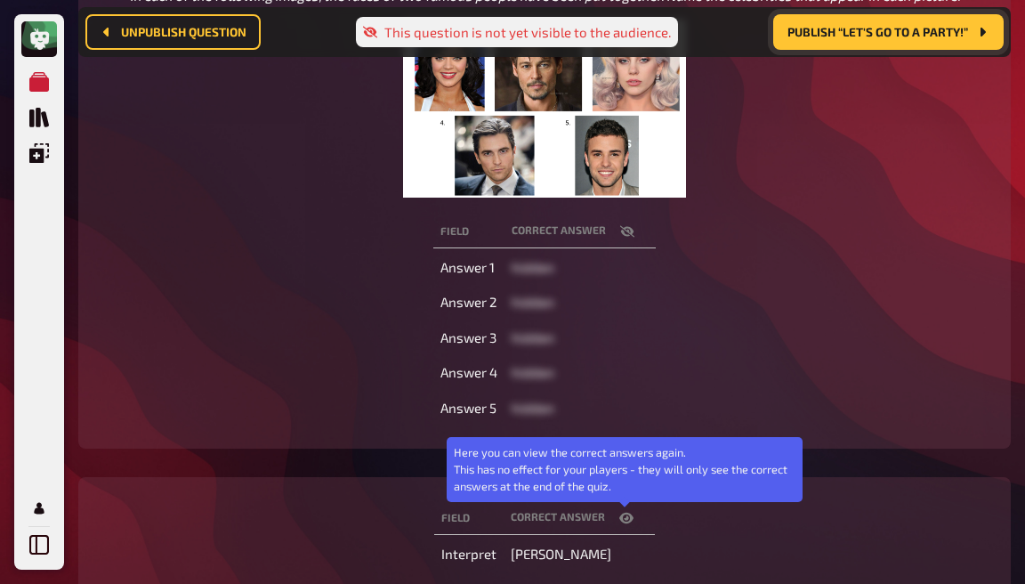
click at [627, 522] on icon "button" at bounding box center [626, 518] width 14 height 14
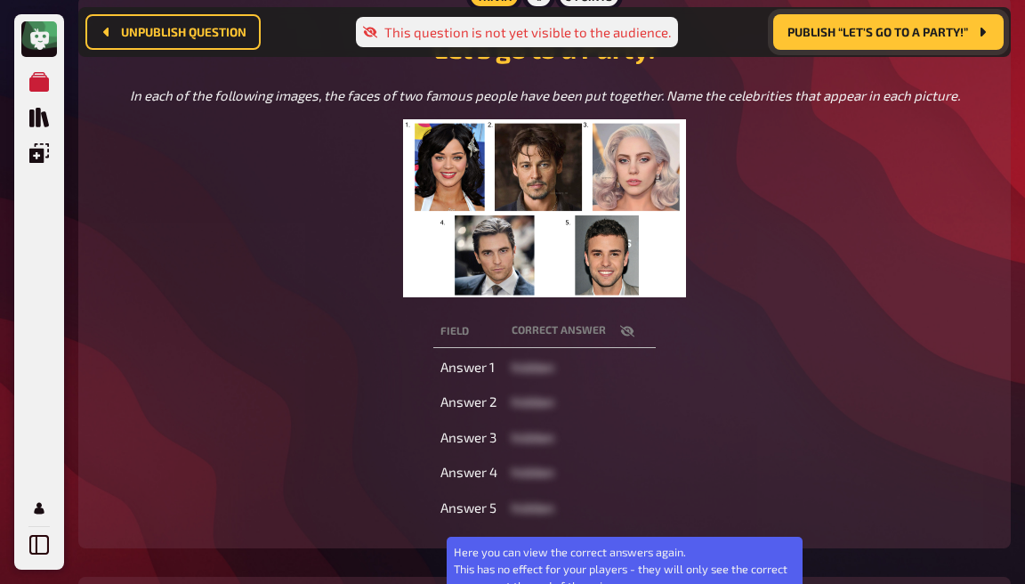
scroll to position [304, 0]
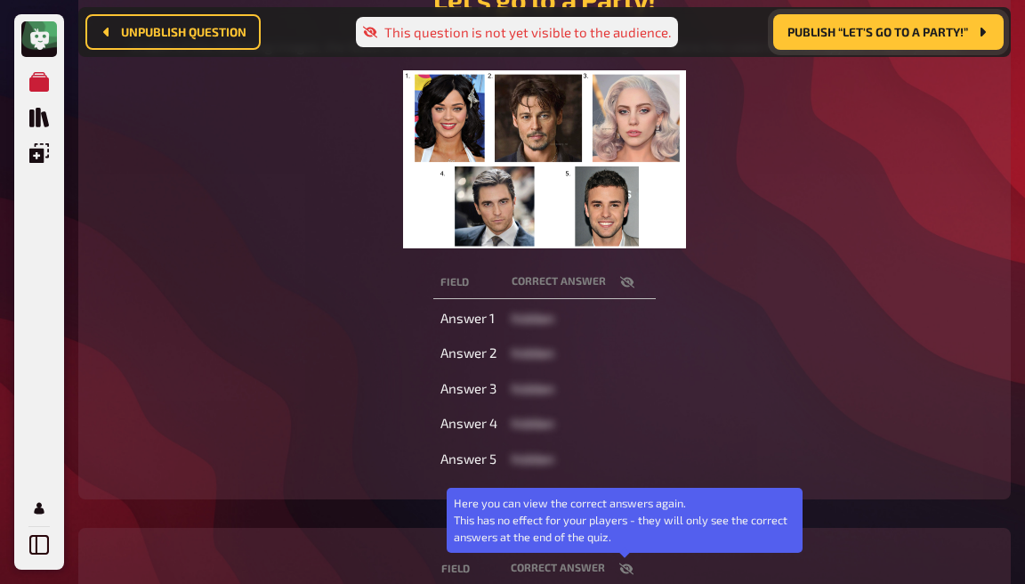
click at [620, 285] on icon "button" at bounding box center [627, 282] width 14 height 14
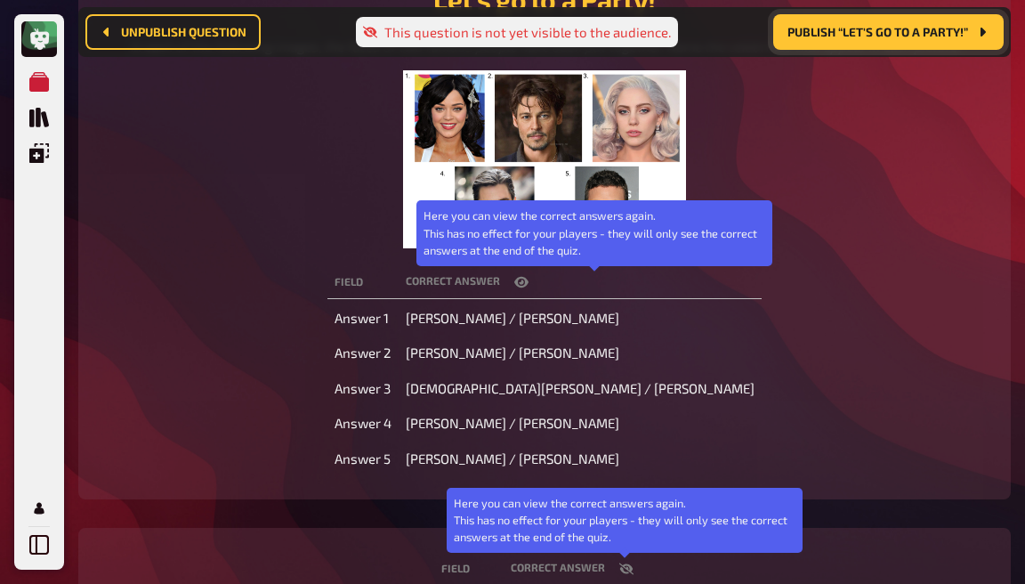
click at [619, 285] on th "correct answer Here you can view the correct answers again. This has no effect …" at bounding box center [580, 282] width 363 height 33
click at [529, 285] on icon "button" at bounding box center [521, 282] width 14 height 14
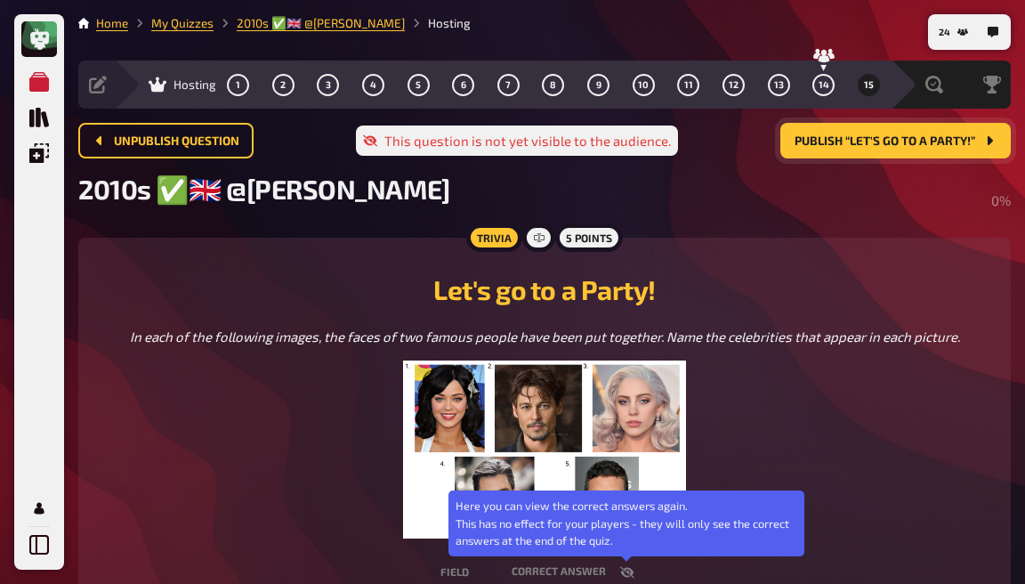
scroll to position [0, 0]
click at [836, 152] on button "Publish “Let's go to a Party!”" at bounding box center [896, 141] width 231 height 36
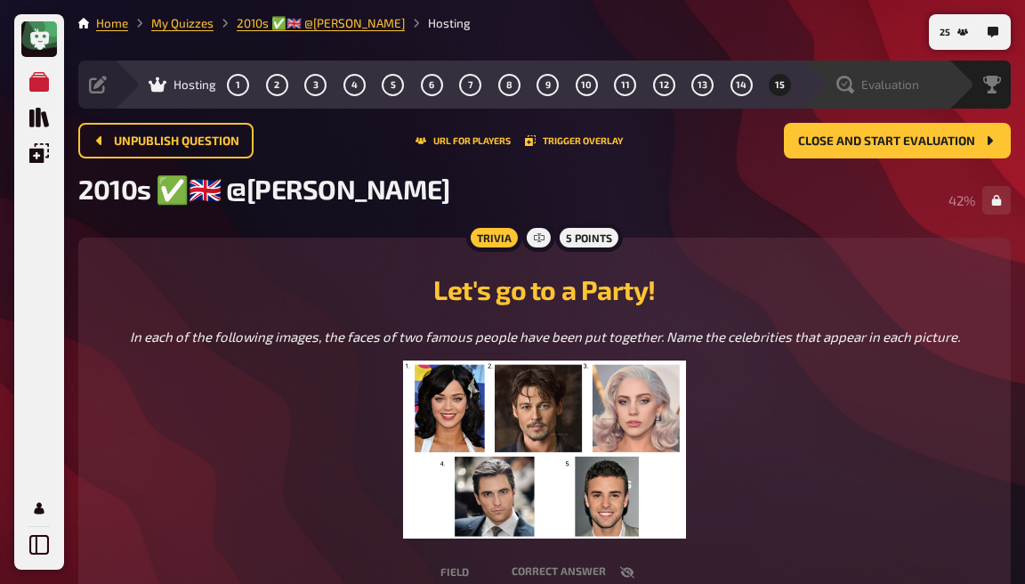
click at [853, 89] on icon at bounding box center [846, 85] width 18 height 18
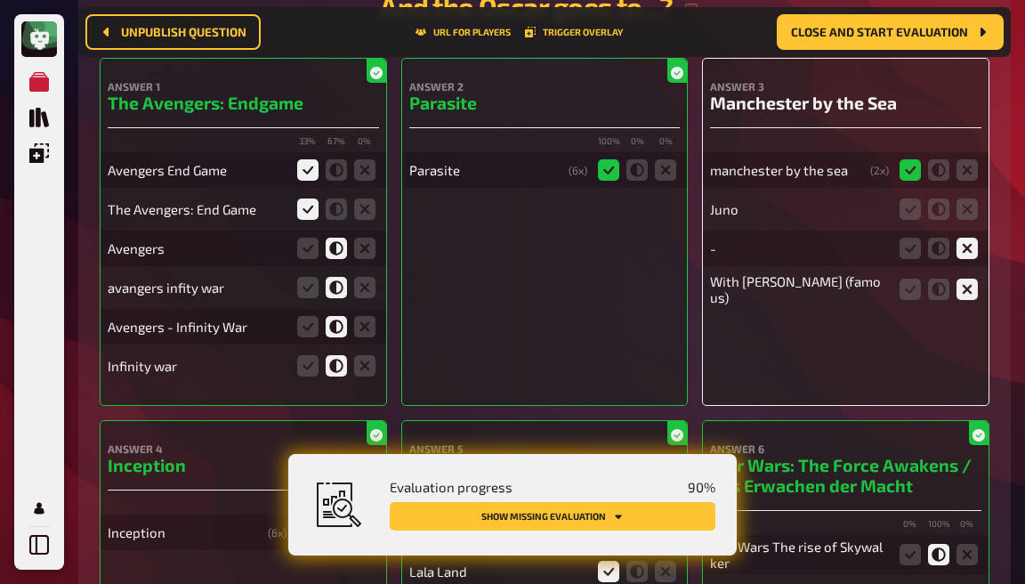
scroll to position [401, 0]
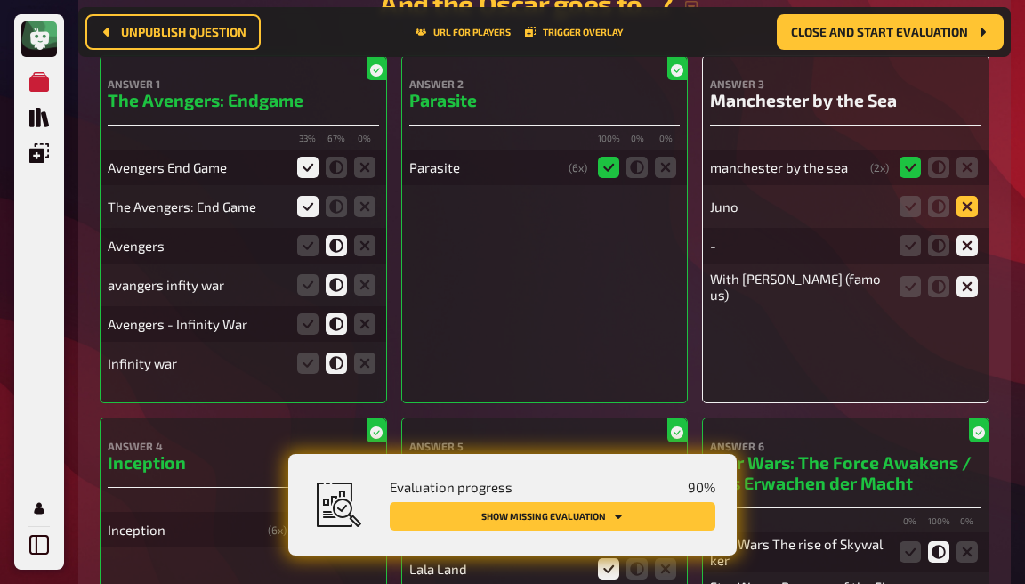
click at [963, 215] on icon at bounding box center [967, 206] width 21 height 21
click at [0, 0] on input "radio" at bounding box center [0, 0] width 0 height 0
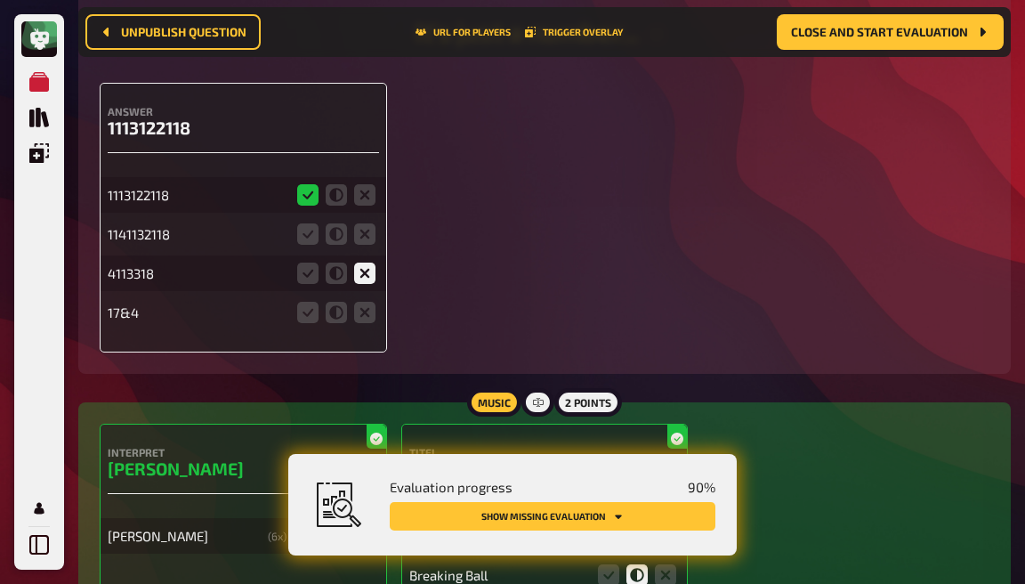
scroll to position [2506, 0]
click at [358, 224] on icon at bounding box center [364, 234] width 21 height 21
click at [0, 0] on input "radio" at bounding box center [0, 0] width 0 height 0
click at [366, 303] on icon at bounding box center [364, 313] width 21 height 21
click at [0, 0] on input "radio" at bounding box center [0, 0] width 0 height 0
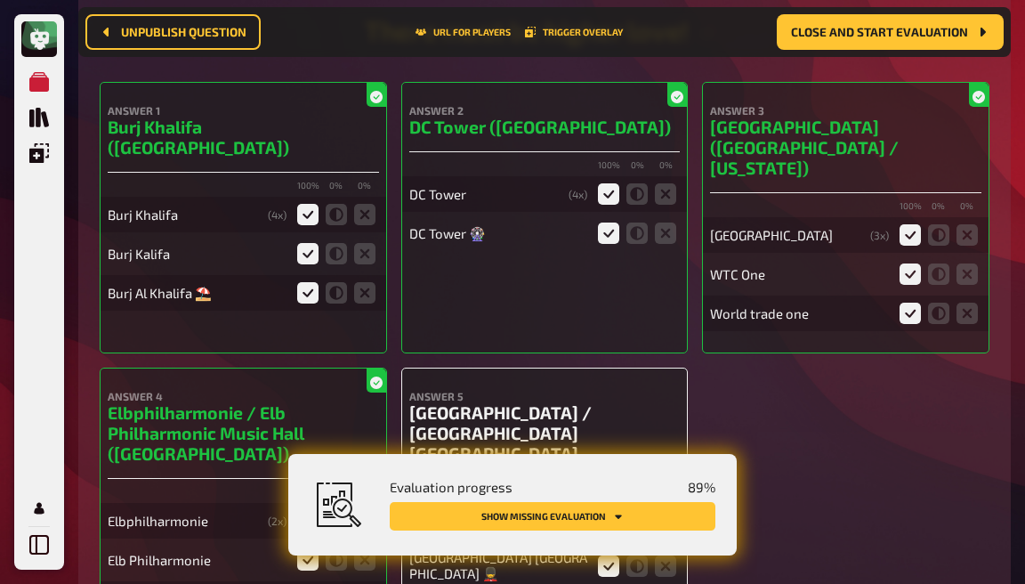
click at [367, 368] on div at bounding box center [377, 379] width 20 height 23
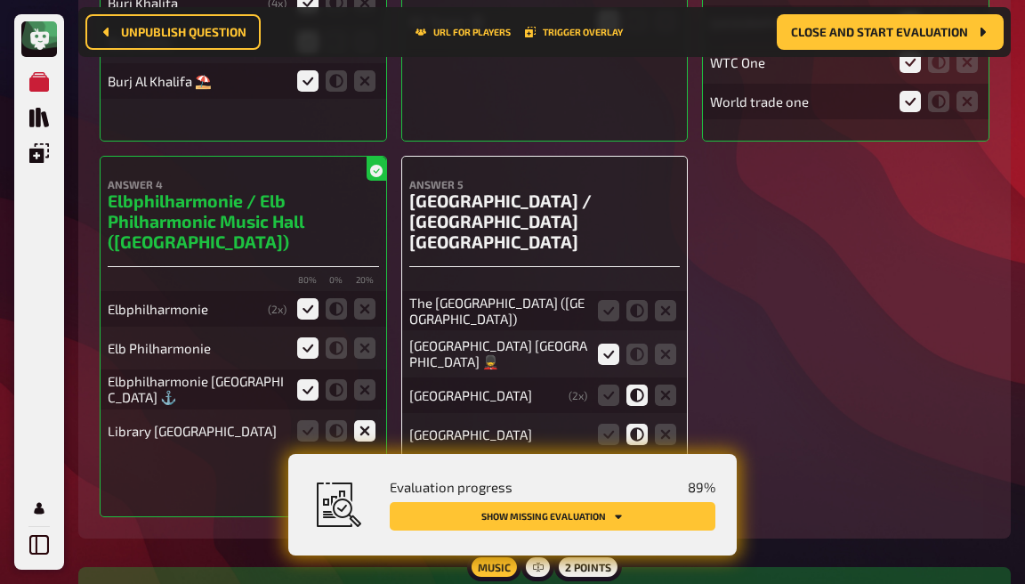
scroll to position [7546, 0]
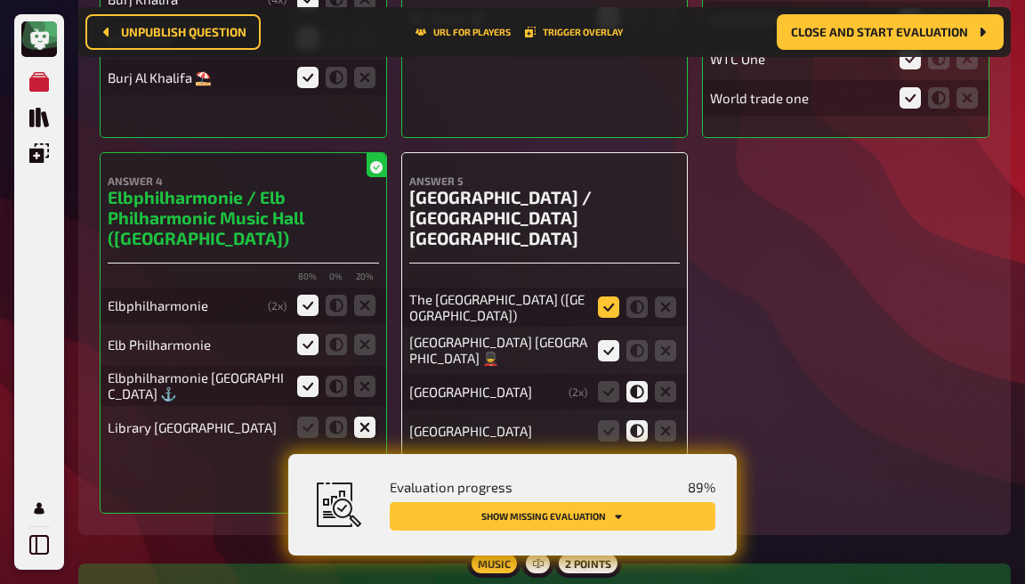
click at [612, 296] on icon at bounding box center [608, 306] width 21 height 21
click at [0, 0] on input "radio" at bounding box center [0, 0] width 0 height 0
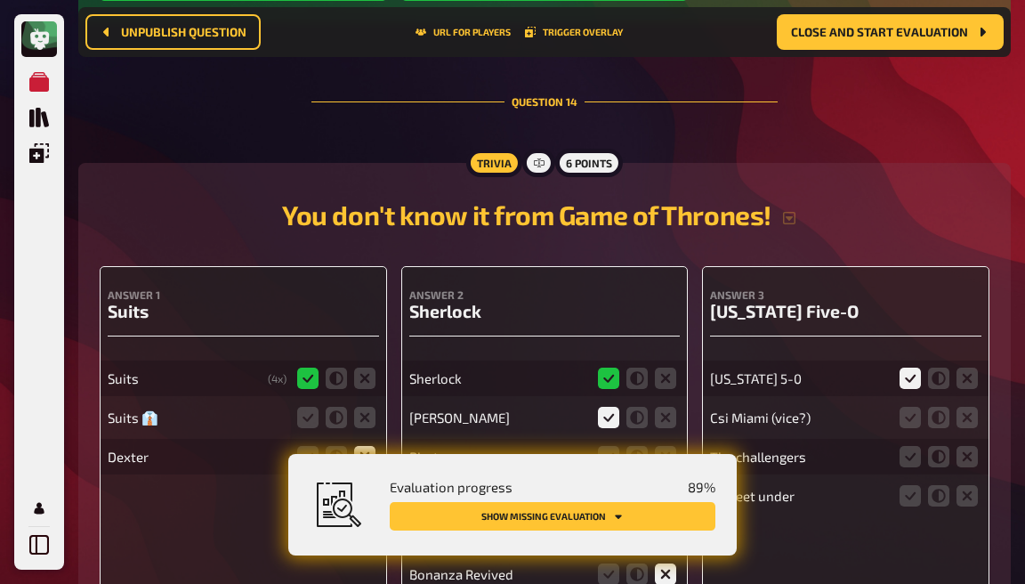
scroll to position [13620, 0]
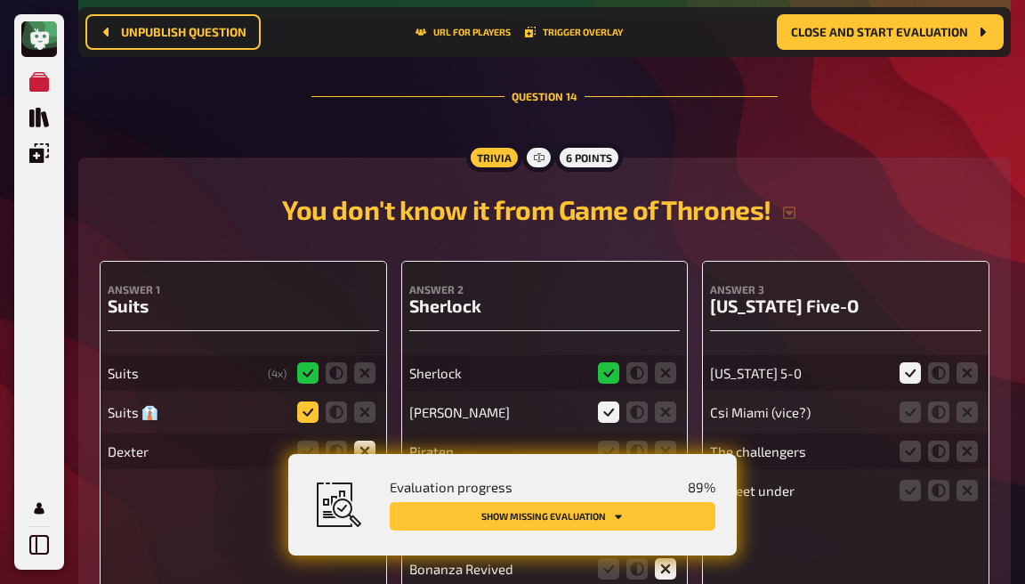
click at [306, 401] on icon at bounding box center [307, 411] width 21 height 21
click at [0, 0] on input "radio" at bounding box center [0, 0] width 0 height 0
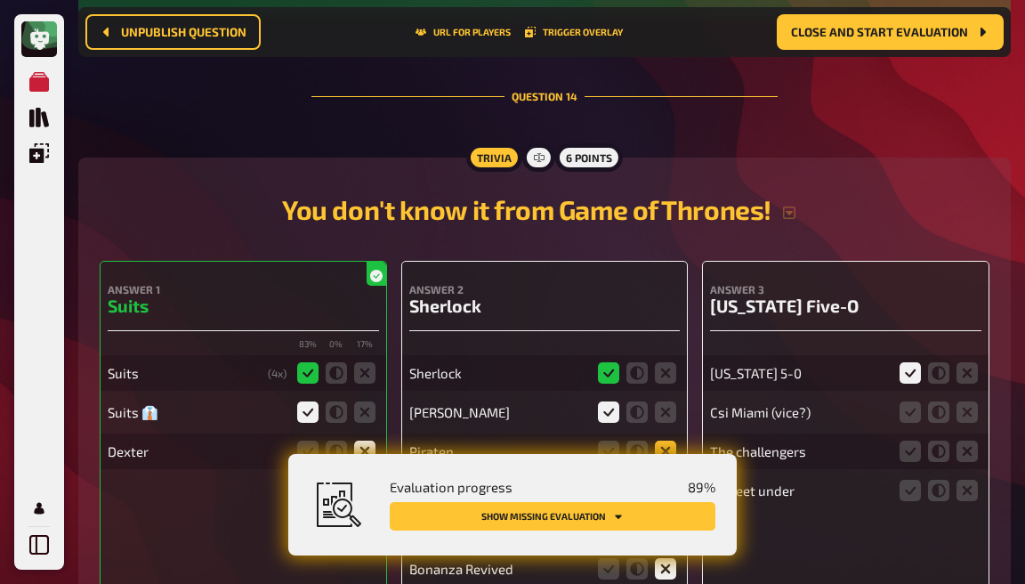
click at [667, 441] on icon at bounding box center [665, 451] width 21 height 21
click at [0, 0] on input "radio" at bounding box center [0, 0] width 0 height 0
click at [669, 476] on fieldset at bounding box center [637, 490] width 85 height 28
click at [667, 480] on icon at bounding box center [665, 490] width 21 height 21
click at [0, 0] on input "radio" at bounding box center [0, 0] width 0 height 0
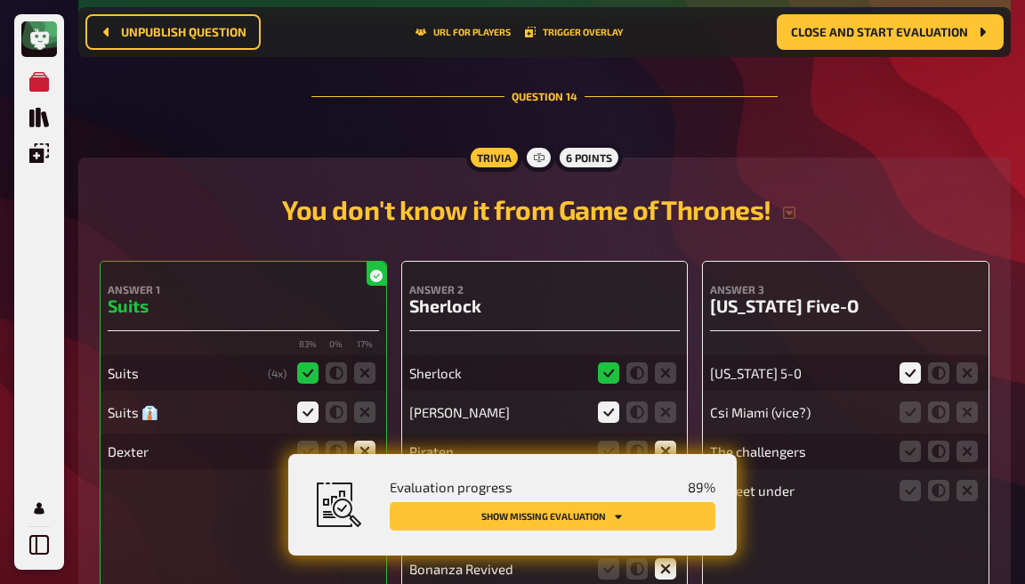
click at [667, 519] on icon at bounding box center [665, 529] width 21 height 21
click at [0, 0] on input "radio" at bounding box center [0, 0] width 0 height 0
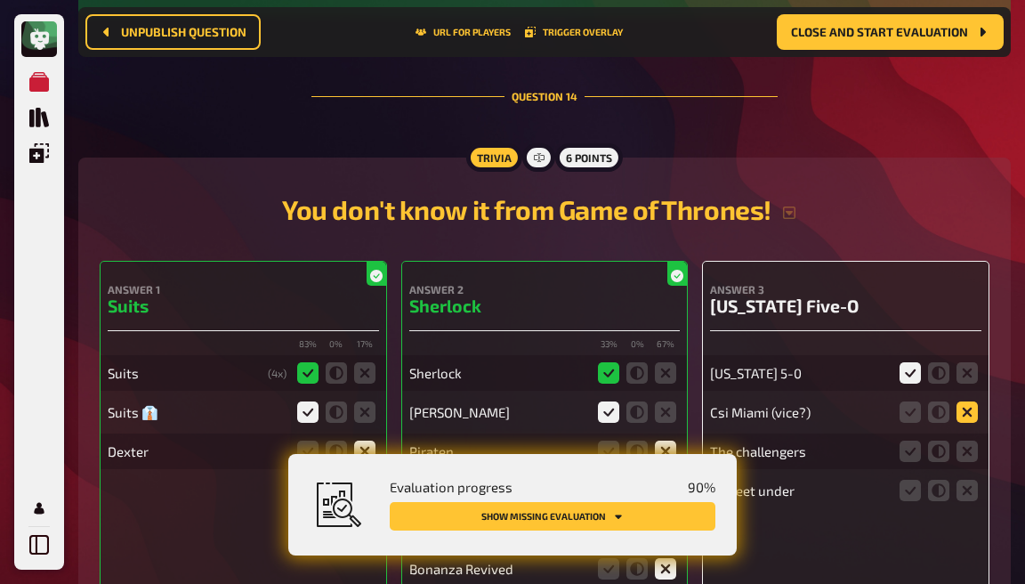
click at [972, 401] on icon at bounding box center [967, 411] width 21 height 21
click at [0, 0] on input "radio" at bounding box center [0, 0] width 0 height 0
click at [973, 441] on icon at bounding box center [967, 451] width 21 height 21
click at [0, 0] on input "radio" at bounding box center [0, 0] width 0 height 0
click at [968, 480] on icon at bounding box center [967, 490] width 21 height 21
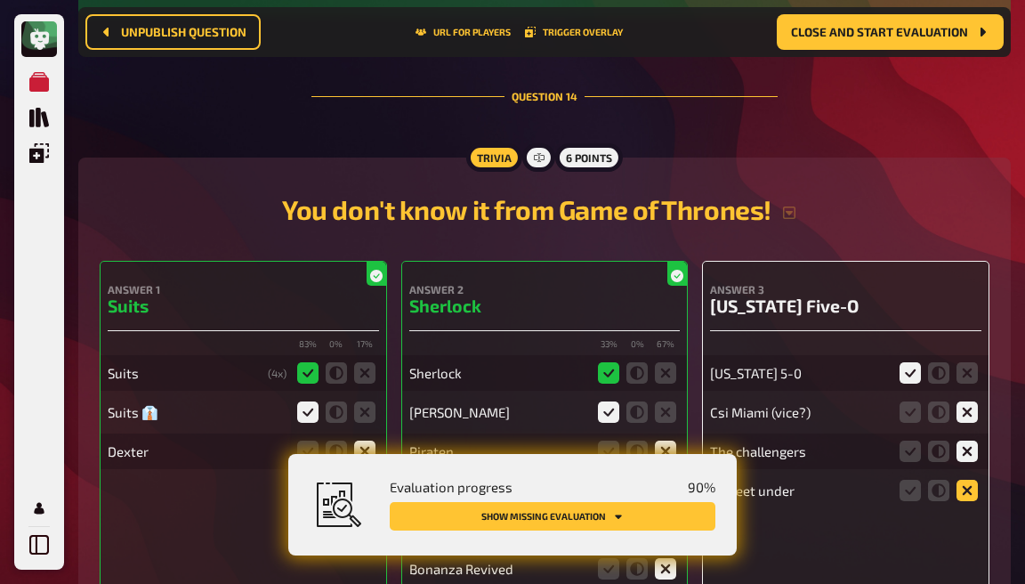
click at [0, 0] on input "radio" at bounding box center [0, 0] width 0 height 0
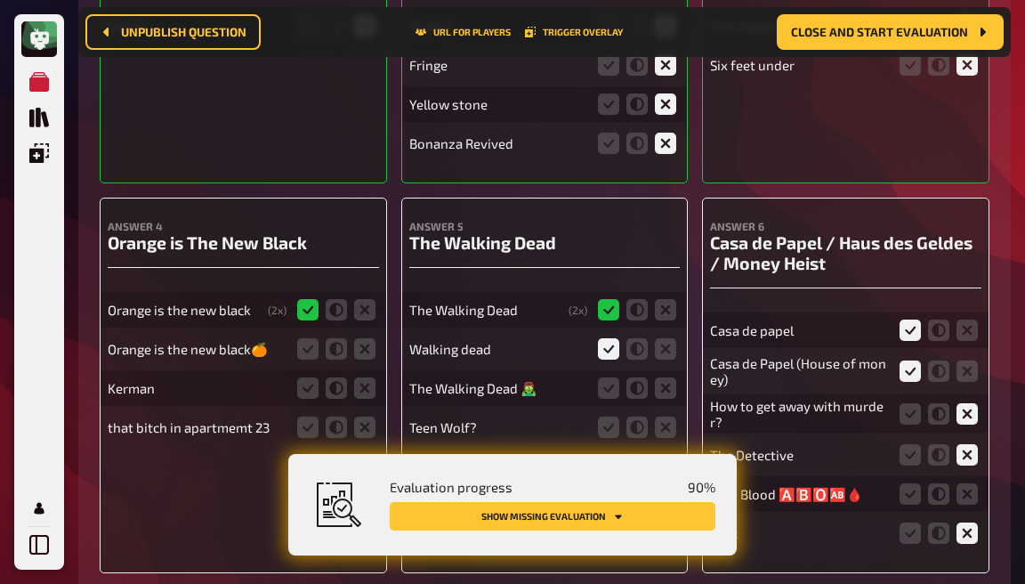
scroll to position [14074, 0]
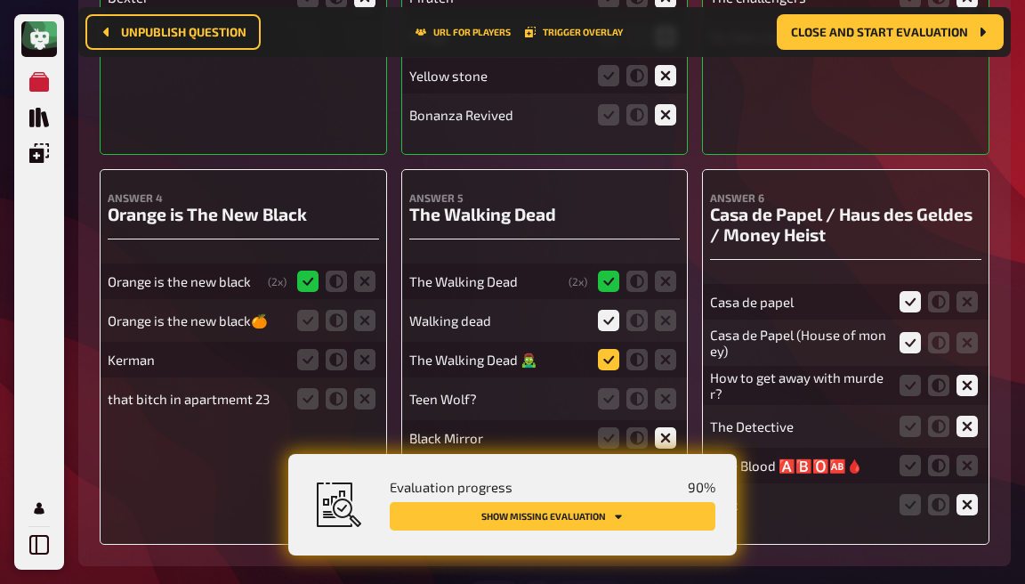
click at [616, 349] on icon at bounding box center [608, 359] width 21 height 21
click at [0, 0] on input "radio" at bounding box center [0, 0] width 0 height 0
click at [662, 388] on icon at bounding box center [665, 398] width 21 height 21
click at [0, 0] on input "radio" at bounding box center [0, 0] width 0 height 0
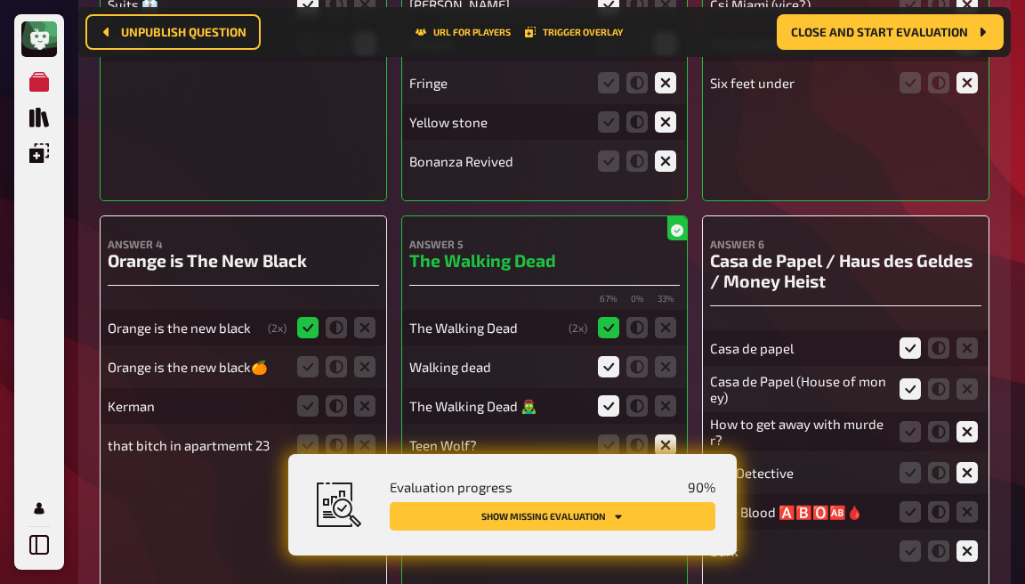
scroll to position [14020, 0]
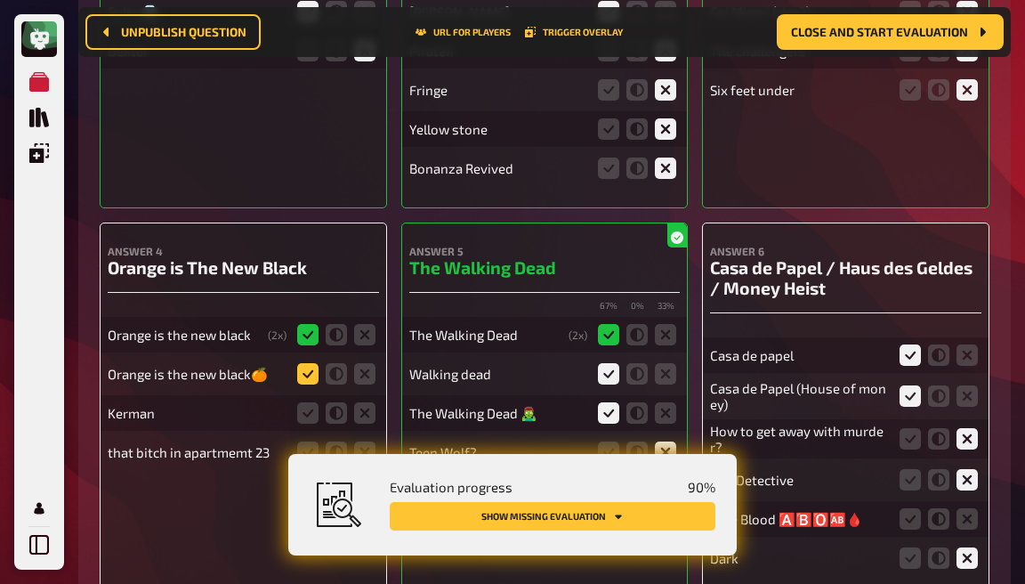
click at [302, 363] on icon at bounding box center [307, 373] width 21 height 21
click at [0, 0] on input "radio" at bounding box center [0, 0] width 0 height 0
click at [368, 402] on icon at bounding box center [364, 412] width 21 height 21
click at [0, 0] on input "radio" at bounding box center [0, 0] width 0 height 0
click at [361, 441] on icon at bounding box center [364, 451] width 21 height 21
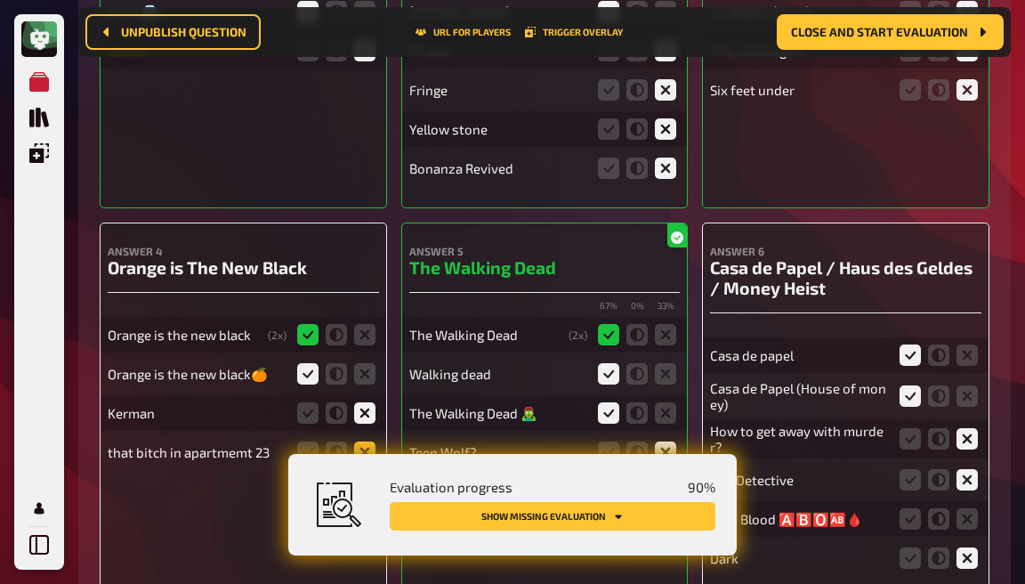
click at [0, 0] on input "radio" at bounding box center [0, 0] width 0 height 0
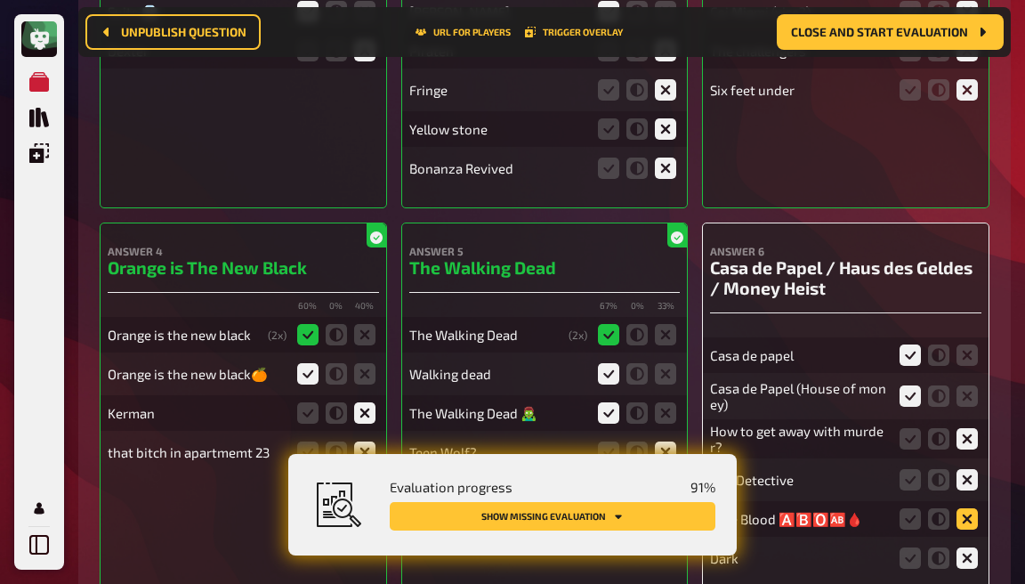
click at [969, 508] on icon at bounding box center [967, 518] width 21 height 21
click at [0, 0] on input "radio" at bounding box center [0, 0] width 0 height 0
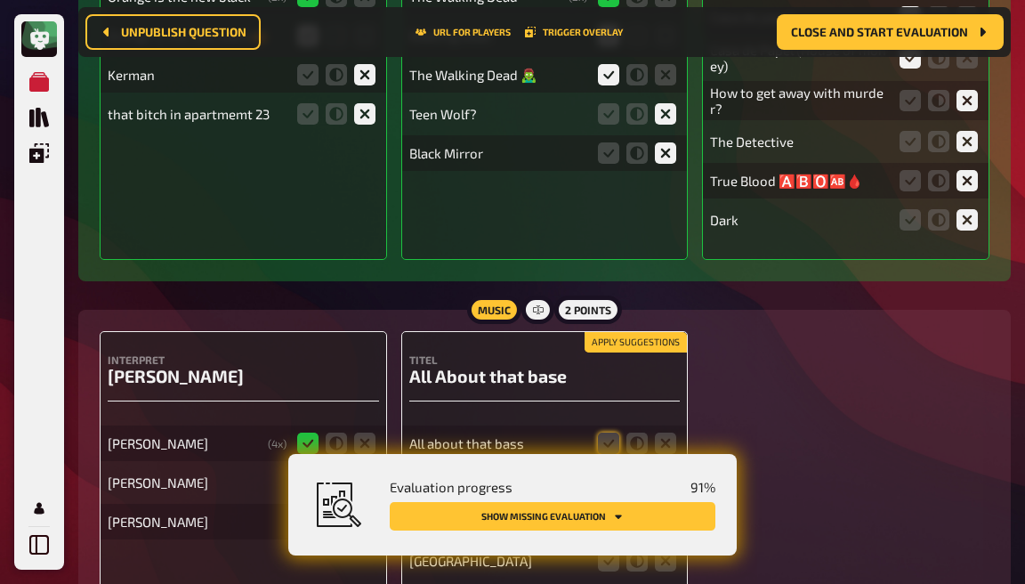
scroll to position [14411, 0]
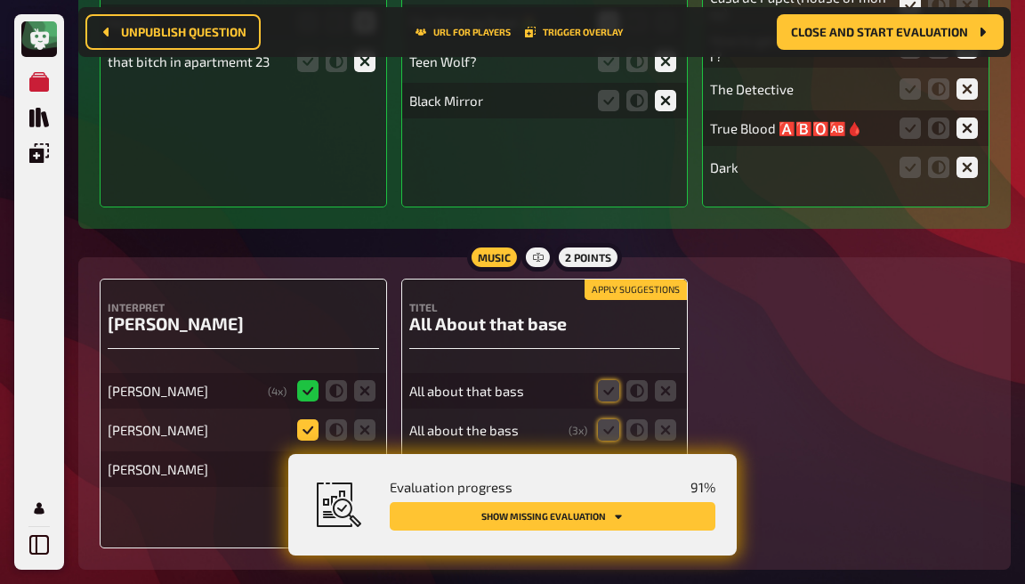
click at [304, 419] on icon at bounding box center [307, 429] width 21 height 21
click at [0, 0] on input "radio" at bounding box center [0, 0] width 0 height 0
click at [356, 458] on icon at bounding box center [364, 468] width 21 height 21
click at [0, 0] on input "radio" at bounding box center [0, 0] width 0 height 0
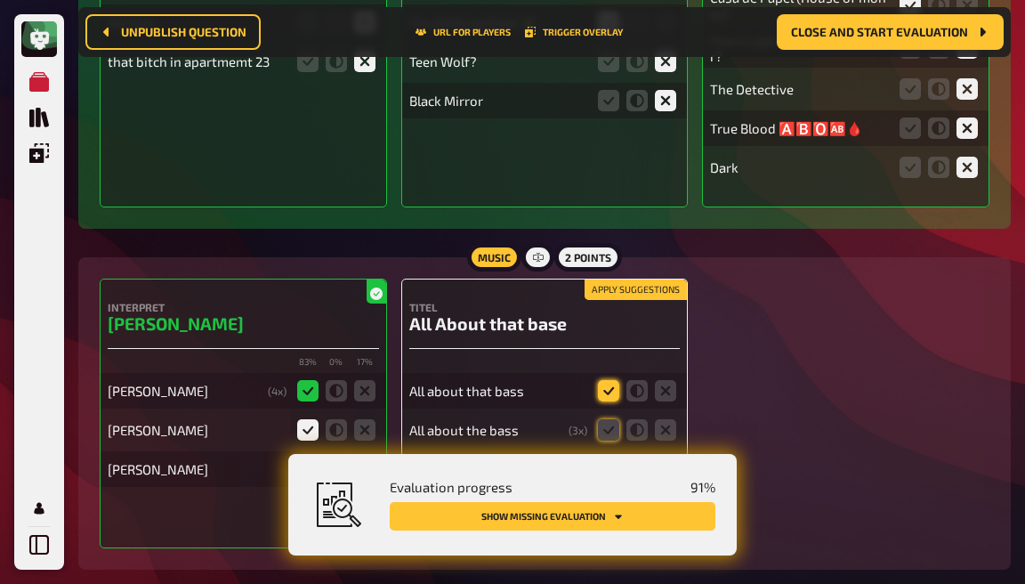
click at [602, 380] on icon at bounding box center [608, 390] width 21 height 21
click at [0, 0] on input "radio" at bounding box center [0, 0] width 0 height 0
click at [609, 419] on icon at bounding box center [608, 429] width 21 height 21
click at [0, 0] on input "radio" at bounding box center [0, 0] width 0 height 0
click at [611, 458] on icon at bounding box center [608, 468] width 21 height 21
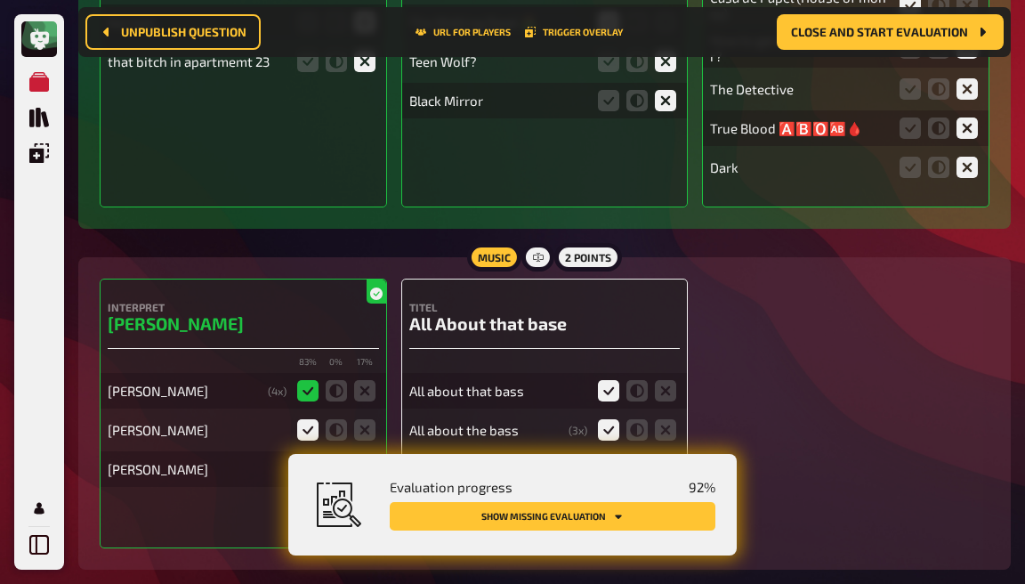
click at [0, 0] on input "radio" at bounding box center [0, 0] width 0 height 0
click at [670, 498] on icon at bounding box center [665, 508] width 21 height 21
click at [0, 0] on input "radio" at bounding box center [0, 0] width 0 height 0
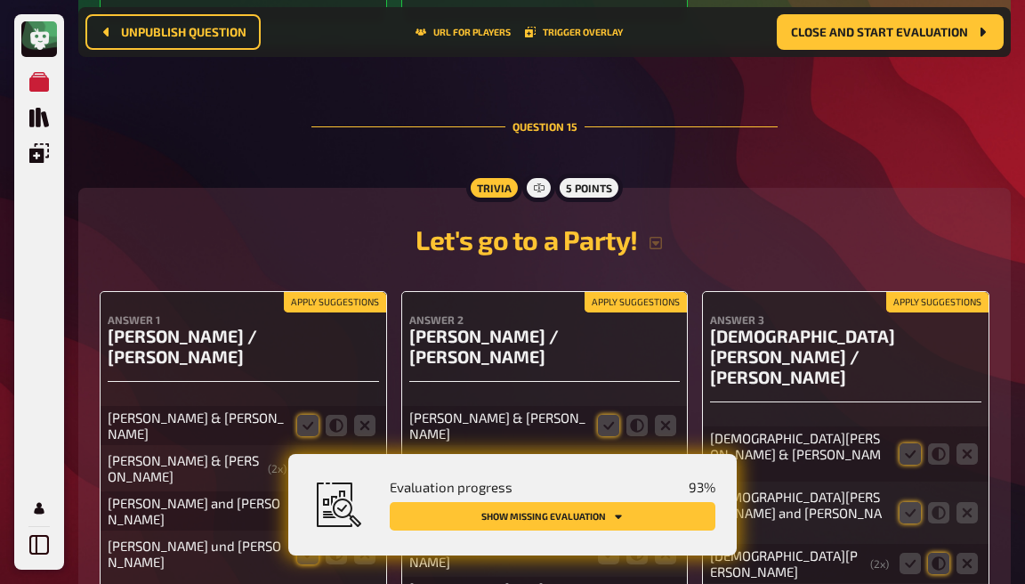
scroll to position [14960, 0]
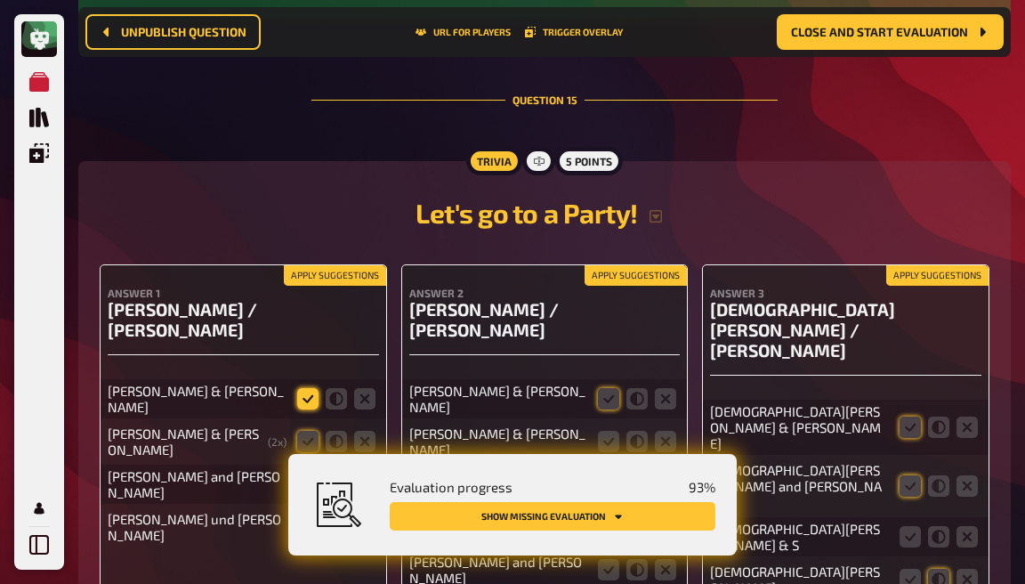
click at [299, 388] on icon at bounding box center [307, 398] width 21 height 21
click at [0, 0] on input "radio" at bounding box center [0, 0] width 0 height 0
click at [304, 431] on icon at bounding box center [307, 441] width 21 height 21
click at [0, 0] on input "radio" at bounding box center [0, 0] width 0 height 0
click at [311, 474] on icon at bounding box center [307, 484] width 21 height 21
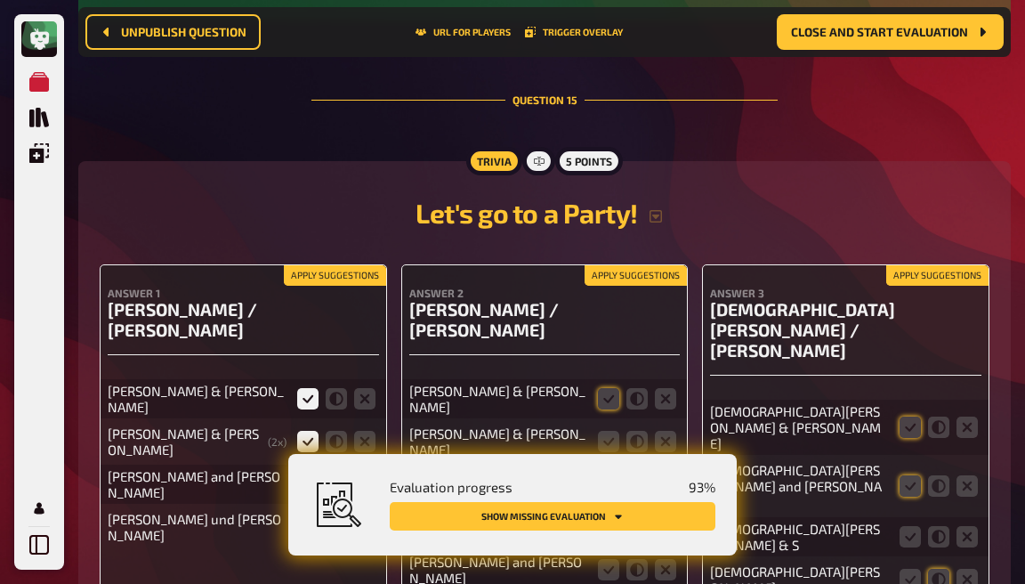
click at [0, 0] on input "radio" at bounding box center [0, 0] width 0 height 0
click at [312, 516] on icon at bounding box center [307, 526] width 21 height 21
click at [0, 0] on input "radio" at bounding box center [0, 0] width 0 height 0
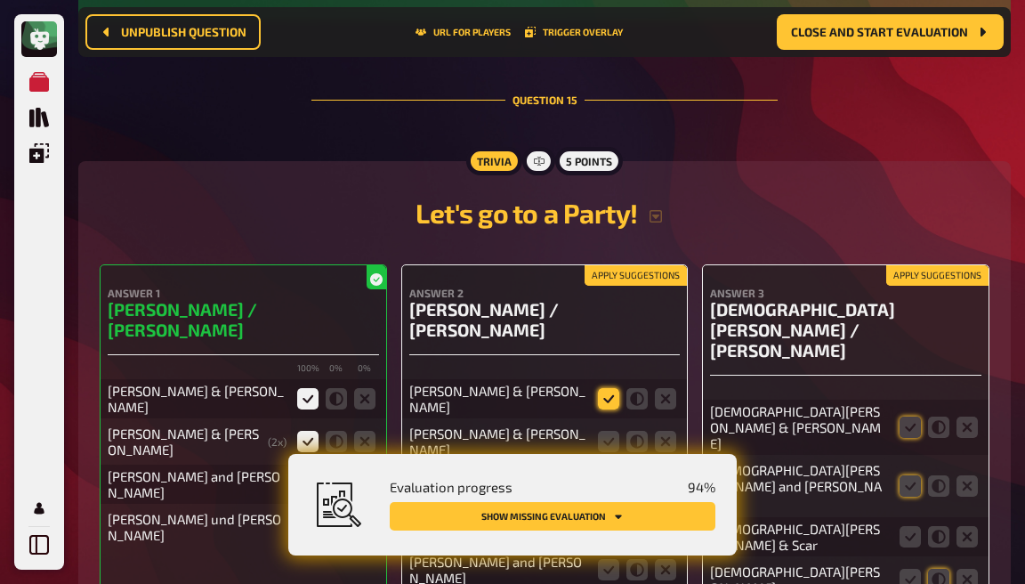
click at [605, 388] on icon at bounding box center [608, 398] width 21 height 21
click at [0, 0] on input "radio" at bounding box center [0, 0] width 0 height 0
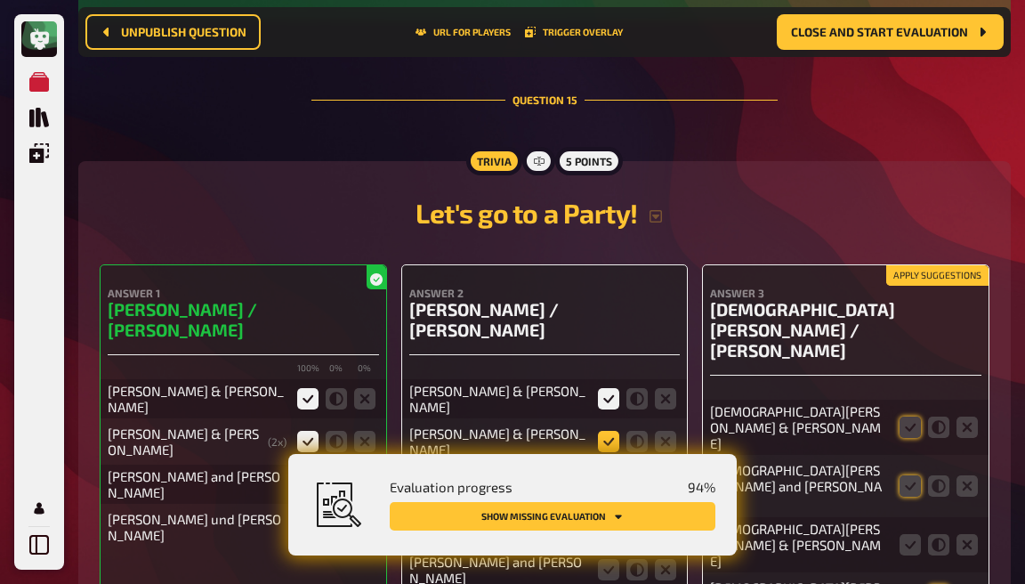
click at [607, 431] on icon at bounding box center [608, 441] width 21 height 21
click at [0, 0] on input "radio" at bounding box center [0, 0] width 0 height 0
click at [608, 474] on icon at bounding box center [608, 484] width 21 height 21
click at [0, 0] on input "radio" at bounding box center [0, 0] width 0 height 0
click at [609, 516] on icon at bounding box center [608, 526] width 21 height 21
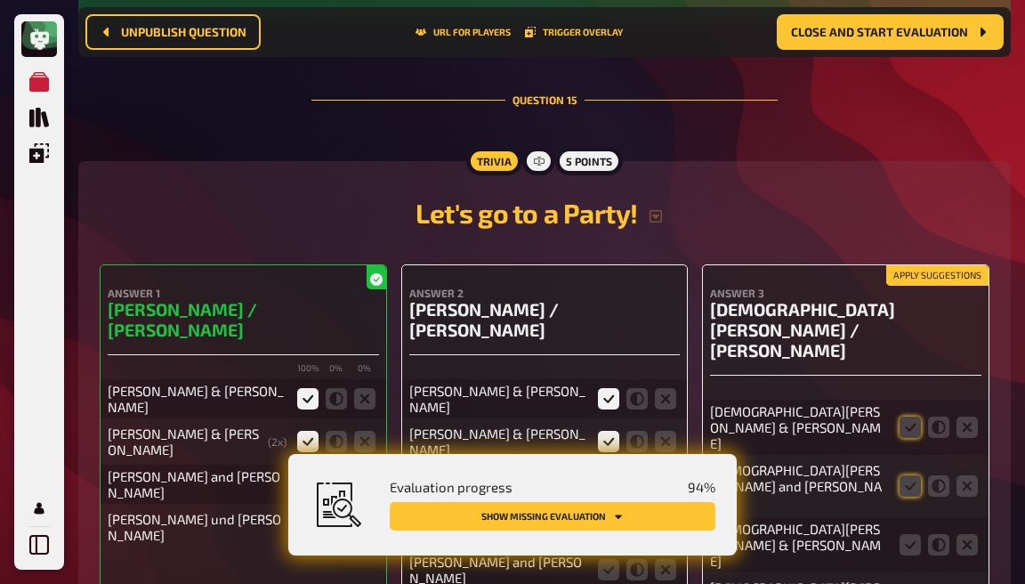
click at [0, 0] on input "radio" at bounding box center [0, 0] width 0 height 0
click at [612, 559] on icon at bounding box center [608, 569] width 21 height 21
click at [0, 0] on input "radio" at bounding box center [0, 0] width 0 height 0
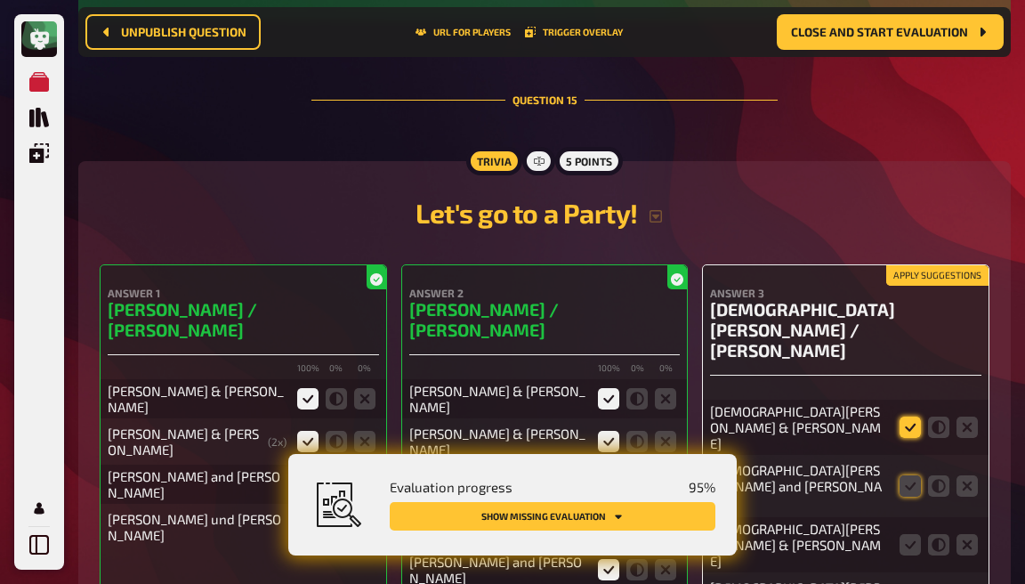
click at [914, 417] on icon at bounding box center [910, 427] width 21 height 21
click at [0, 0] on input "radio" at bounding box center [0, 0] width 0 height 0
click at [910, 475] on icon at bounding box center [910, 485] width 21 height 21
click at [0, 0] on input "radio" at bounding box center [0, 0] width 0 height 0
click at [974, 534] on icon at bounding box center [967, 544] width 21 height 21
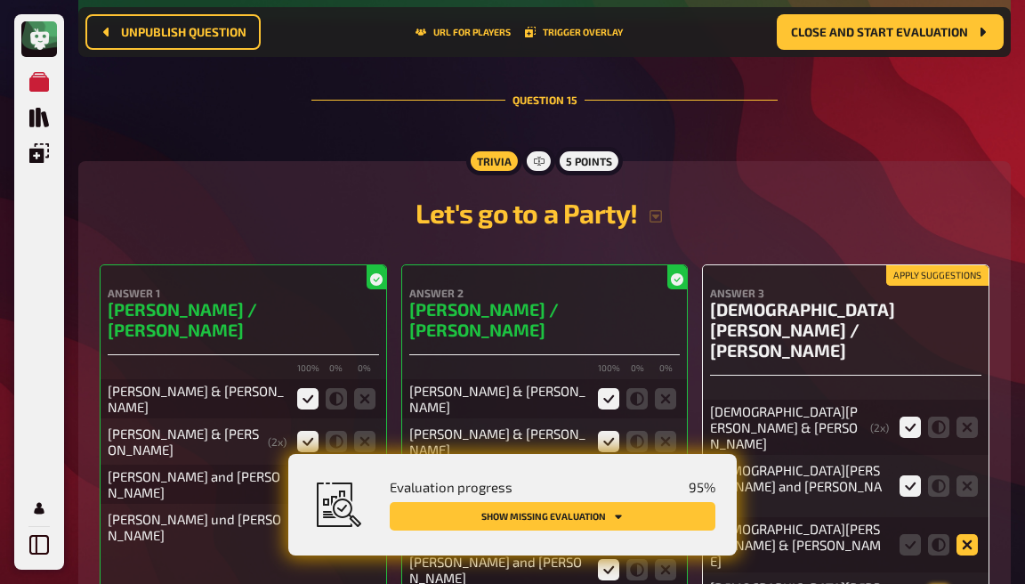
click at [0, 0] on input "radio" at bounding box center [0, 0] width 0 height 0
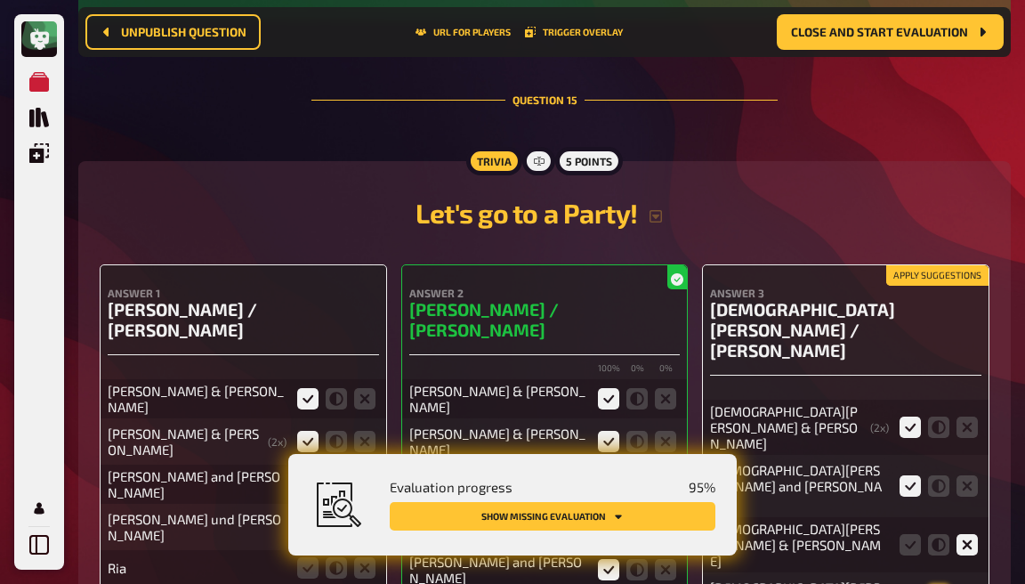
click at [946, 585] on icon at bounding box center [938, 595] width 21 height 21
click at [0, 0] on input "radio" at bounding box center [0, 0] width 0 height 0
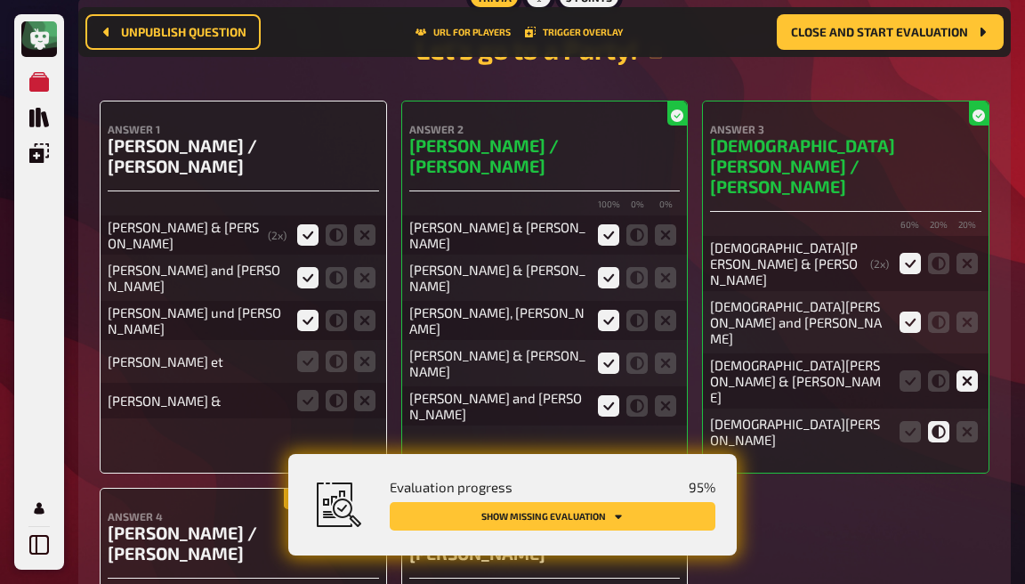
scroll to position [15126, 0]
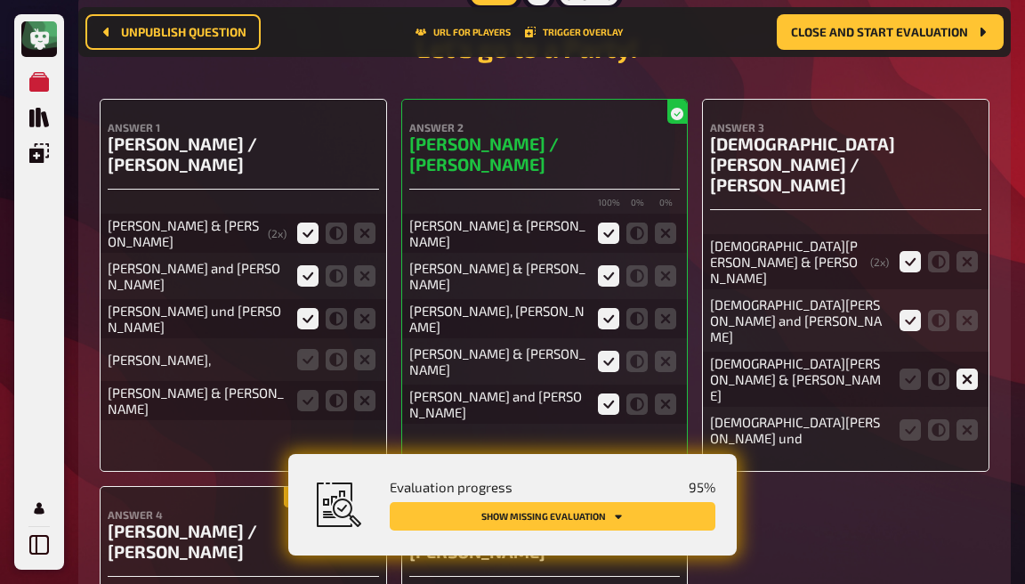
click at [0, 0] on input "radio" at bounding box center [0, 0] width 0 height 0
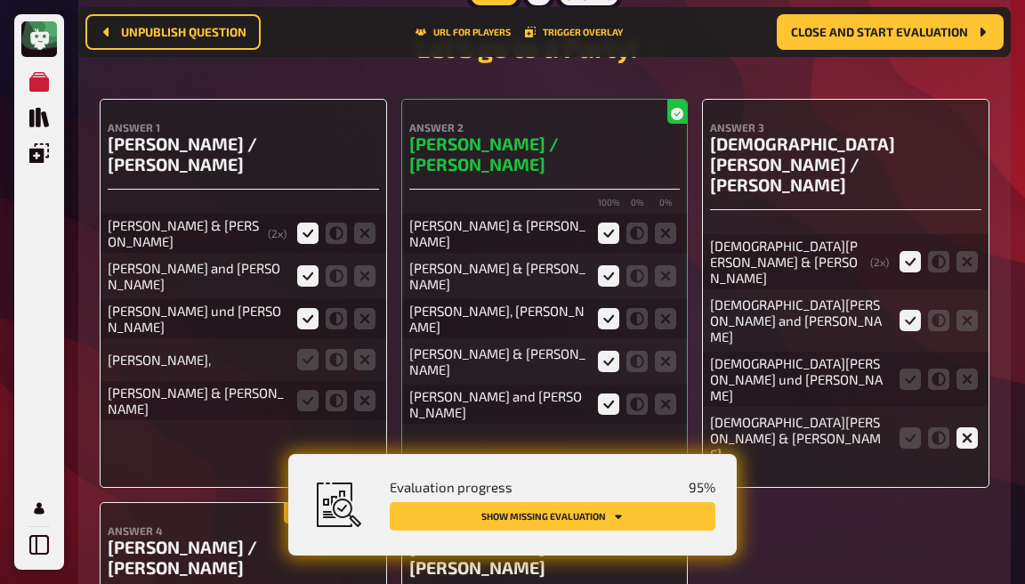
click at [0, 0] on input "radio" at bounding box center [0, 0] width 0 height 0
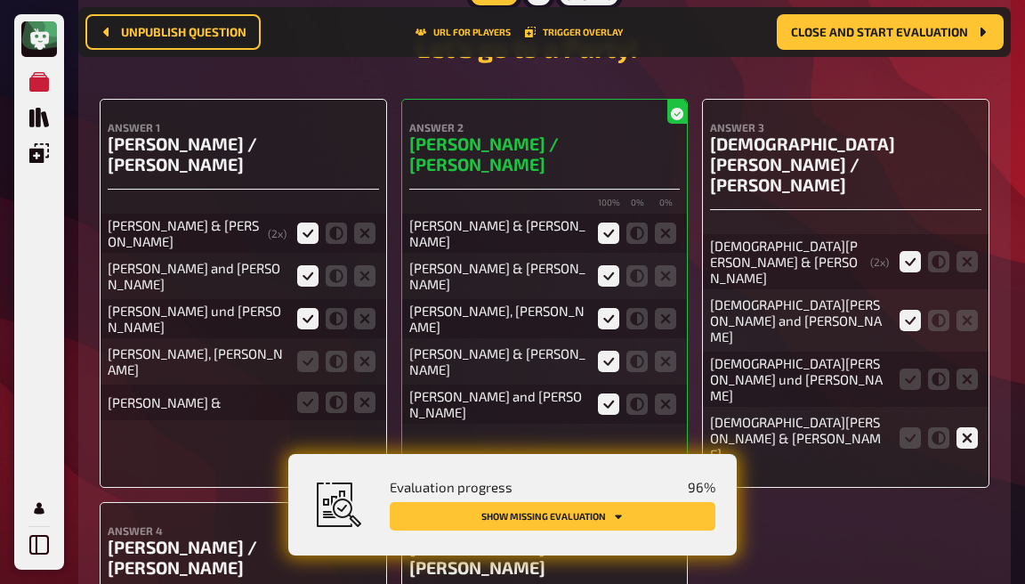
click at [0, 0] on input "radio" at bounding box center [0, 0] width 0 height 0
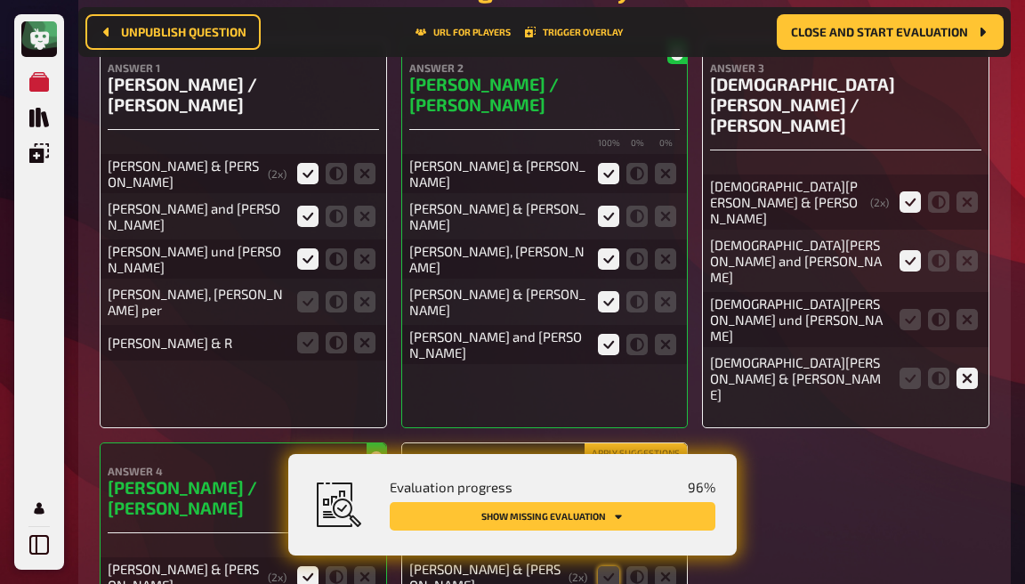
scroll to position [15188, 0]
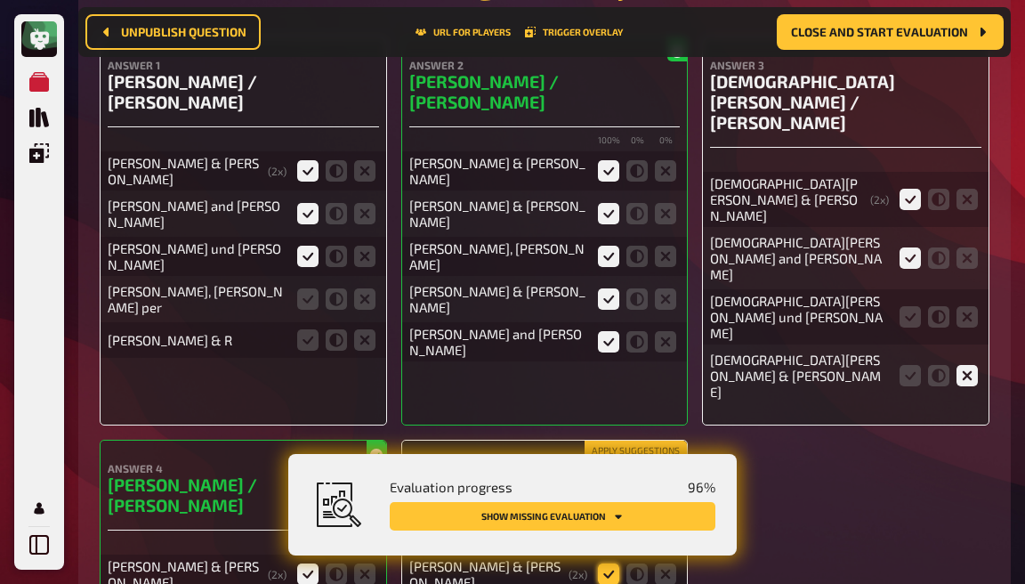
click at [600, 563] on icon at bounding box center [608, 573] width 21 height 21
click at [0, 0] on input "radio" at bounding box center [0, 0] width 0 height 0
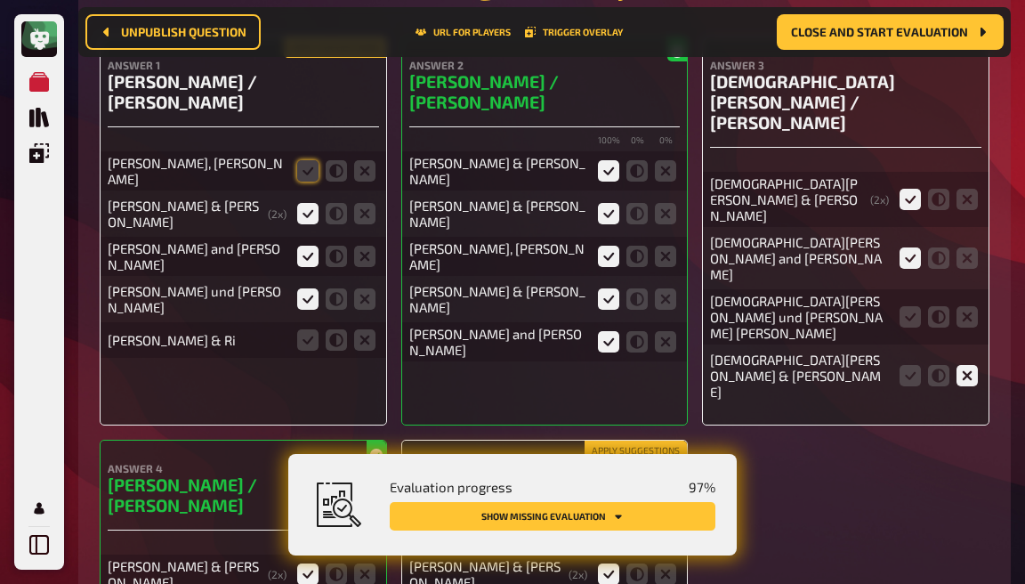
click at [0, 0] on input "radio" at bounding box center [0, 0] width 0 height 0
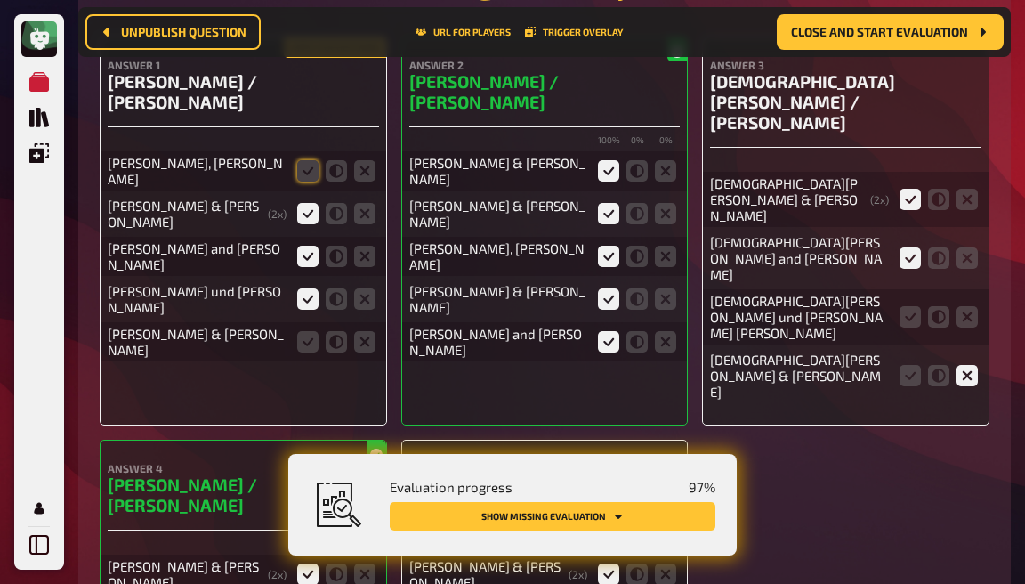
click at [0, 0] on input "radio" at bounding box center [0, 0] width 0 height 0
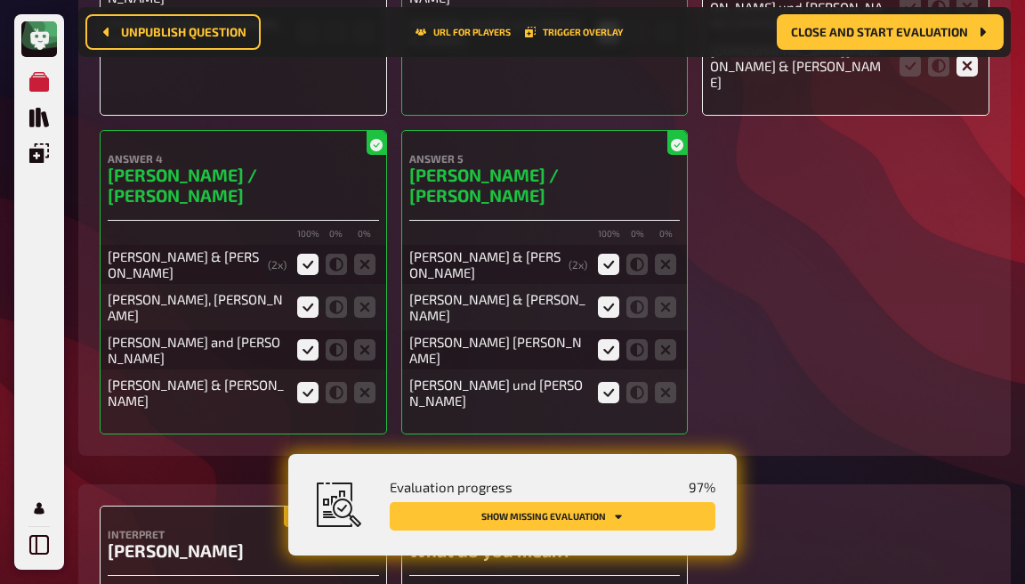
scroll to position [15497, 0]
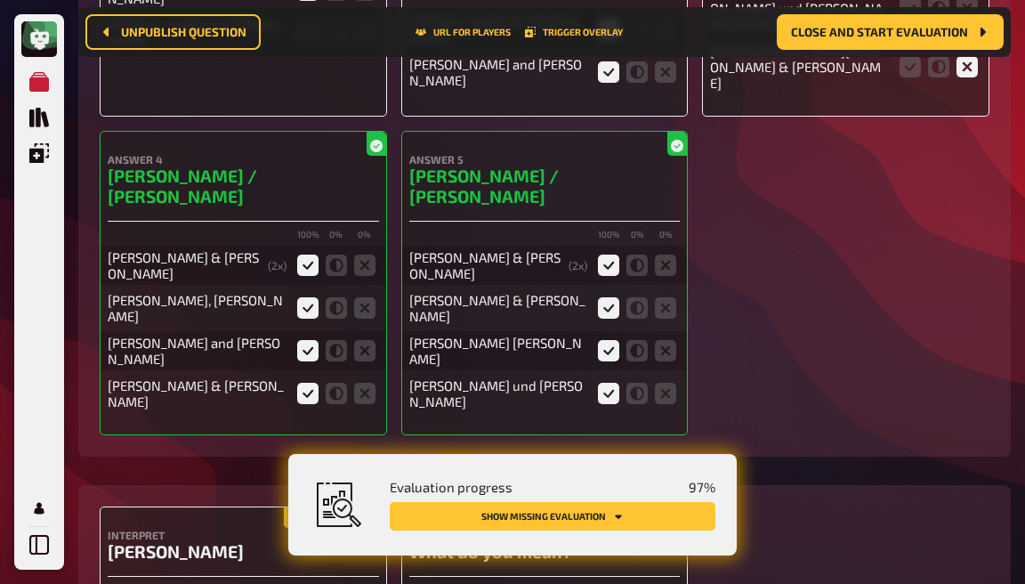
click at [0, 0] on input "radio" at bounding box center [0, 0] width 0 height 0
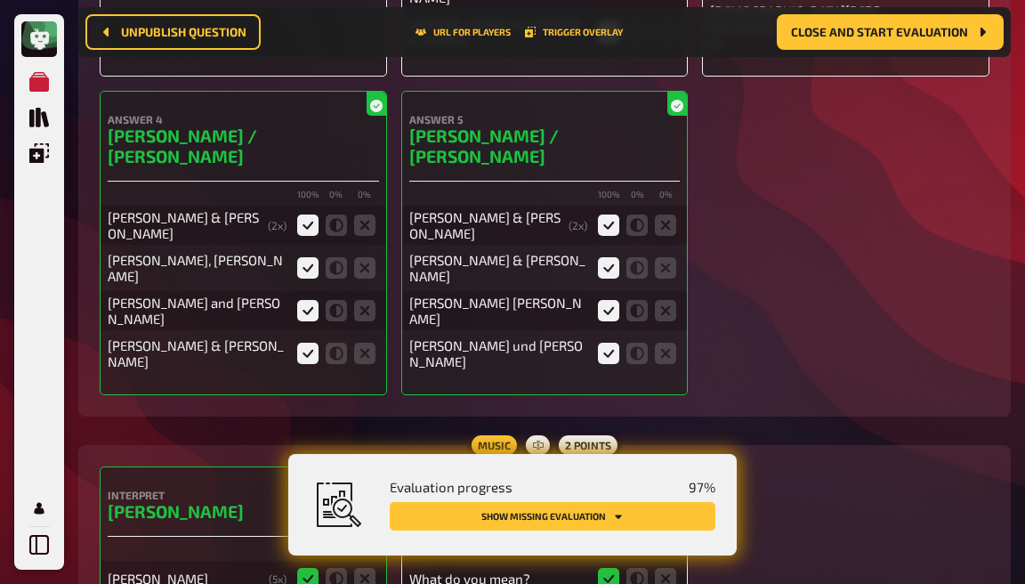
scroll to position [15575, 0]
click at [0, 0] on input "radio" at bounding box center [0, 0] width 0 height 0
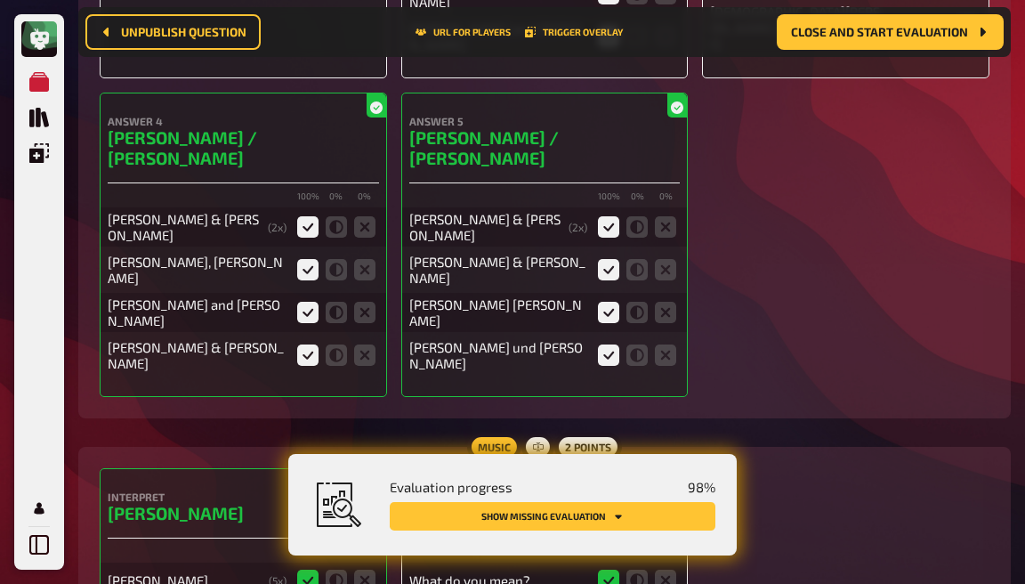
click at [0, 0] on input "radio" at bounding box center [0, 0] width 0 height 0
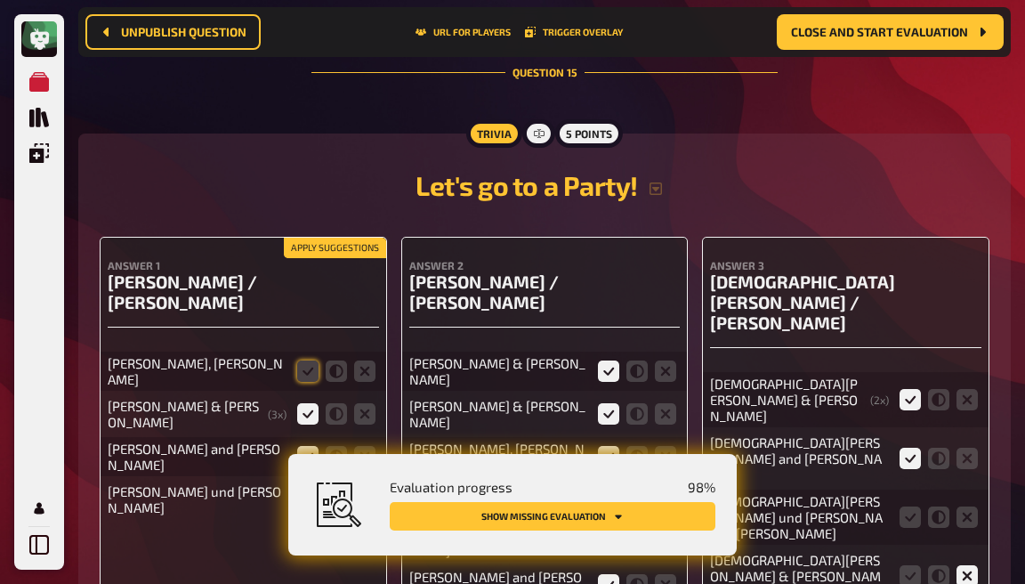
scroll to position [15021, 0]
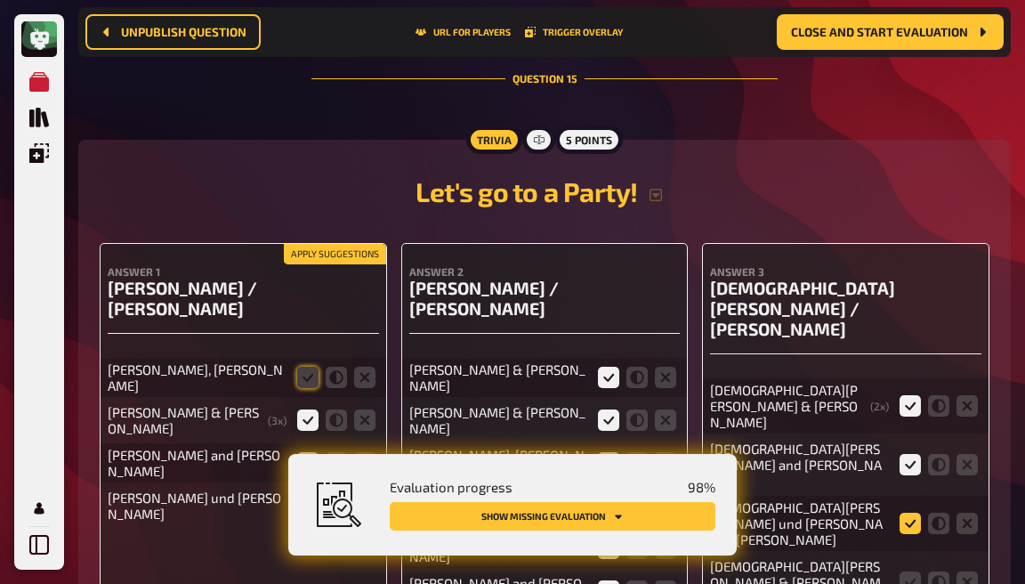
click at [904, 513] on icon at bounding box center [910, 523] width 21 height 21
click at [0, 0] on input "radio" at bounding box center [0, 0] width 0 height 0
click at [959, 571] on icon at bounding box center [967, 581] width 21 height 21
click at [0, 0] on input "radio" at bounding box center [0, 0] width 0 height 0
click at [940, 571] on icon at bounding box center [938, 581] width 21 height 21
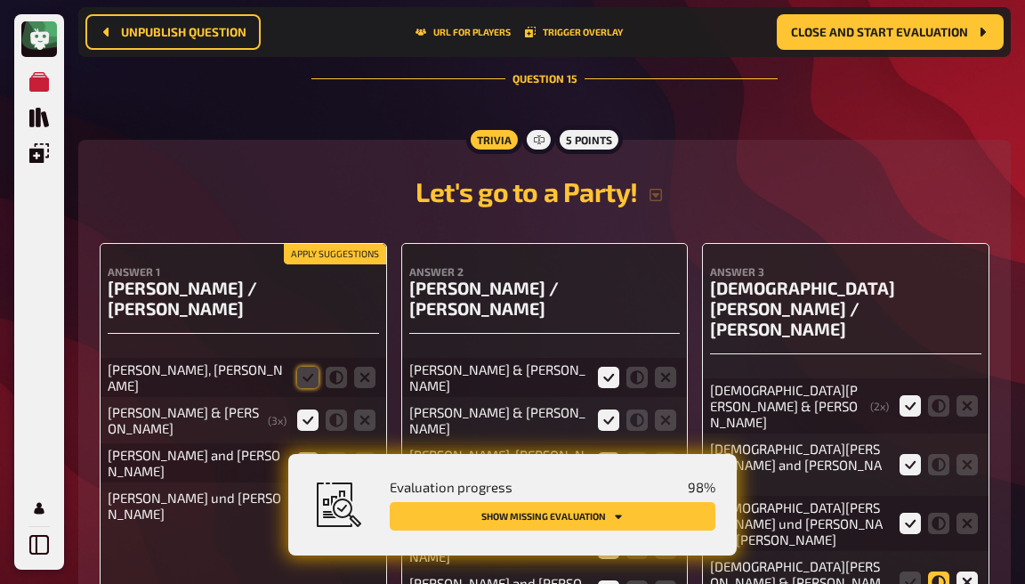
click at [0, 0] on input "radio" at bounding box center [0, 0] width 0 height 0
click at [303, 367] on icon at bounding box center [307, 377] width 21 height 21
click at [0, 0] on input "radio" at bounding box center [0, 0] width 0 height 0
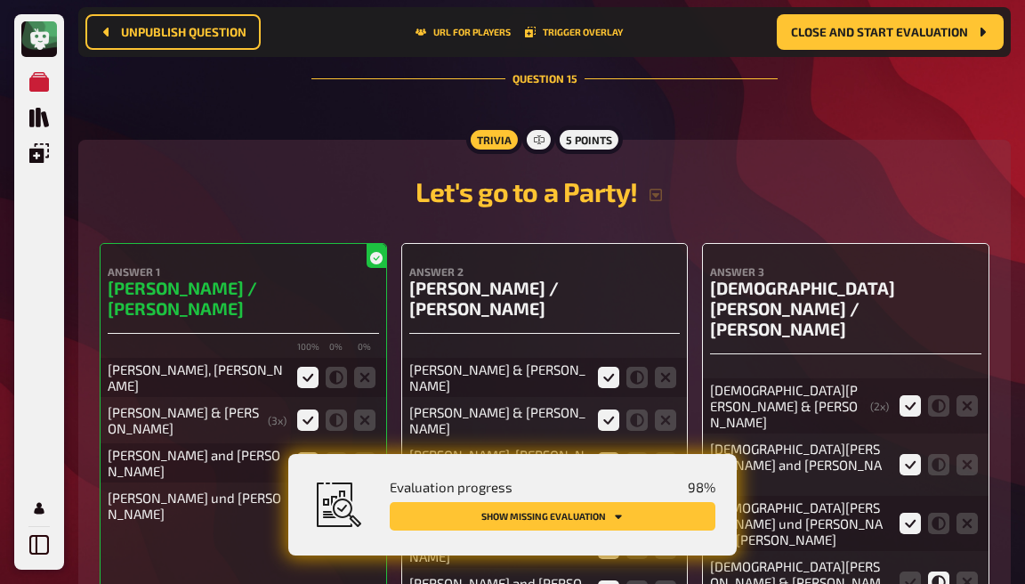
click at [603, 495] on icon at bounding box center [608, 505] width 21 height 21
click at [0, 0] on input "radio" at bounding box center [0, 0] width 0 height 0
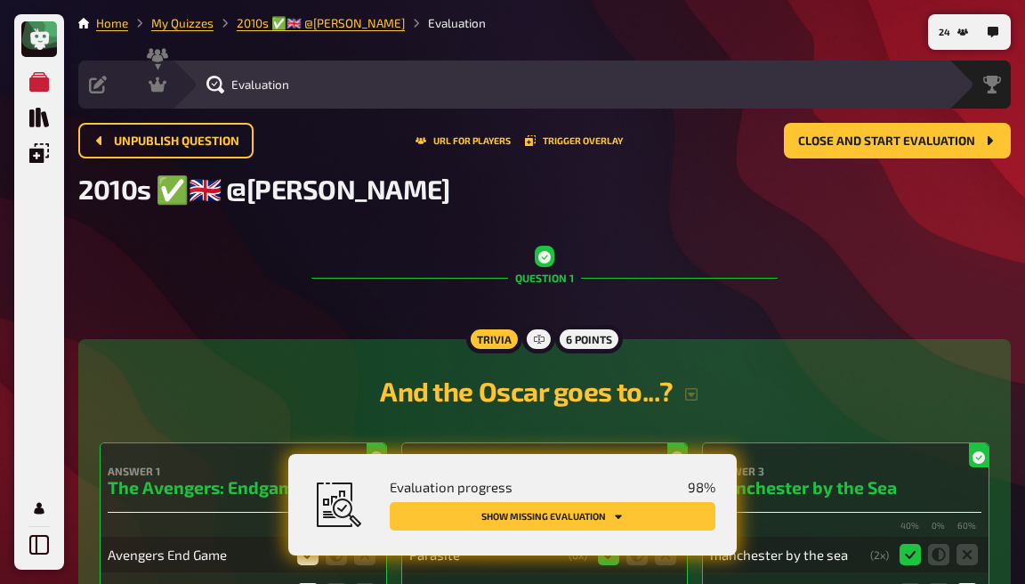
scroll to position [0, 0]
click at [150, 85] on icon at bounding box center [158, 85] width 18 height 18
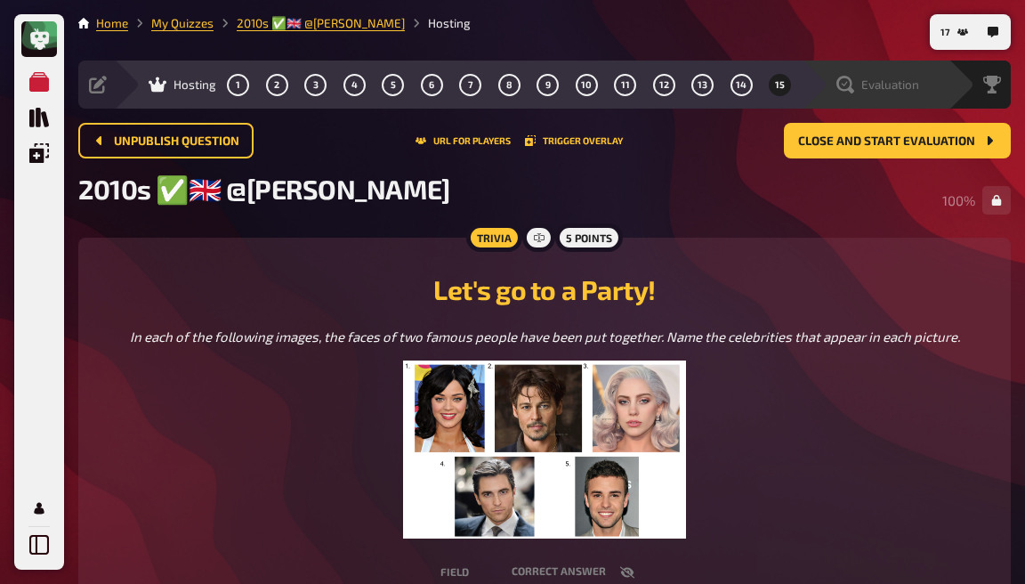
click at [883, 85] on span "Evaluation" at bounding box center [891, 84] width 58 height 14
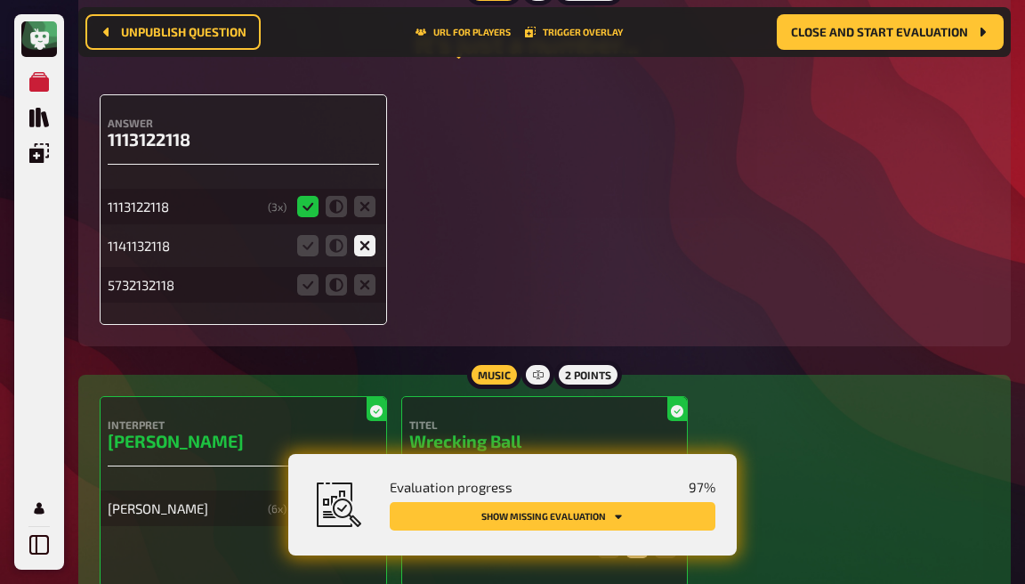
scroll to position [2465, 0]
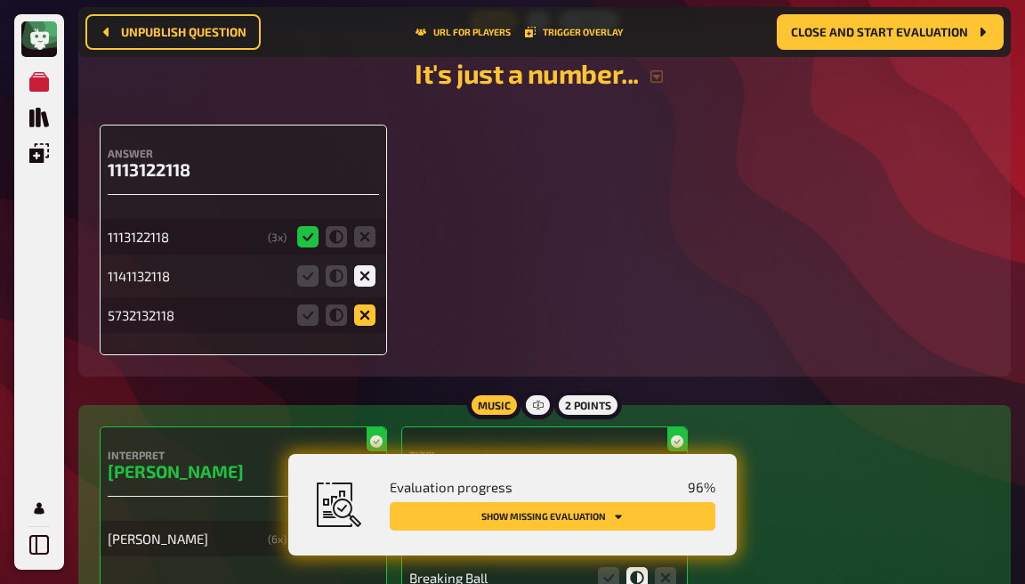
click at [364, 304] on icon at bounding box center [364, 314] width 21 height 21
click at [0, 0] on input "radio" at bounding box center [0, 0] width 0 height 0
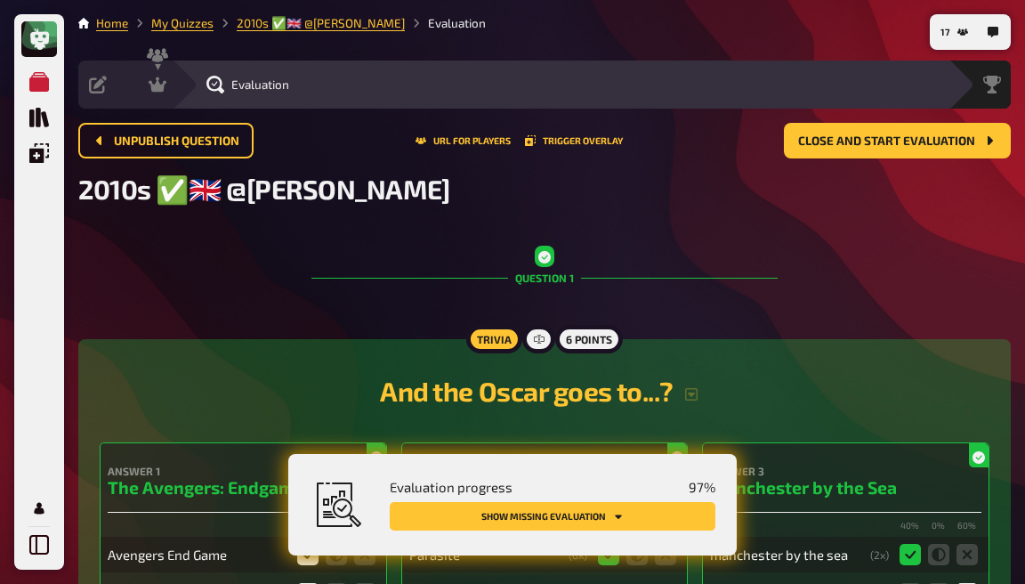
scroll to position [0, 0]
click at [161, 100] on div "Hosting undefined" at bounding box center [187, 85] width 147 height 48
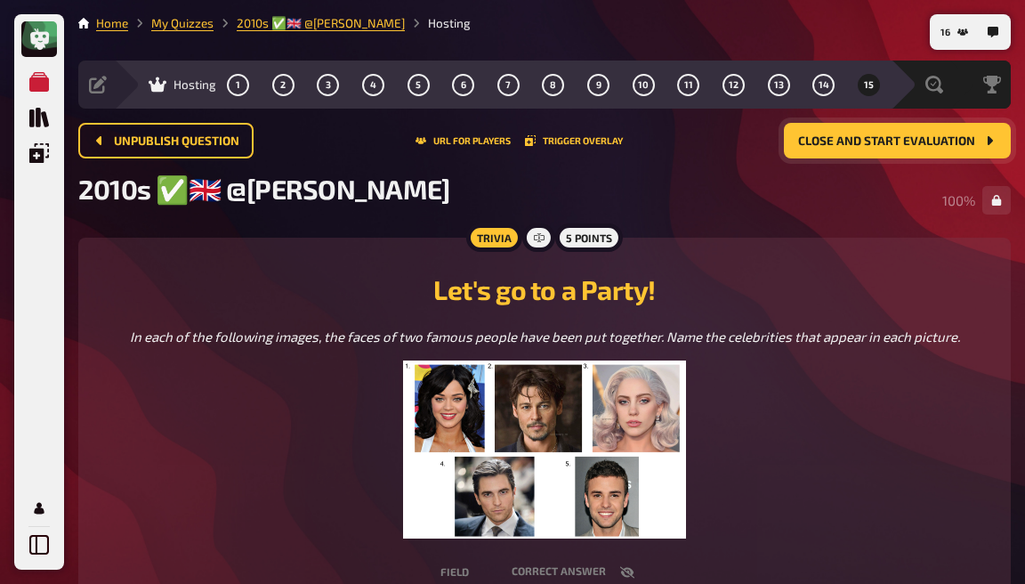
click at [865, 135] on span "Close and start evaluation" at bounding box center [886, 141] width 177 height 12
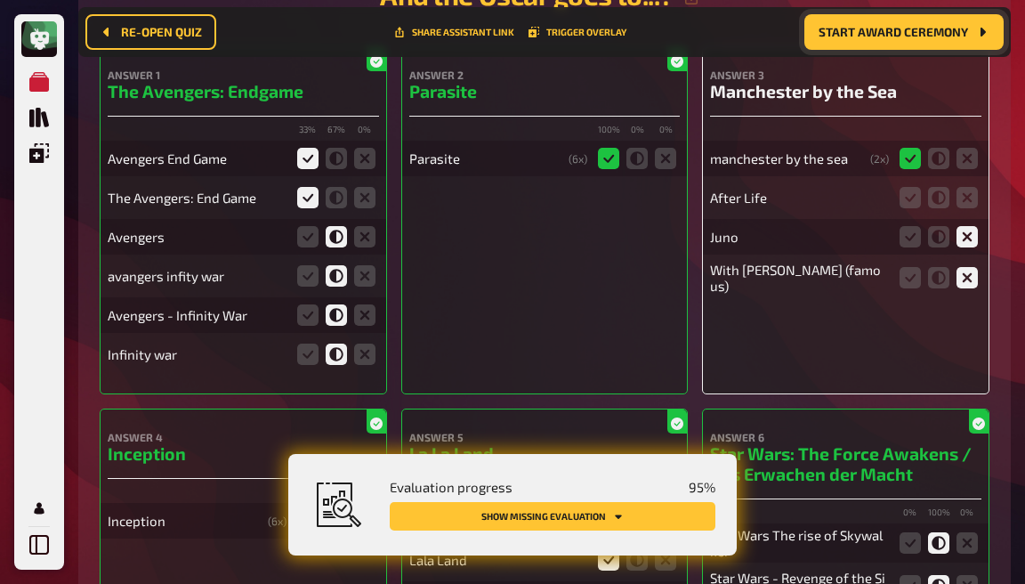
scroll to position [503, 0]
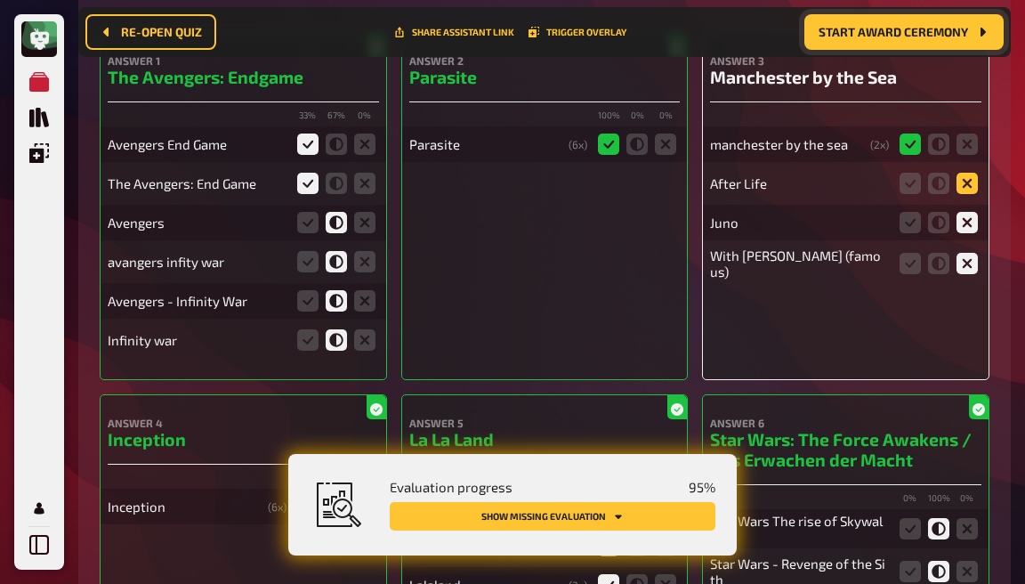
click at [961, 184] on icon at bounding box center [967, 183] width 21 height 21
click at [0, 0] on input "radio" at bounding box center [0, 0] width 0 height 0
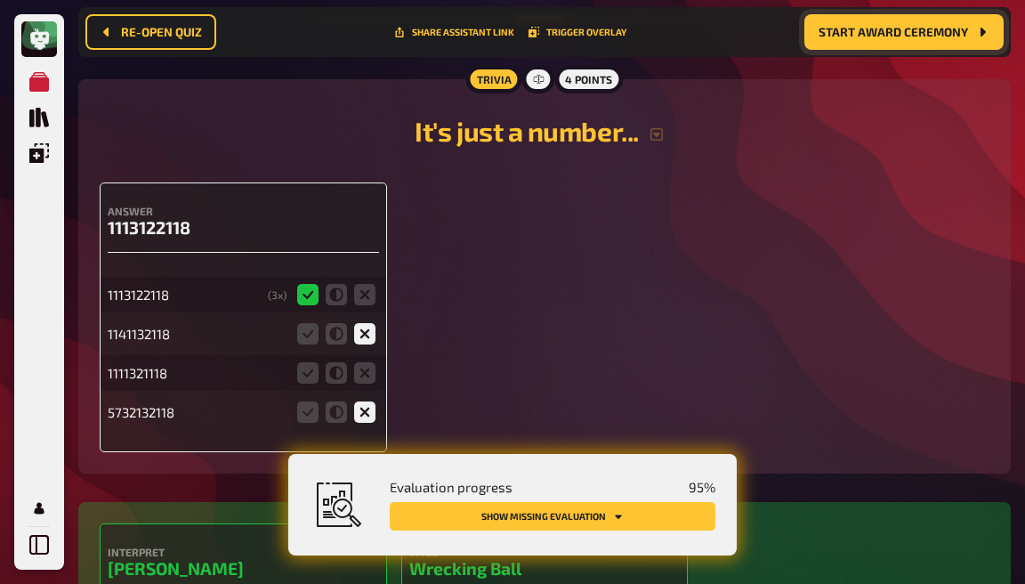
scroll to position [2498, 0]
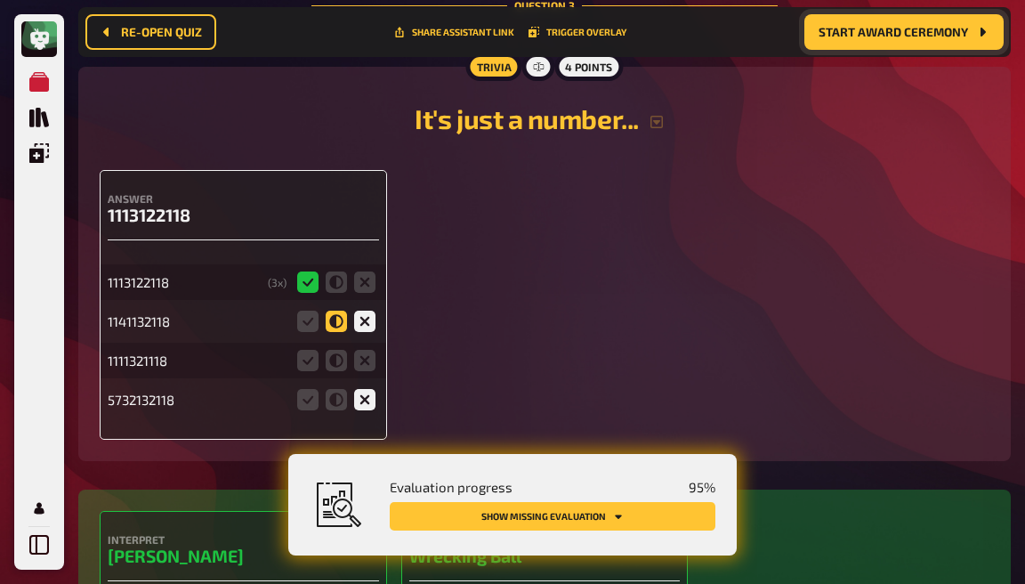
click at [332, 311] on icon at bounding box center [336, 321] width 21 height 21
click at [0, 0] on input "radio" at bounding box center [0, 0] width 0 height 0
click at [340, 350] on icon at bounding box center [336, 360] width 21 height 21
click at [0, 0] on input "radio" at bounding box center [0, 0] width 0 height 0
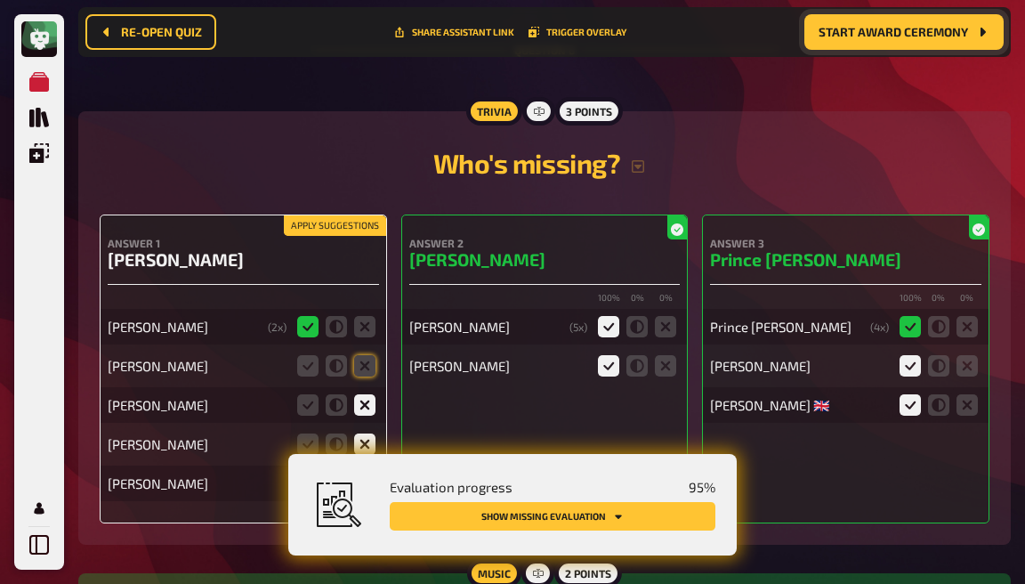
scroll to position [5229, 0]
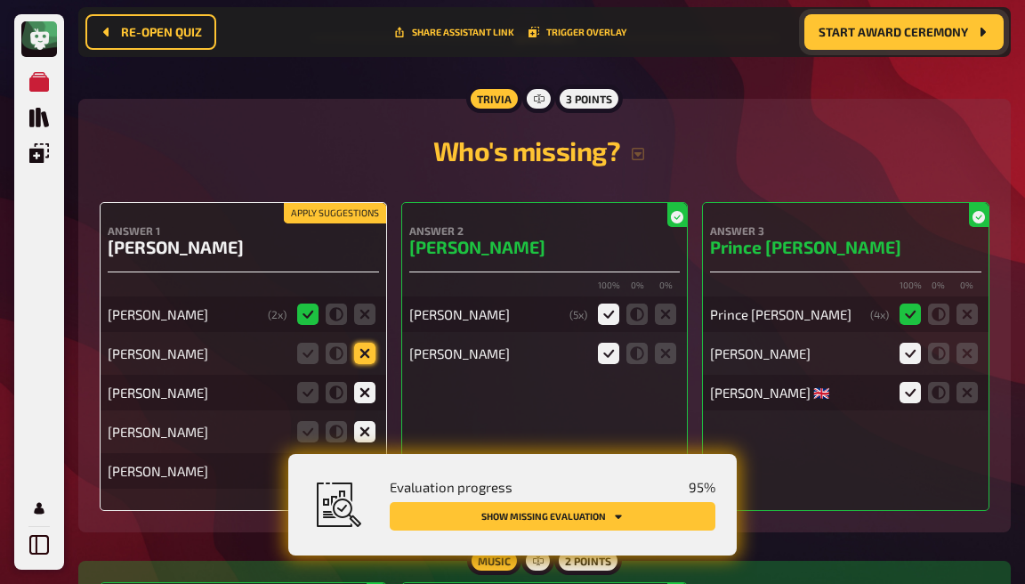
click at [354, 343] on icon at bounding box center [364, 353] width 21 height 21
click at [0, 0] on input "radio" at bounding box center [0, 0] width 0 height 0
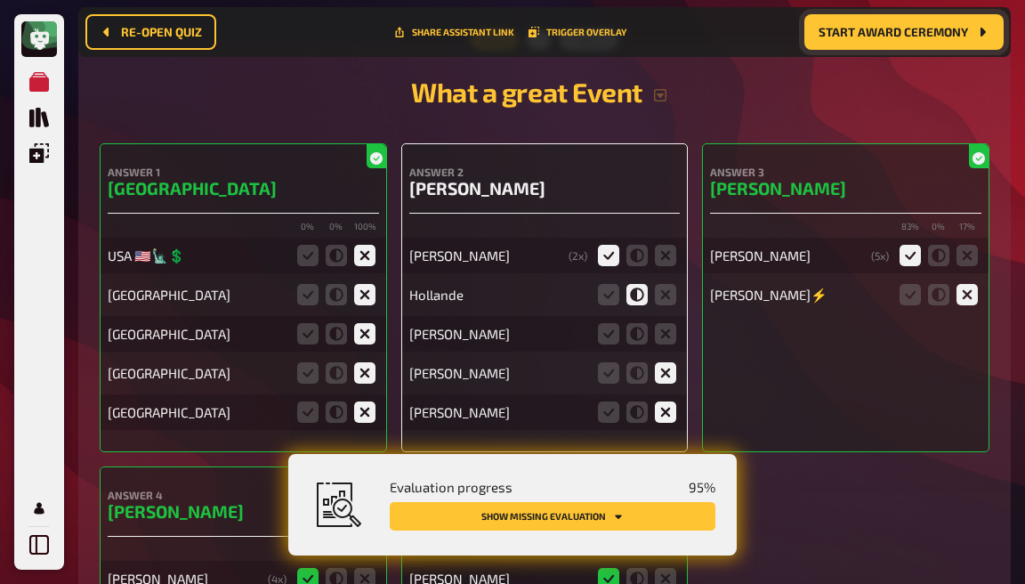
scroll to position [6169, 0]
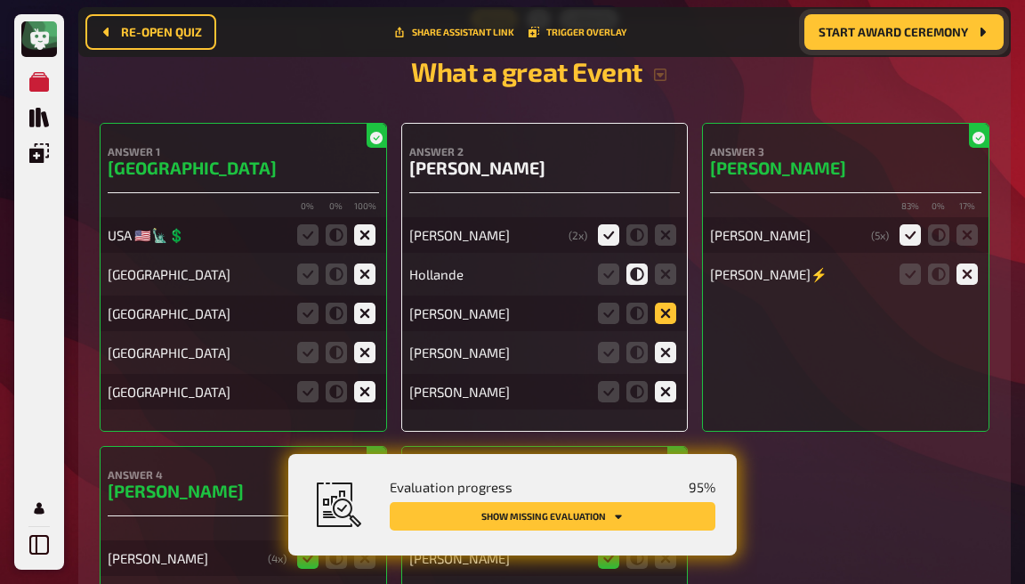
click at [661, 303] on icon at bounding box center [665, 313] width 21 height 21
click at [0, 0] on input "radio" at bounding box center [0, 0] width 0 height 0
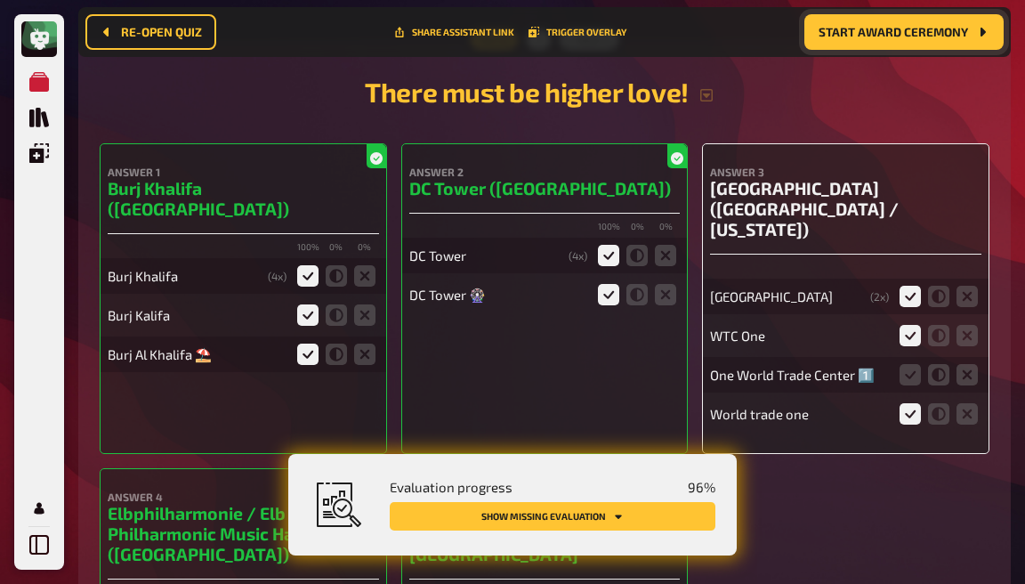
scroll to position [7357, 0]
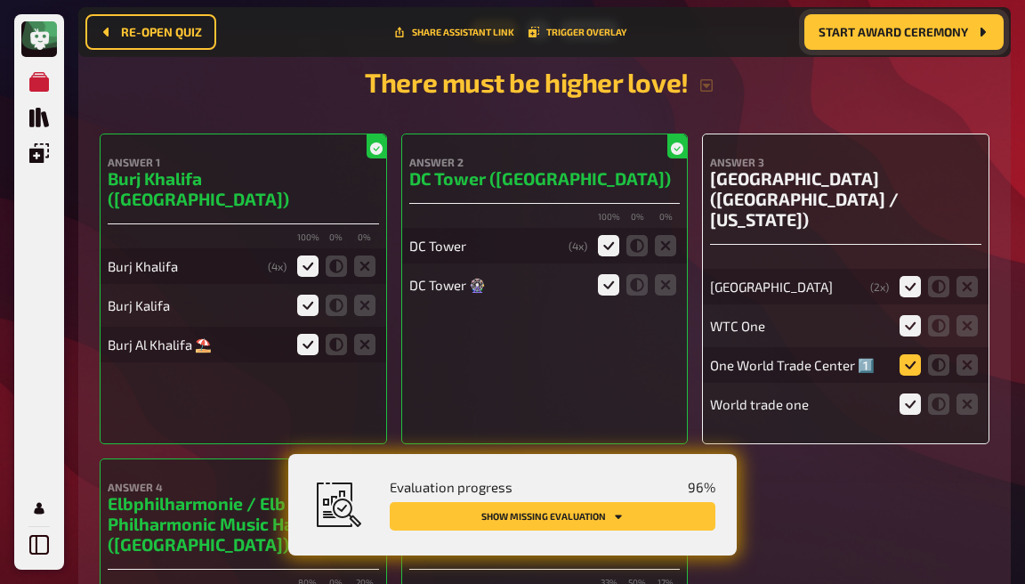
click at [916, 354] on icon at bounding box center [910, 364] width 21 height 21
click at [0, 0] on input "radio" at bounding box center [0, 0] width 0 height 0
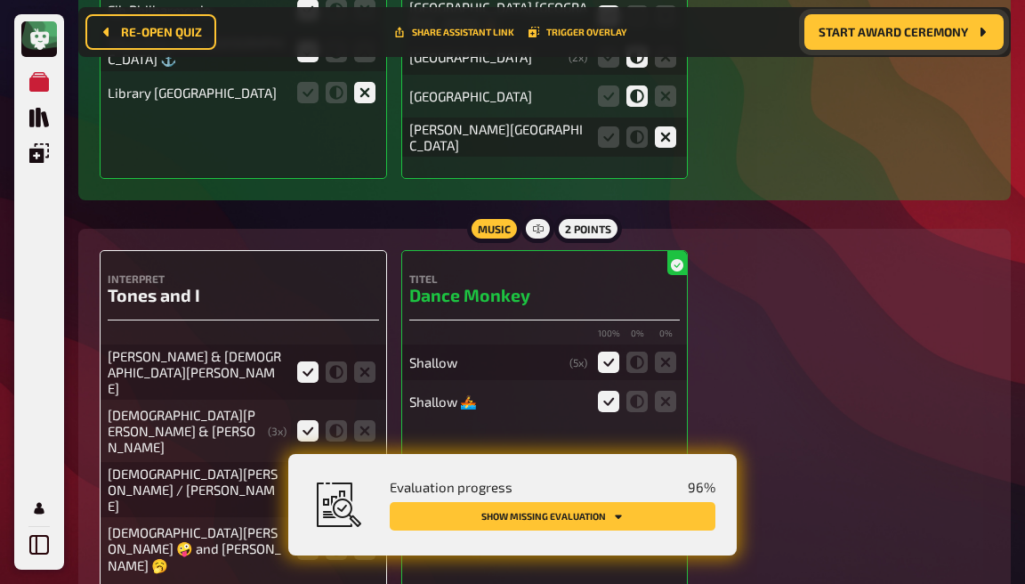
scroll to position [7983, 0]
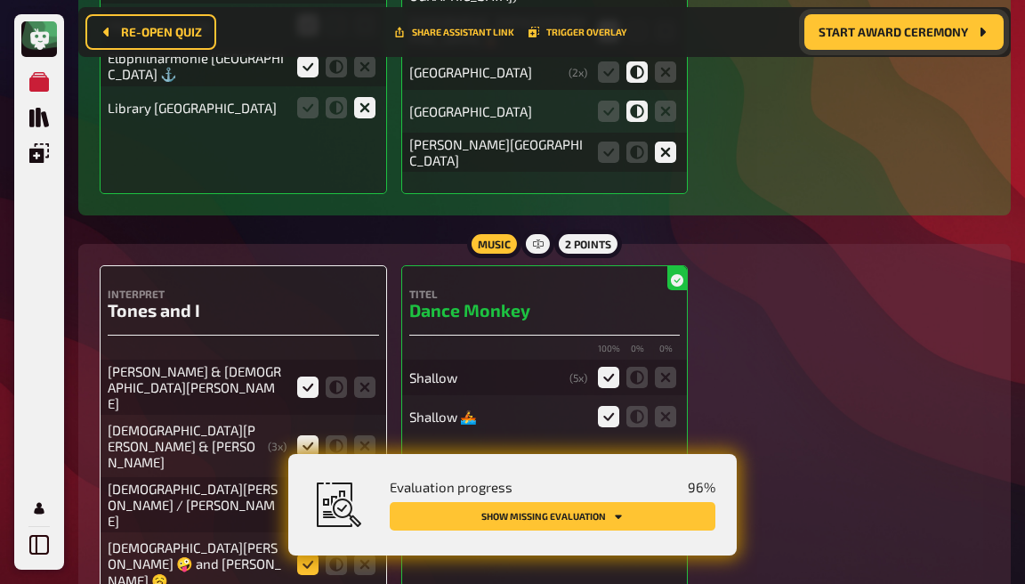
click at [312, 554] on icon at bounding box center [307, 564] width 21 height 21
click at [0, 0] on input "radio" at bounding box center [0, 0] width 0 height 0
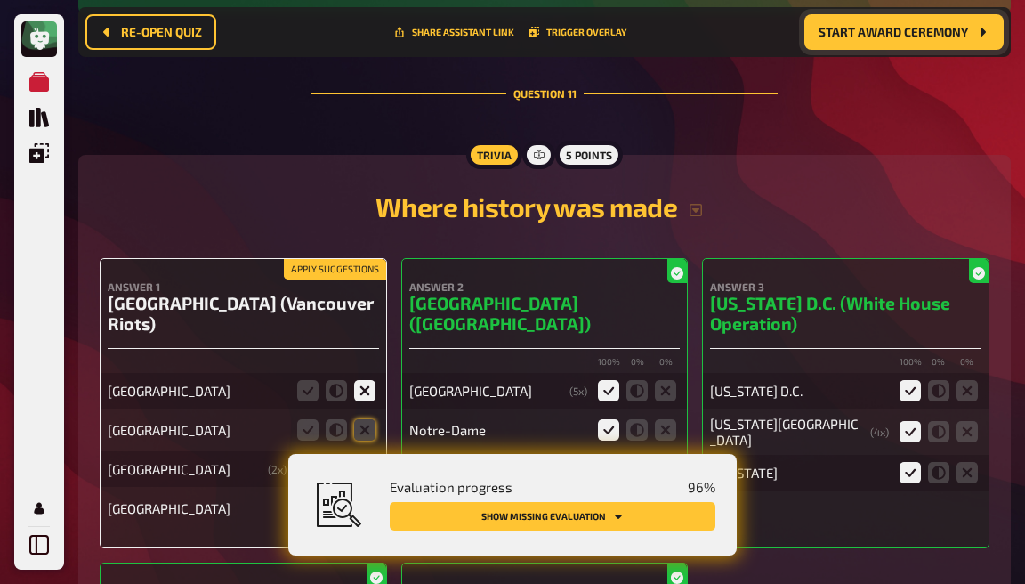
scroll to position [10576, 0]
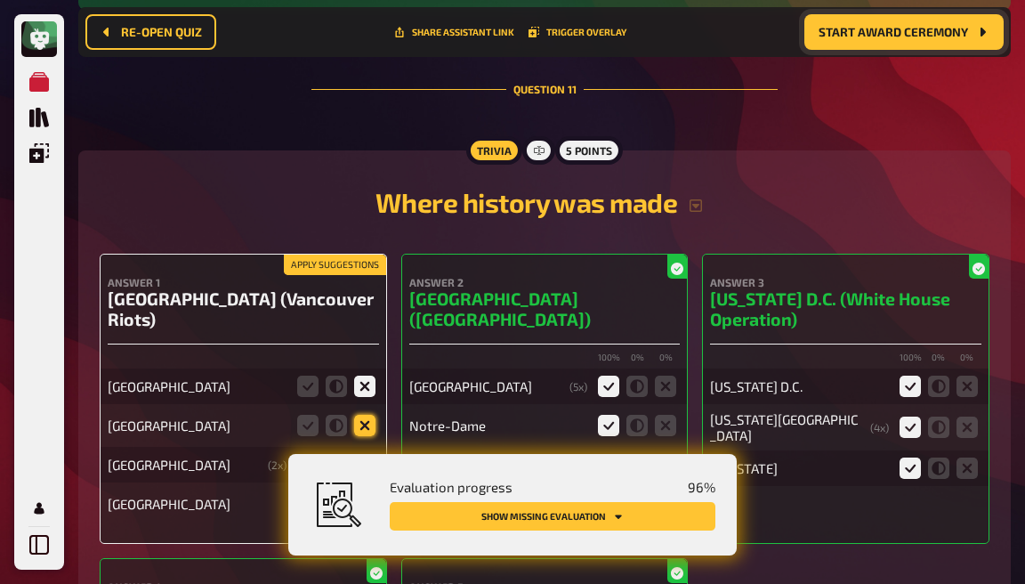
click at [365, 415] on icon at bounding box center [364, 425] width 21 height 21
click at [0, 0] on input "radio" at bounding box center [0, 0] width 0 height 0
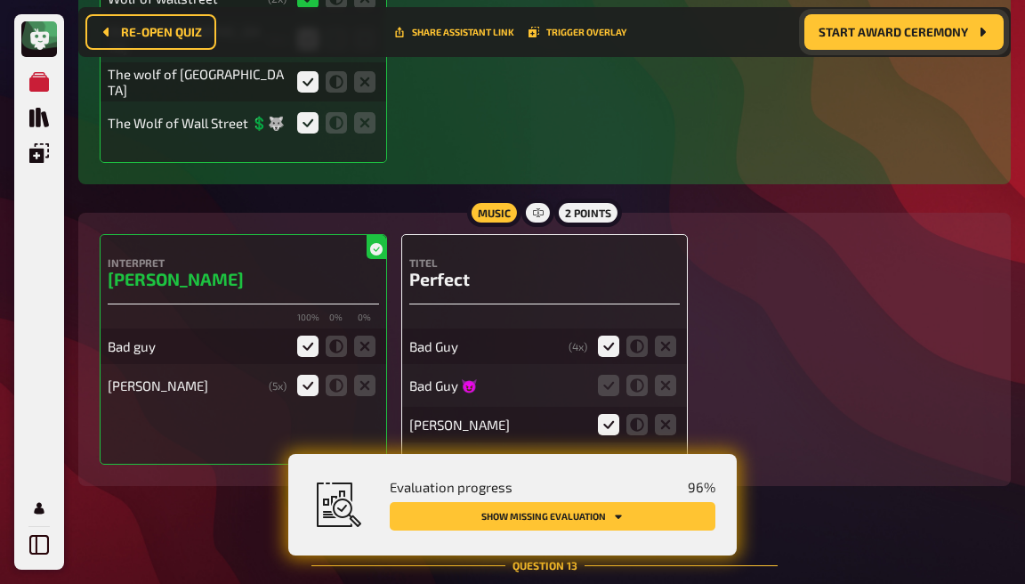
scroll to position [12123, 0]
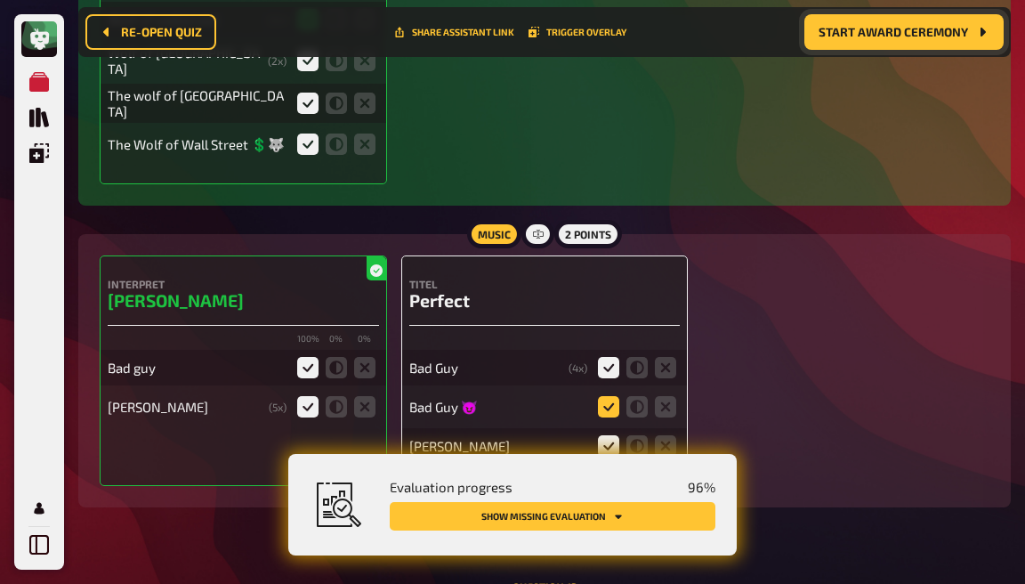
click at [611, 396] on icon at bounding box center [608, 406] width 21 height 21
click at [0, 0] on input "radio" at bounding box center [0, 0] width 0 height 0
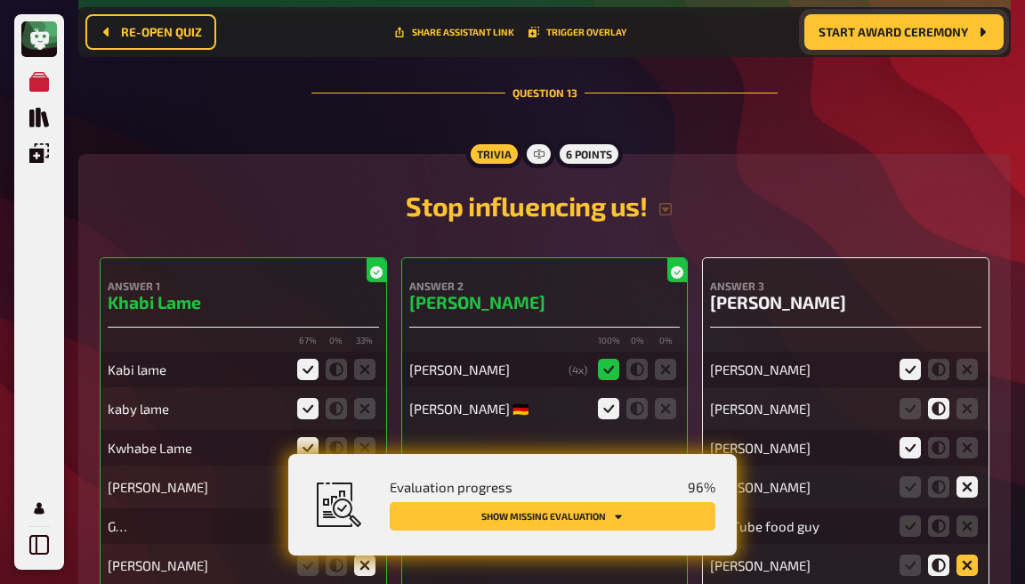
scroll to position [12617, 0]
click at [971, 515] on icon at bounding box center [967, 525] width 21 height 21
click at [0, 0] on input "radio" at bounding box center [0, 0] width 0 height 0
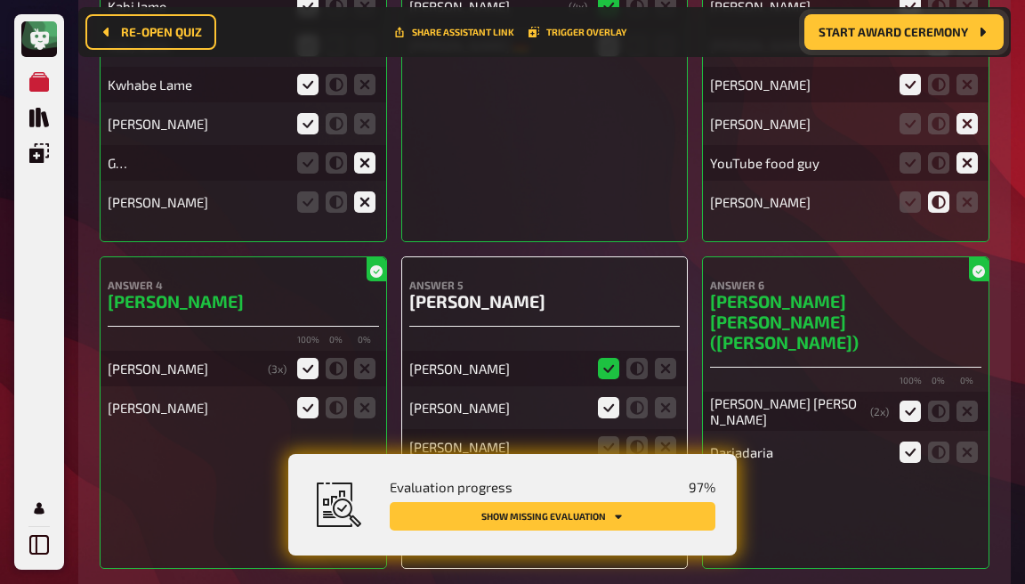
scroll to position [12957, 0]
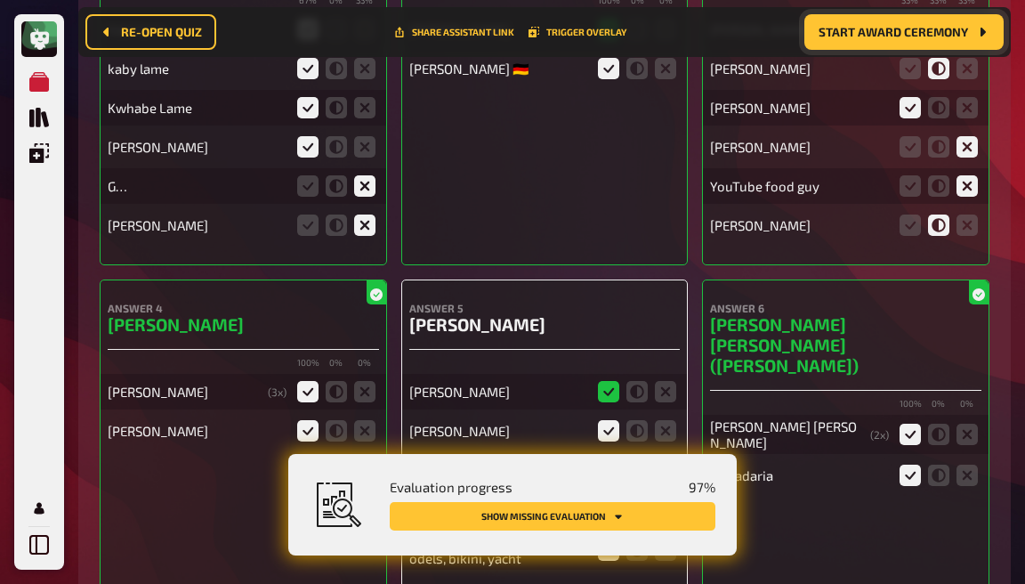
click at [605, 459] on icon at bounding box center [608, 469] width 21 height 21
click at [0, 0] on input "radio" at bounding box center [0, 0] width 0 height 0
click at [660, 498] on icon at bounding box center [665, 508] width 21 height 21
click at [0, 0] on input "radio" at bounding box center [0, 0] width 0 height 0
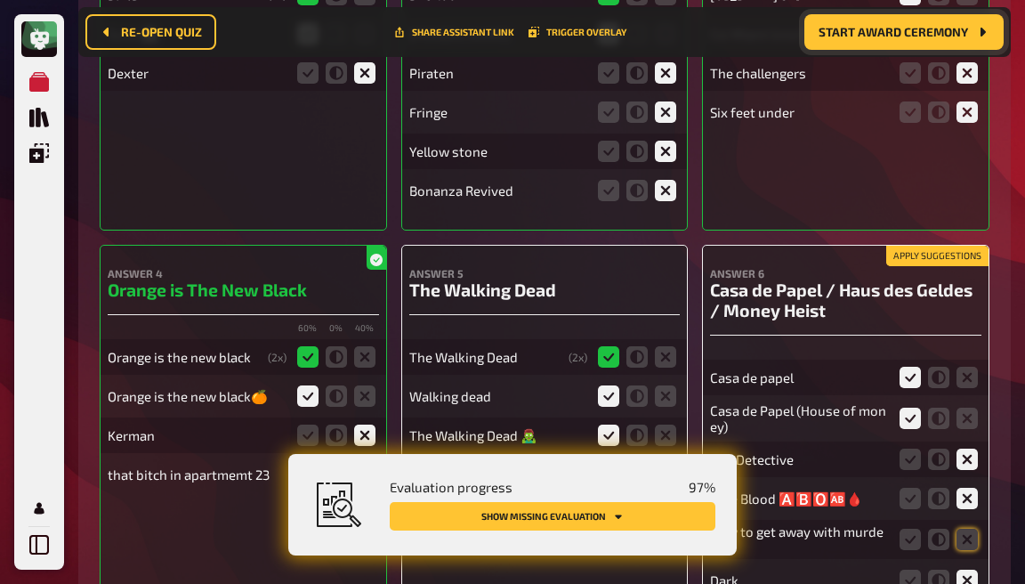
scroll to position [14155, 0]
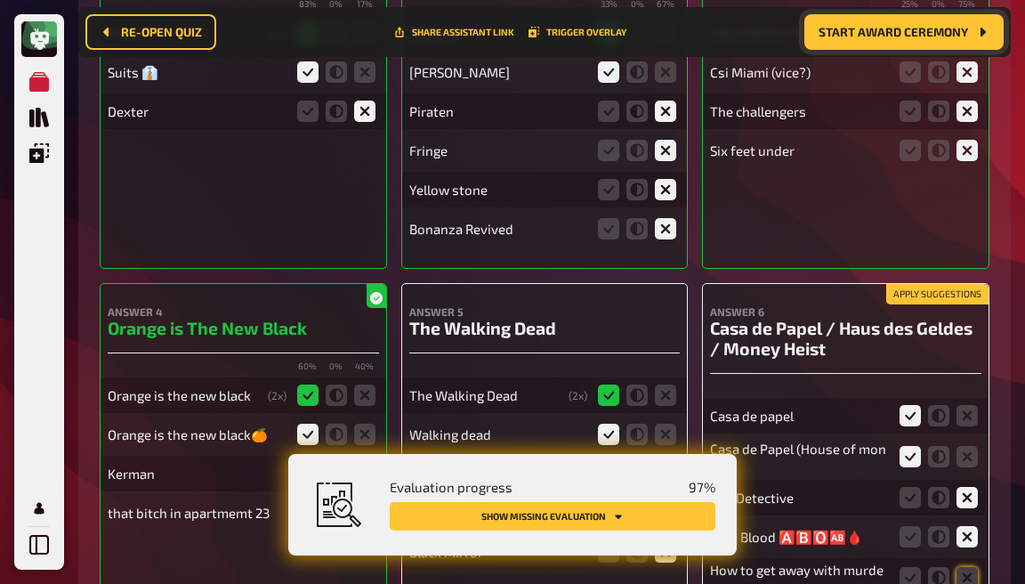
click at [669, 502] on icon at bounding box center [665, 512] width 21 height 21
click at [0, 0] on input "radio" at bounding box center [0, 0] width 0 height 0
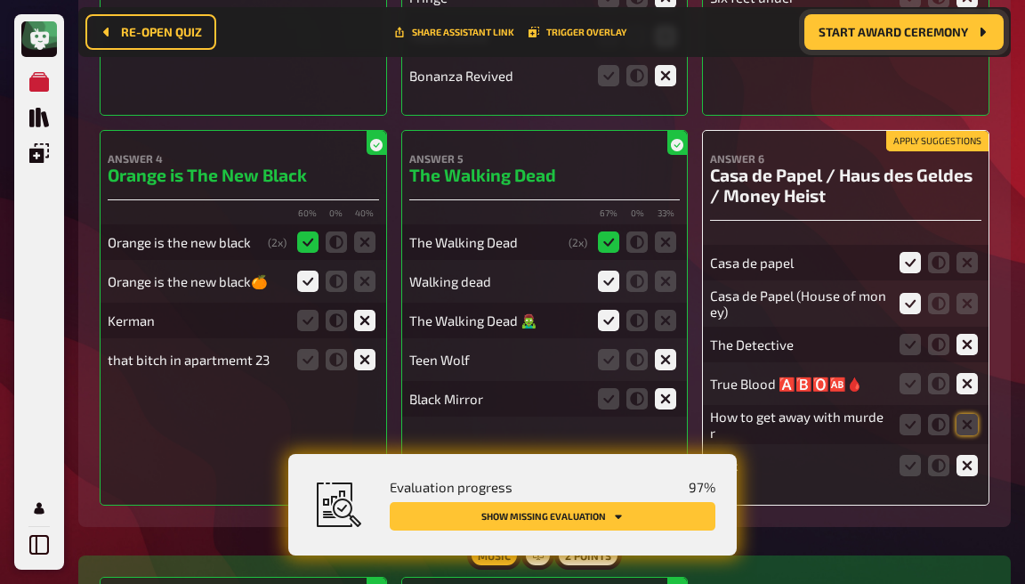
scroll to position [14339, 0]
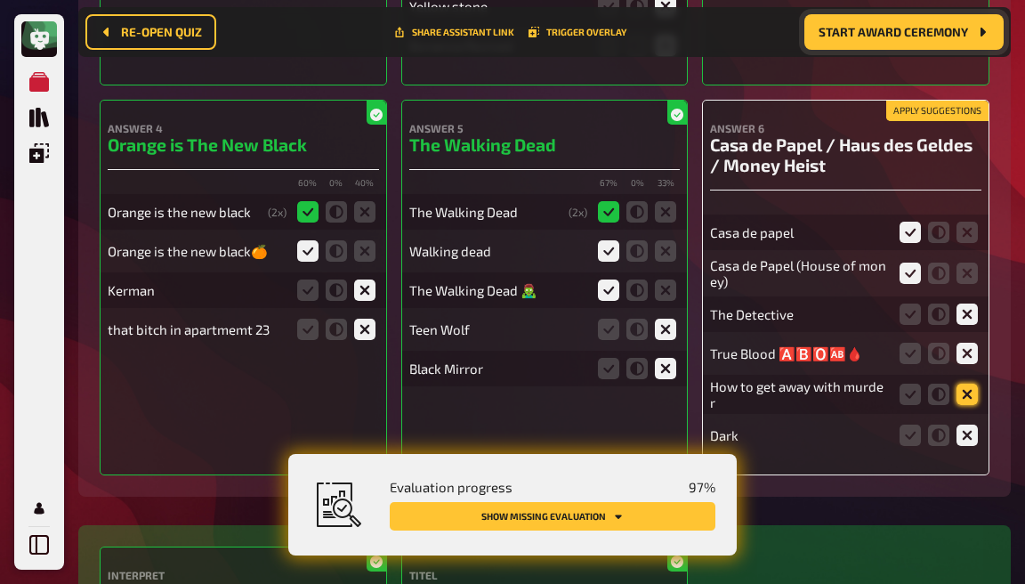
click at [961, 384] on icon at bounding box center [967, 394] width 21 height 21
click at [0, 0] on input "radio" at bounding box center [0, 0] width 0 height 0
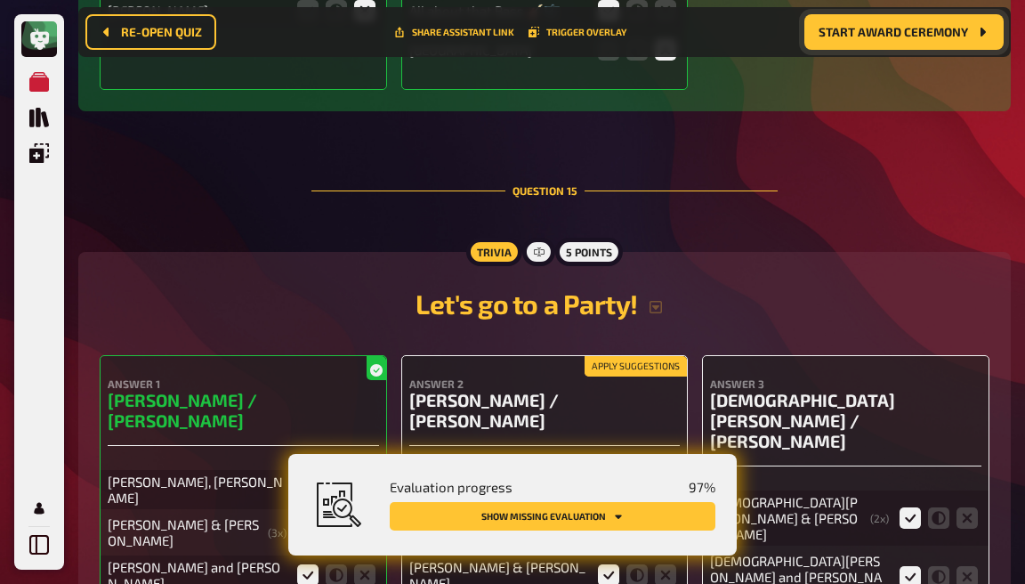
scroll to position [15090, 0]
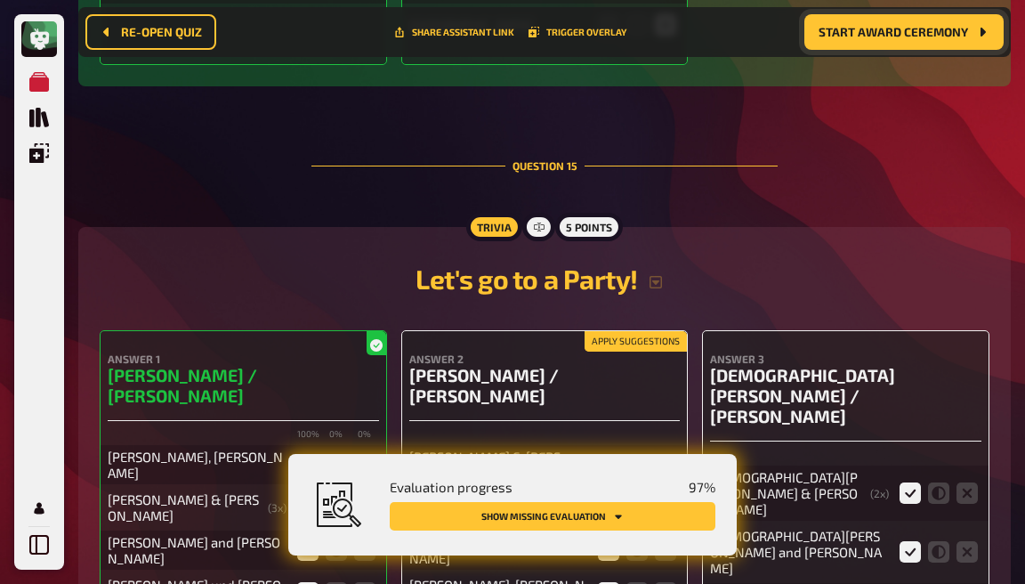
click at [606, 497] on icon at bounding box center [608, 507] width 21 height 21
click at [0, 0] on input "radio" at bounding box center [0, 0] width 0 height 0
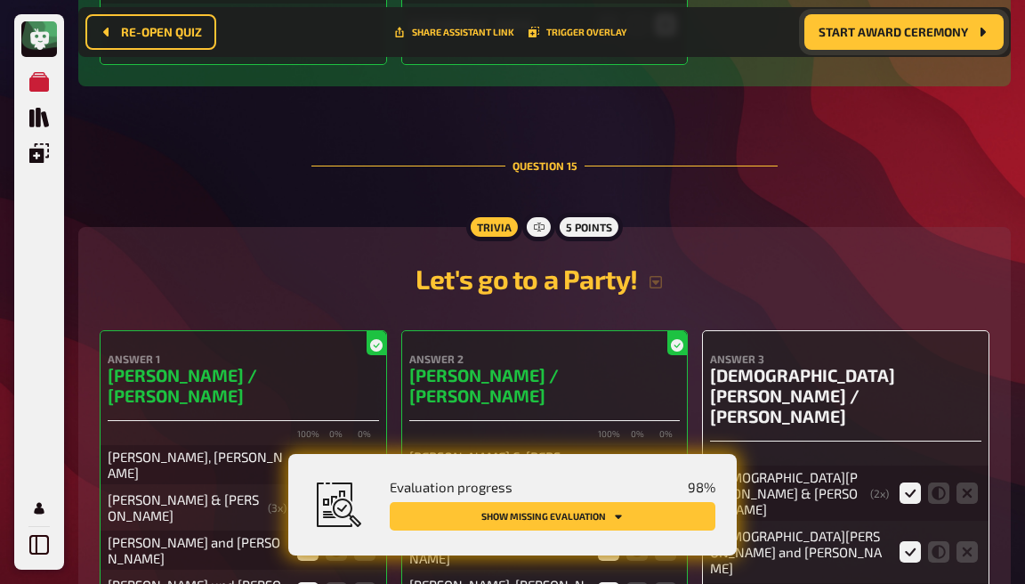
click at [0, 0] on input "radio" at bounding box center [0, 0] width 0 height 0
click at [909, 387] on div "Answer 3 Lady Gaga / Billie Eilish Lady Gaga & Billie Eilish ( 2 x) Lady gaga a…" at bounding box center [845, 546] width 287 height 432
click at [0, 0] on input "radio" at bounding box center [0, 0] width 0 height 0
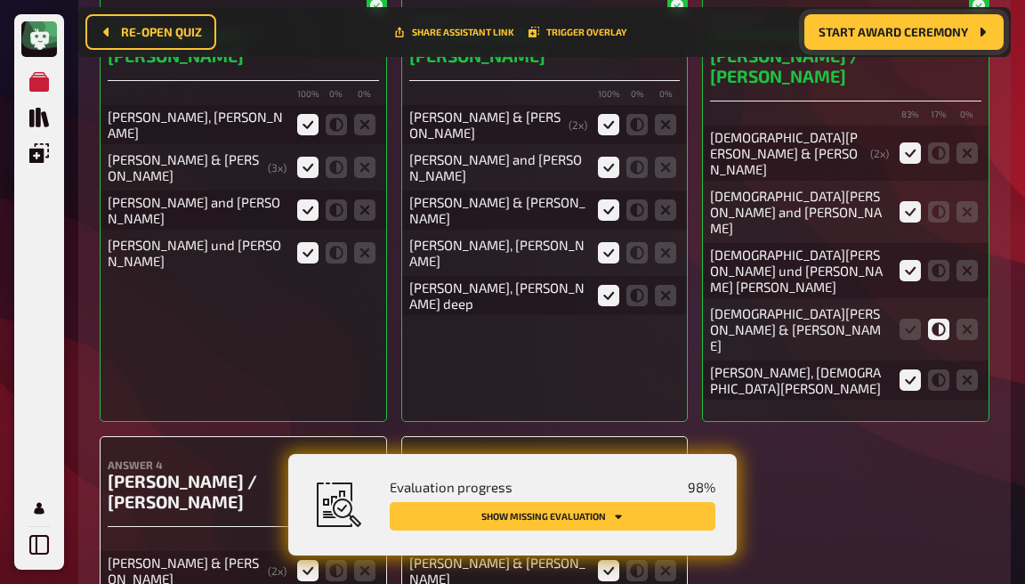
scroll to position [15431, 0]
click at [0, 0] on input "radio" at bounding box center [0, 0] width 0 height 0
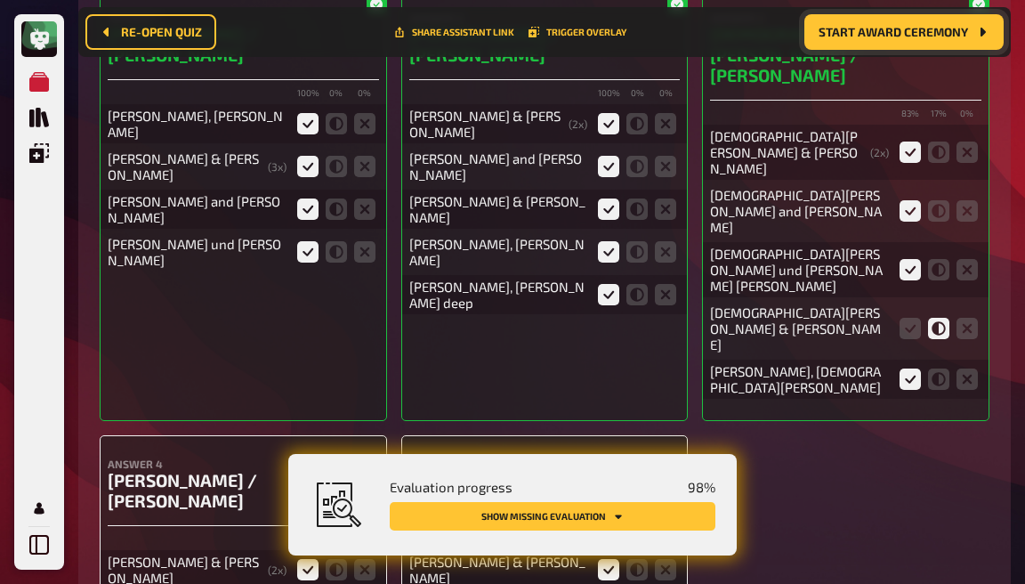
click at [0, 0] on input "radio" at bounding box center [0, 0] width 0 height 0
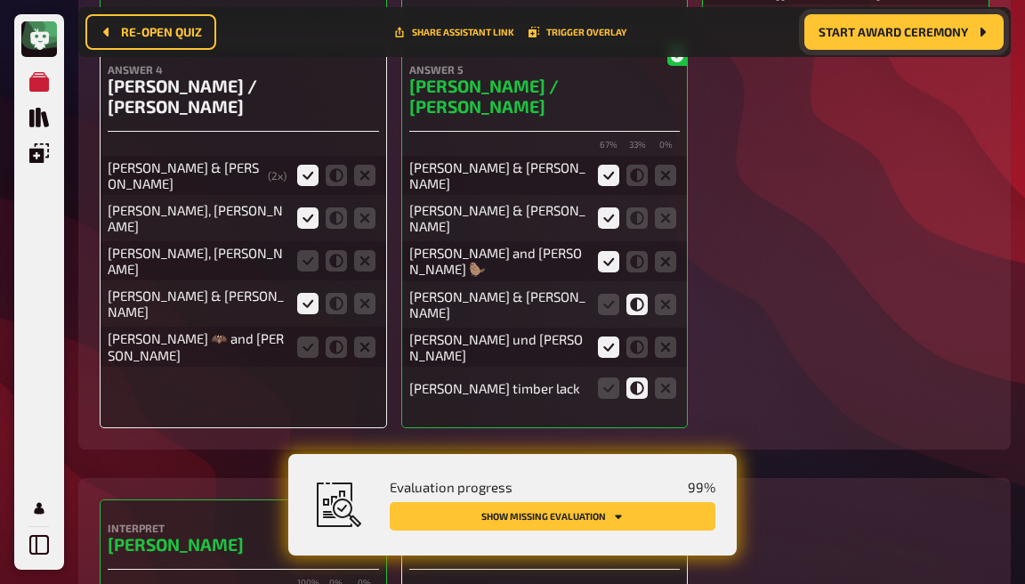
scroll to position [15825, 0]
click at [0, 0] on input "radio" at bounding box center [0, 0] width 0 height 0
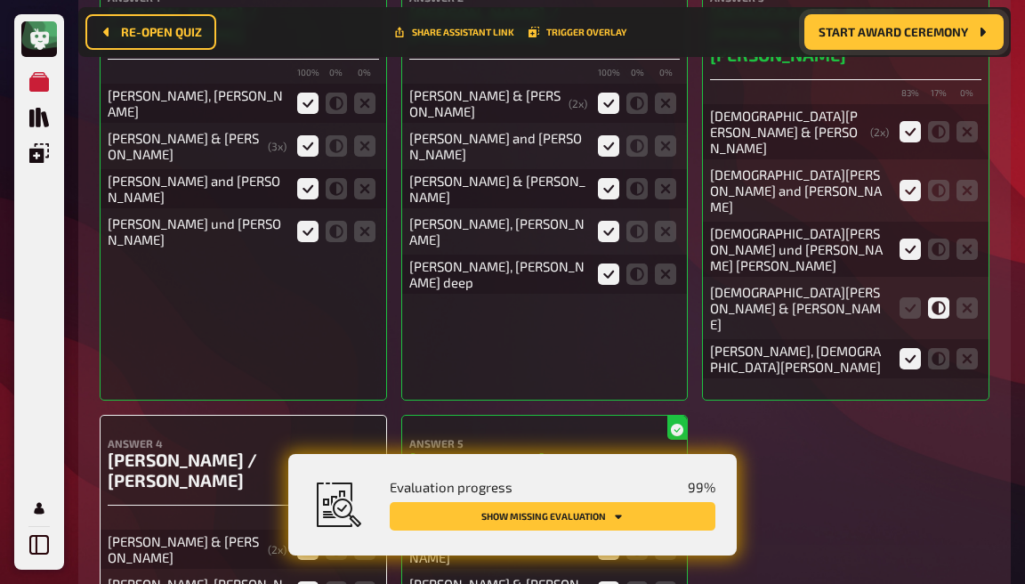
scroll to position [15412, 0]
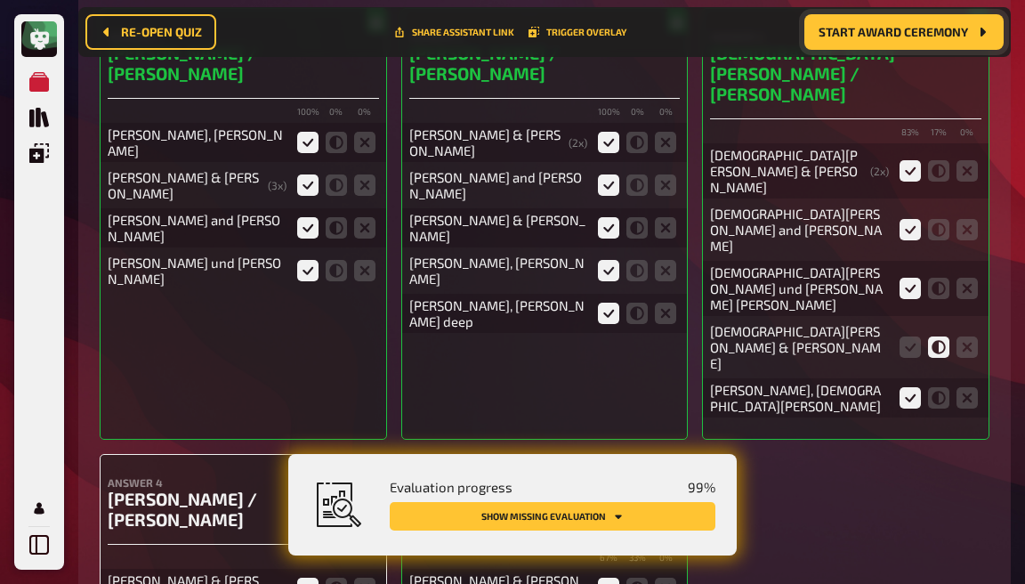
click at [0, 0] on input "radio" at bounding box center [0, 0] width 0 height 0
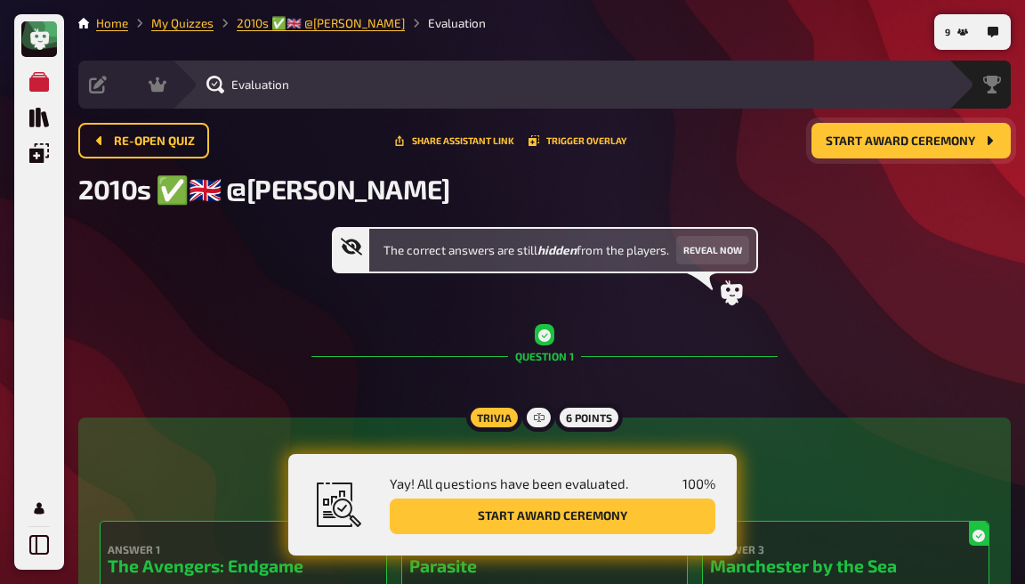
scroll to position [0, 0]
click at [720, 254] on button "Reveal now" at bounding box center [712, 250] width 73 height 28
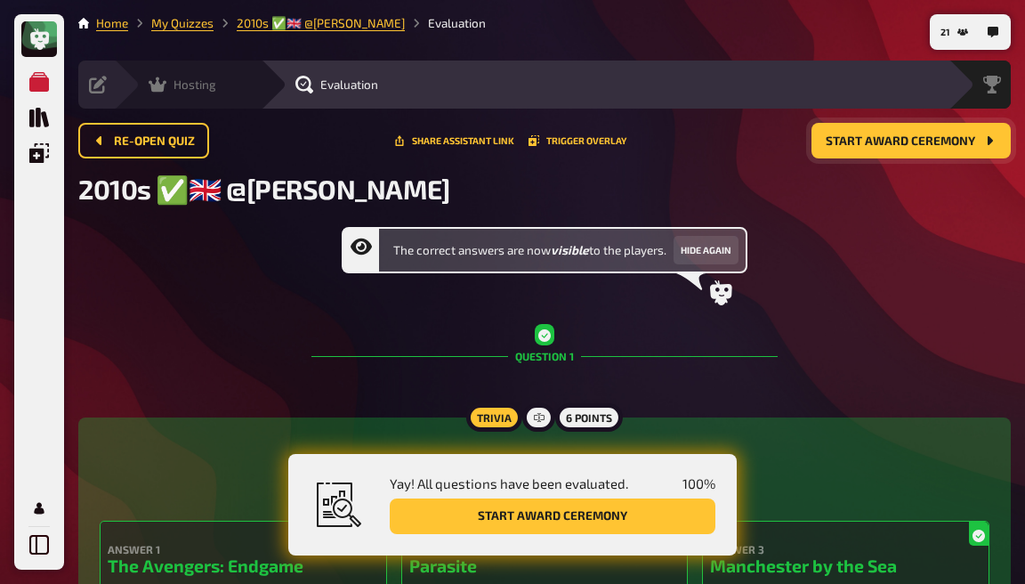
click at [159, 75] on div "Hosting undefined" at bounding box center [187, 85] width 147 height 48
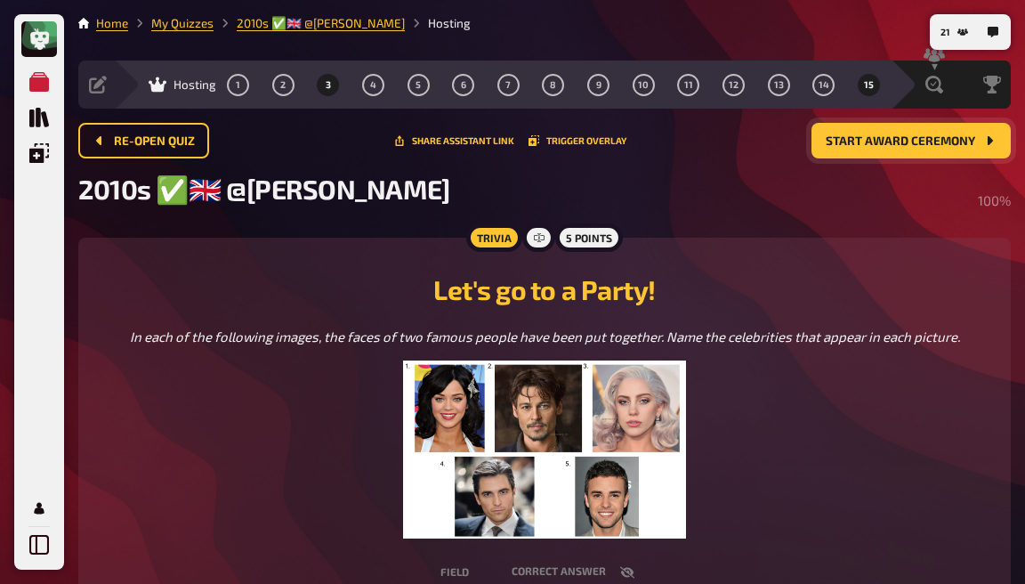
click at [320, 81] on button "3" at bounding box center [328, 84] width 28 height 28
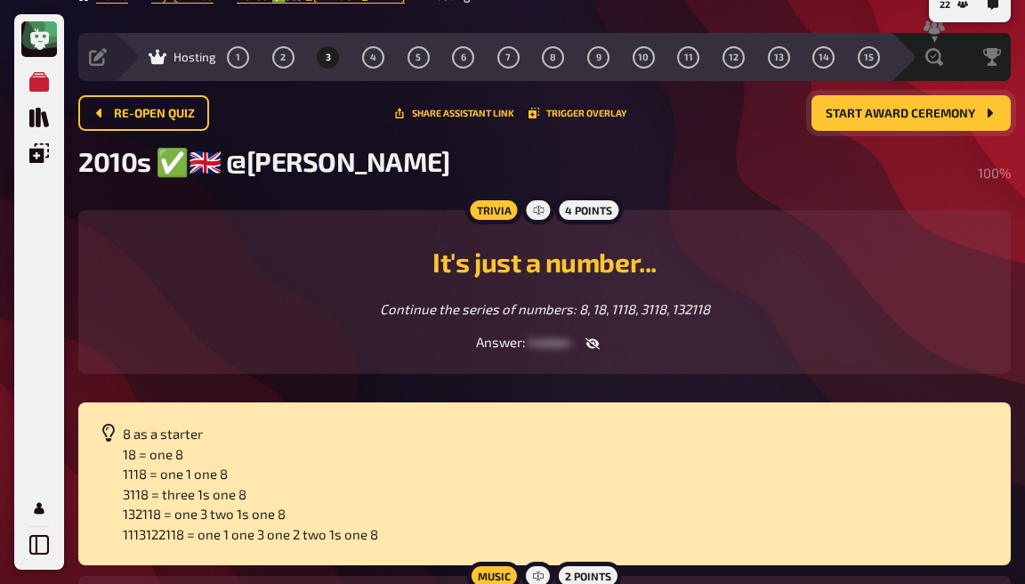
scroll to position [37, 0]
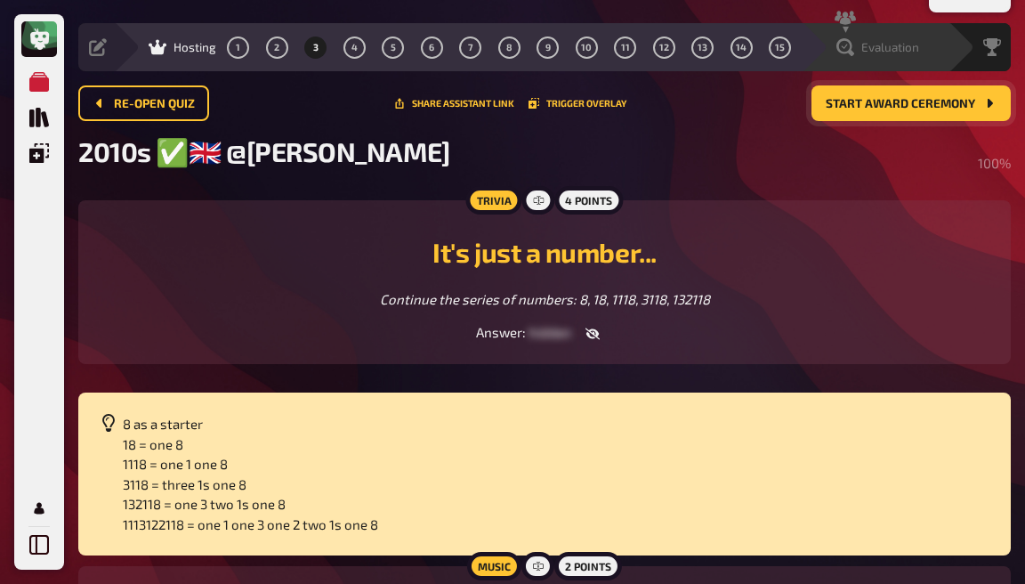
click at [846, 57] on div "Evaluation" at bounding box center [875, 47] width 147 height 48
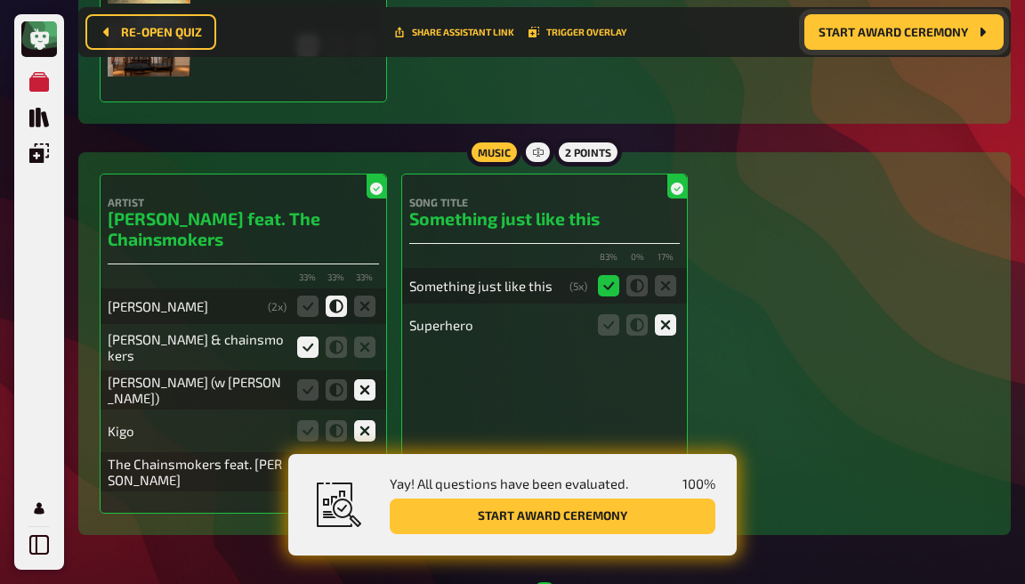
scroll to position [4653, 0]
click at [335, 378] on icon at bounding box center [336, 388] width 21 height 21
click at [0, 0] on input "radio" at bounding box center [0, 0] width 0 height 0
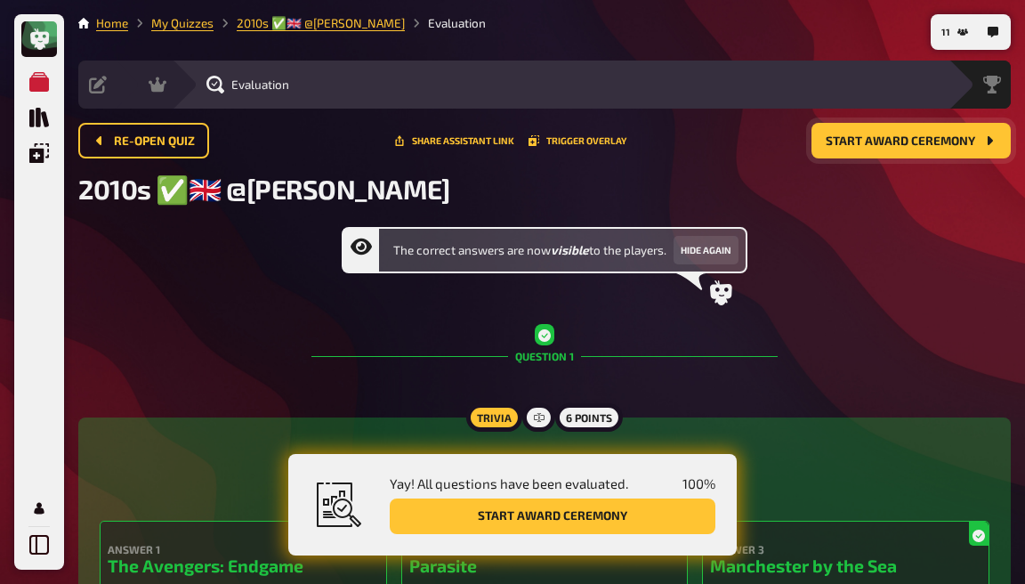
scroll to position [0, 0]
click at [989, 103] on div "Leaderboard" at bounding box center [935, 85] width 151 height 48
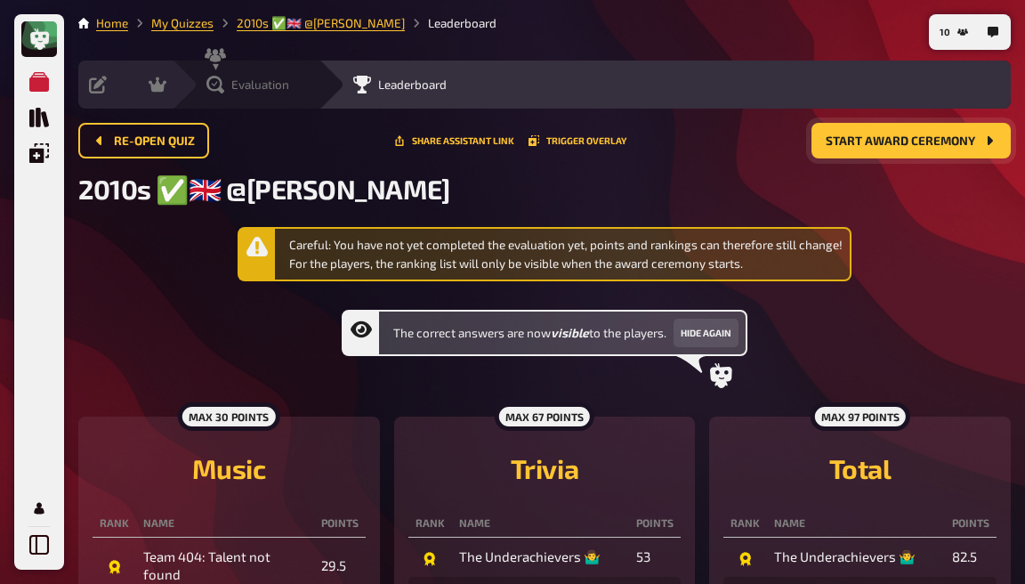
click at [208, 81] on icon at bounding box center [215, 85] width 18 height 18
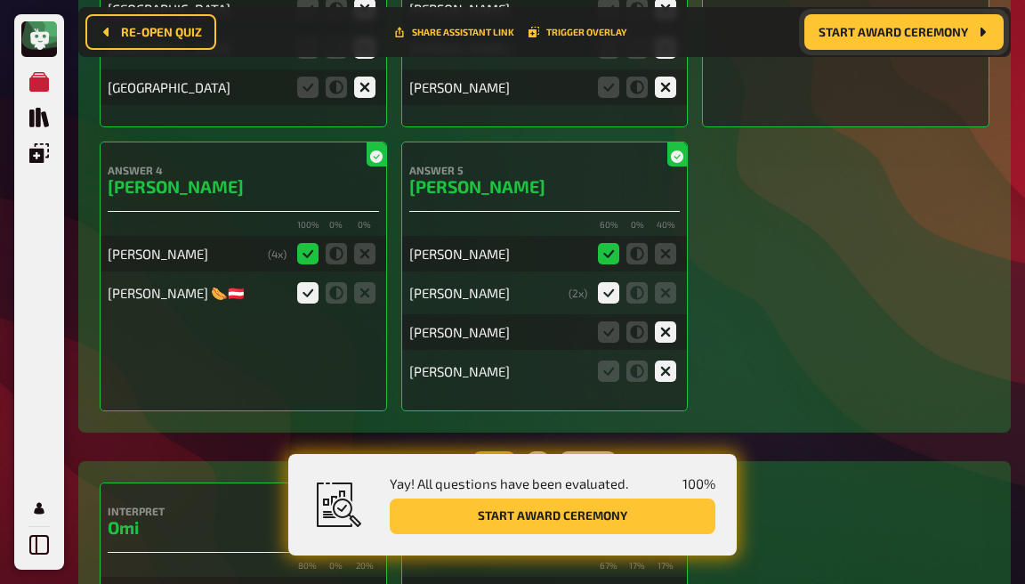
scroll to position [7223, 0]
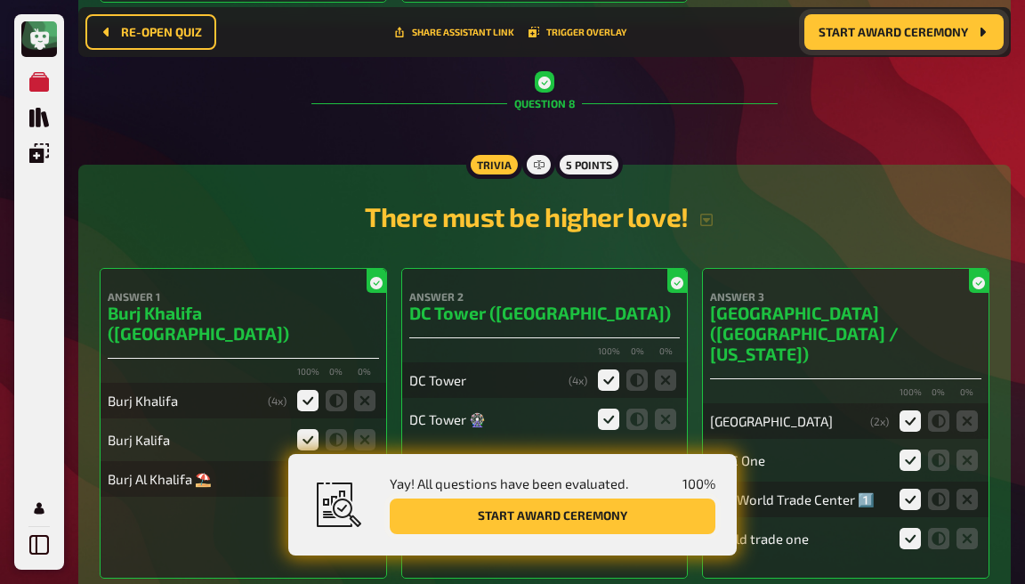
click at [456, 520] on button "Start award ceremony" at bounding box center [553, 516] width 326 height 36
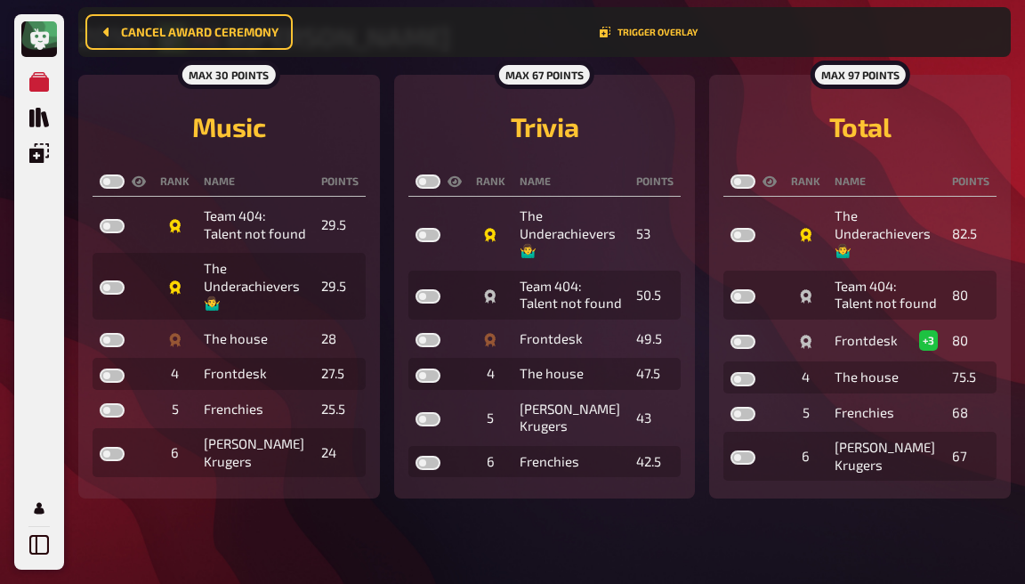
scroll to position [150, 0]
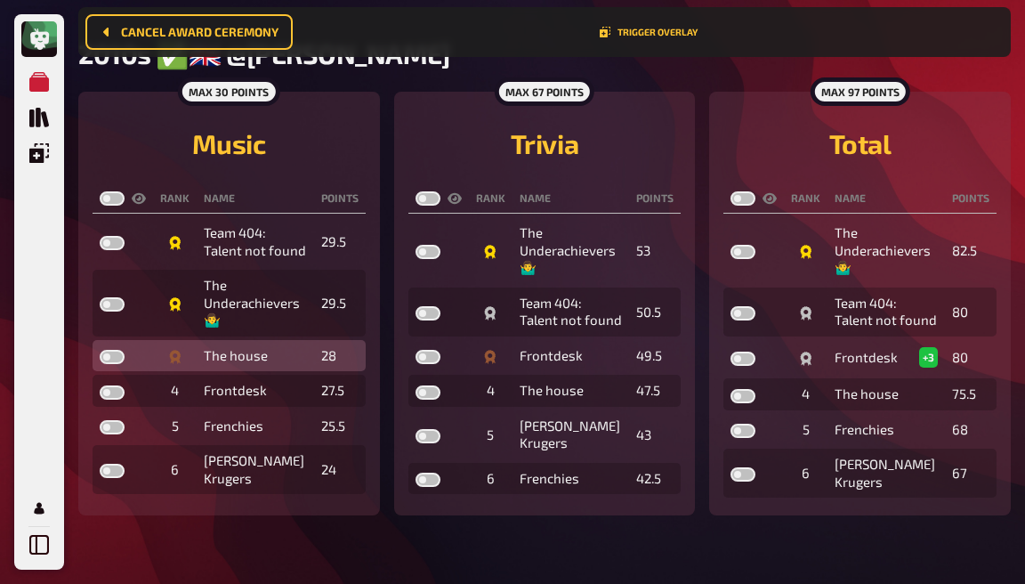
click at [117, 356] on label at bounding box center [112, 357] width 25 height 14
click at [100, 350] on input "checkbox" at bounding box center [99, 349] width 1 height 1
checkbox input "true"
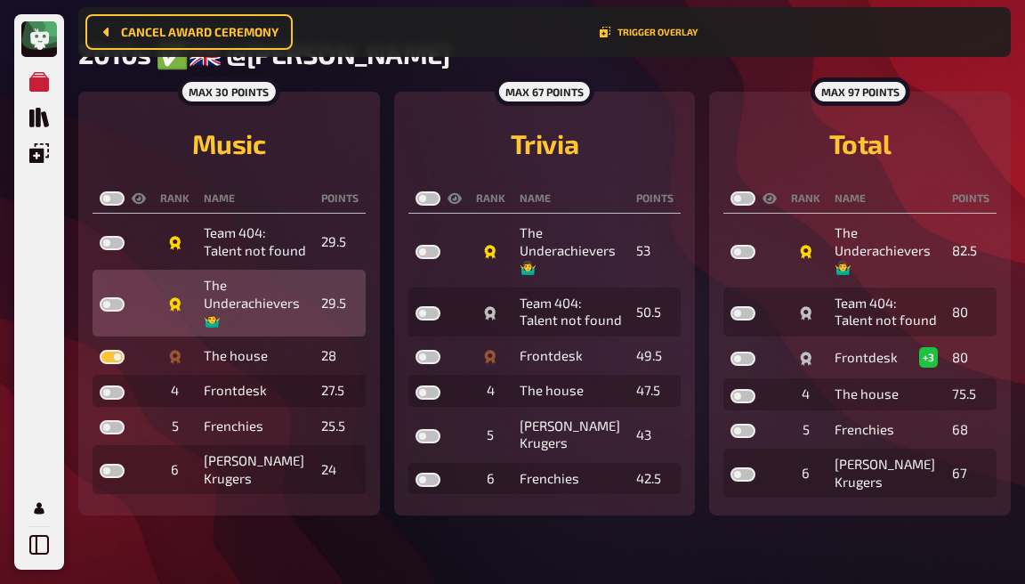
click at [117, 301] on label at bounding box center [112, 304] width 25 height 14
click at [100, 297] on input "checkbox" at bounding box center [99, 296] width 1 height 1
checkbox input "true"
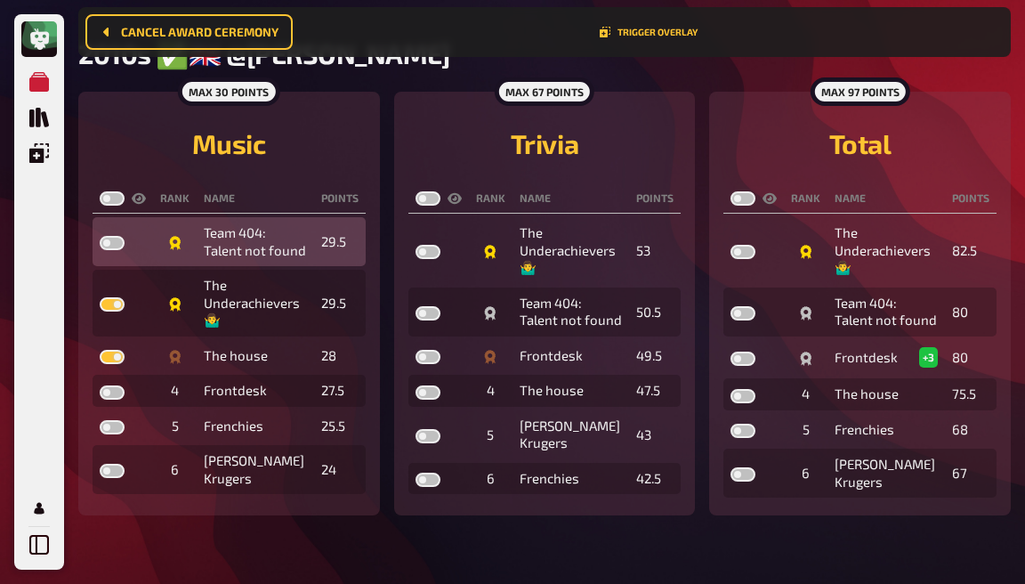
click at [121, 239] on label at bounding box center [112, 243] width 25 height 14
click at [100, 236] on input "checkbox" at bounding box center [99, 235] width 1 height 1
checkbox input "true"
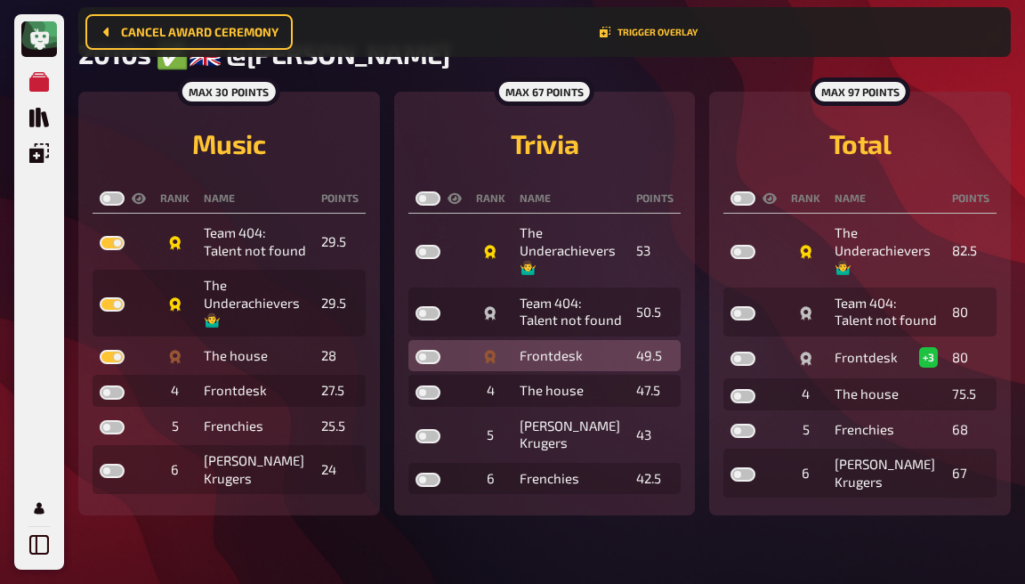
click at [437, 358] on label at bounding box center [428, 357] width 25 height 14
click at [416, 350] on input "checkbox" at bounding box center [415, 349] width 1 height 1
checkbox input "true"
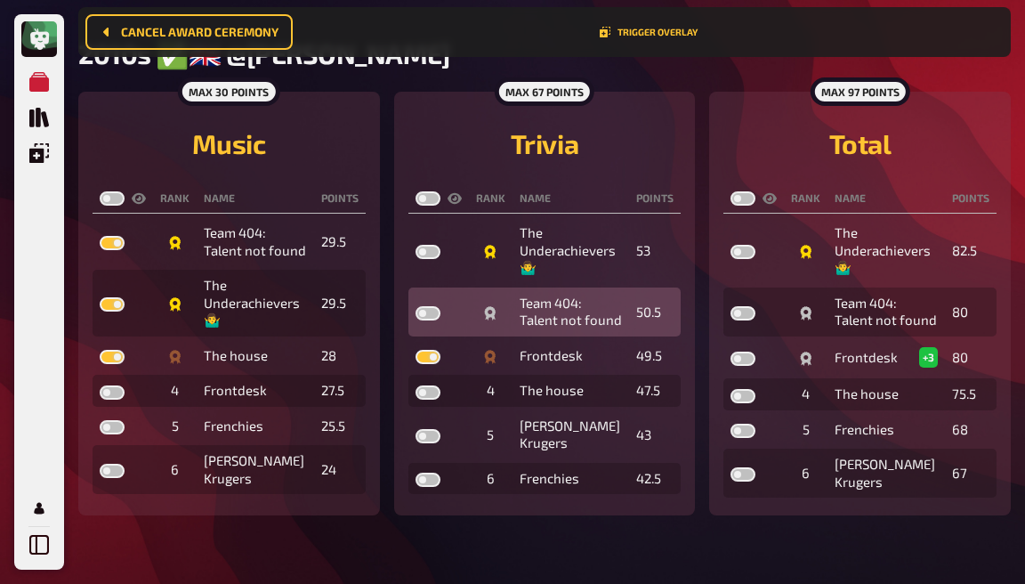
click at [434, 316] on label at bounding box center [428, 313] width 25 height 14
click at [416, 306] on input "checkbox" at bounding box center [415, 305] width 1 height 1
checkbox input "true"
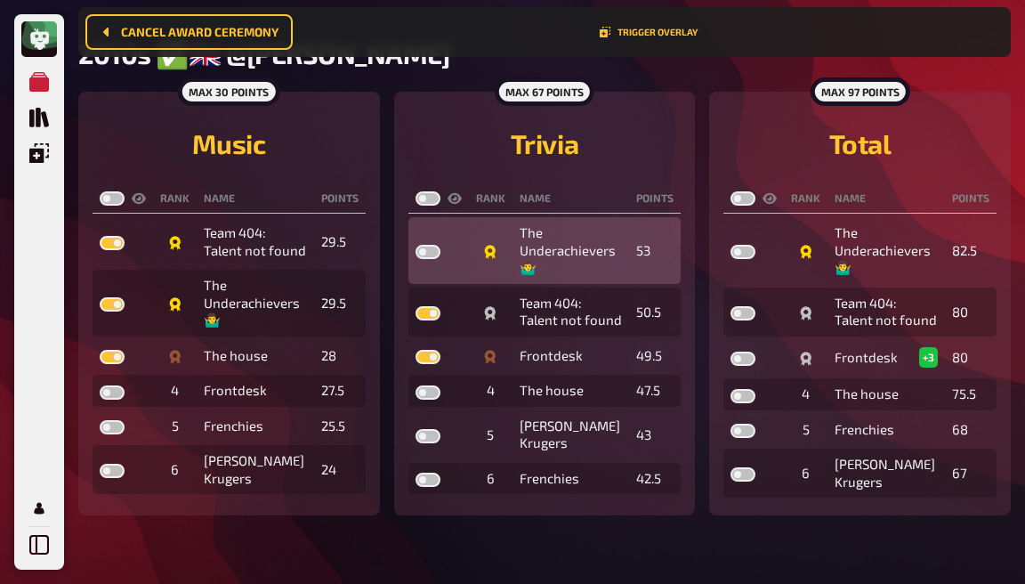
click at [432, 252] on label at bounding box center [428, 252] width 25 height 14
click at [416, 245] on input "checkbox" at bounding box center [415, 244] width 1 height 1
checkbox input "true"
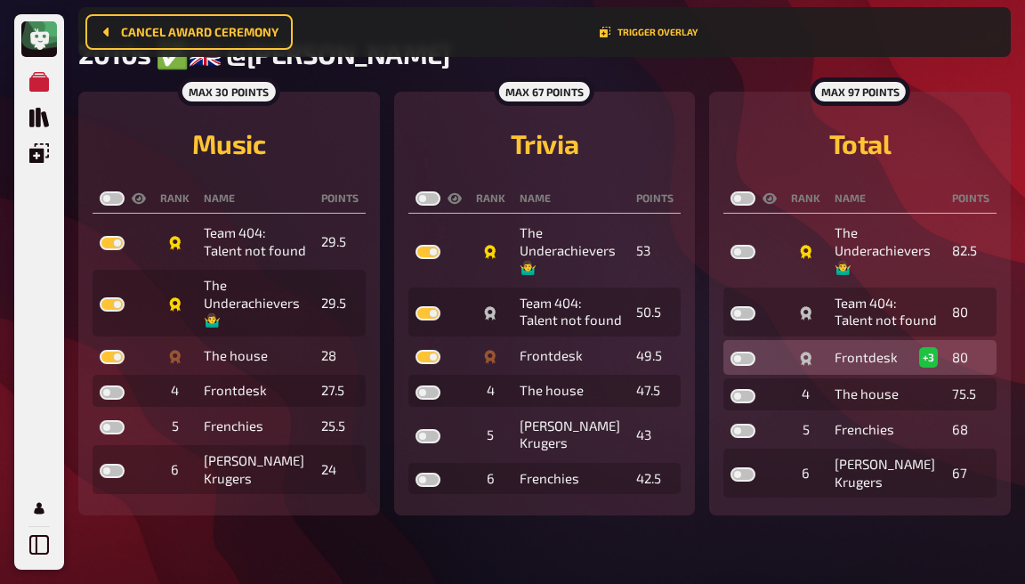
click at [745, 356] on label at bounding box center [743, 359] width 25 height 14
click at [731, 352] on input "checkbox" at bounding box center [730, 351] width 1 height 1
checkbox input "true"
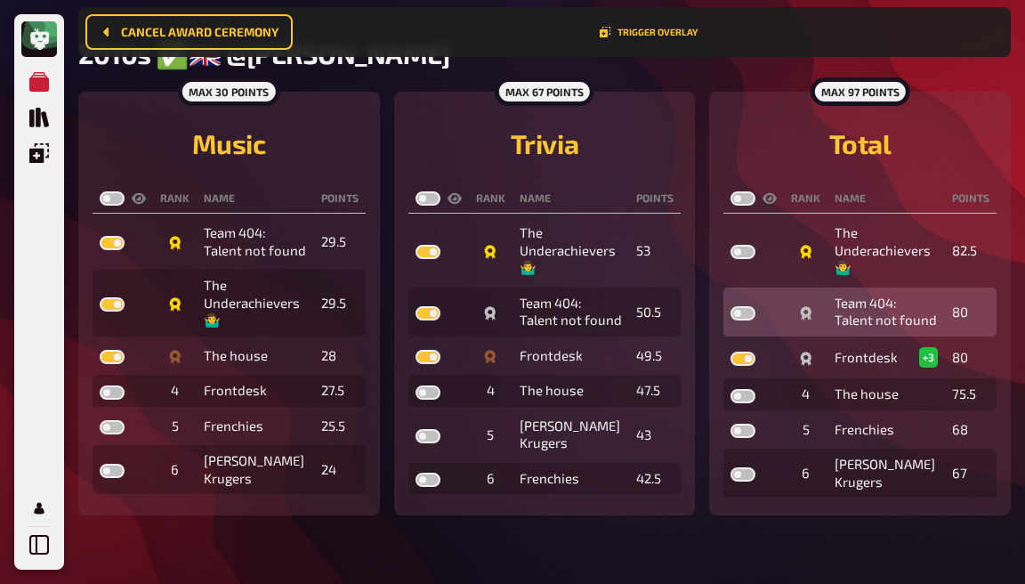
click at [749, 320] on label at bounding box center [743, 313] width 25 height 14
click at [731, 306] on input "checkbox" at bounding box center [730, 305] width 1 height 1
checkbox input "true"
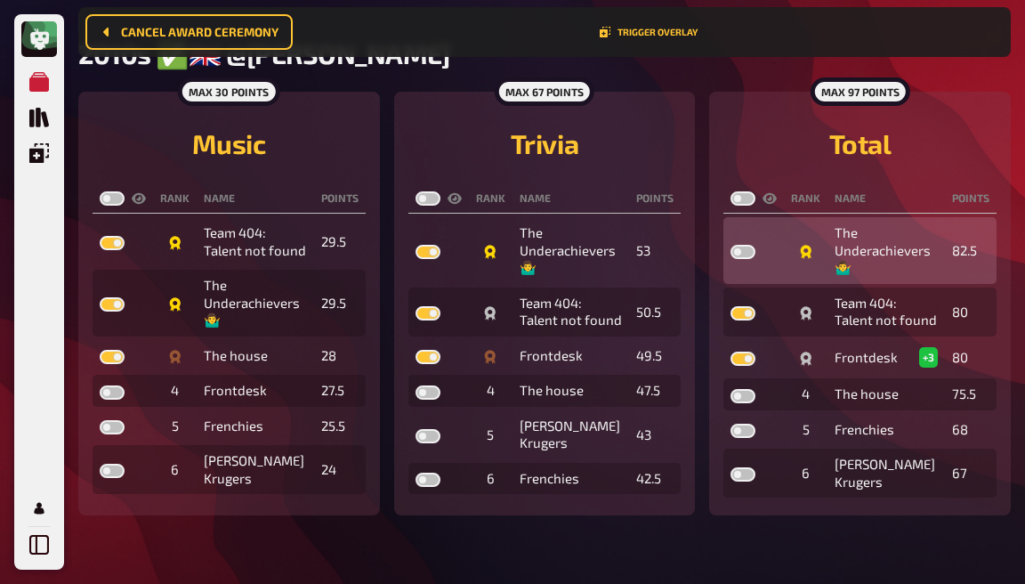
click at [753, 257] on label at bounding box center [743, 252] width 25 height 14
click at [731, 245] on input "checkbox" at bounding box center [730, 244] width 1 height 1
checkbox input "true"
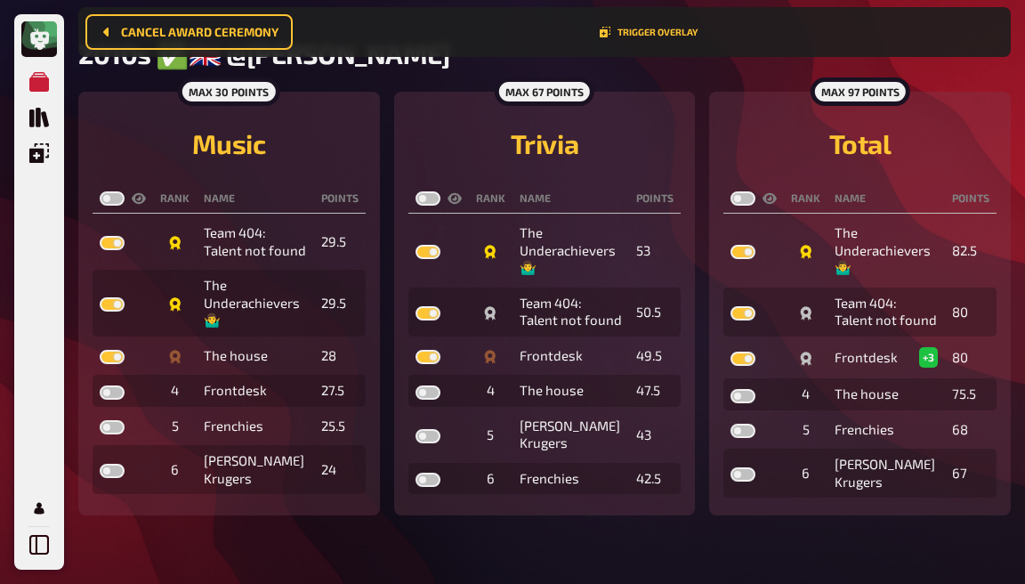
click at [752, 198] on label at bounding box center [743, 198] width 25 height 14
click at [731, 191] on input "checkbox" at bounding box center [730, 190] width 1 height 1
checkbox input "true"
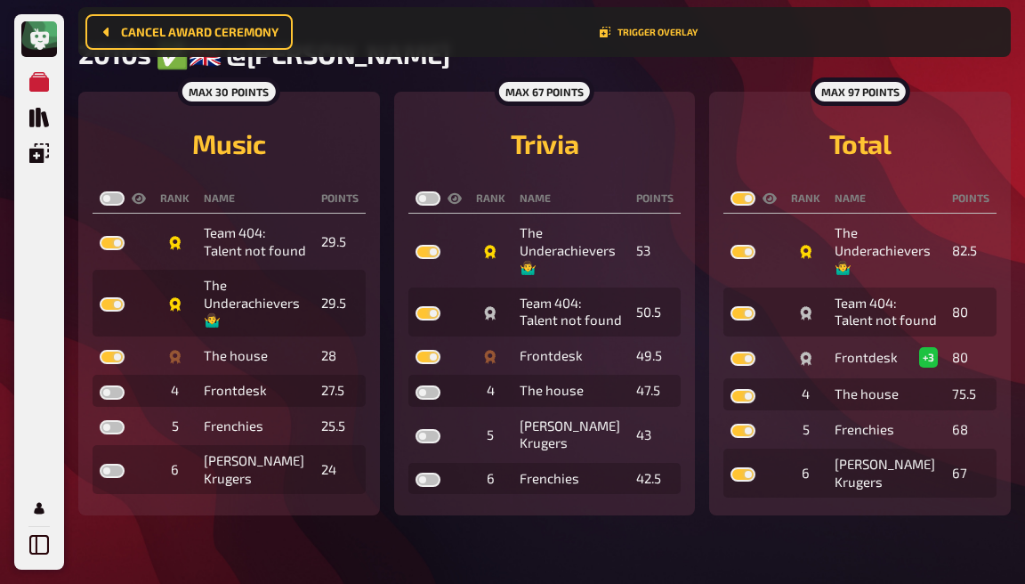
checkbox input "true"
click at [430, 205] on label at bounding box center [428, 198] width 25 height 14
click at [416, 191] on input "checkbox" at bounding box center [415, 190] width 1 height 1
checkbox input "true"
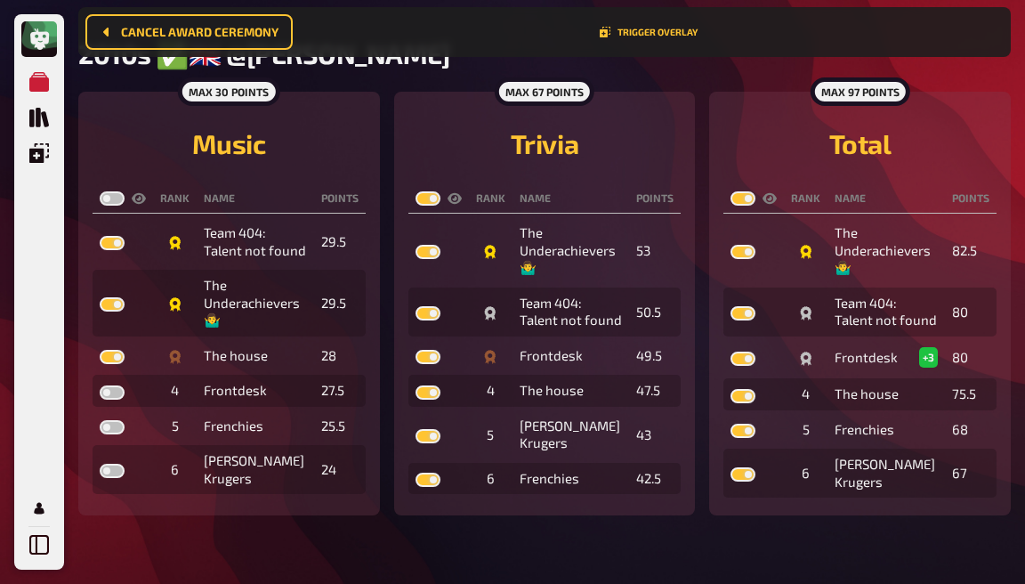
checkbox input "true"
click at [120, 196] on label at bounding box center [112, 198] width 25 height 14
click at [100, 191] on input "checkbox" at bounding box center [99, 190] width 1 height 1
checkbox input "true"
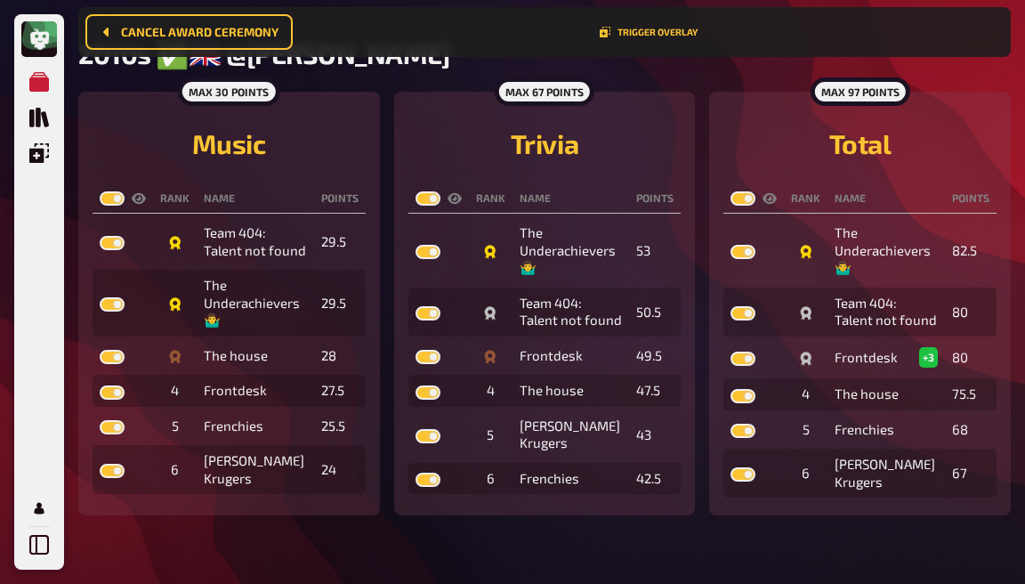
checkbox input "true"
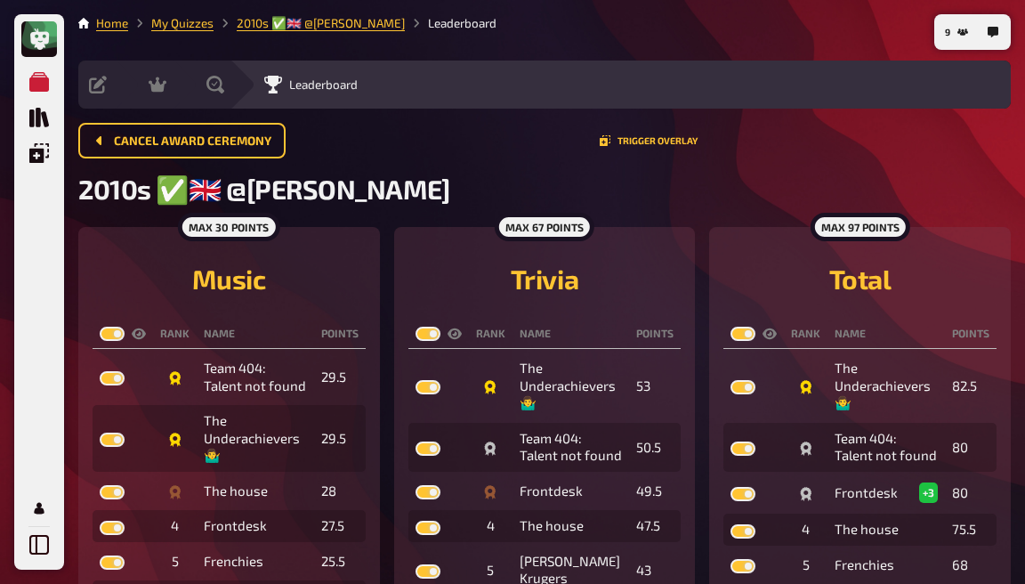
scroll to position [0, 0]
click at [220, 78] on icon at bounding box center [215, 85] width 18 height 18
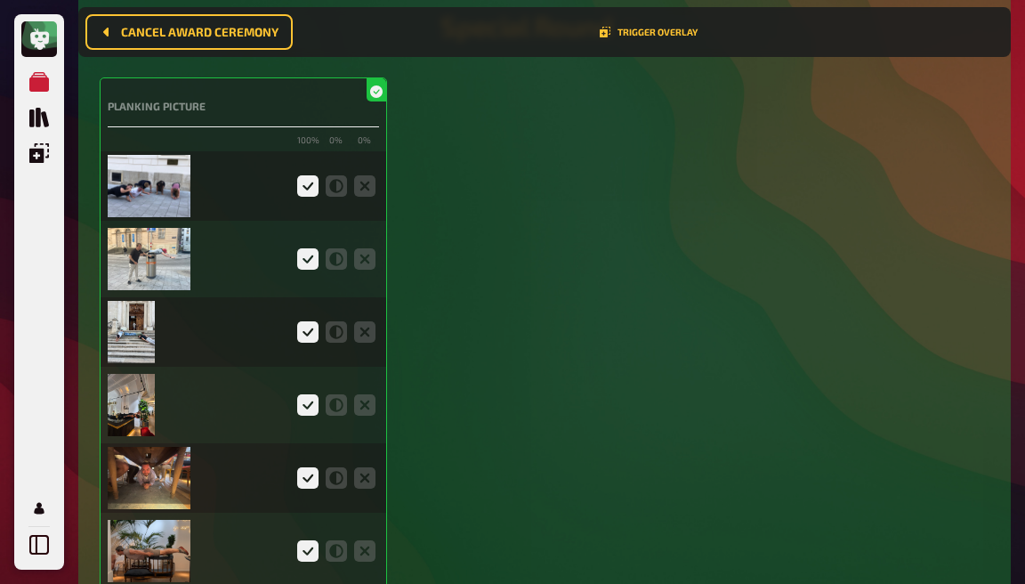
scroll to position [4269, 0]
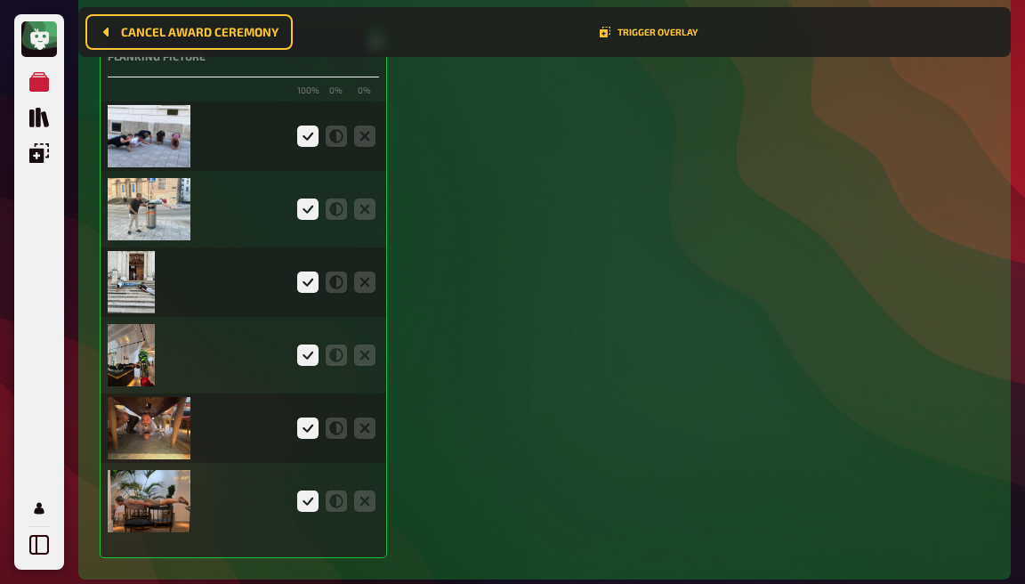
click at [143, 128] on img at bounding box center [149, 136] width 83 height 62
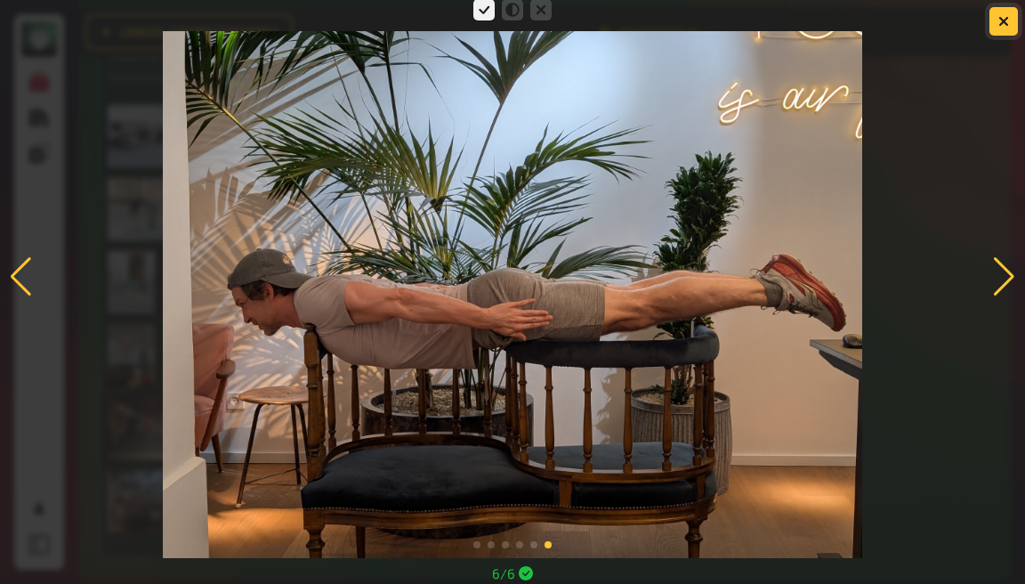
click at [1008, 18] on icon "button" at bounding box center [1004, 21] width 11 height 11
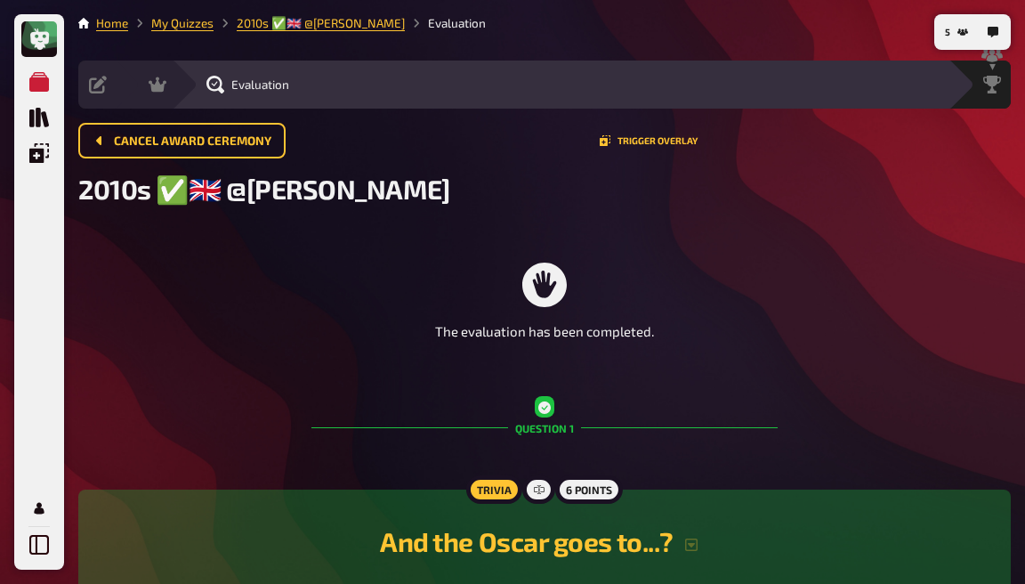
scroll to position [0, 0]
click at [160, 98] on div "Hosting undefined" at bounding box center [187, 85] width 147 height 48
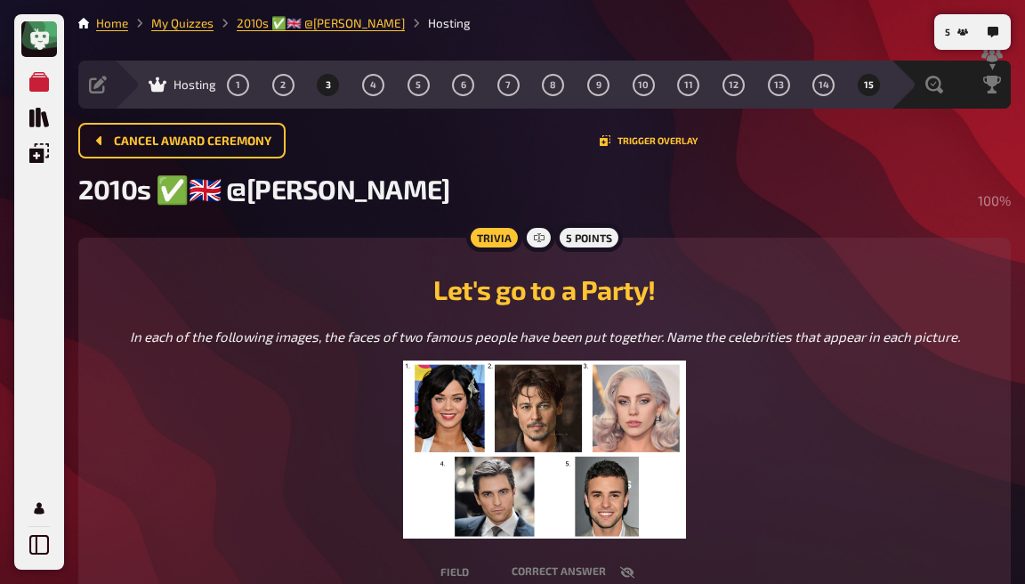
click at [323, 96] on button "3" at bounding box center [328, 84] width 28 height 28
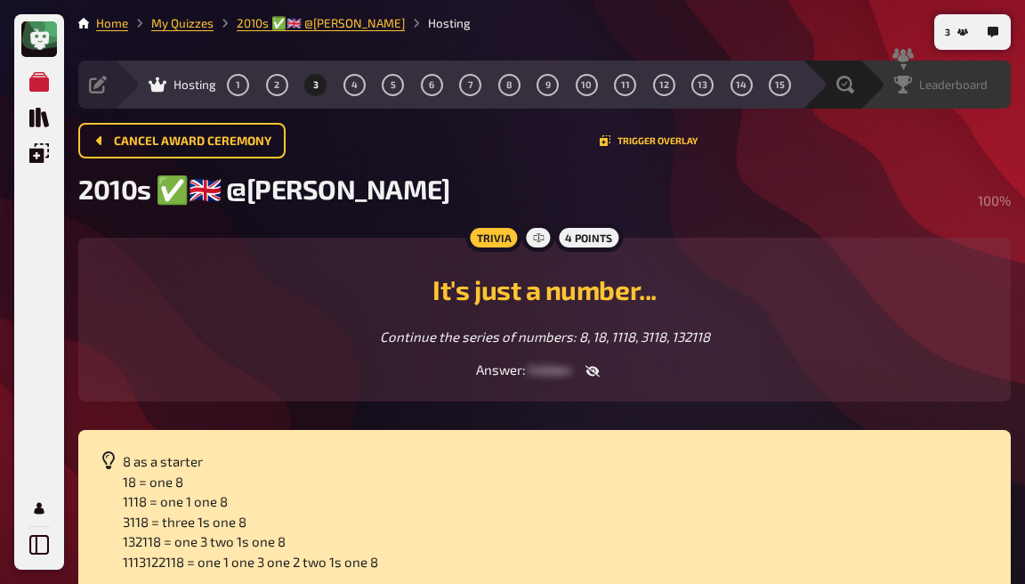
click at [862, 89] on div "Leaderboard" at bounding box center [935, 85] width 151 height 48
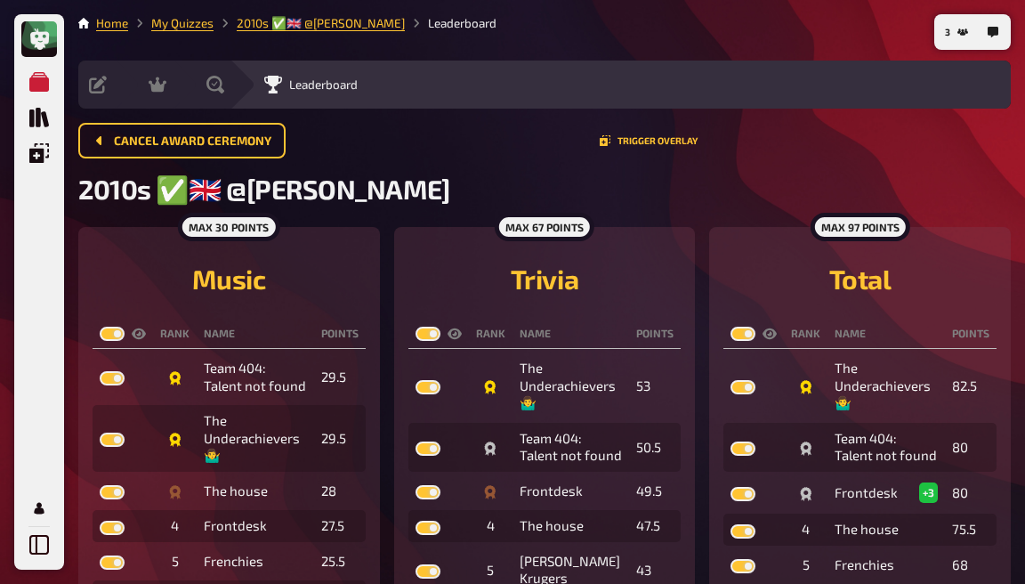
scroll to position [7, 0]
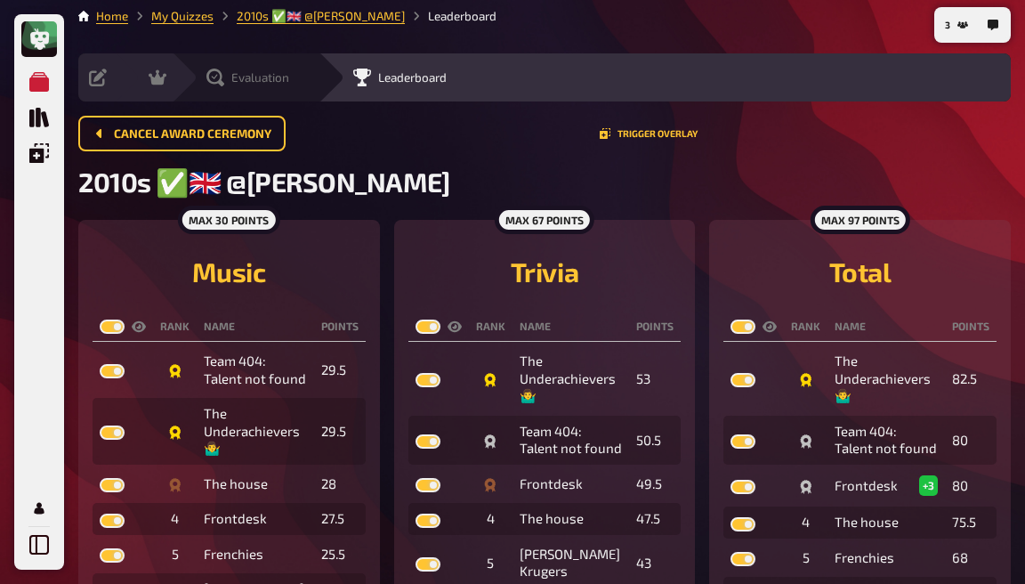
click at [202, 70] on div "Evaluation" at bounding box center [257, 78] width 123 height 18
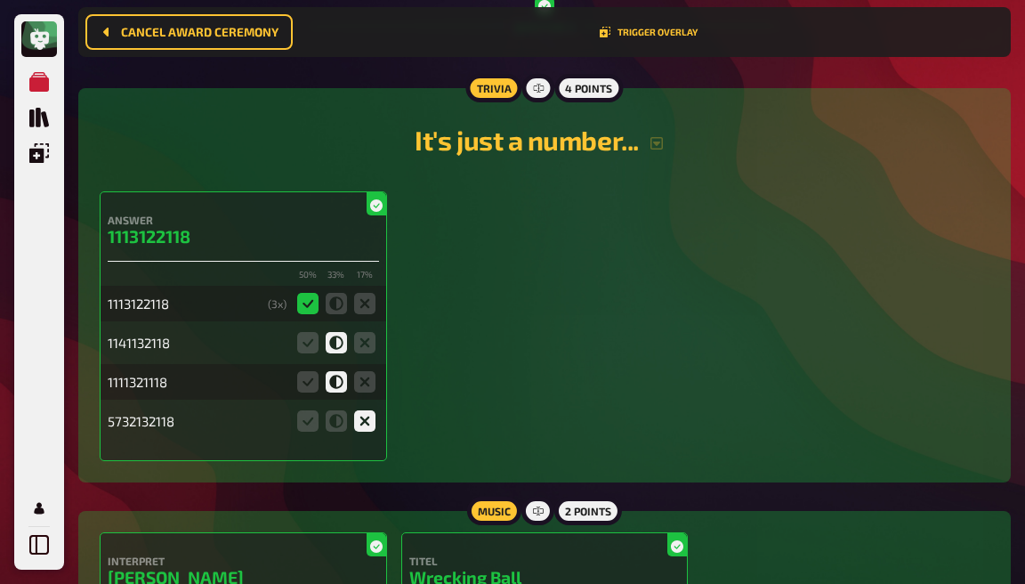
scroll to position [2418, 0]
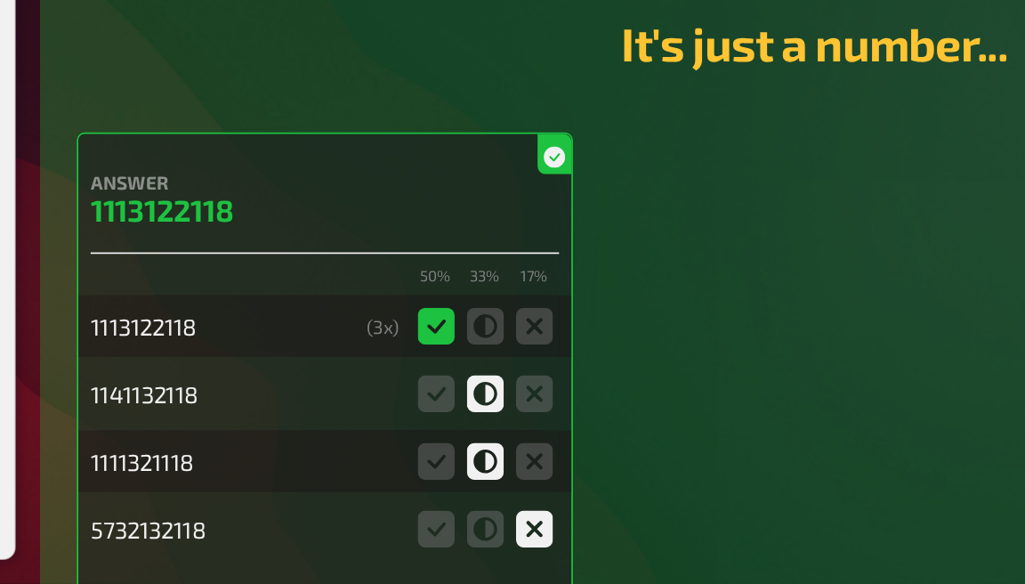
click at [108, 426] on div "1113122118" at bounding box center [184, 434] width 153 height 16
click at [220, 417] on div "1113122118 ( 3 x)" at bounding box center [243, 435] width 271 height 36
click at [190, 337] on div "Trivia 4 points It's just a number... Answer 1113122118 50 % 33 % 17 % 11131221…" at bounding box center [544, 416] width 933 height 394
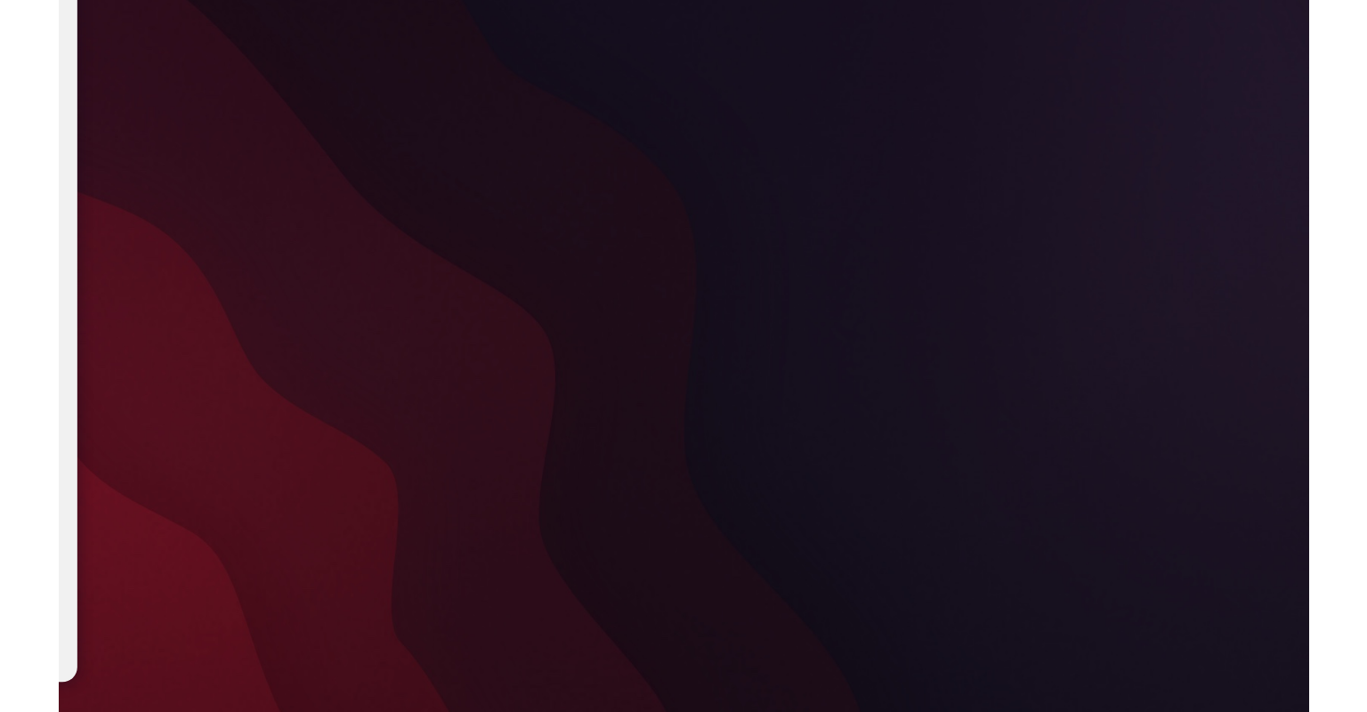
scroll to position [0, 0]
